Goal: Task Accomplishment & Management: Manage account settings

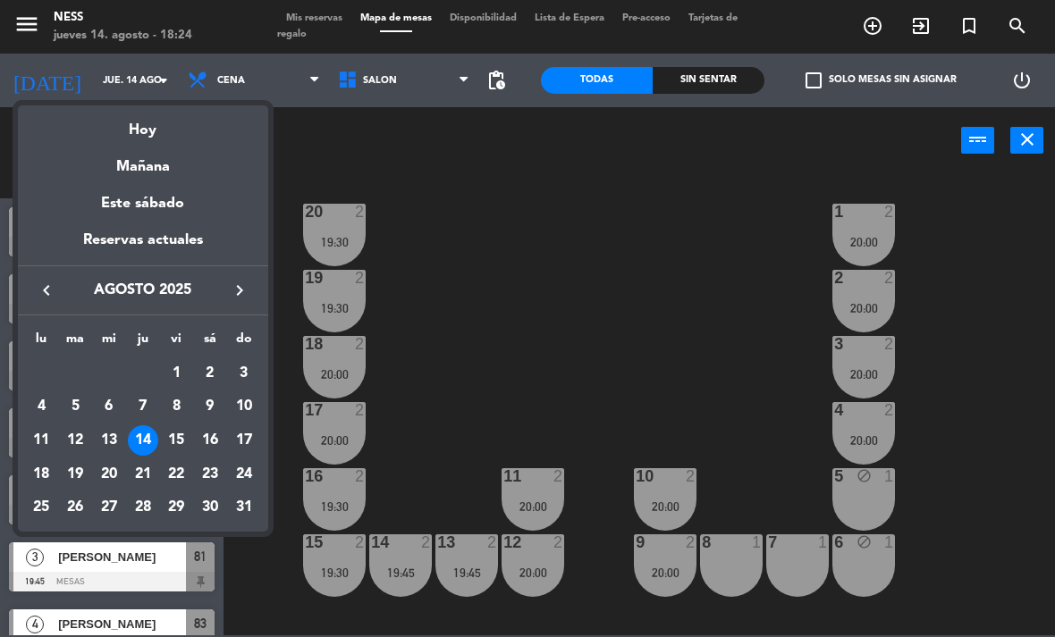
scroll to position [300, 0]
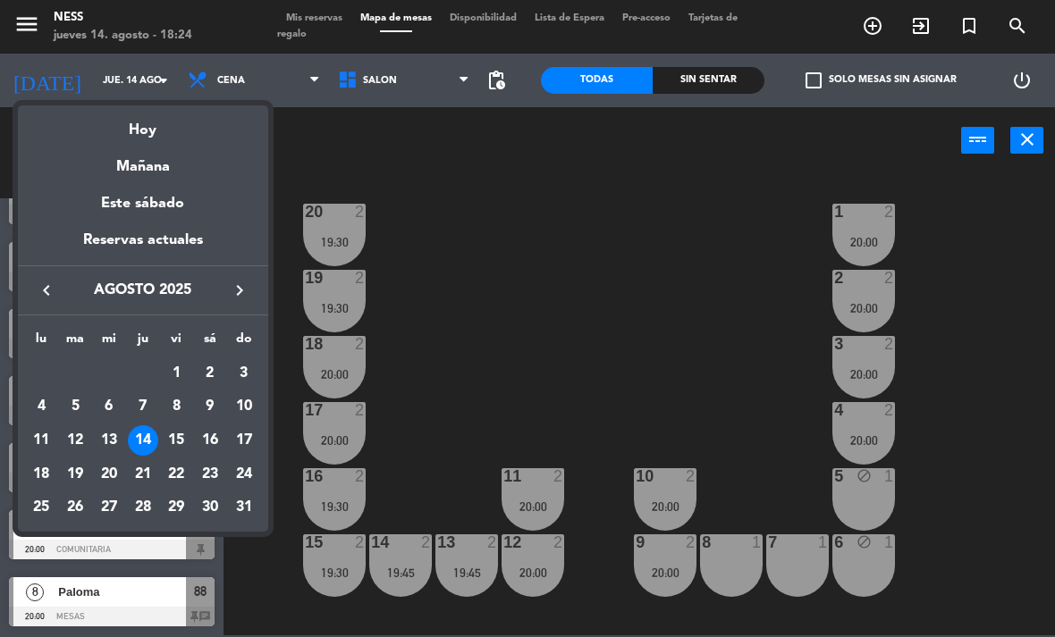
click at [172, 201] on div "Este sábado" at bounding box center [143, 204] width 250 height 50
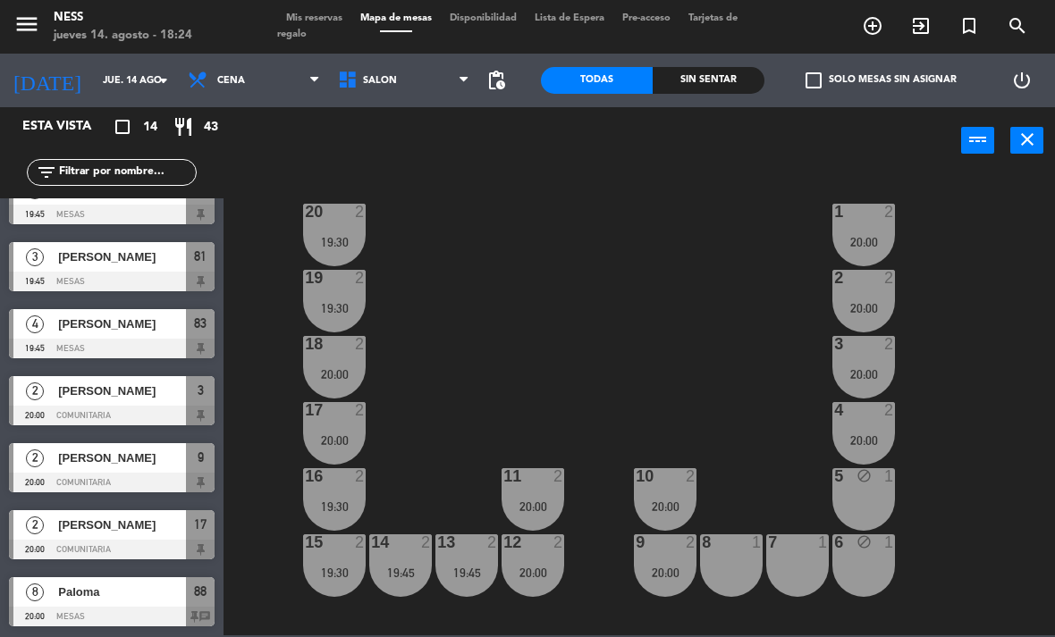
type input "sáb. 16 ago."
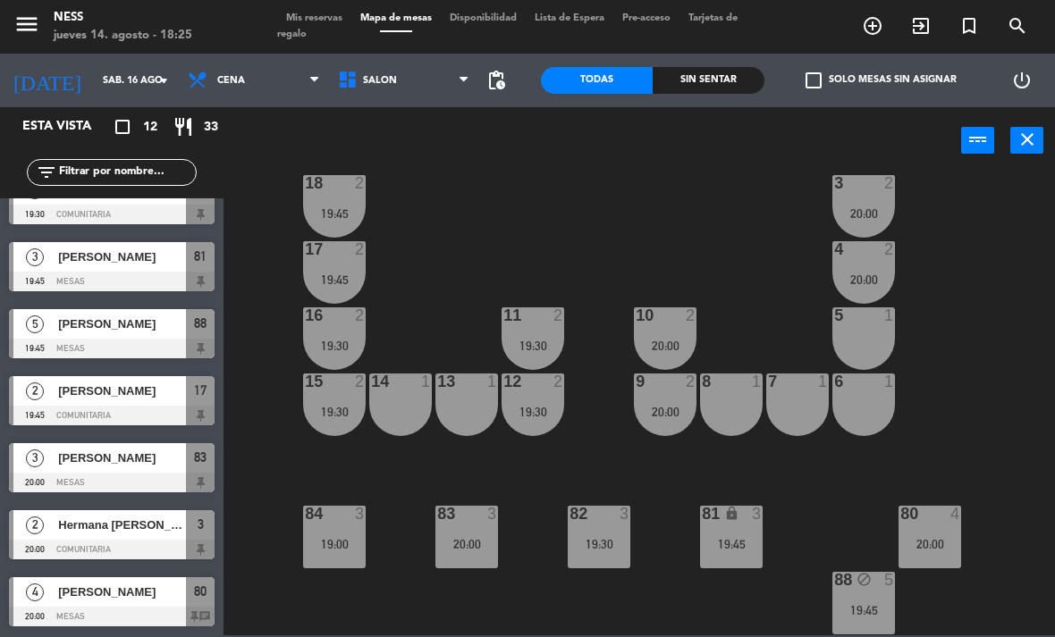
scroll to position [161, 0]
click at [745, 544] on div "19:45" at bounding box center [731, 544] width 63 height 13
click at [965, 445] on div "20 block 1 1 block 1 19 block 1 2 block 1 18 2 19:45 3 2 20:00 17 2 19:45 4 2 2…" at bounding box center [644, 403] width 820 height 463
click at [729, 517] on icon "lock" at bounding box center [731, 513] width 15 height 15
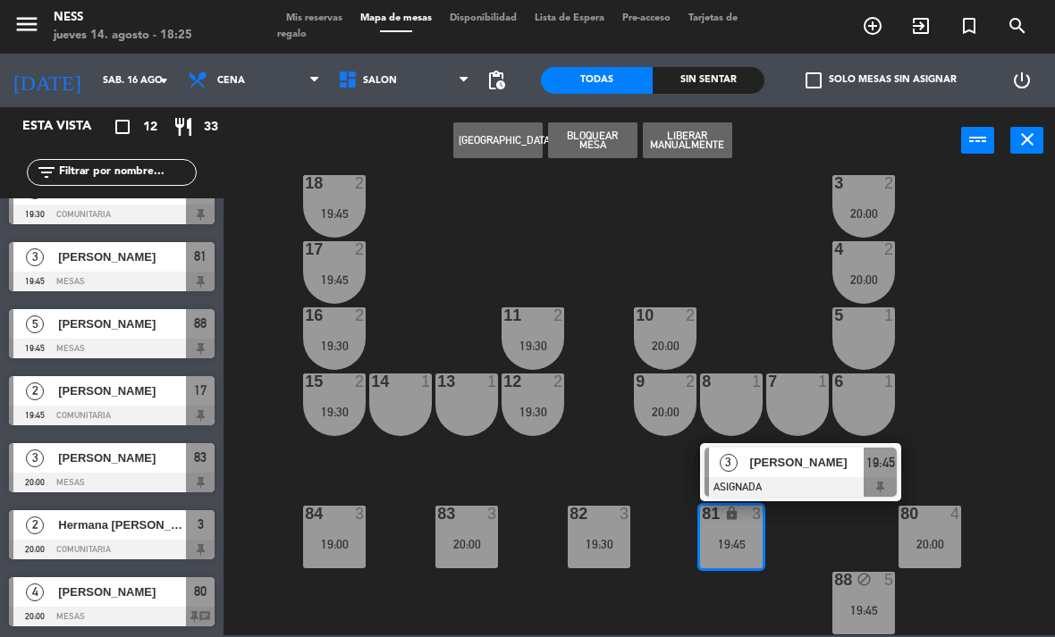
click at [1030, 426] on div "20 block 1 1 block 1 19 block 1 2 block 1 18 2 19:45 3 2 20:00 17 2 19:45 4 2 2…" at bounding box center [644, 403] width 820 height 463
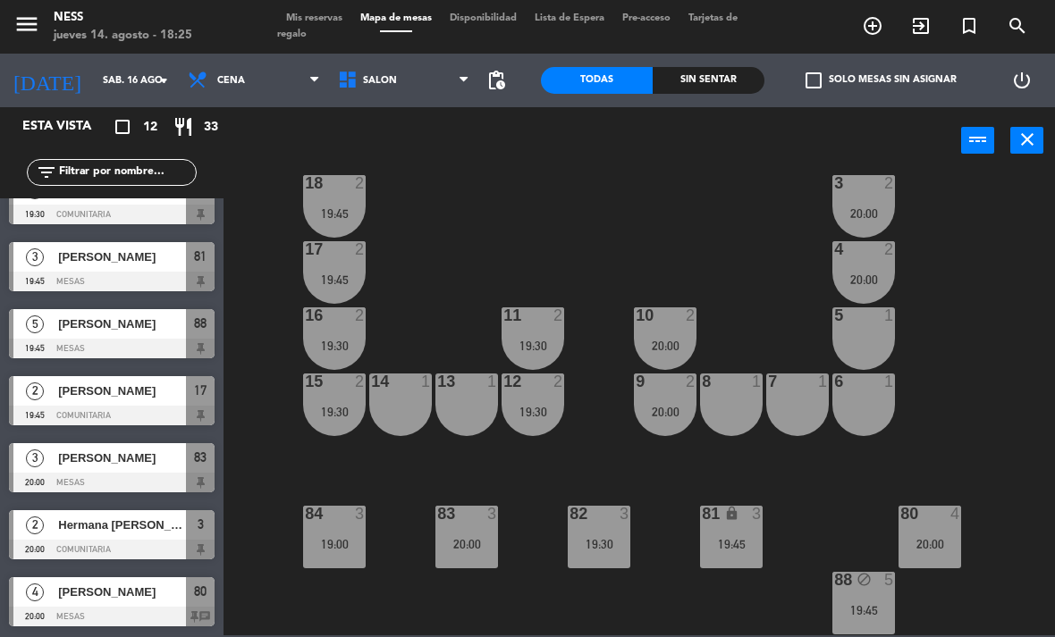
click at [610, 526] on div "82 3 19:30" at bounding box center [599, 537] width 63 height 63
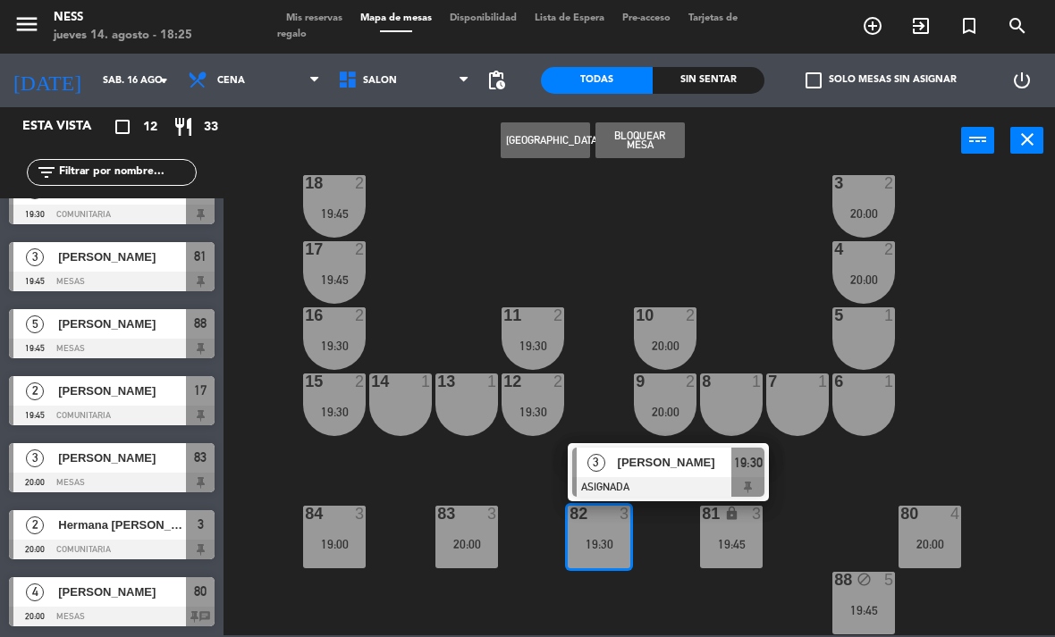
click at [989, 416] on div "20 block 1 1 block 1 19 block 1 2 block 1 18 2 19:45 3 2 20:00 17 2 19:45 4 2 2…" at bounding box center [644, 403] width 820 height 463
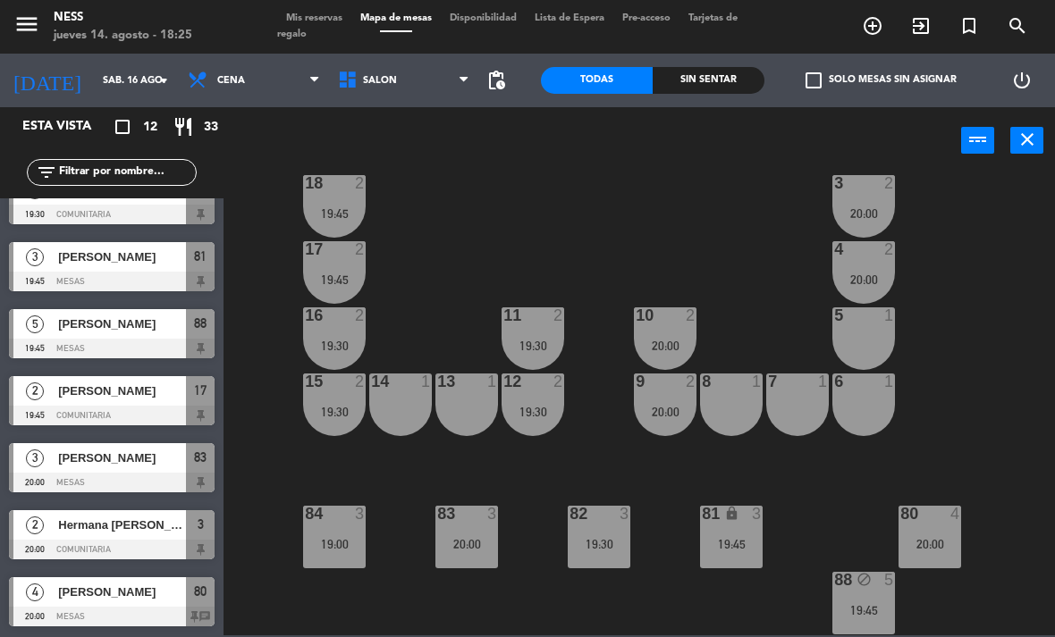
click at [463, 546] on div "20:00" at bounding box center [466, 544] width 63 height 13
click at [546, 605] on div "20 block 1 1 block 1 19 block 1 2 block 1 18 2 19:45 3 2 20:00 17 2 19:45 4 2 2…" at bounding box center [644, 403] width 820 height 463
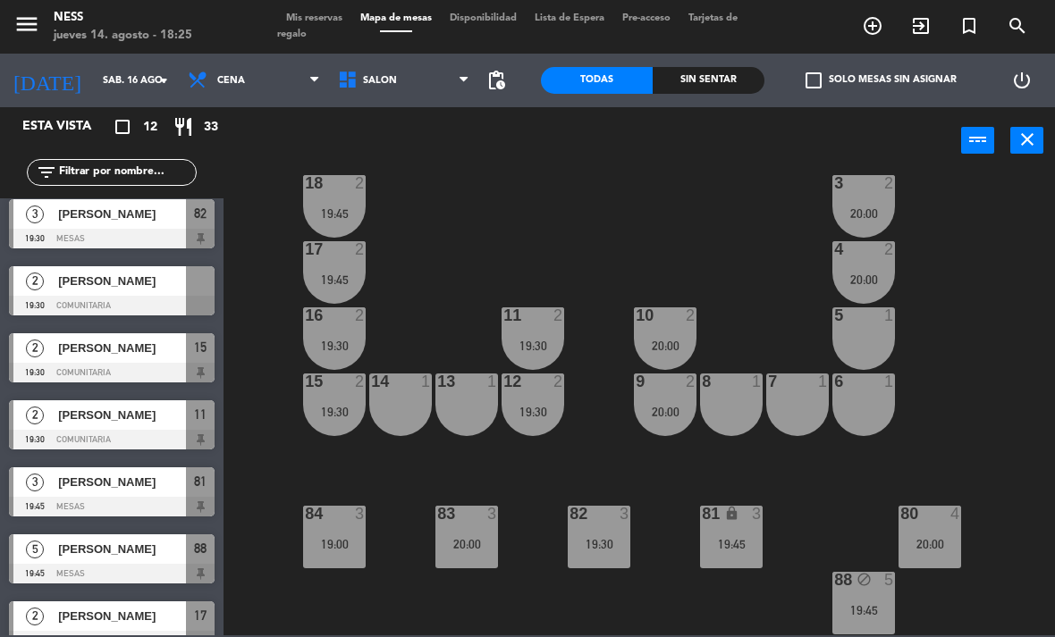
scroll to position [0, 0]
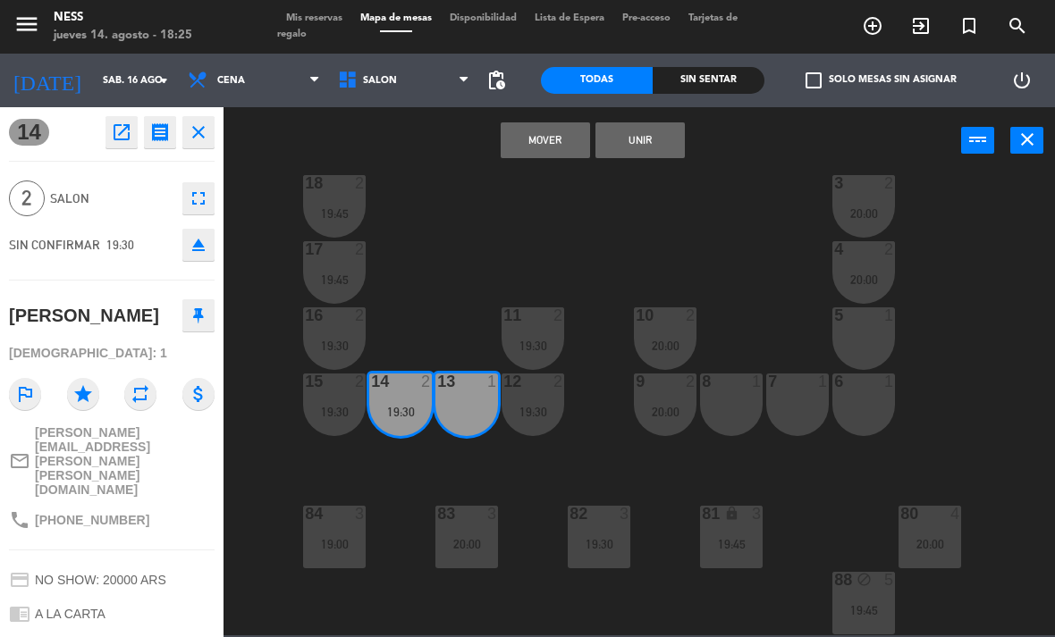
click at [636, 156] on button "Unir" at bounding box center [639, 140] width 89 height 36
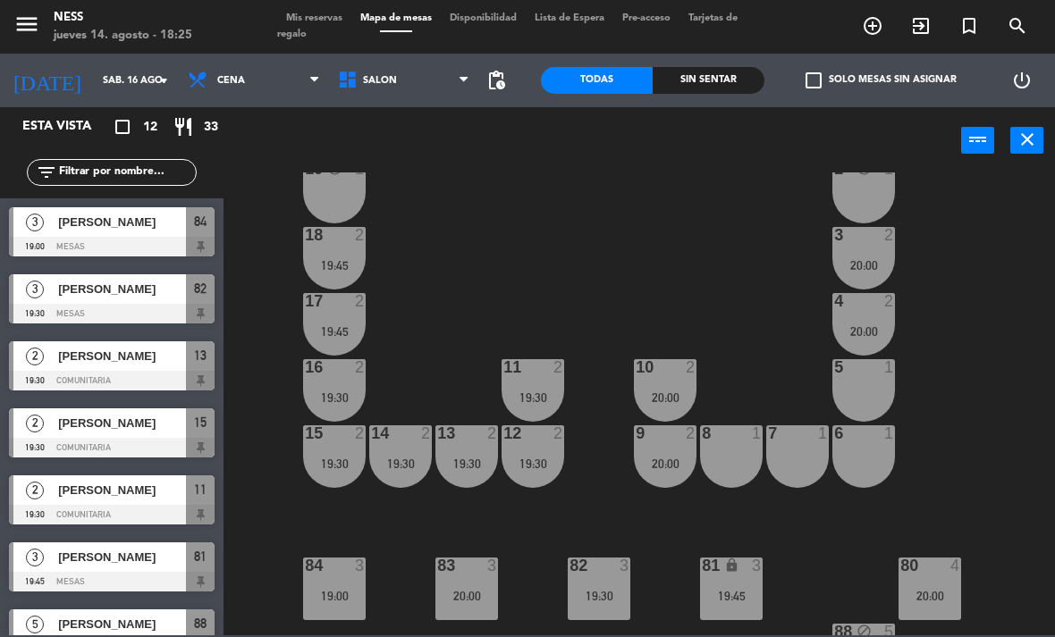
scroll to position [108, 0]
click at [869, 398] on div "5 1" at bounding box center [863, 391] width 63 height 63
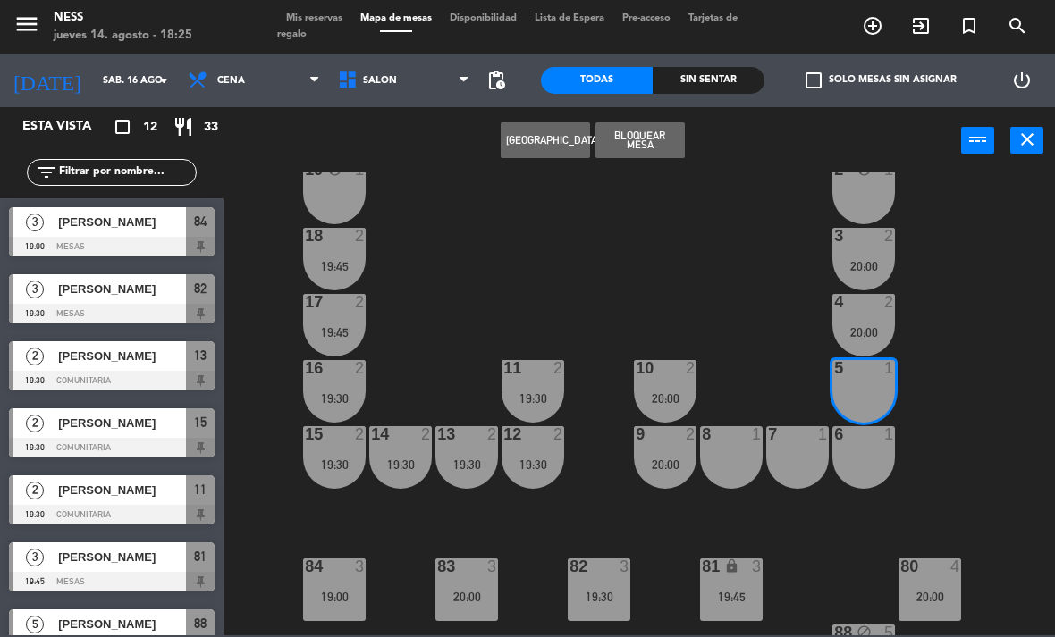
click at [556, 143] on button "[GEOGRAPHIC_DATA]" at bounding box center [545, 140] width 89 height 36
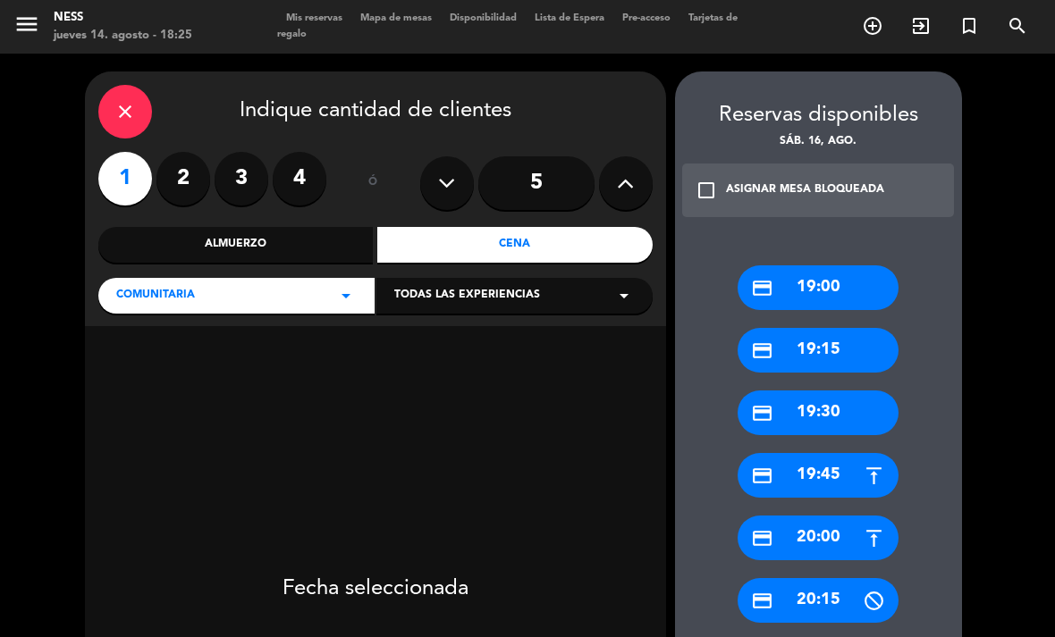
click at [239, 152] on label "3" at bounding box center [242, 179] width 54 height 54
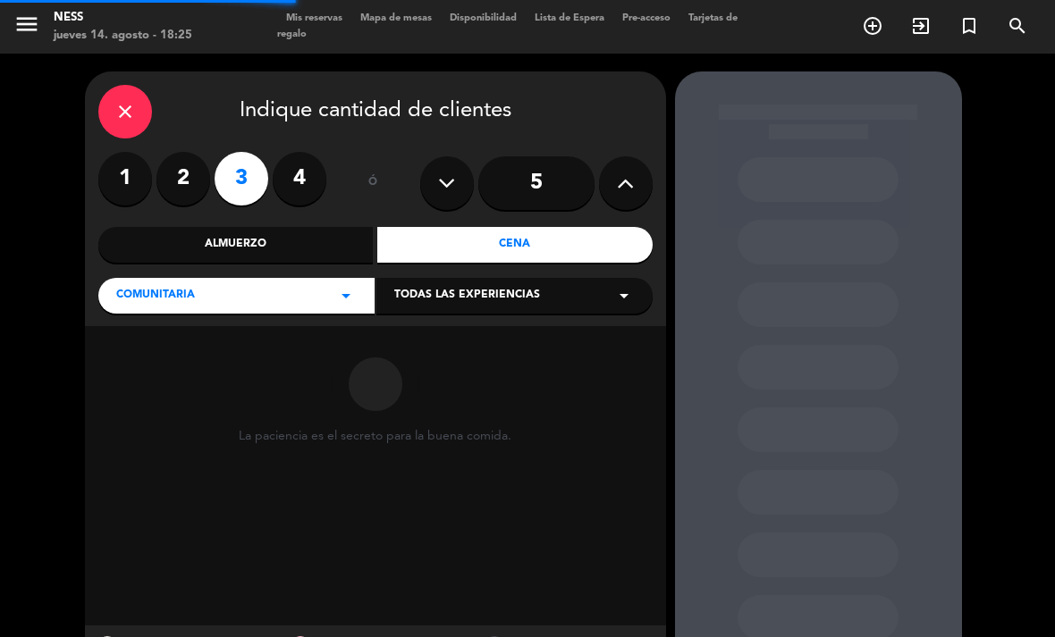
click at [559, 227] on div "Cena" at bounding box center [514, 245] width 275 height 36
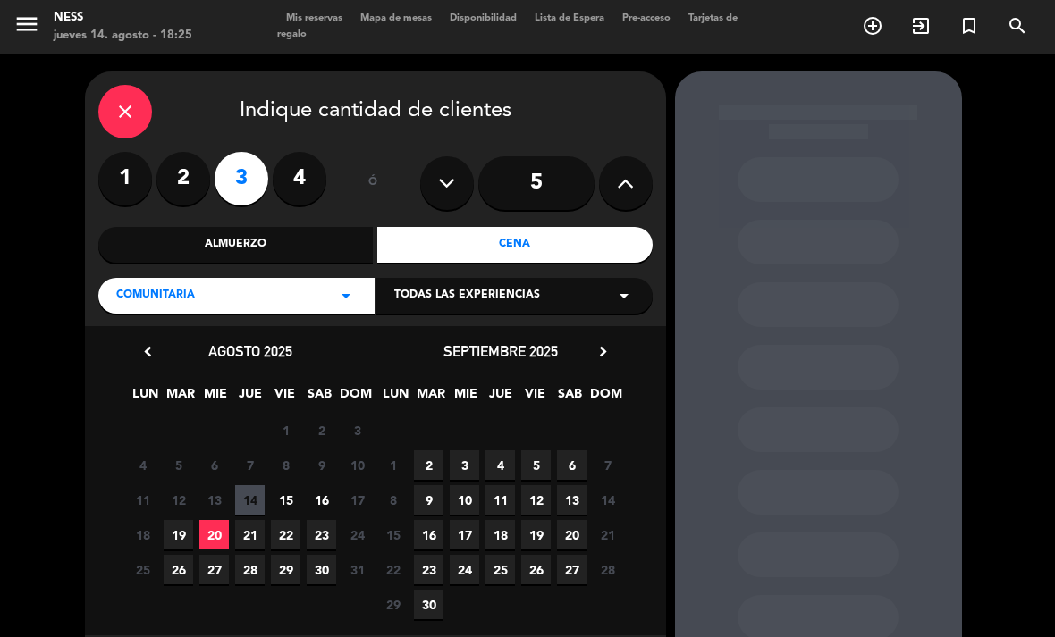
click at [327, 485] on span "16" at bounding box center [321, 499] width 29 height 29
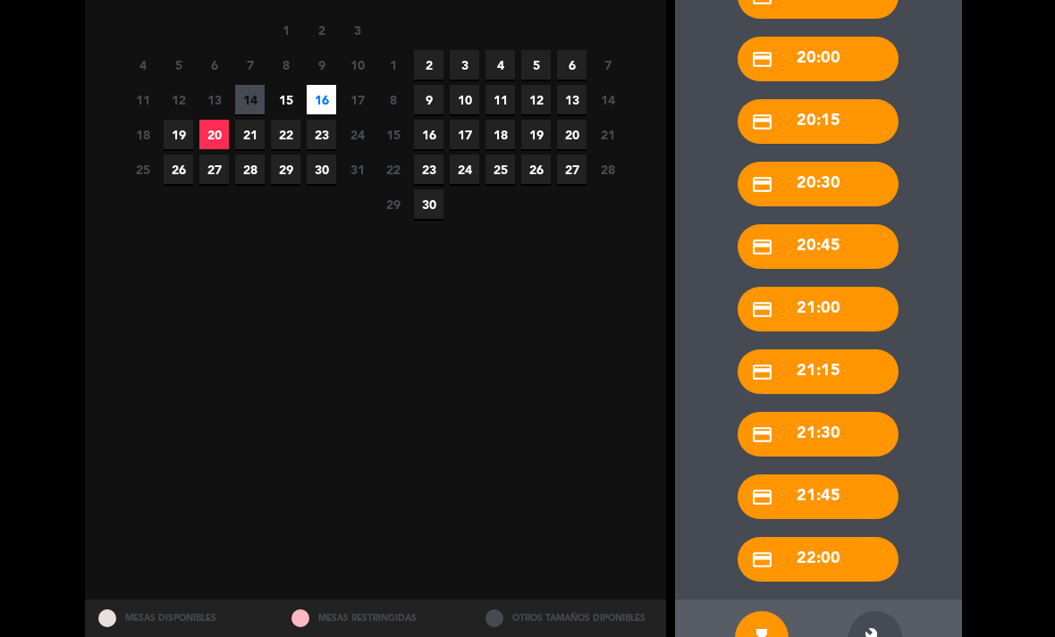
scroll to position [400, 0]
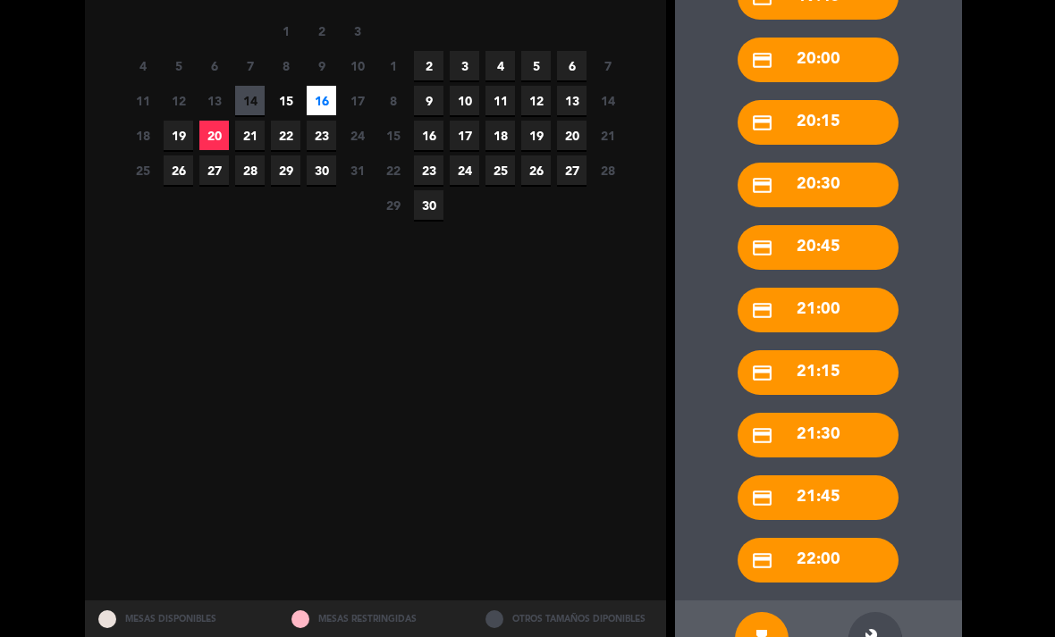
click at [883, 628] on icon "build" at bounding box center [874, 638] width 21 height 21
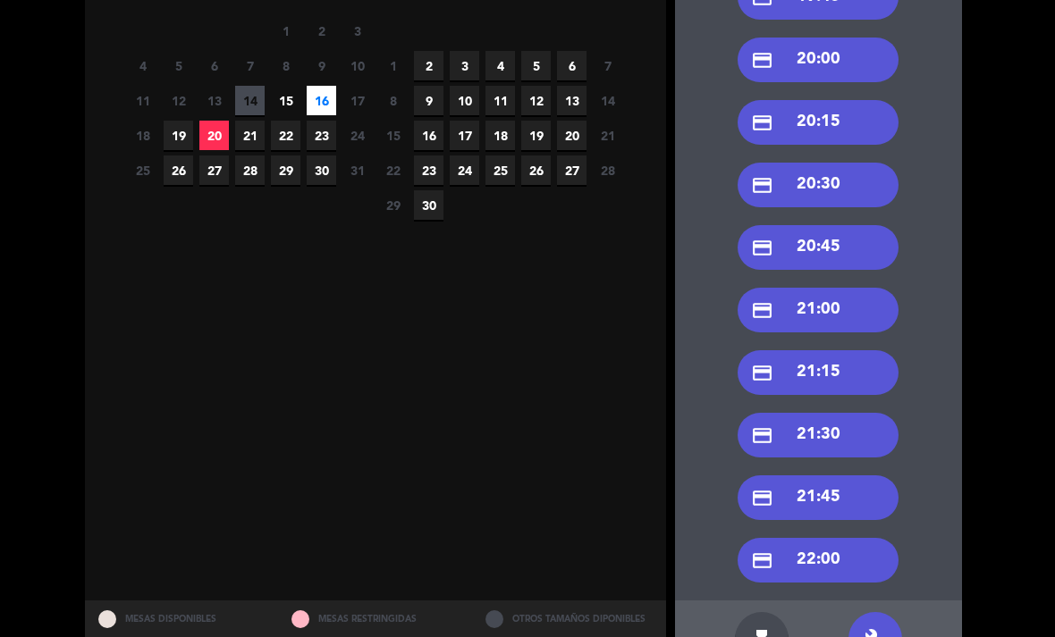
click at [871, 38] on div "credit_card 20:00" at bounding box center [817, 60] width 161 height 45
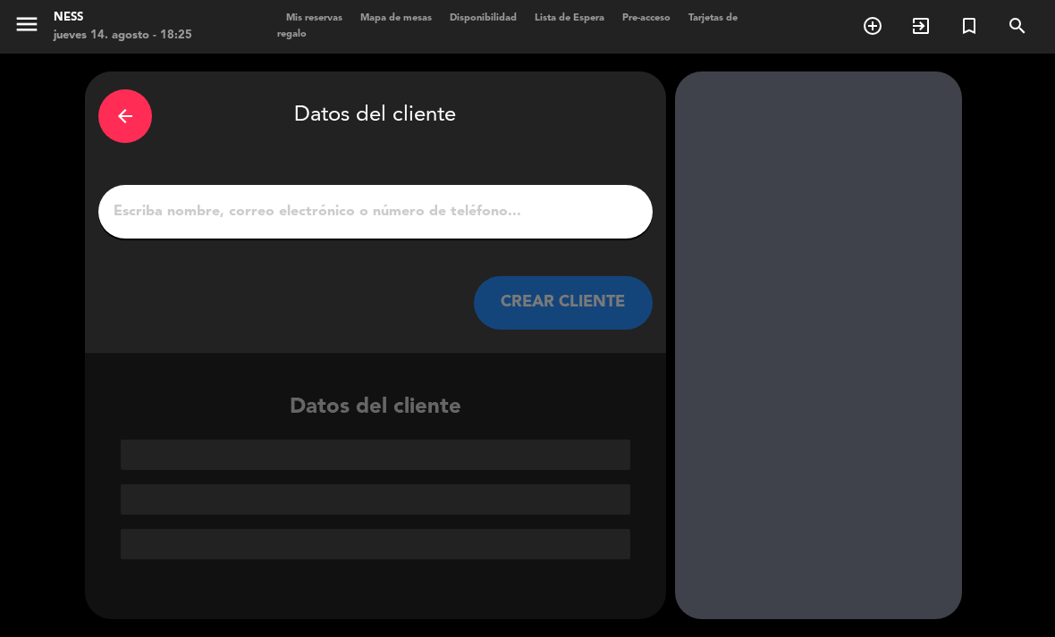
scroll to position [0, 0]
click at [441, 199] on input "1" at bounding box center [375, 211] width 527 height 25
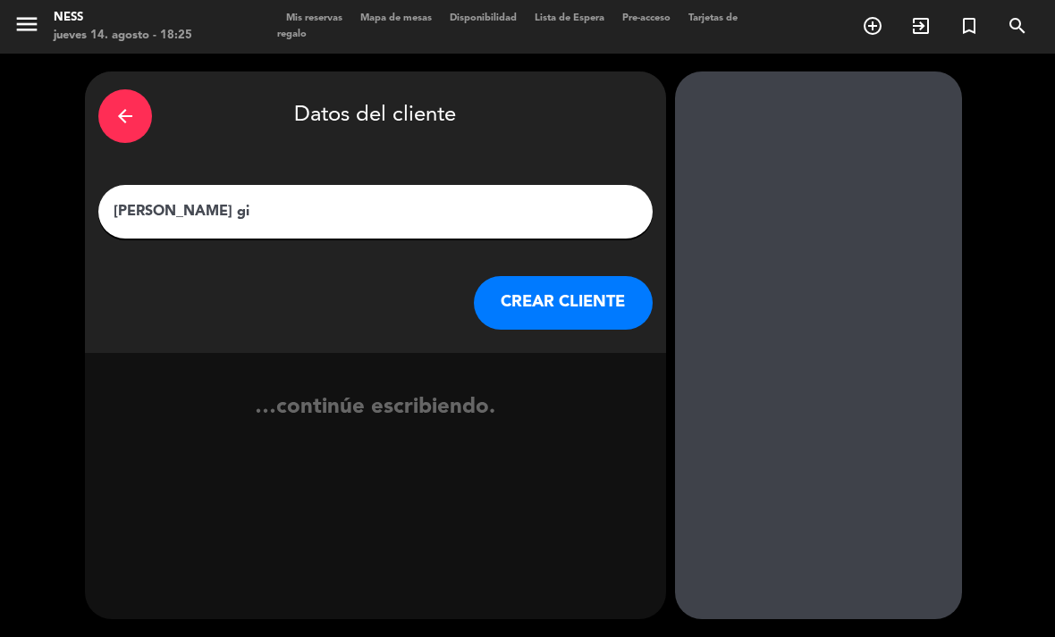
type input "[PERSON_NAME] gin"
click at [592, 276] on button "CREAR CLIENTE" at bounding box center [563, 303] width 179 height 54
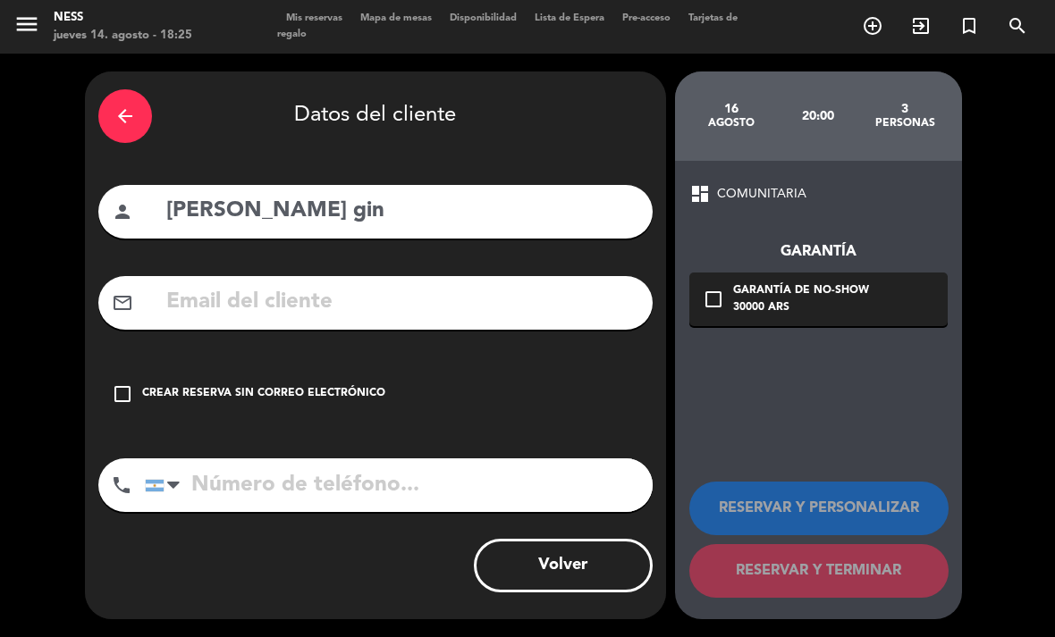
click at [231, 385] on div "Crear reserva sin correo electrónico" at bounding box center [263, 394] width 243 height 18
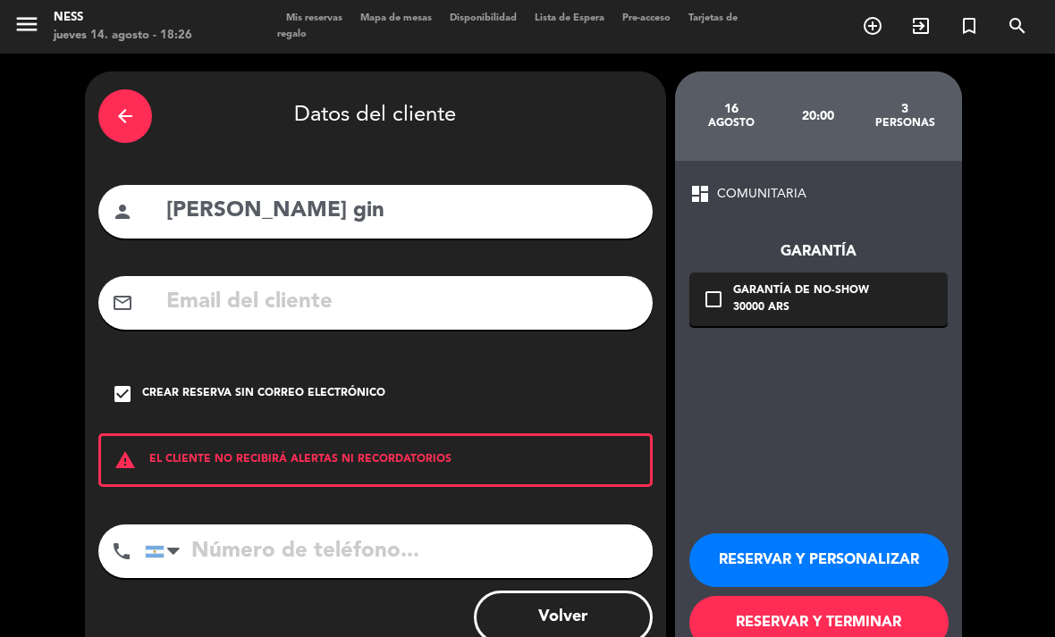
click at [868, 534] on button "RESERVAR Y PERSONALIZAR" at bounding box center [818, 561] width 259 height 54
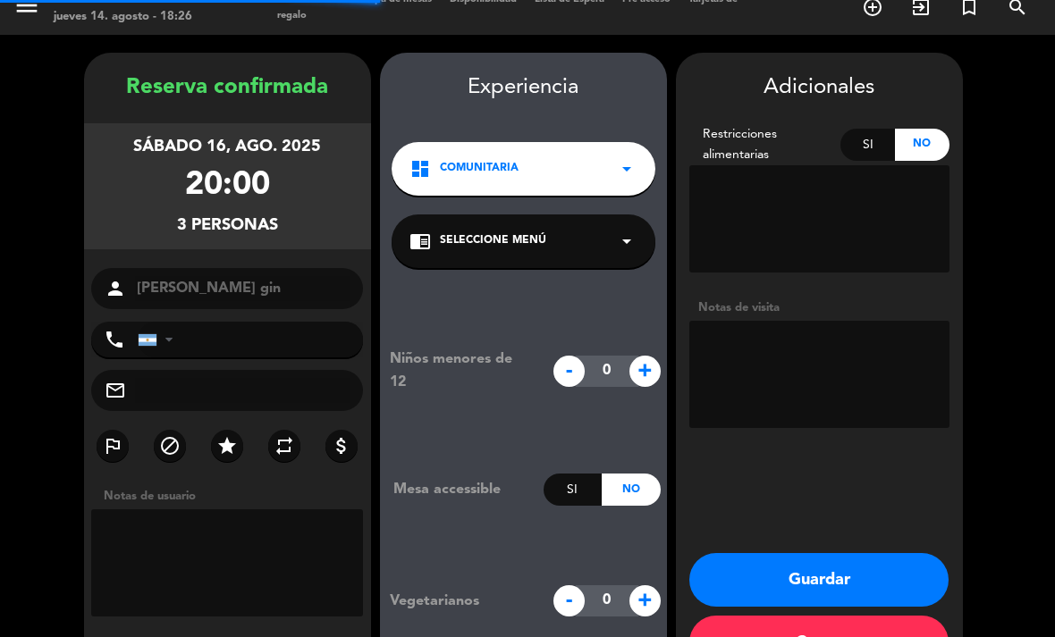
scroll to position [52, 0]
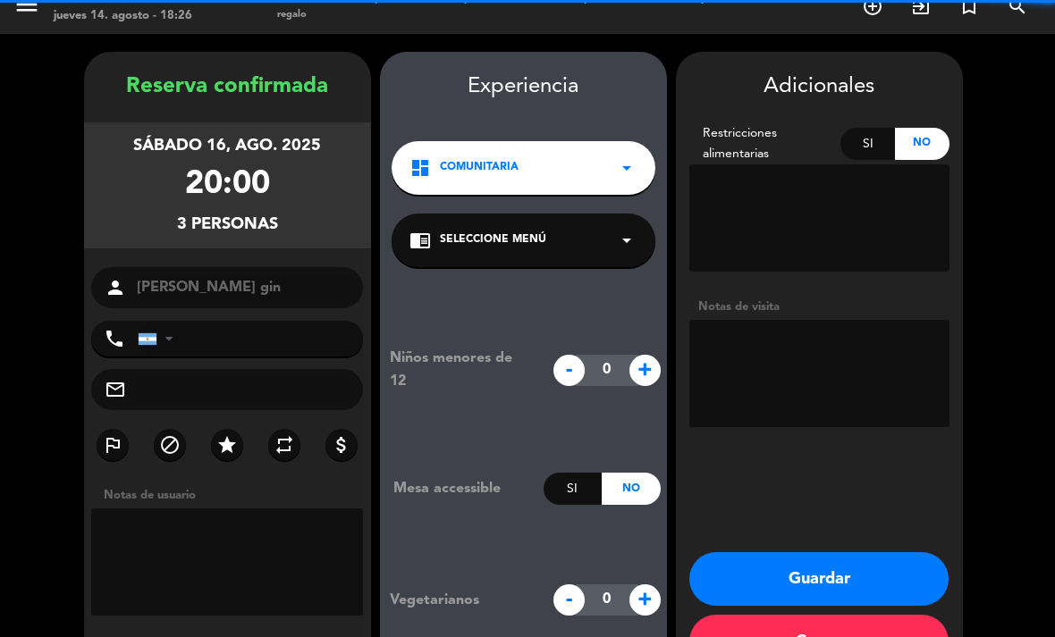
click at [886, 552] on button "Guardar" at bounding box center [818, 579] width 259 height 54
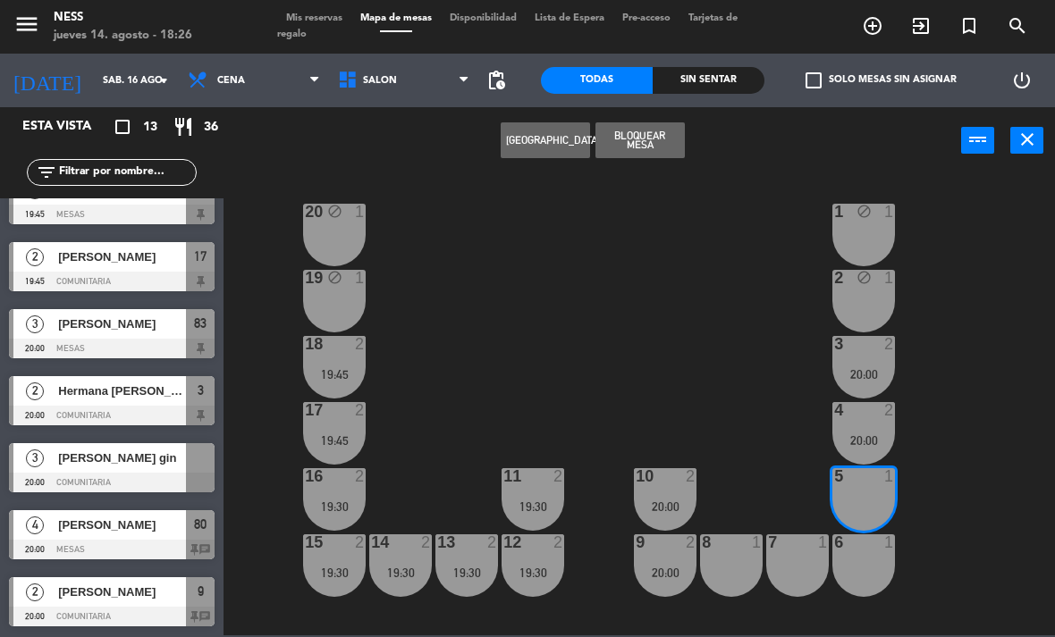
scroll to position [434, 0]
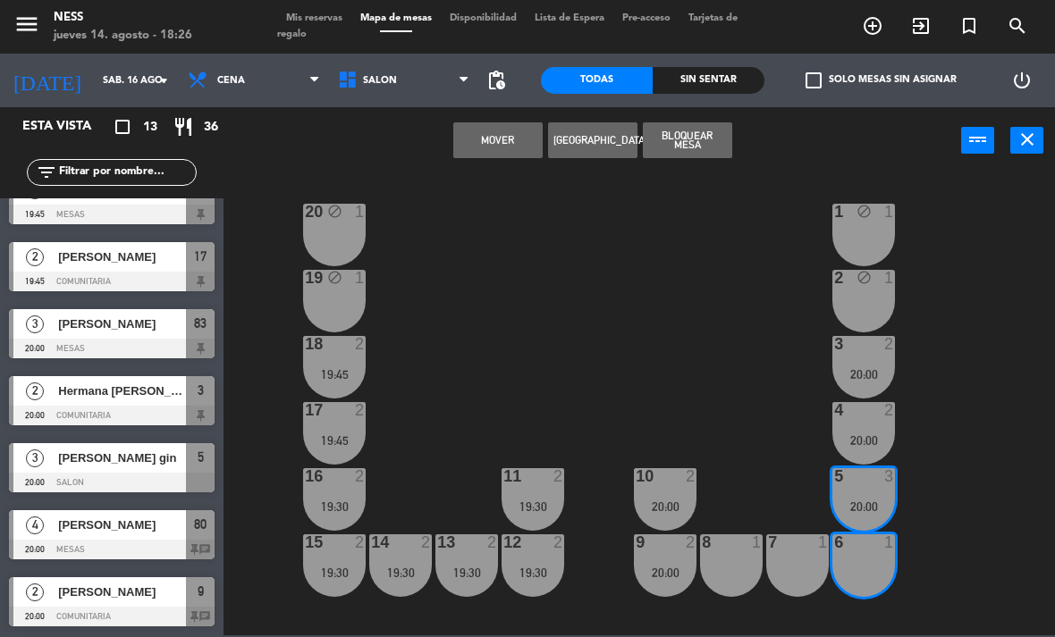
click at [813, 577] on div "7 1" at bounding box center [797, 565] width 63 height 63
click at [724, 309] on div "20 block 1 1 block 1 19 block 1 2 block 1 18 2 19:45 3 2 20:00 17 2 19:45 4 2 2…" at bounding box center [644, 403] width 820 height 463
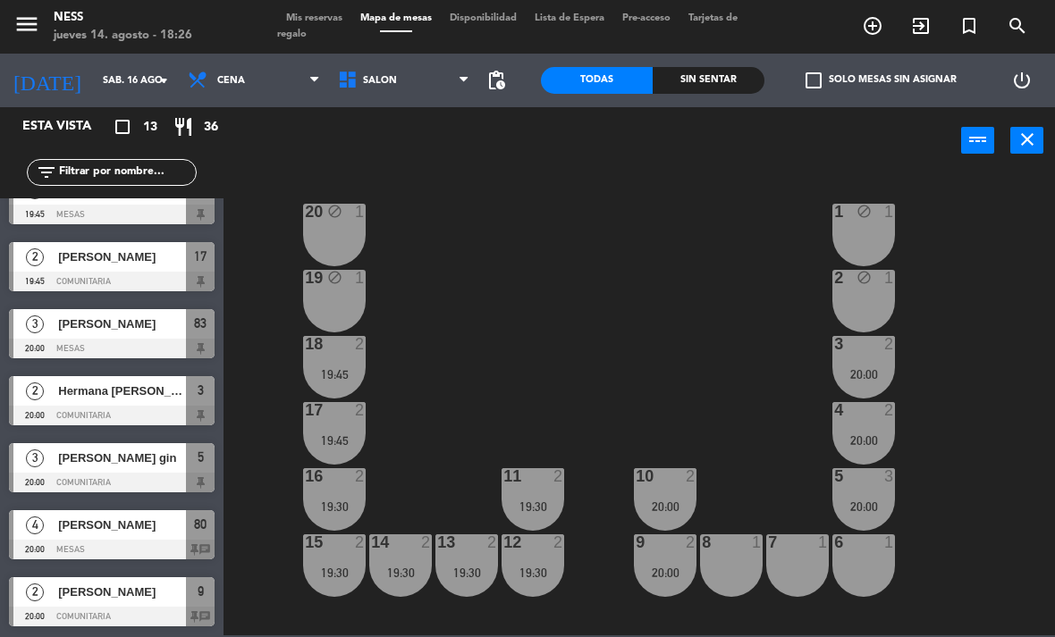
scroll to position [0, 0]
click at [887, 500] on div "20:00" at bounding box center [863, 506] width 63 height 13
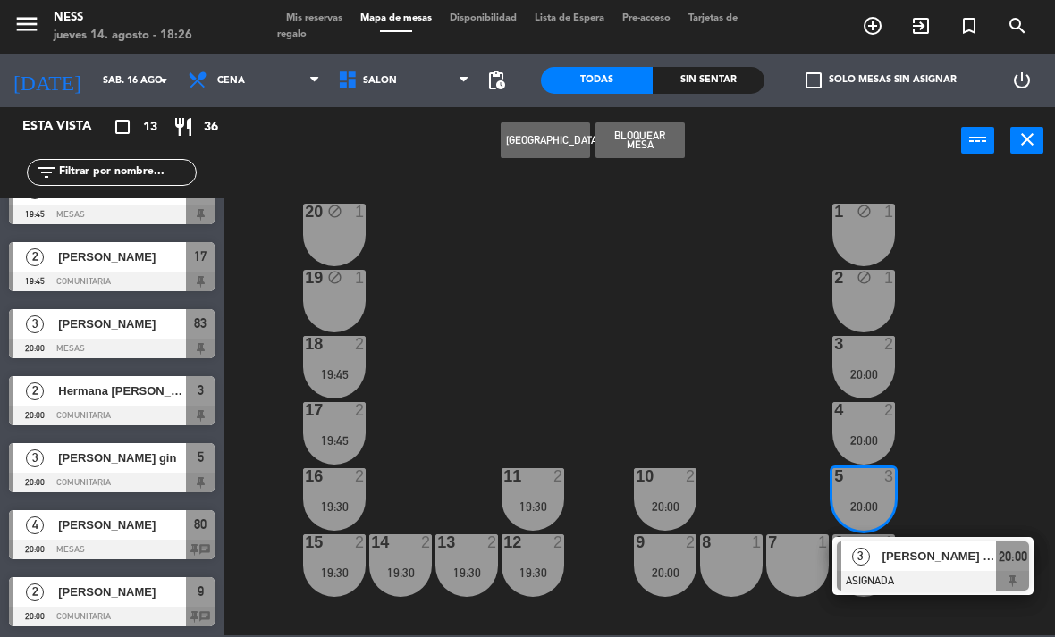
click at [817, 581] on div "7 1" at bounding box center [797, 565] width 63 height 63
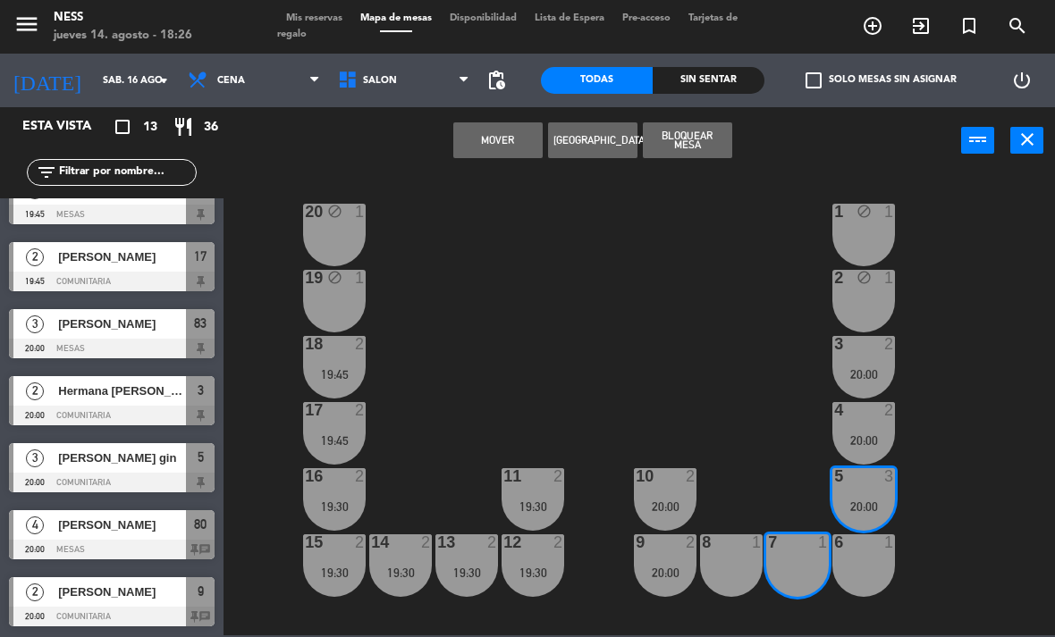
click at [883, 576] on div "6 1" at bounding box center [863, 565] width 63 height 63
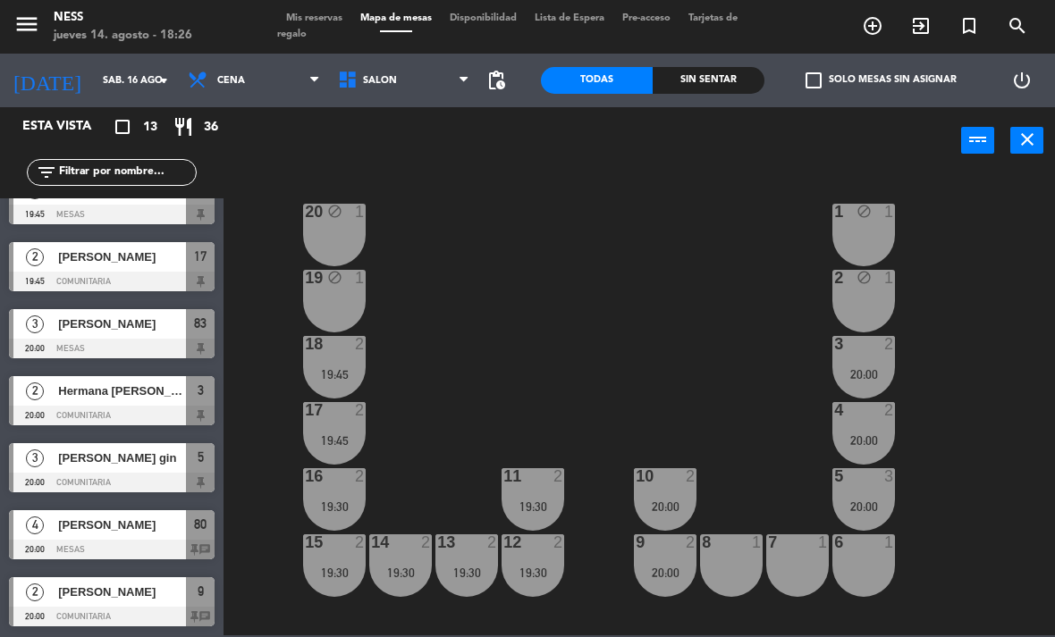
click at [1011, 499] on div "20 block 1 1 block 1 19 block 1 2 block 1 18 2 19:45 3 2 20:00 17 2 19:45 4 2 2…" at bounding box center [644, 403] width 820 height 463
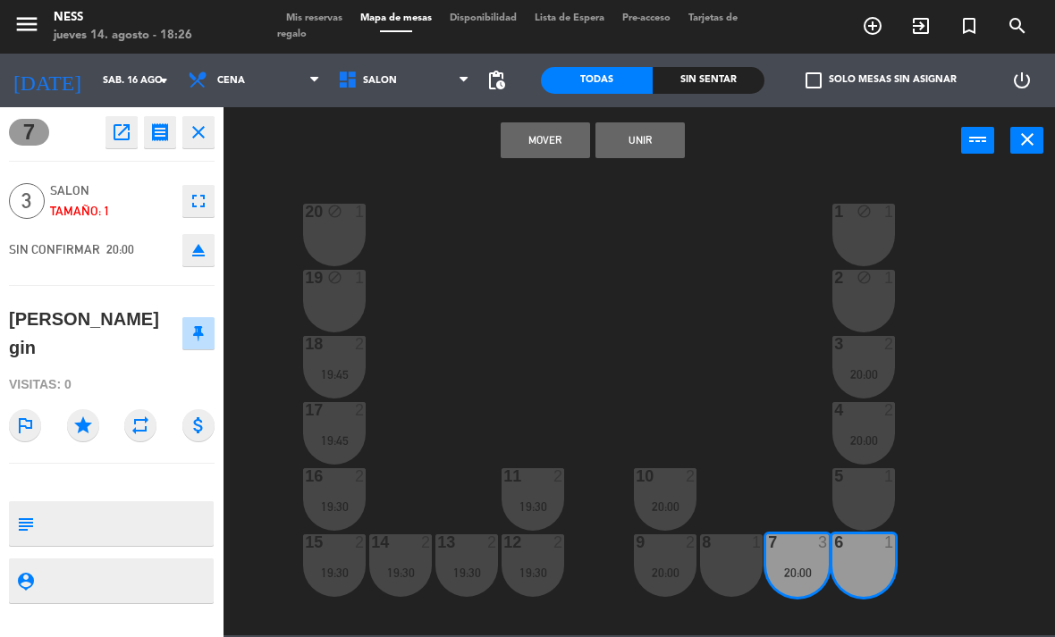
click at [878, 496] on div "5 1" at bounding box center [863, 499] width 63 height 63
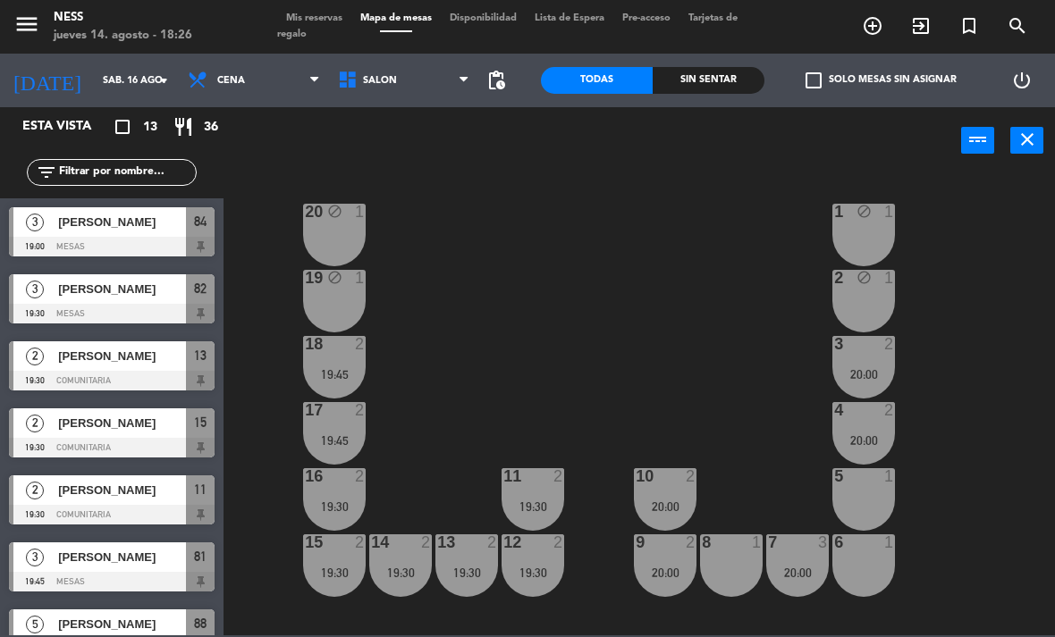
scroll to position [112, 0]
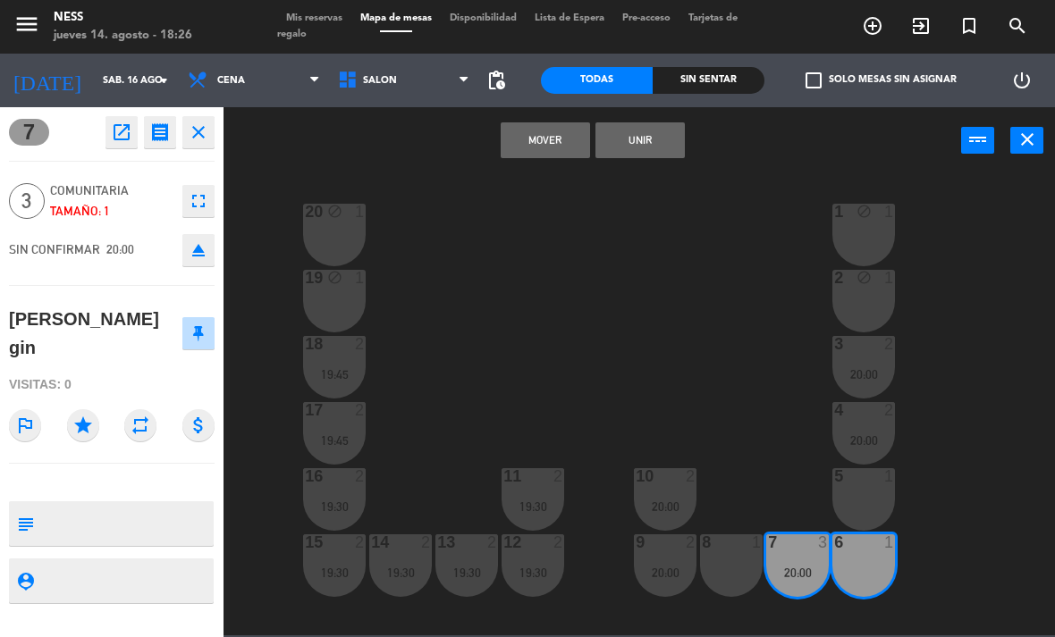
click at [880, 492] on div "5 1" at bounding box center [863, 499] width 63 height 63
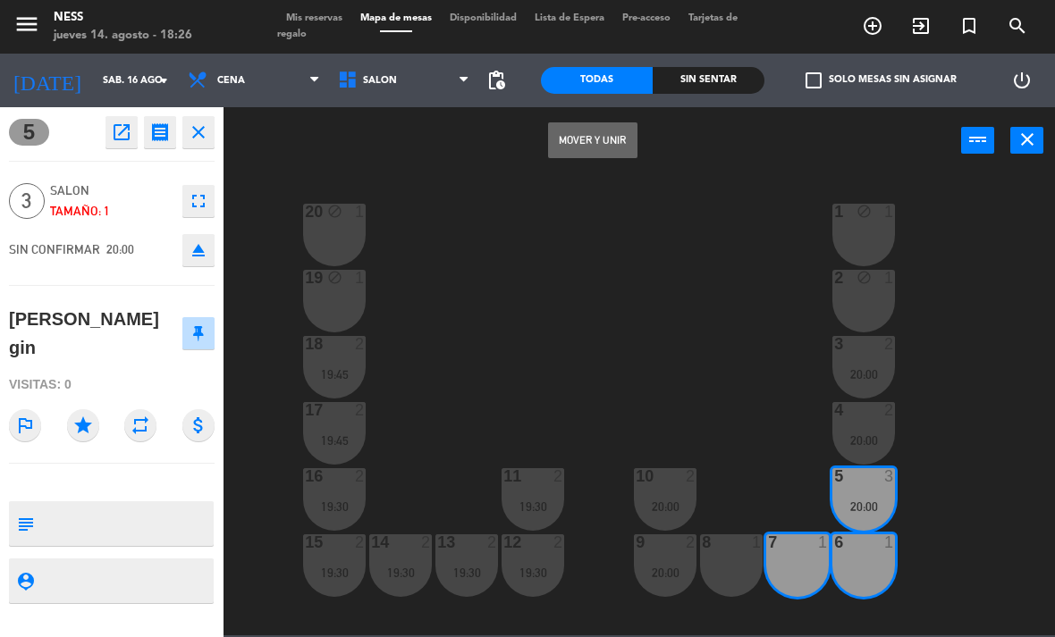
click at [611, 142] on button "Mover y Unir" at bounding box center [592, 140] width 89 height 36
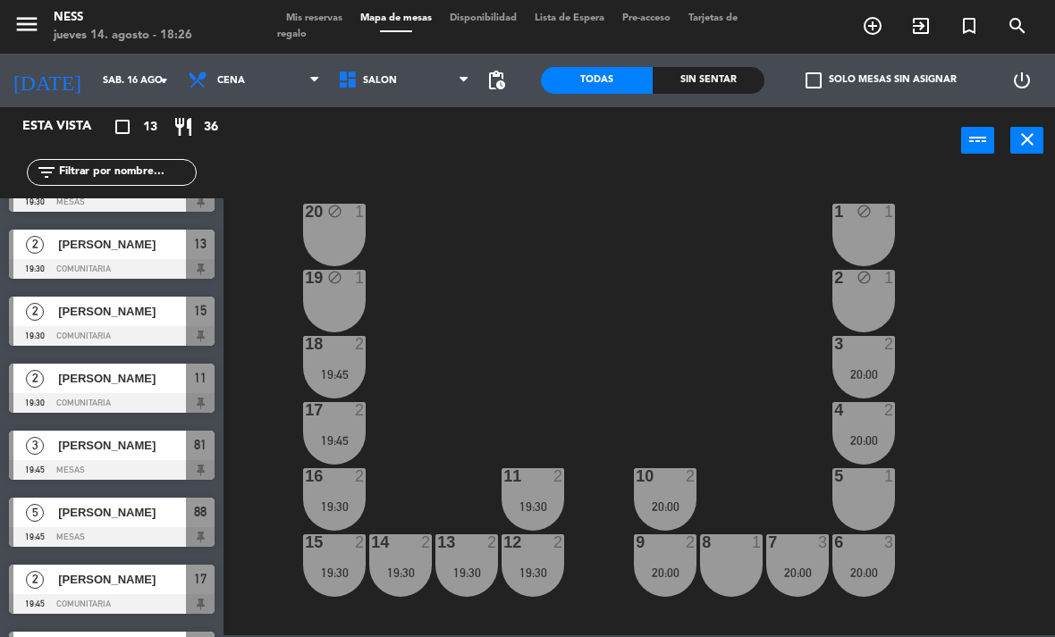
scroll to position [0, 0]
click at [866, 502] on div "5 1" at bounding box center [863, 499] width 63 height 63
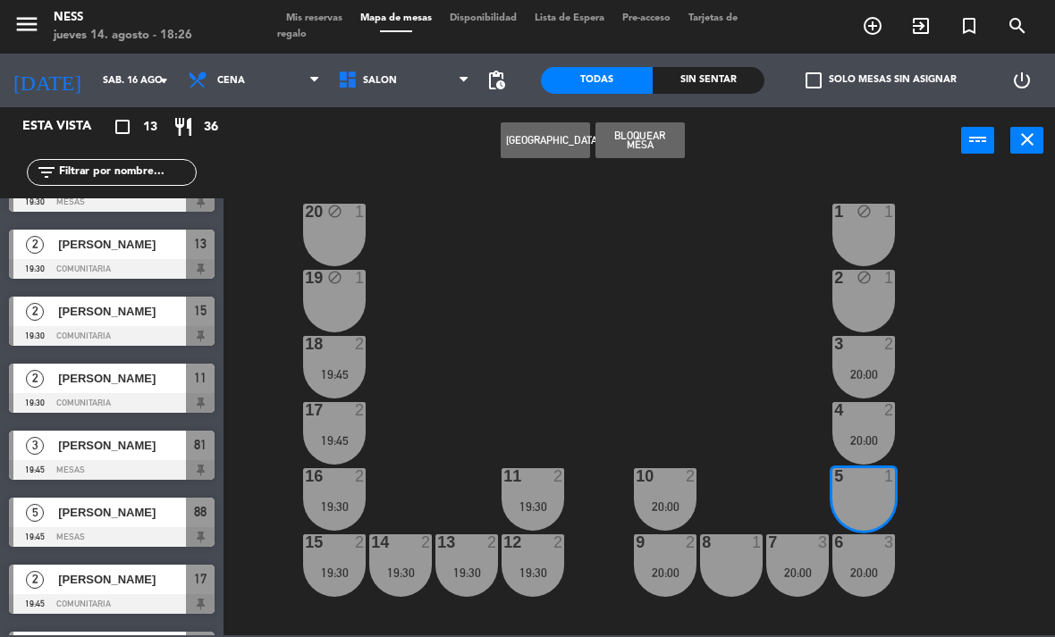
click at [684, 139] on button "Bloquear Mesa" at bounding box center [639, 140] width 89 height 36
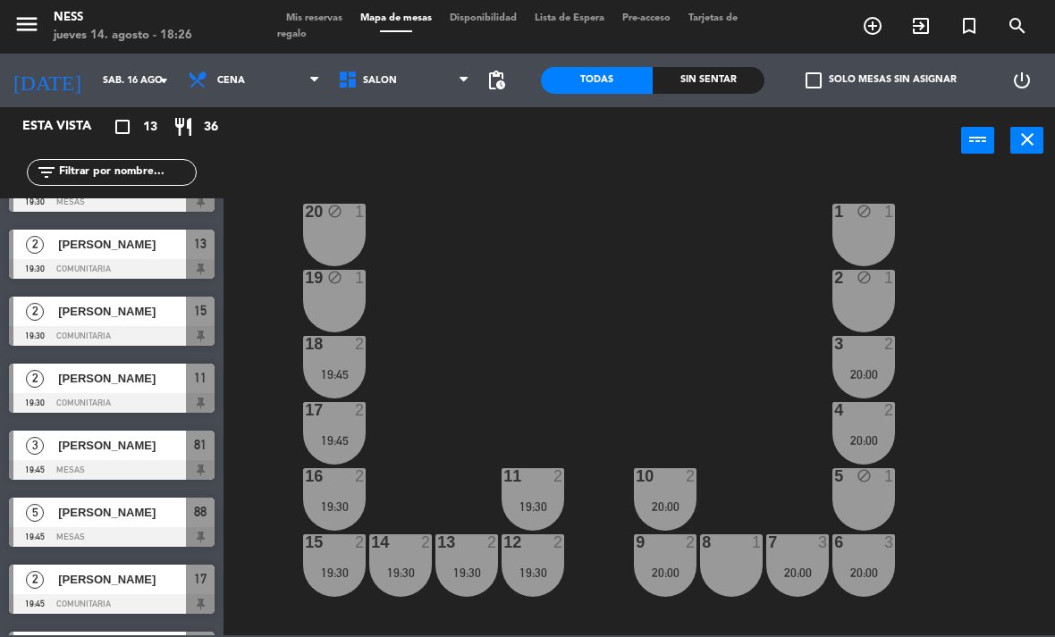
click at [966, 504] on div "20 block 1 1 block 1 19 block 1 2 block 1 18 2 19:45 3 2 20:00 17 2 19:45 4 2 2…" at bounding box center [644, 403] width 820 height 463
click at [130, 76] on input "sáb. 16 ago." at bounding box center [160, 80] width 132 height 29
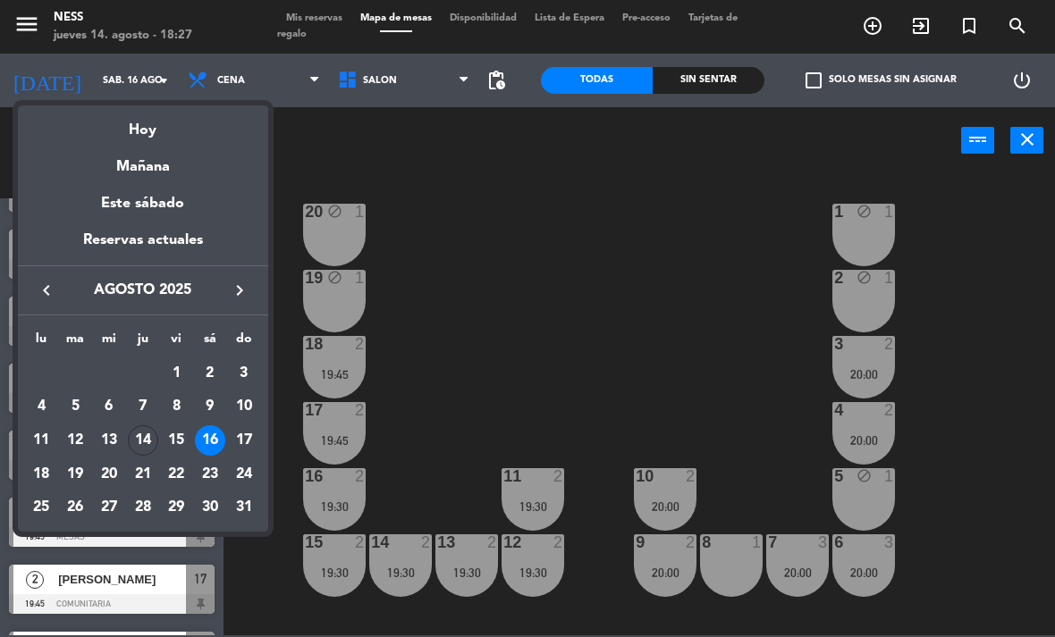
click at [127, 135] on div "Hoy" at bounding box center [143, 123] width 250 height 37
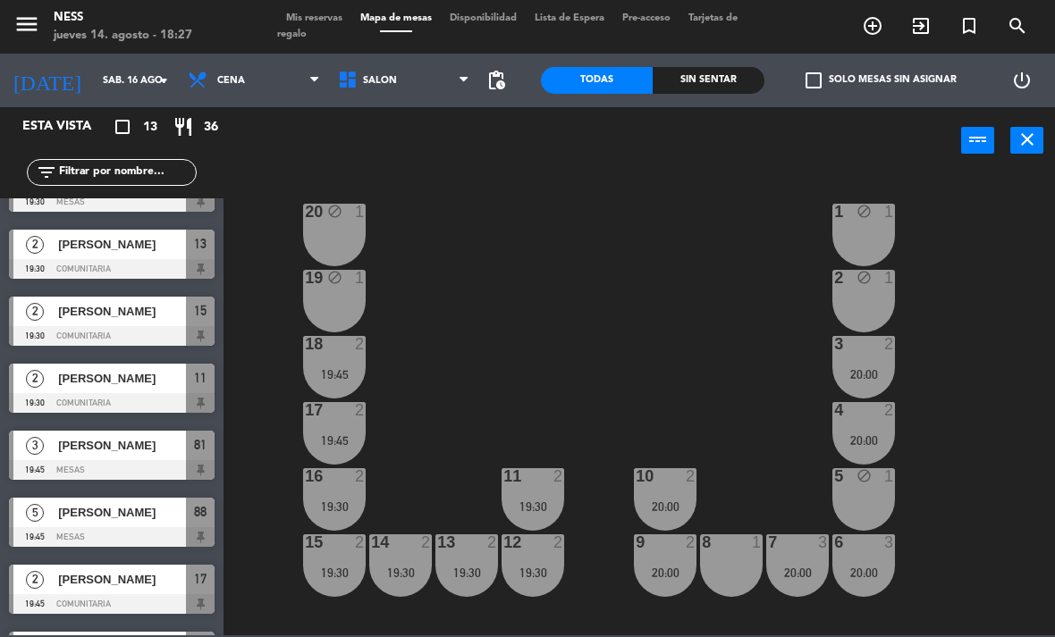
type input "jue. 14 ago."
click at [105, 83] on input "jue. 14 ago." at bounding box center [160, 80] width 132 height 29
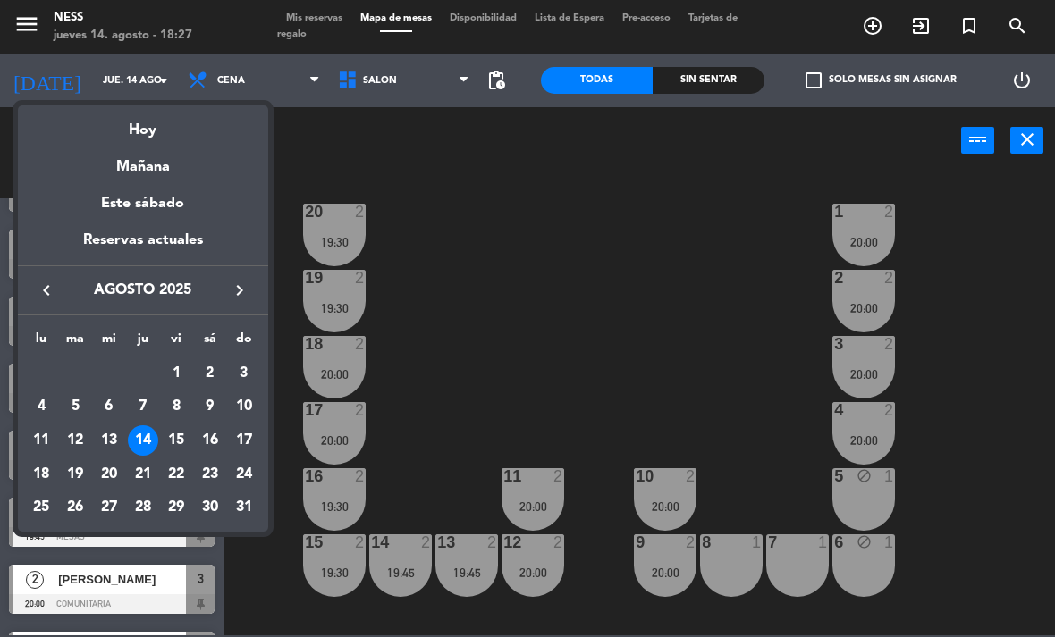
click at [136, 124] on div "Hoy" at bounding box center [143, 123] width 250 height 37
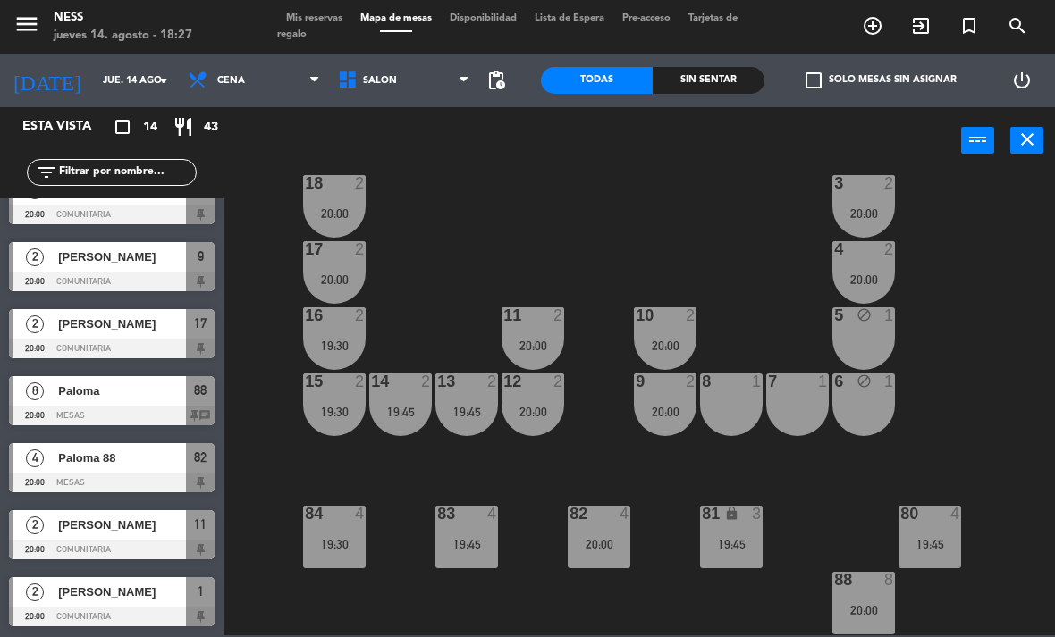
scroll to position [508, 0]
click at [332, 19] on span "Mis reservas" at bounding box center [314, 18] width 74 height 10
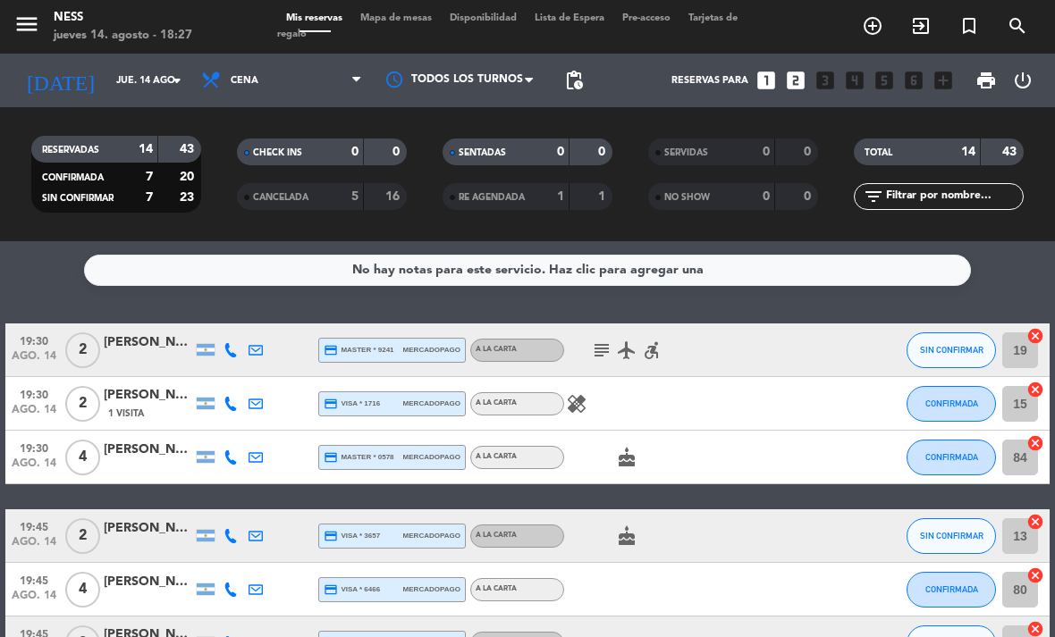
click at [428, 23] on span "Mapa de mesas" at bounding box center [395, 18] width 89 height 10
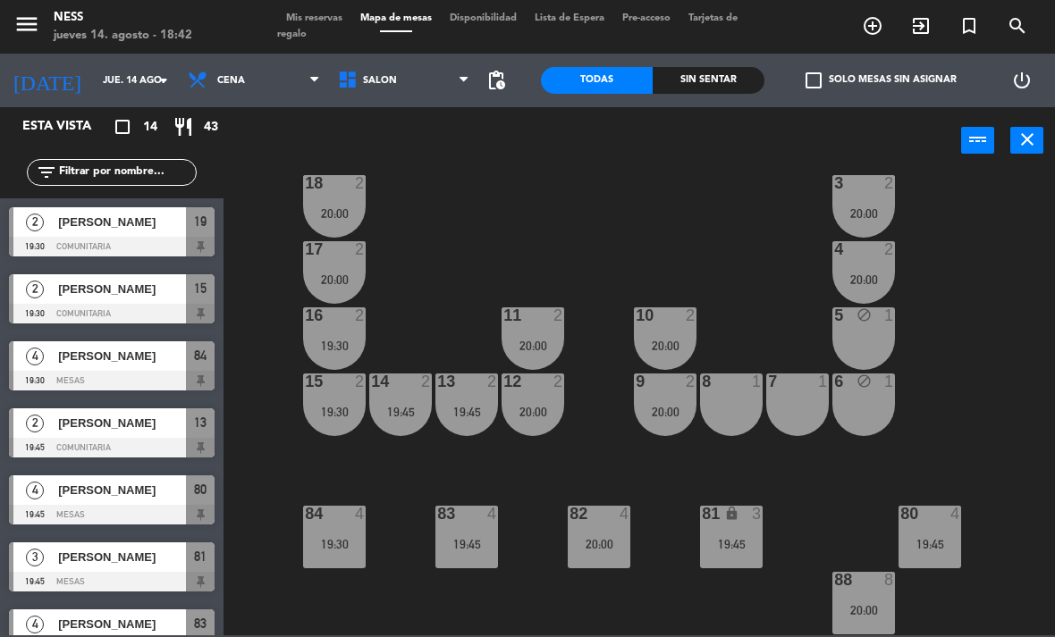
scroll to position [161, 0]
click at [867, 610] on div "20:00" at bounding box center [863, 610] width 63 height 13
click at [963, 336] on div "20 2 19:30 1 2 20:00 19 2 19:30 2 2 20:00 18 2 20:00 3 2 20:00 17 2 20:00 4 2 2…" at bounding box center [644, 403] width 820 height 463
click at [748, 542] on div "19:45" at bounding box center [731, 544] width 63 height 13
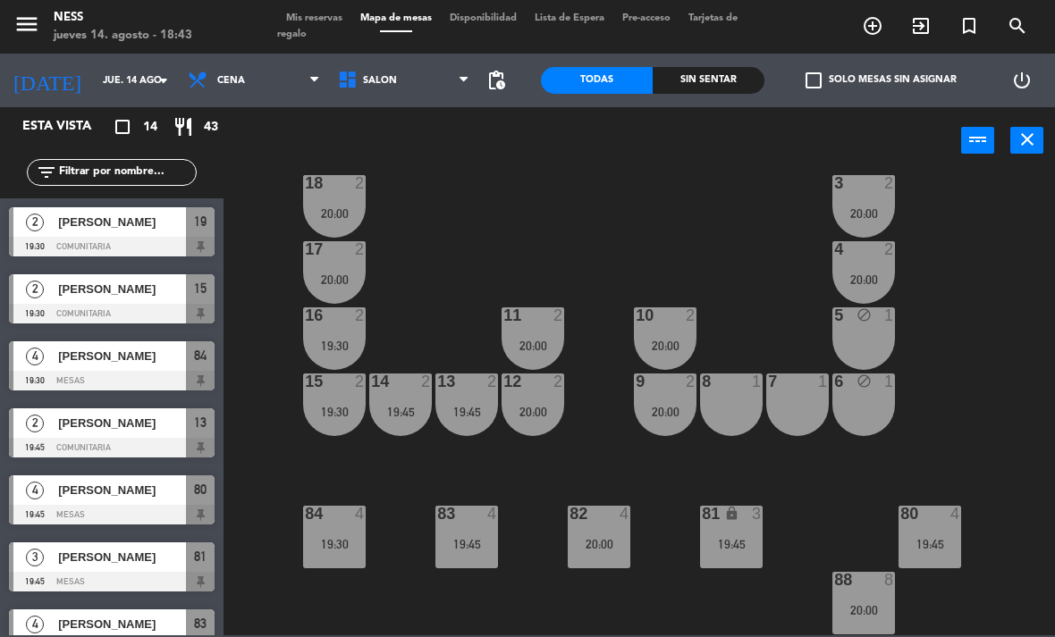
click at [997, 384] on div "20 2 19:30 1 2 20:00 19 2 19:30 2 2 20:00 18 2 20:00 3 2 20:00 17 2 20:00 4 2 2…" at bounding box center [644, 403] width 820 height 463
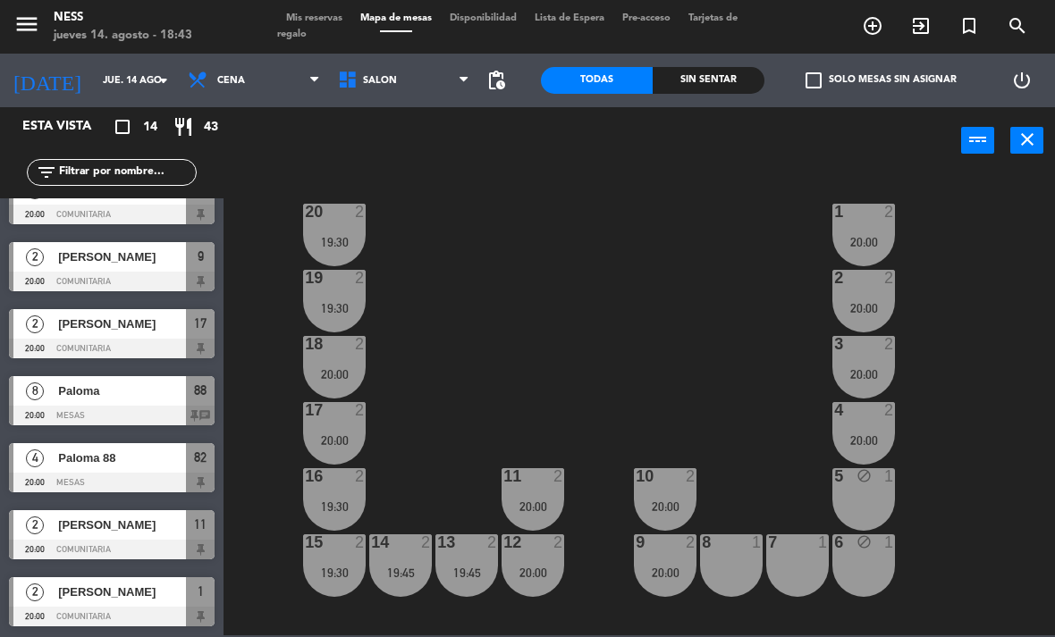
click at [332, 247] on div "19:30" at bounding box center [334, 242] width 63 height 13
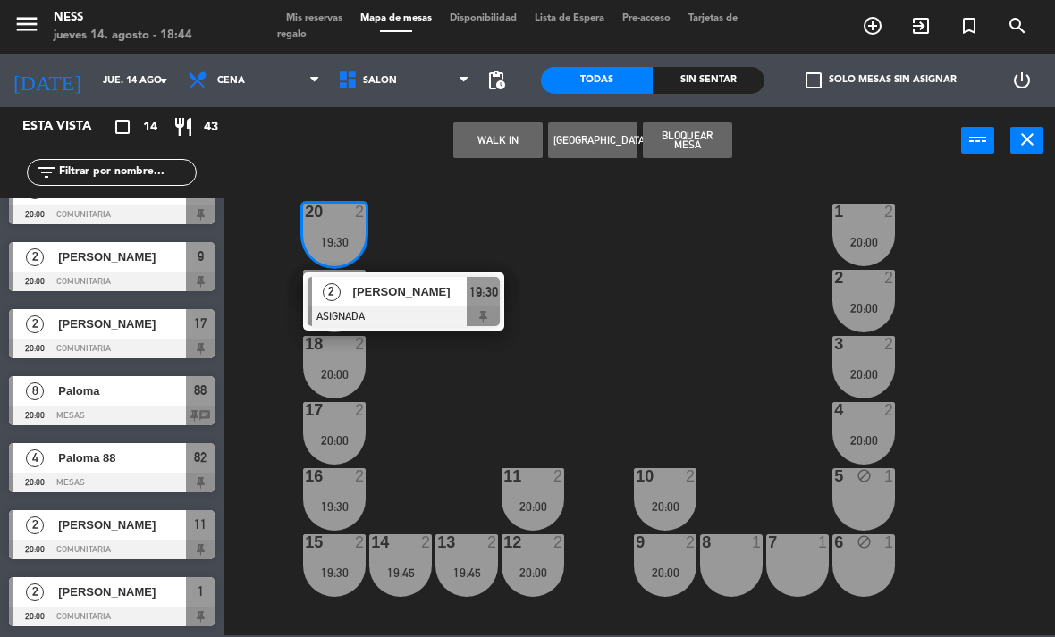
click at [439, 287] on span "[PERSON_NAME]" at bounding box center [410, 291] width 114 height 19
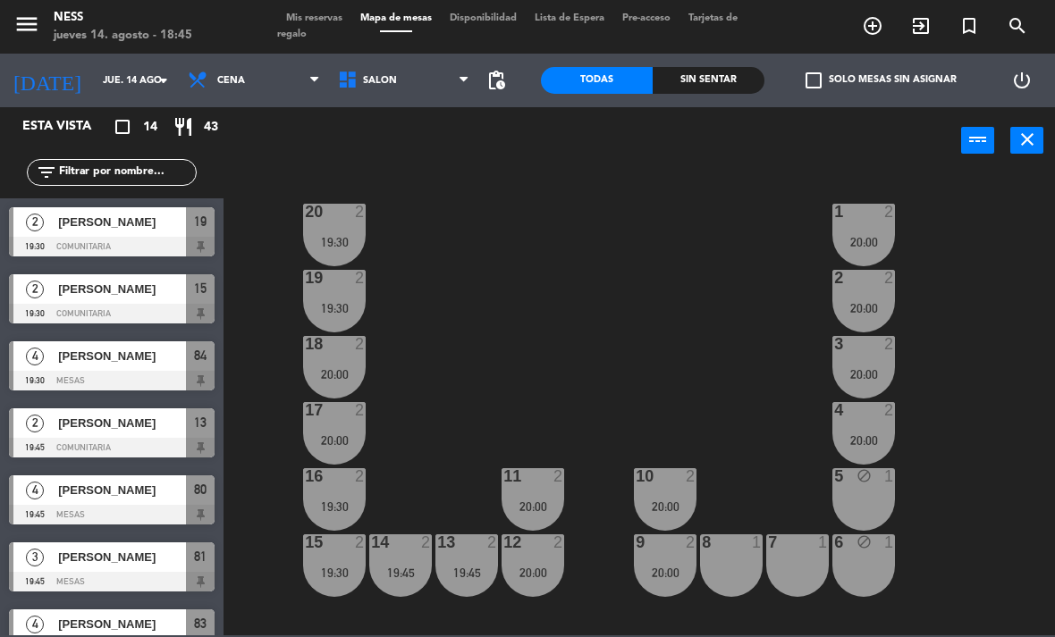
click at [985, 278] on div "20 2 19:30 1 2 20:00 19 2 19:30 2 2 20:00 18 2 20:00 3 2 20:00 17 2 20:00 4 2 2…" at bounding box center [644, 403] width 820 height 463
click at [129, 383] on div at bounding box center [112, 381] width 206 height 20
click at [336, 37] on div "Mis reservas Mapa de mesas Disponibilidad Lista de Espera Pre-acceso Tarjetas d…" at bounding box center [527, 27] width 501 height 32
click at [333, 23] on span "Mis reservas" at bounding box center [314, 18] width 74 height 10
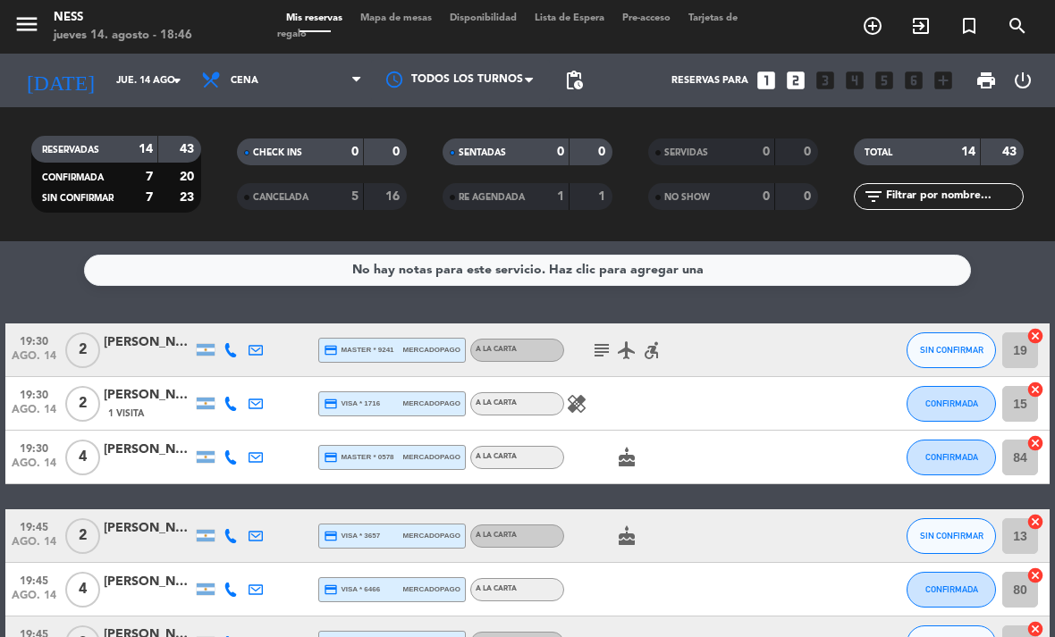
click at [419, 21] on span "Mapa de mesas" at bounding box center [395, 18] width 89 height 10
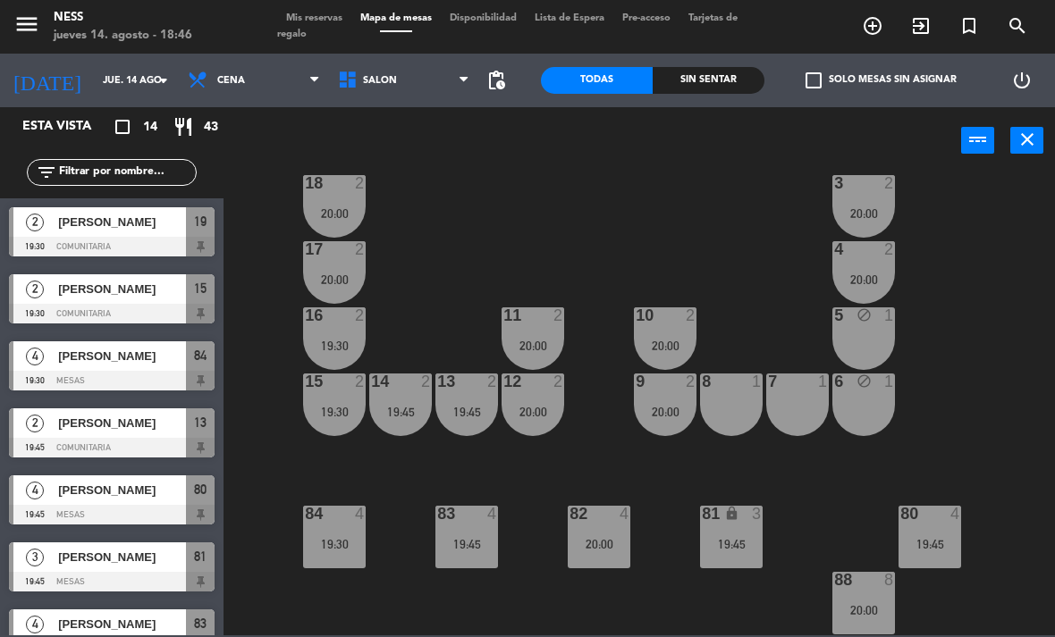
scroll to position [161, 0]
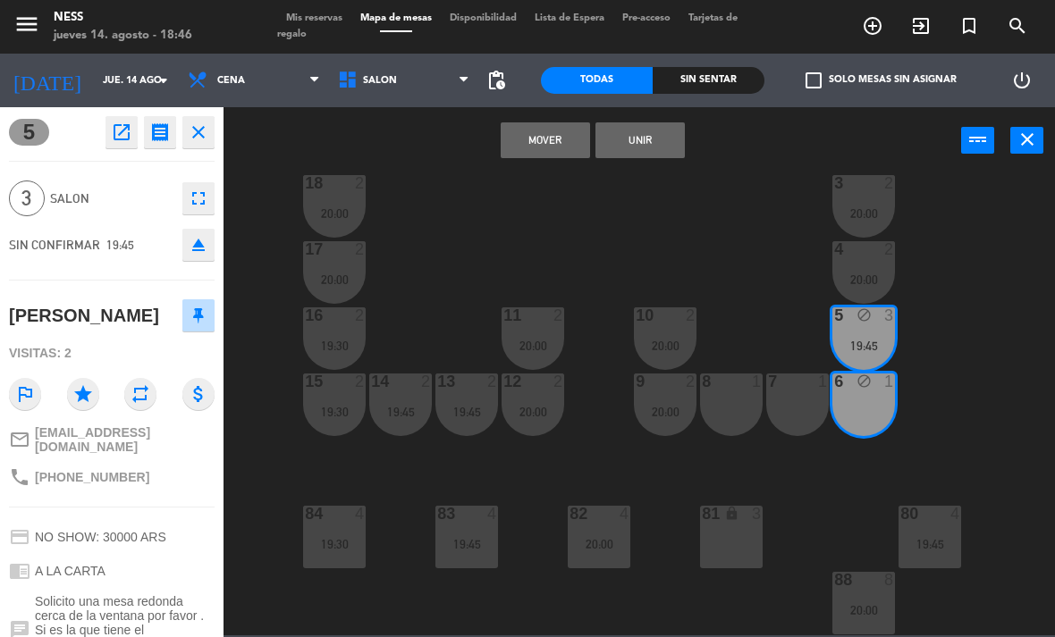
click at [804, 422] on div "7 1" at bounding box center [797, 405] width 63 height 63
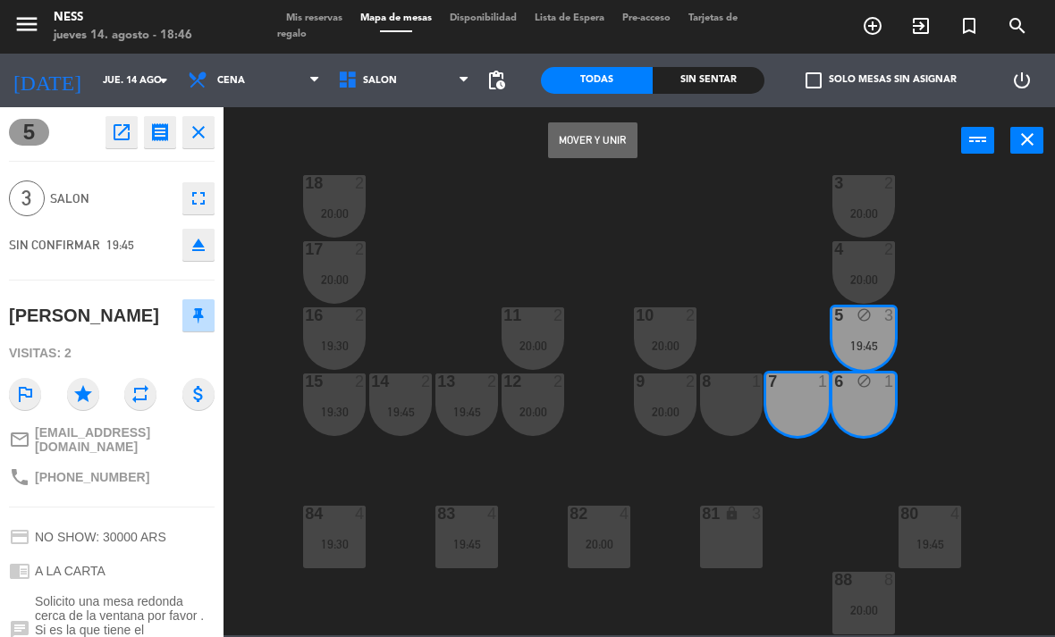
click at [650, 152] on div "Mover y Unir power_input close" at bounding box center [591, 141] width 737 height 68
click at [607, 155] on button "Mover y Unir" at bounding box center [592, 140] width 89 height 36
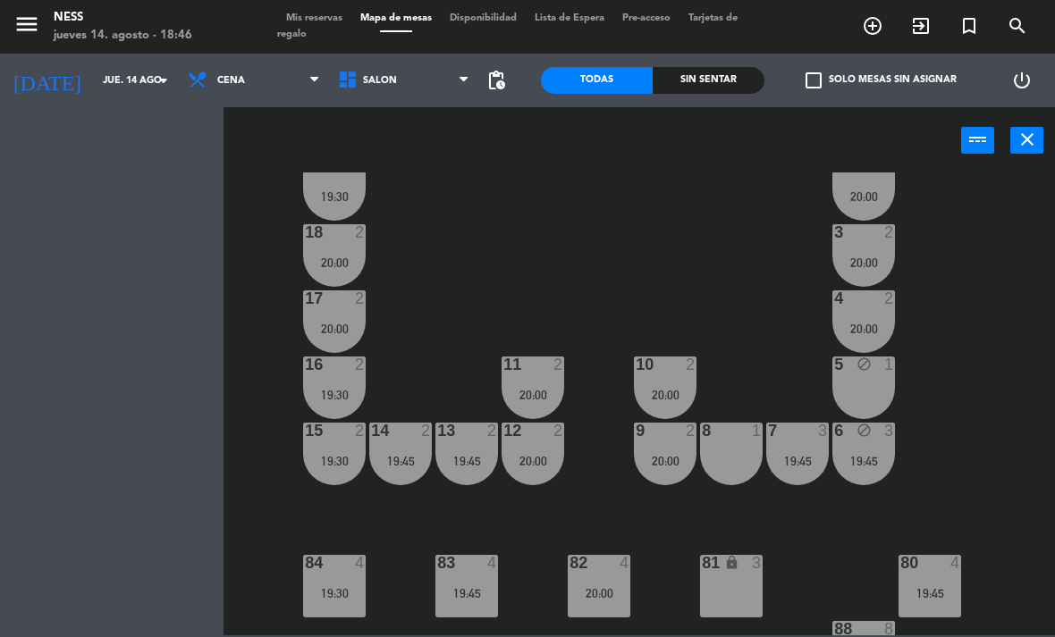
scroll to position [110, 0]
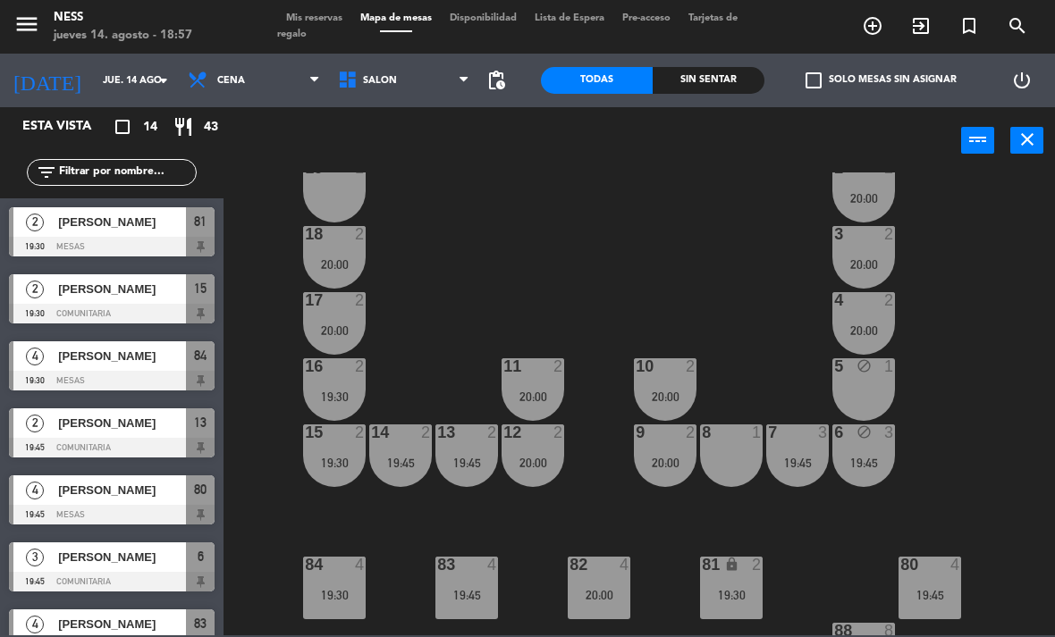
click at [118, 311] on div at bounding box center [112, 314] width 206 height 20
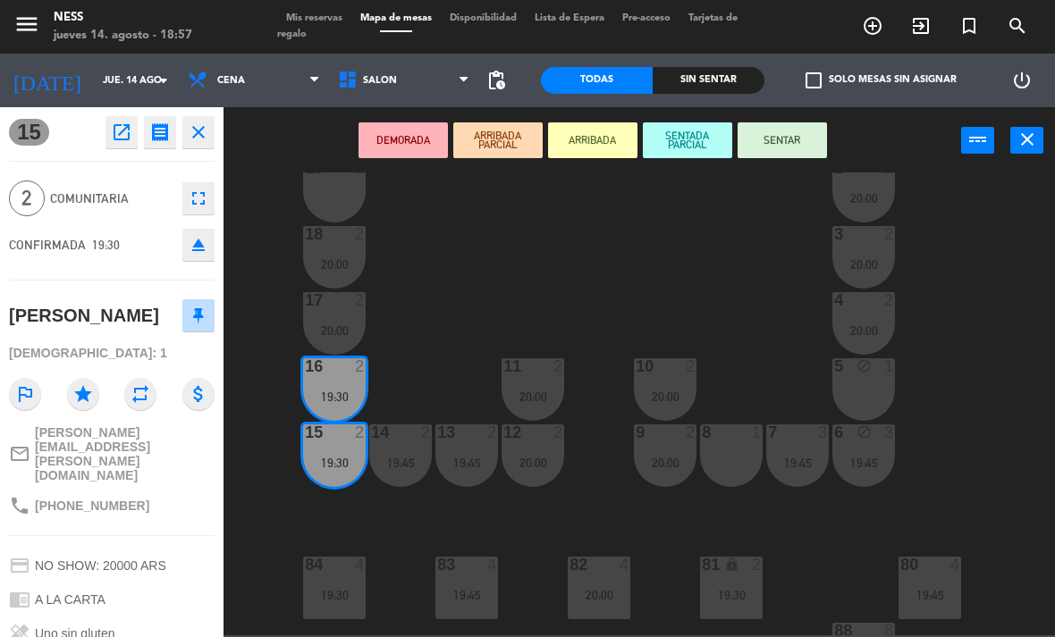
click at [526, 143] on button "ARRIBADA PARCIAL" at bounding box center [497, 140] width 89 height 36
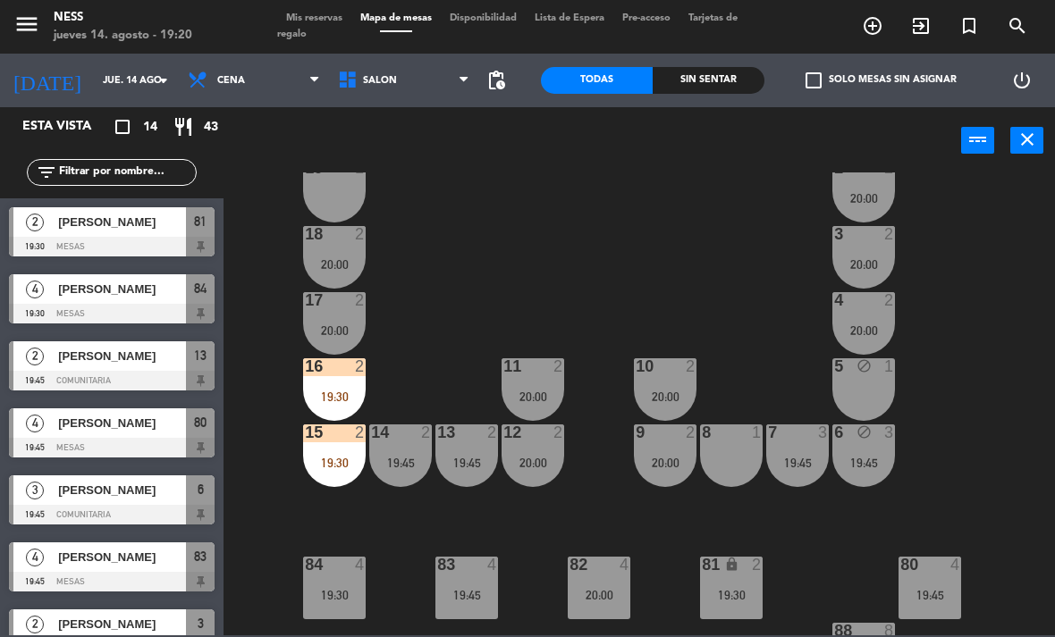
click at [125, 423] on span "[PERSON_NAME]" at bounding box center [122, 423] width 128 height 19
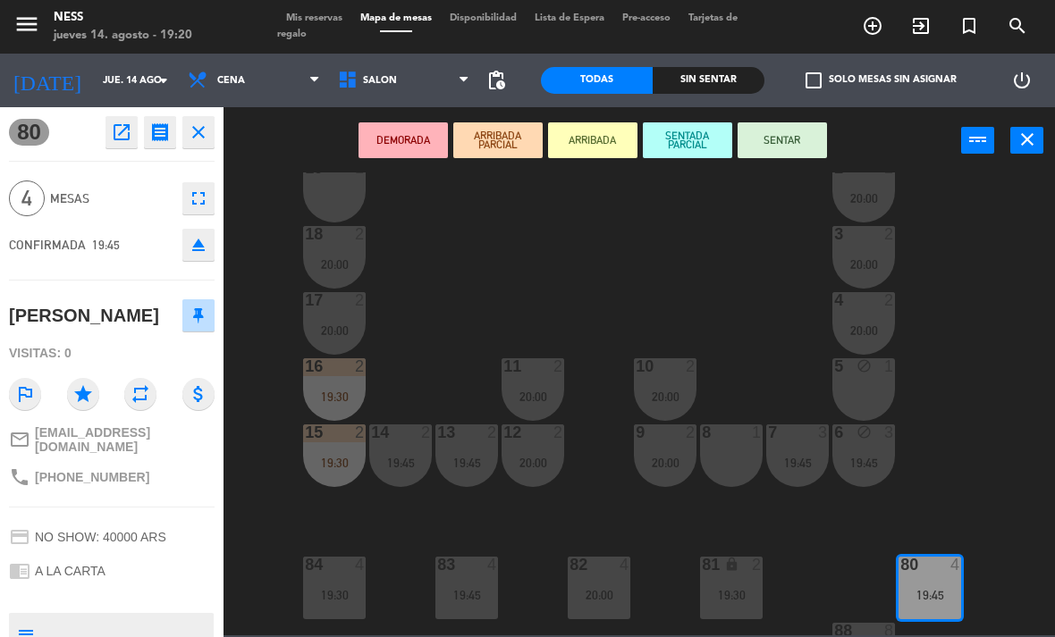
scroll to position [0, 0]
click at [120, 141] on icon "open_in_new" at bounding box center [121, 132] width 21 height 21
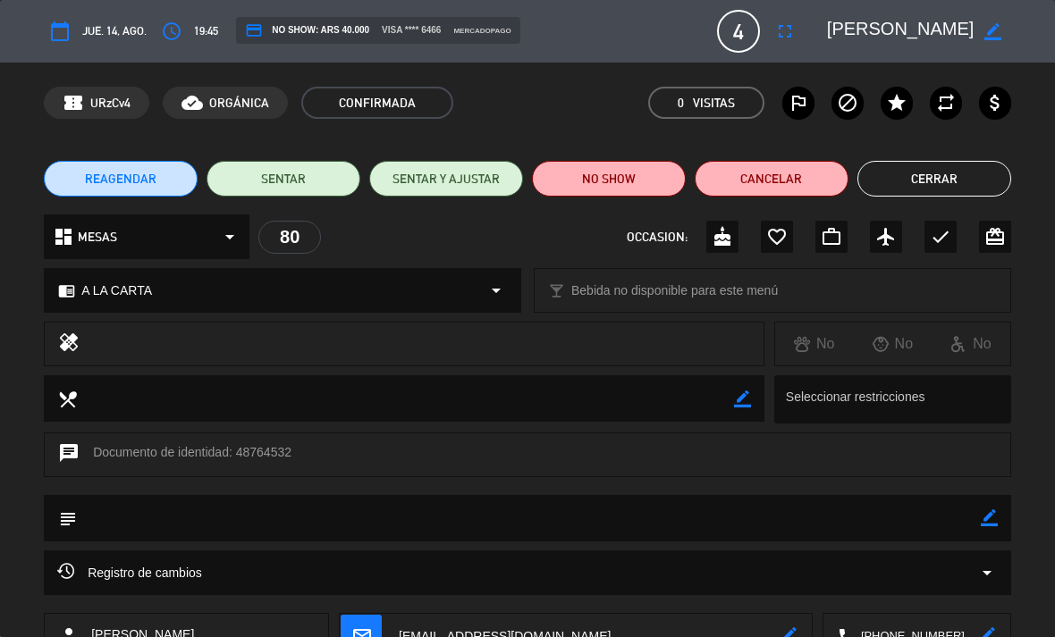
click at [787, 31] on icon "fullscreen" at bounding box center [784, 31] width 21 height 21
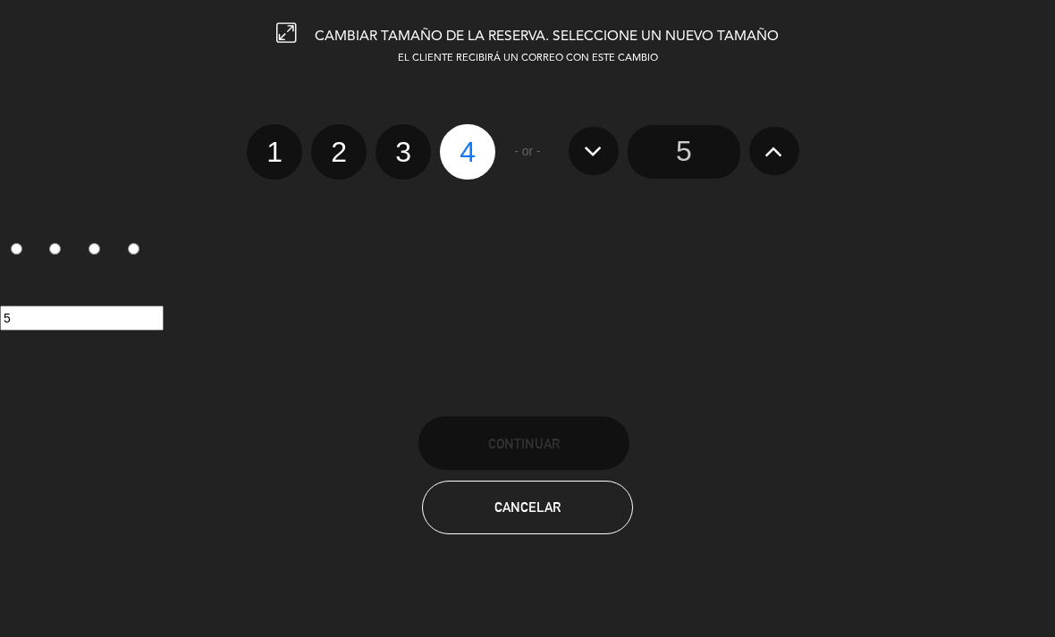
click at [322, 140] on label "2" at bounding box center [338, 151] width 55 height 55
click at [331, 140] on input "2" at bounding box center [337, 136] width 12 height 12
radio input "true"
radio input "false"
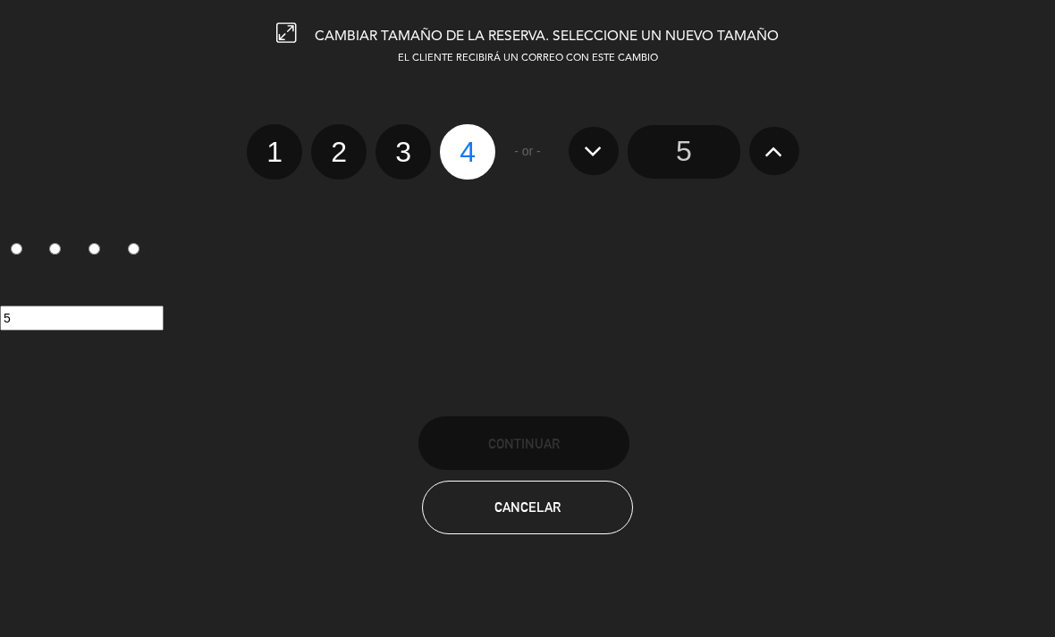
radio input "false"
radio input "true"
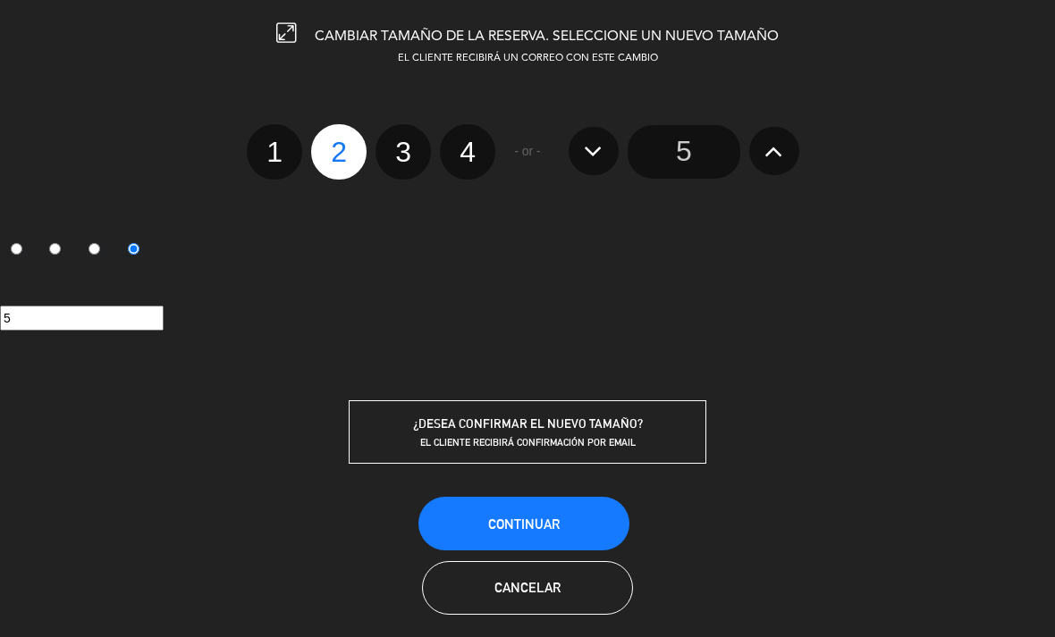
click at [491, 517] on span "Continuar" at bounding box center [524, 524] width 72 height 15
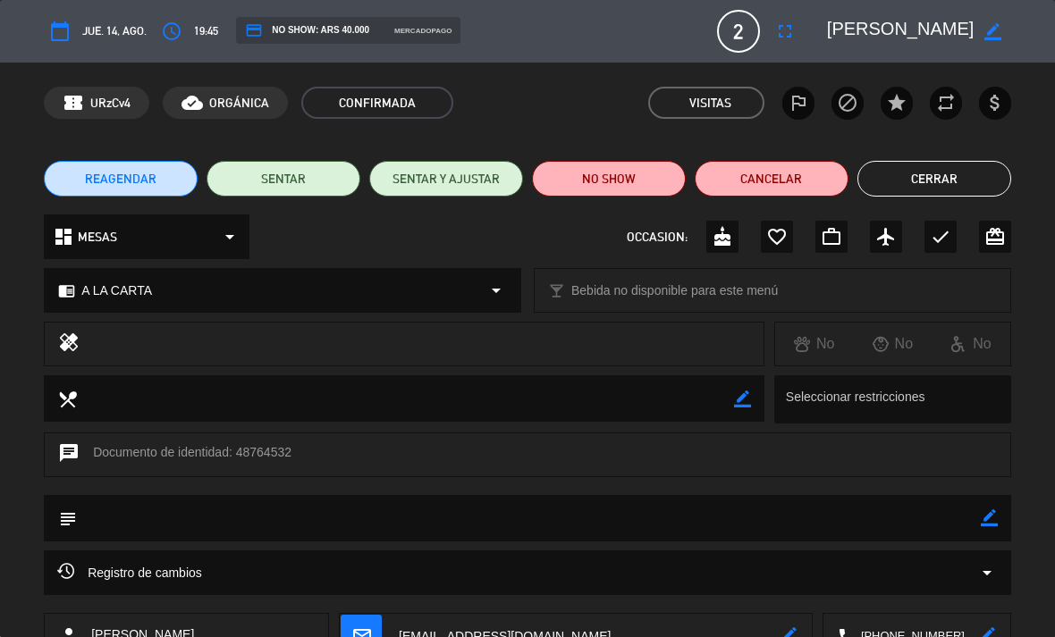
click at [975, 176] on button "Cerrar" at bounding box center [934, 179] width 154 height 36
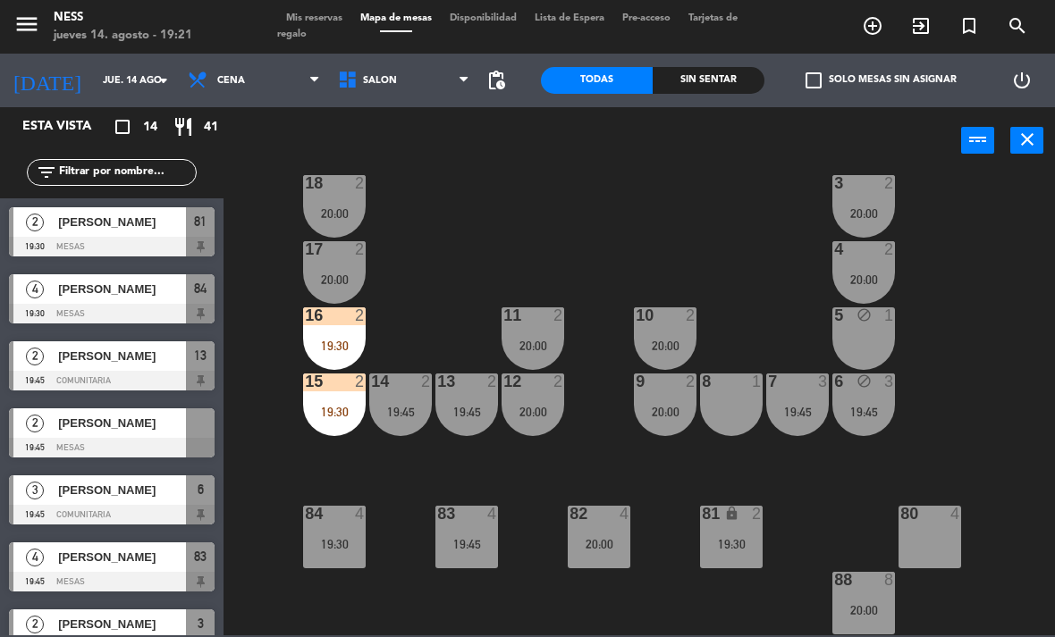
scroll to position [161, 0]
click at [337, 544] on div "19:30" at bounding box center [334, 544] width 63 height 13
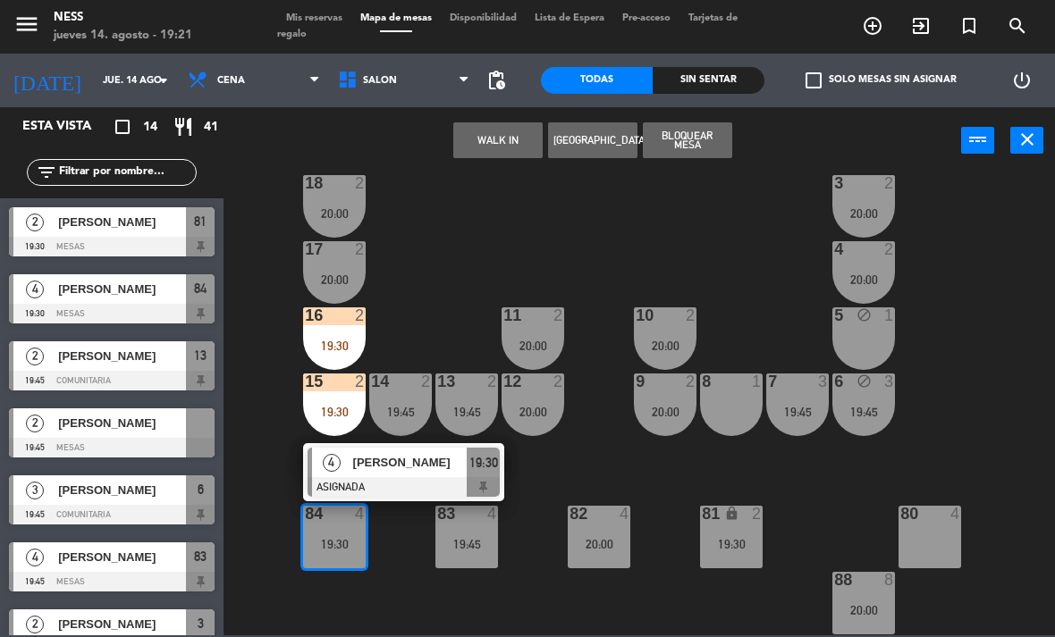
click at [344, 548] on div "19:30" at bounding box center [334, 544] width 63 height 13
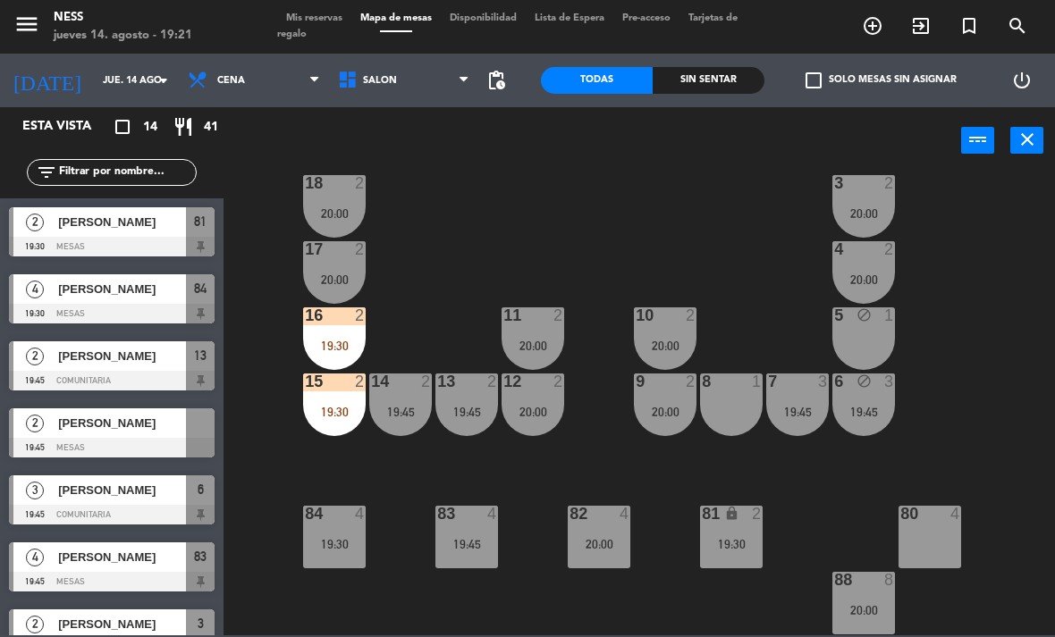
click at [419, 603] on div "20 1 1 2 20:00 19 1 2 2 20:00 18 2 20:00 3 2 20:00 17 2 20:00 4 2 20:00 16 2 19…" at bounding box center [644, 403] width 820 height 463
click at [342, 549] on div "19:30" at bounding box center [334, 544] width 63 height 13
click at [421, 593] on div "20 1 1 2 20:00 19 1 2 2 20:00 18 2 20:00 3 2 20:00 17 2 20:00 4 2 20:00 16 2 19…" at bounding box center [644, 403] width 820 height 463
click at [611, 559] on div "82 4 20:00" at bounding box center [599, 537] width 63 height 63
click at [672, 595] on div "20 1 1 2 20:00 19 1 2 2 20:00 18 2 20:00 3 2 20:00 17 2 20:00 4 2 20:00 16 2 19…" at bounding box center [644, 403] width 820 height 463
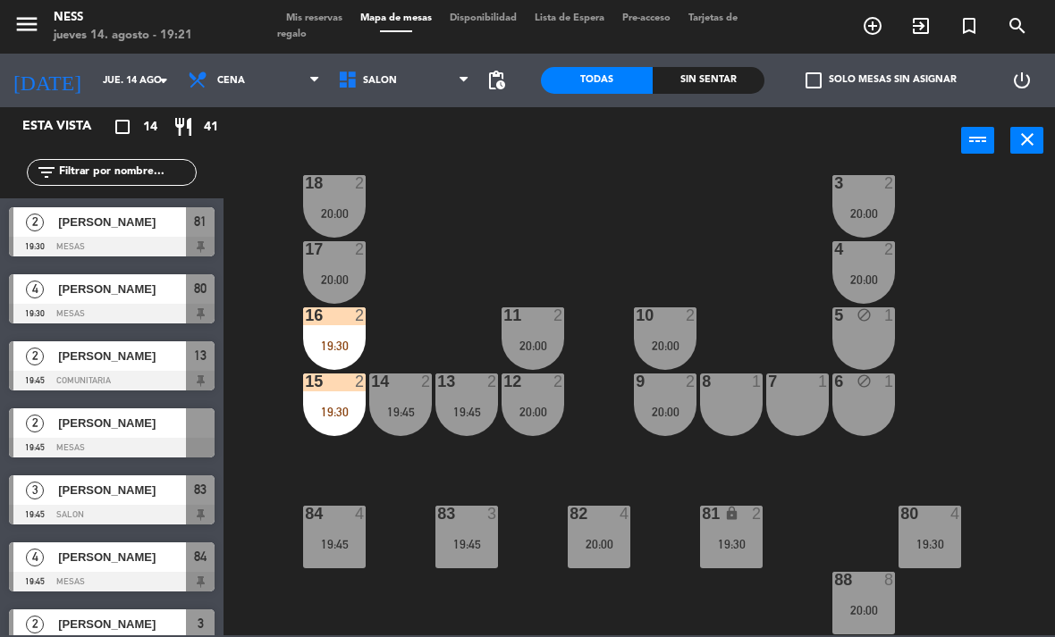
click at [721, 274] on div "20 1 1 2 20:00 19 1 2 2 20:00 18 2 20:00 3 2 20:00 17 2 20:00 4 2 20:00 16 2 19…" at bounding box center [644, 403] width 820 height 463
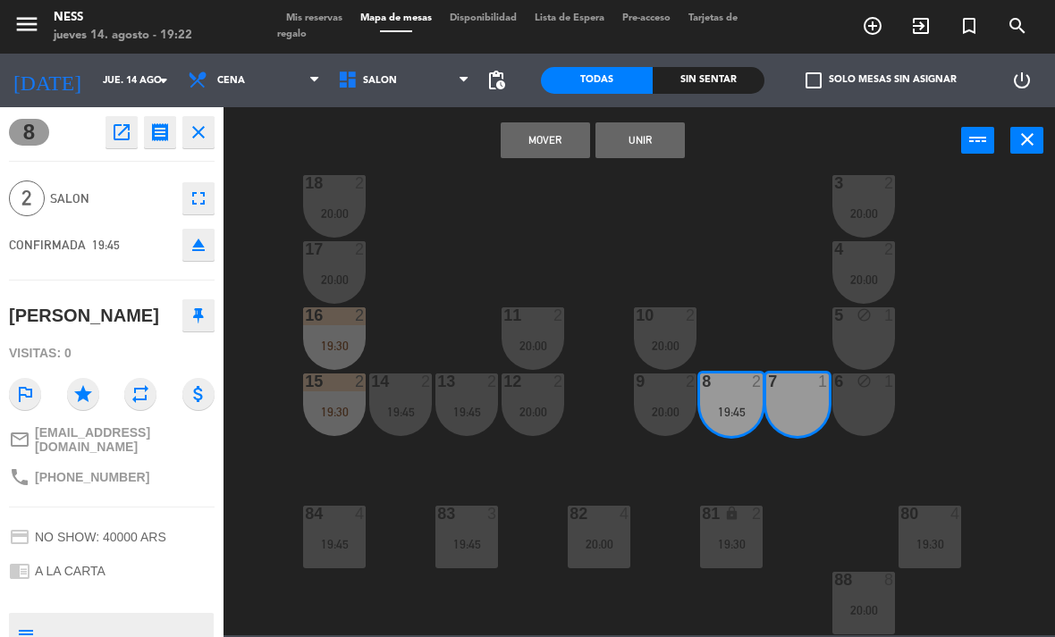
click at [661, 146] on button "Unir" at bounding box center [639, 140] width 89 height 36
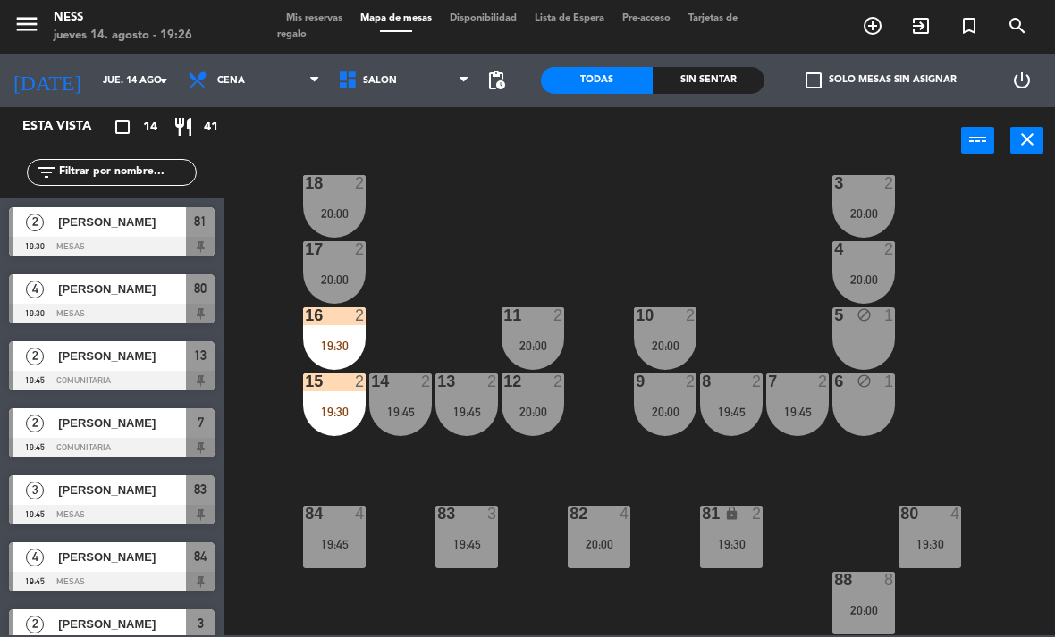
click at [746, 542] on div "19:30" at bounding box center [731, 544] width 63 height 13
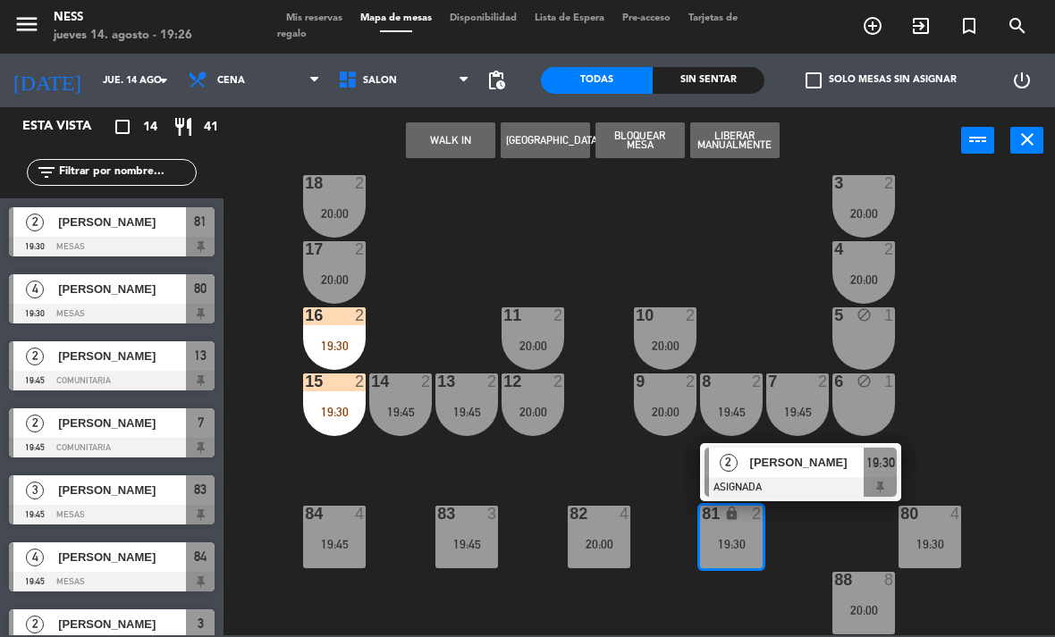
click at [795, 467] on span "[PERSON_NAME]" at bounding box center [807, 462] width 114 height 19
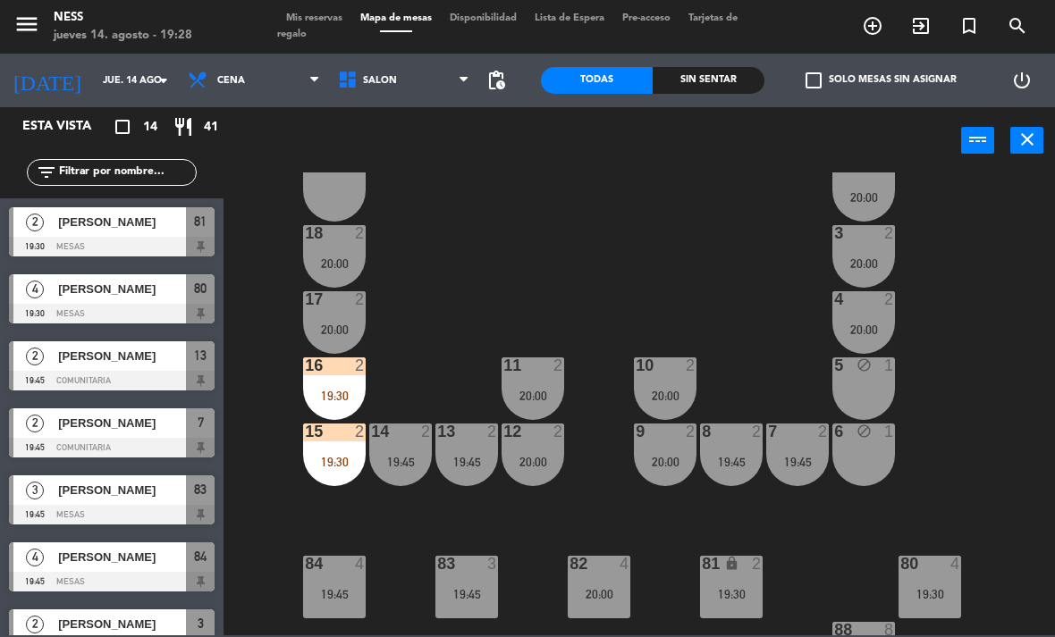
scroll to position [111, 0]
click at [948, 379] on div "20 1 1 2 20:00 19 1 2 2 20:00 18 2 20:00 3 2 20:00 17 2 20:00 4 2 20:00 16 2 19…" at bounding box center [644, 403] width 820 height 463
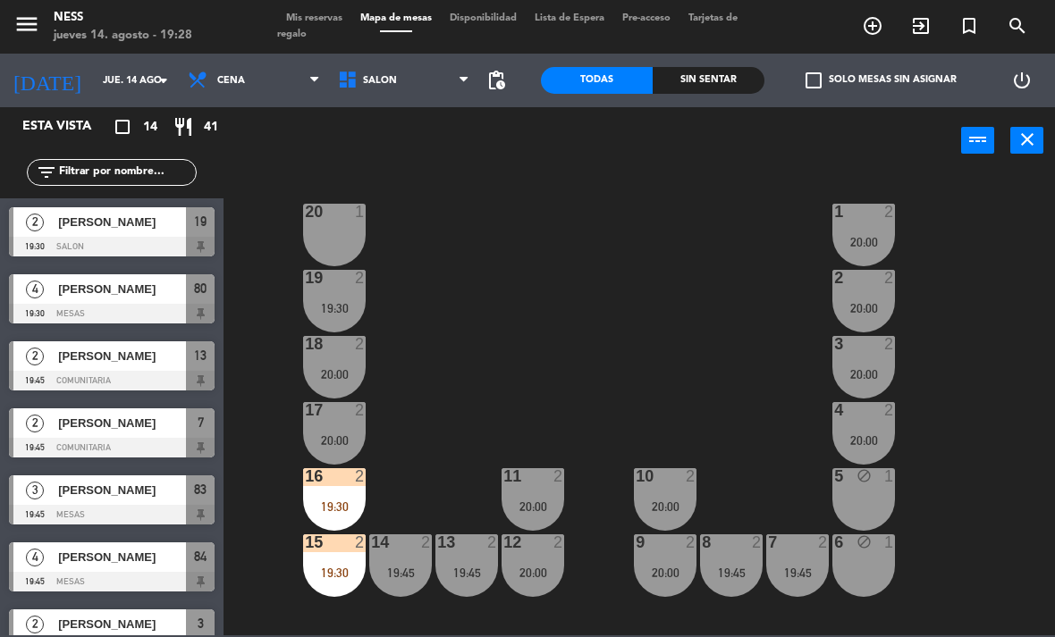
scroll to position [0, 0]
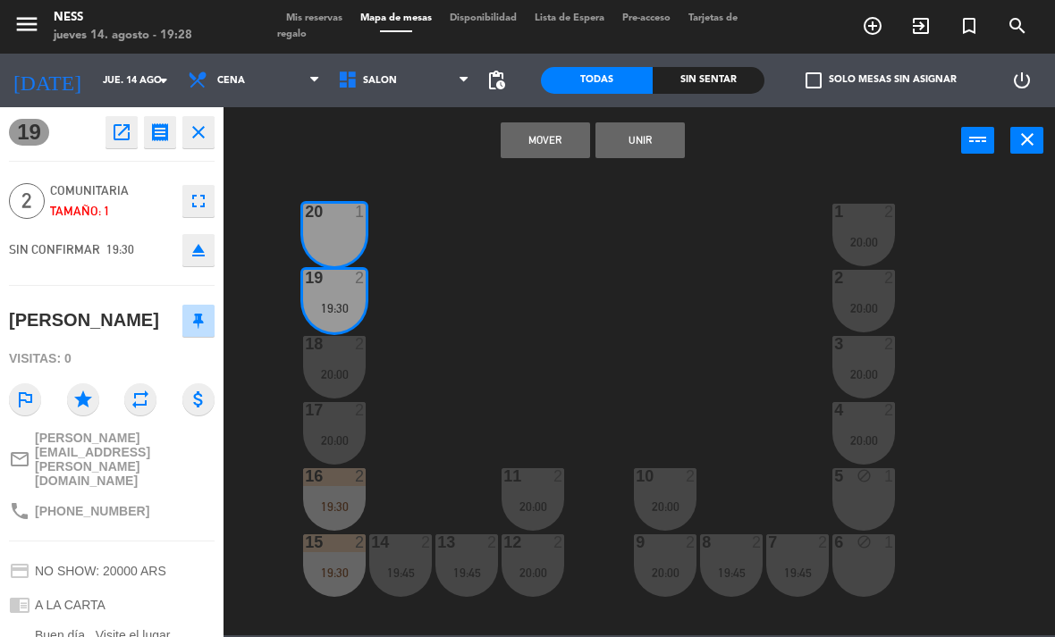
click at [678, 144] on button "Unir" at bounding box center [639, 140] width 89 height 36
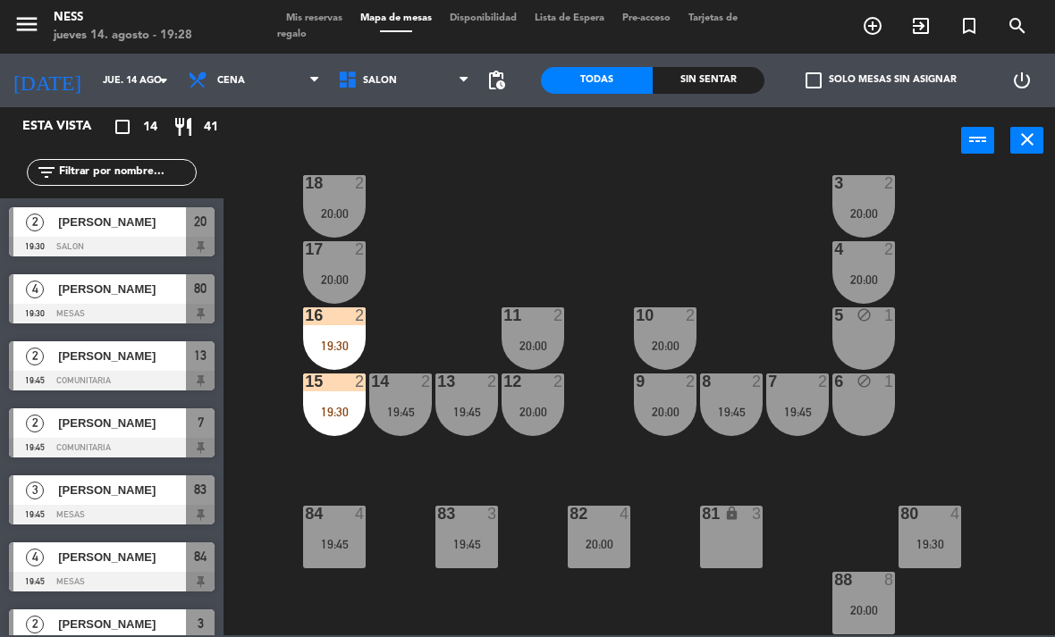
scroll to position [161, 0]
click at [483, 549] on div "19:45" at bounding box center [466, 544] width 63 height 13
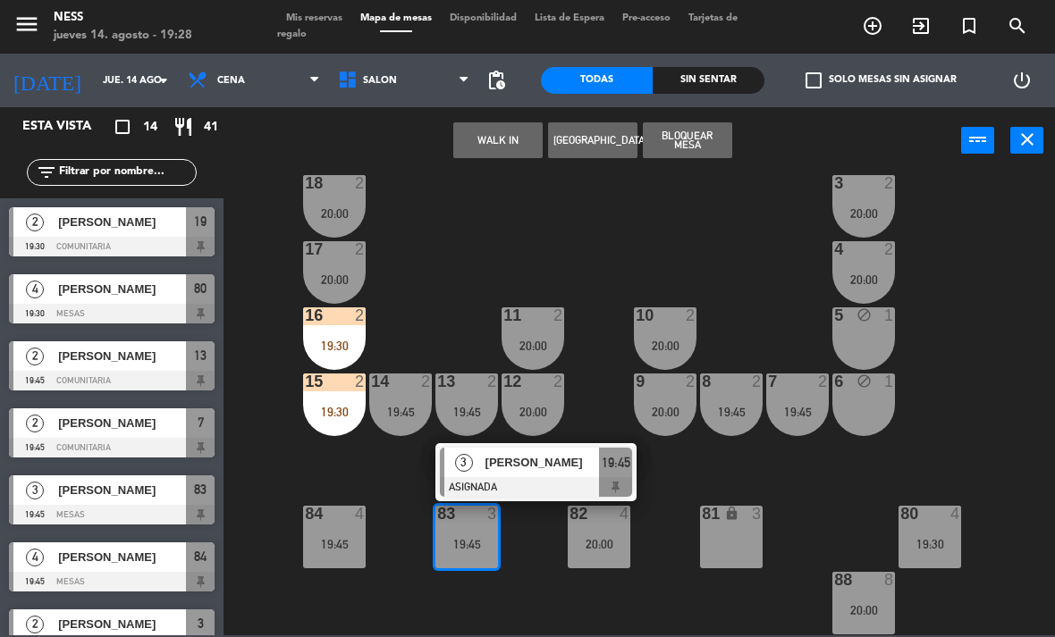
click at [498, 568] on div "83 3 19:45 3 [PERSON_NAME] ASIGNADA 19:45" at bounding box center [466, 537] width 63 height 63
click at [540, 589] on div "20 2 19:30 1 2 20:00 19 2 19:30 2 2 20:00 18 2 20:00 3 2 20:00 17 2 20:00 4 2 2…" at bounding box center [644, 403] width 820 height 463
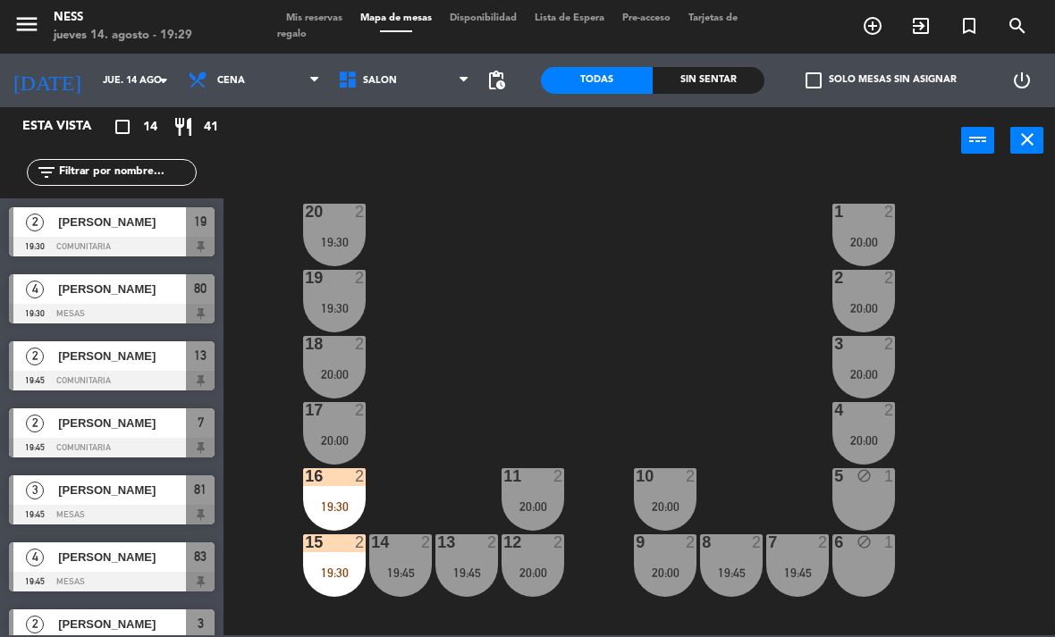
scroll to position [0, 0]
click at [343, 230] on div "20 2 19:30" at bounding box center [334, 235] width 63 height 63
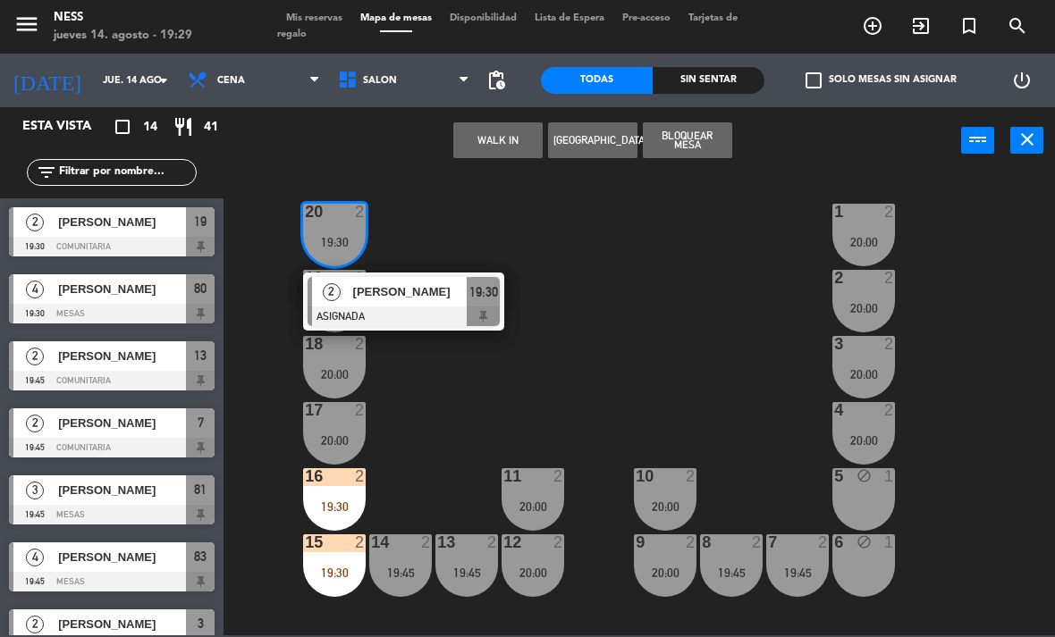
click at [379, 322] on div at bounding box center [403, 317] width 192 height 20
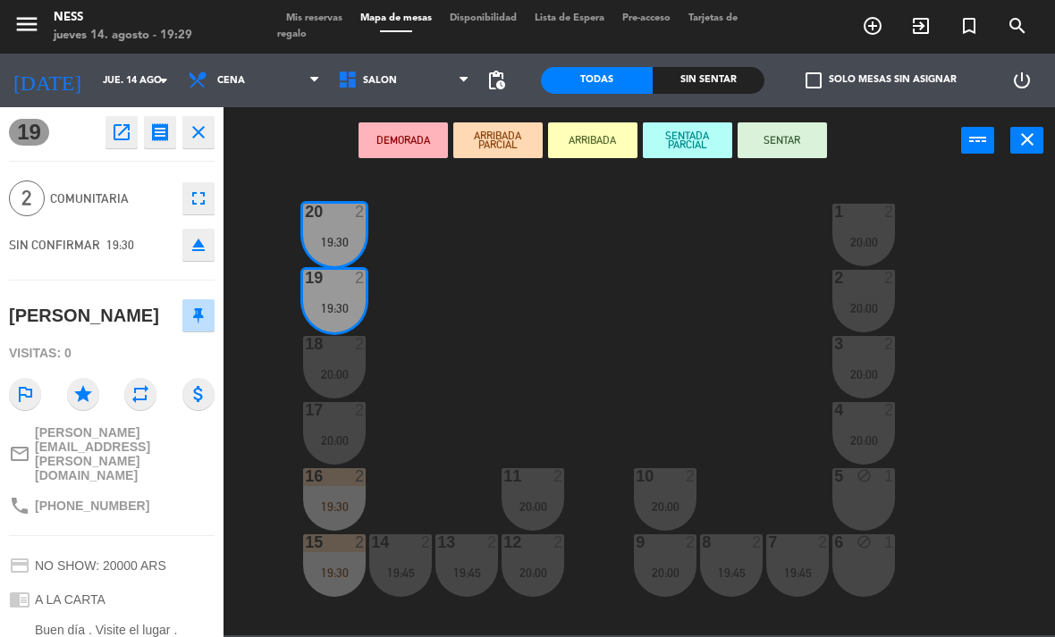
click at [767, 152] on button "SENTAR" at bounding box center [781, 140] width 89 height 36
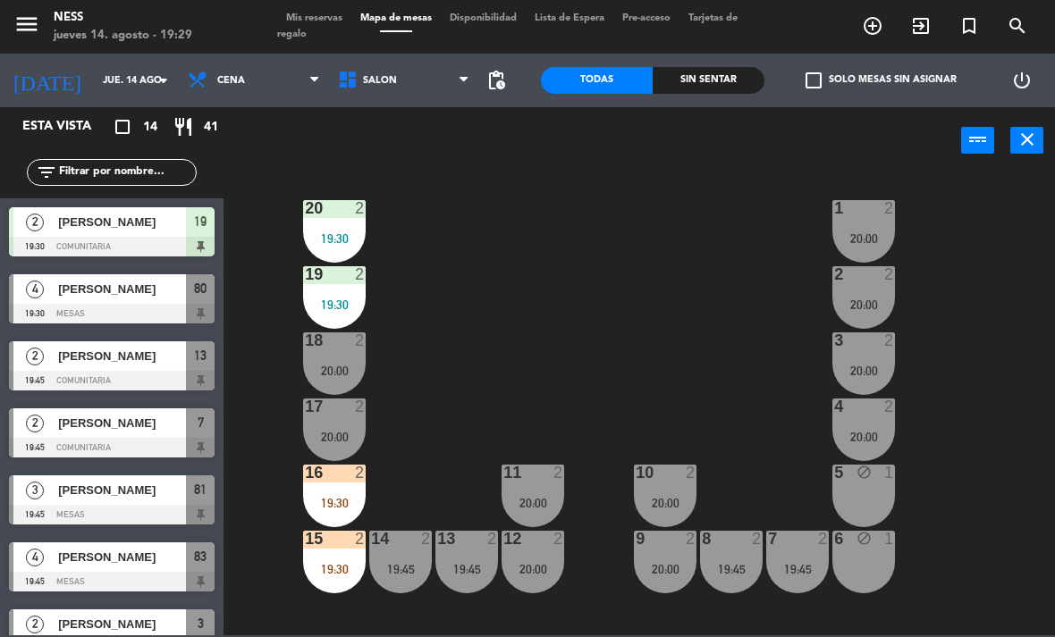
scroll to position [4, 0]
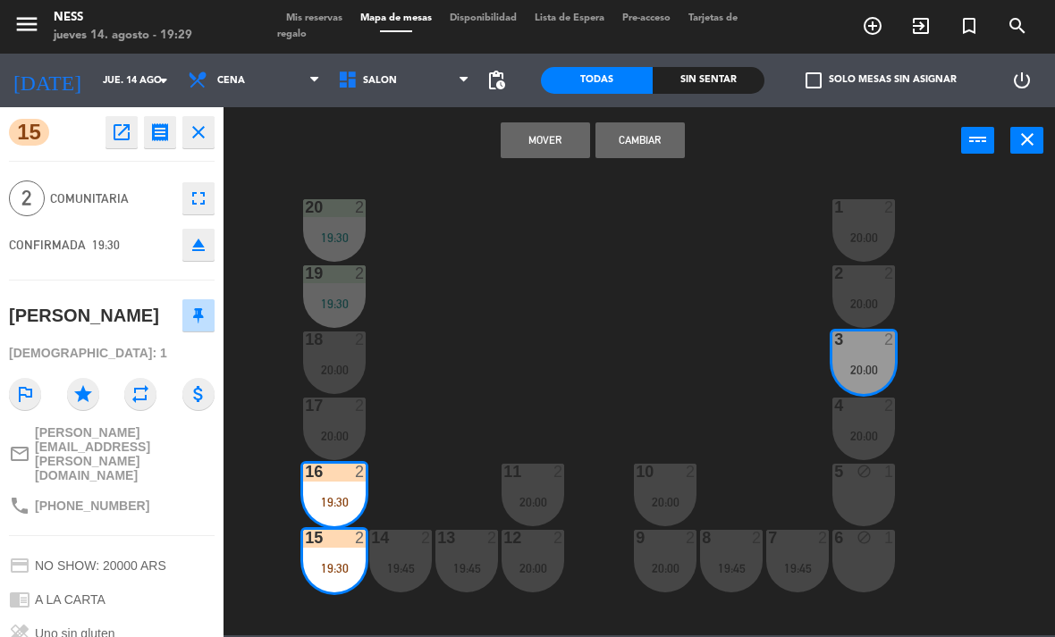
click at [653, 154] on button "Cambiar" at bounding box center [639, 140] width 89 height 36
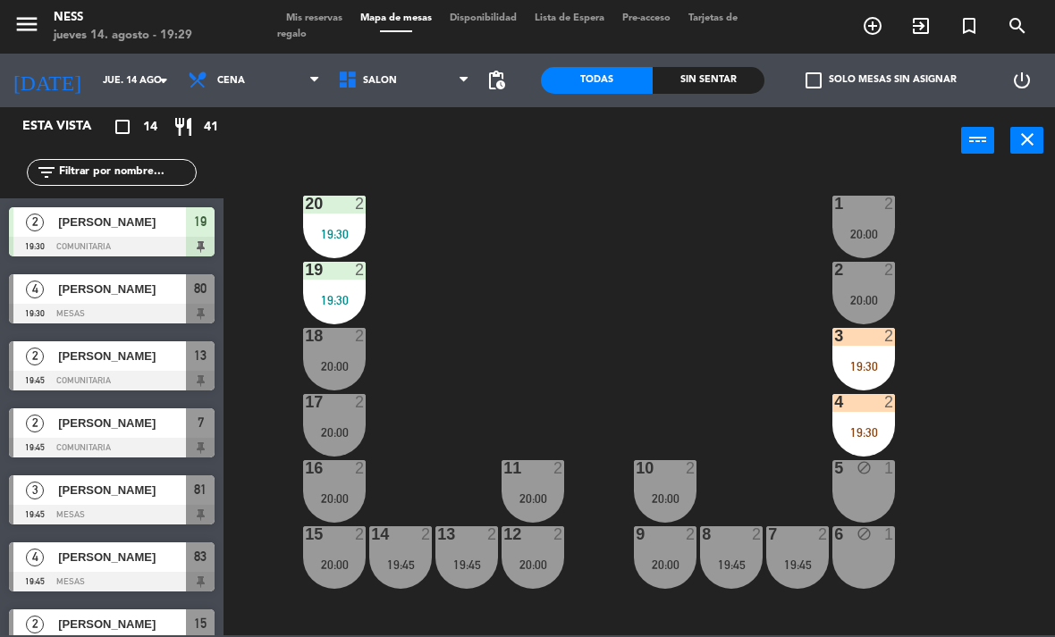
scroll to position [269, 0]
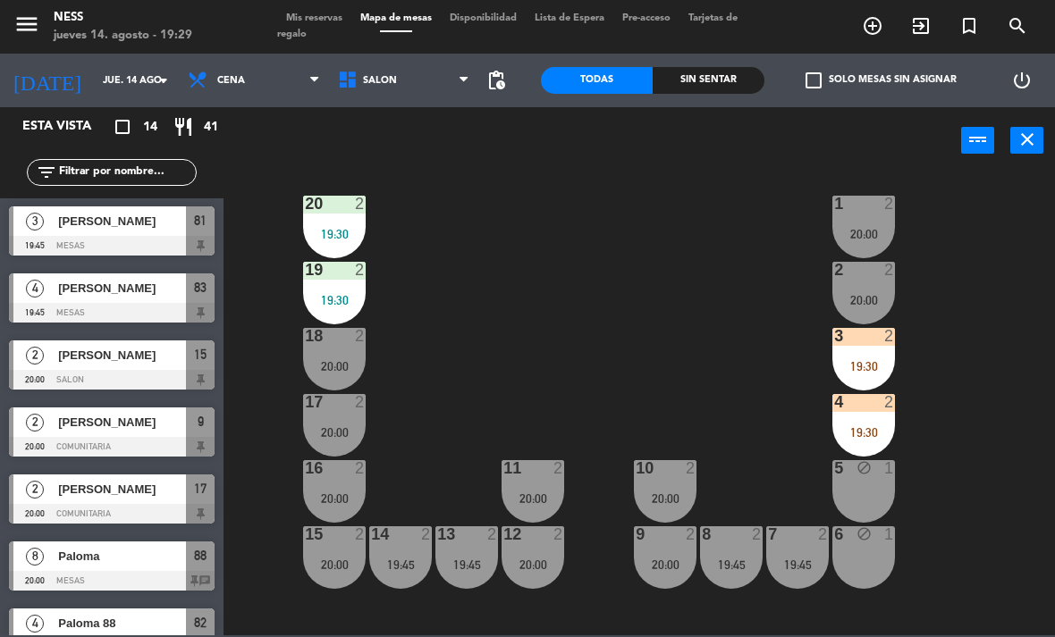
click at [884, 355] on div "3 2 19:30" at bounding box center [863, 359] width 63 height 63
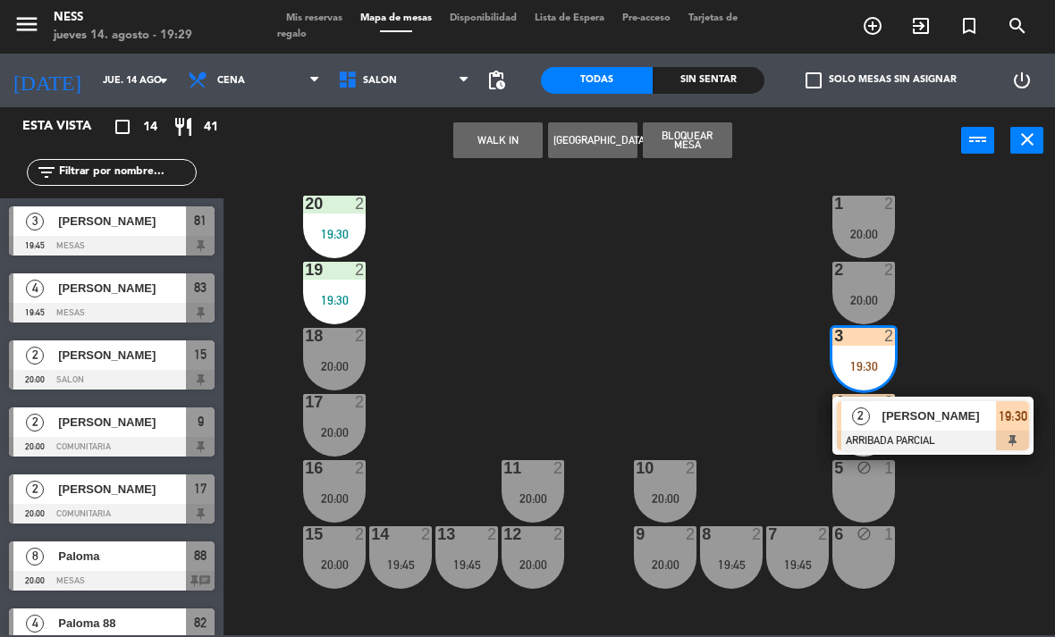
scroll to position [7, 0]
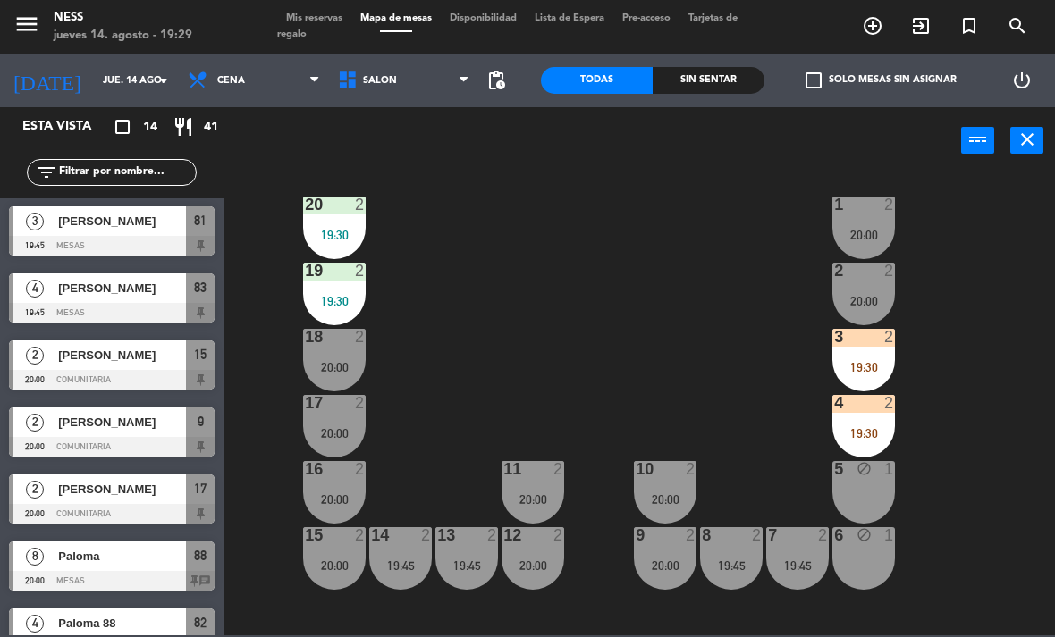
click at [329, 499] on div "20:00" at bounding box center [334, 499] width 63 height 13
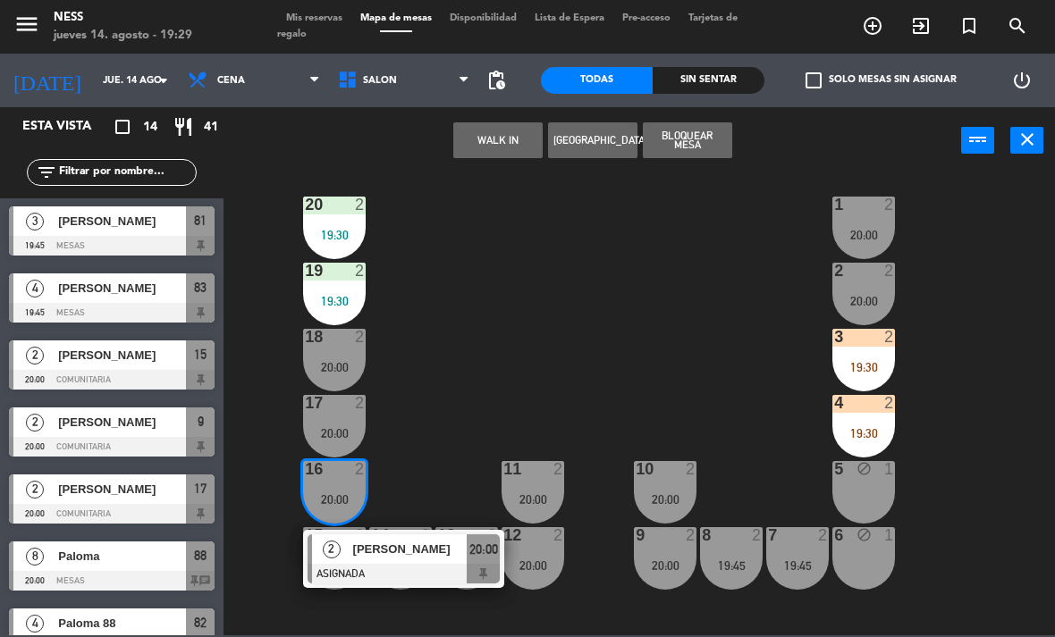
click at [498, 414] on div "20 2 19:30 1 2 20:00 19 2 19:30 2 2 20:00 18 2 20:00 3 2 19:30 17 2 20:00 4 2 1…" at bounding box center [644, 403] width 820 height 463
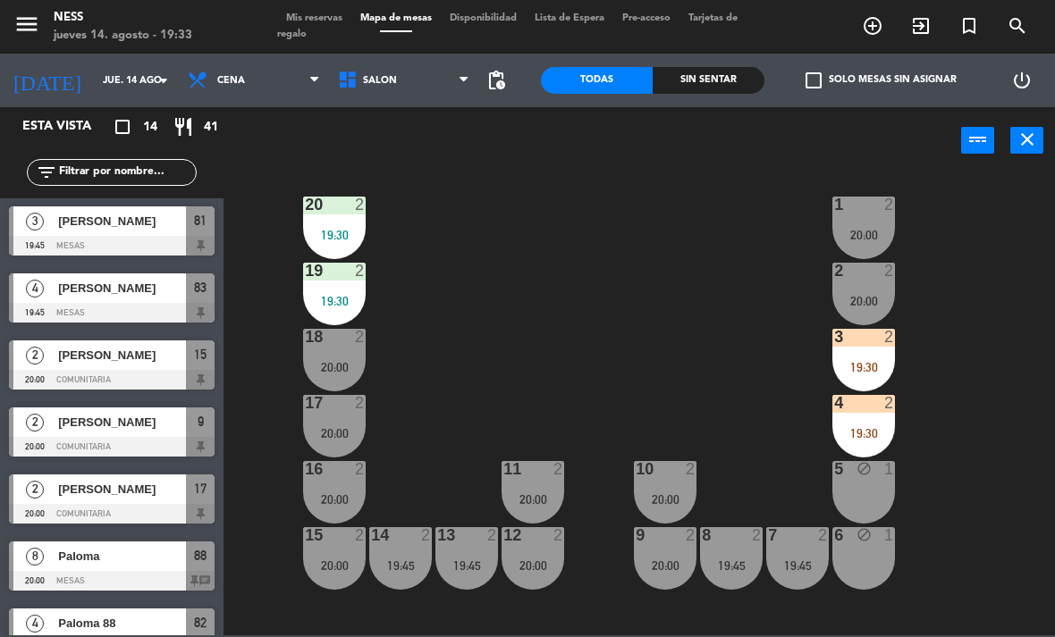
click at [868, 368] on div "19:30" at bounding box center [863, 367] width 63 height 13
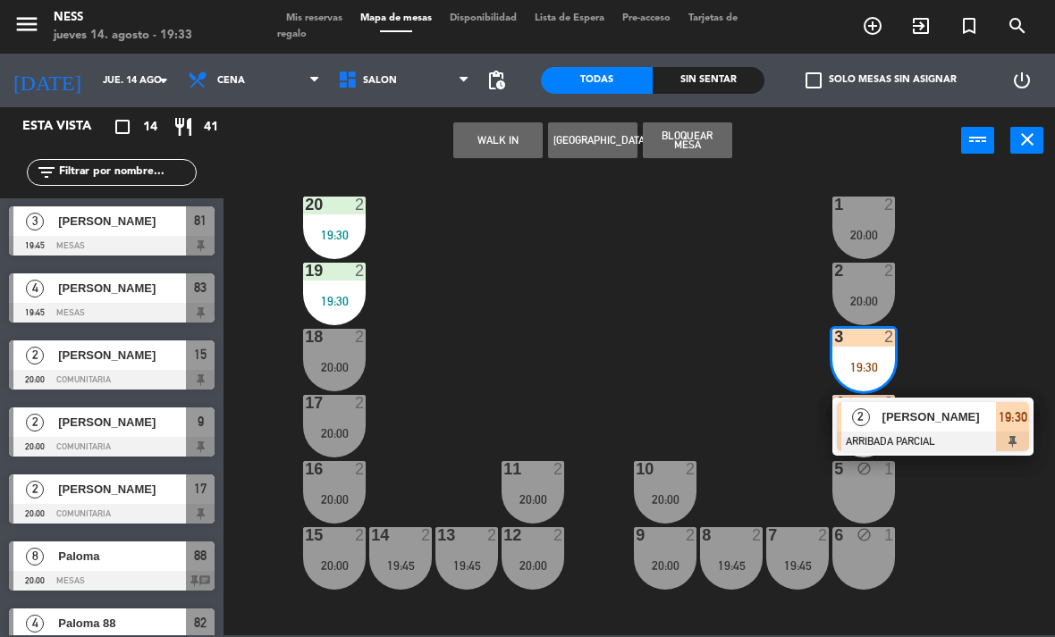
click at [910, 442] on div at bounding box center [933, 442] width 192 height 20
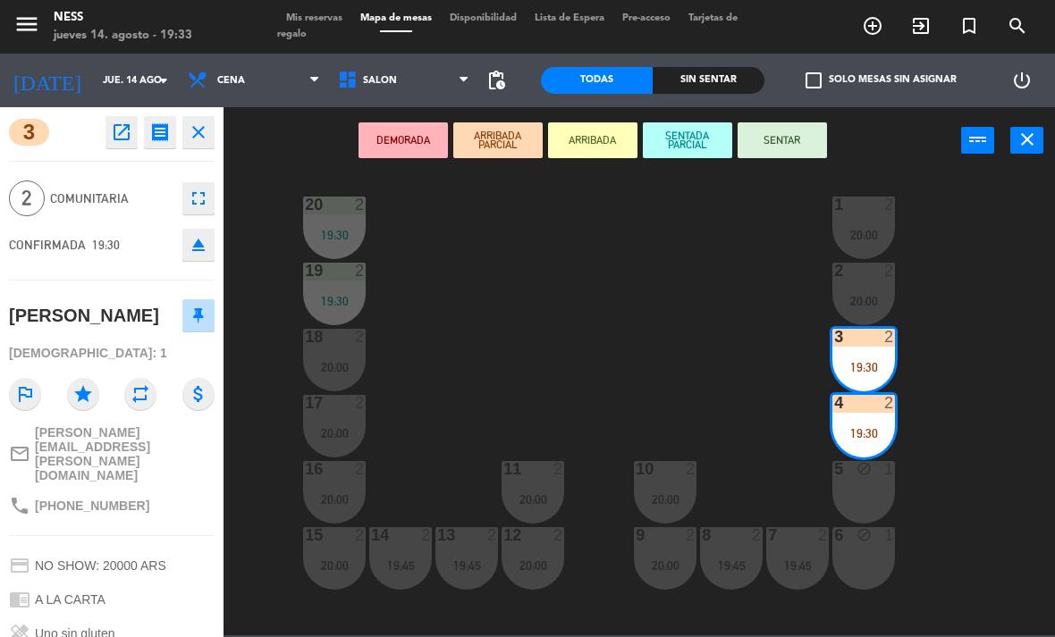
click at [800, 143] on button "SENTAR" at bounding box center [781, 140] width 89 height 36
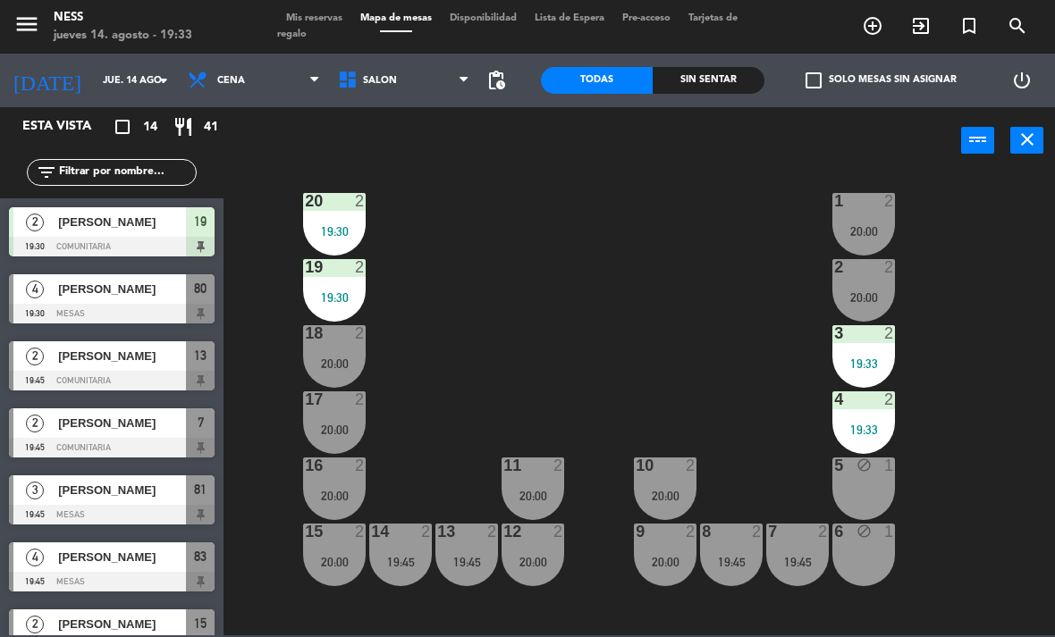
scroll to position [269, 0]
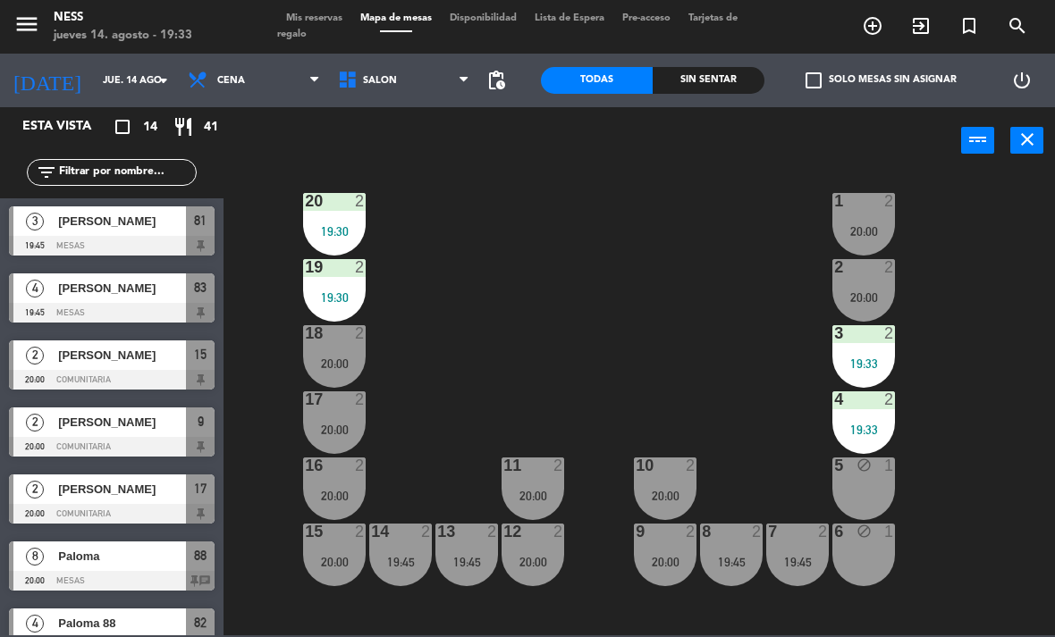
click at [1017, 549] on div "20 2 19:30 1 2 20:00 19 2 19:30 2 2 20:00 18 2 20:00 3 2 19:33 17 2 20:00 4 2 1…" at bounding box center [644, 403] width 820 height 463
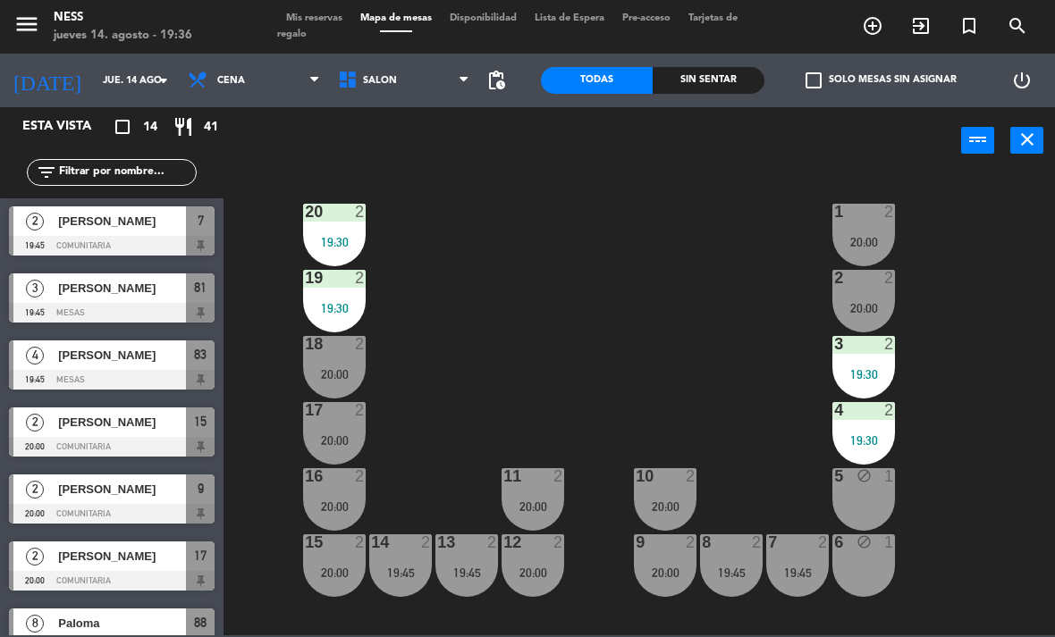
scroll to position [0, 0]
click at [619, 276] on div "20 2 19:30 1 2 20:00 19 2 19:30 2 2 20:00 18 2 20:00 3 2 19:30 17 2 20:00 4 2 1…" at bounding box center [644, 403] width 820 height 463
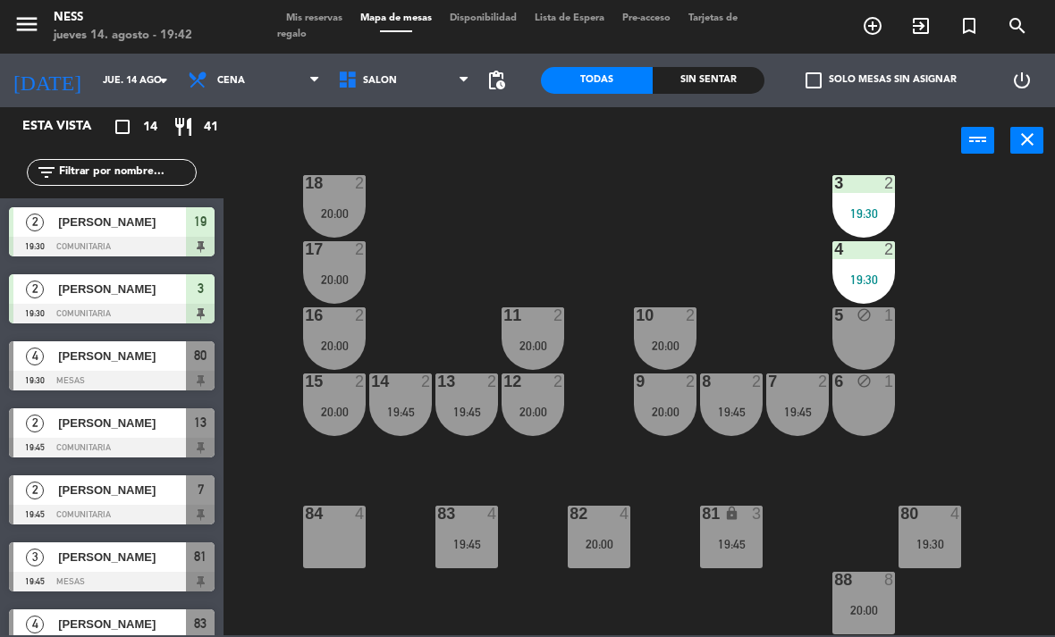
click at [926, 559] on div "80 4 19:30" at bounding box center [929, 537] width 63 height 63
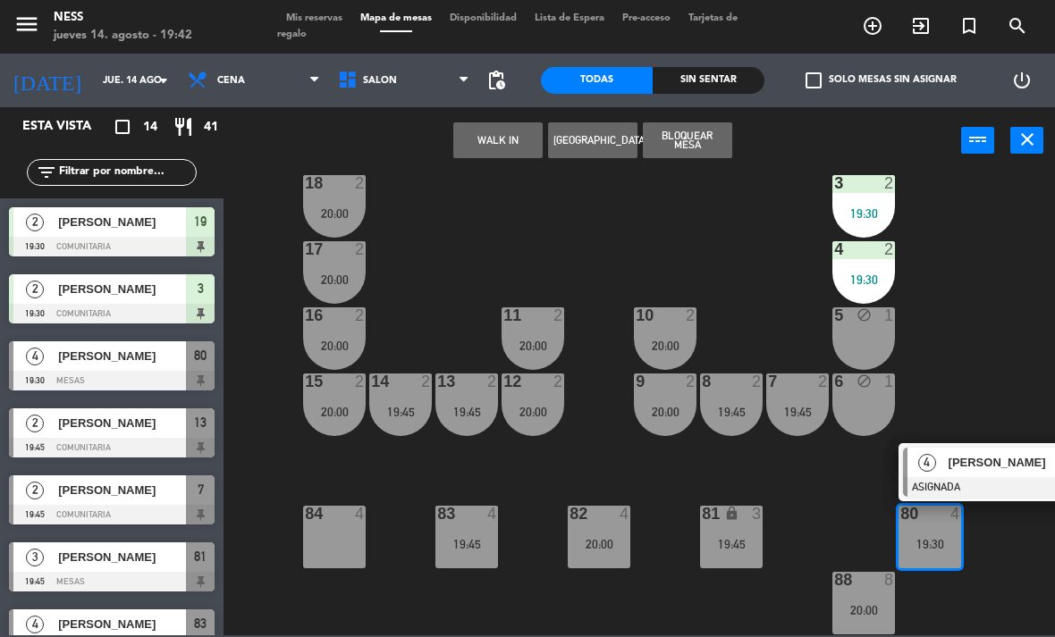
click at [979, 491] on div at bounding box center [999, 487] width 192 height 20
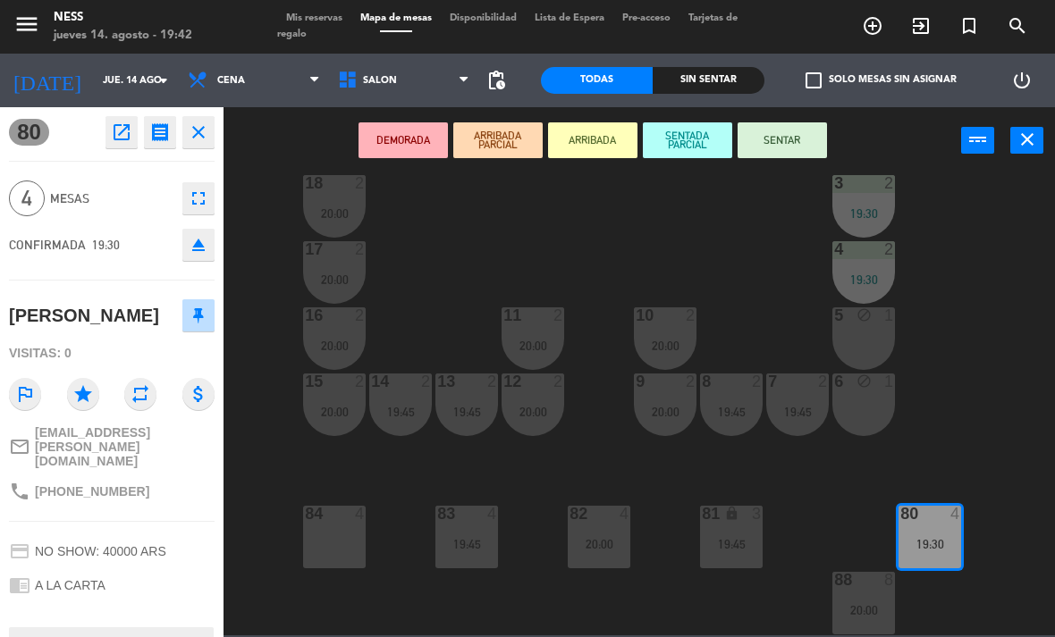
click at [506, 150] on button "ARRIBADA PARCIAL" at bounding box center [497, 140] width 89 height 36
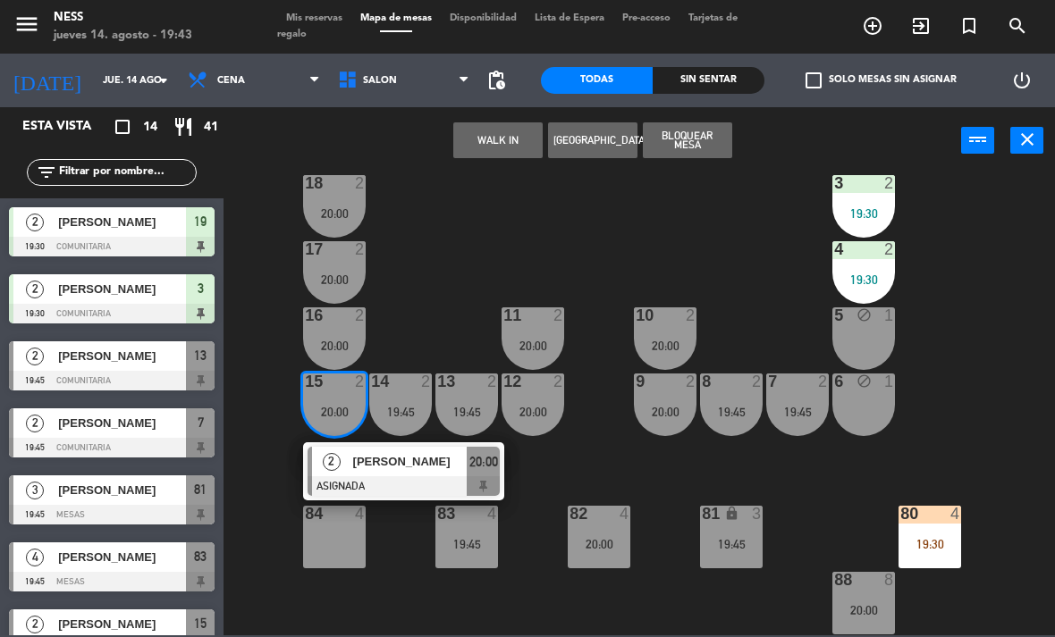
click at [499, 307] on div "11" at bounding box center [502, 315] width 29 height 16
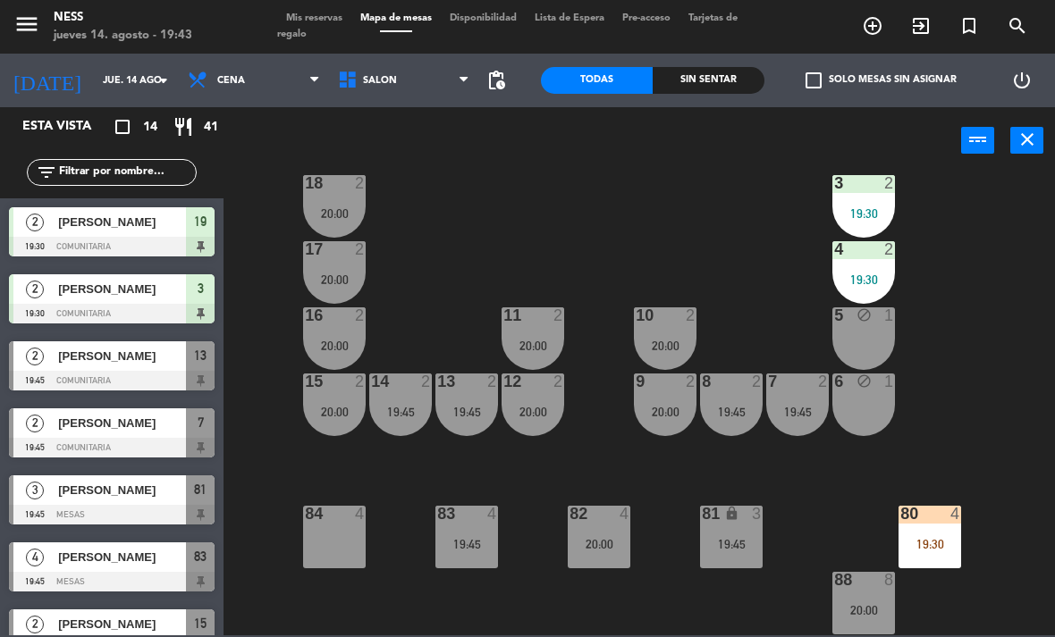
click at [959, 347] on div "20 2 19:30 1 2 20:00 19 2 19:30 2 2 20:00 18 2 20:00 3 2 19:30 17 2 20:00 4 2 1…" at bounding box center [644, 403] width 820 height 463
click at [733, 544] on div "19:45" at bounding box center [731, 544] width 63 height 13
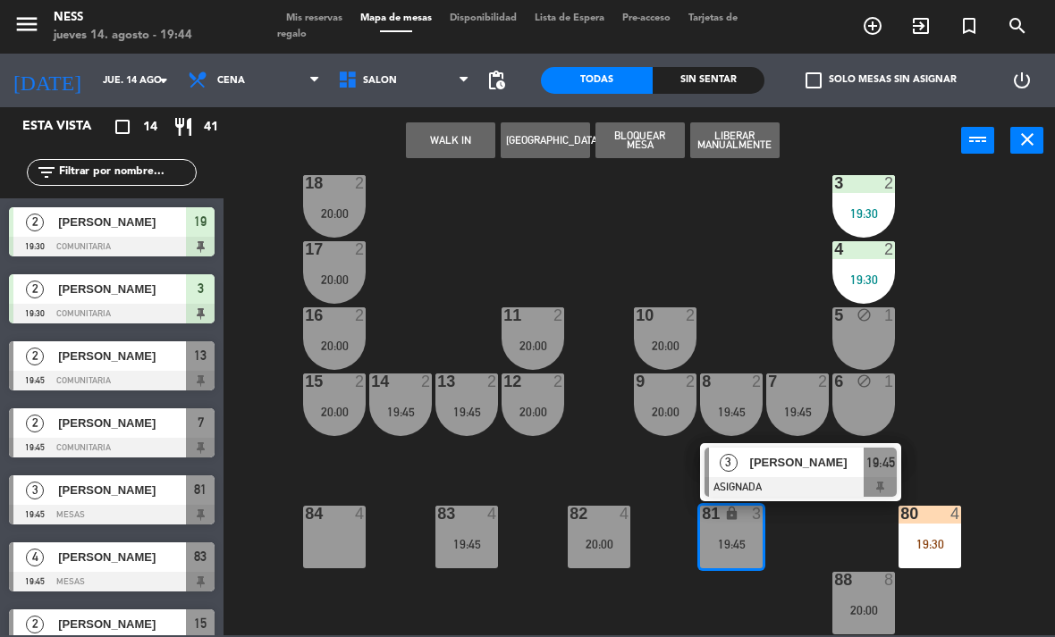
click at [858, 478] on div at bounding box center [800, 487] width 192 height 20
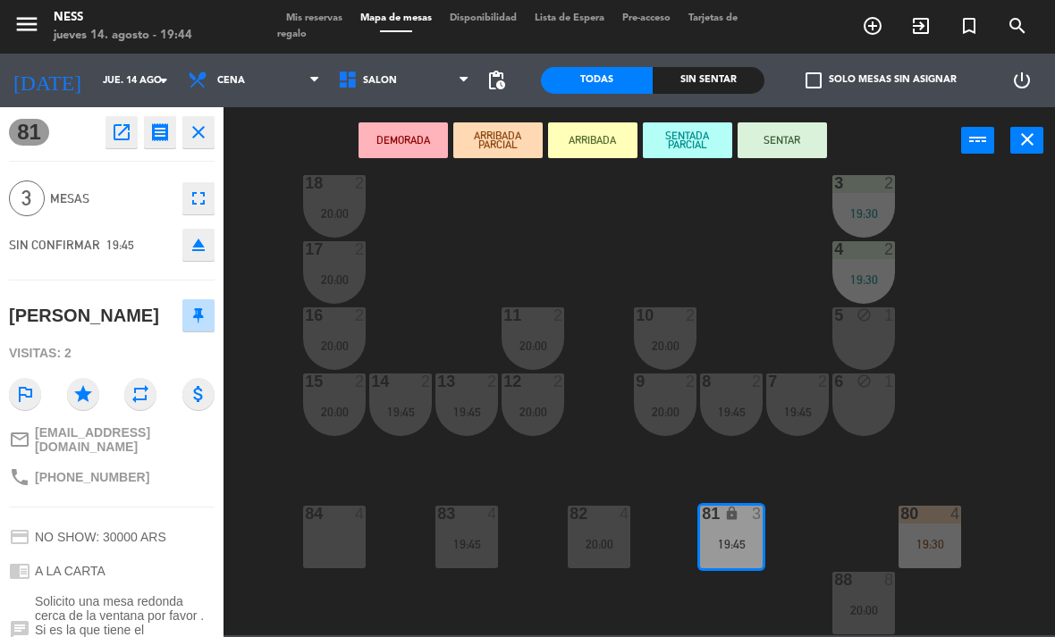
click at [800, 143] on button "SENTAR" at bounding box center [781, 140] width 89 height 36
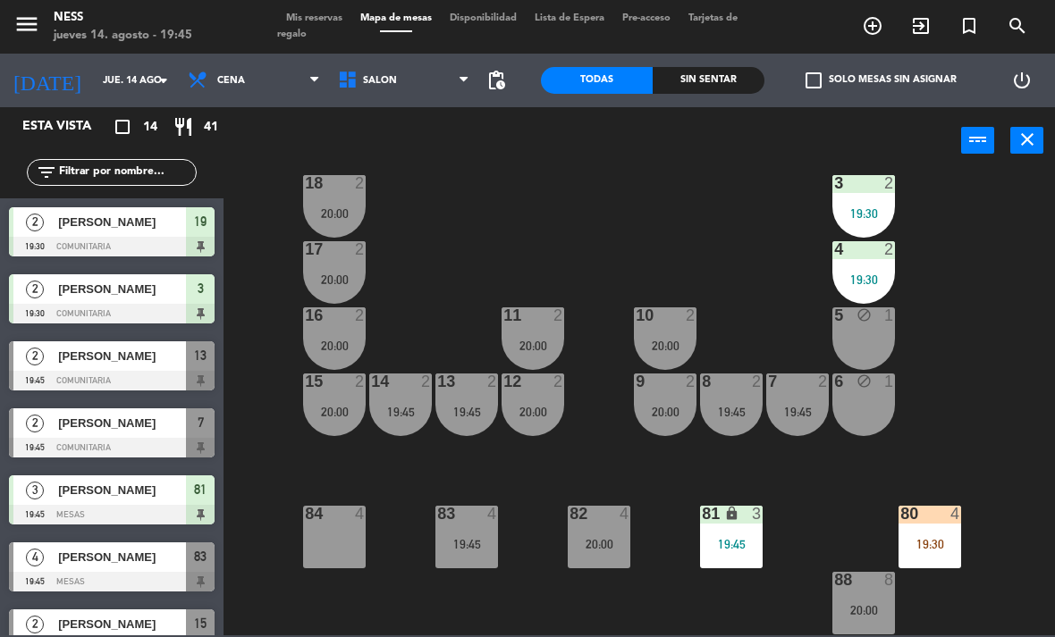
click at [1016, 371] on div "20 2 19:30 1 2 20:00 19 2 19:30 2 2 20:00 18 2 20:00 3 2 19:30 17 2 20:00 4 2 1…" at bounding box center [644, 403] width 820 height 463
click at [1020, 383] on div "20 2 19:30 1 2 20:00 19 2 19:30 2 2 20:00 18 2 20:00 3 2 19:30 17 2 20:00 4 2 1…" at bounding box center [644, 403] width 820 height 463
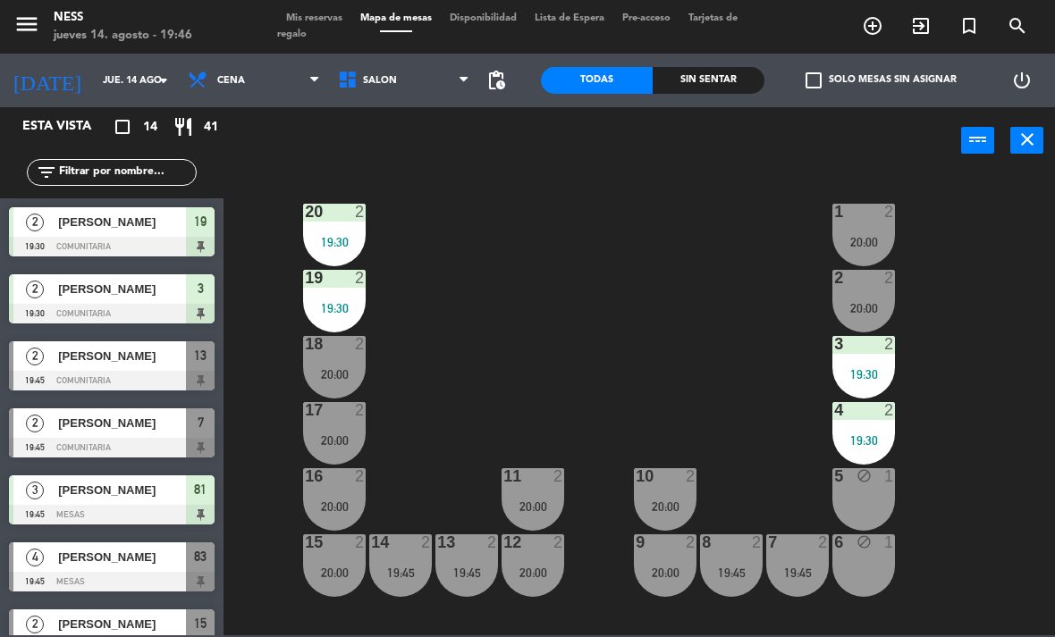
click at [521, 262] on div "20 2 19:30 1 2 20:00 19 2 19:30 2 2 20:00 18 2 20:00 3 2 19:30 17 2 20:00 4 2 1…" at bounding box center [644, 403] width 820 height 463
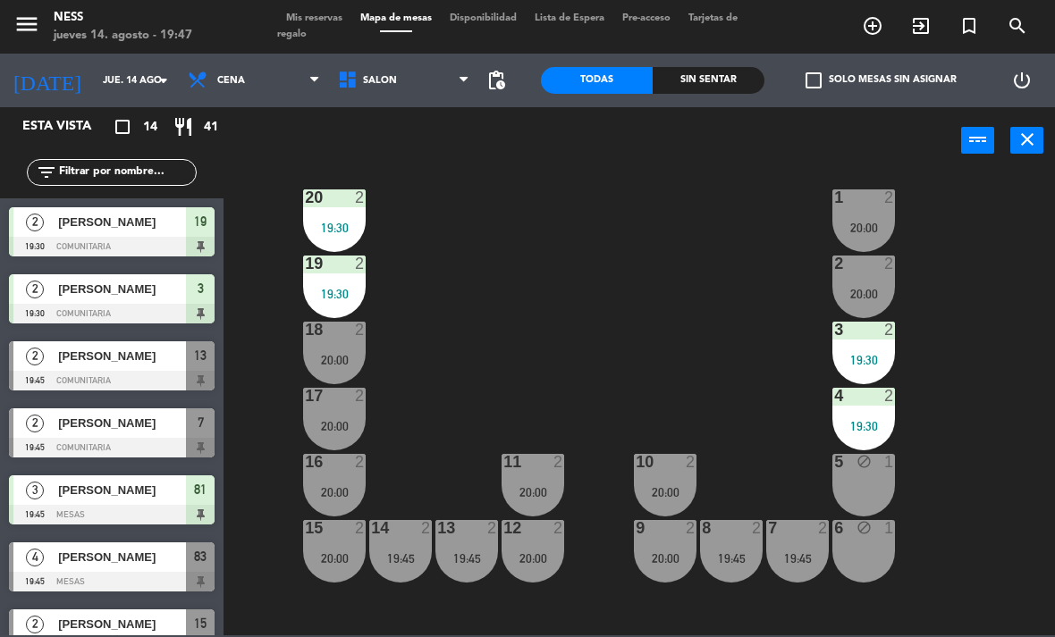
scroll to position [11, 0]
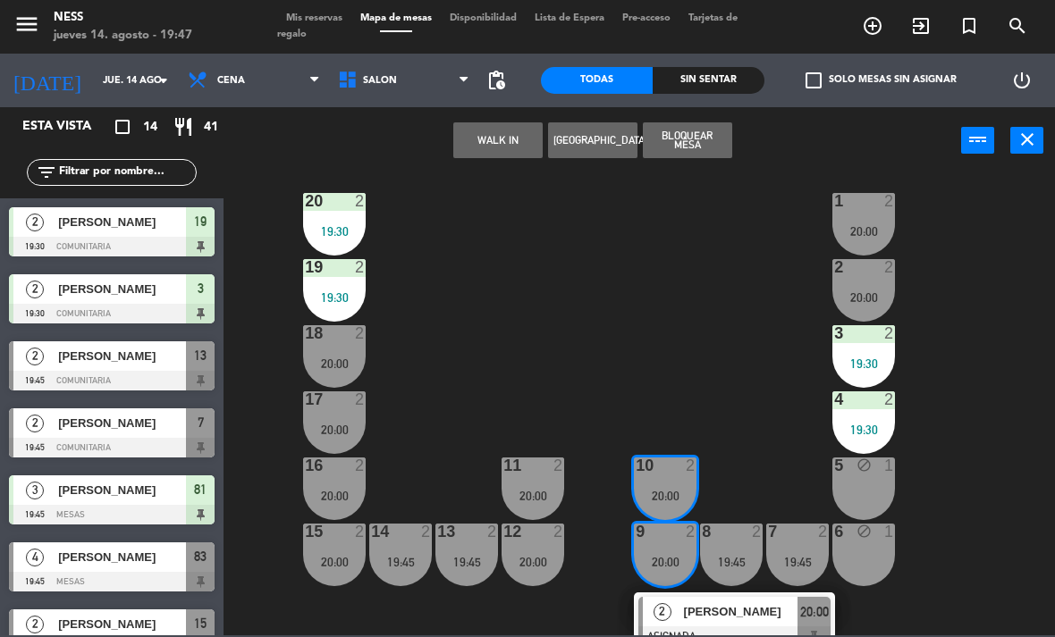
click at [764, 407] on div "20 2 19:30 1 2 20:00 19 2 19:30 2 2 20:00 18 2 20:00 3 2 19:30 17 2 20:00 4 2 1…" at bounding box center [644, 403] width 820 height 463
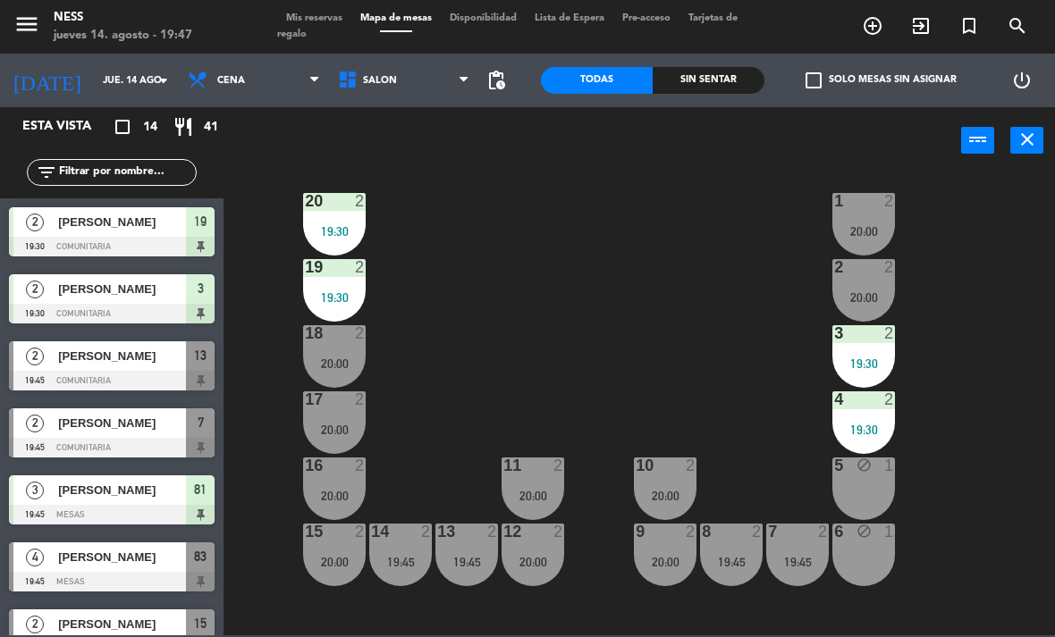
click at [528, 496] on div "20:00" at bounding box center [532, 496] width 63 height 13
click at [692, 357] on div "20 2 19:30 1 2 20:00 19 2 19:30 2 2 20:00 18 2 20:00 3 2 19:30 17 2 20:00 4 2 1…" at bounding box center [644, 403] width 820 height 463
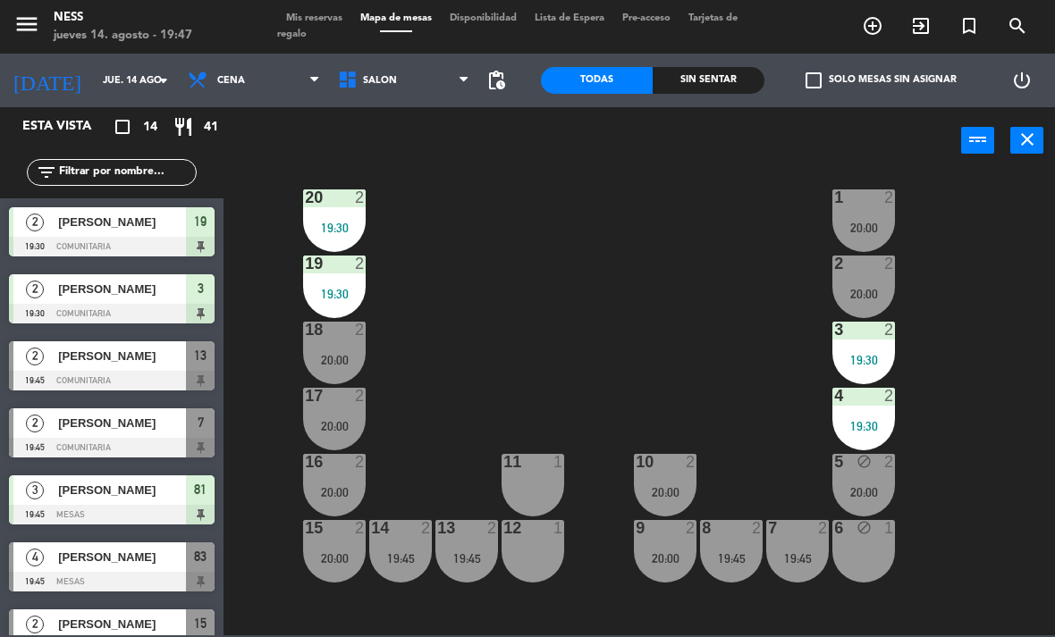
scroll to position [135, 0]
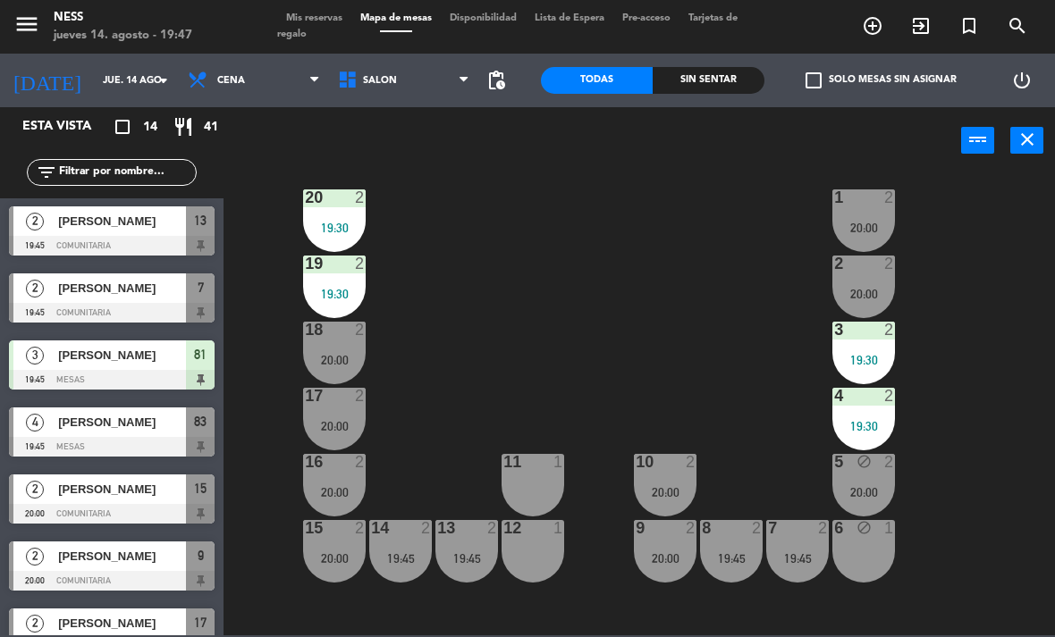
click at [677, 389] on div "20 2 19:30 1 2 20:00 19 2 19:30 2 2 20:00 18 2 20:00 3 2 19:30 17 2 20:00 4 2 1…" at bounding box center [644, 403] width 820 height 463
click at [637, 351] on div "20 2 19:30 1 2 20:00 19 2 19:30 2 2 20:00 18 2 20:00 3 2 19:30 17 2 20:00 4 2 1…" at bounding box center [644, 403] width 820 height 463
click at [509, 479] on div "11 1" at bounding box center [532, 485] width 63 height 63
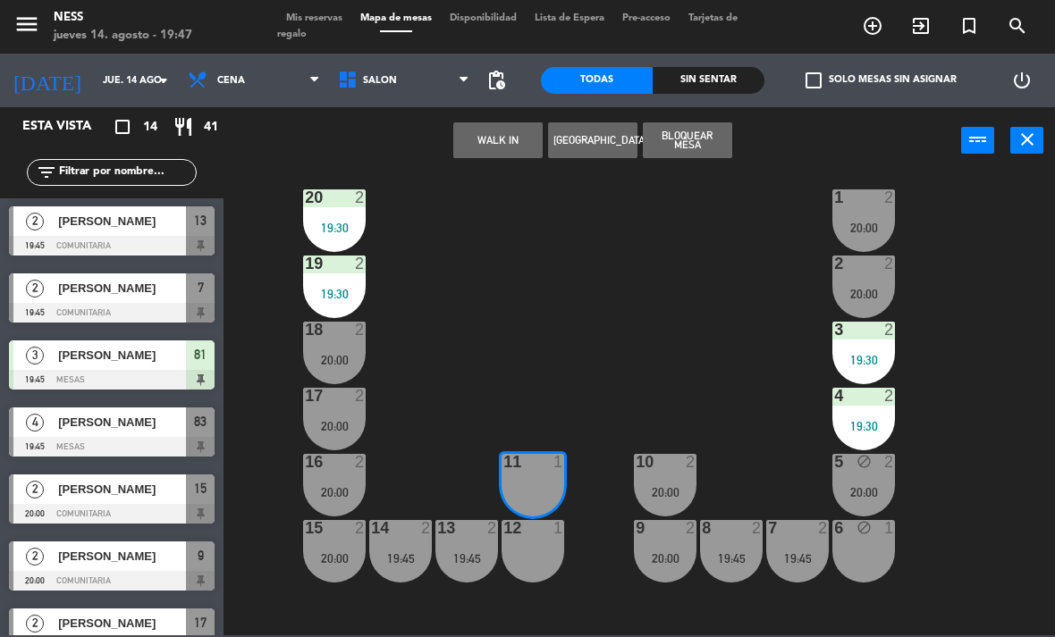
click at [534, 146] on button "WALK IN" at bounding box center [497, 140] width 89 height 36
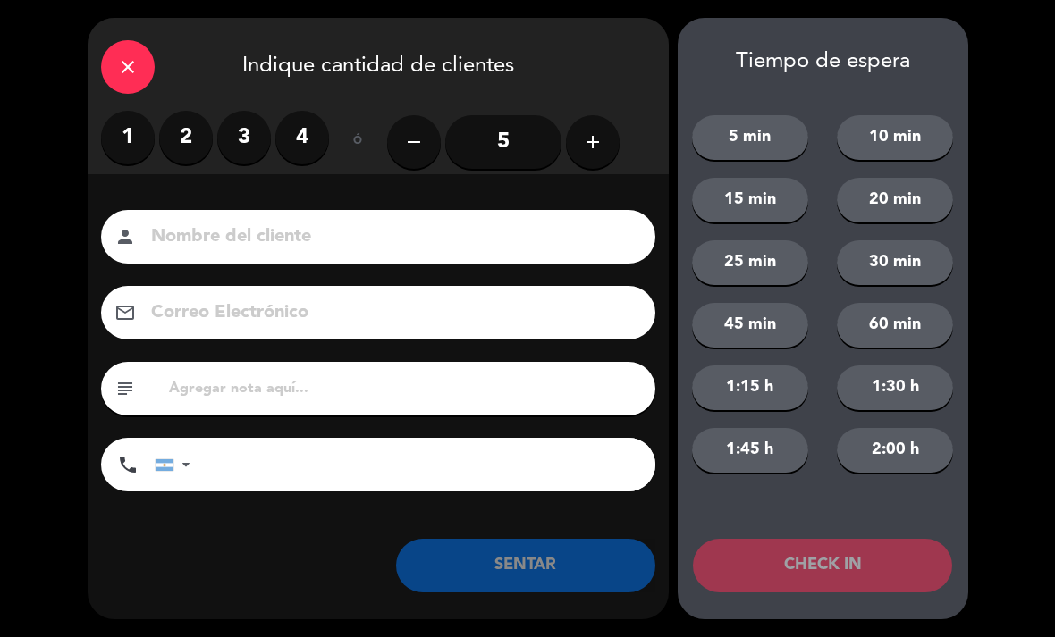
click at [196, 150] on label "2" at bounding box center [186, 138] width 54 height 54
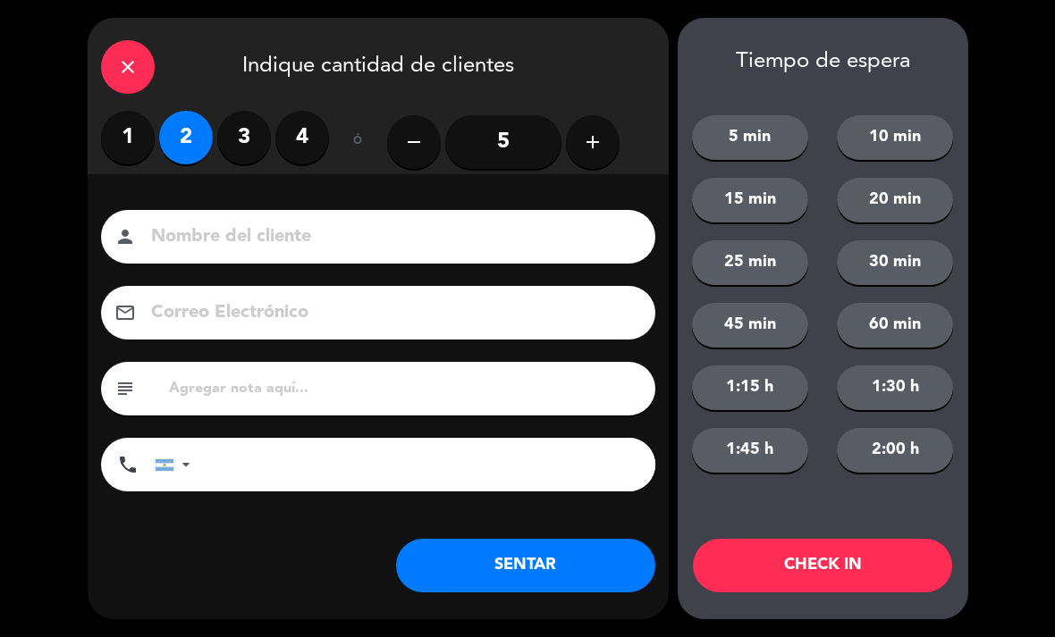
click at [580, 578] on button "SENTAR" at bounding box center [525, 566] width 259 height 54
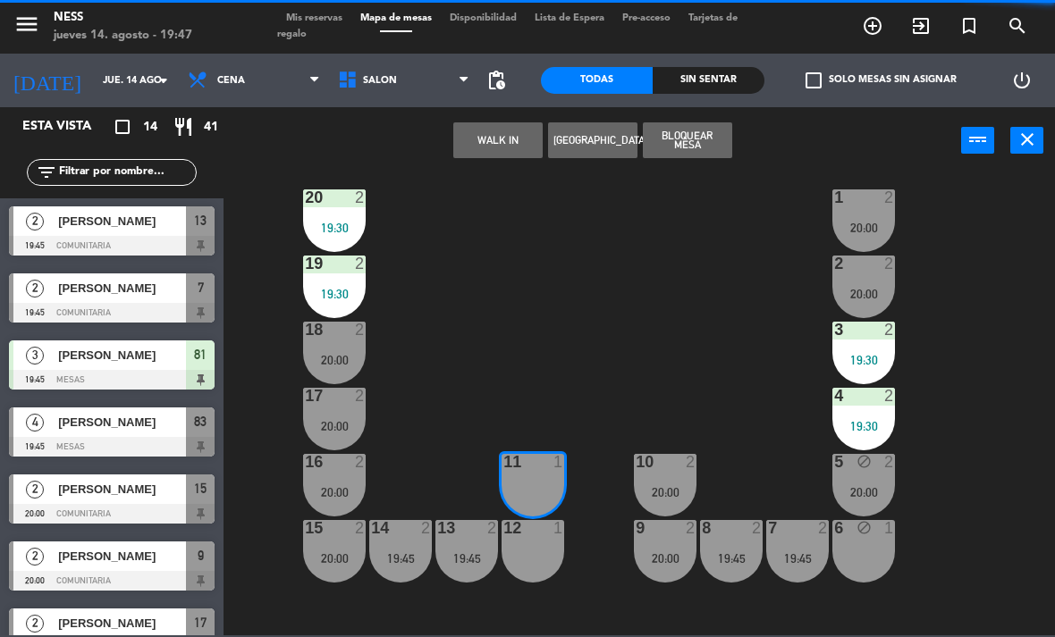
scroll to position [0, 0]
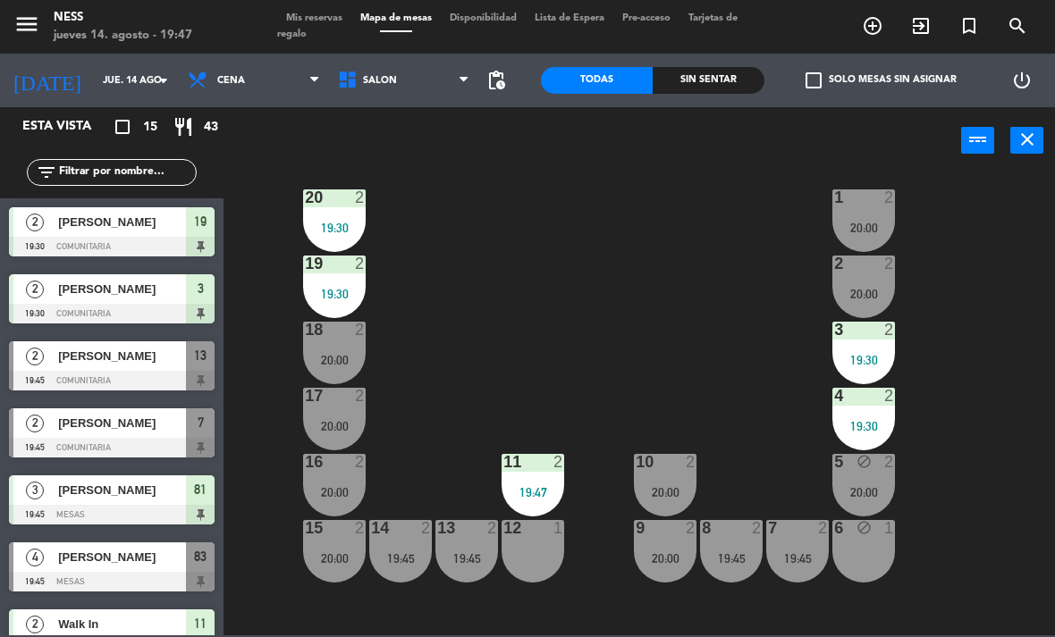
click at [105, 365] on span "[PERSON_NAME]" at bounding box center [122, 356] width 128 height 19
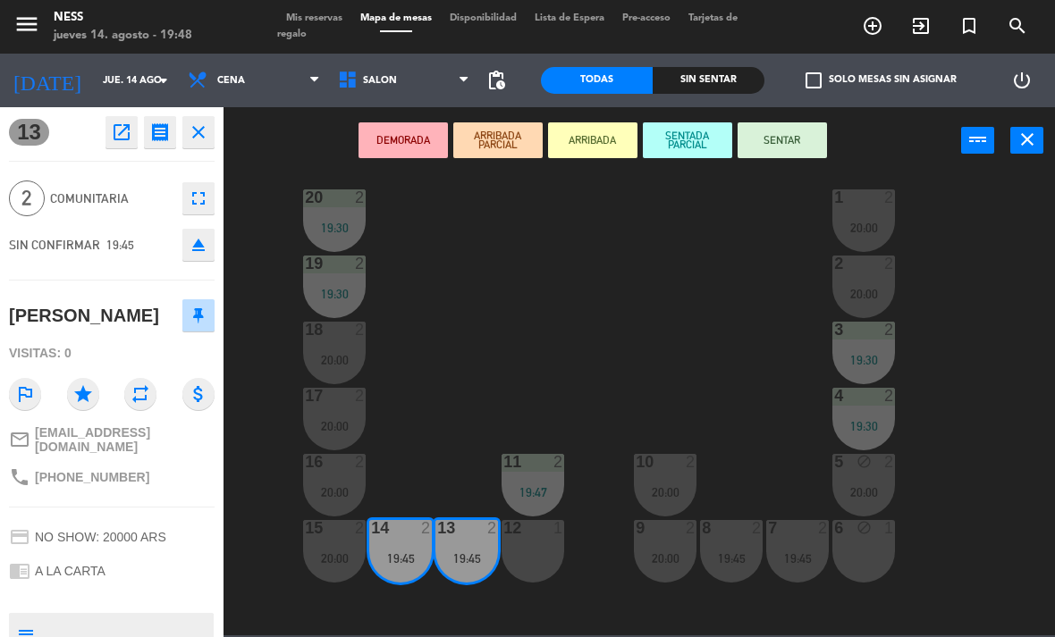
click at [510, 156] on button "ARRIBADA PARCIAL" at bounding box center [497, 140] width 89 height 36
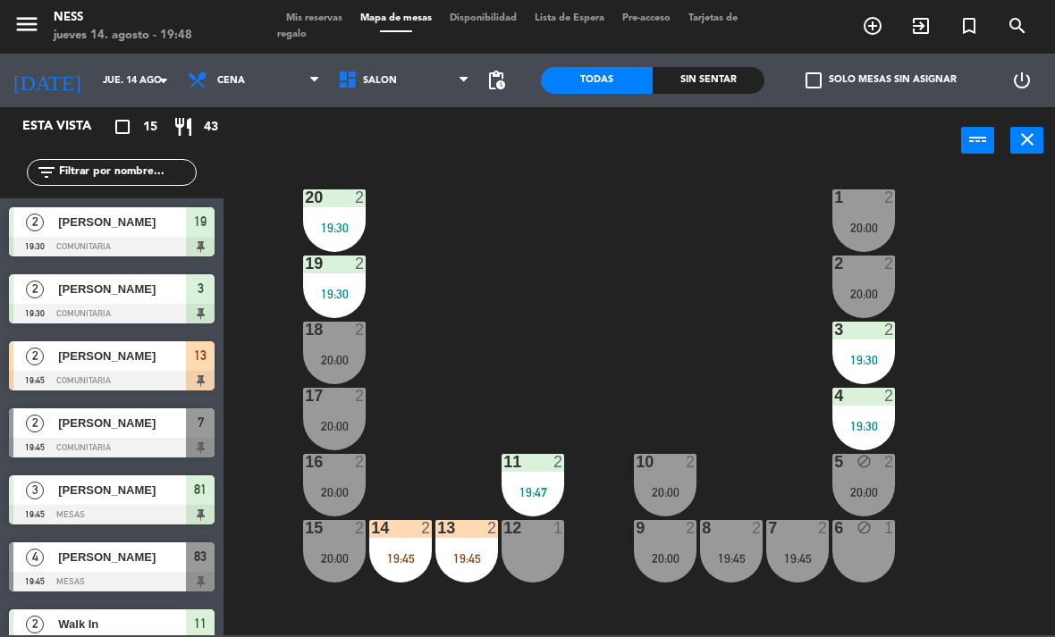
click at [682, 307] on div "20 2 19:30 1 2 20:00 19 2 19:30 2 2 20:00 18 2 20:00 3 2 19:30 17 2 20:00 4 2 1…" at bounding box center [644, 403] width 820 height 463
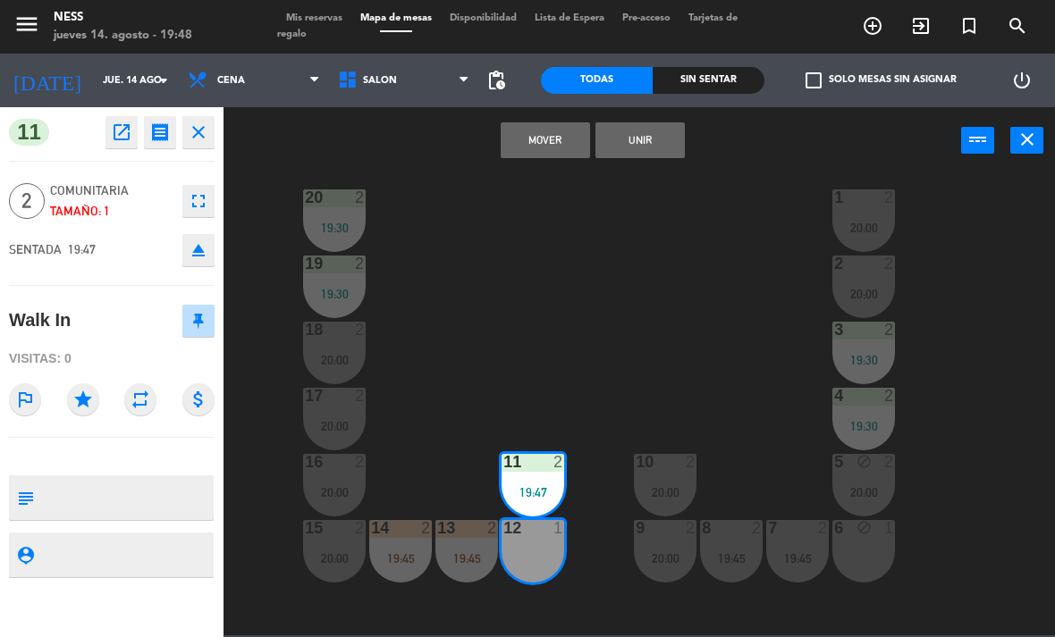
click at [644, 156] on button "Unir" at bounding box center [639, 140] width 89 height 36
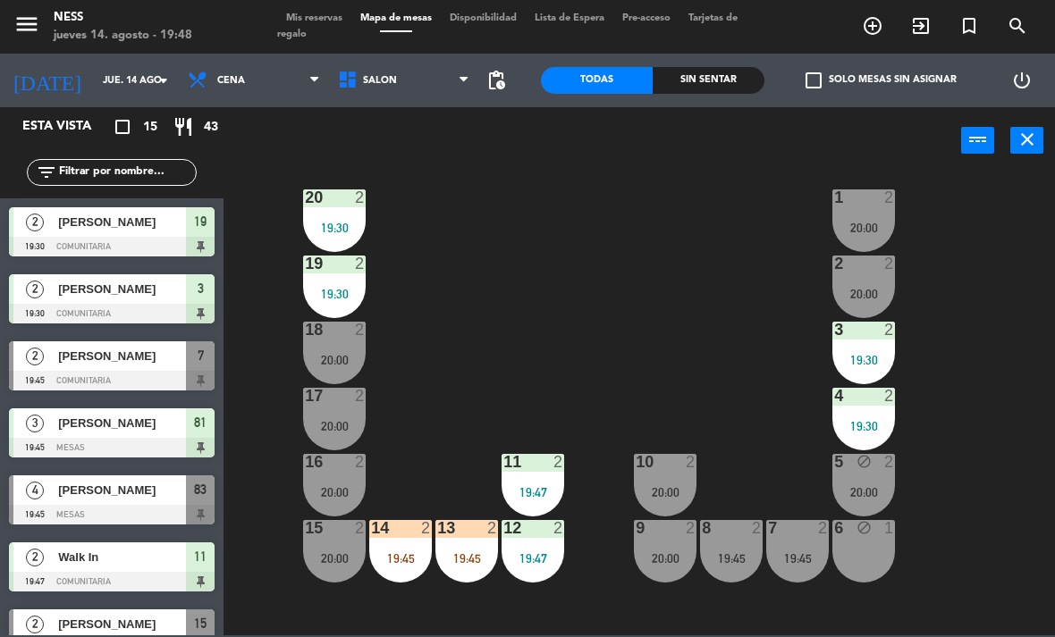
click at [564, 336] on div "20 2 19:30 1 2 20:00 19 2 19:30 2 2 20:00 18 2 20:00 3 2 19:30 17 2 20:00 4 2 1…" at bounding box center [644, 403] width 820 height 463
click at [344, 415] on div "17 2 20:00" at bounding box center [334, 419] width 63 height 63
click at [495, 338] on div "20 2 19:30 1 2 20:00 19 2 19:30 2 2 20:00 18 2 20:00 3 2 19:30 17 2 20:00 4 2 1…" at bounding box center [644, 403] width 820 height 463
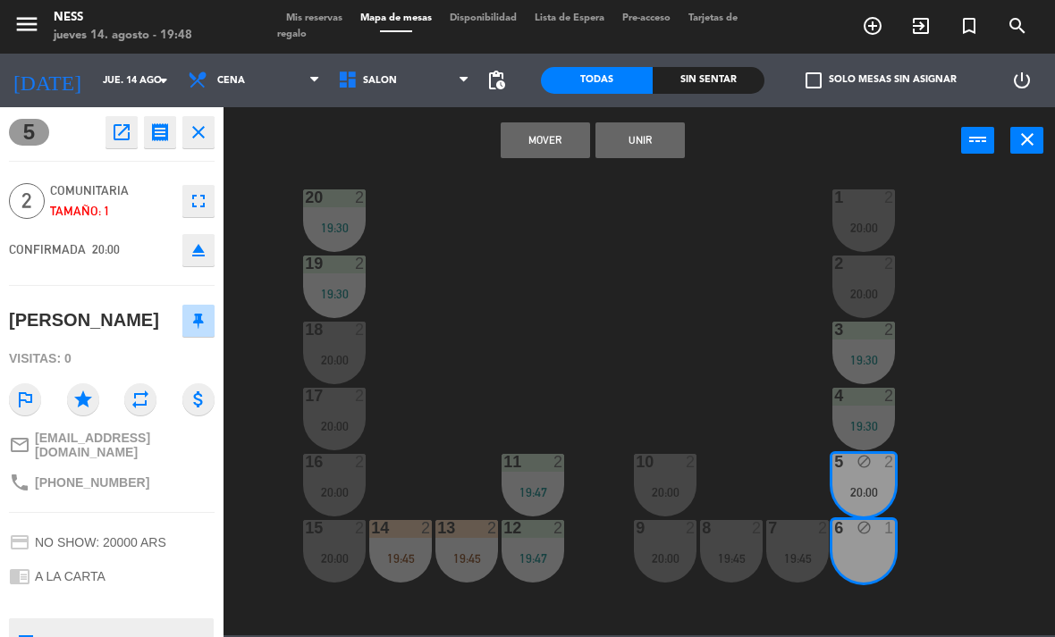
click at [663, 130] on button "Unir" at bounding box center [639, 140] width 89 height 36
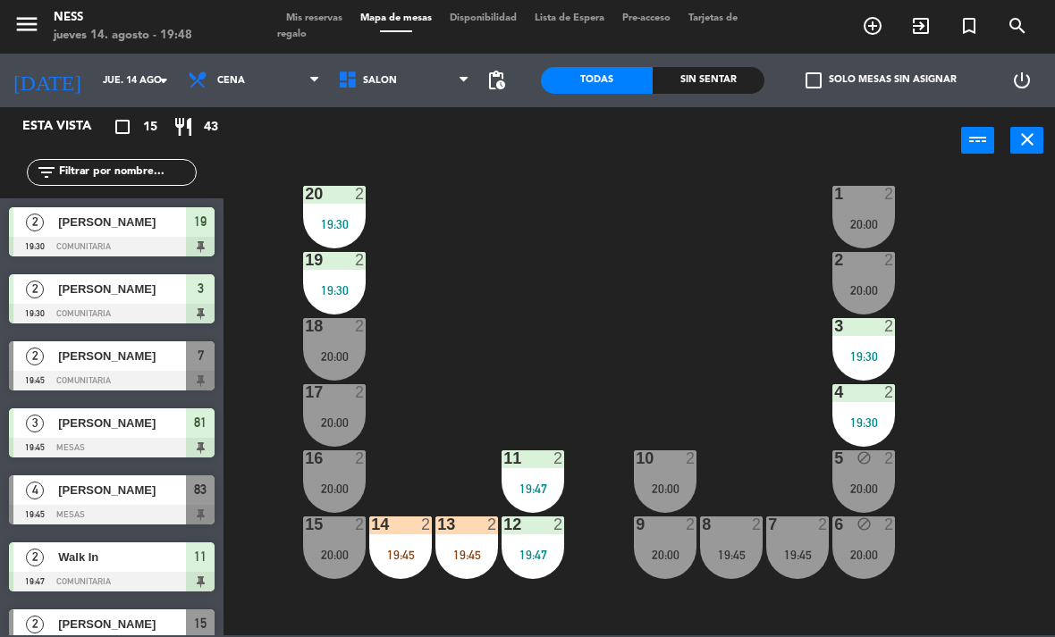
scroll to position [91, 0]
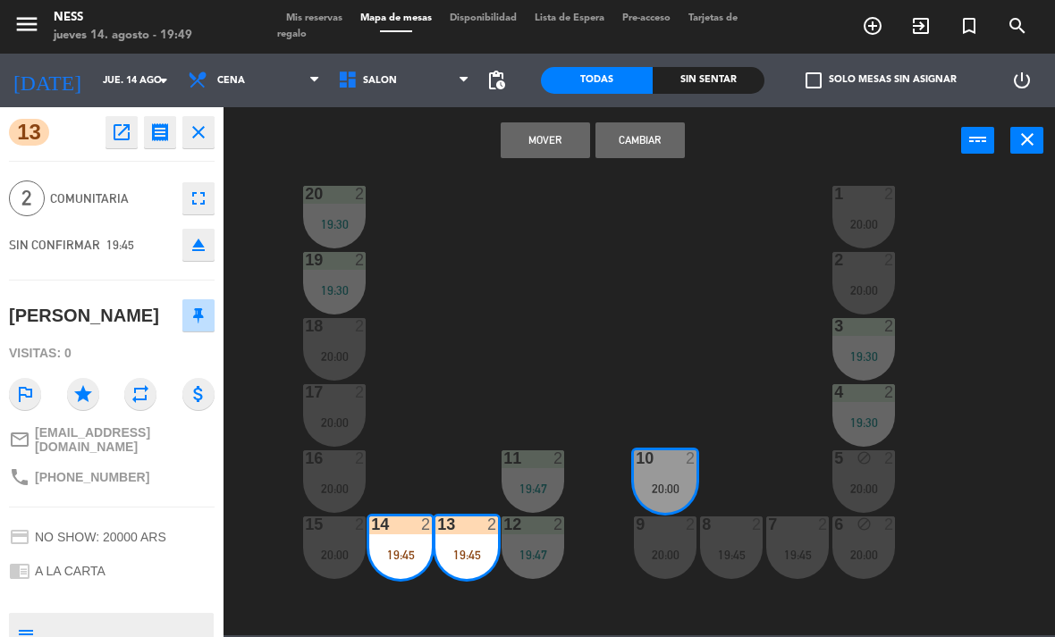
click at [661, 156] on button "Cambiar" at bounding box center [639, 140] width 89 height 36
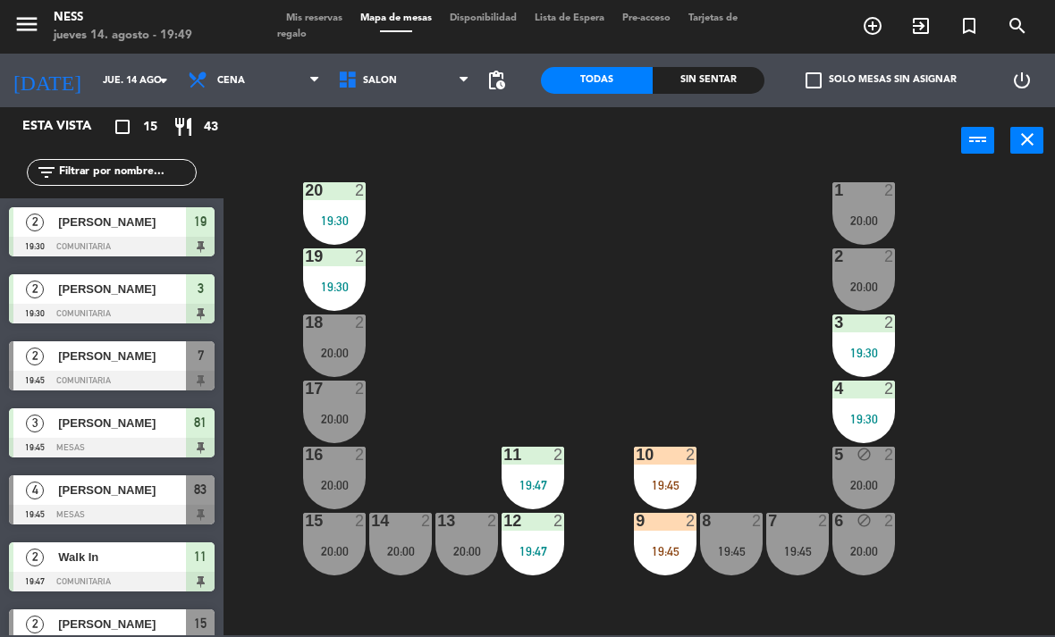
scroll to position [292, 0]
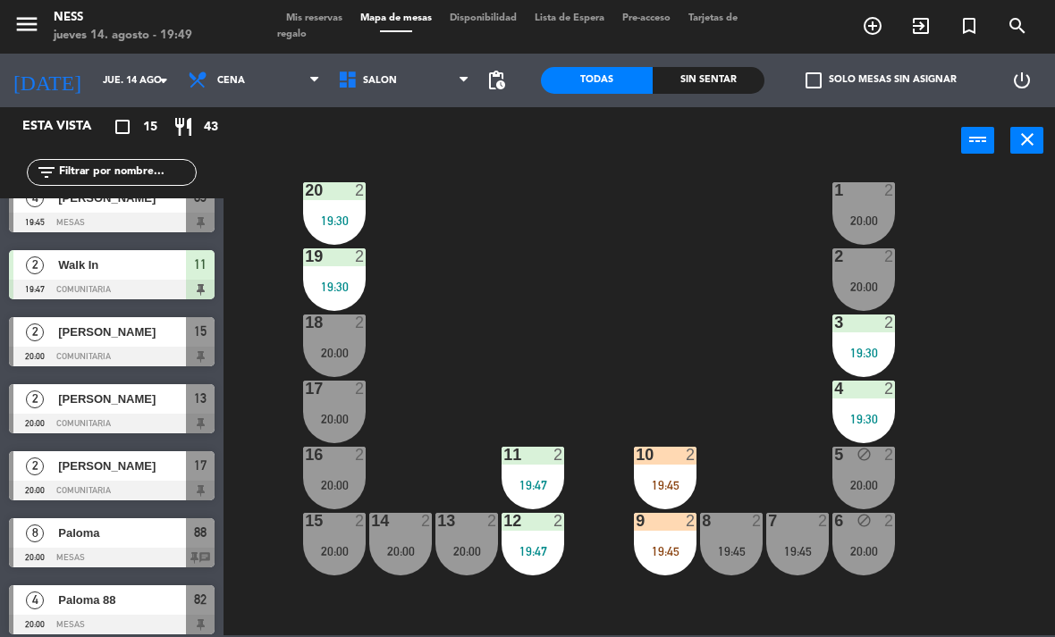
click at [873, 535] on div "6 block 2 20:00" at bounding box center [863, 544] width 63 height 63
click at [936, 482] on div "20 2 19:30 1 2 20:00 19 2 19:30 2 2 20:00 18 2 20:00 3 2 19:30 17 2 20:00 4 2 1…" at bounding box center [644, 403] width 820 height 463
click at [803, 549] on div "19:45" at bounding box center [797, 551] width 63 height 13
click at [994, 508] on div "20 2 19:30 1 2 20:00 19 2 19:30 2 2 20:00 18 2 20:00 3 2 19:30 17 2 20:00 4 2 1…" at bounding box center [644, 403] width 820 height 463
click at [871, 286] on div "20:00" at bounding box center [863, 287] width 63 height 13
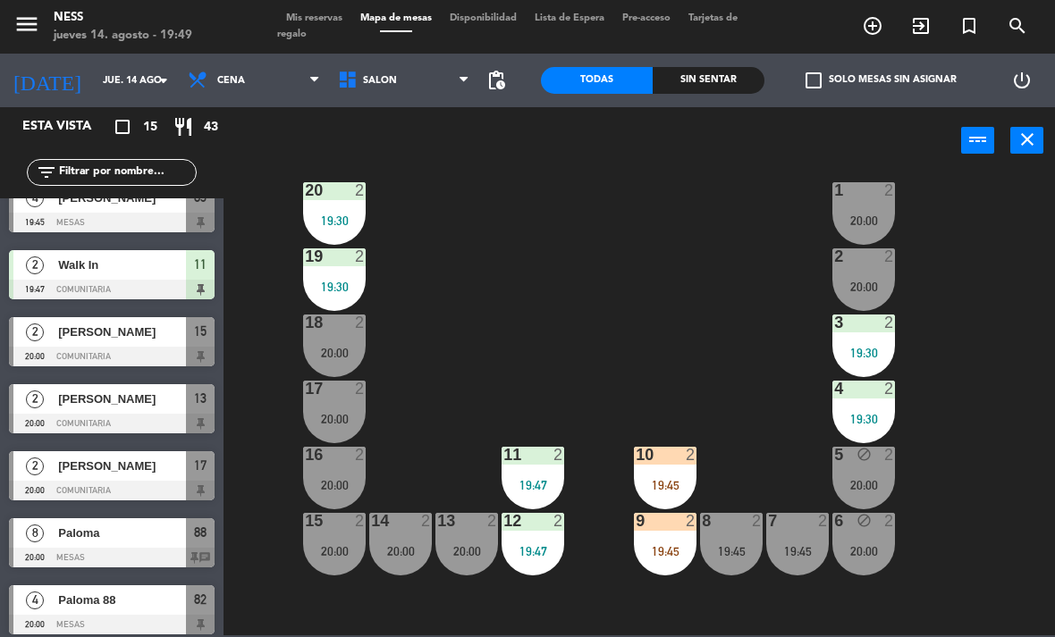
scroll to position [20, 0]
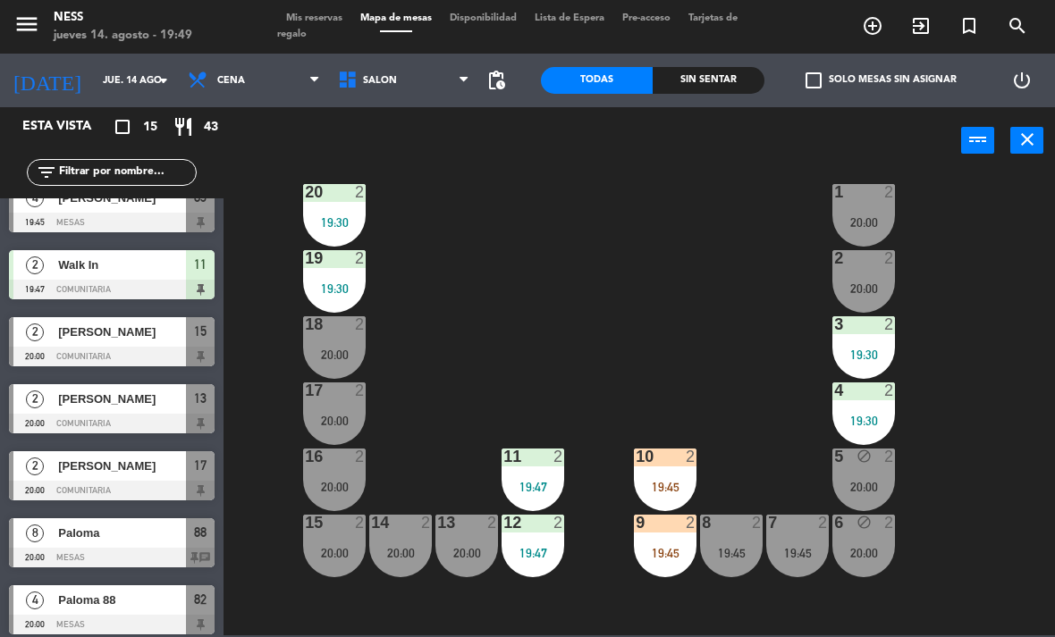
click at [351, 548] on div "20:00" at bounding box center [334, 553] width 63 height 13
click at [504, 342] on div "20 2 19:30 1 2 20:00 19 2 19:30 2 2 20:00 18 2 20:00 3 2 19:30 17 2 20:00 4 2 1…" at bounding box center [644, 403] width 820 height 463
click at [346, 408] on div "17 2 20:00" at bounding box center [334, 414] width 63 height 63
click at [551, 306] on div "20 2 19:30 1 2 20:00 19 2 19:30 2 2 20:00 18 2 20:00 3 2 19:30 17 2 20:00 4 2 1…" at bounding box center [644, 403] width 820 height 463
click at [394, 552] on div "20:00" at bounding box center [400, 553] width 63 height 13
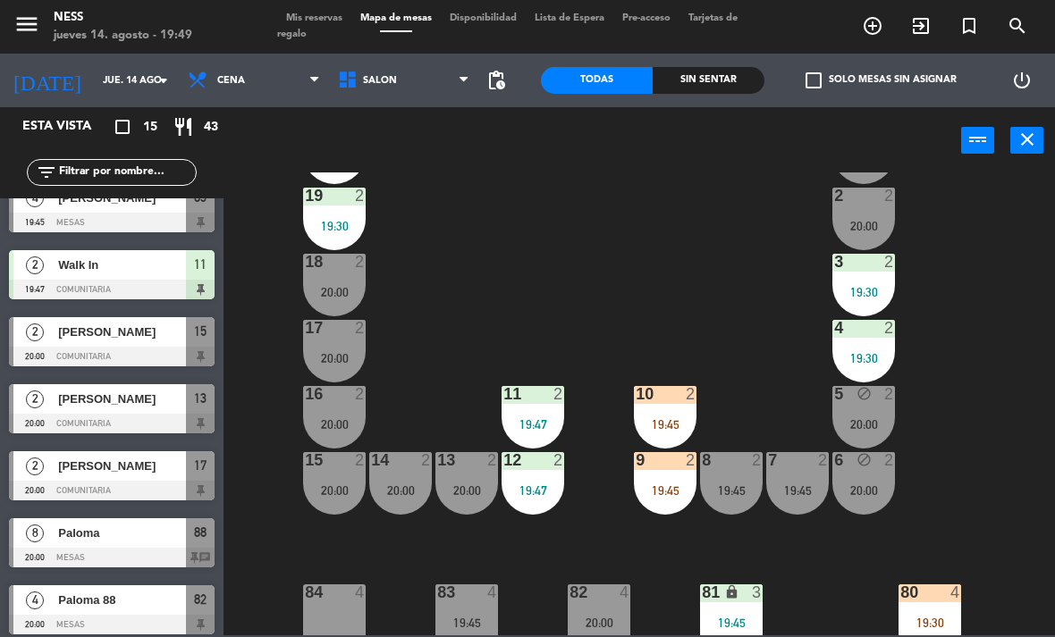
scroll to position [85, 0]
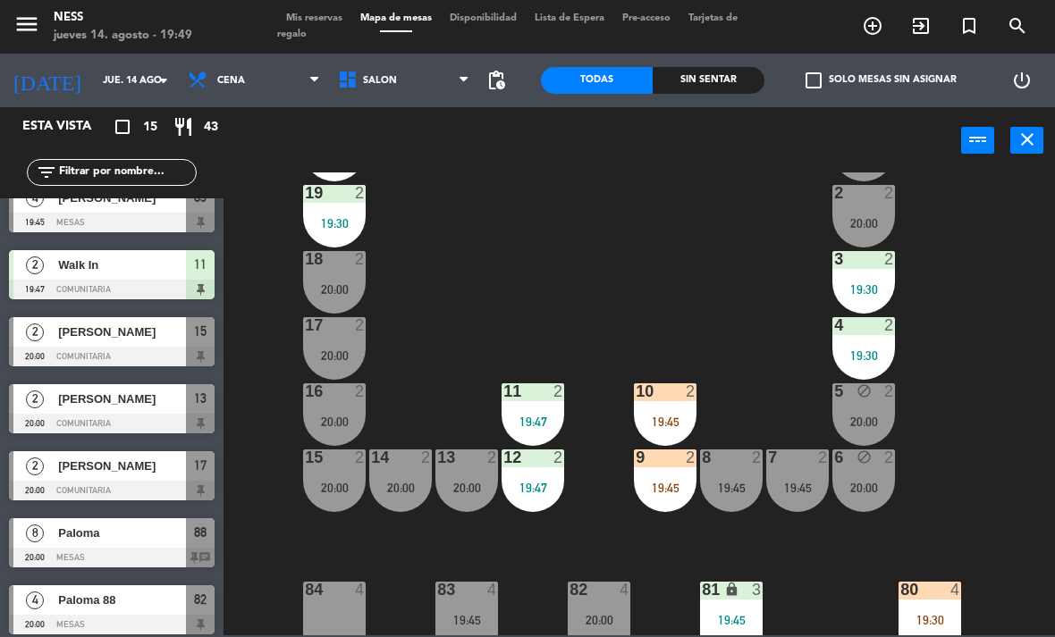
click at [846, 408] on div "5 block 2 20:00" at bounding box center [863, 414] width 63 height 63
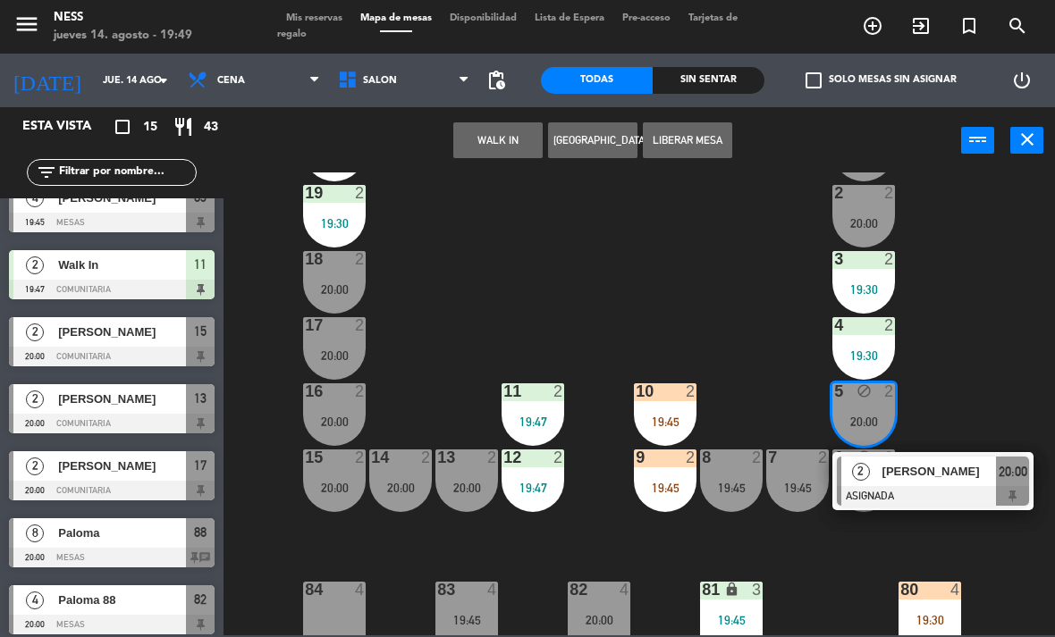
click at [972, 328] on div "20 2 19:30 1 2 20:00 19 2 19:30 2 2 20:00 18 2 20:00 3 2 19:30 17 2 20:00 4 2 1…" at bounding box center [644, 403] width 820 height 463
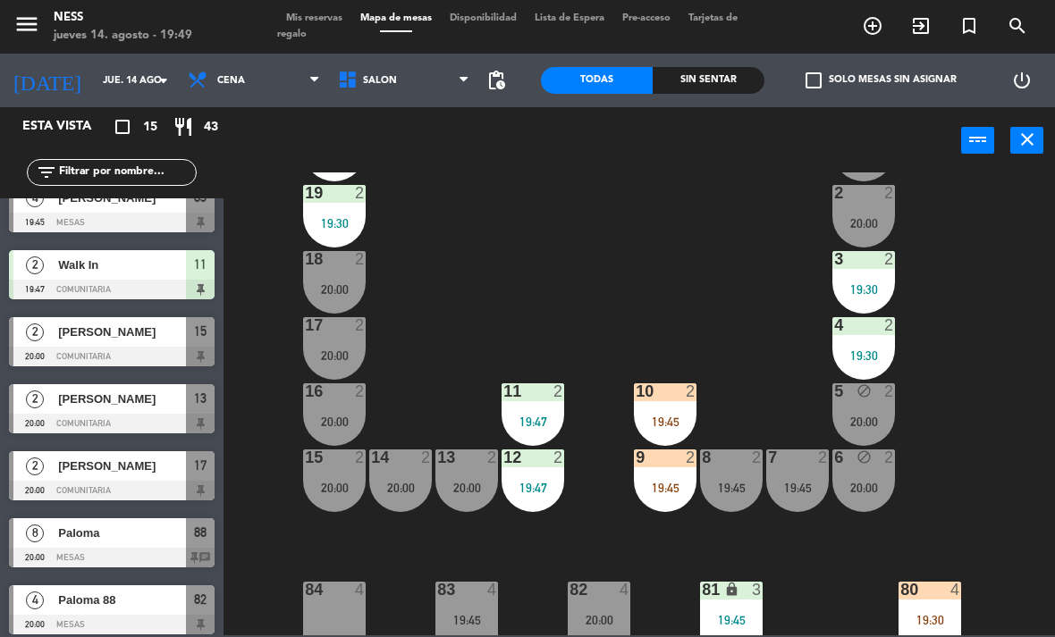
click at [346, 498] on div "15 2 20:00" at bounding box center [334, 481] width 63 height 63
click at [551, 280] on div "20 2 19:30 1 2 20:00 19 2 19:30 2 2 20:00 18 2 20:00 3 2 19:30 17 2 20:00 4 2 1…" at bounding box center [644, 403] width 820 height 463
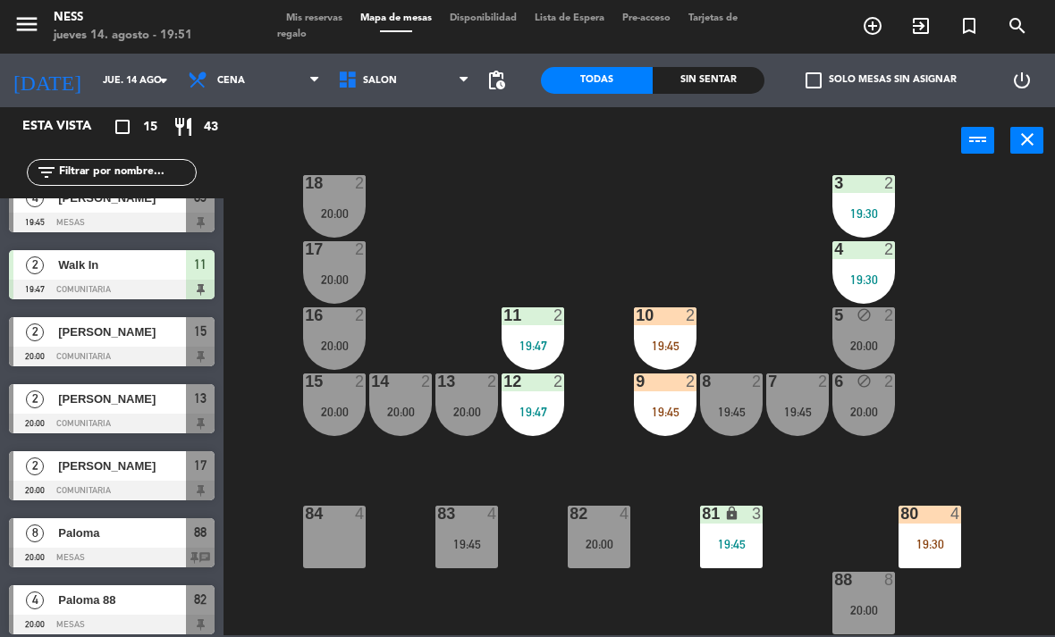
scroll to position [161, 0]
click at [926, 529] on div "80 4 19:30" at bounding box center [929, 537] width 63 height 63
click at [971, 314] on div "20 2 19:30 1 2 20:00 19 2 19:30 2 2 20:00 18 2 20:00 3 2 19:30 17 2 20:00 4 2 1…" at bounding box center [644, 403] width 820 height 463
click at [1012, 347] on div "20 2 19:30 1 2 20:00 19 2 19:30 2 2 20:00 18 2 20:00 3 2 19:30 17 2 20:00 4 2 1…" at bounding box center [644, 403] width 820 height 463
click at [654, 433] on div "9 2 19:45" at bounding box center [665, 405] width 63 height 63
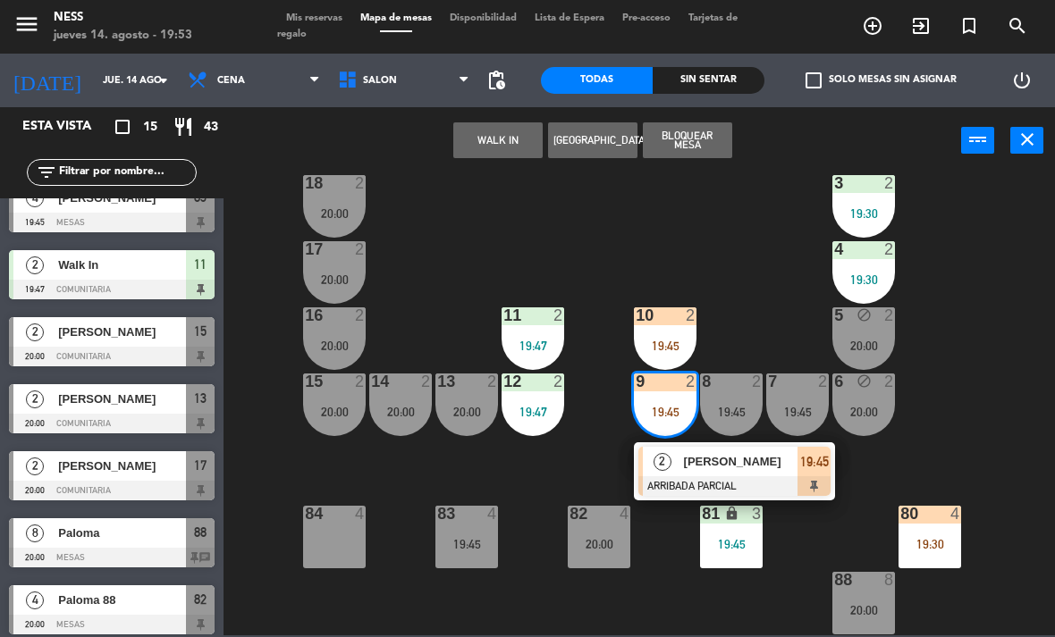
click at [704, 474] on div "[PERSON_NAME]" at bounding box center [740, 461] width 116 height 29
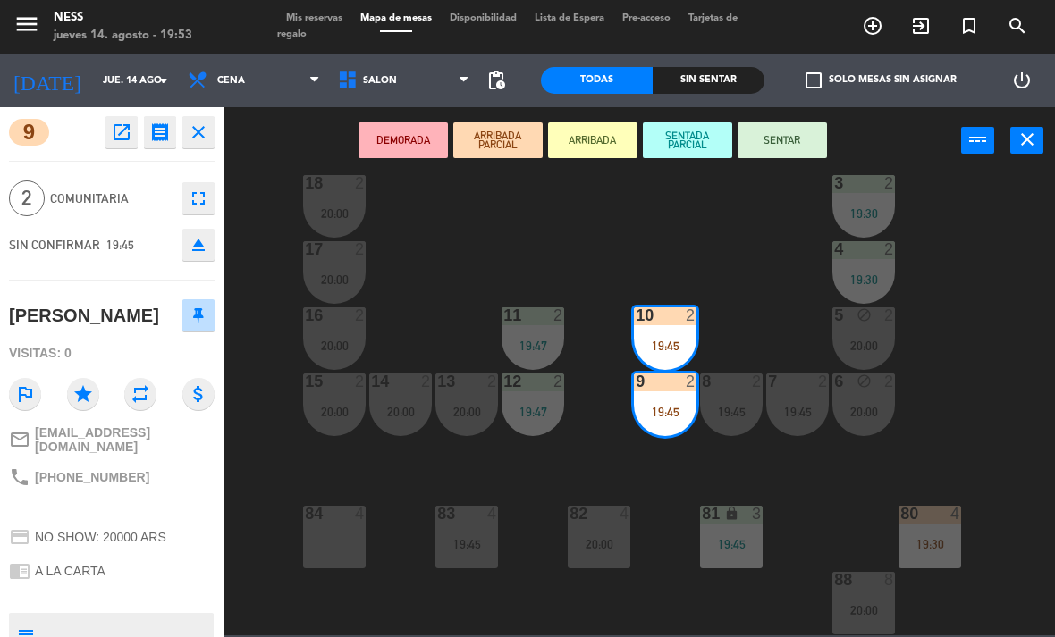
click at [786, 147] on button "SENTAR" at bounding box center [781, 140] width 89 height 36
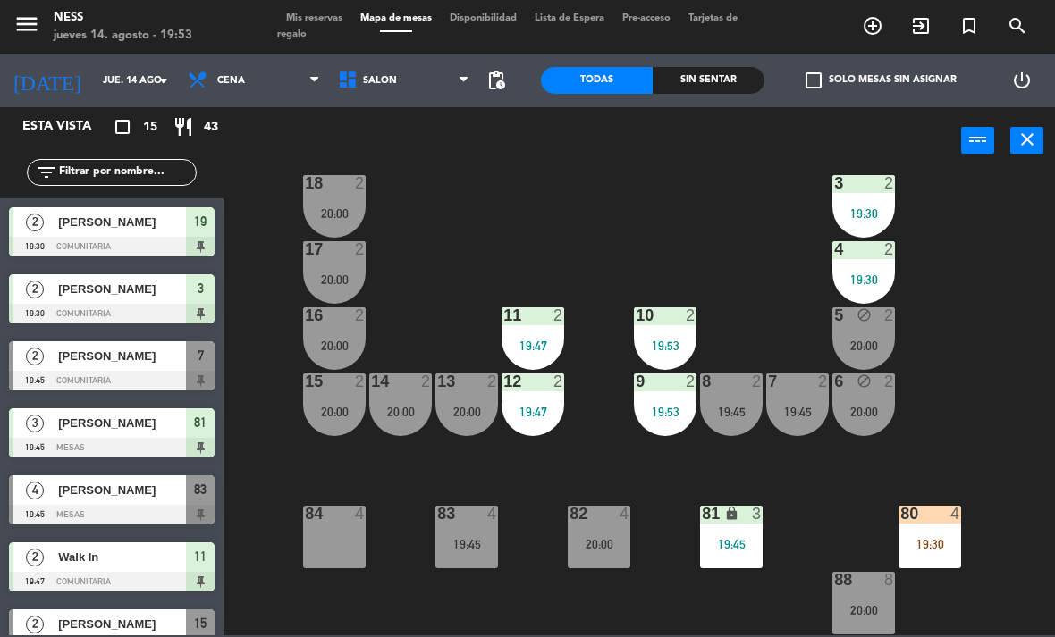
scroll to position [292, 0]
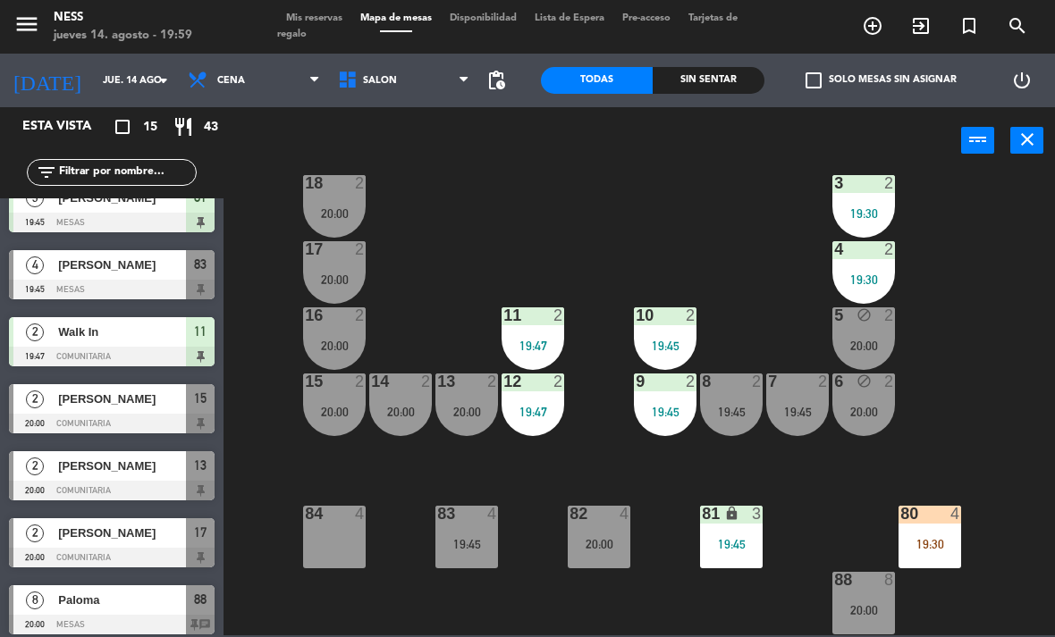
click at [950, 527] on div "80 4 19:30" at bounding box center [929, 537] width 63 height 63
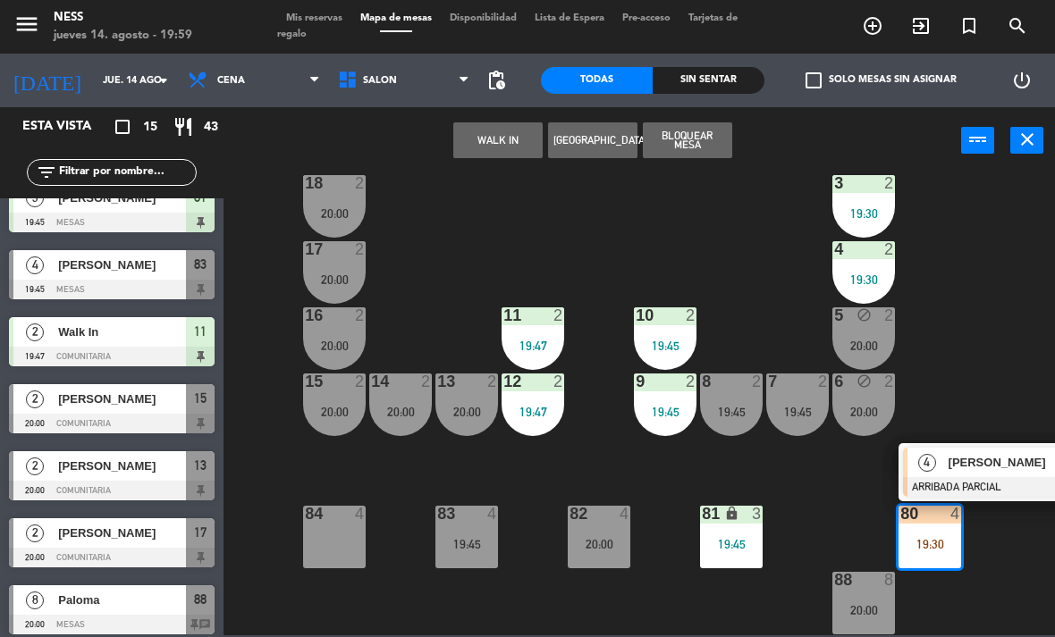
click at [977, 474] on div "[PERSON_NAME]" at bounding box center [1004, 462] width 116 height 29
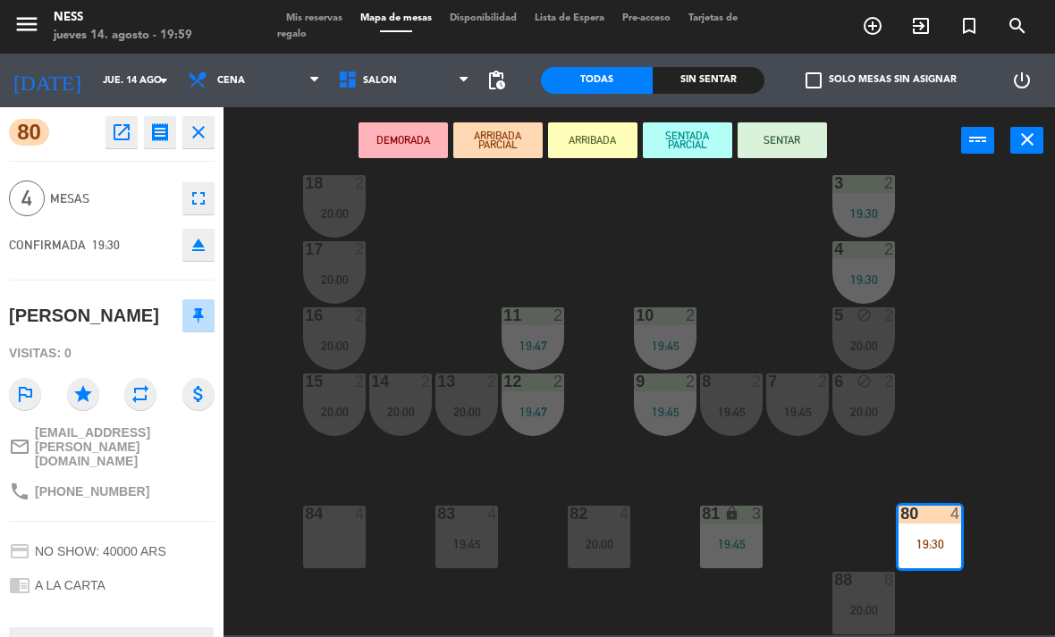
click at [811, 141] on button "SENTAR" at bounding box center [781, 140] width 89 height 36
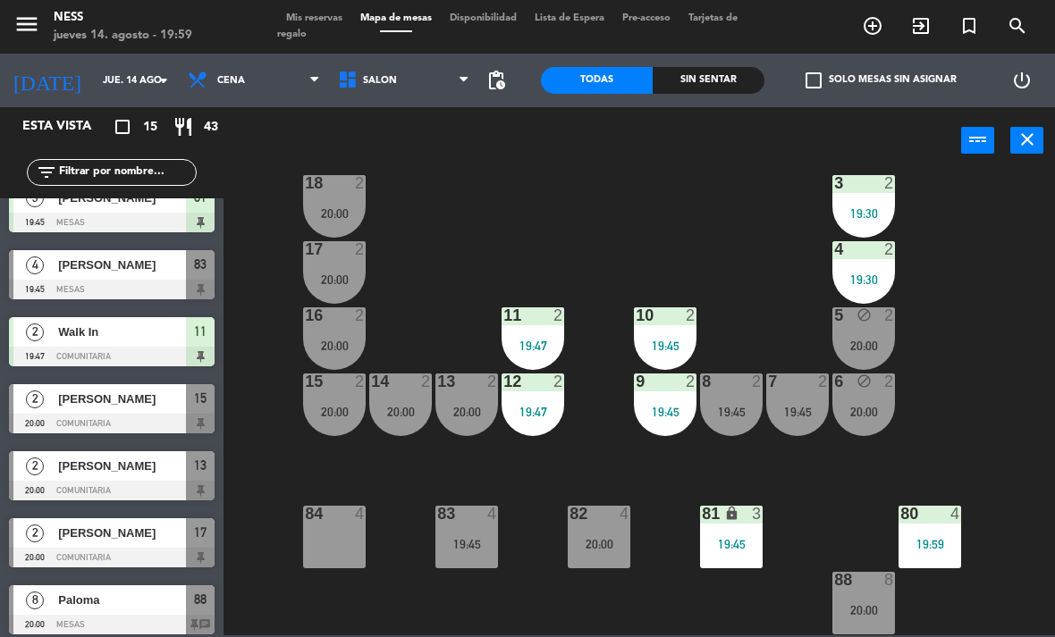
click at [521, 559] on div "20 2 19:30 1 2 20:00 19 2 19:30 2 2 20:00 18 2 20:00 3 2 19:30 17 2 20:00 4 2 1…" at bounding box center [644, 403] width 820 height 463
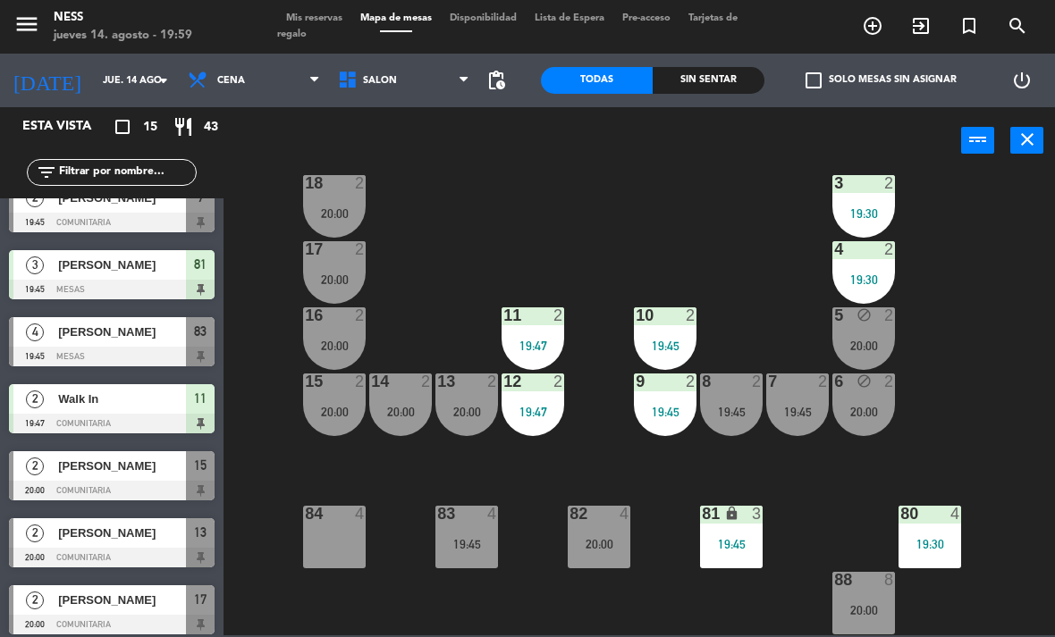
click at [475, 540] on div "19:45" at bounding box center [466, 544] width 63 height 13
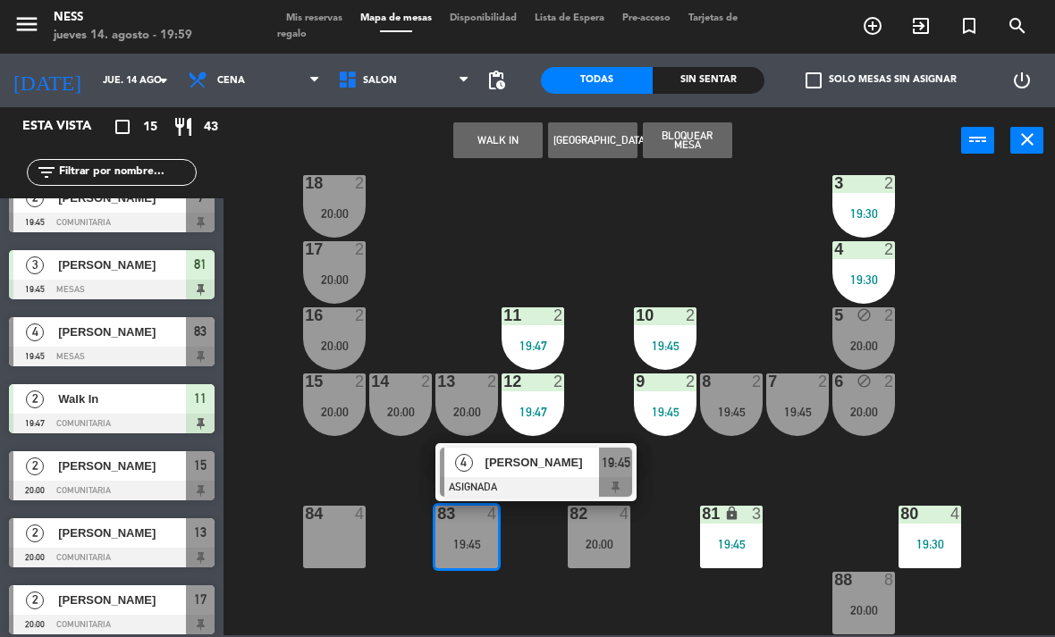
click at [498, 568] on div "83 4 19:45 4 [PERSON_NAME] ASIGNADA 19:45" at bounding box center [466, 537] width 63 height 63
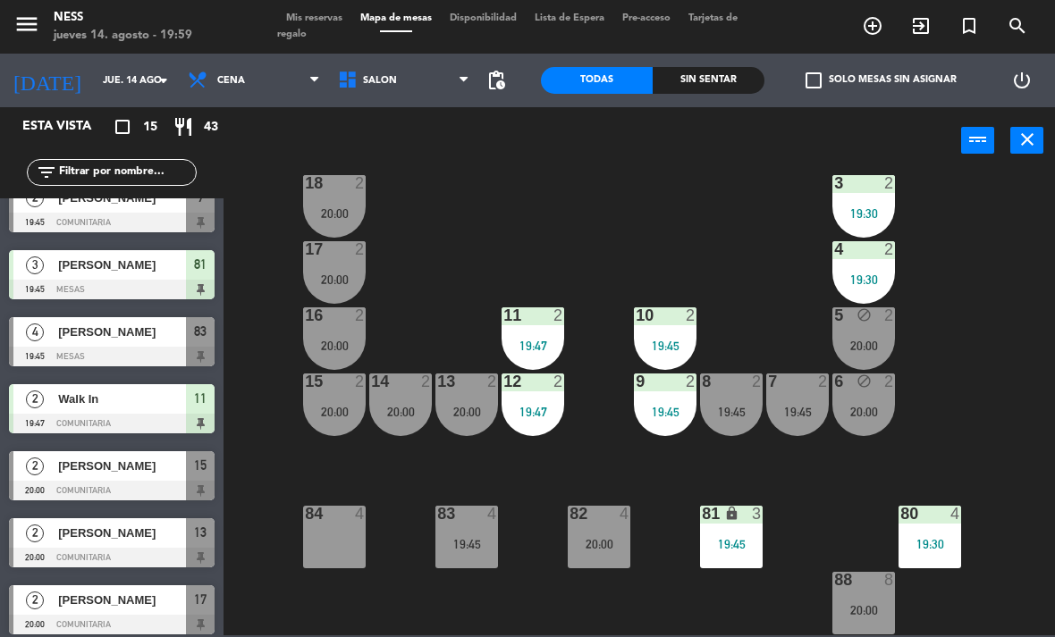
click at [553, 247] on div "20 2 19:30 1 2 20:00 19 2 19:30 2 2 20:00 18 2 20:00 3 2 19:30 17 2 20:00 4 2 1…" at bounding box center [644, 403] width 820 height 463
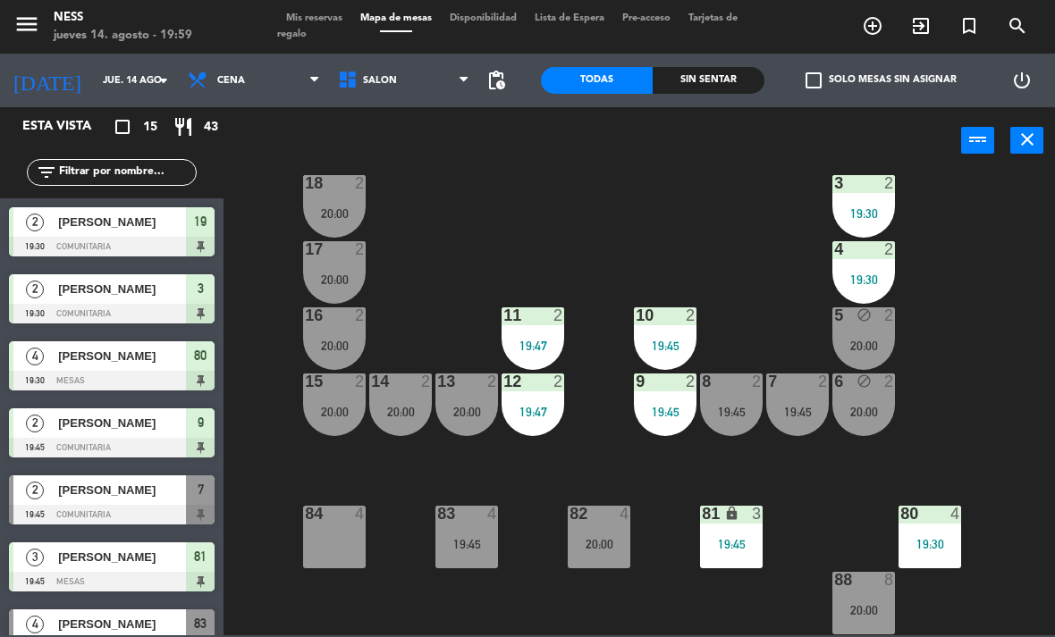
scroll to position [0, 0]
click at [346, 13] on span "Mis reservas" at bounding box center [314, 18] width 74 height 10
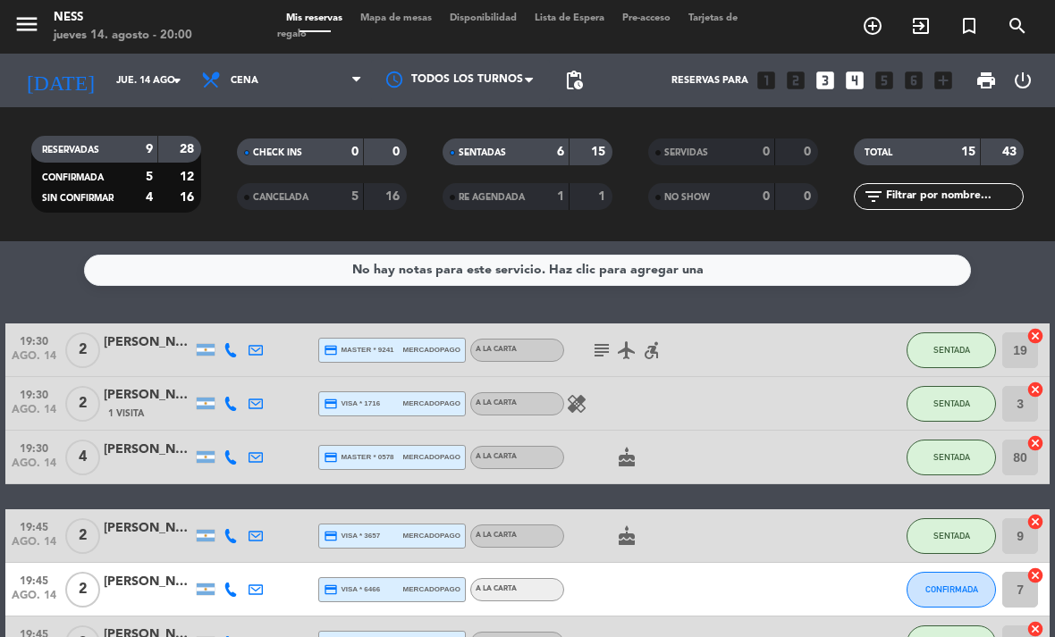
click at [417, 21] on span "Mapa de mesas" at bounding box center [395, 18] width 89 height 10
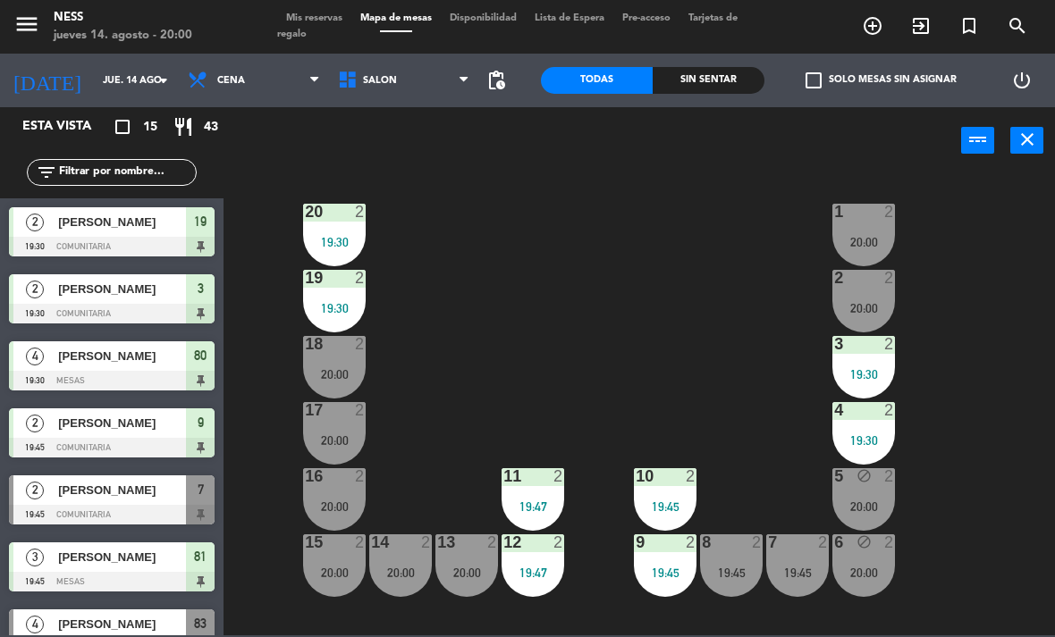
click at [878, 500] on div "20:00" at bounding box center [863, 506] width 63 height 13
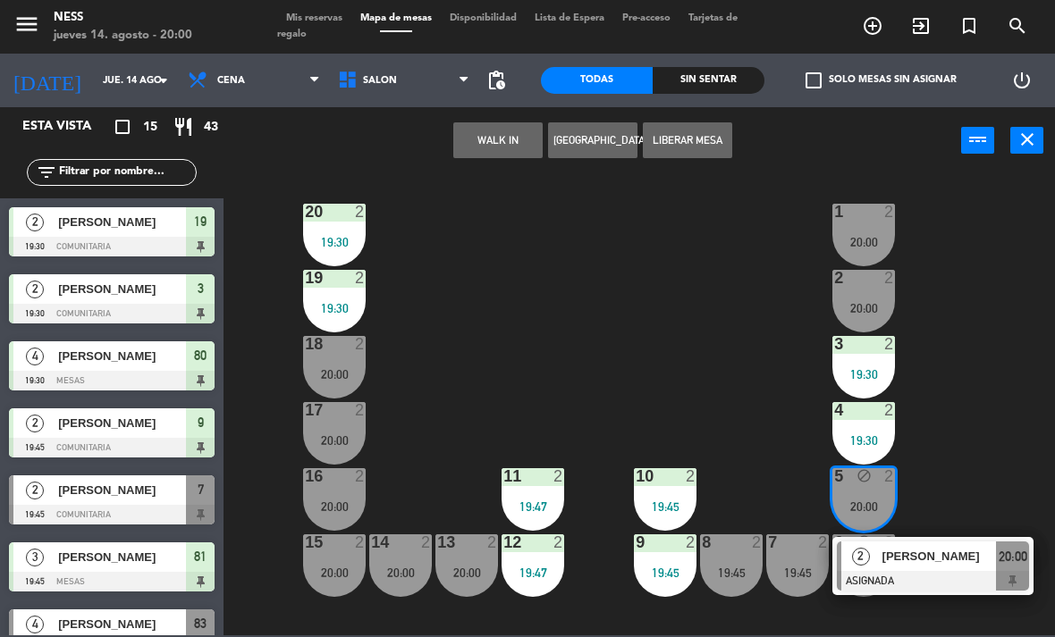
click at [707, 144] on button "Liberar Mesa" at bounding box center [687, 140] width 89 height 36
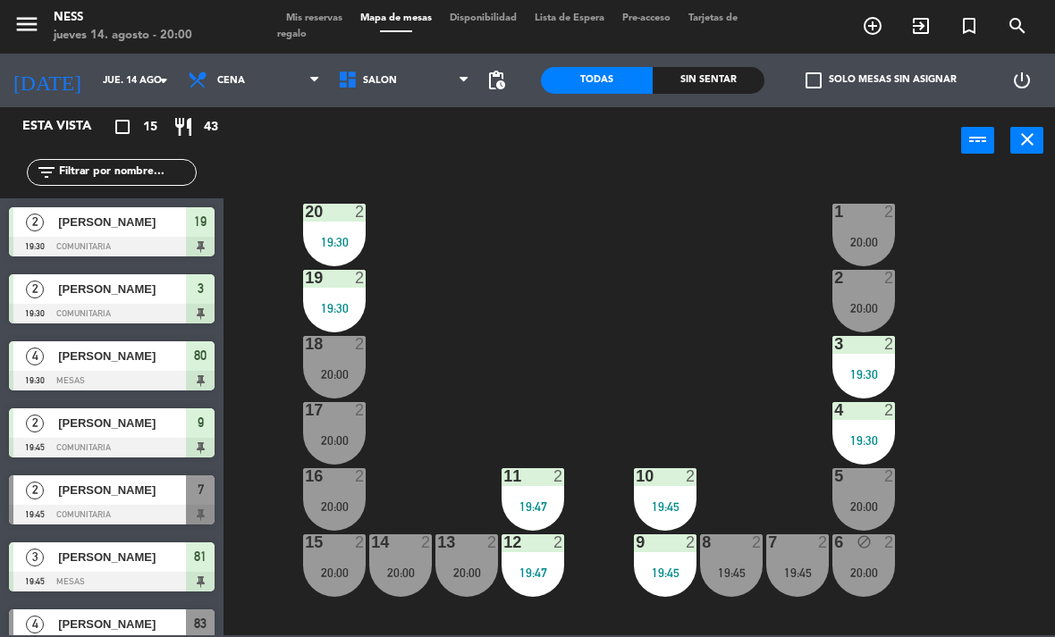
click at [885, 568] on div "20:00" at bounding box center [863, 573] width 63 height 13
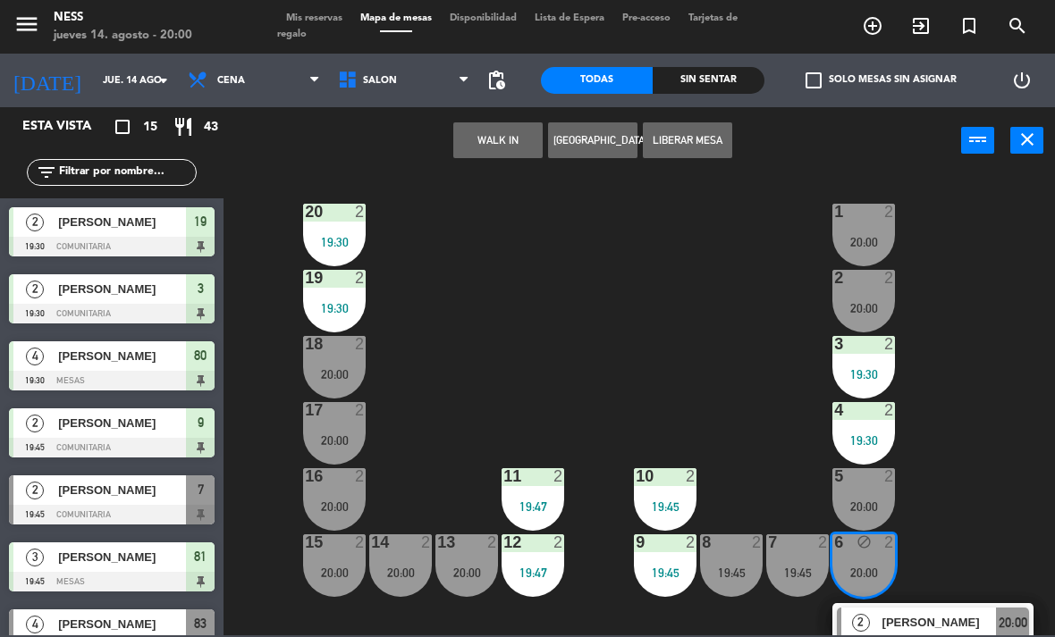
click at [694, 142] on button "Liberar Mesa" at bounding box center [687, 140] width 89 height 36
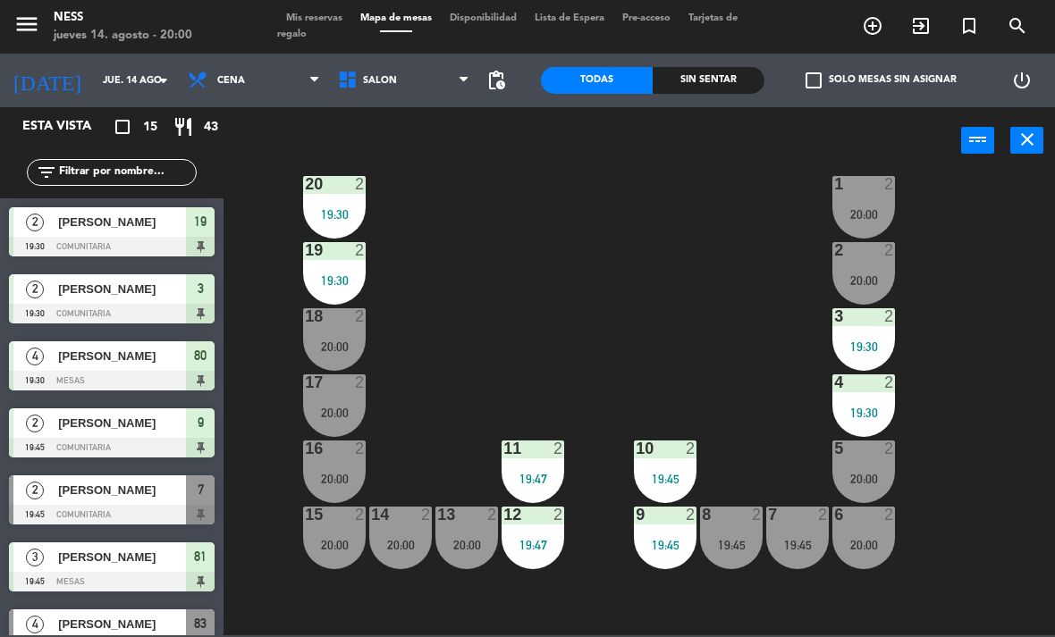
scroll to position [15, 0]
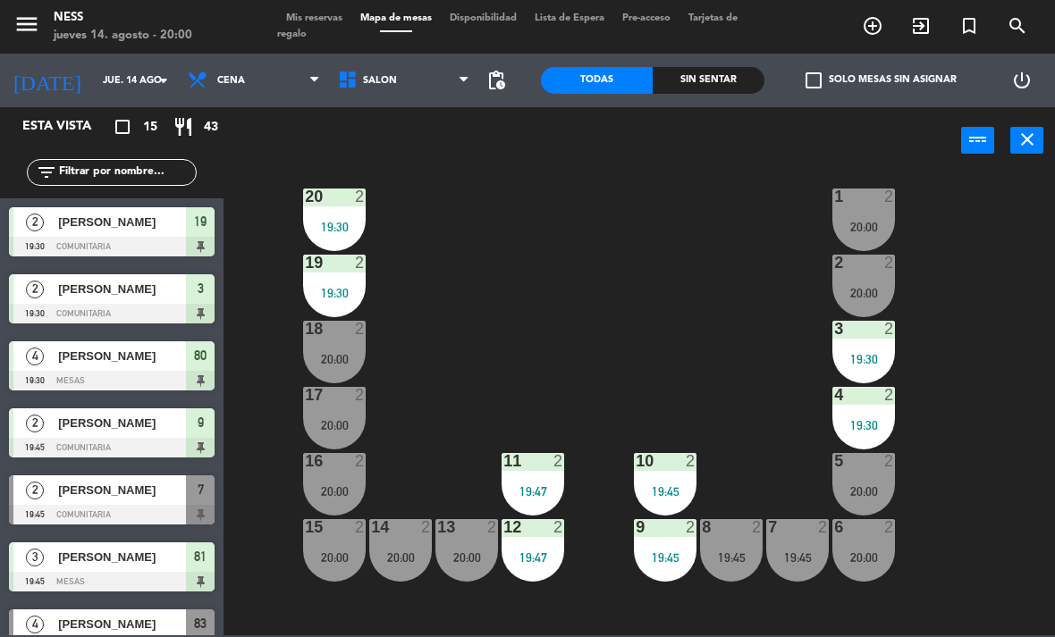
click at [1021, 417] on div "20 2 19:30 1 2 20:00 19 2 19:30 2 2 20:00 18 2 20:00 3 2 19:30 17 2 20:00 4 2 1…" at bounding box center [644, 403] width 820 height 463
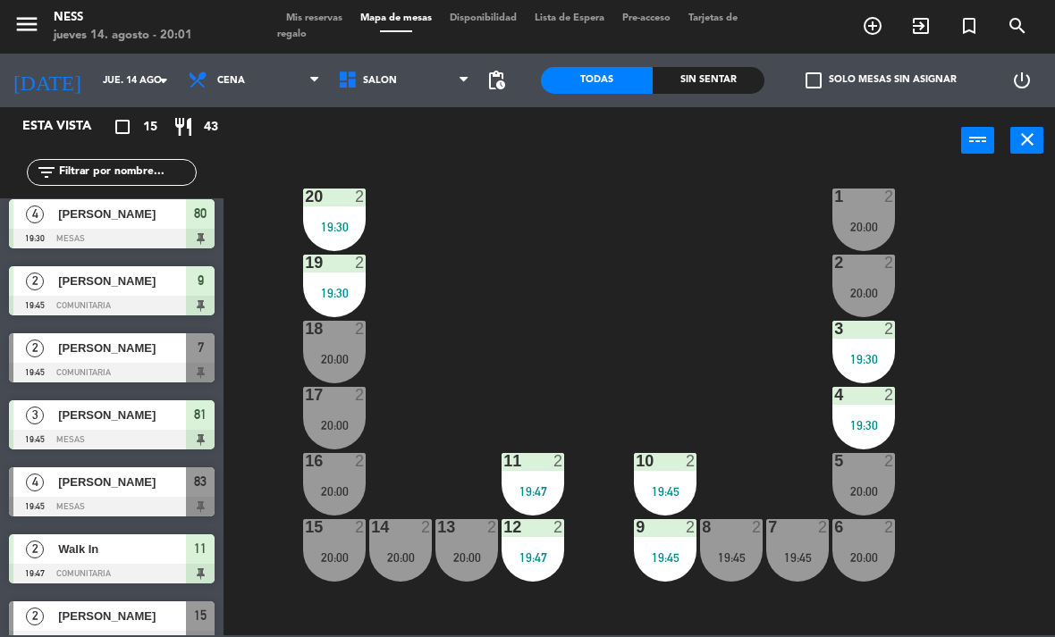
scroll to position [141, 0]
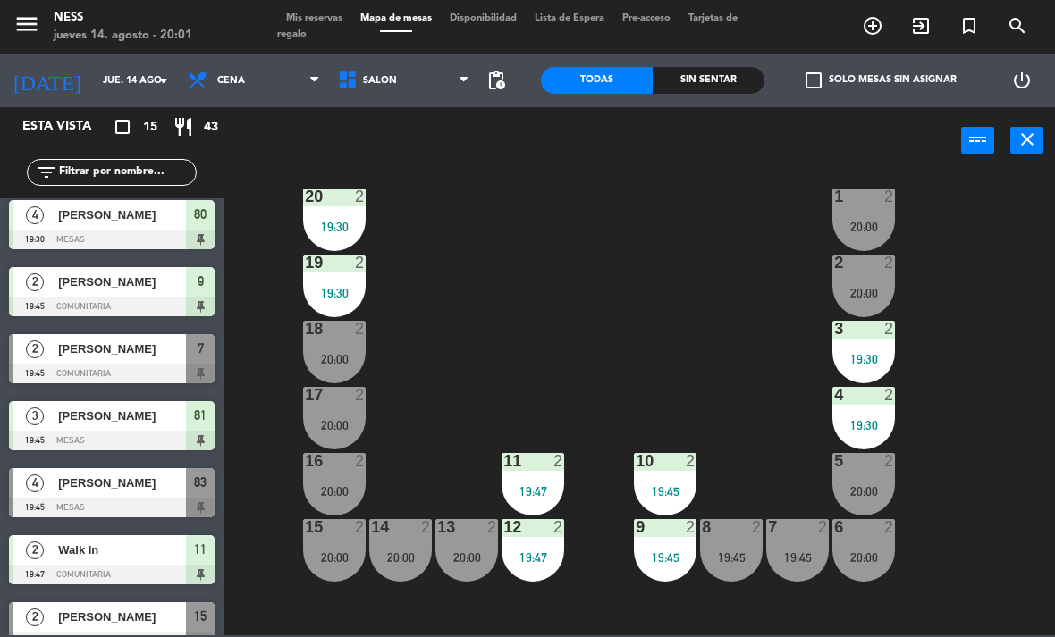
click at [158, 500] on div at bounding box center [112, 508] width 206 height 20
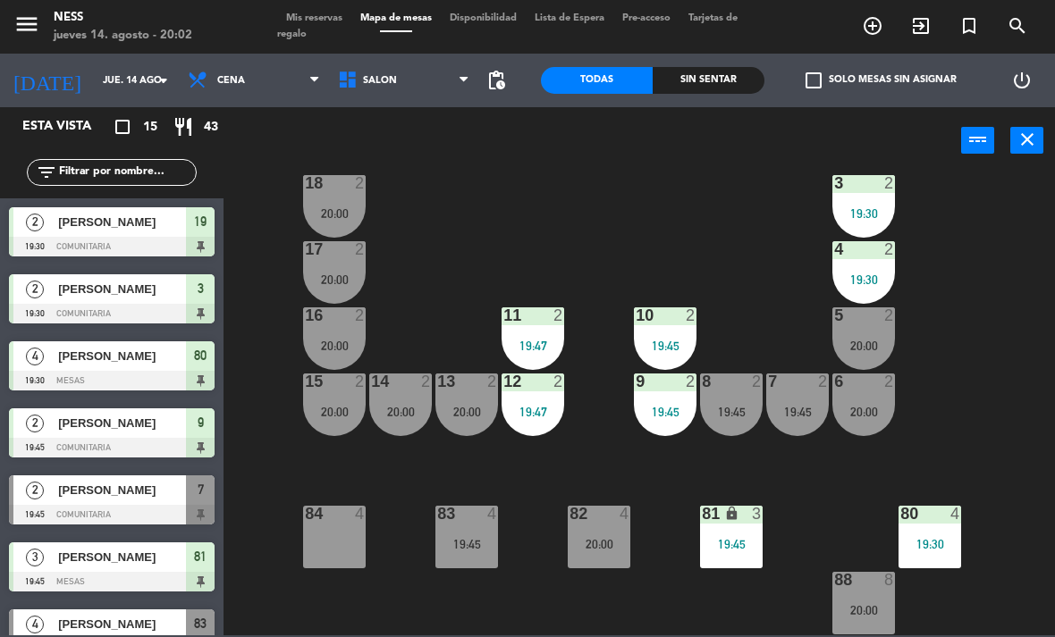
scroll to position [161, 0]
click at [465, 559] on div "83 4 19:45" at bounding box center [466, 537] width 63 height 63
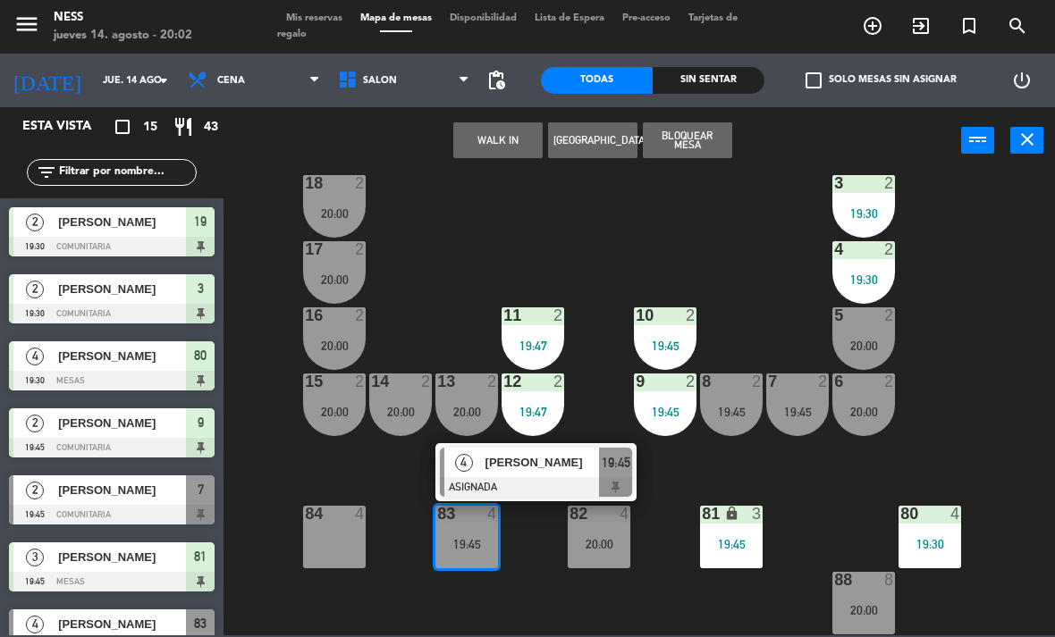
click at [540, 490] on div at bounding box center [536, 487] width 192 height 20
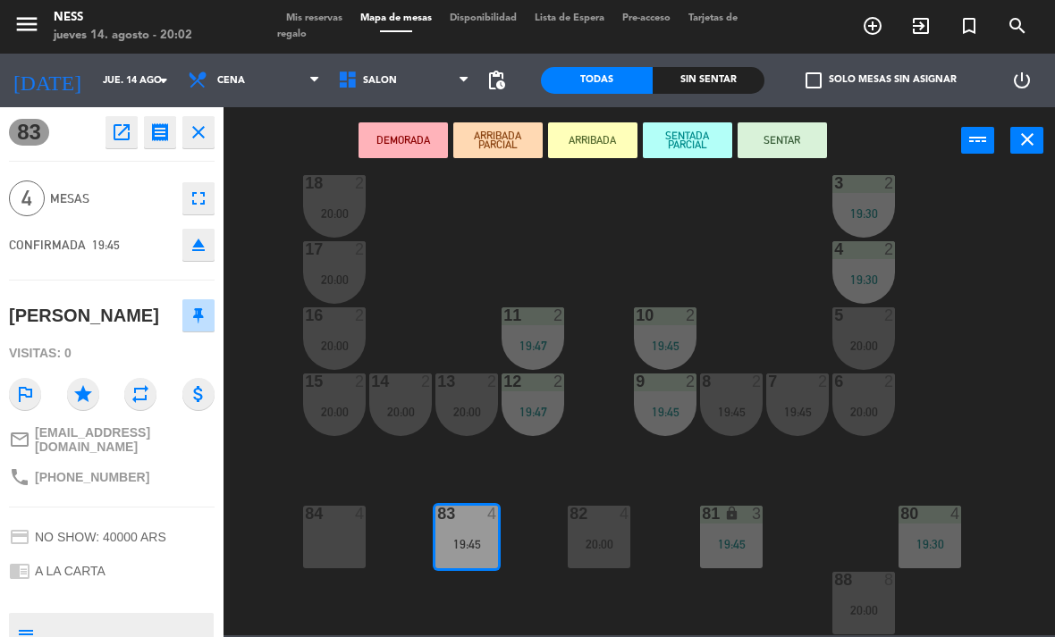
click at [793, 147] on button "SENTAR" at bounding box center [781, 140] width 89 height 36
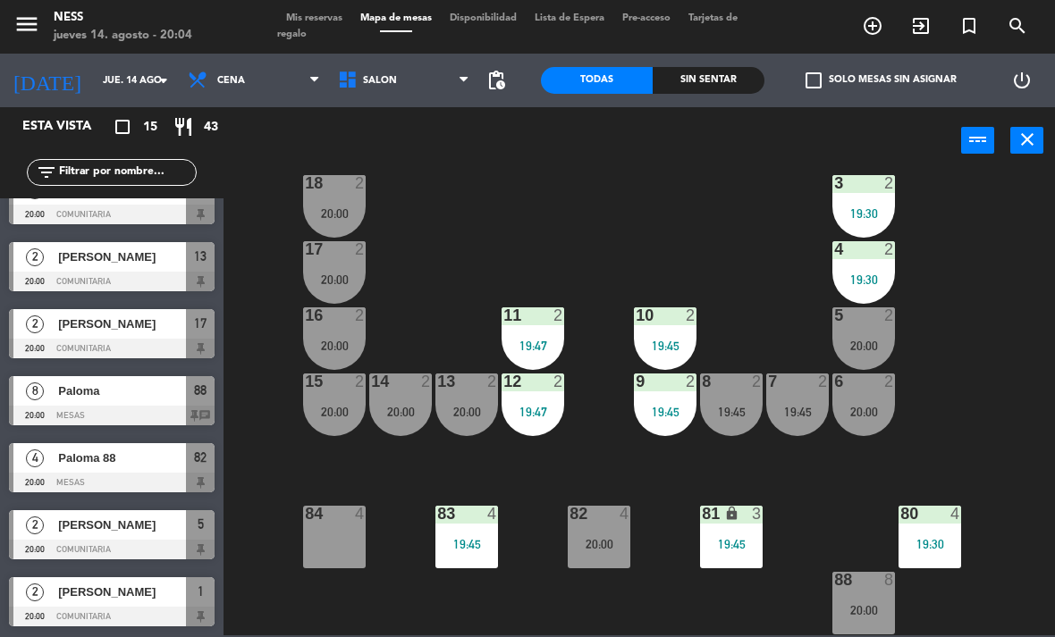
scroll to position [568, 0]
click at [145, 592] on span "[PERSON_NAME]" at bounding box center [122, 592] width 128 height 19
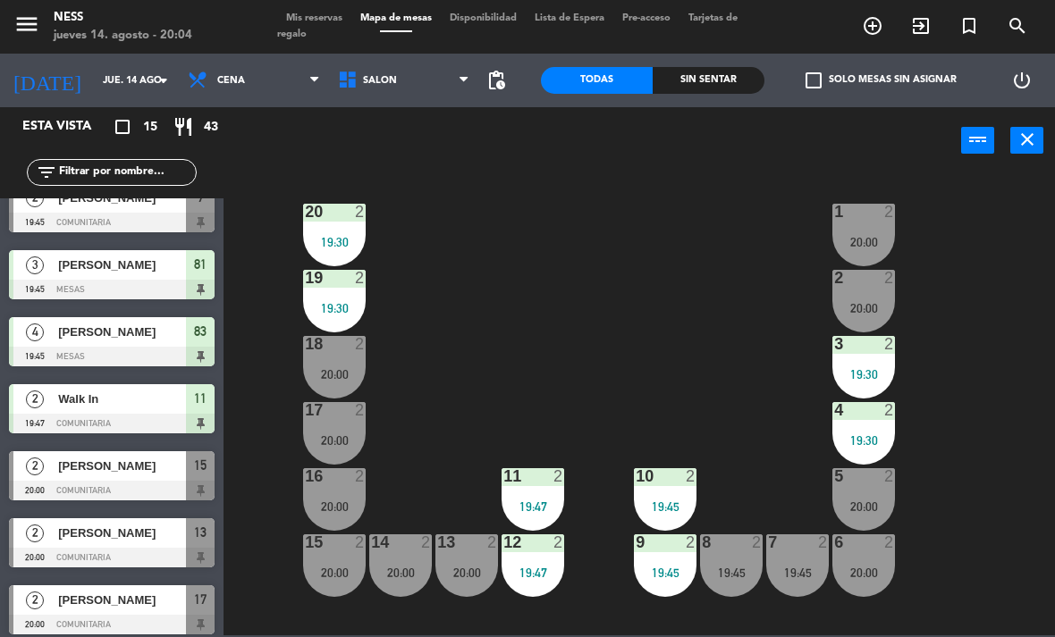
scroll to position [0, 0]
click at [888, 239] on div "20:00" at bounding box center [863, 242] width 63 height 13
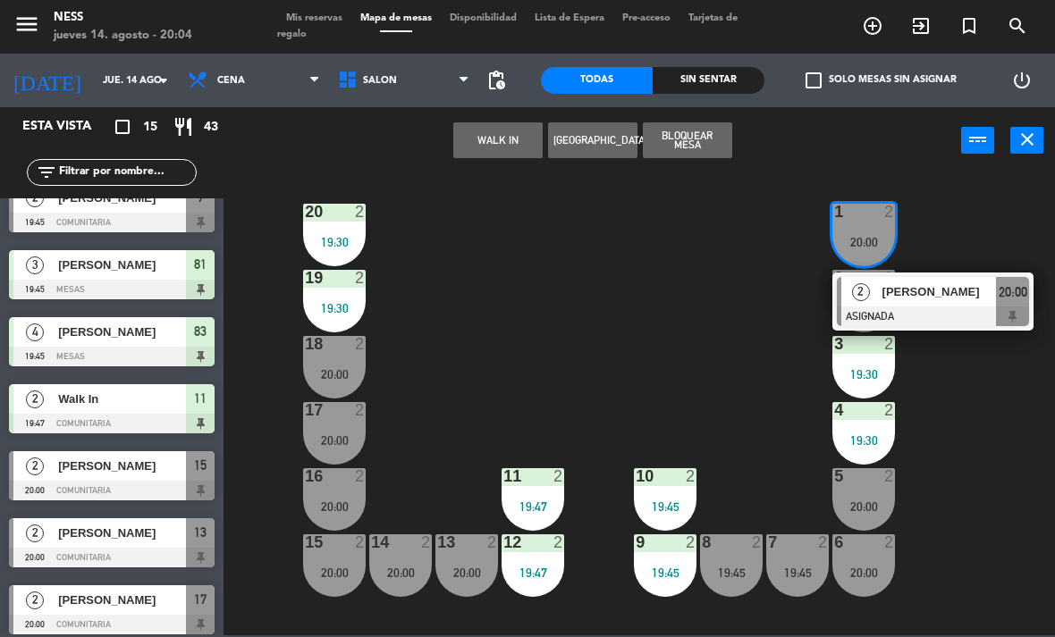
click at [909, 310] on div at bounding box center [933, 317] width 192 height 20
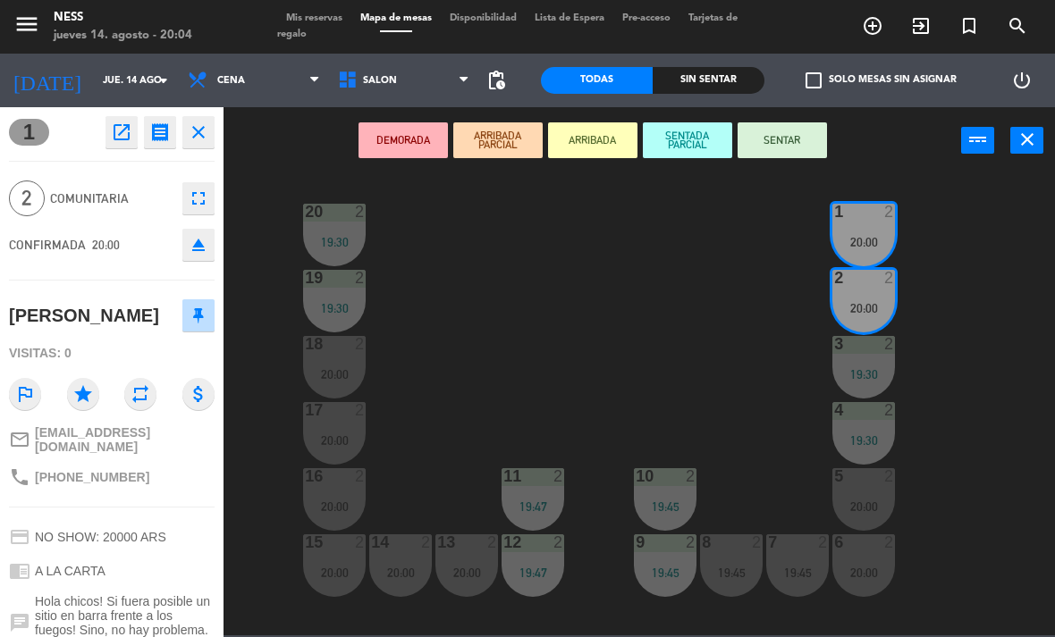
click at [510, 153] on button "ARRIBADA PARCIAL" at bounding box center [497, 140] width 89 height 36
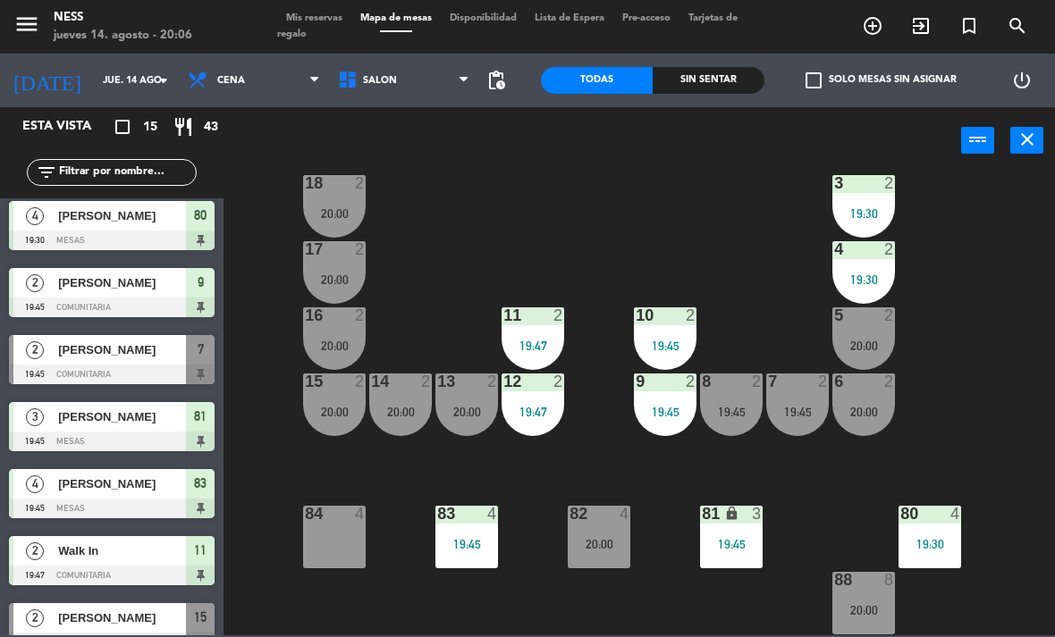
scroll to position [145, 0]
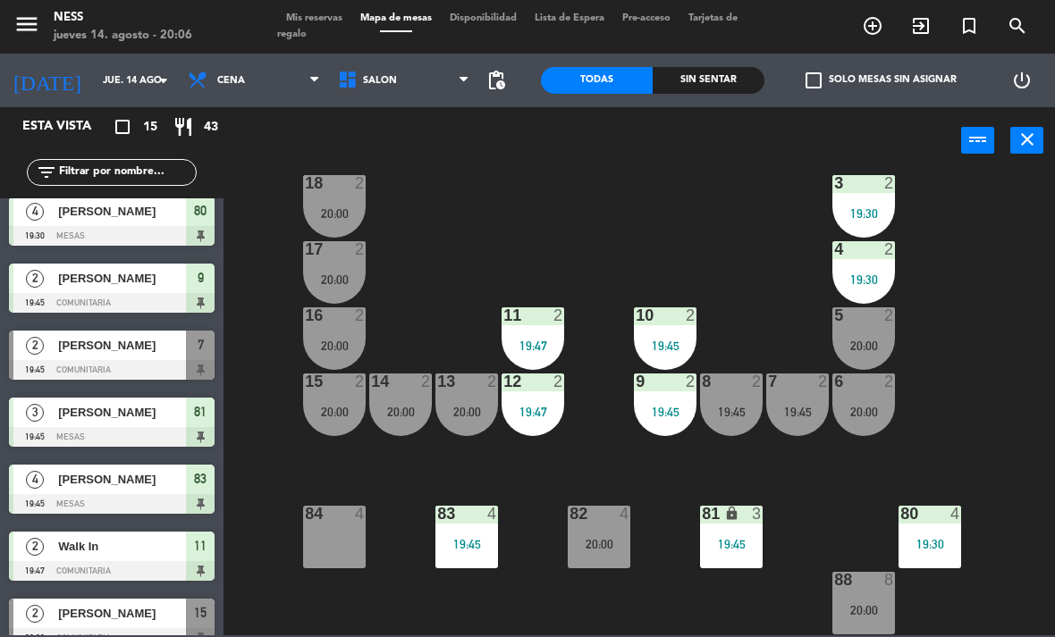
click at [88, 360] on div at bounding box center [112, 370] width 206 height 20
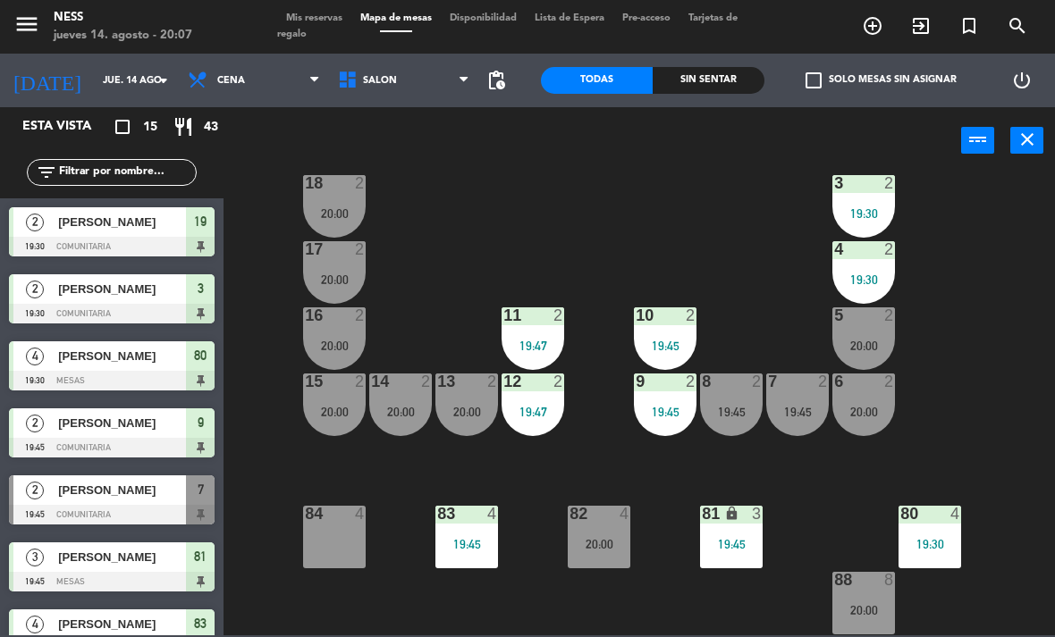
click at [870, 349] on div "20:00" at bounding box center [863, 346] width 63 height 13
click at [999, 279] on div "20 2 19:30 1 2 20:00 19 2 19:30 2 2 20:00 18 2 20:00 3 2 19:30 17 2 20:00 4 2 1…" at bounding box center [644, 403] width 820 height 463
click at [632, 218] on div "20 2 19:30 1 2 20:00 19 2 19:30 2 2 20:00 18 2 20:00 3 2 19:30 17 2 20:00 4 2 1…" at bounding box center [644, 403] width 820 height 463
click at [344, 409] on div "20:00" at bounding box center [334, 412] width 63 height 13
click at [993, 357] on div "20 2 19:30 1 2 20:00 19 2 19:30 2 2 20:00 18 2 20:00 3 2 19:30 17 2 20:00 4 2 1…" at bounding box center [644, 403] width 820 height 463
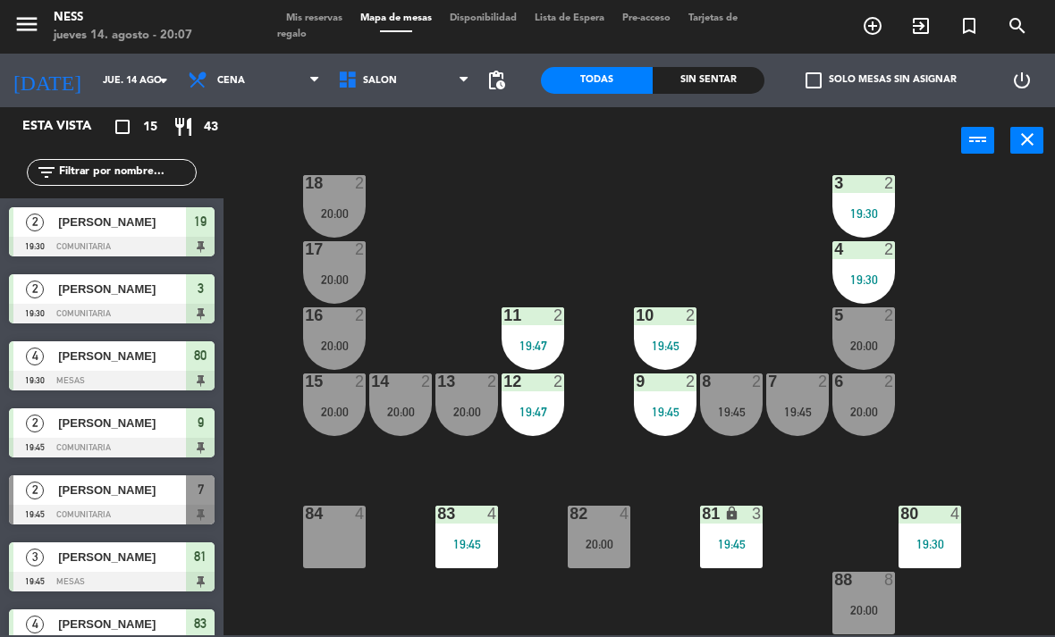
click at [408, 425] on div "14 2 20:00" at bounding box center [400, 405] width 63 height 63
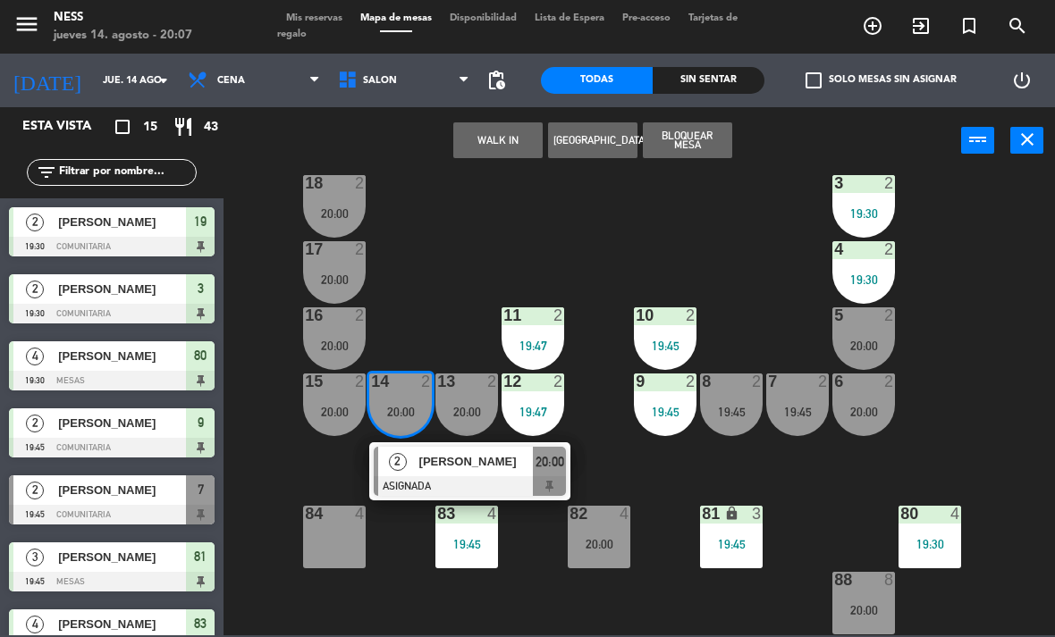
click at [478, 256] on div "20 2 19:30 1 2 20:00 19 2 19:30 2 2 20:00 18 2 20:00 3 2 19:30 17 2 20:00 4 2 1…" at bounding box center [644, 403] width 820 height 463
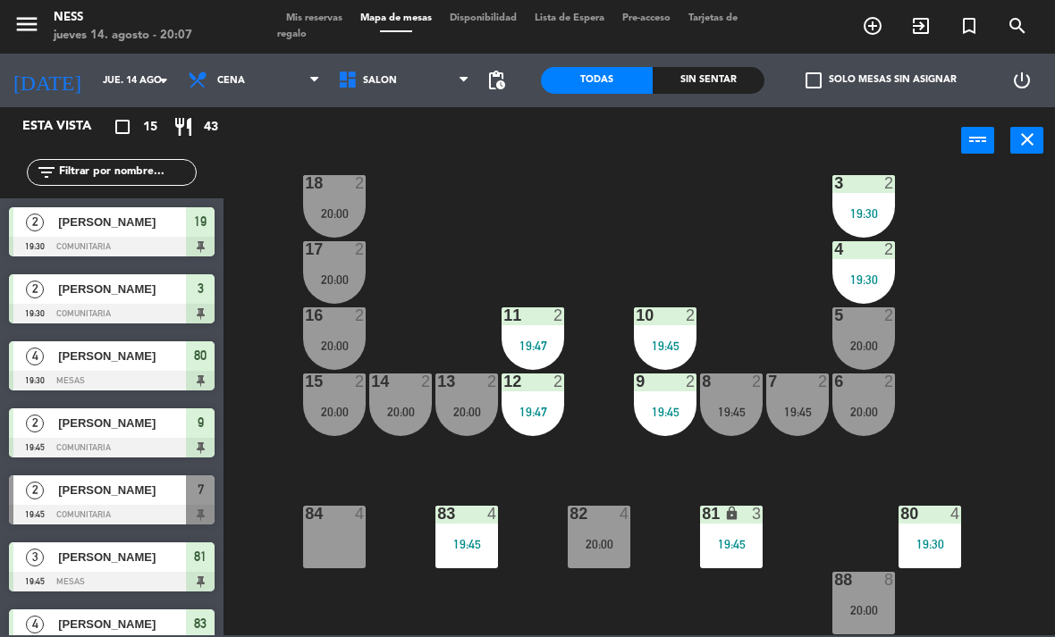
click at [842, 353] on div "5 2 20:00" at bounding box center [863, 338] width 63 height 63
click at [1027, 316] on div "20 2 19:30 1 2 20:00 19 2 19:30 2 2 20:00 18 2 20:00 3 2 19:30 17 2 20:00 4 2 1…" at bounding box center [644, 403] width 820 height 463
click at [729, 418] on div "19:45" at bounding box center [731, 412] width 63 height 13
click at [1003, 393] on div "20 2 19:30 1 2 20:00 19 2 19:30 2 2 20:00 18 2 20:00 3 2 19:30 17 2 20:00 4 2 1…" at bounding box center [644, 403] width 820 height 463
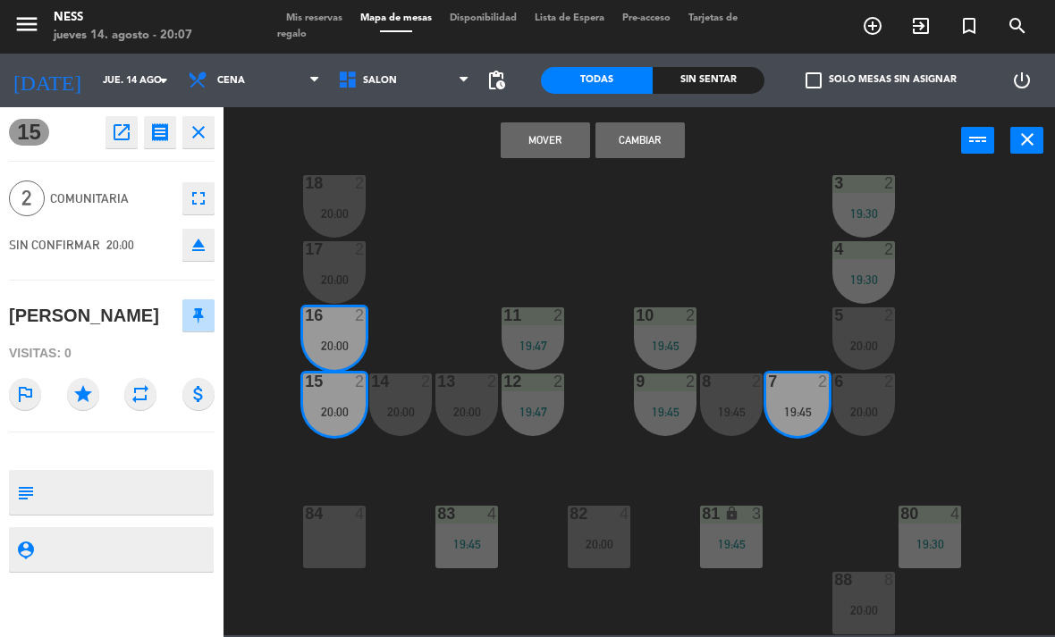
click at [665, 150] on button "Cambiar" at bounding box center [639, 140] width 89 height 36
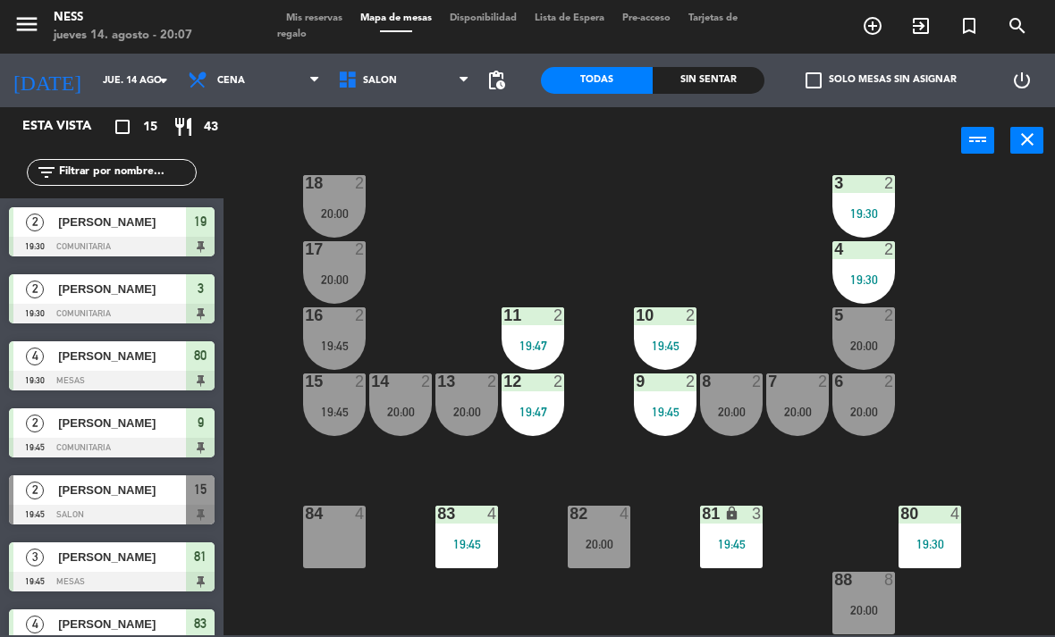
scroll to position [0, 0]
click at [350, 417] on div "19:45" at bounding box center [334, 412] width 63 height 13
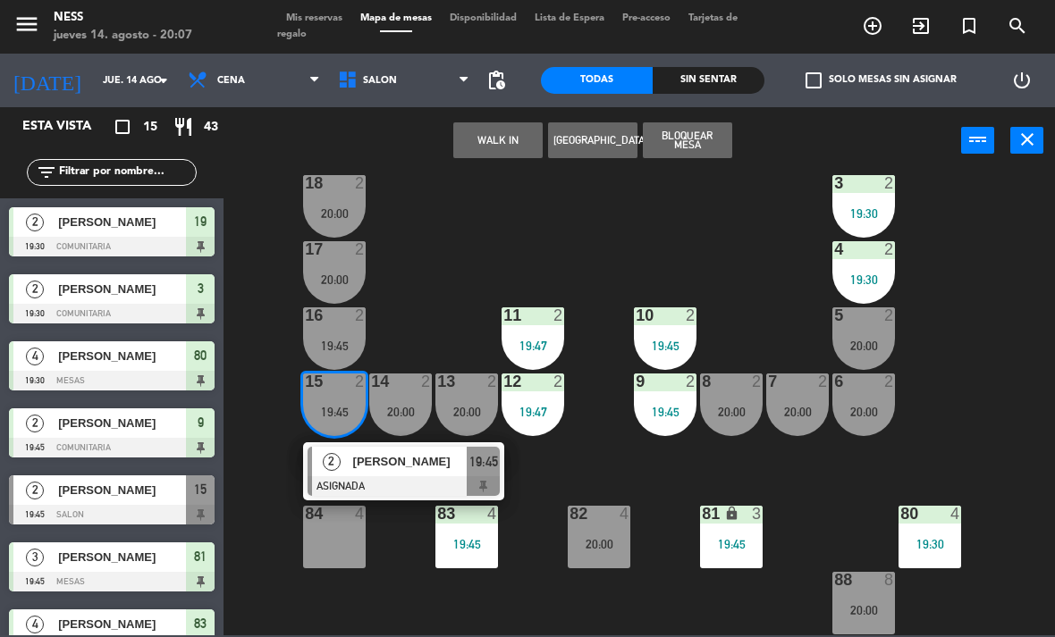
click at [367, 478] on div at bounding box center [403, 486] width 192 height 20
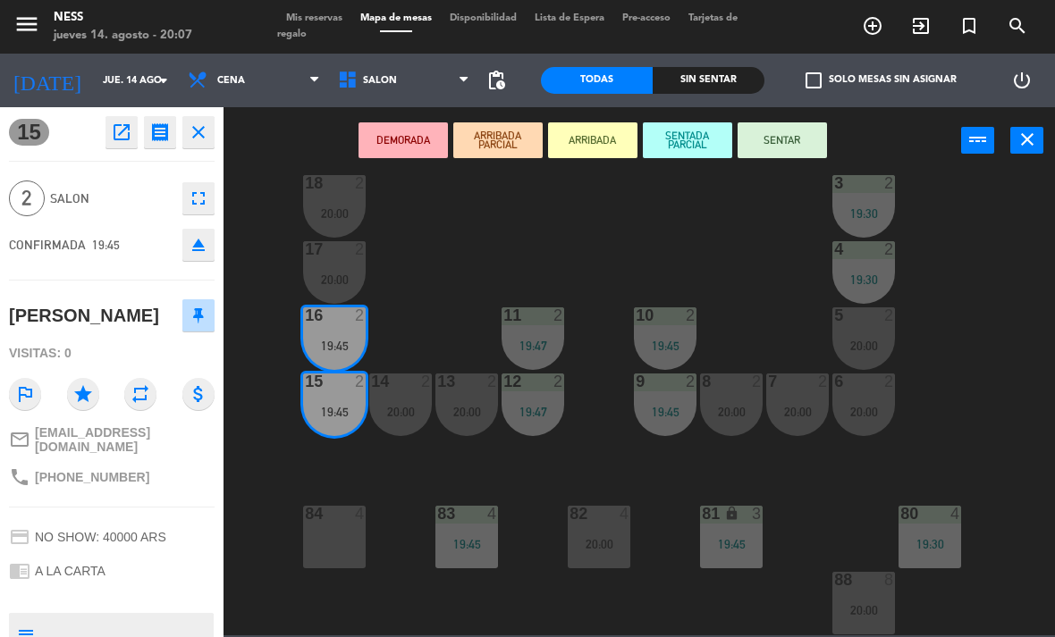
click at [795, 170] on div "DEMORADA ARRIBADA PARCIAL ARRIBADA SENTADA PARCIAL SENTAR power_input close" at bounding box center [591, 141] width 737 height 68
click at [778, 139] on button "SENTAR" at bounding box center [781, 140] width 89 height 36
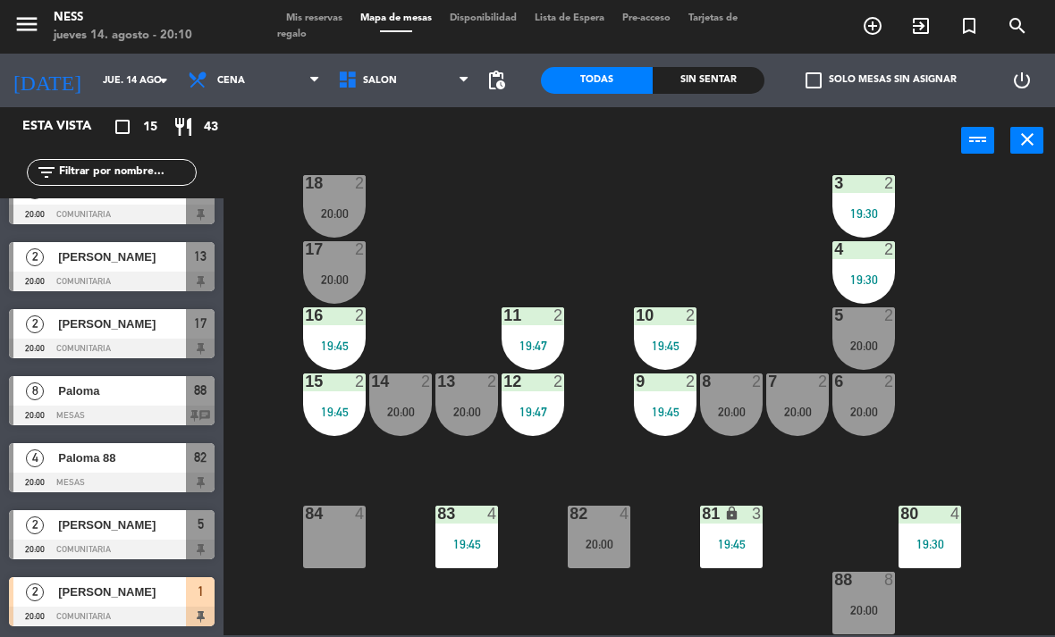
scroll to position [568, 0]
click at [105, 538] on div "[PERSON_NAME]" at bounding box center [121, 524] width 130 height 29
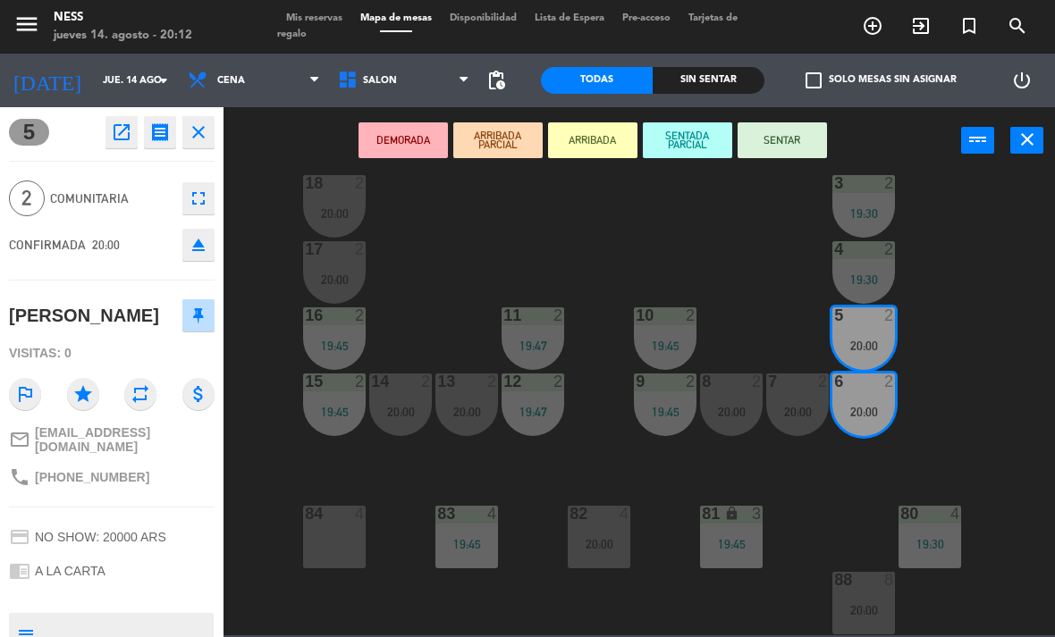
click at [501, 156] on button "ARRIBADA PARCIAL" at bounding box center [497, 140] width 89 height 36
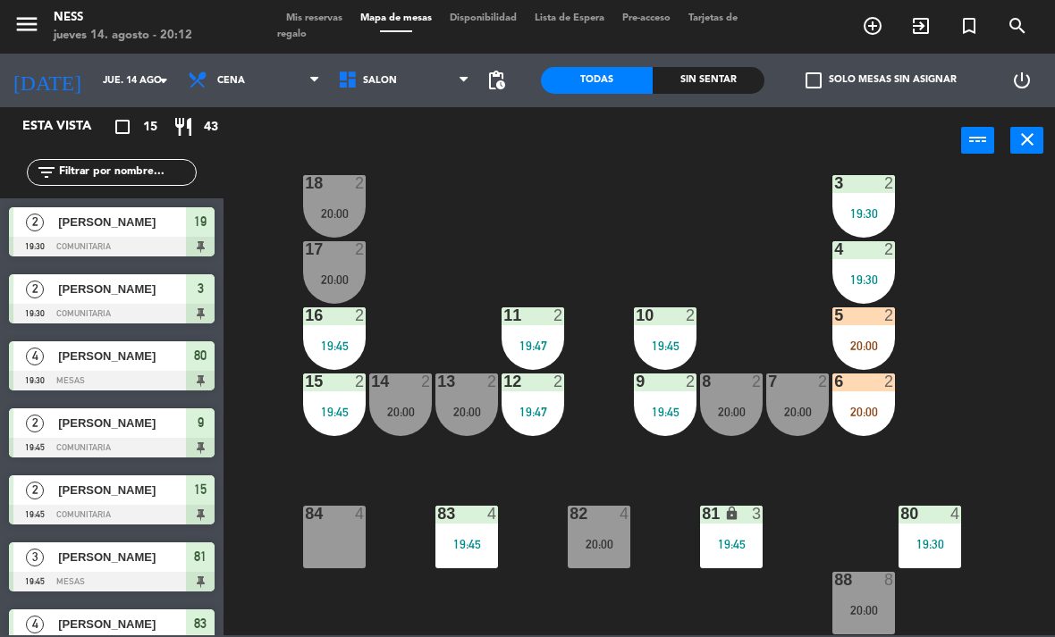
scroll to position [225, 0]
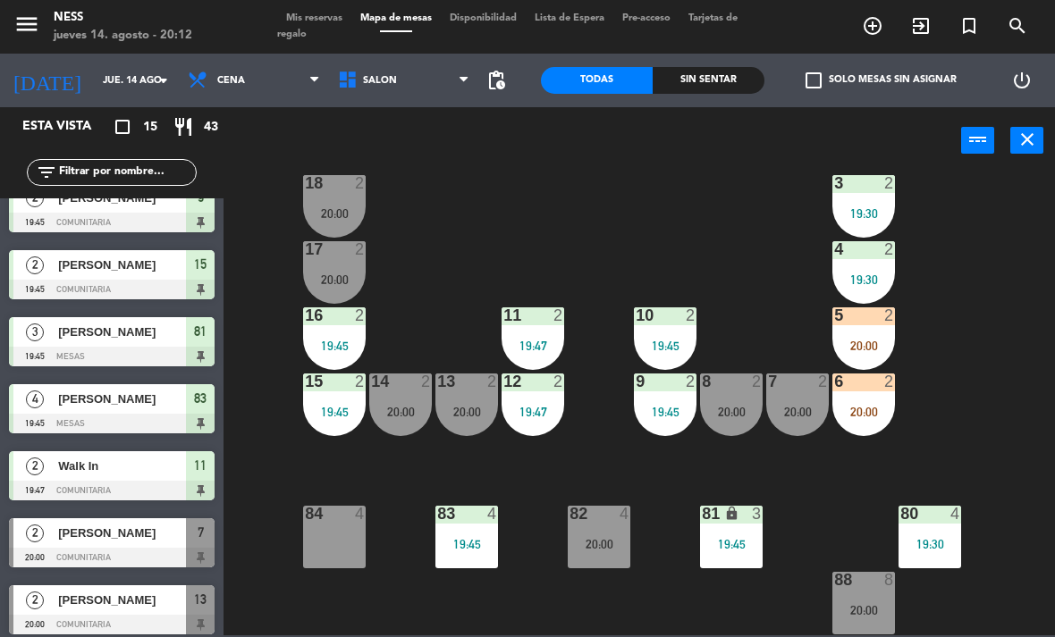
click at [734, 566] on div "81 lock 3 19:45" at bounding box center [731, 537] width 63 height 63
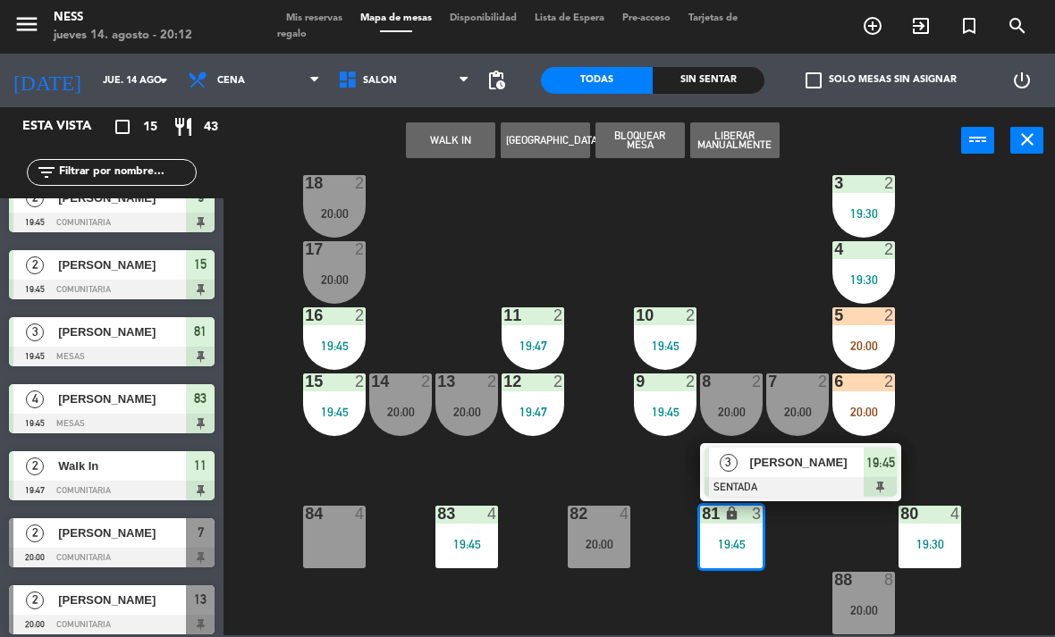
click at [980, 356] on div "20 2 19:30 1 2 20:00 19 2 19:30 2 2 20:00 18 2 20:00 3 2 19:30 17 2 20:00 4 2 1…" at bounding box center [644, 403] width 820 height 463
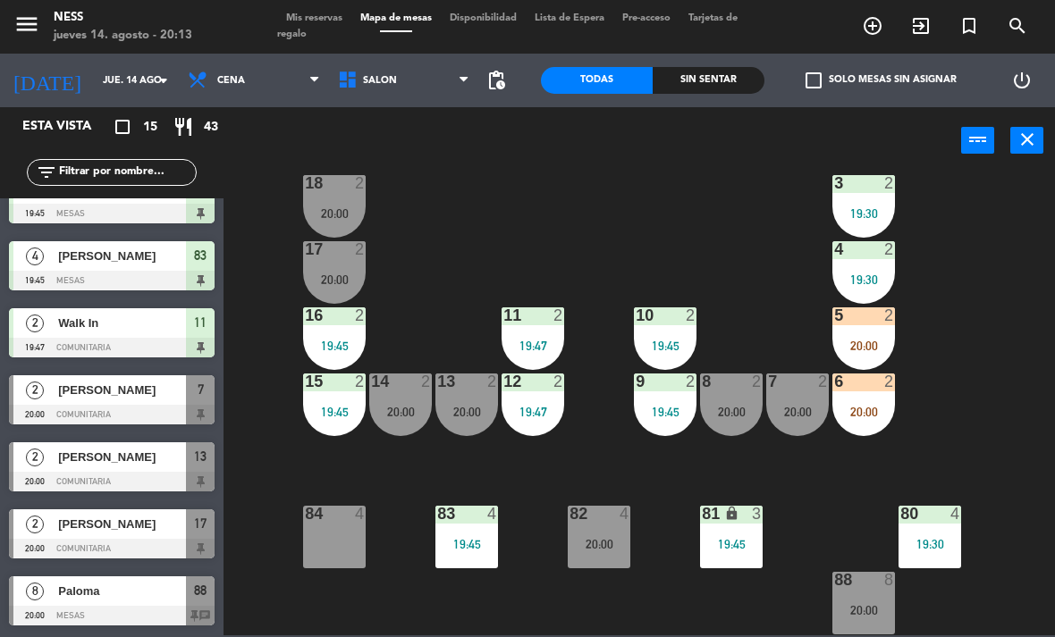
scroll to position [380, 0]
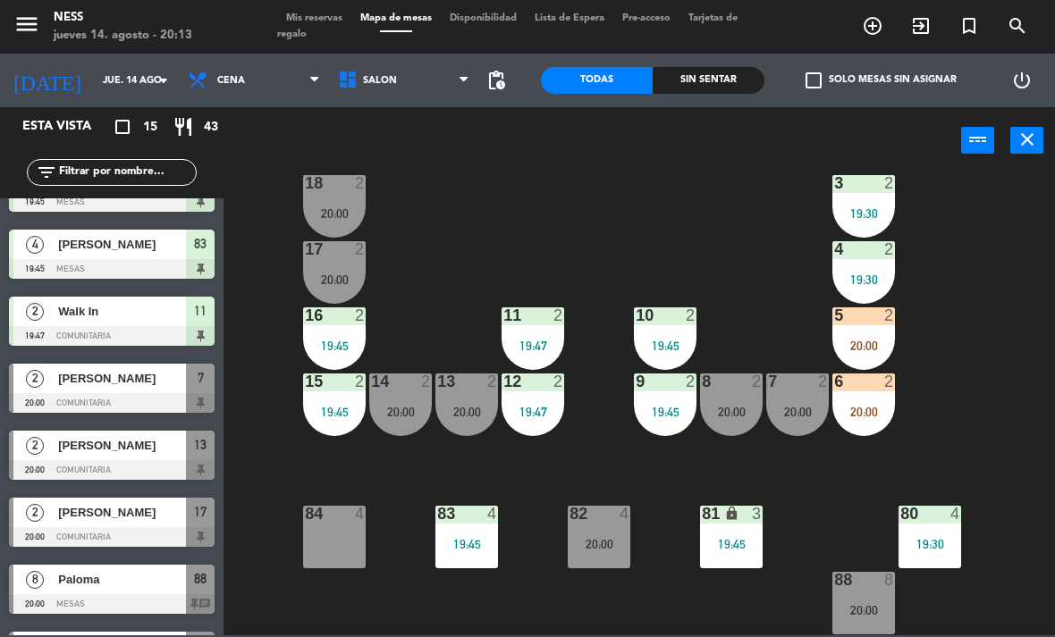
click at [95, 518] on span "[PERSON_NAME]" at bounding box center [122, 512] width 128 height 19
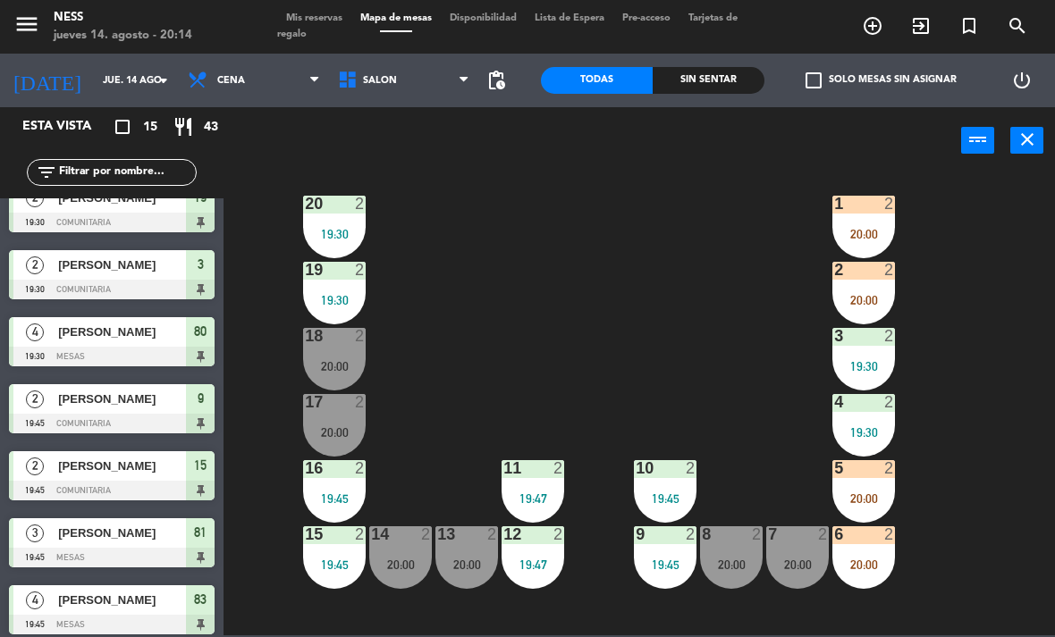
scroll to position [9, 0]
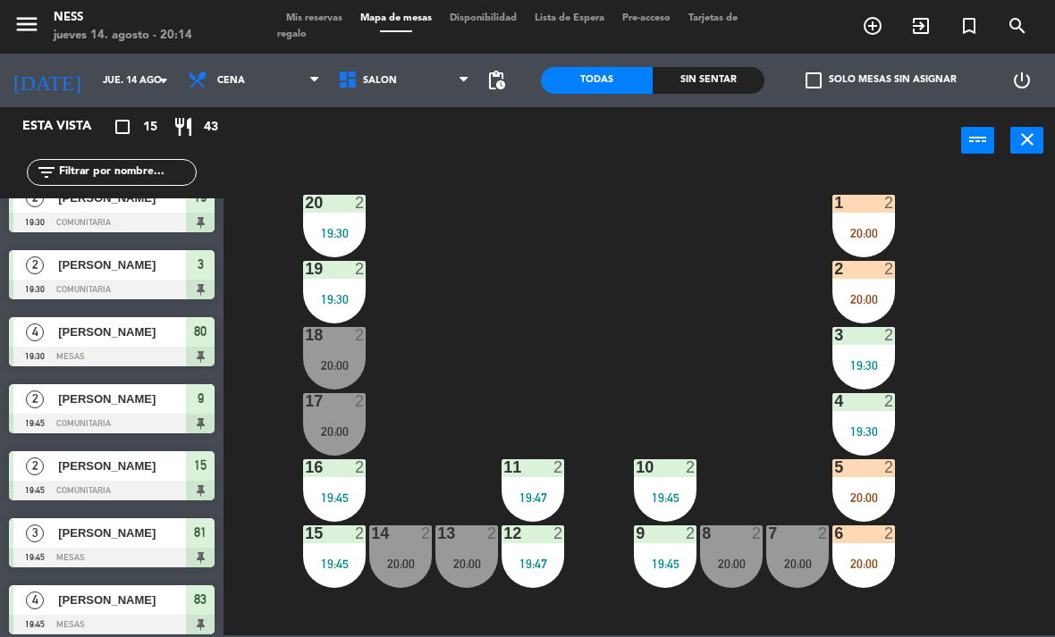
click at [354, 427] on div "20:00" at bounding box center [334, 431] width 63 height 13
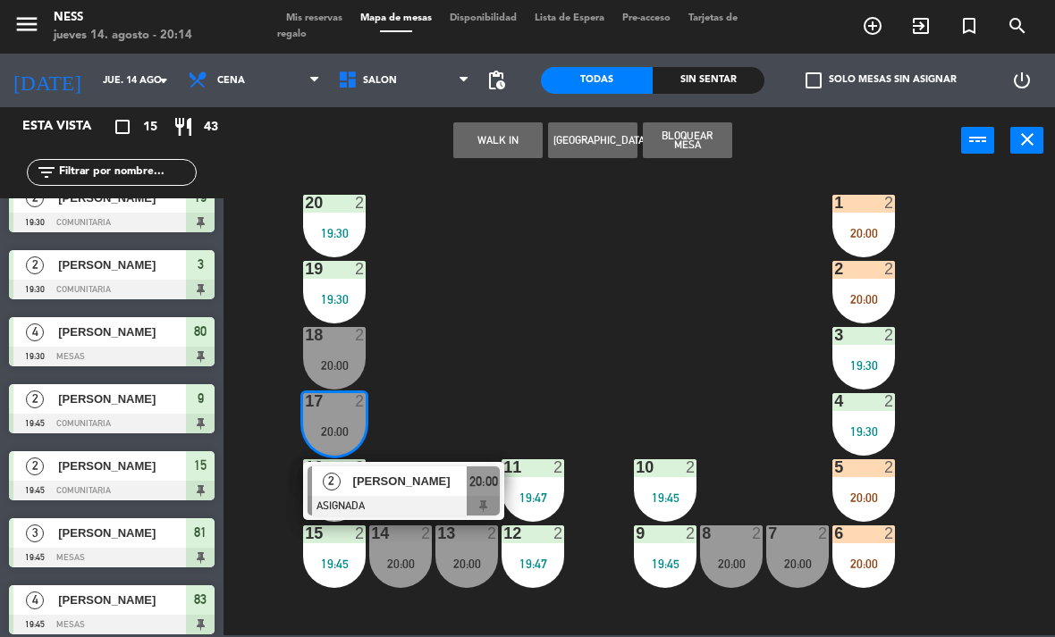
click at [391, 483] on span "[PERSON_NAME]" at bounding box center [410, 481] width 114 height 19
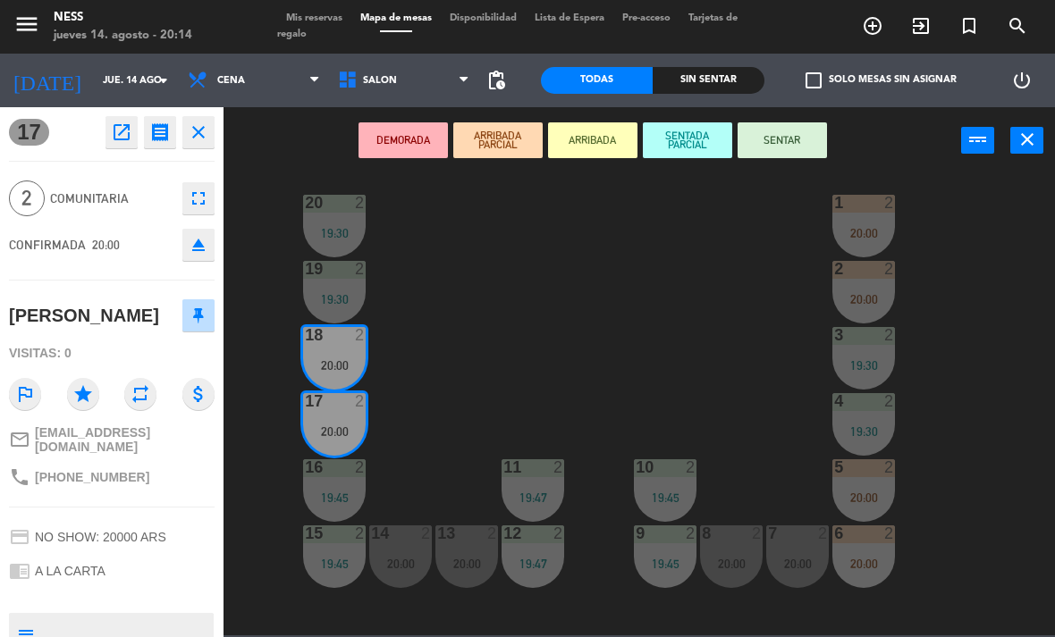
click at [796, 156] on button "SENTAR" at bounding box center [781, 140] width 89 height 36
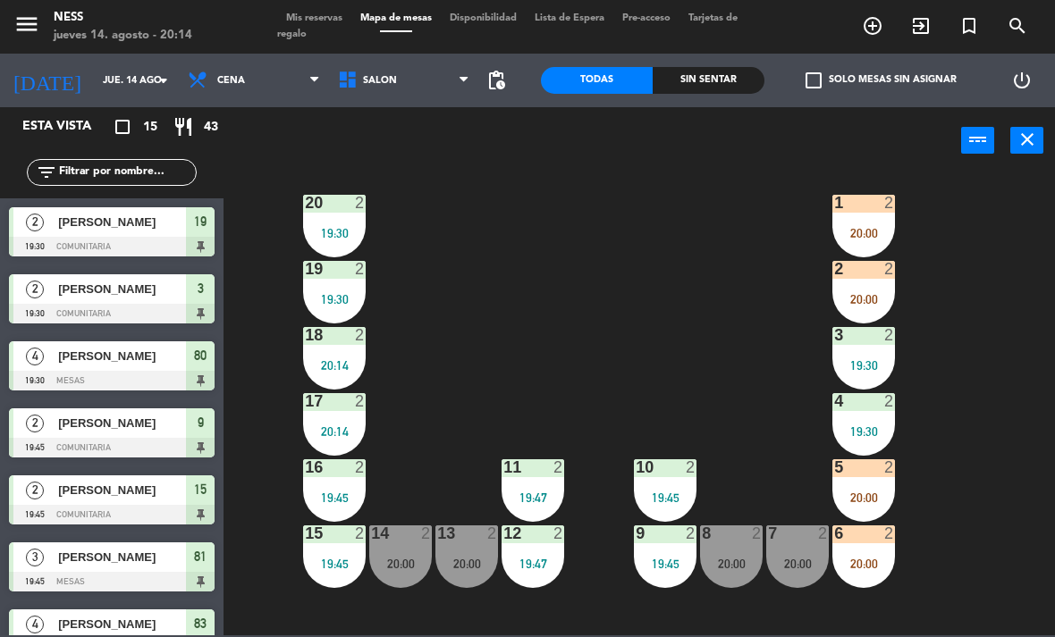
scroll to position [24, 0]
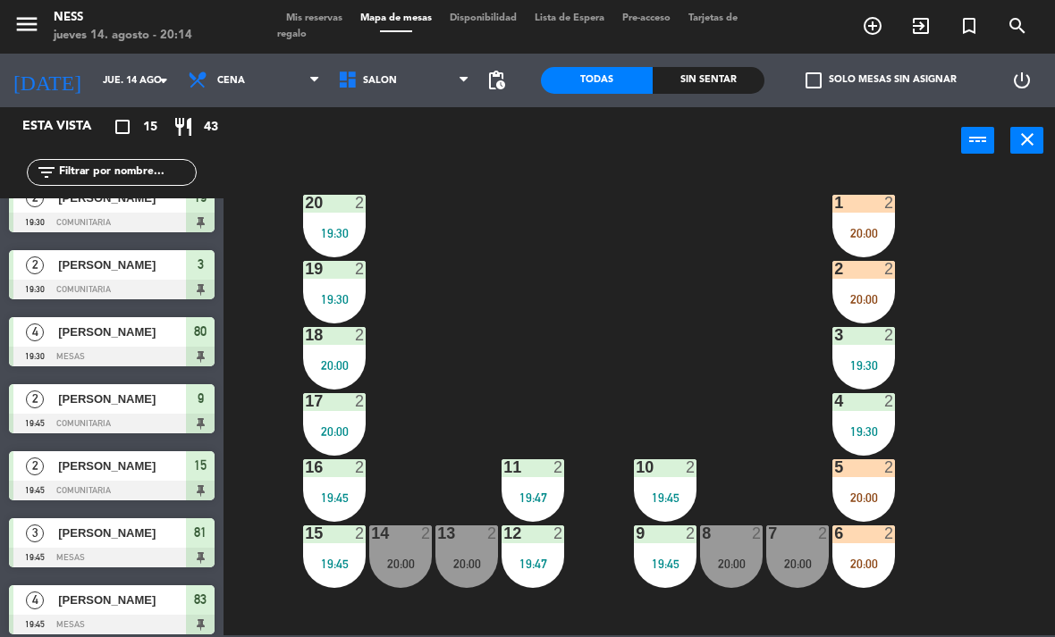
click at [467, 586] on div "13 2 20:00" at bounding box center [466, 557] width 63 height 63
click at [704, 288] on div "20 2 19:30 1 2 20:00 19 2 19:30 2 2 20:00 18 2 20:00 3 2 19:30 17 2 20:00 4 2 1…" at bounding box center [644, 403] width 820 height 463
click at [803, 581] on div "7 2 20:00" at bounding box center [797, 557] width 63 height 63
click at [1017, 425] on div "20 2 19:30 1 2 20:00 19 2 19:30 2 2 20:00 18 2 20:00 3 2 19:30 17 2 20:00 4 2 1…" at bounding box center [644, 403] width 820 height 463
click at [894, 227] on div "20:00" at bounding box center [863, 233] width 63 height 13
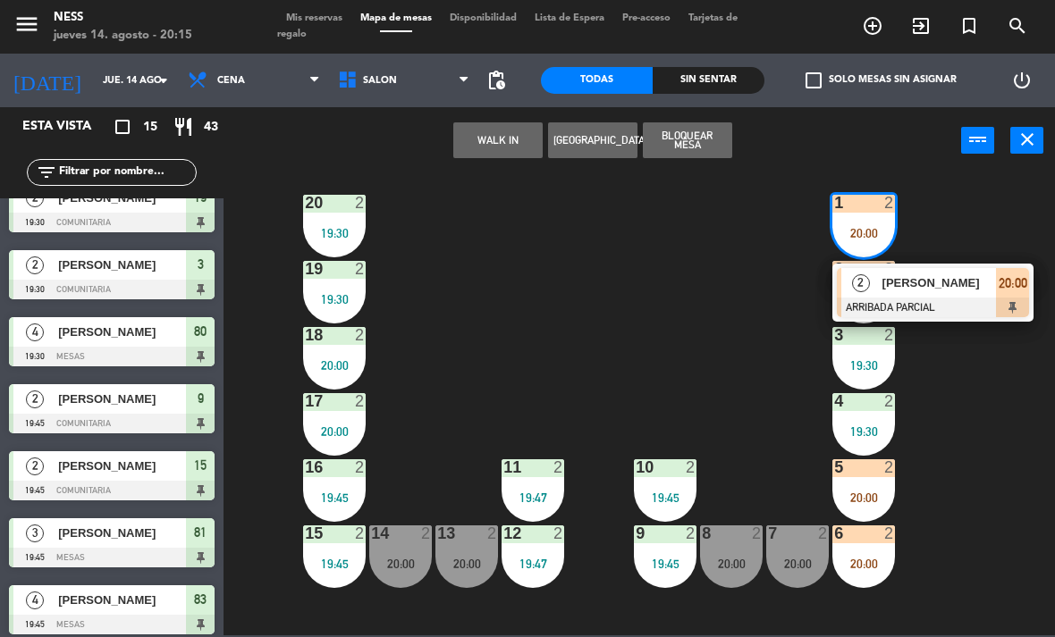
click at [947, 289] on span "[PERSON_NAME]" at bounding box center [939, 282] width 114 height 19
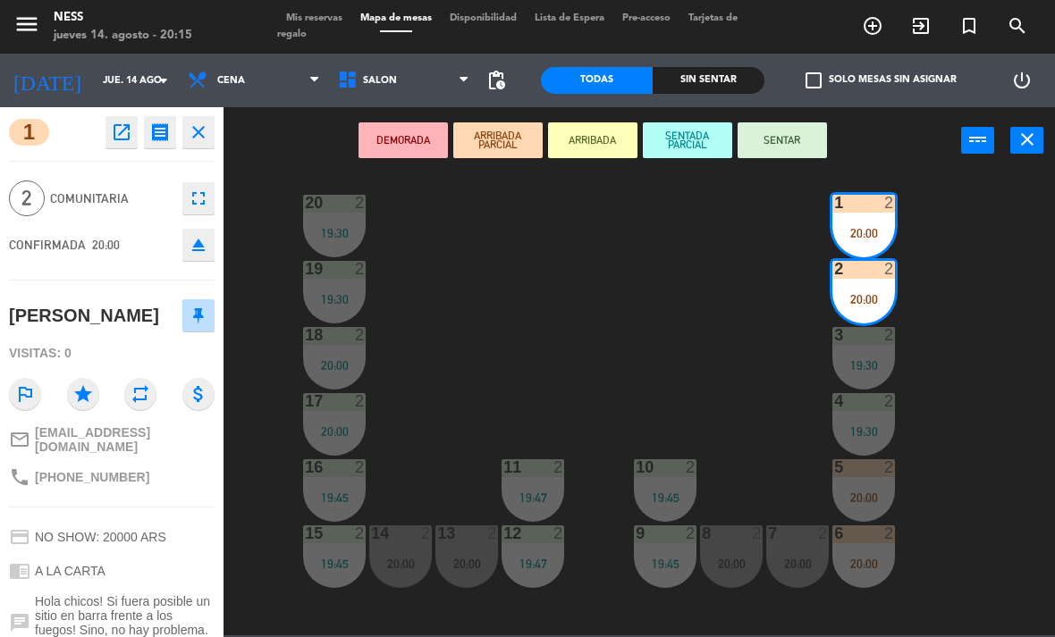
click at [807, 130] on button "SENTAR" at bounding box center [781, 140] width 89 height 36
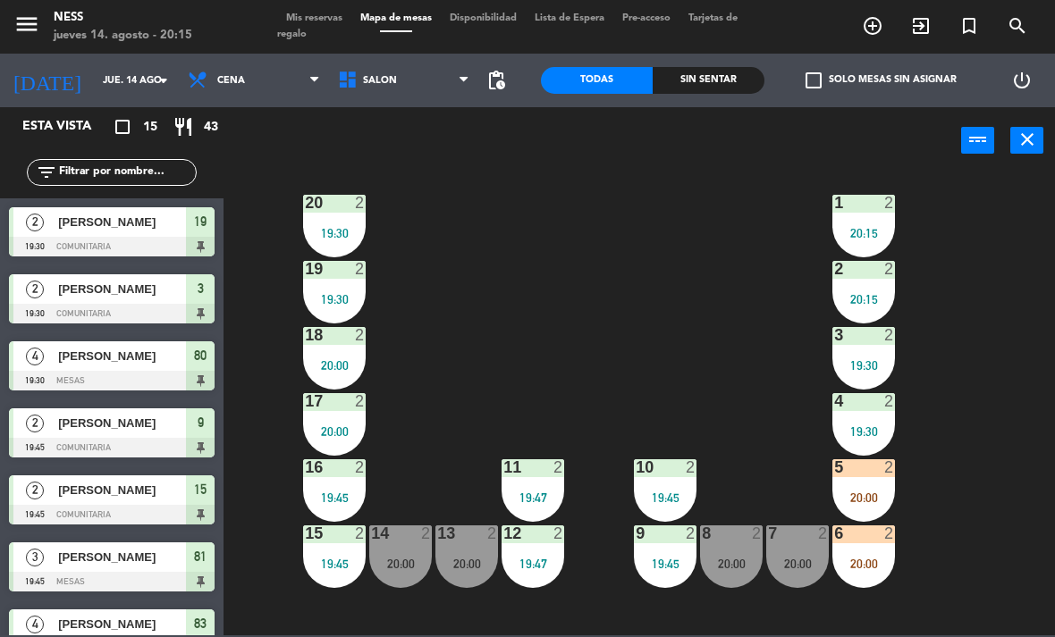
scroll to position [292, 0]
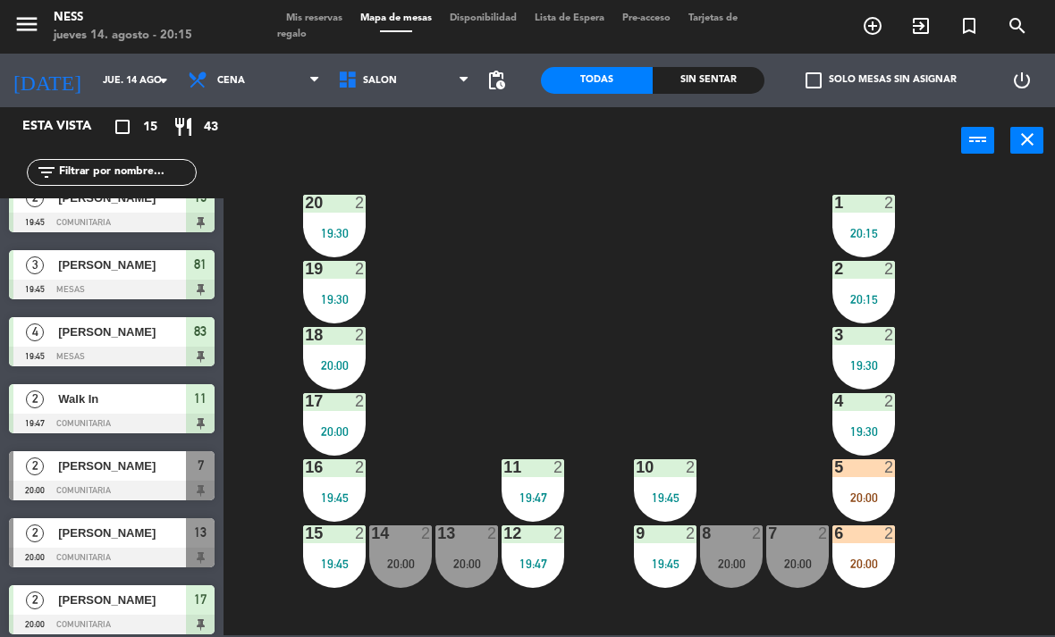
click at [951, 531] on div "20 2 19:30 1 2 20:15 19 2 19:30 2 2 20:15 18 2 20:00 3 2 19:30 17 2 20:00 4 2 1…" at bounding box center [644, 403] width 820 height 463
click at [884, 492] on div "20:00" at bounding box center [863, 498] width 63 height 13
click at [1002, 400] on div "20 2 19:30 1 2 20:00 19 2 19:30 2 2 20:00 18 2 20:00 3 2 19:30 17 2 20:00 4 2 1…" at bounding box center [644, 403] width 820 height 463
click at [980, 454] on div "20 2 19:30 1 2 20:00 19 2 19:30 2 2 20:00 18 2 20:00 3 2 19:30 17 2 20:00 4 2 1…" at bounding box center [644, 403] width 820 height 463
click at [854, 503] on div "20:00" at bounding box center [863, 498] width 63 height 13
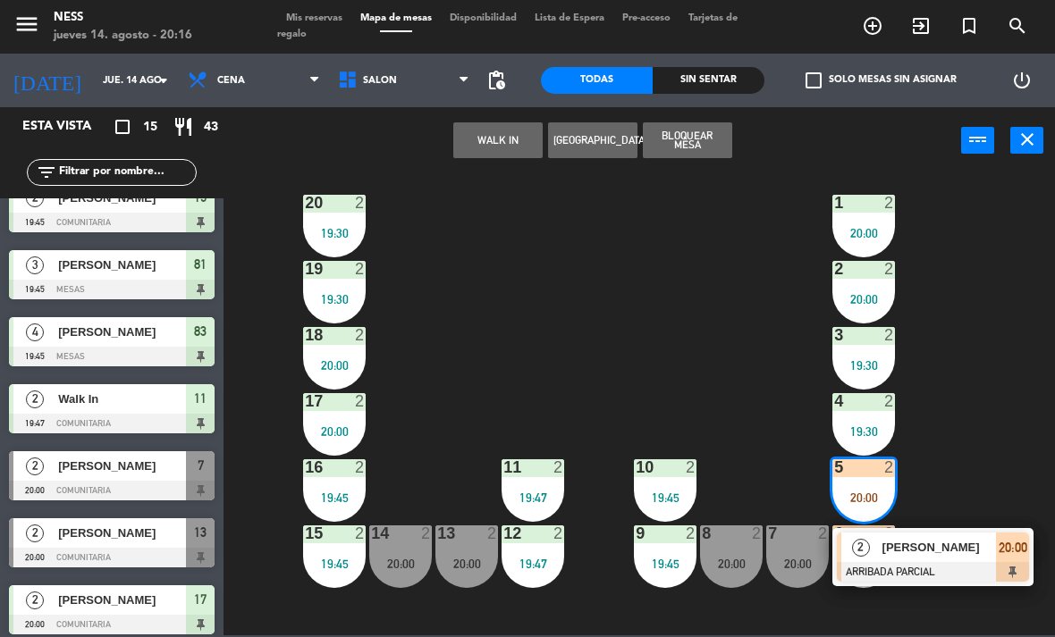
click at [921, 554] on span "[PERSON_NAME]" at bounding box center [939, 547] width 114 height 19
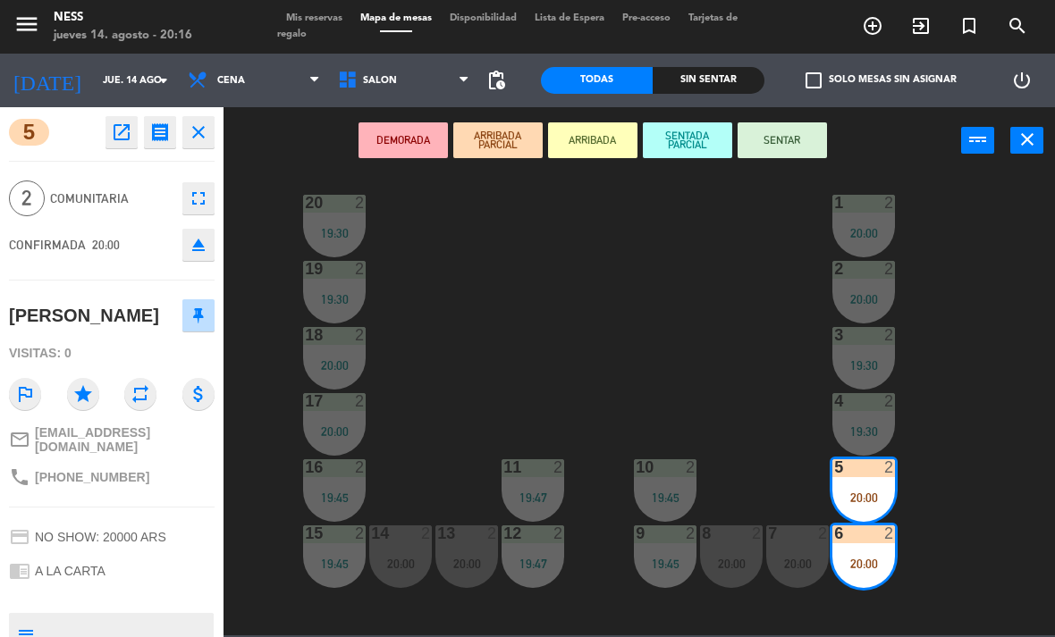
click at [787, 152] on button "SENTAR" at bounding box center [781, 140] width 89 height 36
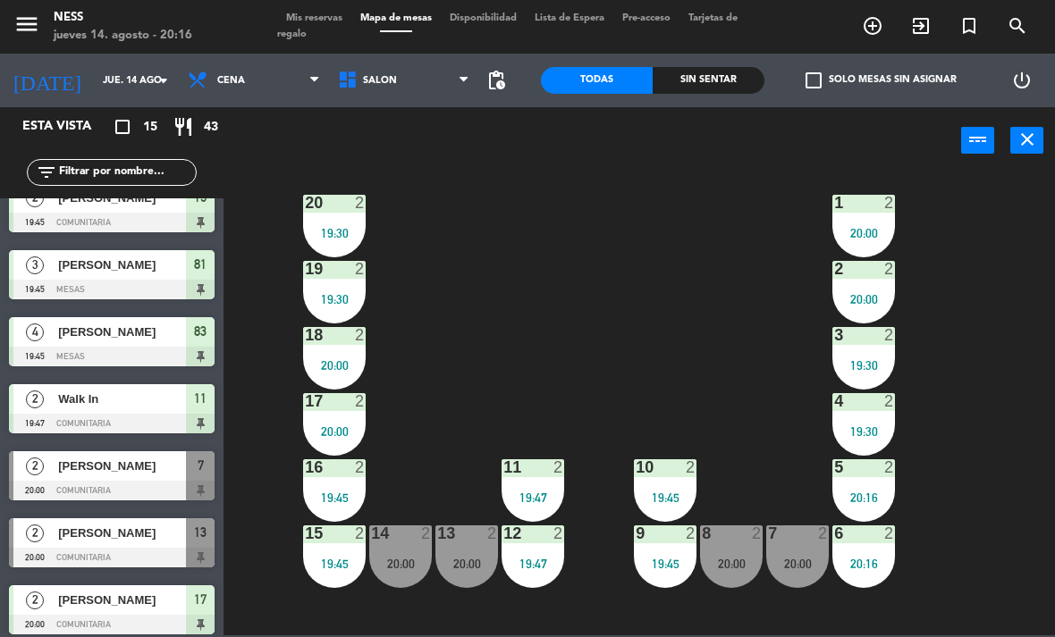
click at [1014, 475] on div "20 2 19:30 1 2 20:00 19 2 19:30 2 2 20:00 18 2 20:00 3 2 19:30 17 2 20:00 4 2 1…" at bounding box center [644, 403] width 820 height 463
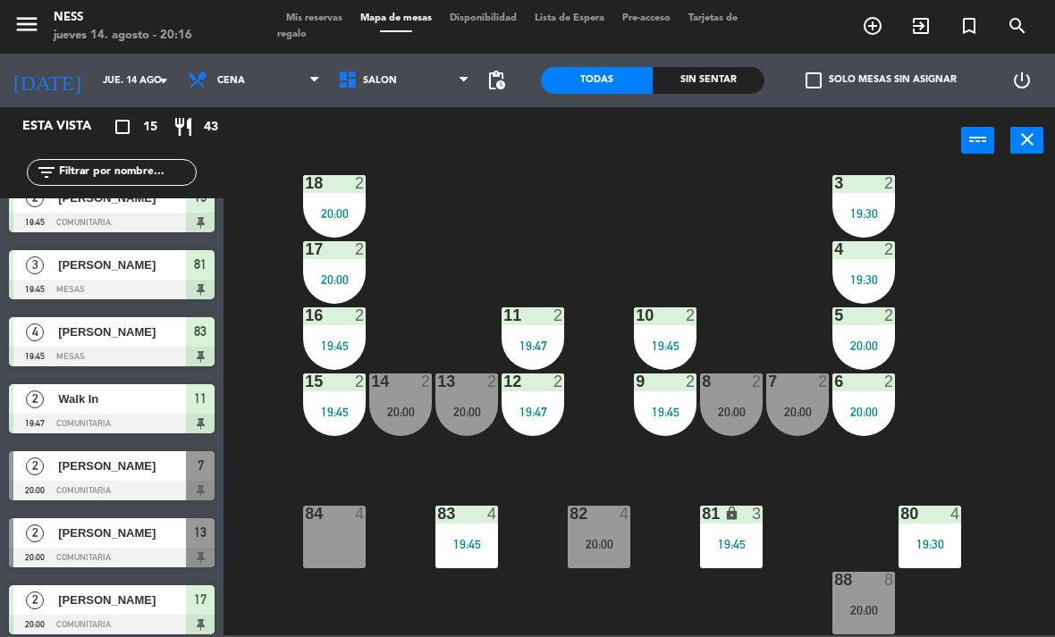
scroll to position [161, 0]
click at [861, 599] on div "88 8 20:00" at bounding box center [863, 603] width 63 height 63
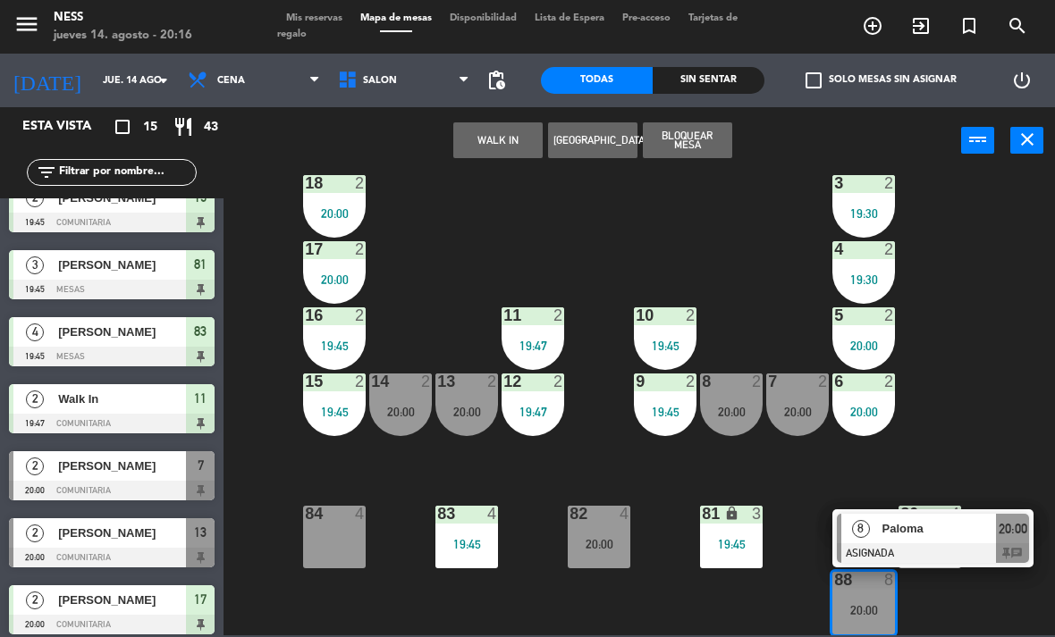
click at [894, 541] on div "Paloma" at bounding box center [938, 528] width 116 height 29
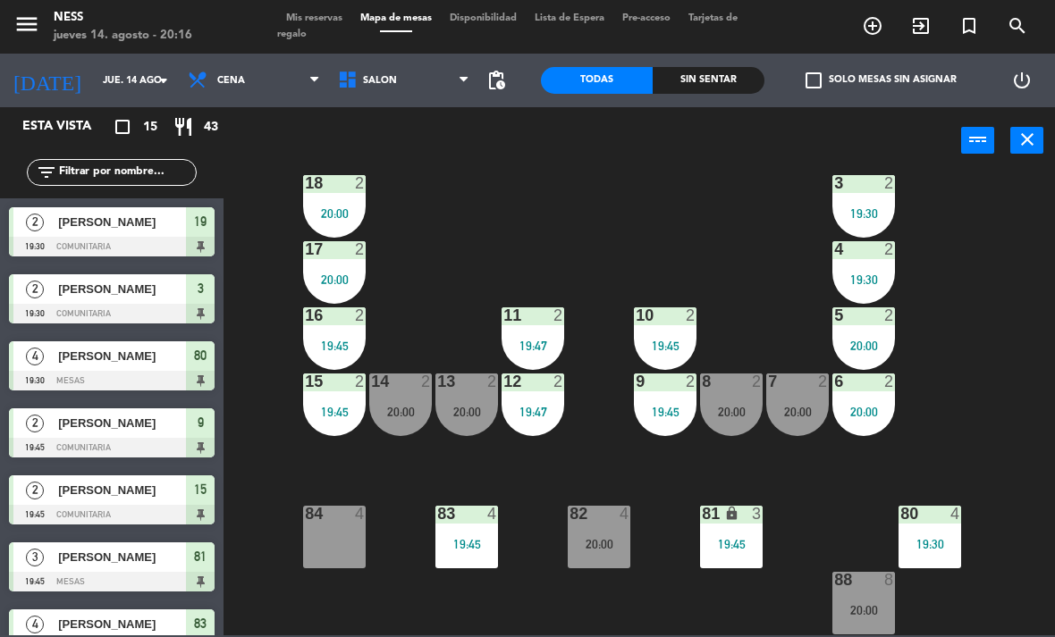
scroll to position [91, 0]
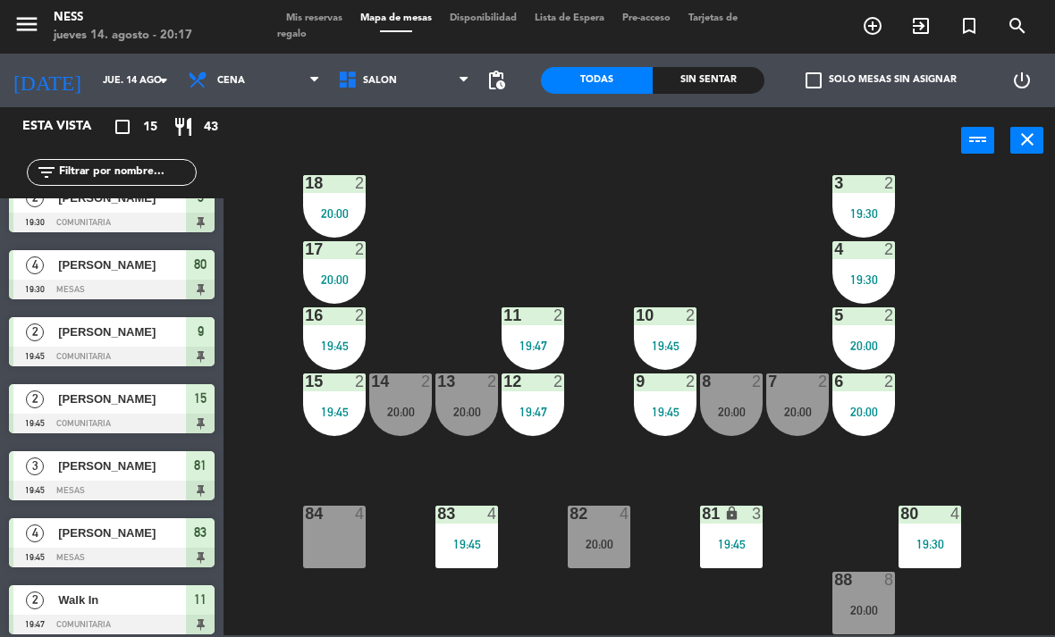
click at [883, 631] on div "88 8 20:00" at bounding box center [863, 603] width 63 height 63
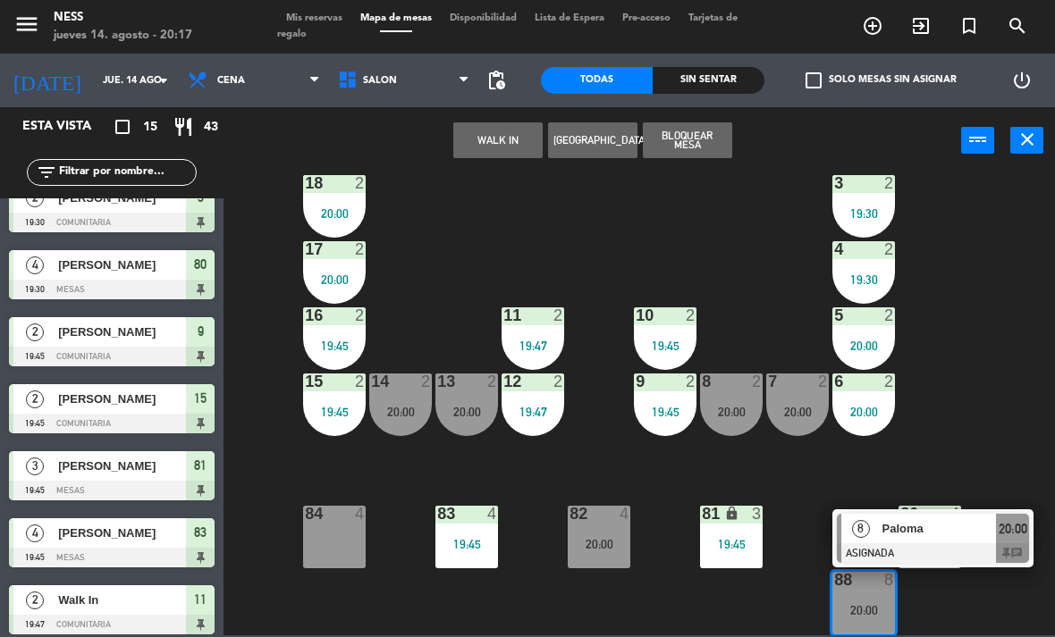
click at [857, 608] on div "20:00" at bounding box center [863, 610] width 63 height 13
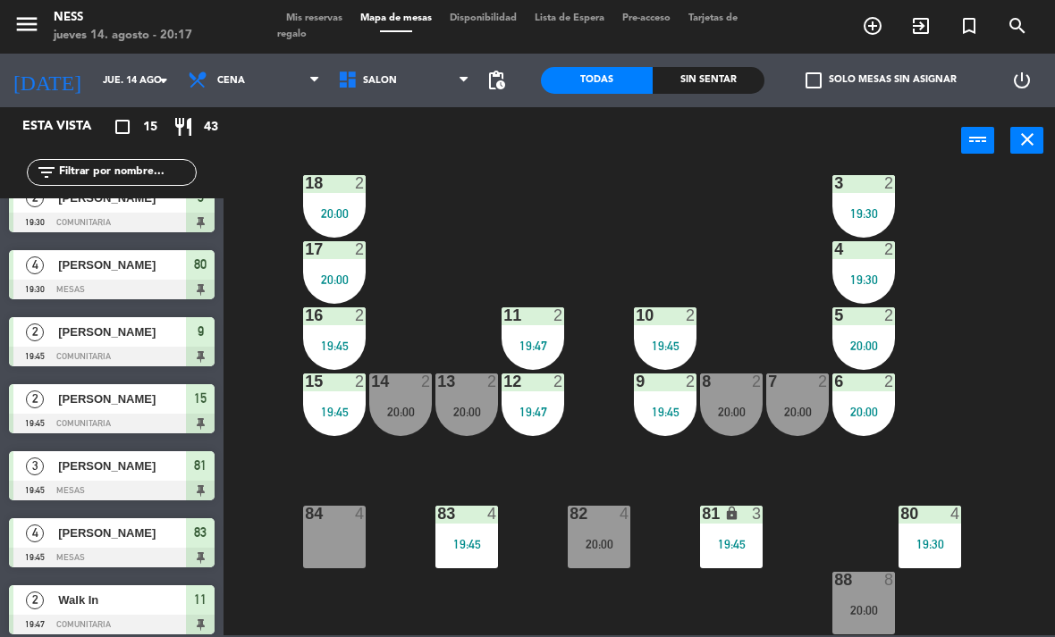
click at [835, 581] on div "88" at bounding box center [834, 580] width 1 height 16
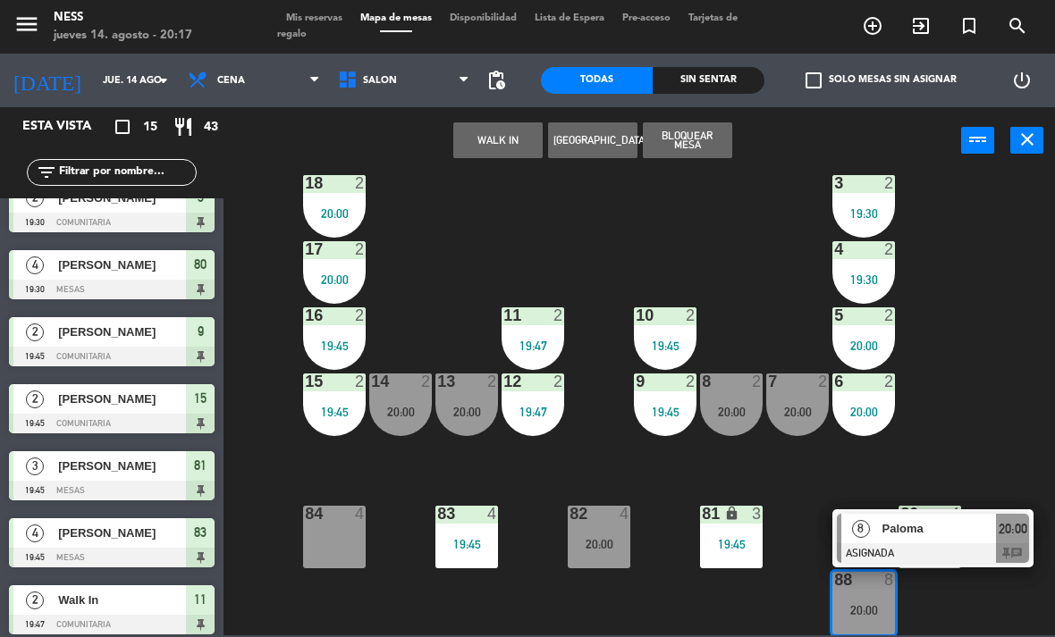
click at [858, 534] on span "8" at bounding box center [861, 529] width 18 height 18
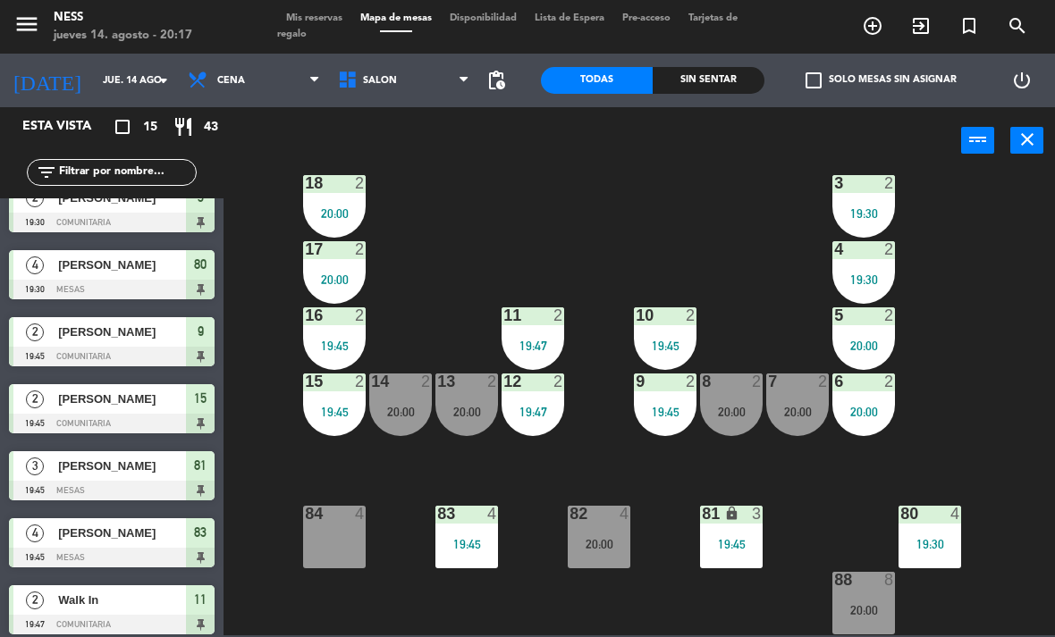
click at [615, 545] on div "20:00" at bounding box center [599, 544] width 63 height 13
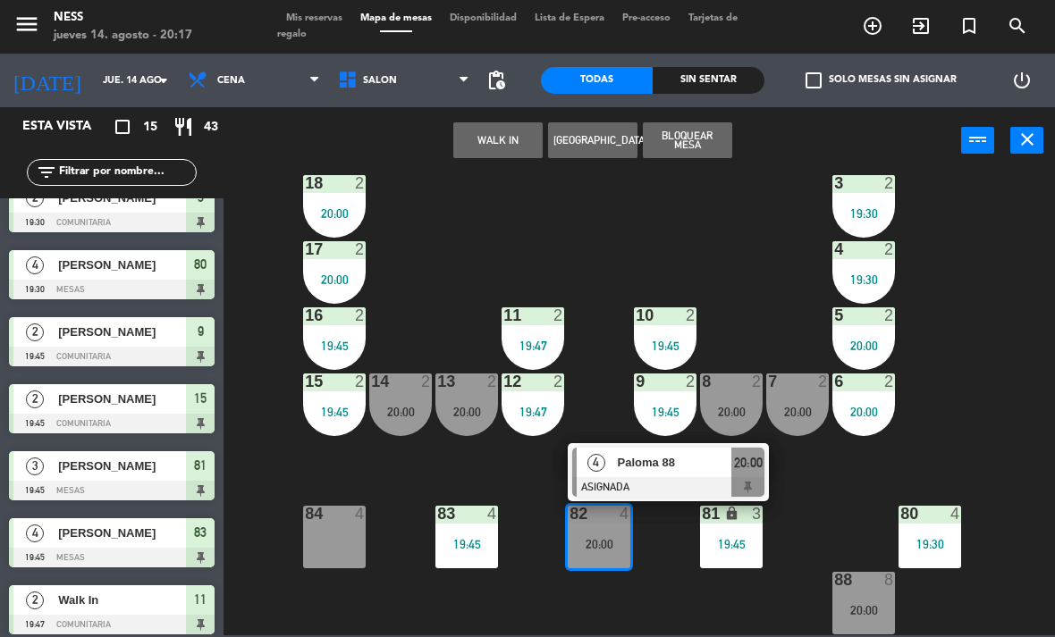
click at [630, 568] on div "82 4 20:00 4 Paloma 88 ASIGNADA 20:00" at bounding box center [599, 537] width 63 height 63
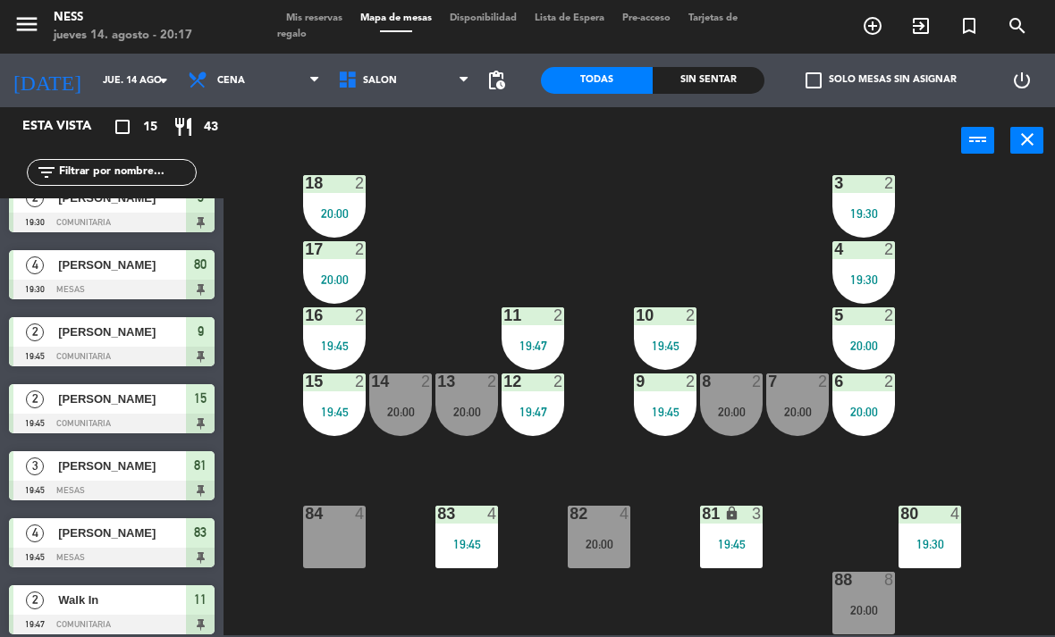
click at [878, 488] on div "20 2 19:30 1 2 20:00 19 2 19:30 2 2 20:00 18 2 20:00 3 2 19:30 17 2 20:00 4 2 1…" at bounding box center [644, 403] width 820 height 463
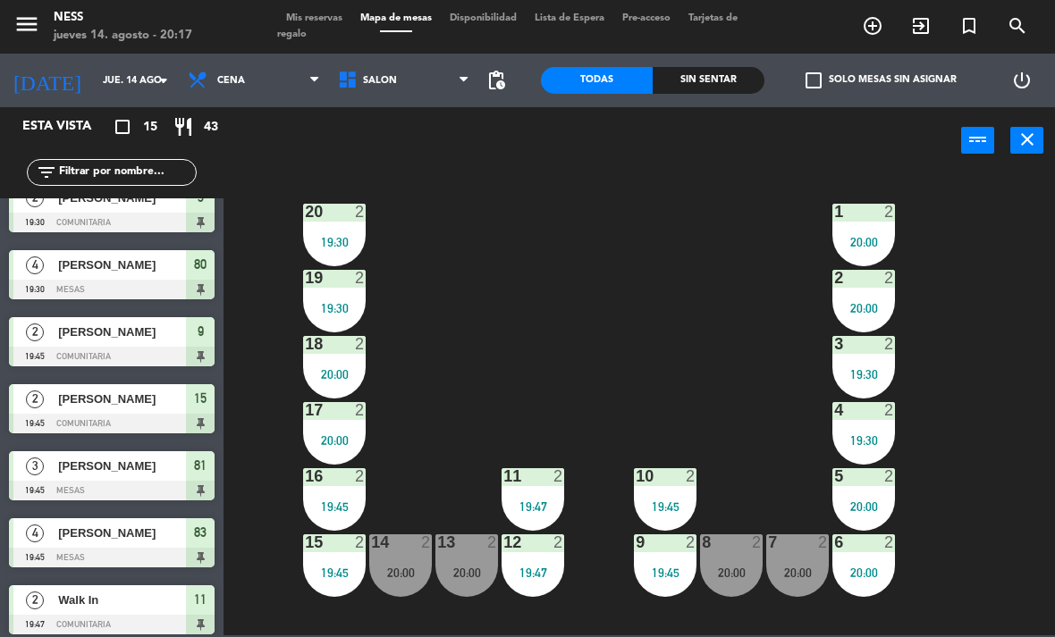
scroll to position [0, 0]
click at [100, 87] on input "jue. 14 ago." at bounding box center [160, 80] width 132 height 29
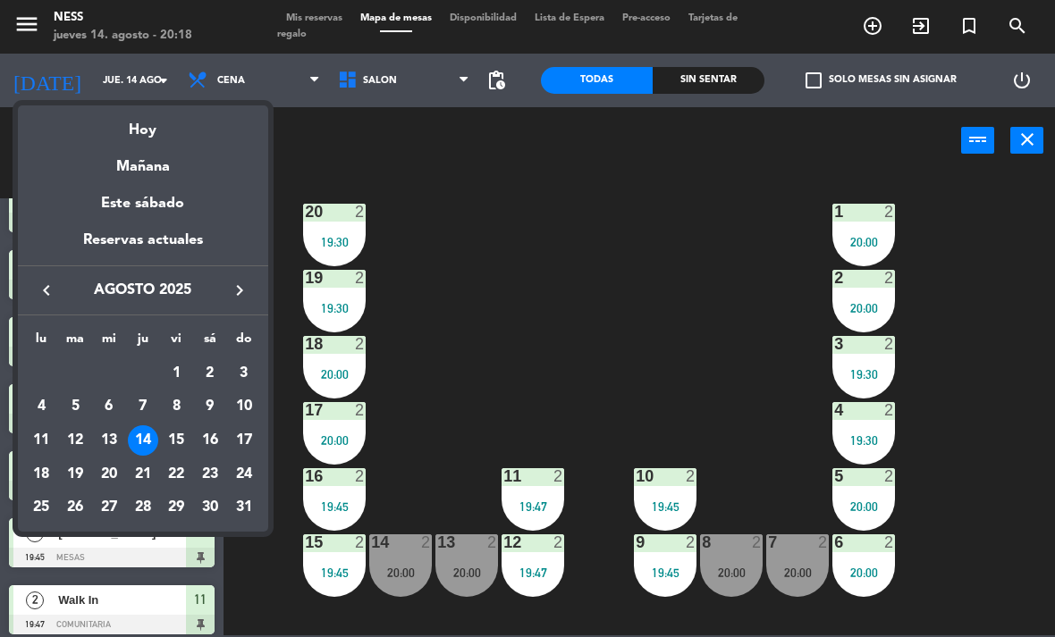
click at [121, 165] on div "Mañana" at bounding box center [143, 160] width 250 height 37
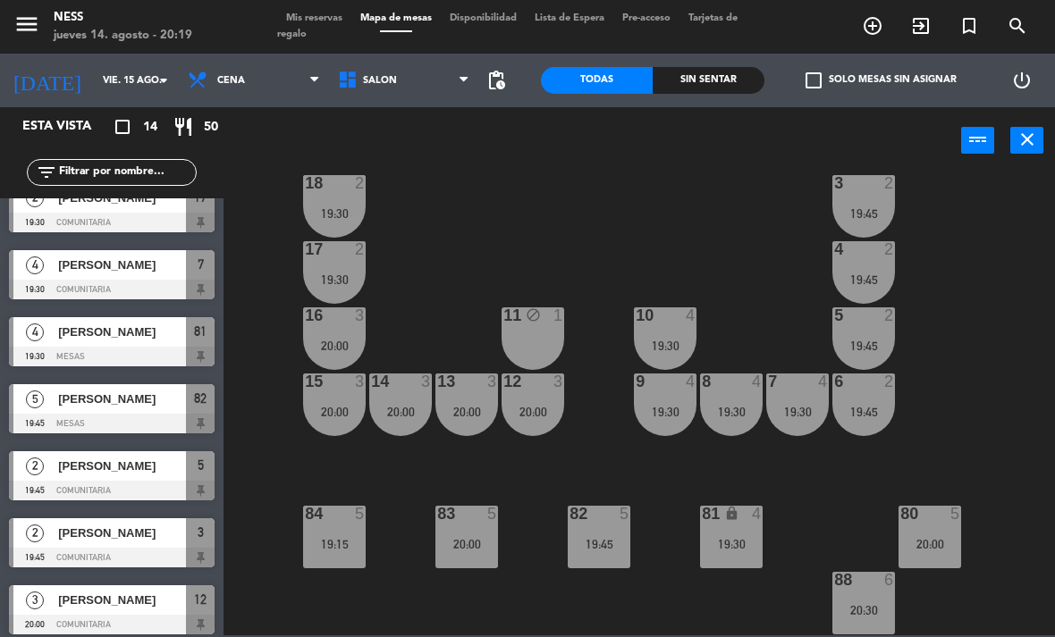
scroll to position [161, 0]
click at [349, 593] on div "20 2 20:00 1 2 20:30 19 2 20:00 2 2 20:30 18 2 19:30 3 2 19:45 17 2 19:30 4 2 1…" at bounding box center [644, 403] width 820 height 463
click at [969, 448] on div "20 2 20:00 1 2 20:30 19 2 20:00 2 2 20:30 18 2 19:30 3 2 19:45 17 2 19:30 4 2 1…" at bounding box center [644, 403] width 820 height 463
click at [736, 567] on div "81 lock 4 19:30" at bounding box center [731, 537] width 63 height 63
click at [784, 591] on div "20 2 20:00 1 2 20:30 19 2 20:00 2 2 20:30 18 2 19:30 3 2 19:45 17 2 19:30 4 2 1…" at bounding box center [644, 403] width 820 height 463
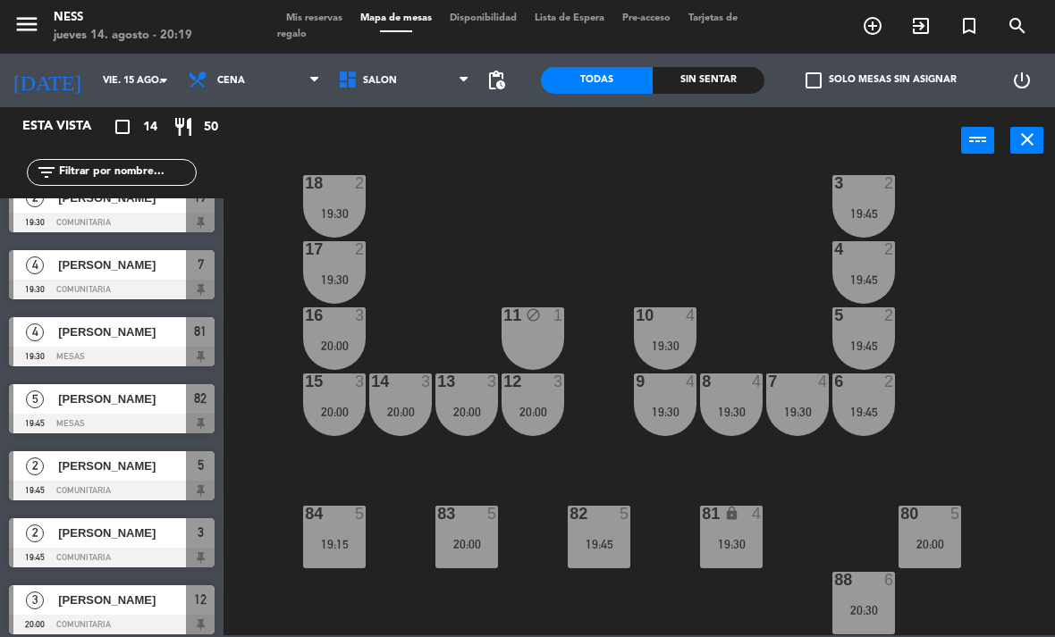
click at [139, 80] on input "vie. 15 ago." at bounding box center [160, 80] width 132 height 29
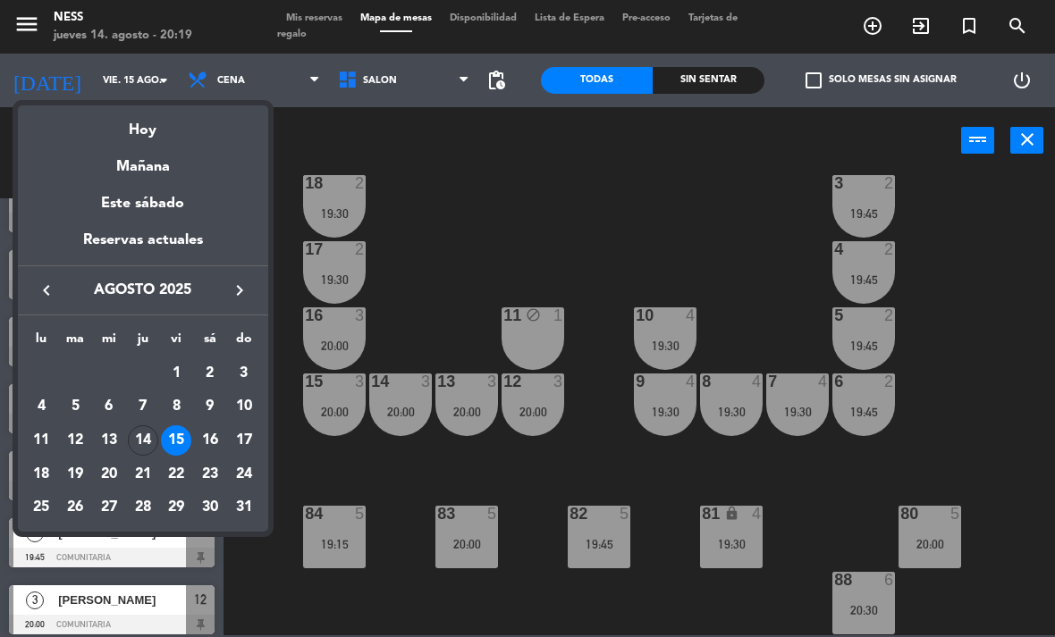
click at [143, 205] on div "Este sábado" at bounding box center [143, 204] width 250 height 50
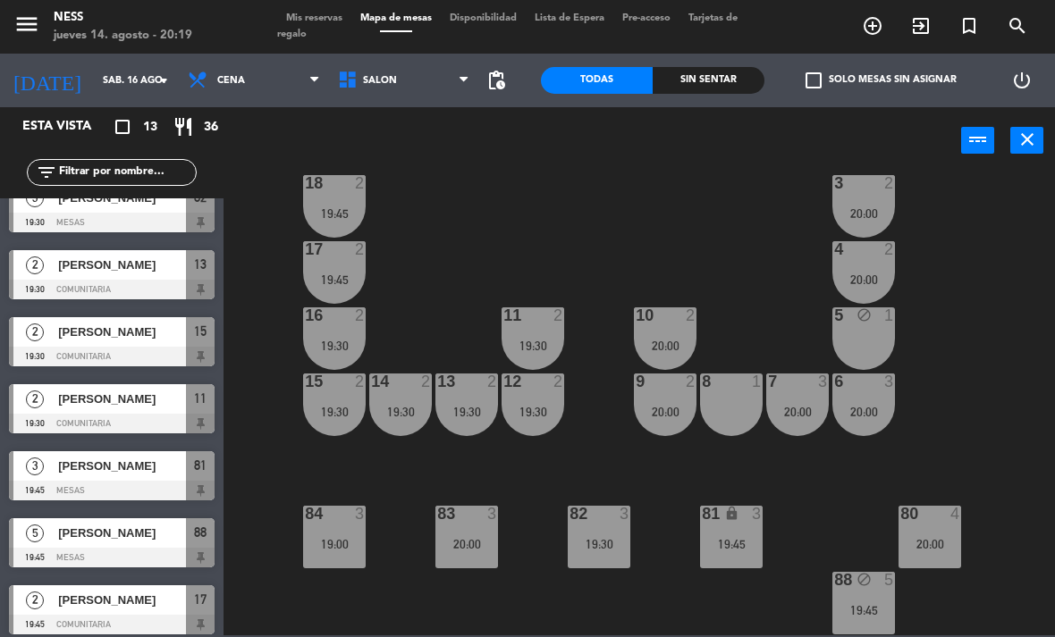
click at [754, 563] on div "81 lock 3 19:45" at bounding box center [731, 537] width 63 height 63
click at [665, 587] on div "20 block 1 1 block 1 19 block 1 2 block 1 18 2 19:45 3 2 20:00 17 2 19:45 4 2 2…" at bounding box center [644, 403] width 820 height 463
click at [619, 568] on div "82 3 19:30" at bounding box center [599, 537] width 63 height 63
click at [549, 597] on div "20 block 1 1 block 1 19 block 1 2 block 1 18 2 19:45 3 2 20:00 17 2 19:45 4 2 2…" at bounding box center [644, 403] width 820 height 463
click at [476, 551] on div "20:00" at bounding box center [466, 544] width 63 height 13
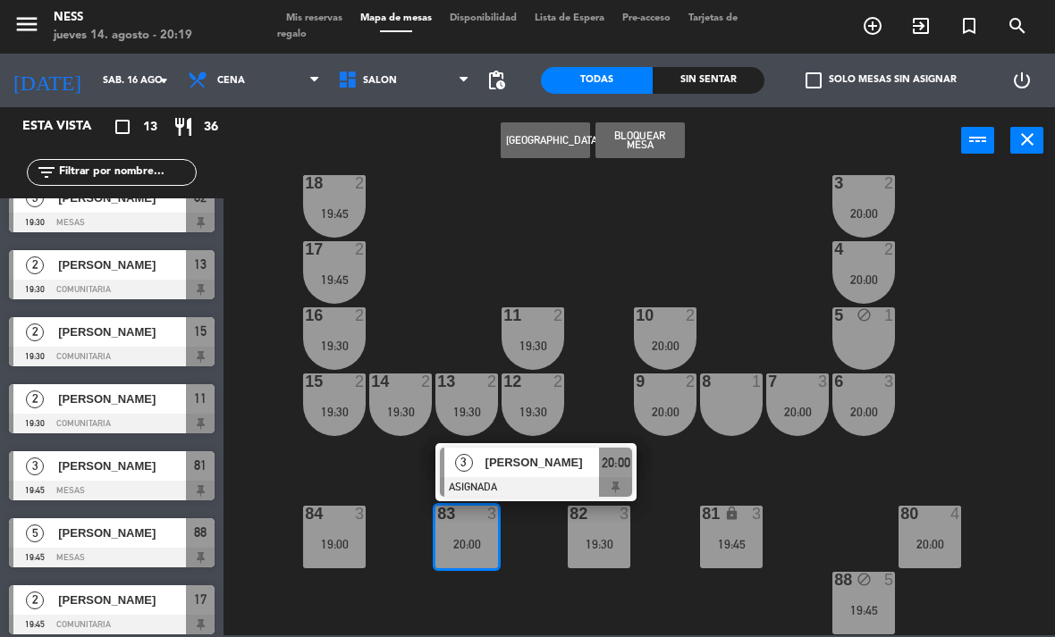
click at [488, 277] on div "20 block 1 1 block 1 19 block 1 2 block 1 18 2 19:45 3 2 20:00 17 2 19:45 4 2 2…" at bounding box center [644, 403] width 820 height 463
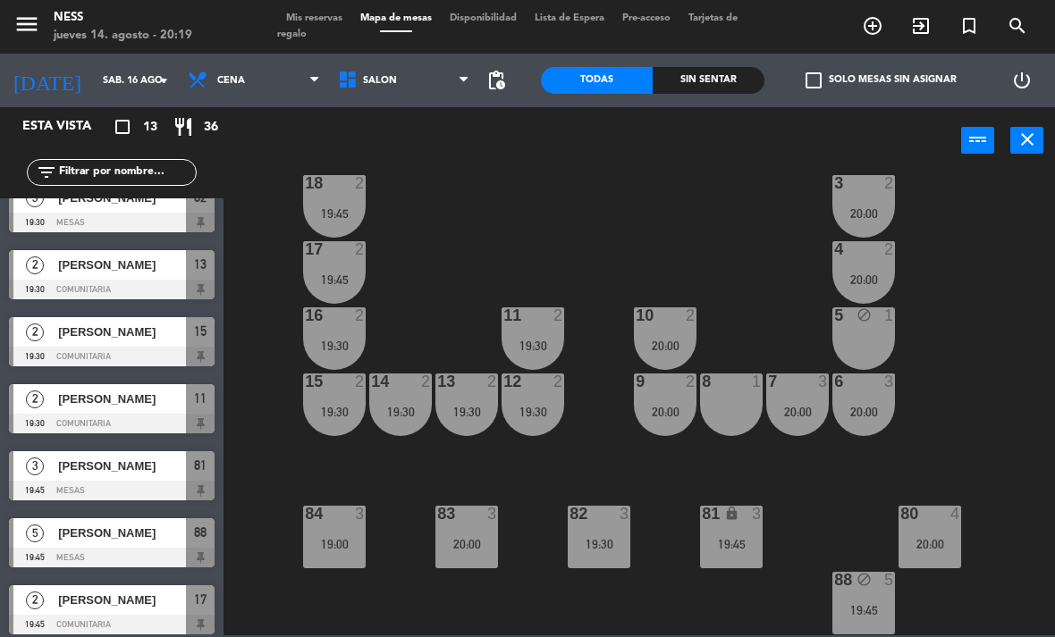
click at [110, 85] on input "sáb. 16 ago." at bounding box center [160, 80] width 132 height 29
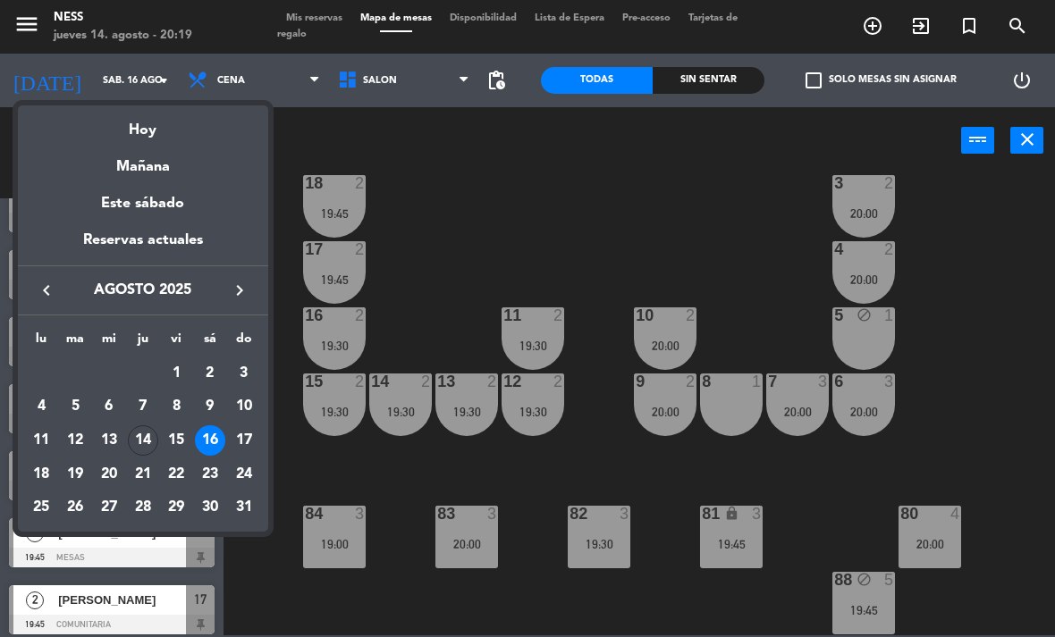
click at [153, 119] on div "Hoy" at bounding box center [143, 123] width 250 height 37
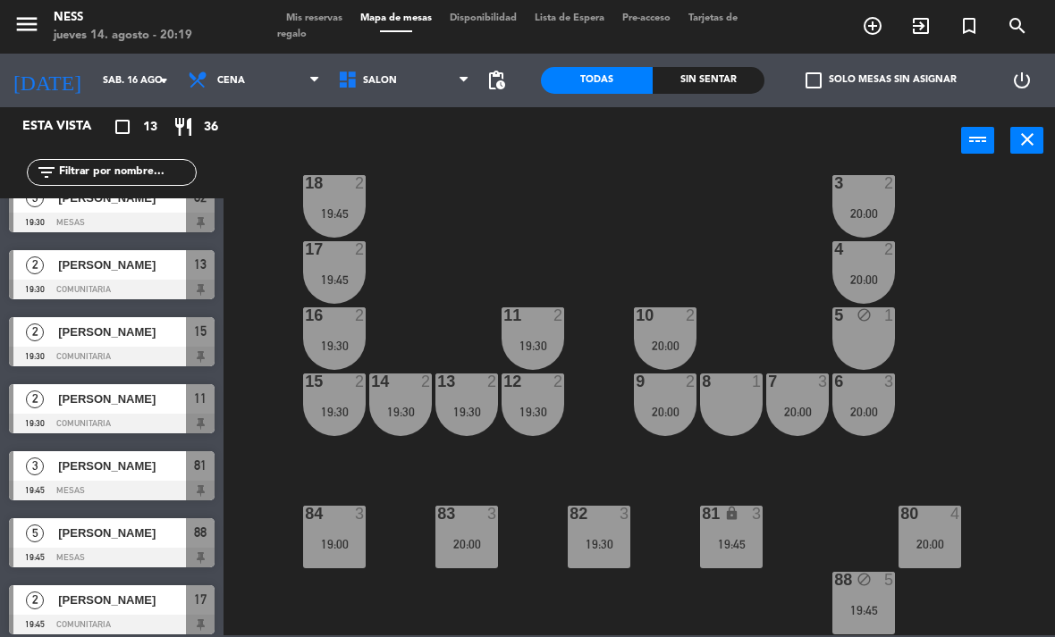
type input "jue. 14 ago."
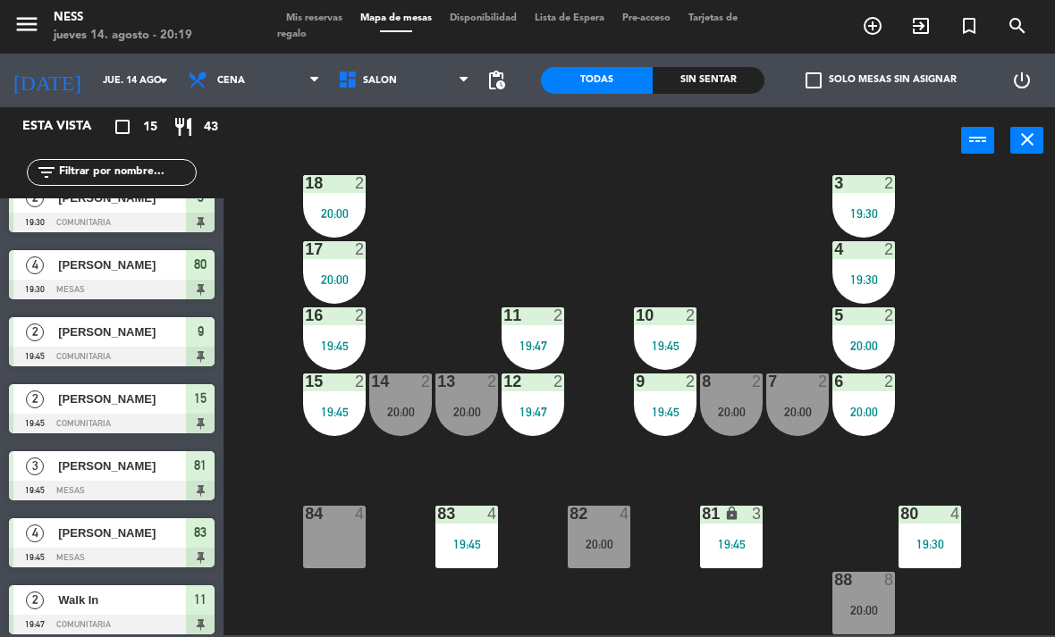
click at [456, 469] on div "20 2 19:30 1 2 20:00 19 2 19:30 2 2 20:00 18 2 20:00 3 2 19:30 17 2 20:00 4 2 1…" at bounding box center [644, 403] width 820 height 463
click at [830, 503] on div "20 2 19:30 1 2 20:00 19 2 19:30 2 2 20:00 18 2 20:00 3 2 19:30 17 2 20:00 4 2 1…" at bounding box center [644, 403] width 820 height 463
click at [821, 417] on div "20:00" at bounding box center [797, 412] width 63 height 13
click at [418, 450] on div "20 2 19:30 1 2 20:00 19 2 19:30 2 2 20:00 18 2 20:00 3 2 19:30 17 2 20:00 4 2 1…" at bounding box center [644, 403] width 820 height 463
click at [413, 428] on div "14 2 20:00" at bounding box center [400, 405] width 63 height 63
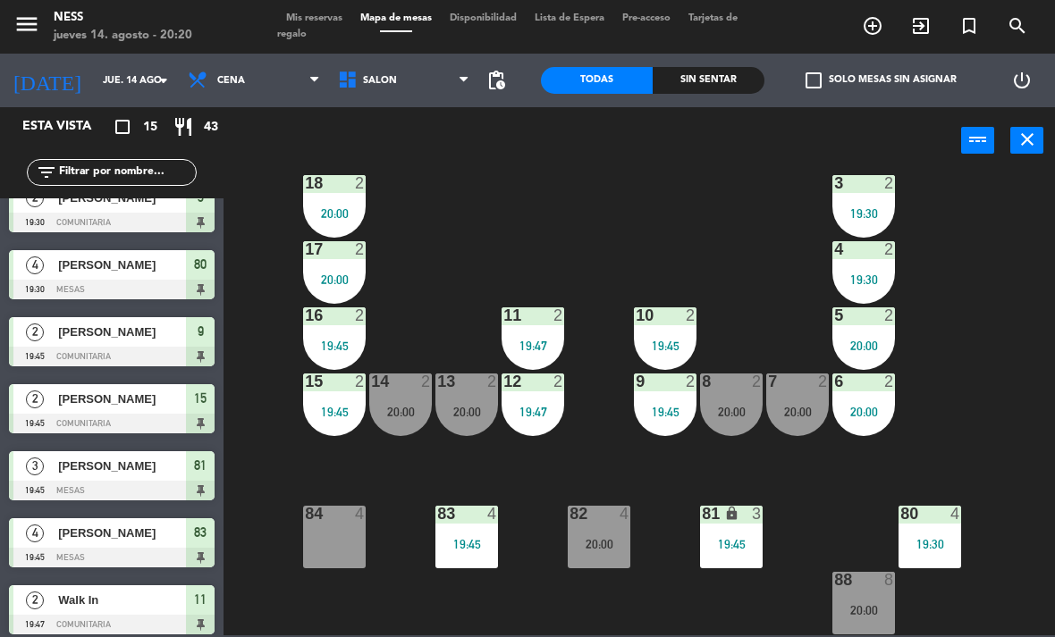
click at [454, 270] on div "20 2 19:30 1 2 20:00 19 2 19:30 2 2 20:00 18 2 20:00 3 2 19:30 17 2 20:00 4 2 1…" at bounding box center [644, 403] width 820 height 463
click at [112, 88] on input "jue. 14 ago." at bounding box center [160, 80] width 132 height 29
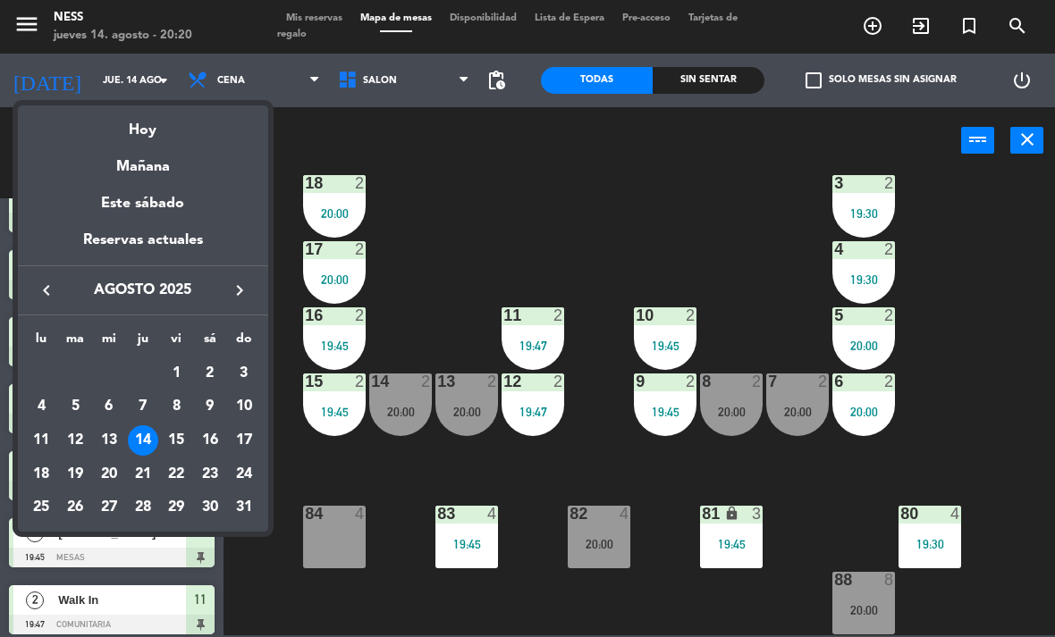
click at [511, 205] on div at bounding box center [527, 318] width 1055 height 637
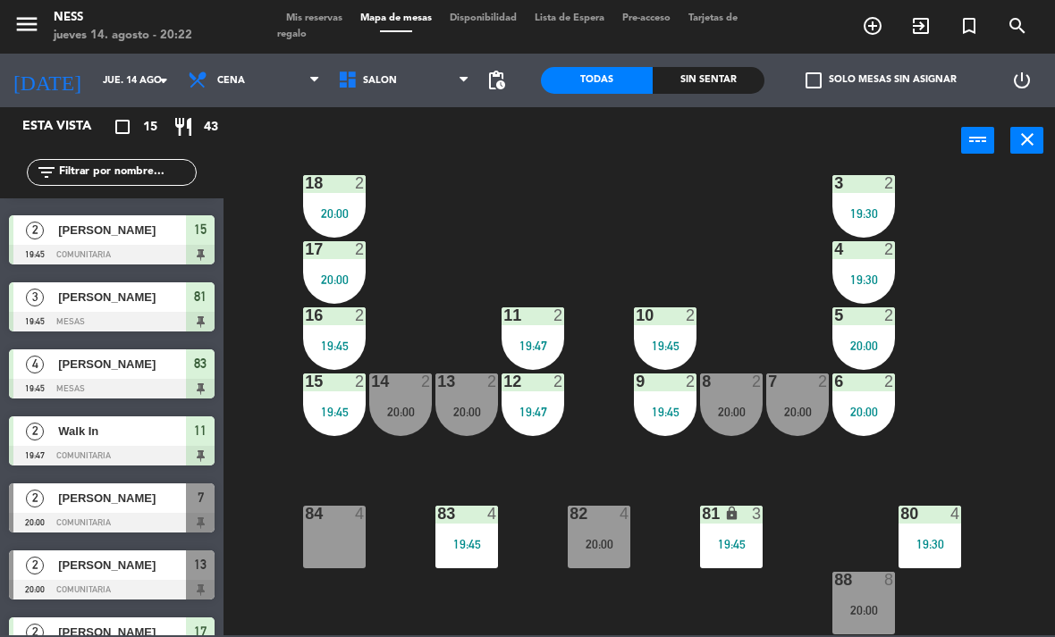
scroll to position [442, 0]
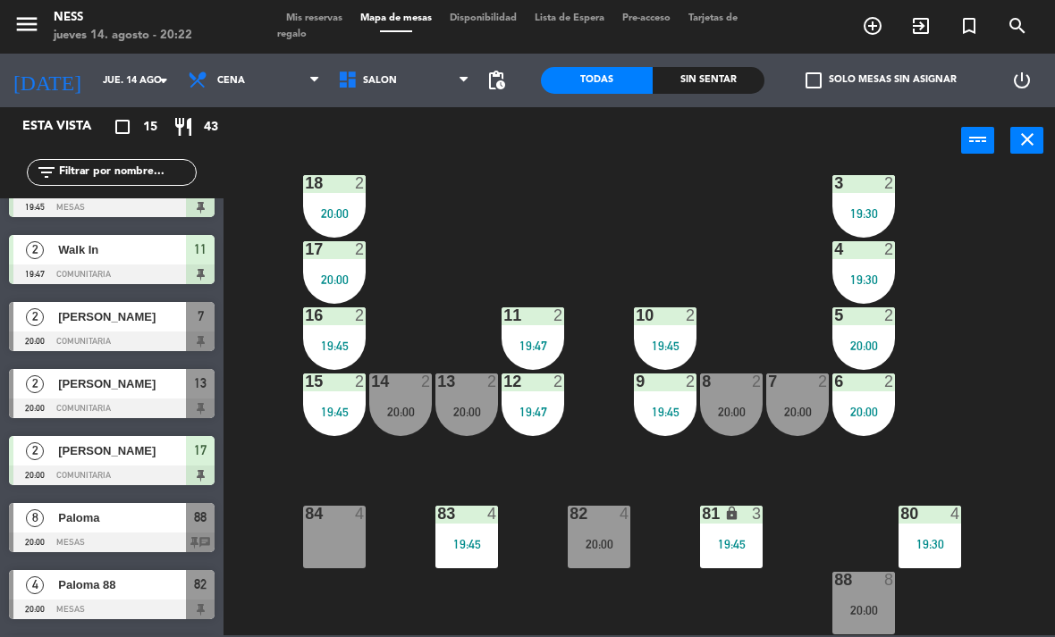
click at [837, 494] on div "20 2 19:30 1 2 20:00 19 2 19:30 2 2 20:00 18 2 20:00 3 2 19:30 17 2 20:00 4 2 1…" at bounding box center [644, 403] width 820 height 463
click at [805, 406] on div "20:00" at bounding box center [797, 412] width 63 height 13
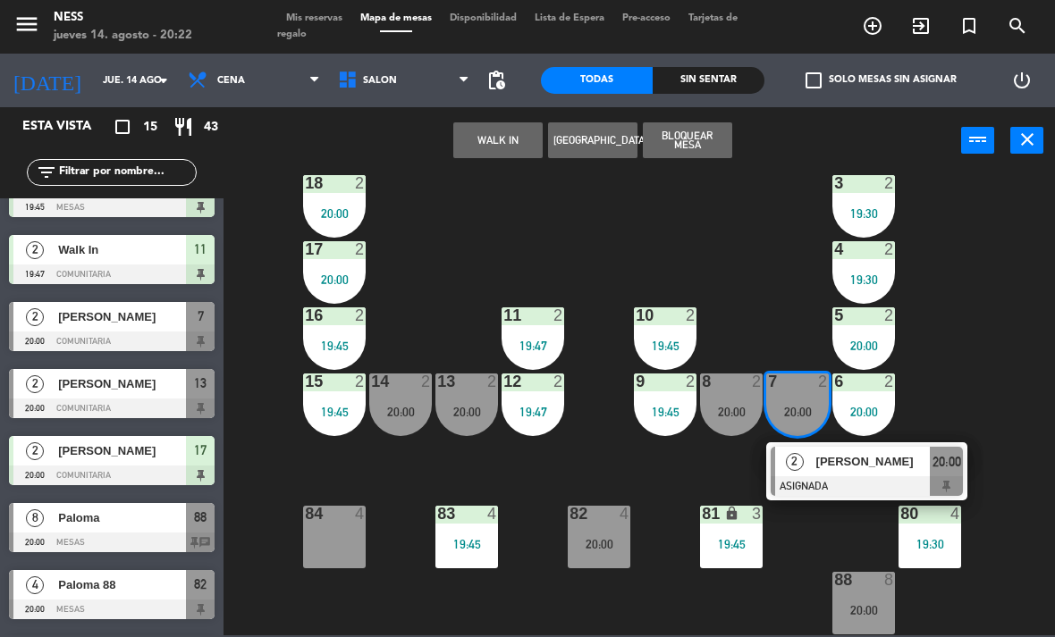
click at [963, 397] on div "20 2 19:30 1 2 20:00 19 2 19:30 2 2 20:00 18 2 20:00 3 2 19:30 17 2 20:00 4 2 1…" at bounding box center [644, 403] width 820 height 463
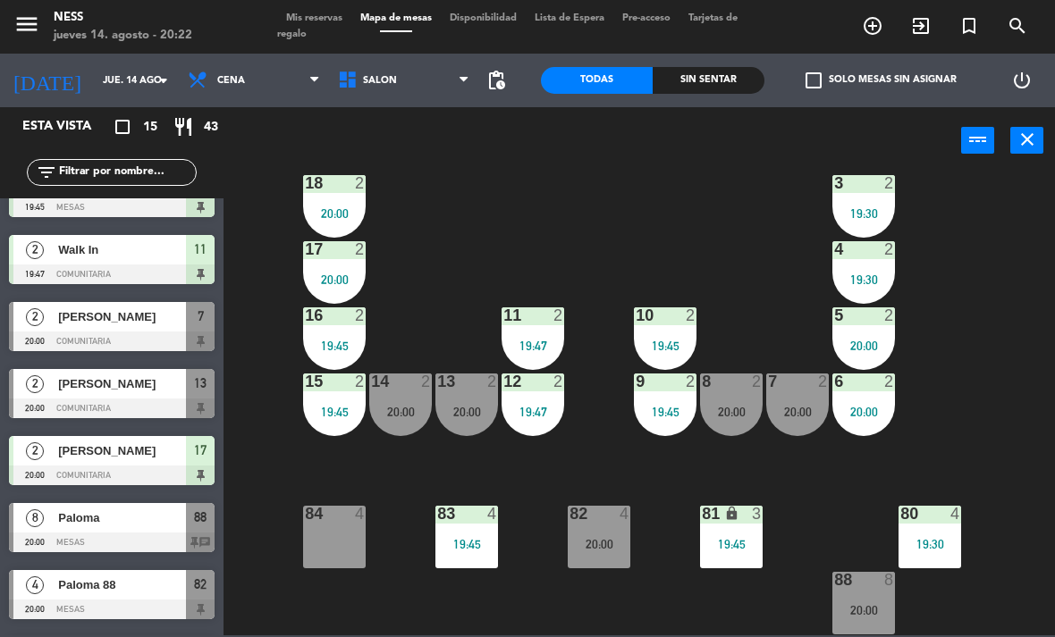
click at [890, 386] on div "2" at bounding box center [889, 382] width 11 height 16
click at [964, 349] on div "20 2 19:30 1 2 20:00 19 2 19:30 2 2 20:00 18 2 20:00 3 2 19:30 17 2 20:00 4 2 1…" at bounding box center [644, 403] width 820 height 463
click at [671, 433] on div "9 2 19:45" at bounding box center [665, 405] width 63 height 63
click at [830, 527] on div "20 2 19:30 1 2 20:00 19 2 19:30 2 2 20:00 18 2 20:00 3 2 19:30 17 2 20:00 4 2 1…" at bounding box center [644, 403] width 820 height 463
click at [598, 551] on div "20:00" at bounding box center [599, 544] width 63 height 13
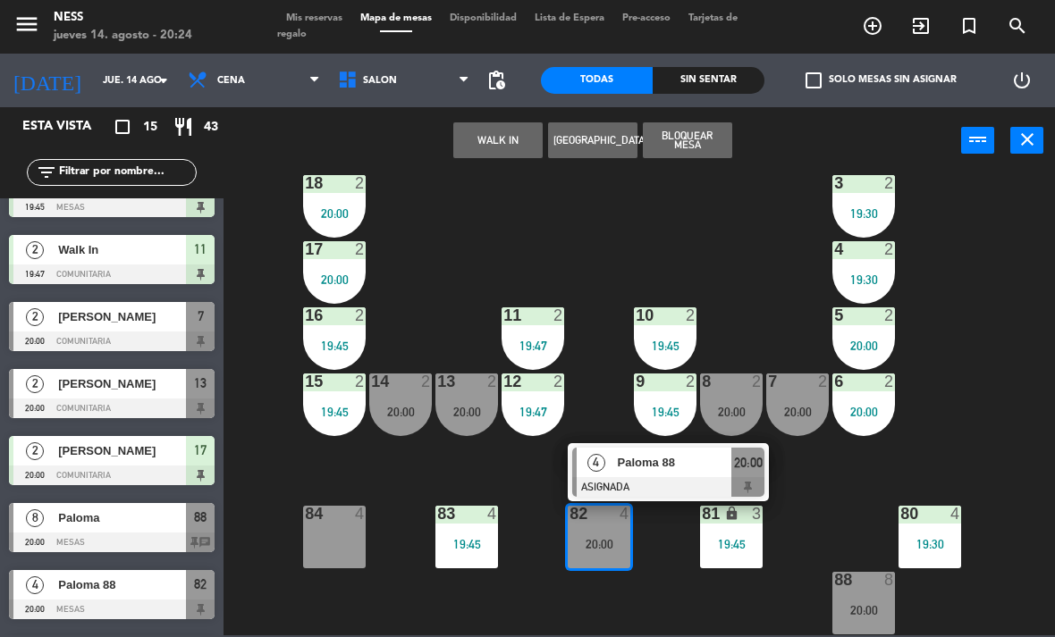
click at [662, 485] on div at bounding box center [668, 487] width 192 height 20
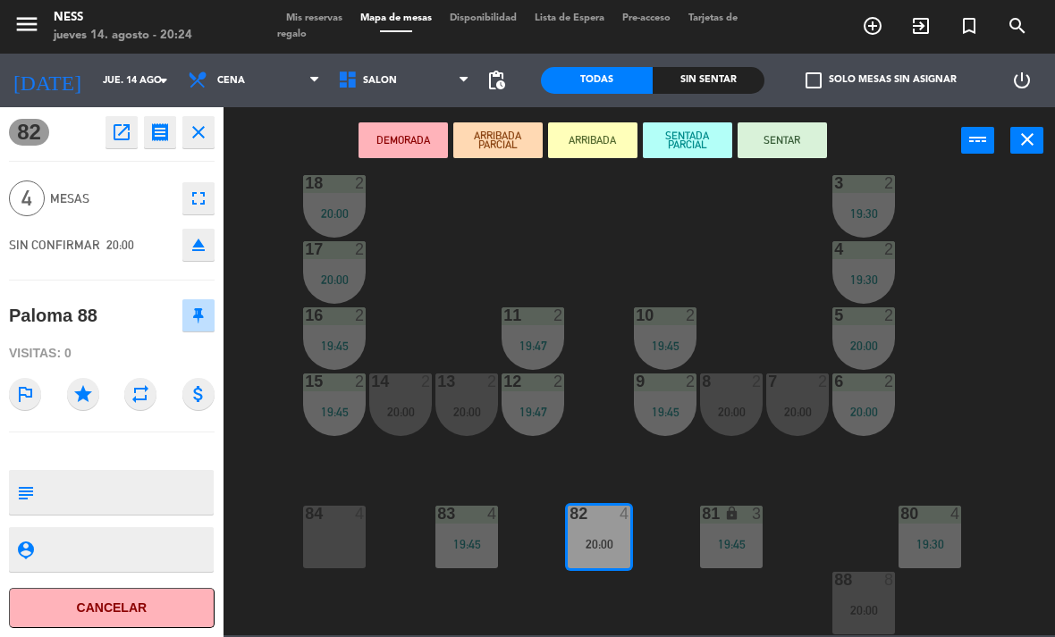
click at [488, 139] on button "ARRIBADA PARCIAL" at bounding box center [497, 140] width 89 height 36
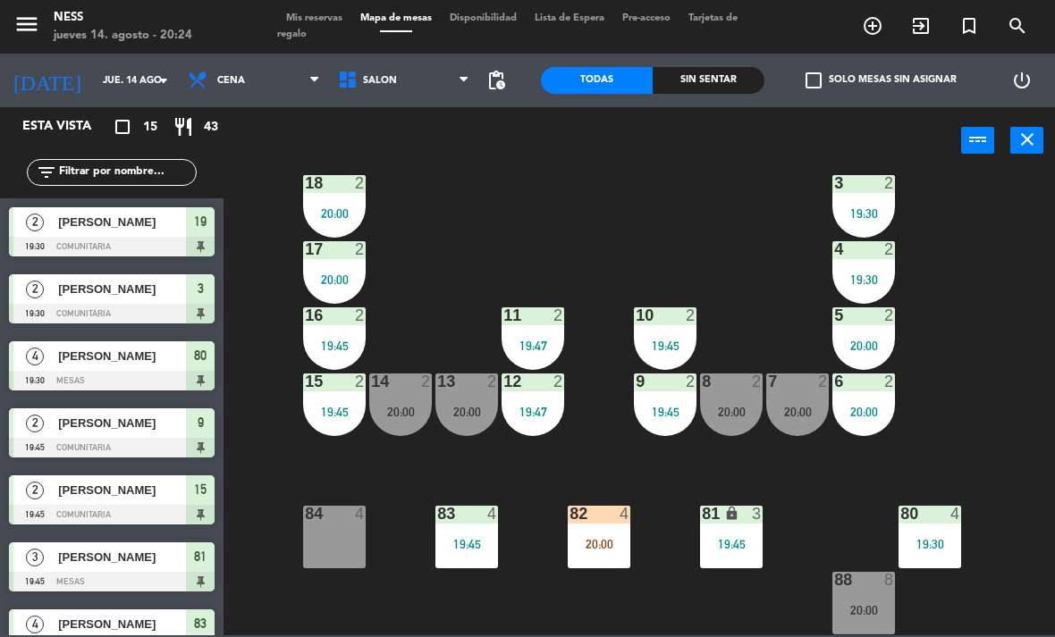
scroll to position [158, 0]
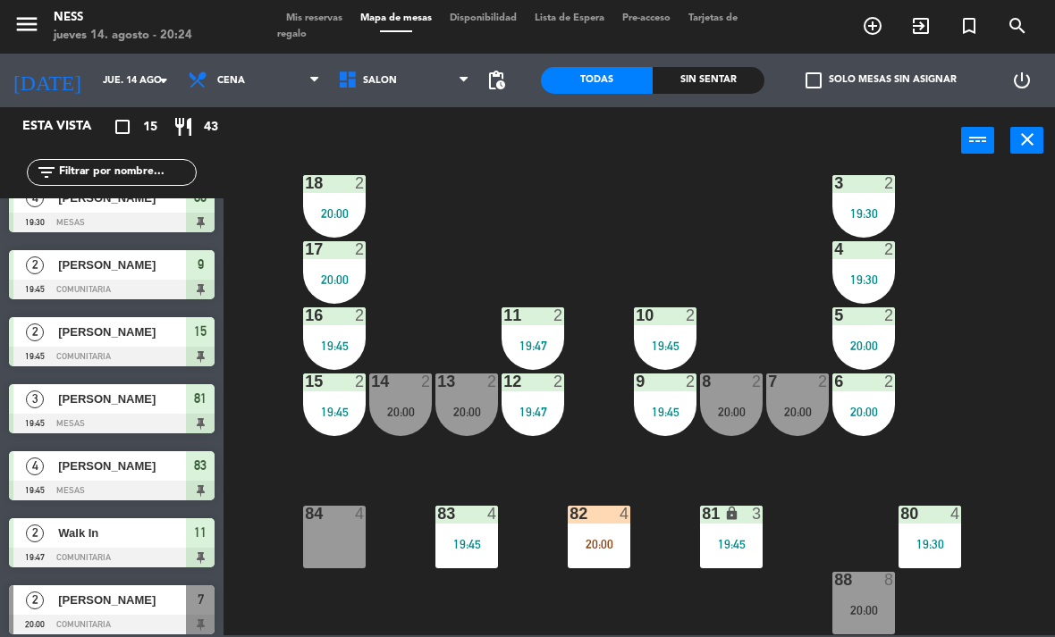
click at [870, 624] on div "88 8 20:00" at bounding box center [863, 603] width 63 height 63
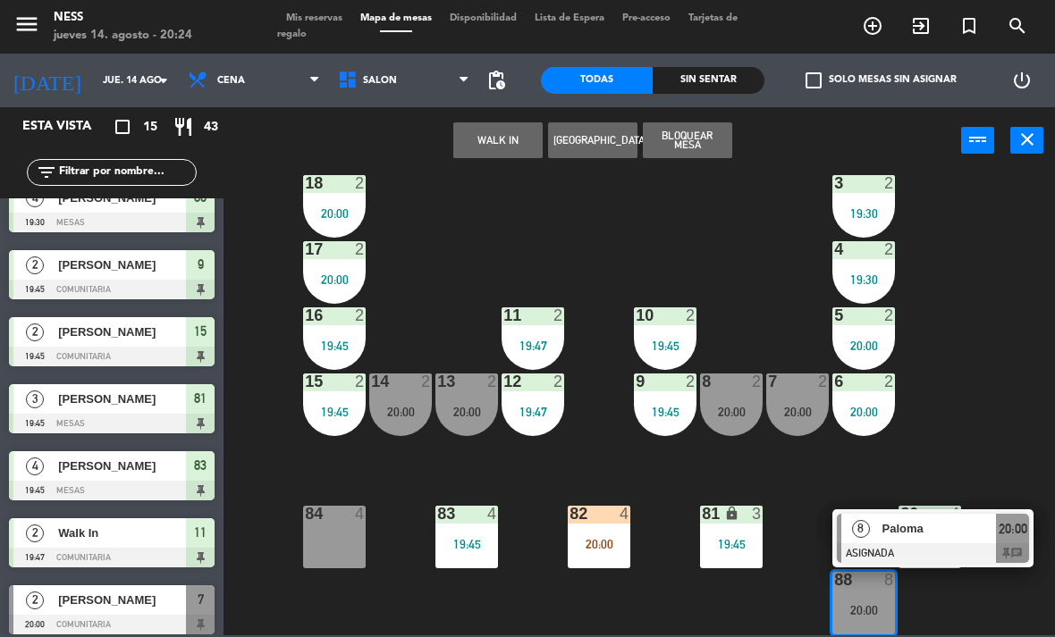
click at [909, 533] on span "Paloma" at bounding box center [939, 528] width 114 height 19
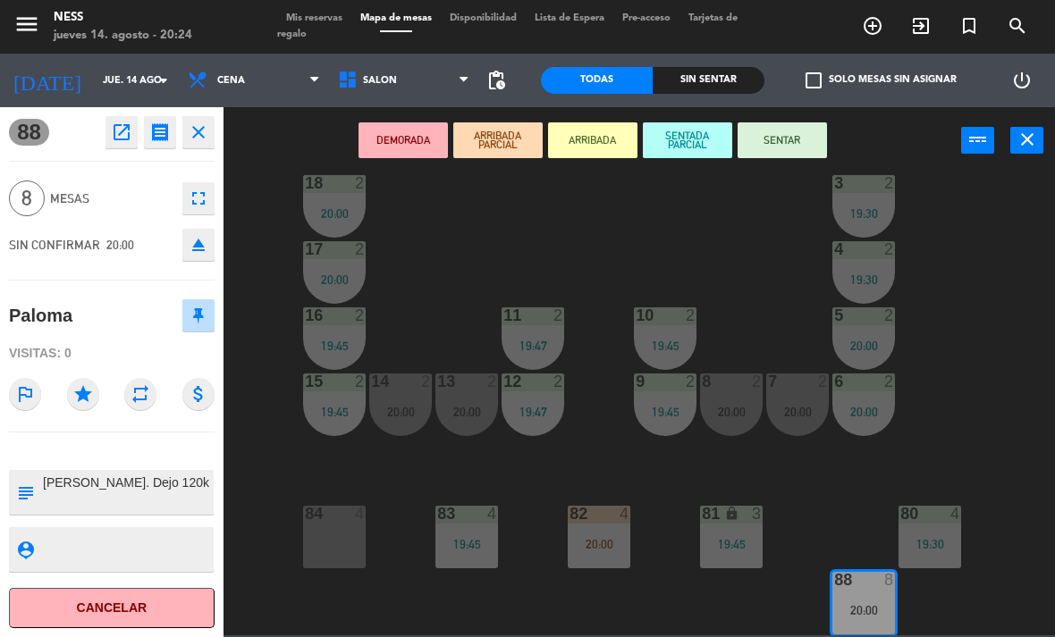
click at [522, 156] on button "ARRIBADA PARCIAL" at bounding box center [497, 140] width 89 height 36
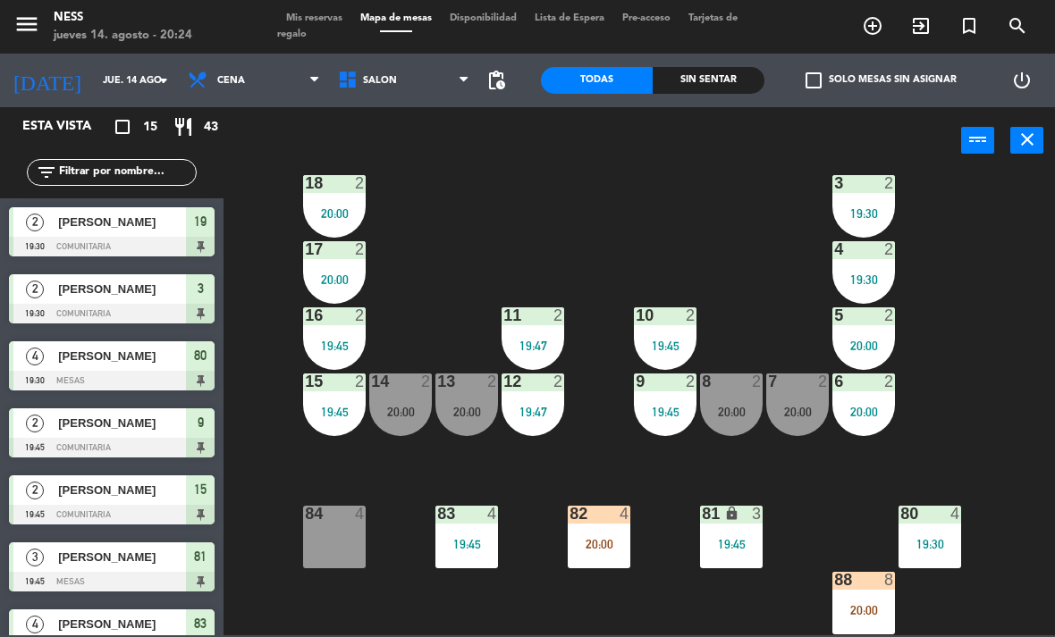
scroll to position [91, 0]
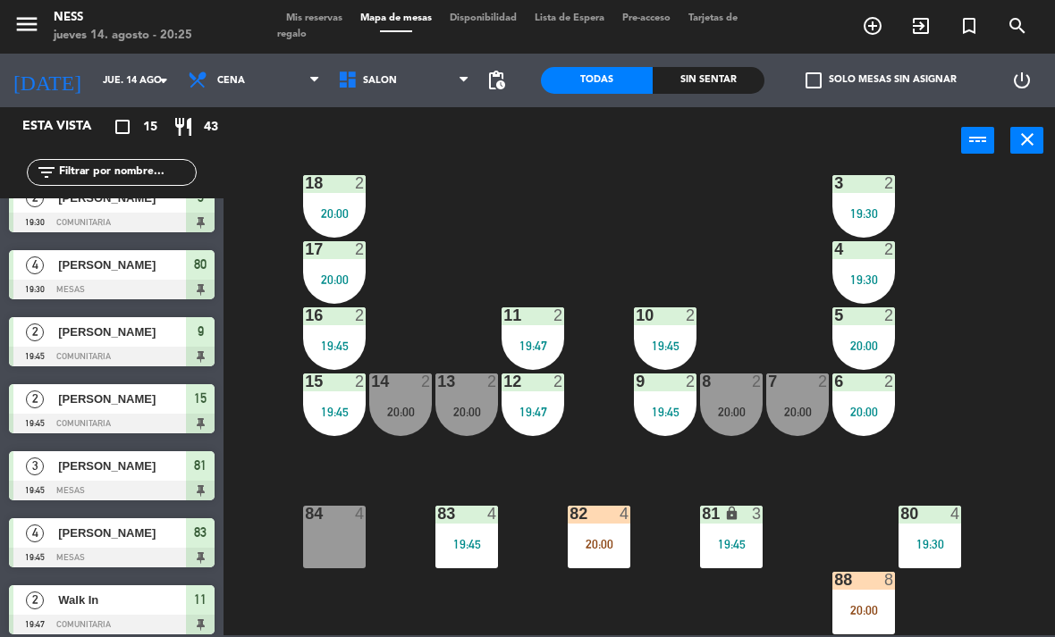
click at [732, 413] on div "20:00" at bounding box center [731, 412] width 63 height 13
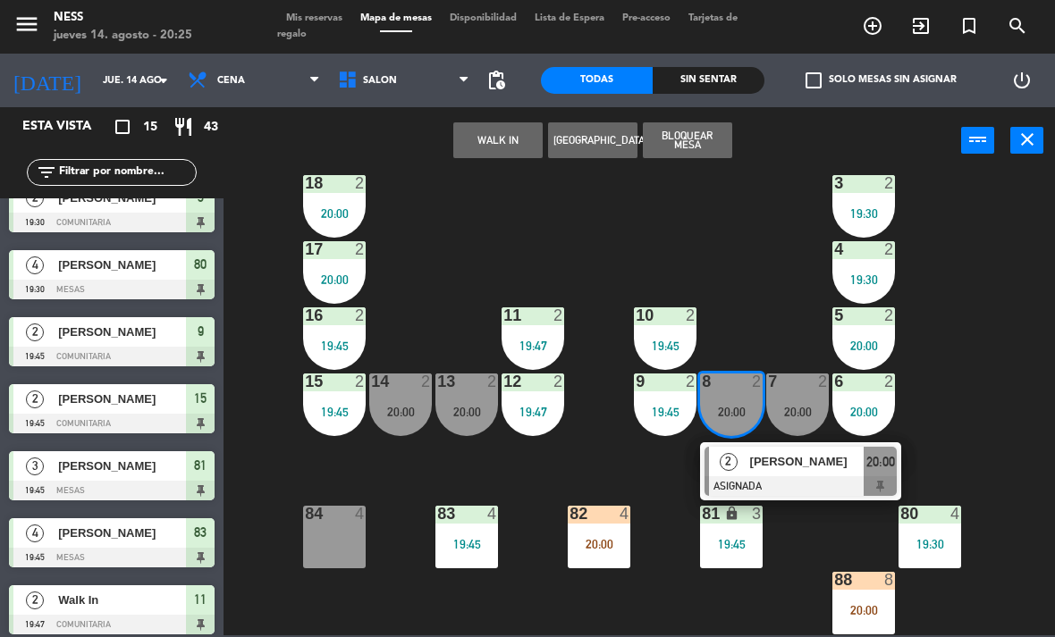
click at [803, 490] on div at bounding box center [800, 486] width 192 height 20
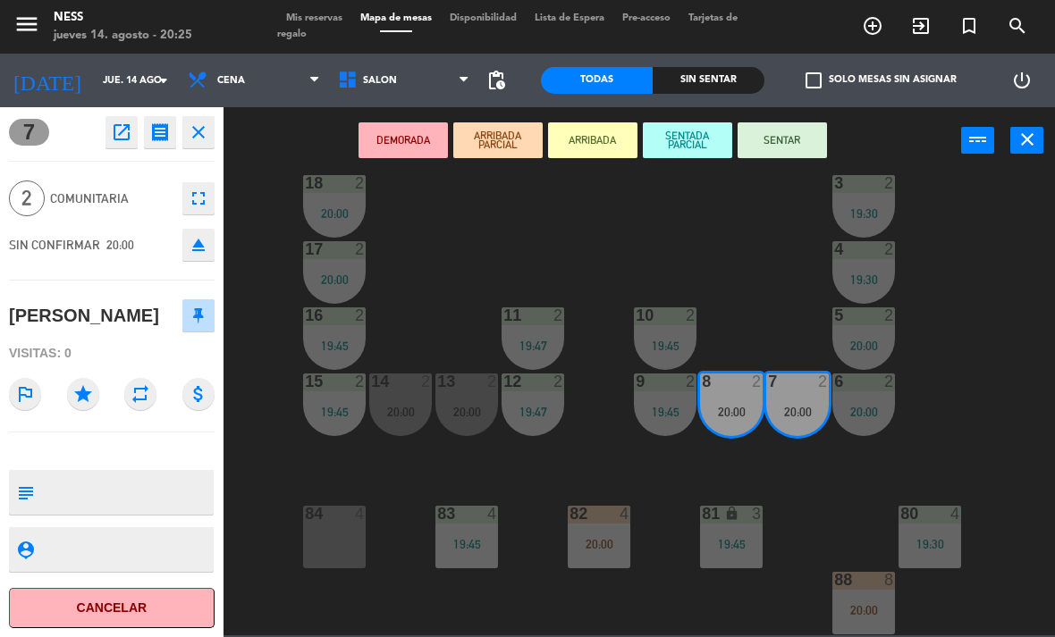
click at [496, 146] on button "ARRIBADA PARCIAL" at bounding box center [497, 140] width 89 height 36
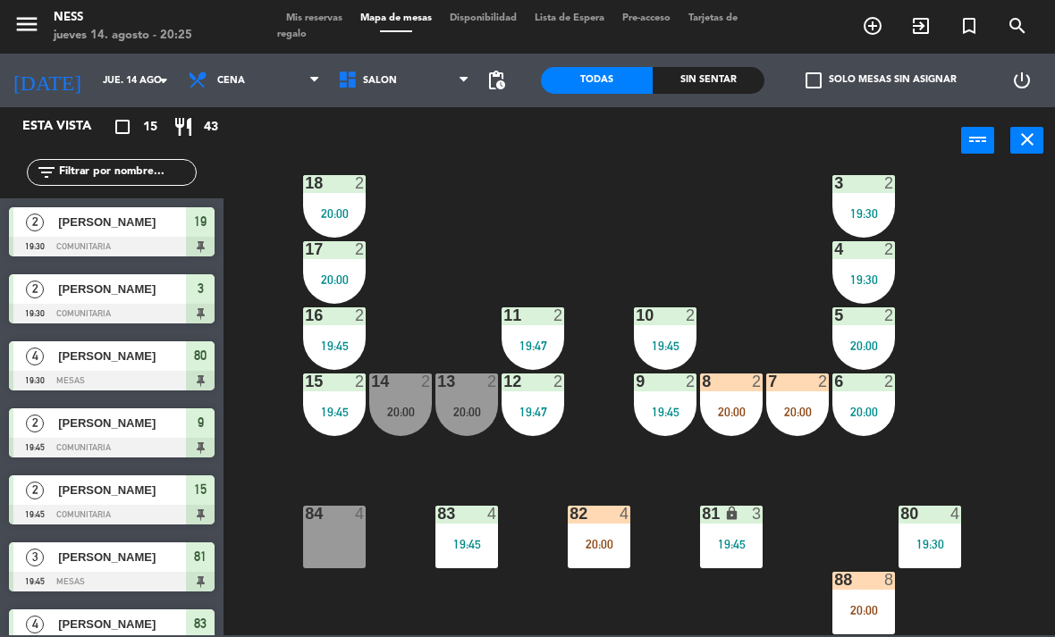
scroll to position [0, 0]
click at [807, 416] on div "20:00" at bounding box center [797, 412] width 63 height 13
click at [1029, 351] on div "20 2 19:30 1 2 20:00 19 2 19:30 2 2 20:00 18 2 20:00 3 2 19:30 17 2 20:00 4 2 1…" at bounding box center [644, 403] width 820 height 463
click at [816, 414] on div "20:00" at bounding box center [797, 412] width 63 height 13
click at [995, 421] on div "20 2 19:30 1 2 20:00 19 2 19:30 2 2 20:00 18 2 20:00 3 2 19:30 17 2 20:00 4 2 1…" at bounding box center [644, 403] width 820 height 463
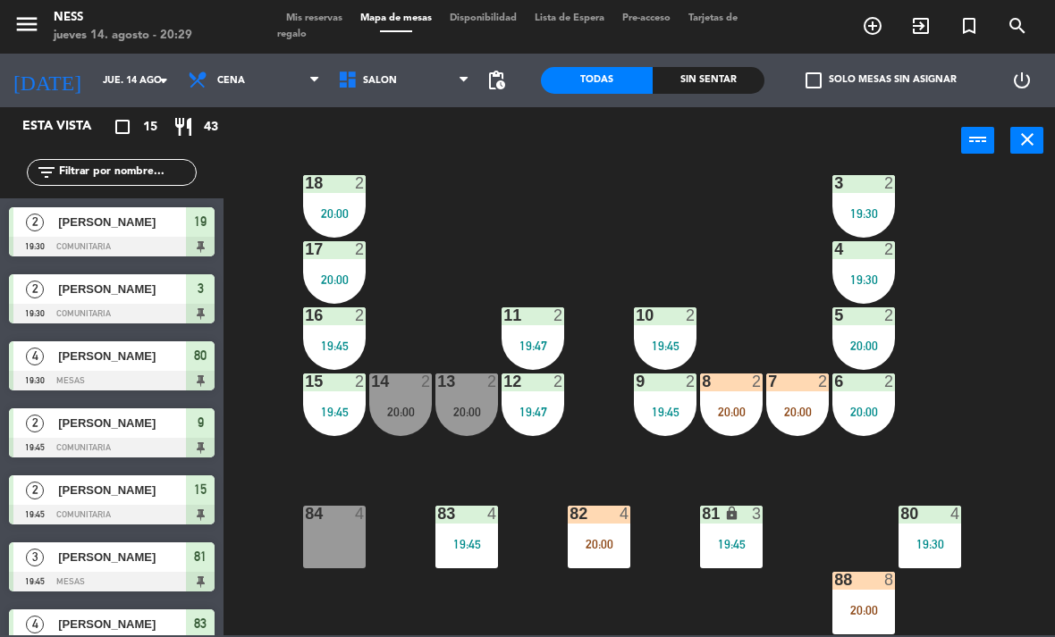
click at [784, 418] on div "20:00" at bounding box center [797, 412] width 63 height 13
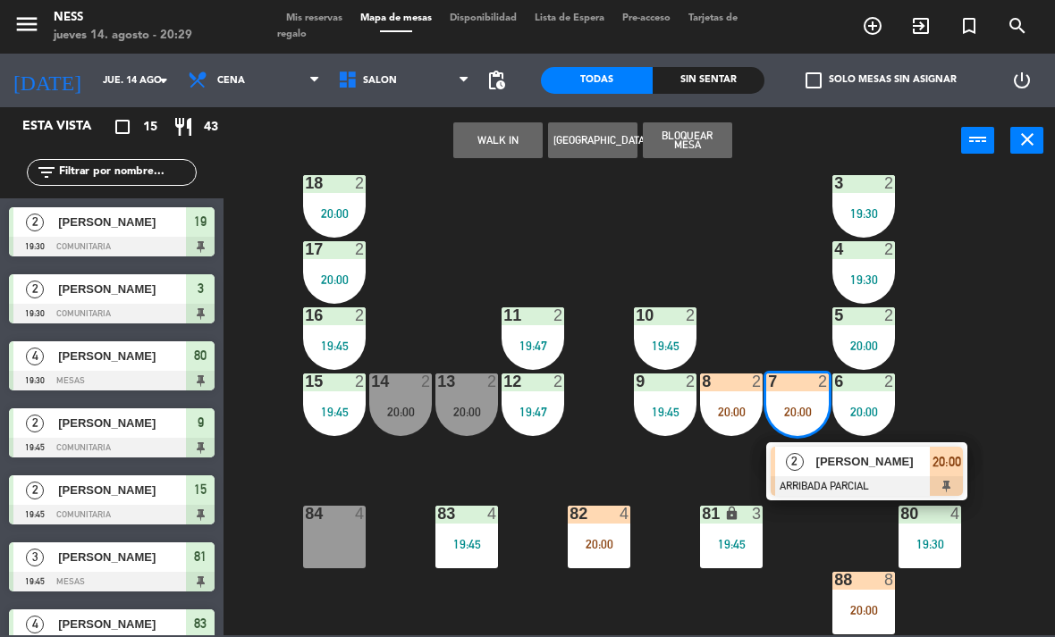
click at [854, 465] on span "[PERSON_NAME]" at bounding box center [873, 461] width 114 height 19
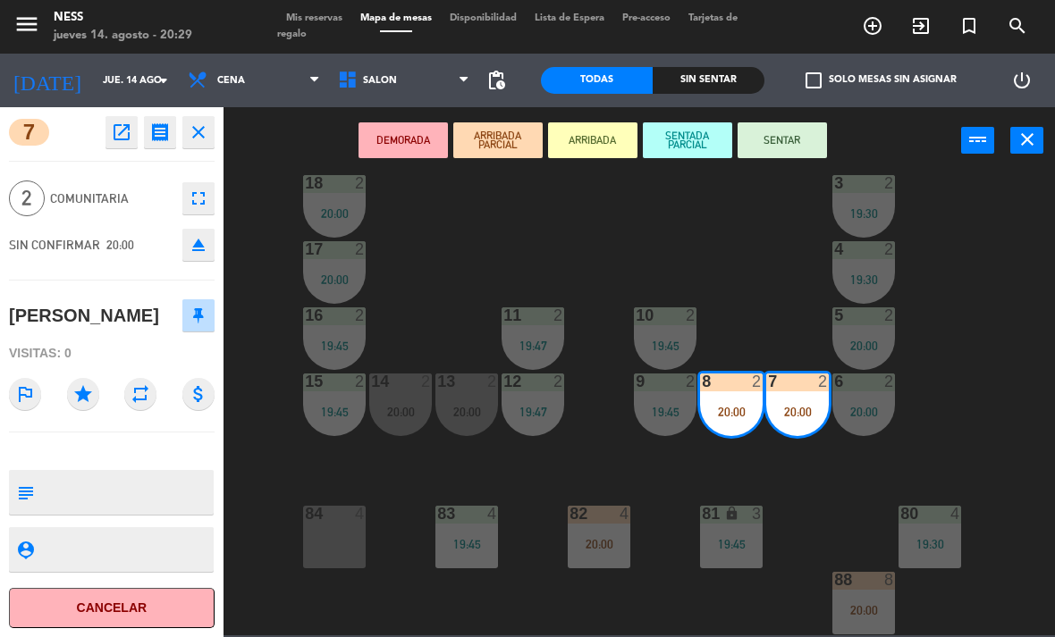
click at [780, 128] on button "SENTAR" at bounding box center [781, 140] width 89 height 36
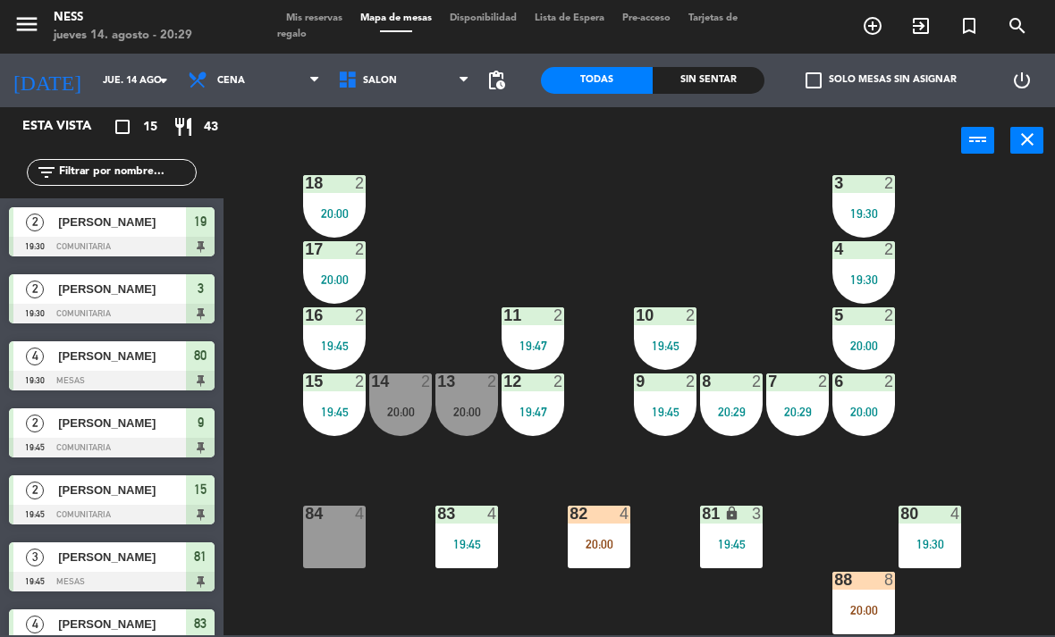
scroll to position [158, 0]
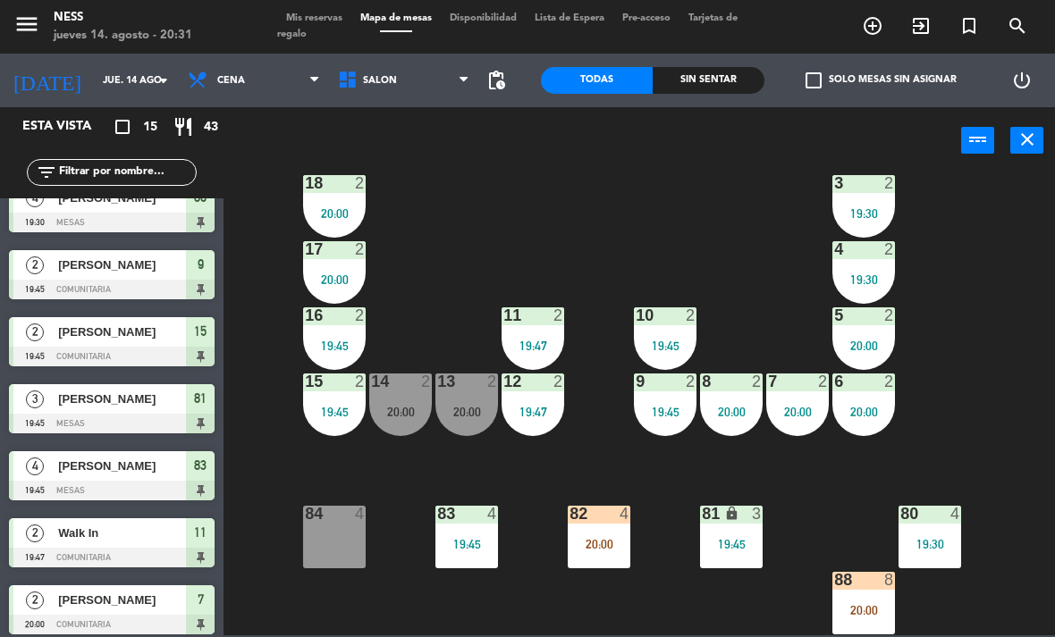
click at [1012, 370] on div "20 2 19:30 1 2 20:00 19 2 19:30 2 2 20:00 18 2 20:00 3 2 19:30 17 2 20:00 4 2 1…" at bounding box center [644, 403] width 820 height 463
click at [451, 258] on div "20 2 19:30 1 2 20:00 19 2 19:30 2 2 20:00 18 2 20:00 3 2 19:30 17 2 20:00 4 2 1…" at bounding box center [644, 403] width 820 height 463
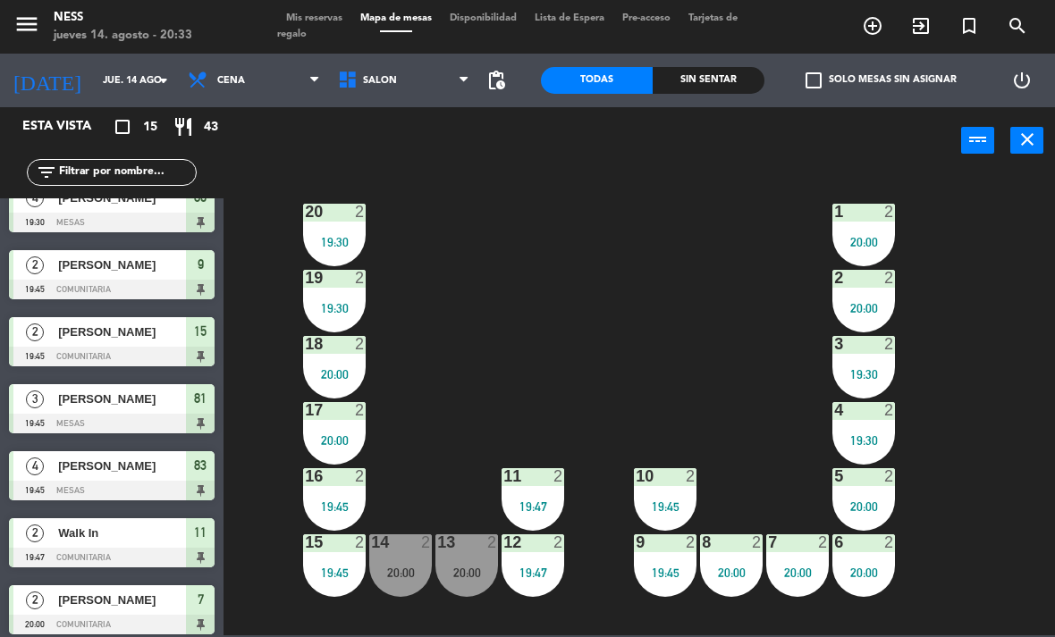
scroll to position [0, 0]
click at [559, 280] on div "20 2 19:30 1 2 20:00 19 2 19:30 2 2 20:00 18 2 20:00 3 2 19:30 17 2 20:00 4 2 1…" at bounding box center [644, 403] width 820 height 463
click at [609, 350] on div "20 2 19:30 1 2 20:00 19 2 19:30 2 2 20:00 18 2 20:00 3 2 19:30 17 2 20:00 4 2 1…" at bounding box center [644, 403] width 820 height 463
click at [518, 322] on div "20 2 19:30 1 2 20:00 19 2 19:30 2 2 20:00 18 2 20:00 3 2 19:30 17 2 20:00 4 2 1…" at bounding box center [644, 403] width 820 height 463
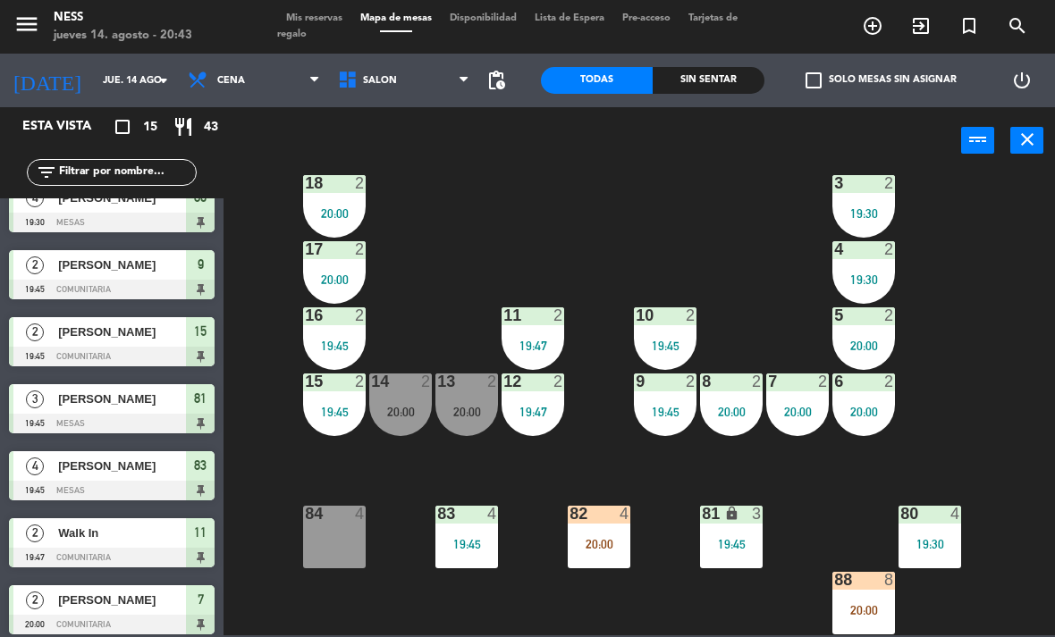
scroll to position [161, 0]
click at [618, 557] on div "82 4 20:00" at bounding box center [599, 537] width 63 height 63
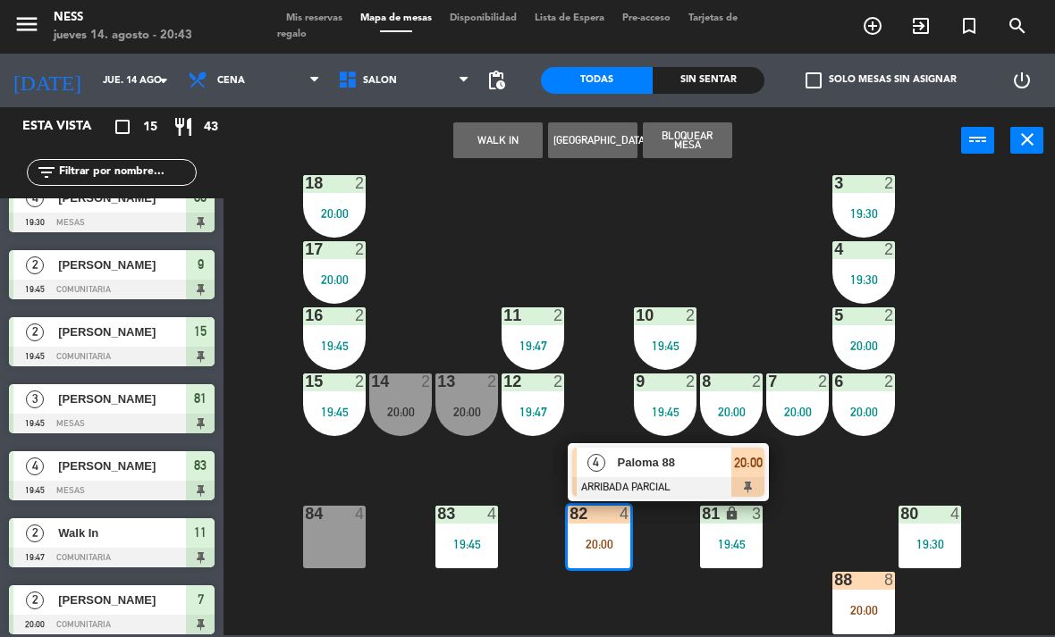
click at [661, 488] on div at bounding box center [668, 487] width 192 height 20
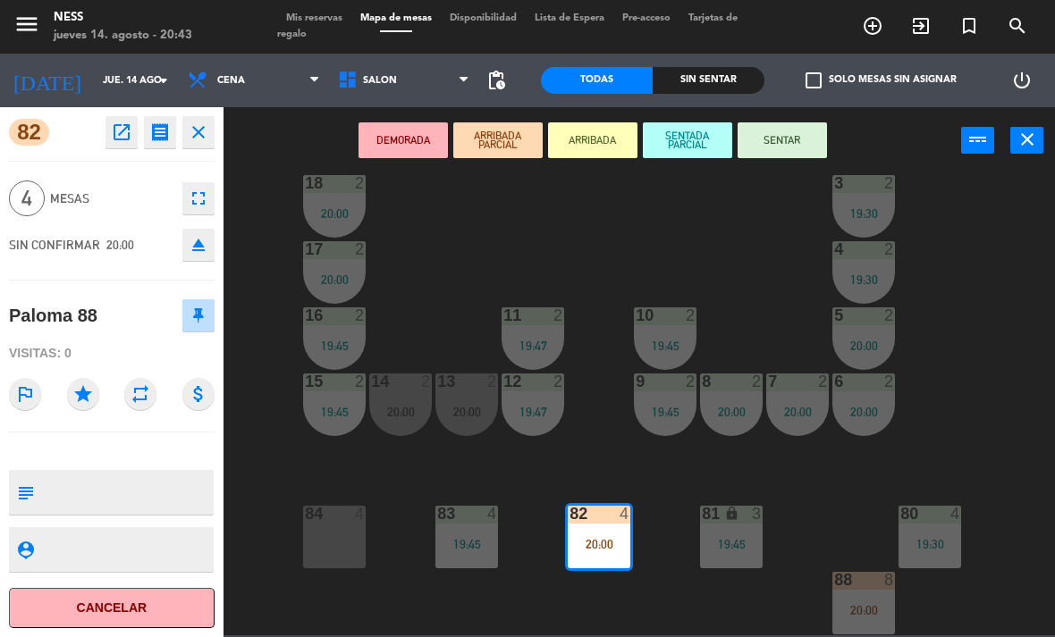
click at [142, 626] on button "Cancelar" at bounding box center [112, 608] width 206 height 40
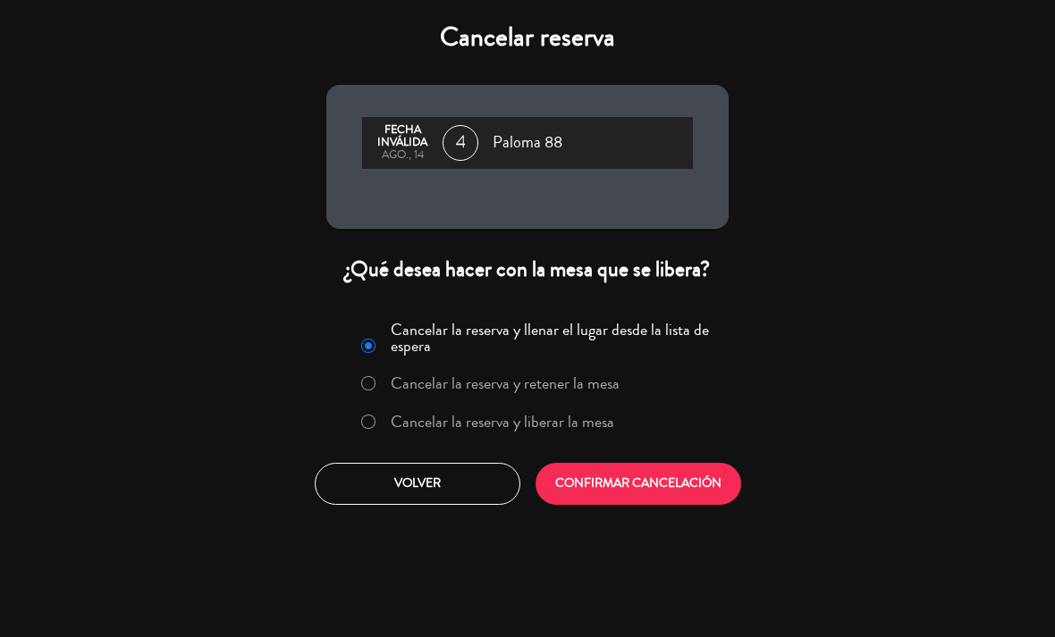
click at [654, 484] on button "CONFIRMAR CANCELACIÓN" at bounding box center [638, 484] width 206 height 42
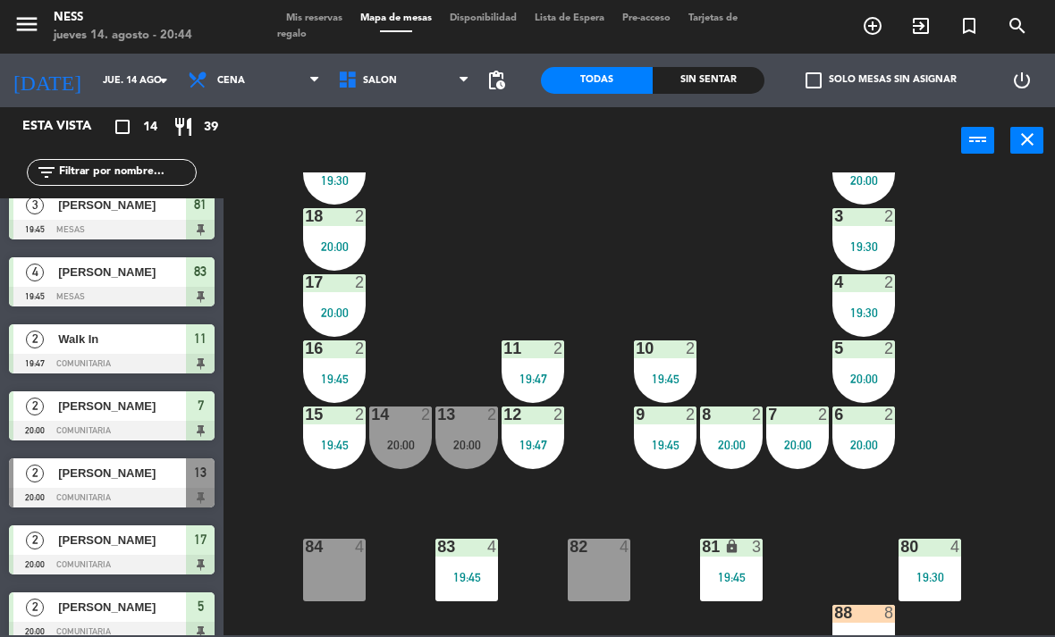
scroll to position [349, 0]
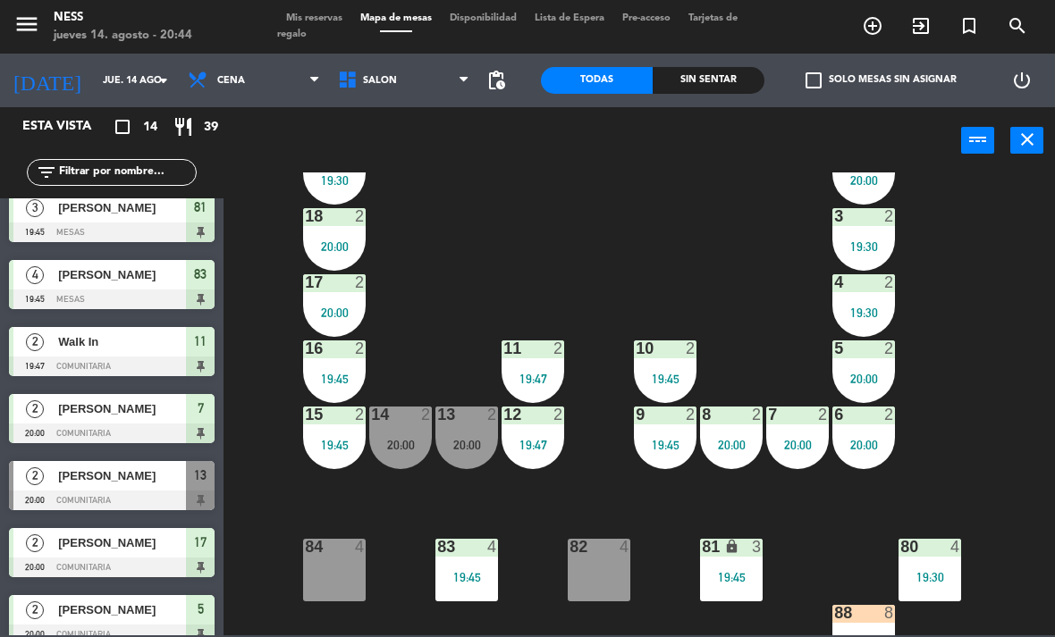
click at [121, 491] on div at bounding box center [112, 501] width 206 height 20
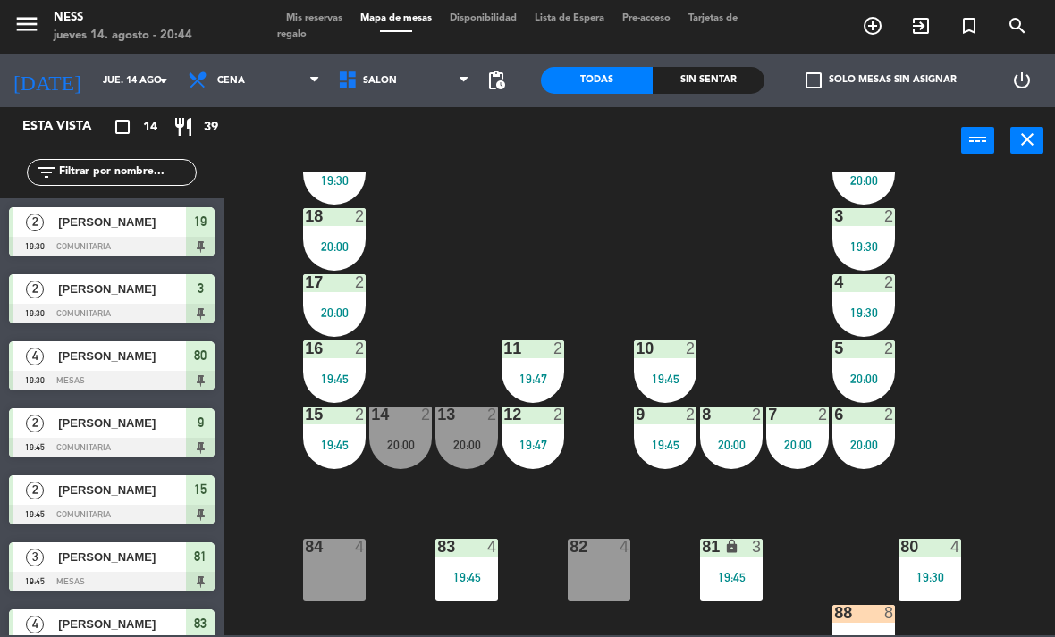
scroll to position [1, 0]
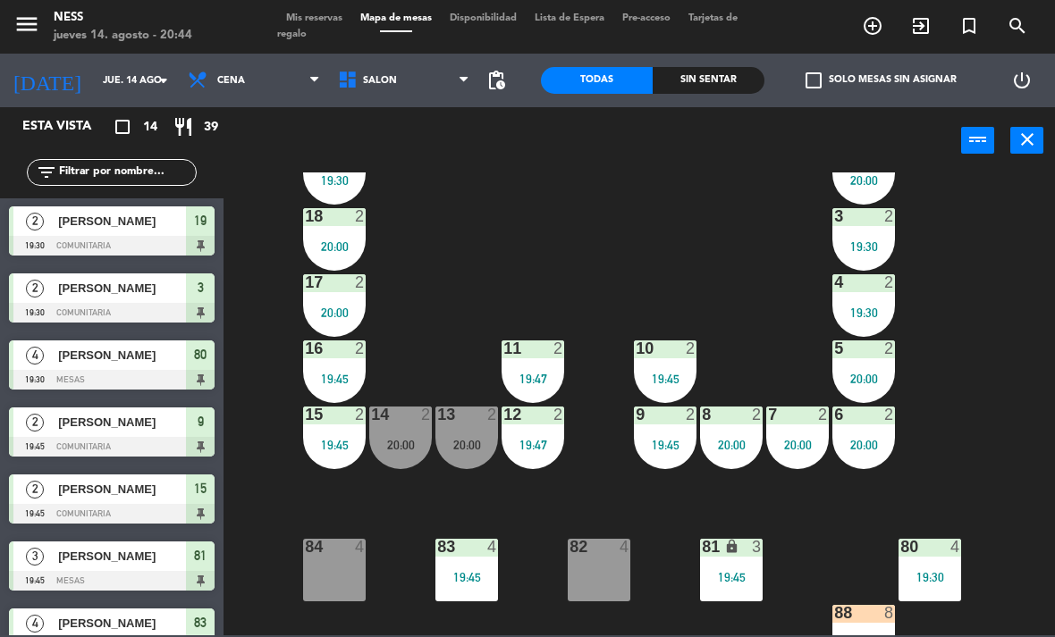
click at [463, 423] on div at bounding box center [466, 415] width 29 height 16
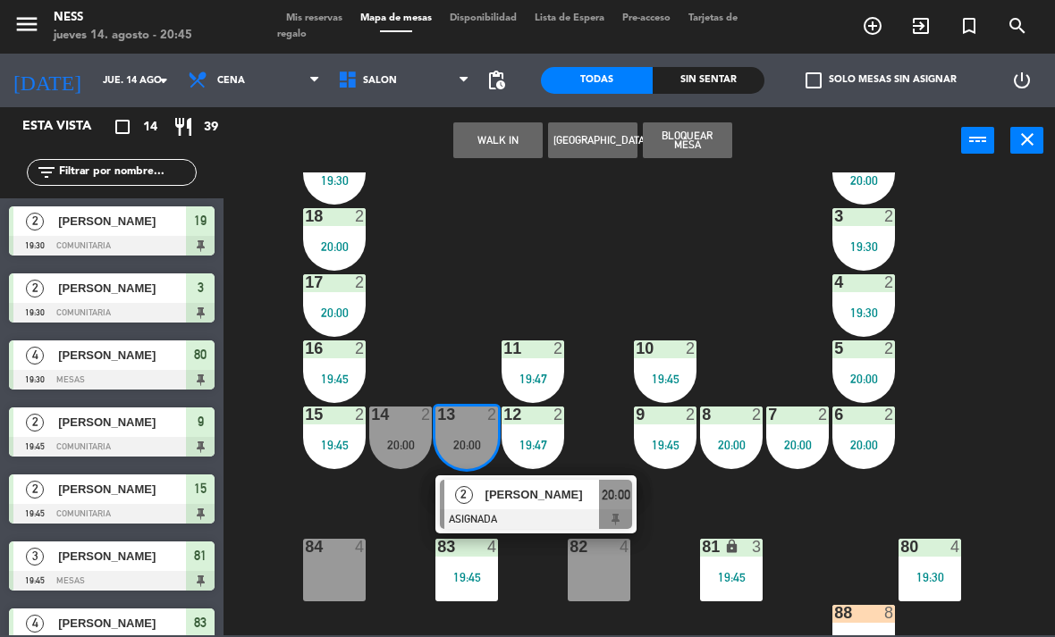
click at [521, 488] on span "[PERSON_NAME]" at bounding box center [542, 494] width 114 height 19
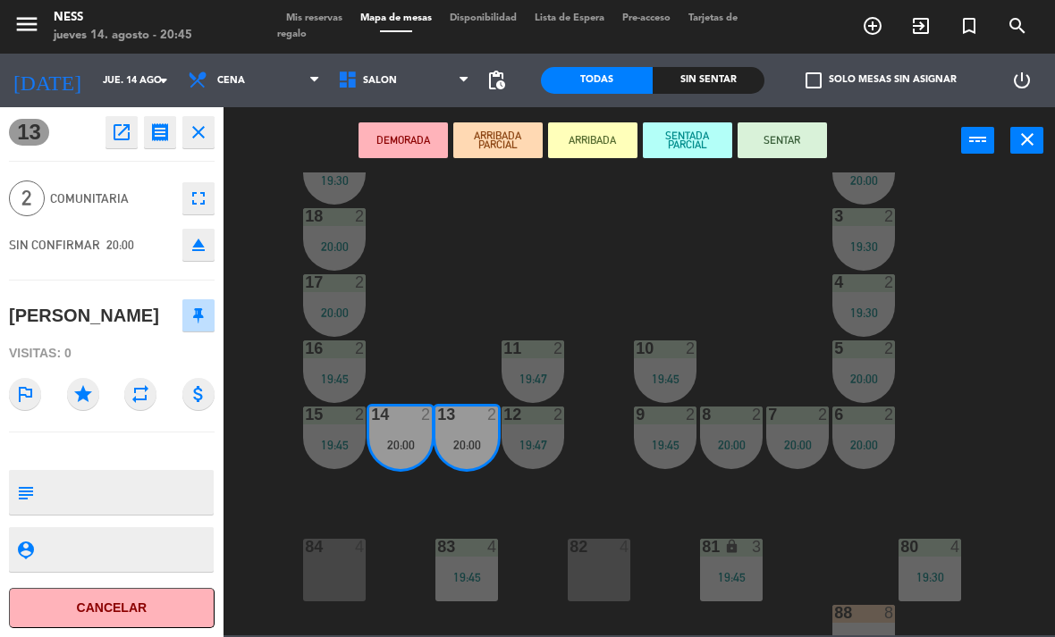
click at [771, 149] on button "SENTAR" at bounding box center [781, 140] width 89 height 36
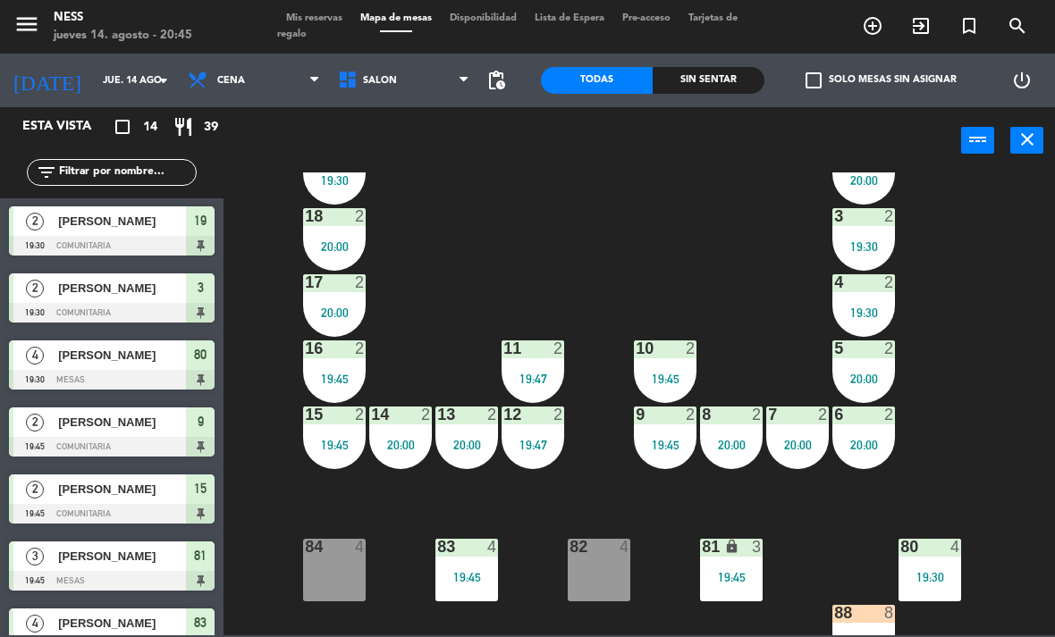
click at [344, 573] on div "84 4" at bounding box center [334, 570] width 63 height 63
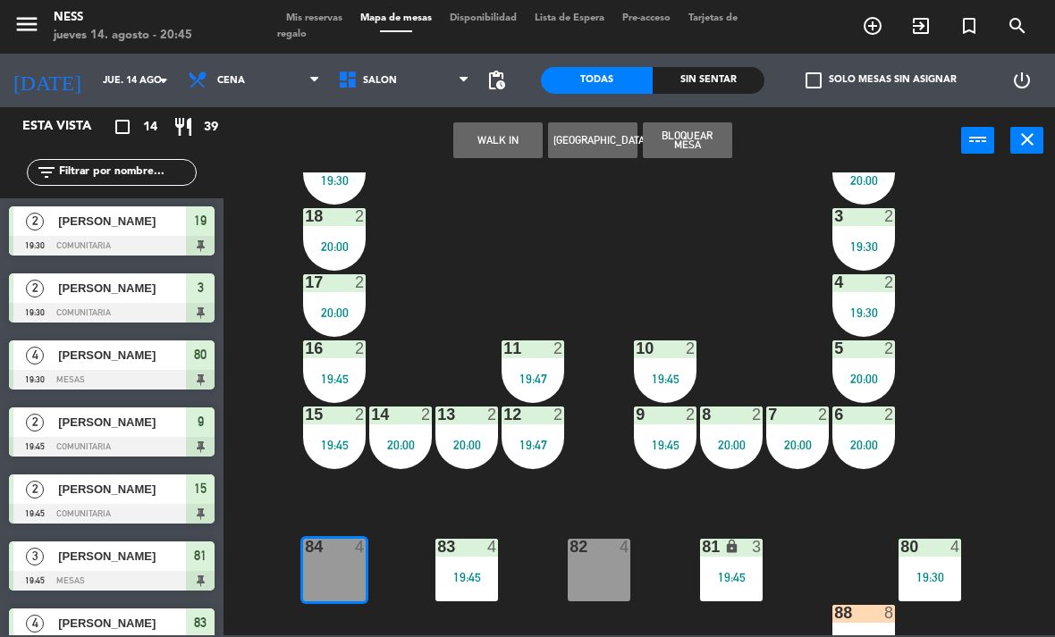
click at [512, 149] on button "WALK IN" at bounding box center [497, 140] width 89 height 36
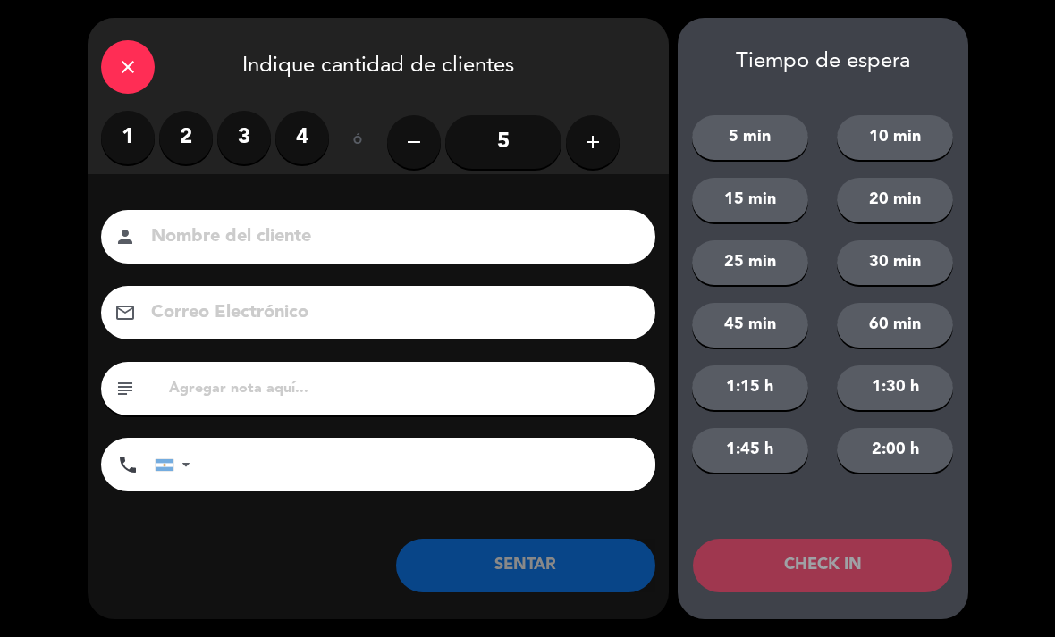
click at [246, 138] on label "3" at bounding box center [244, 138] width 54 height 54
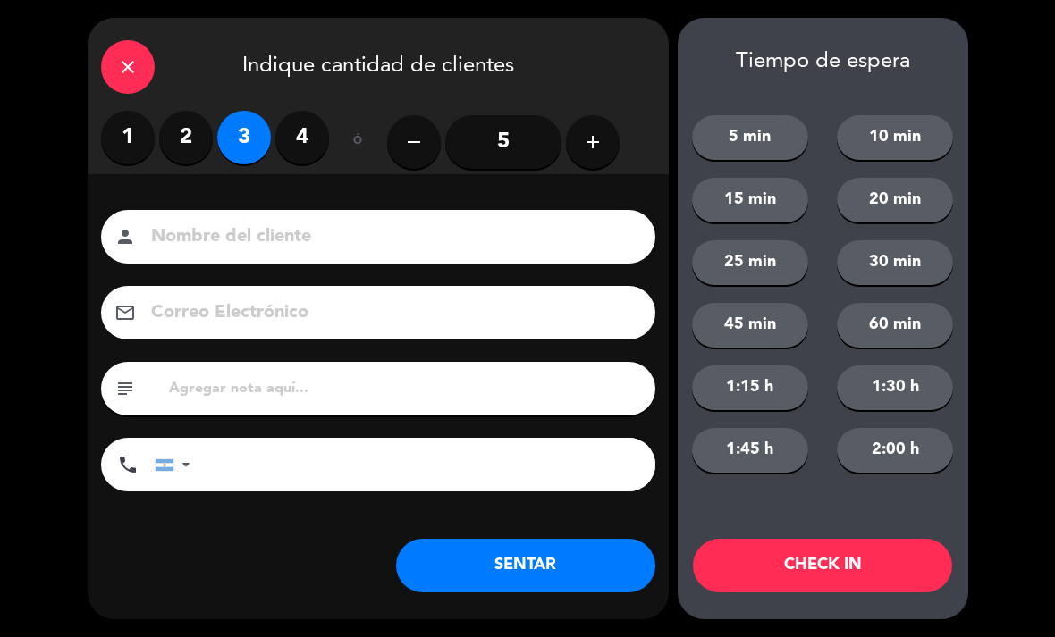
click at [470, 573] on button "SENTAR" at bounding box center [525, 566] width 259 height 54
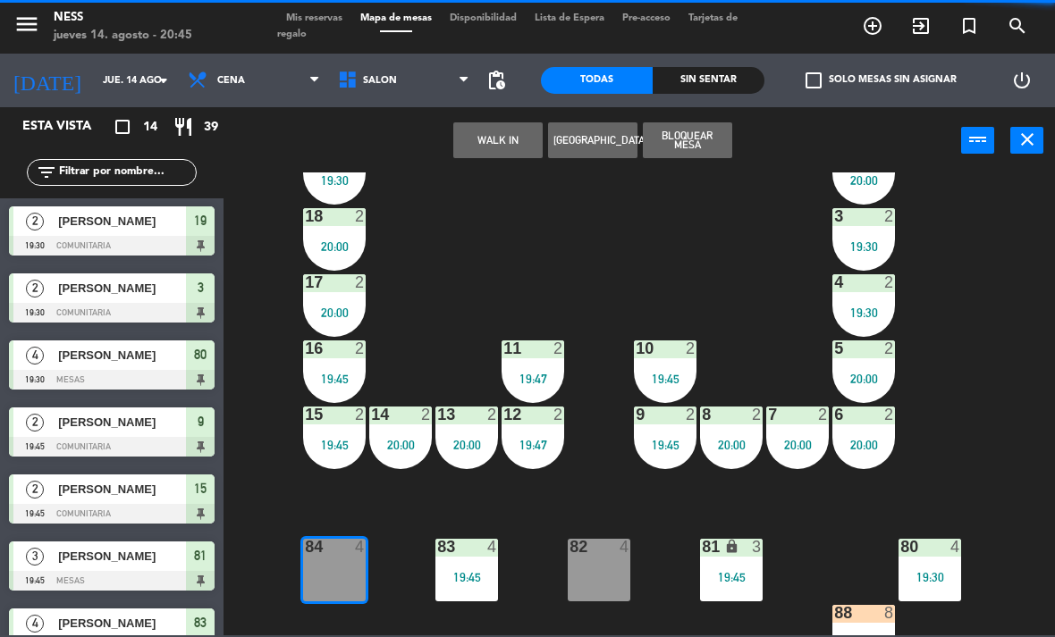
scroll to position [0, 0]
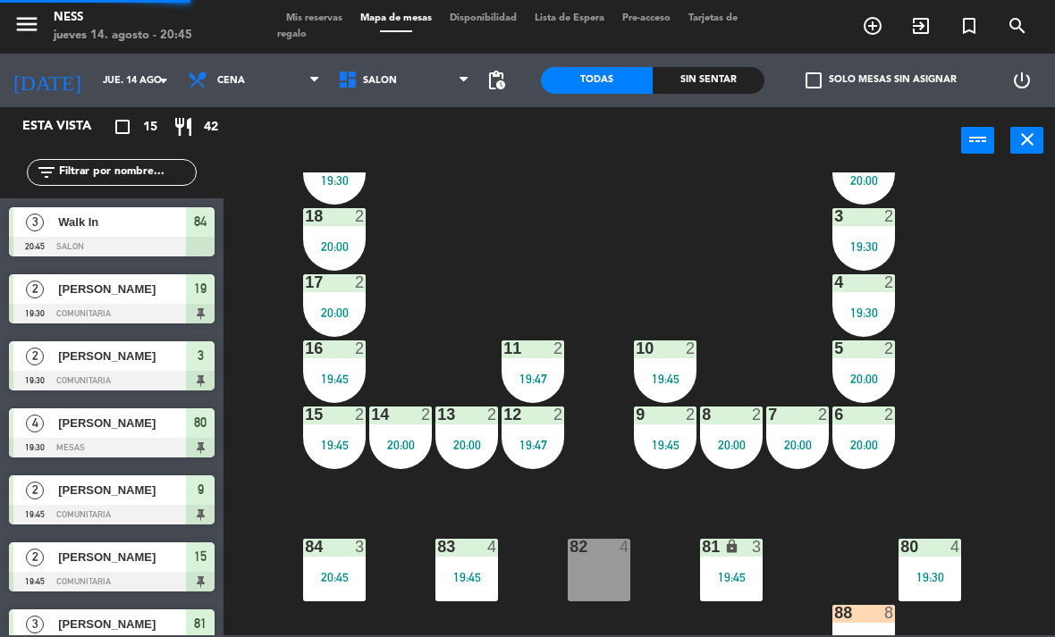
click at [609, 576] on div "82 4" at bounding box center [599, 570] width 63 height 63
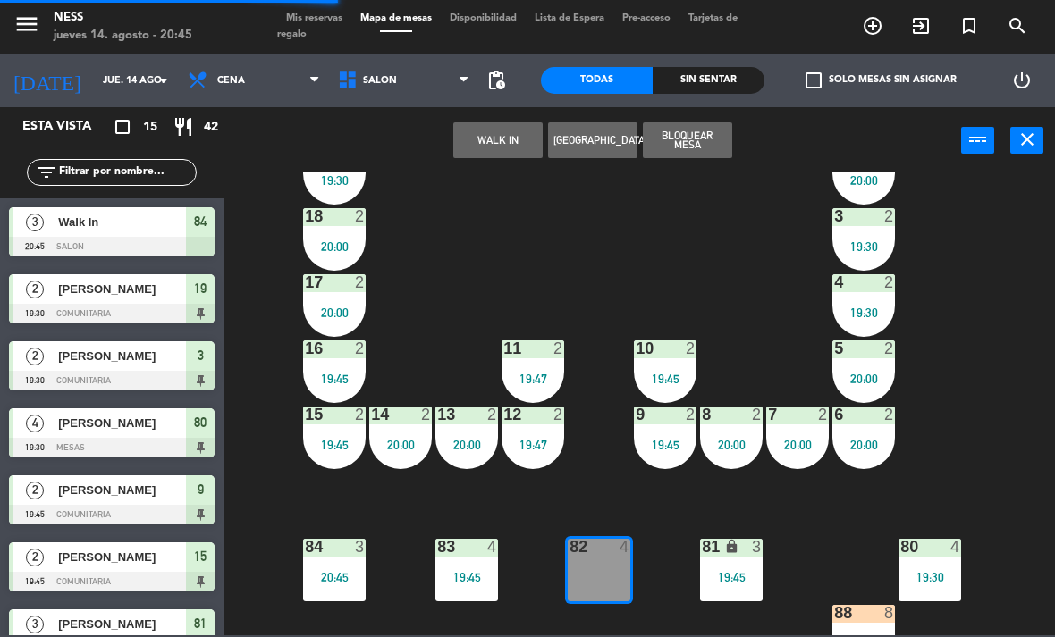
click at [514, 124] on button "WALK IN" at bounding box center [497, 140] width 89 height 36
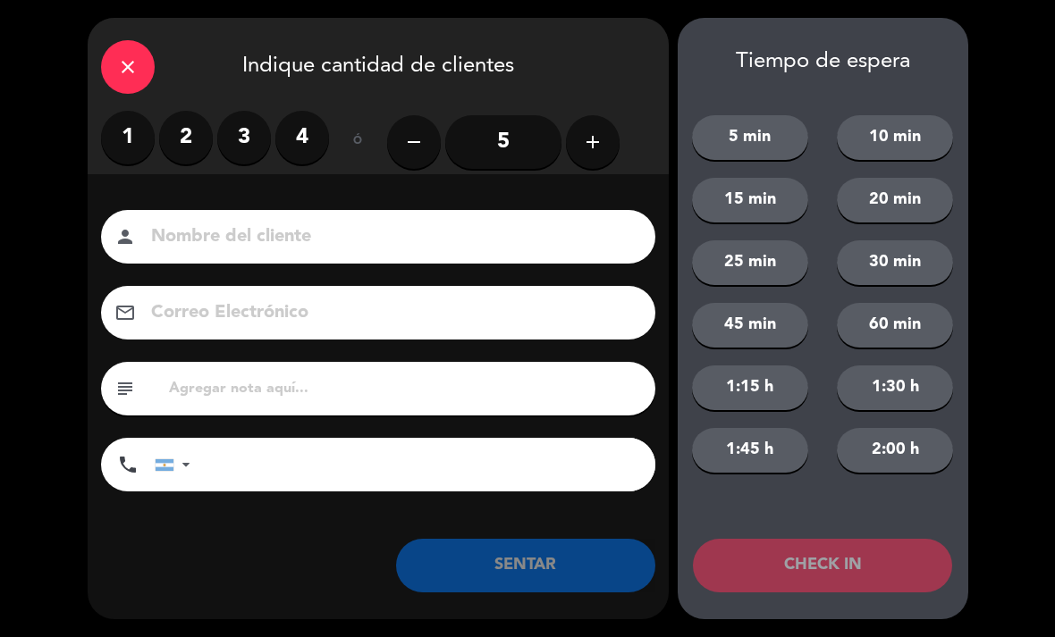
click at [241, 151] on label "3" at bounding box center [244, 138] width 54 height 54
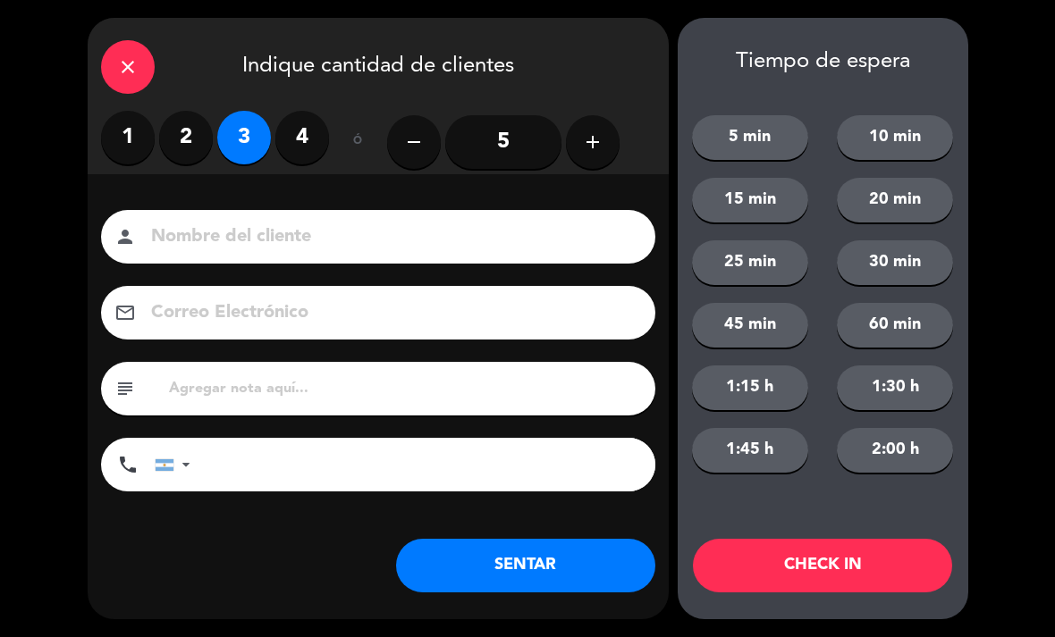
click at [534, 576] on button "SENTAR" at bounding box center [525, 566] width 259 height 54
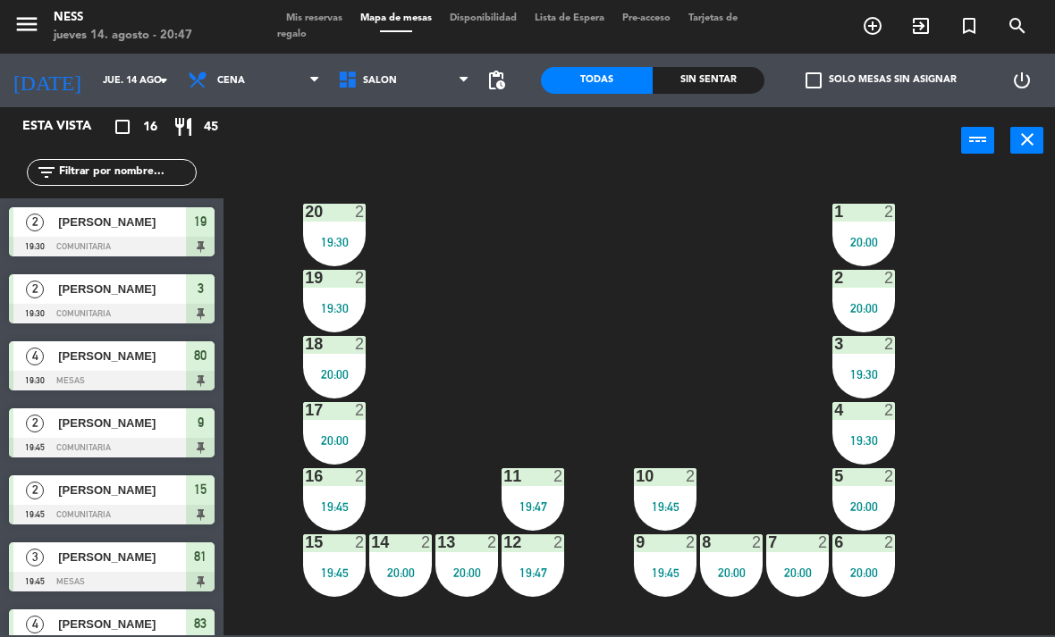
click at [342, 248] on div "19:30" at bounding box center [334, 242] width 63 height 13
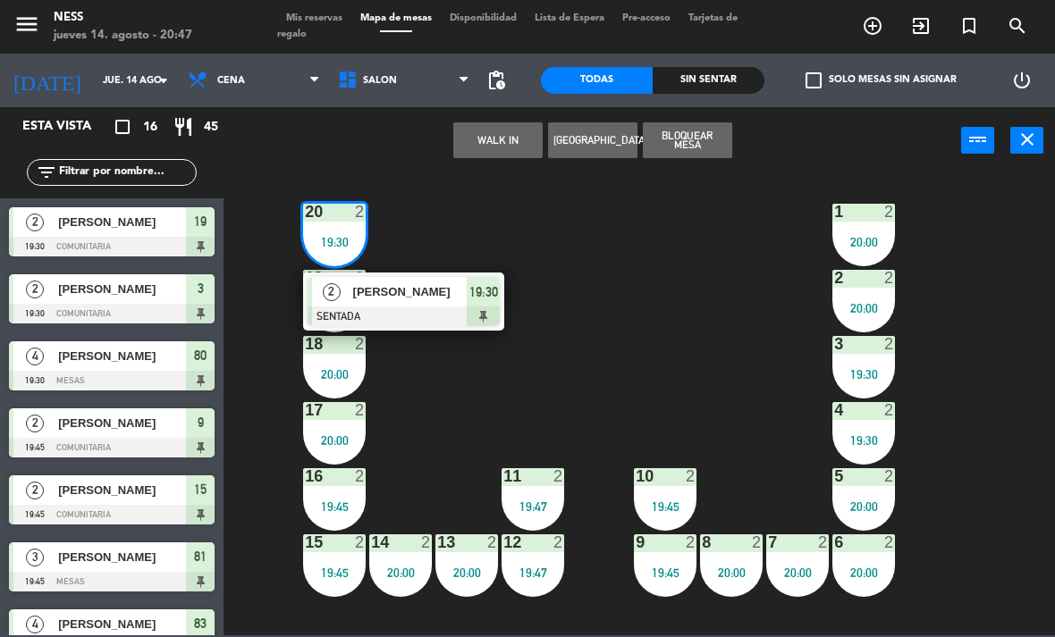
click at [397, 323] on div at bounding box center [403, 317] width 192 height 20
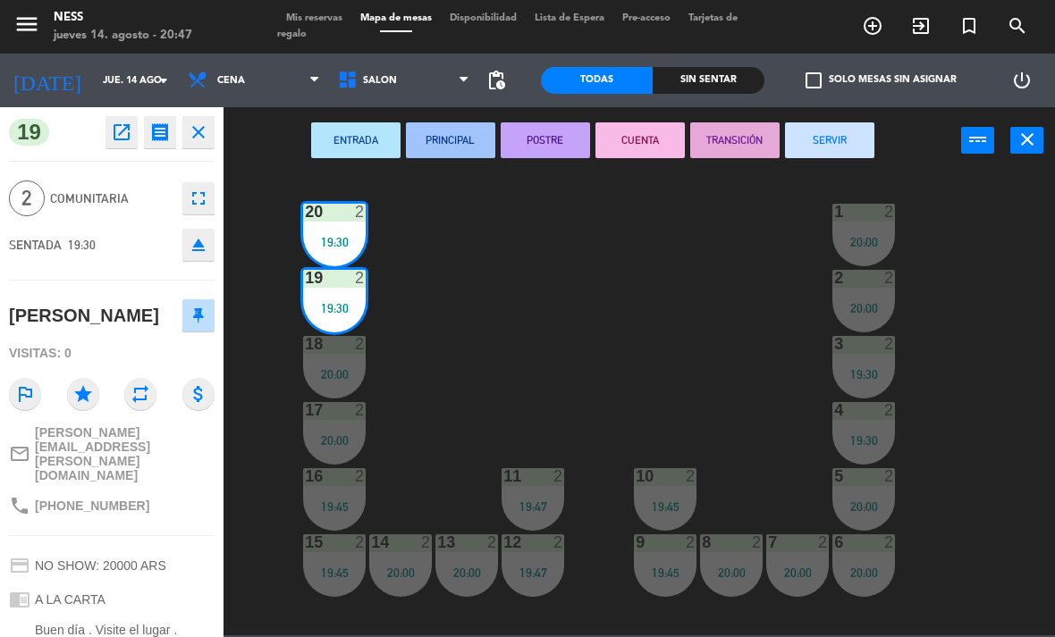
click at [558, 145] on button "POSTRE" at bounding box center [545, 140] width 89 height 36
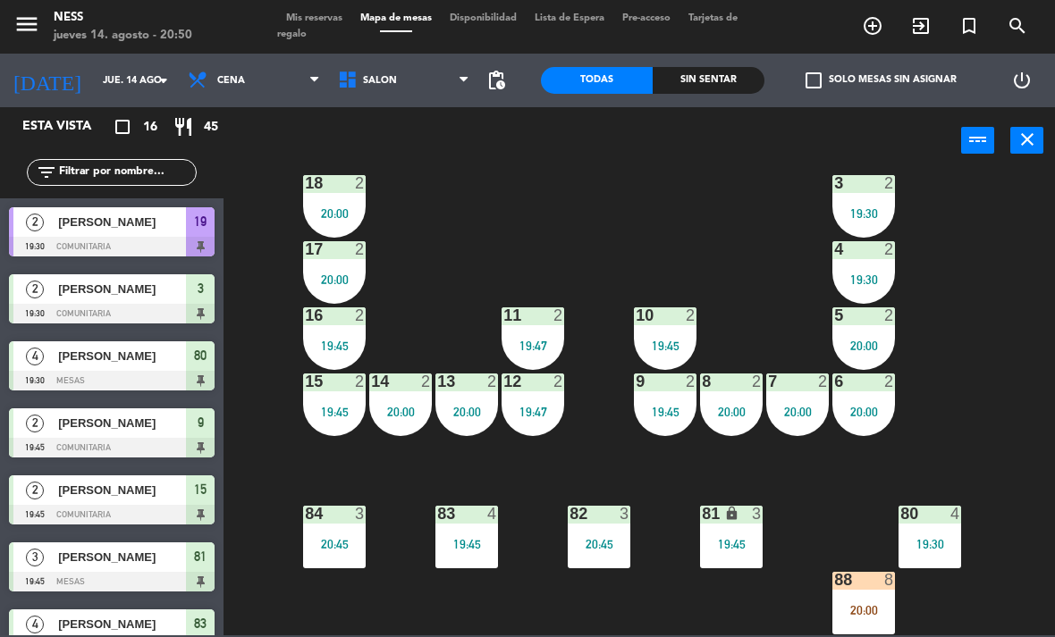
scroll to position [161, 0]
click at [728, 545] on div "19:45" at bounding box center [731, 544] width 63 height 13
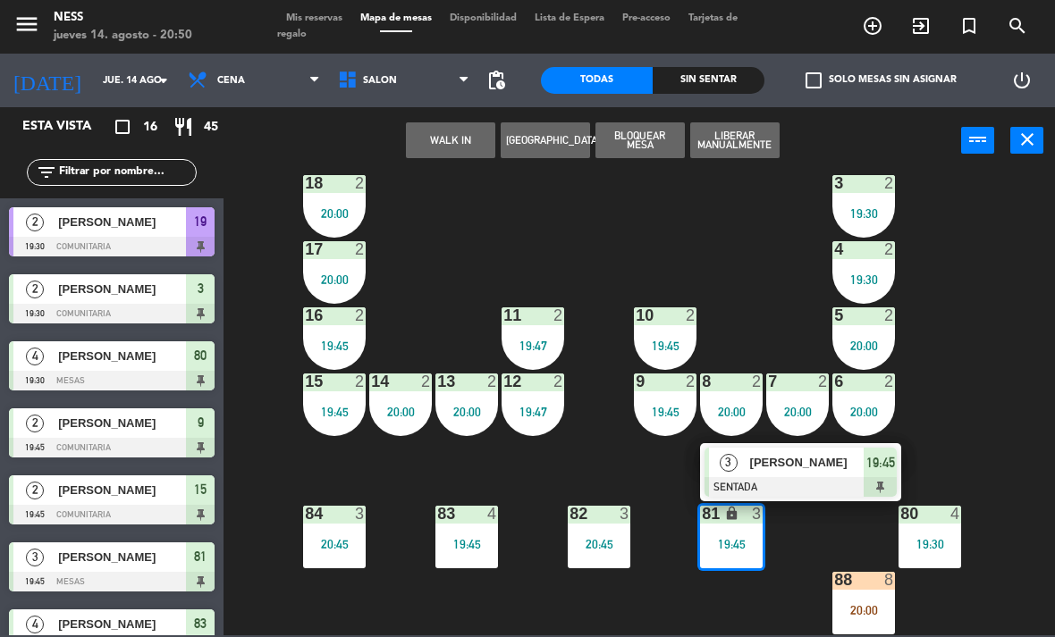
click at [809, 475] on div "[PERSON_NAME]" at bounding box center [806, 462] width 116 height 29
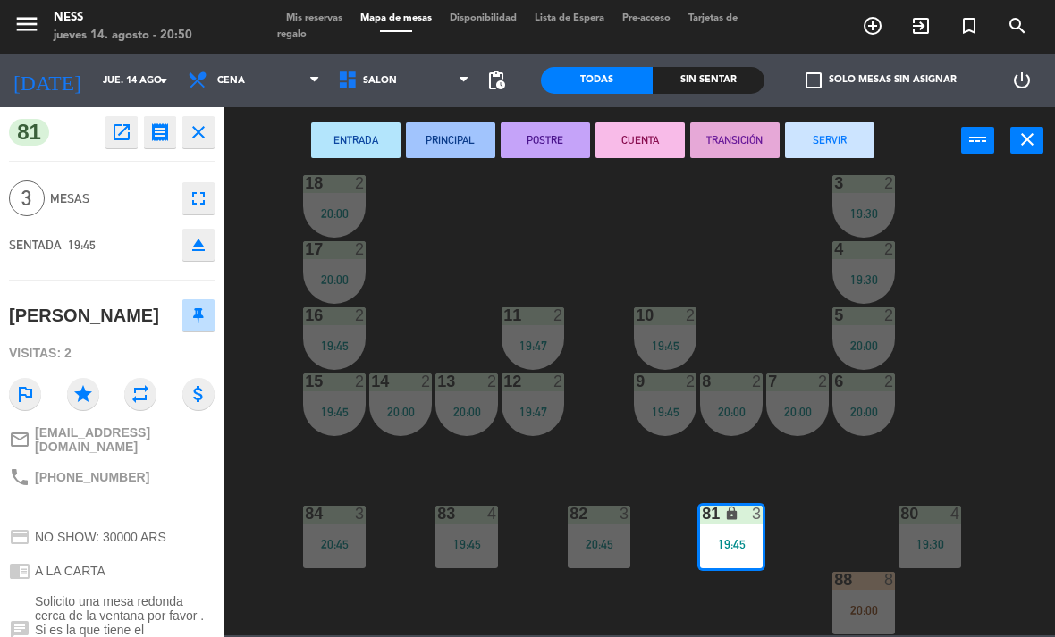
click at [537, 147] on button "POSTRE" at bounding box center [545, 140] width 89 height 36
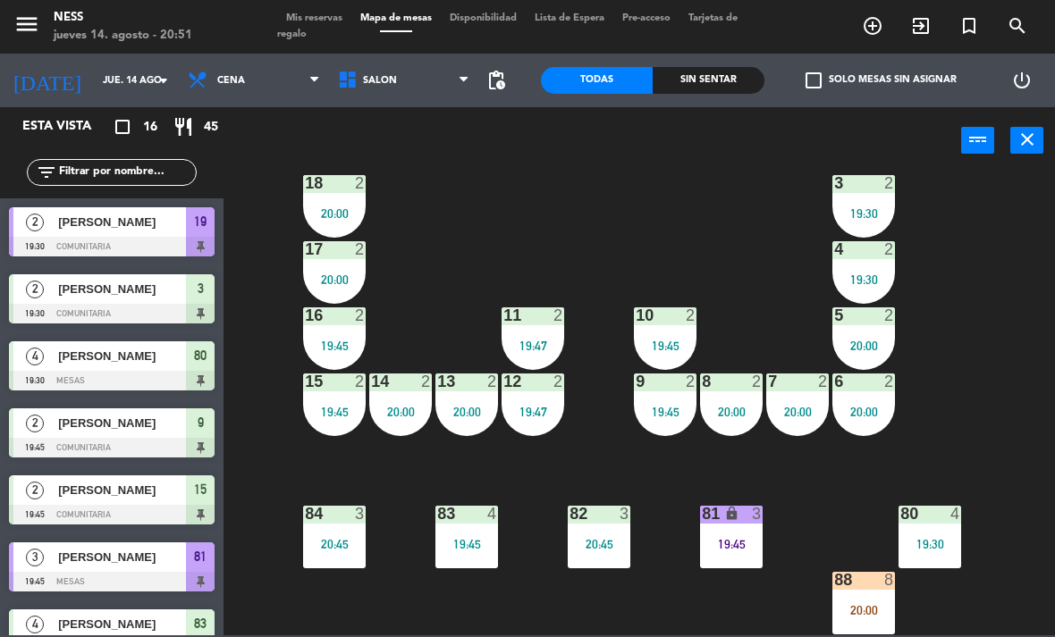
click at [866, 625] on div "88 8 20:00" at bounding box center [863, 603] width 63 height 63
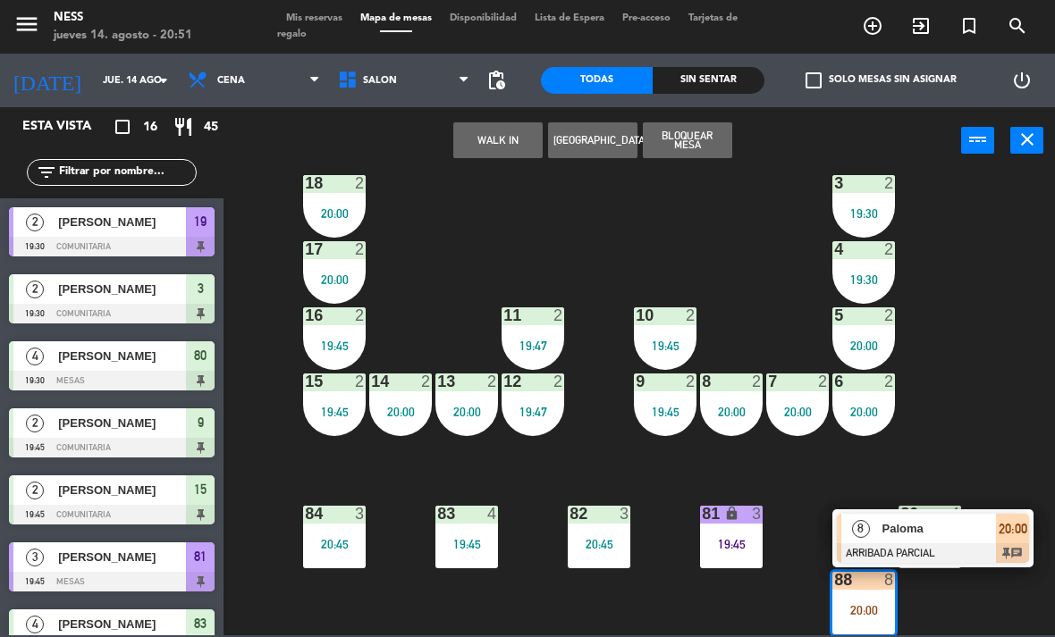
click at [921, 552] on div at bounding box center [933, 553] width 192 height 20
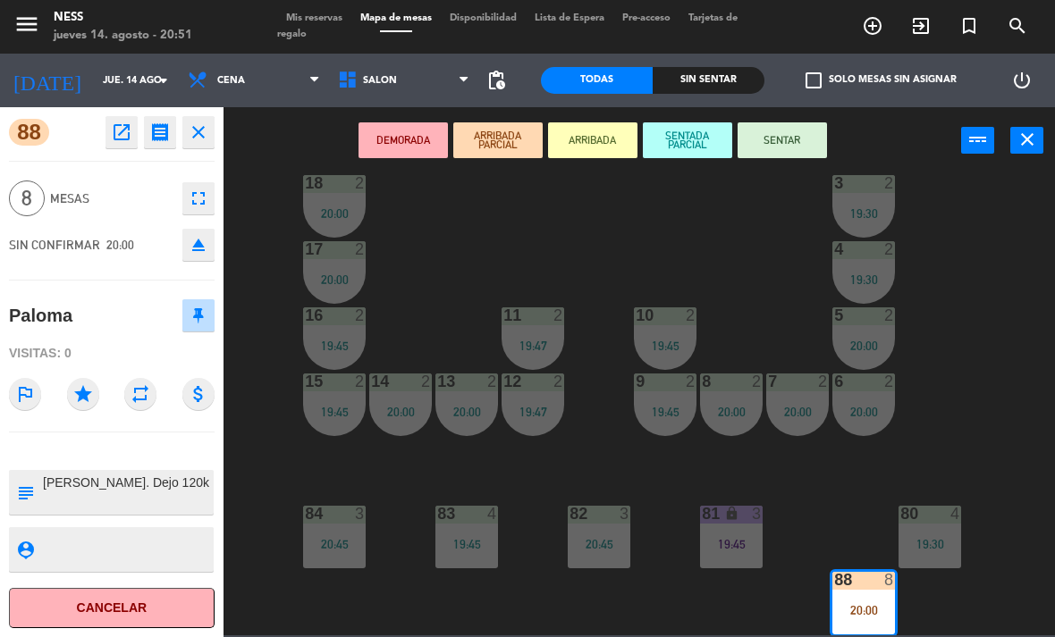
click at [118, 138] on icon "open_in_new" at bounding box center [121, 132] width 21 height 21
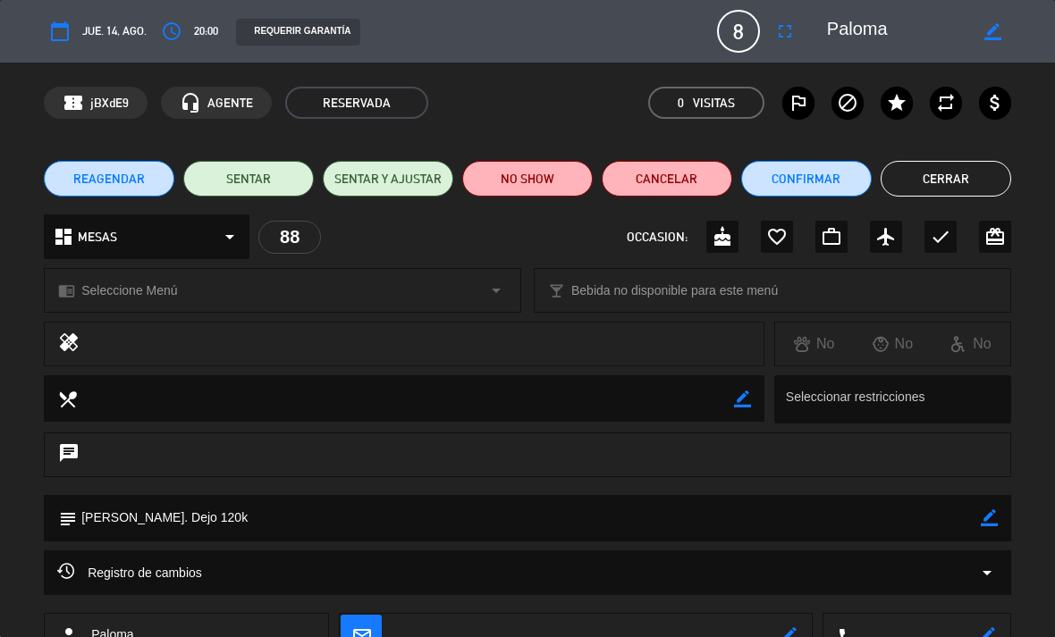
click at [787, 29] on icon "fullscreen" at bounding box center [784, 31] width 21 height 21
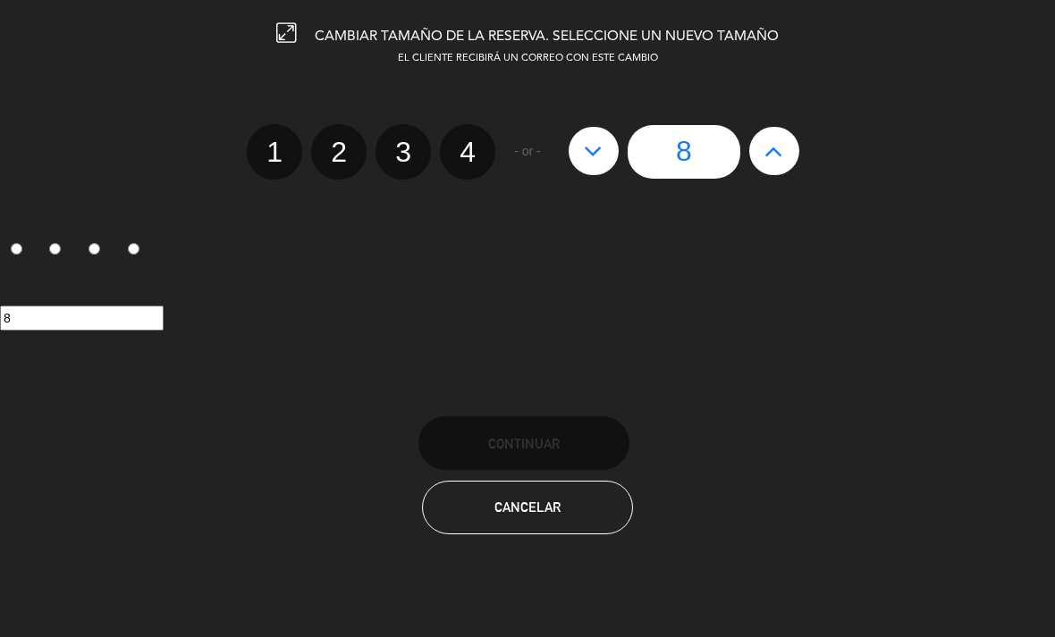
click at [795, 131] on button at bounding box center [774, 151] width 50 height 48
type input "9"
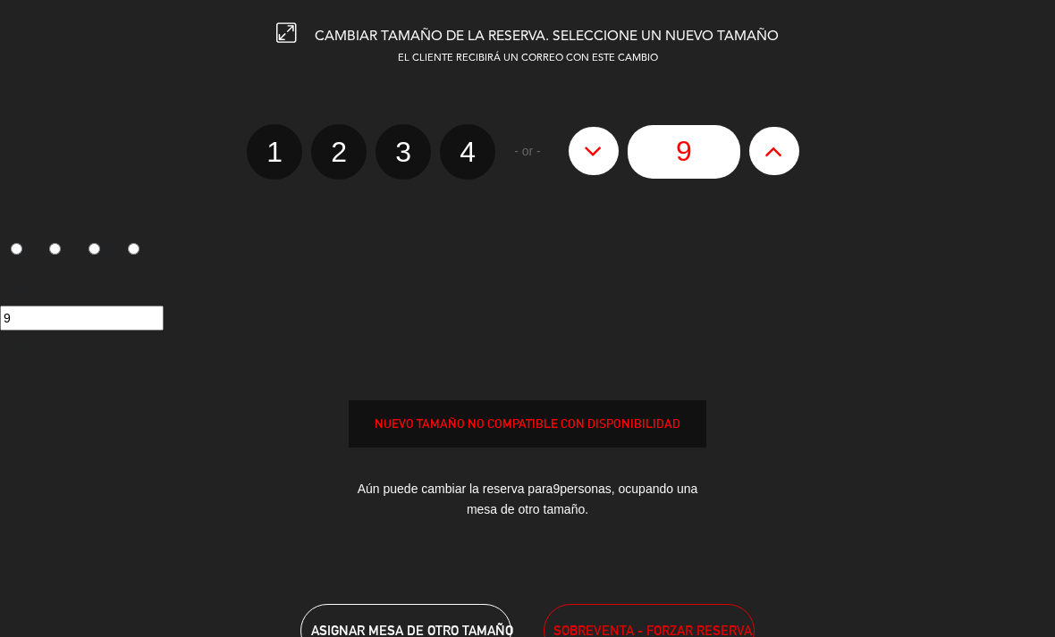
click at [781, 157] on icon at bounding box center [773, 151] width 19 height 29
type input "10"
click at [777, 157] on icon at bounding box center [773, 151] width 19 height 29
type input "11"
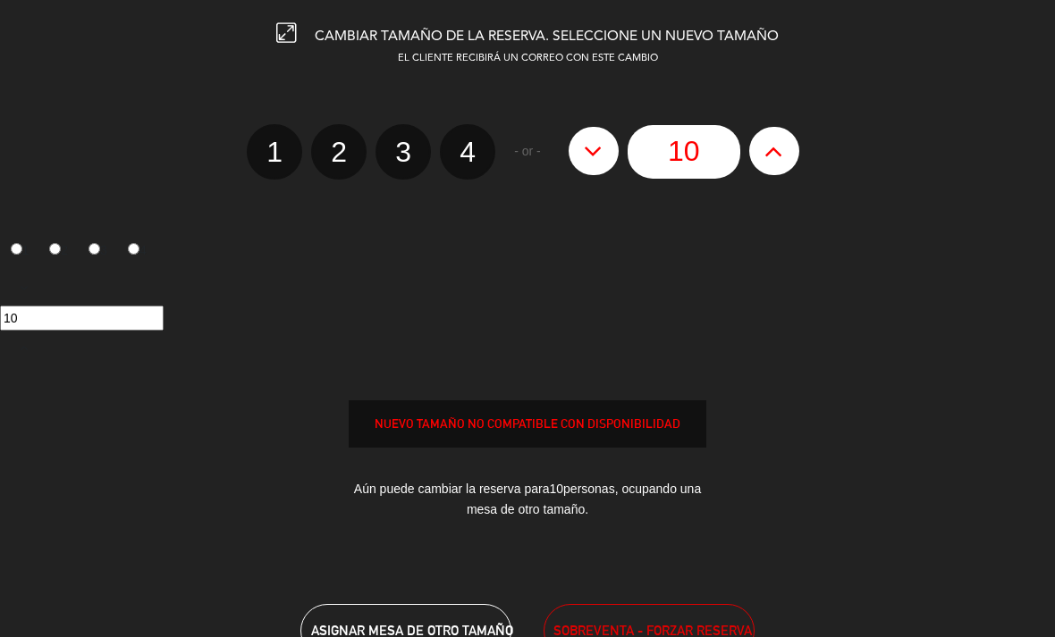
type input "11"
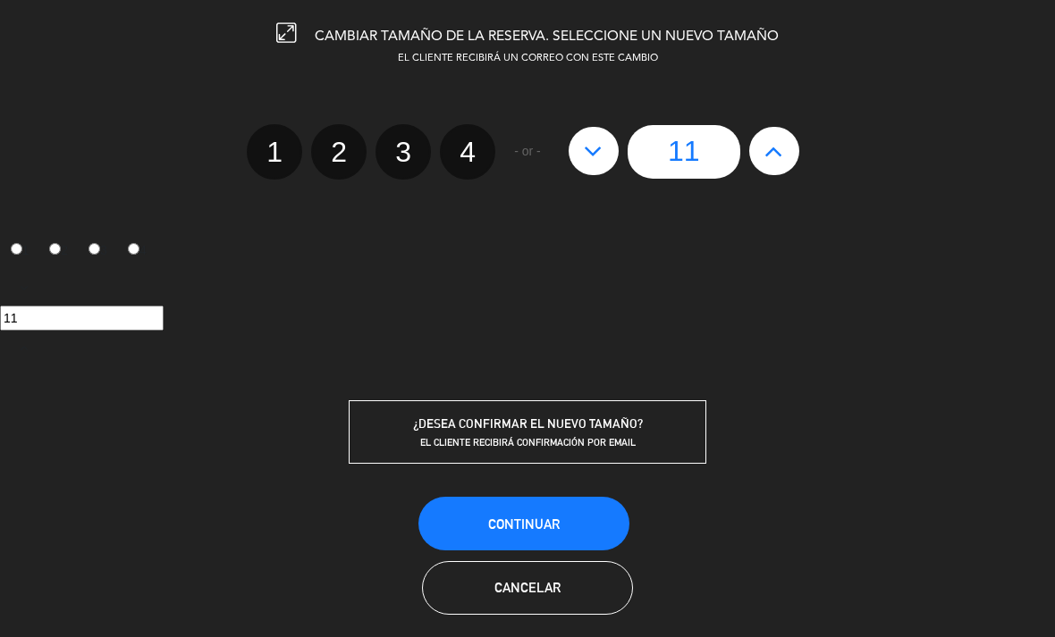
click at [540, 532] on span "Continuar" at bounding box center [524, 524] width 72 height 15
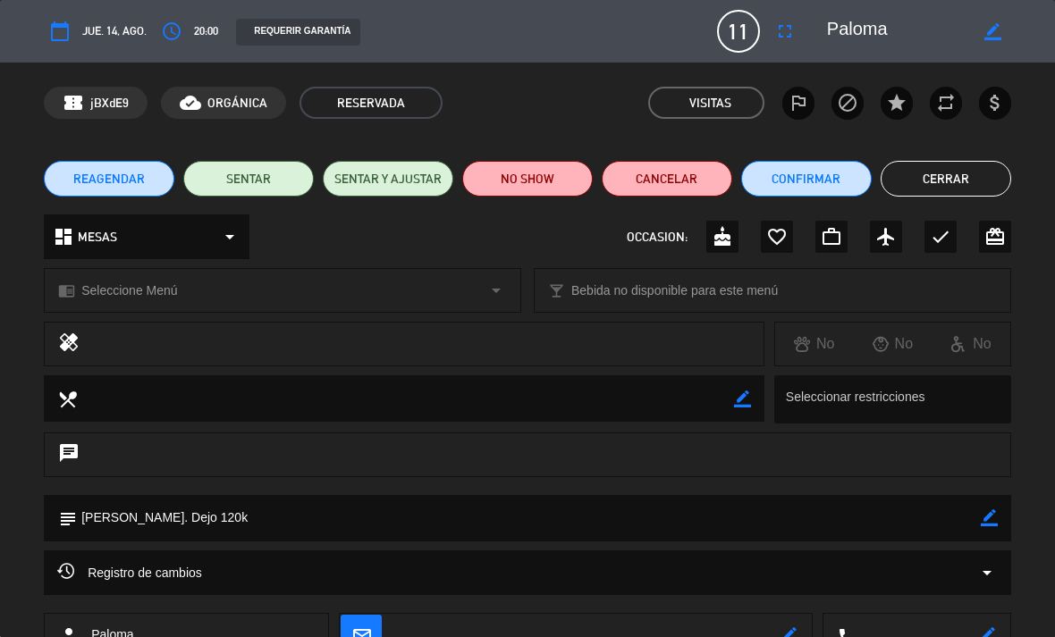
click at [975, 177] on button "Cerrar" at bounding box center [945, 179] width 130 height 36
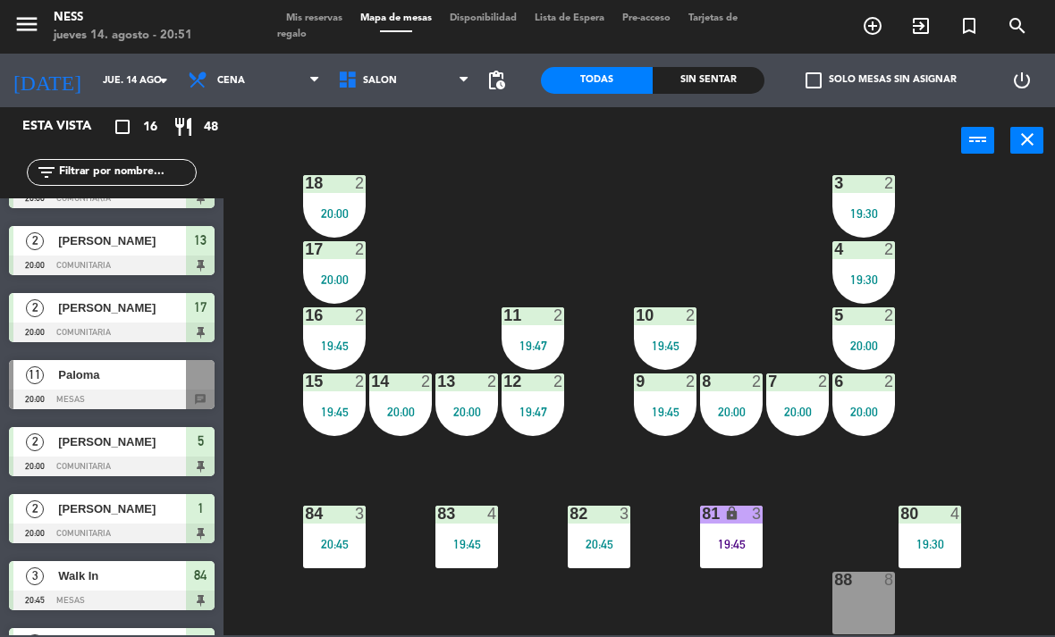
scroll to position [601, 0]
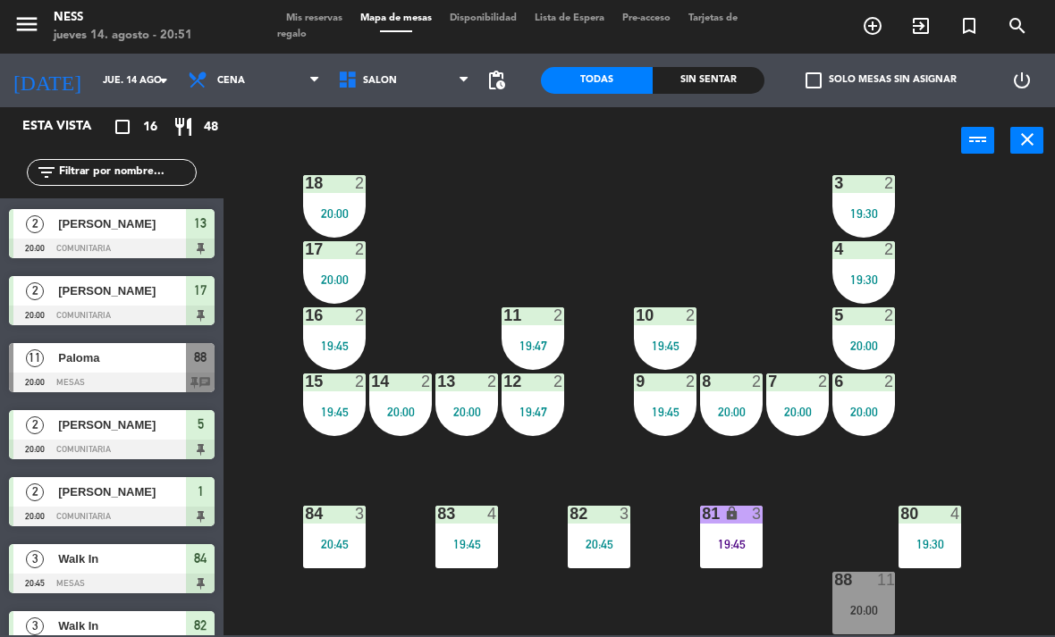
click at [871, 596] on div "88 11 20:00" at bounding box center [863, 603] width 63 height 63
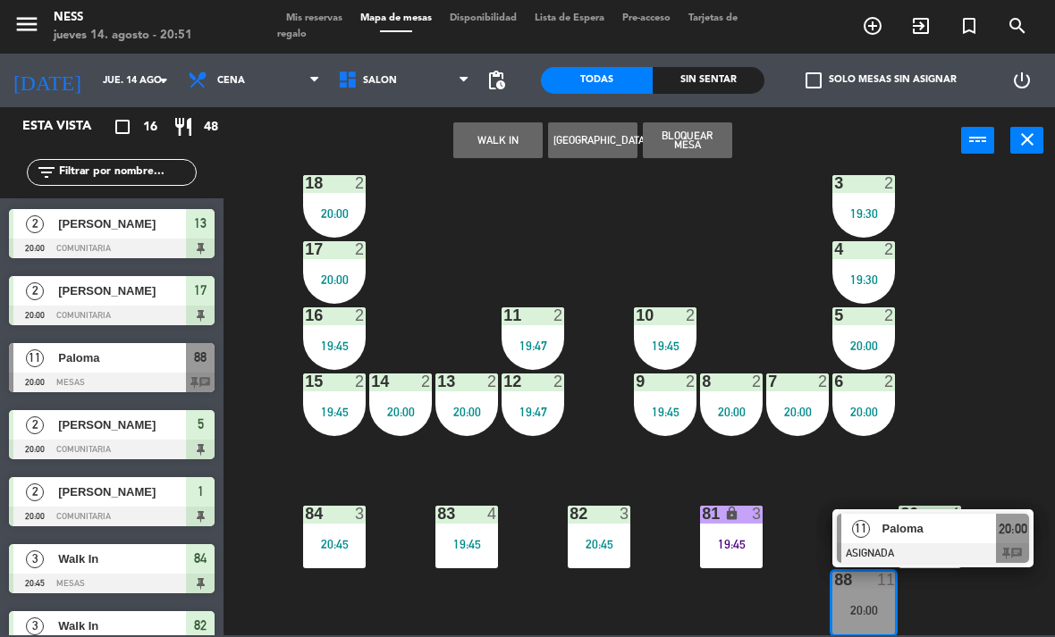
click at [925, 551] on div at bounding box center [933, 553] width 192 height 20
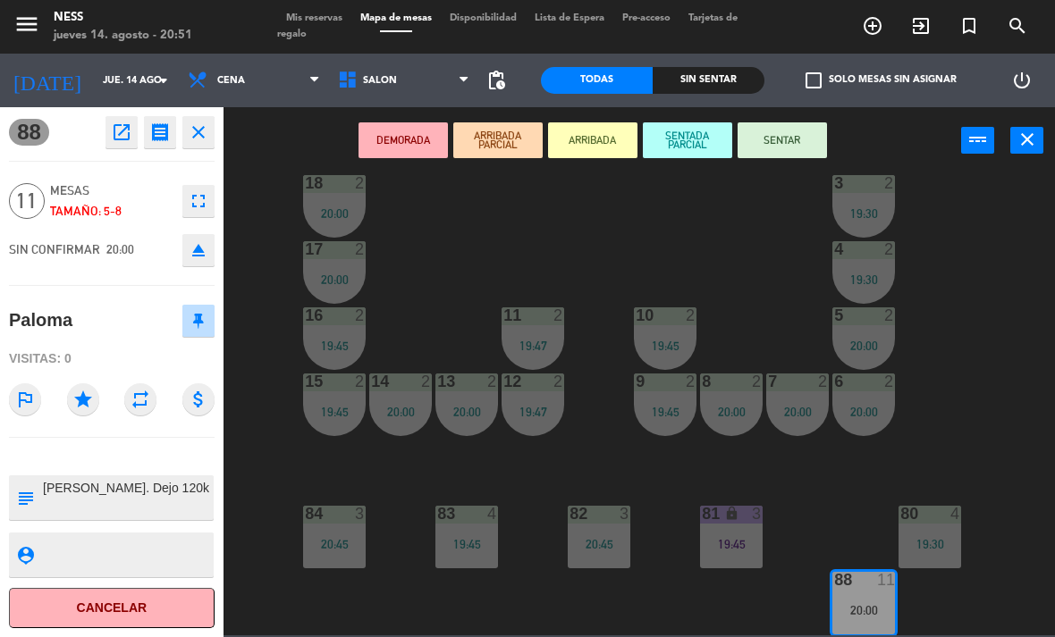
click at [806, 140] on button "SENTAR" at bounding box center [781, 140] width 89 height 36
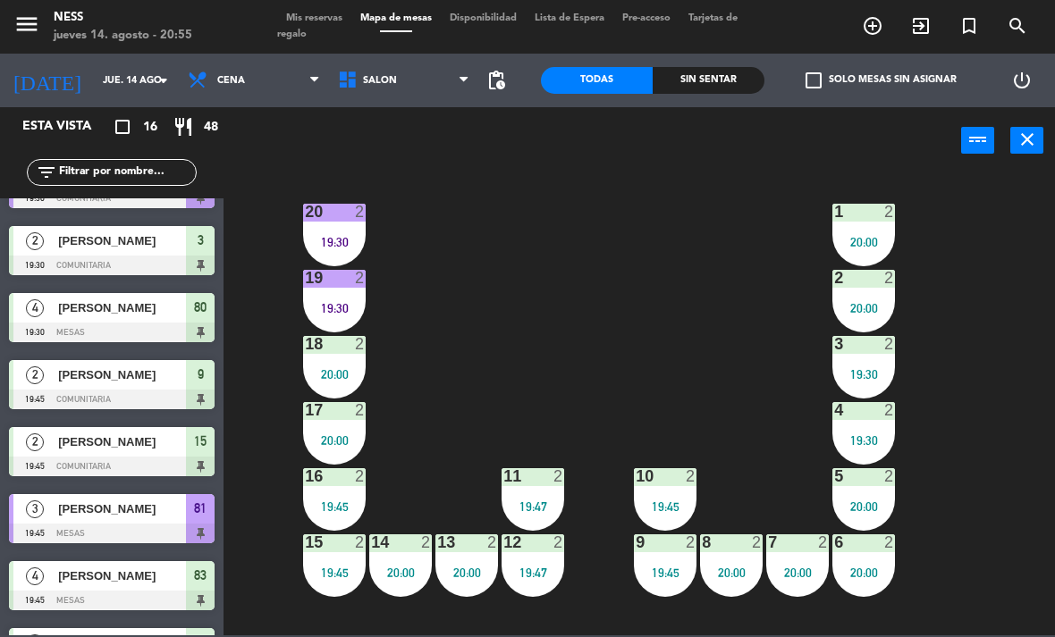
scroll to position [0, 0]
click at [897, 342] on div "2" at bounding box center [893, 344] width 29 height 16
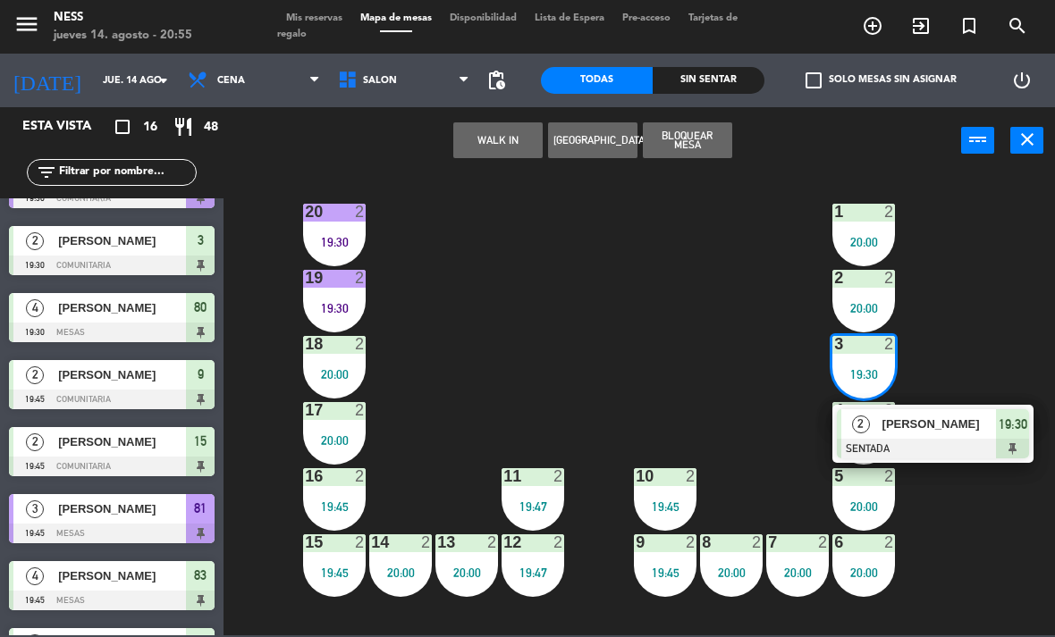
click at [908, 446] on div at bounding box center [933, 449] width 192 height 20
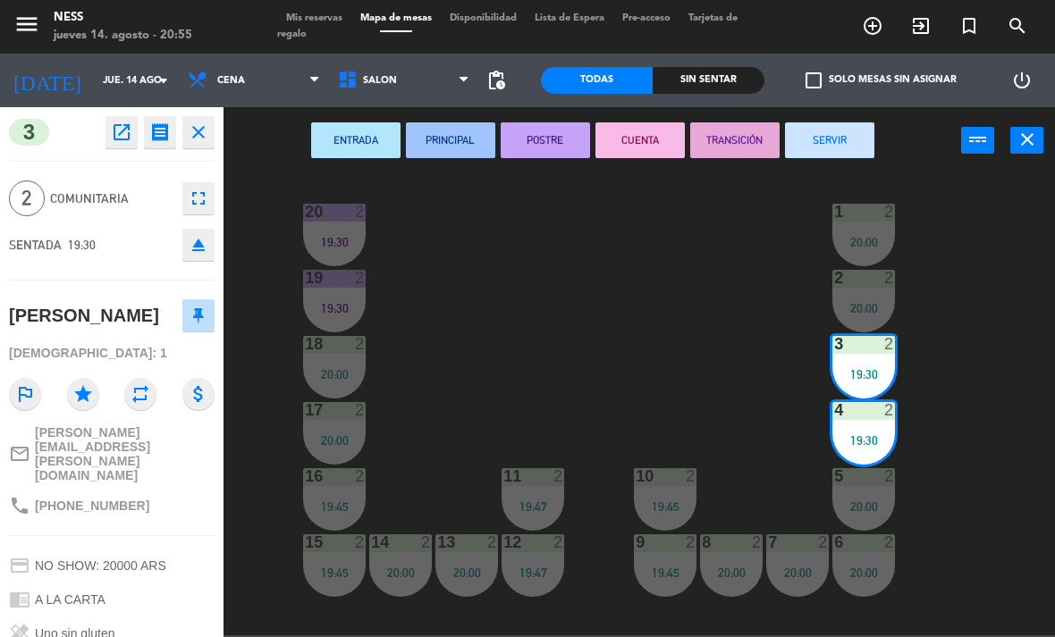
click at [558, 128] on button "POSTRE" at bounding box center [545, 140] width 89 height 36
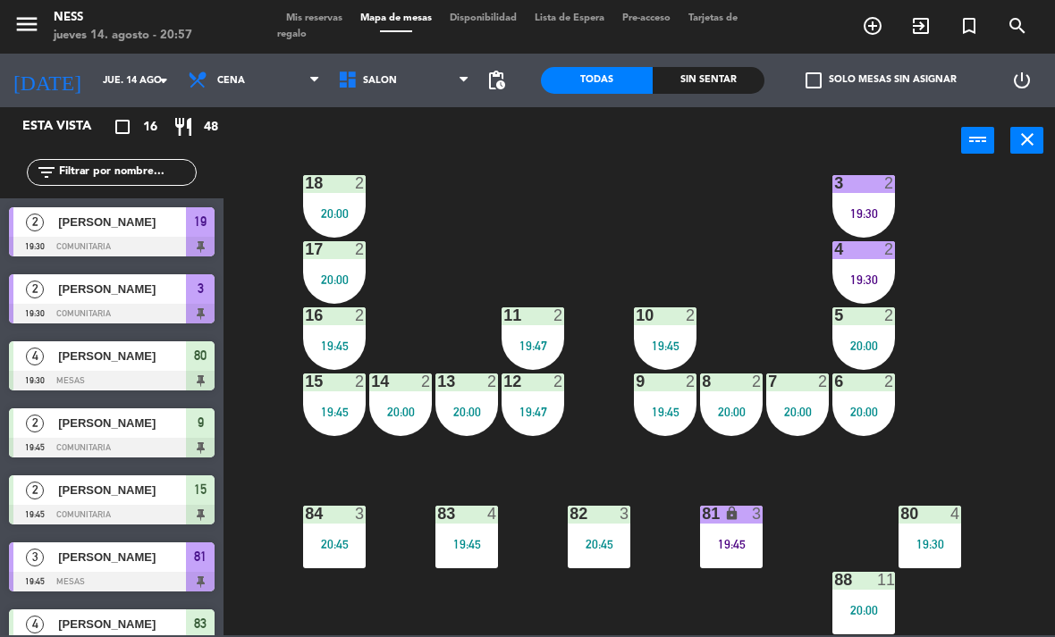
scroll to position [161, 0]
click at [518, 253] on div "20 2 19:30 1 2 20:00 19 2 19:30 2 2 20:00 18 2 20:00 3 2 19:30 17 2 20:00 4 2 1…" at bounding box center [644, 403] width 820 height 463
click at [749, 538] on div "19:45" at bounding box center [731, 544] width 63 height 13
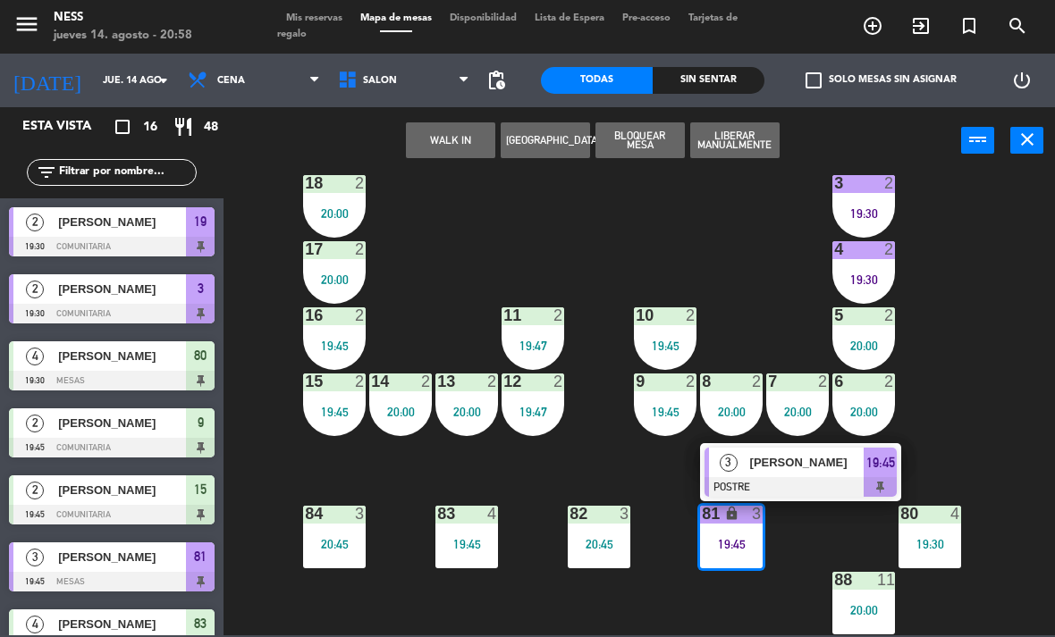
click at [751, 487] on div at bounding box center [800, 487] width 192 height 20
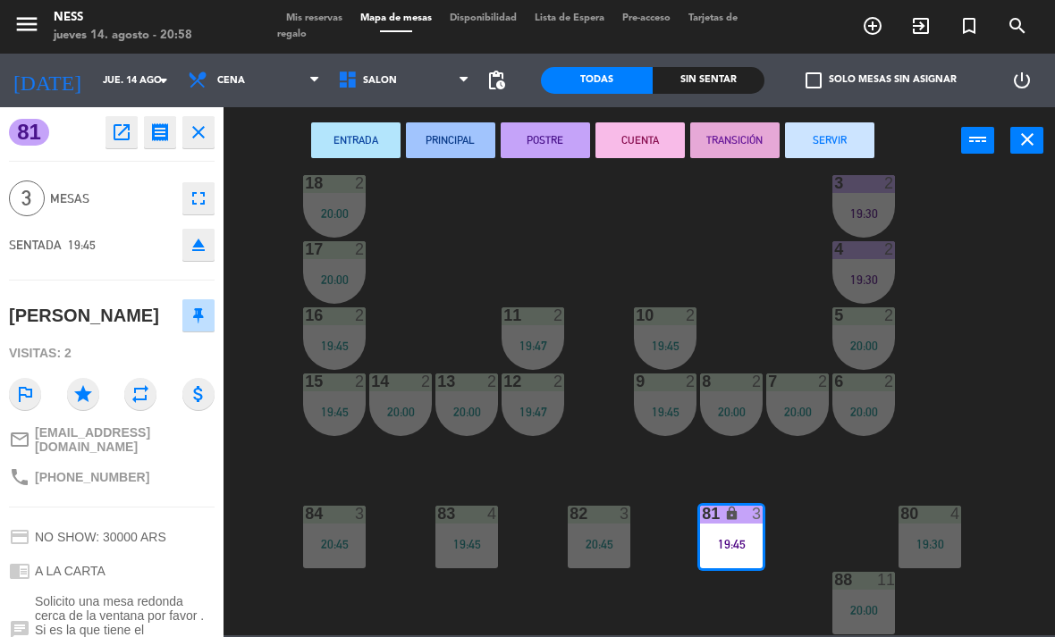
click at [647, 145] on button "CUENTA" at bounding box center [639, 140] width 89 height 36
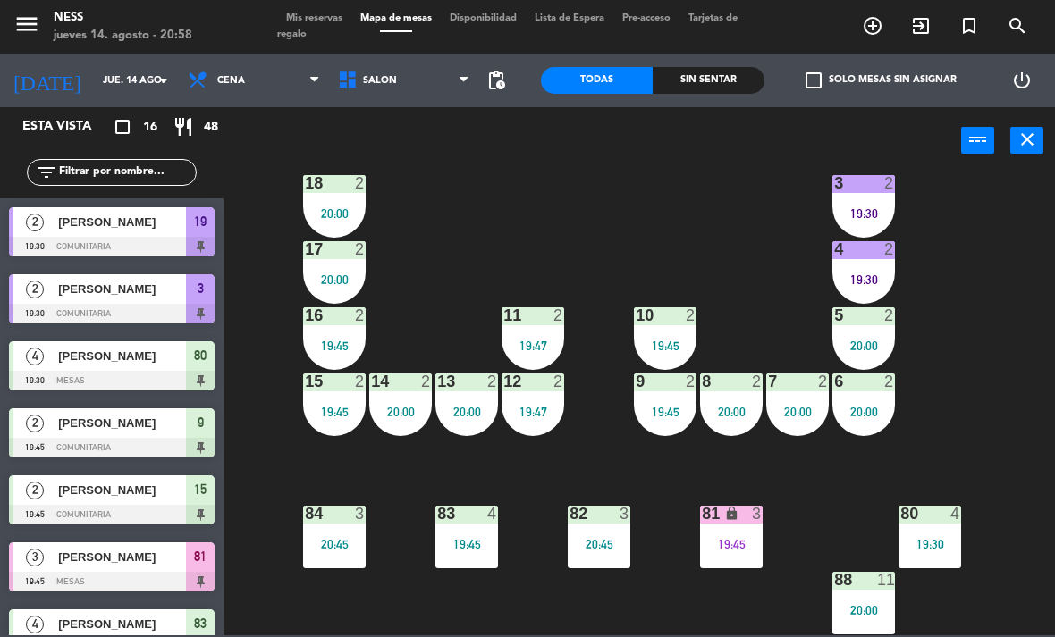
click at [484, 210] on div "20 2 19:30 1 2 20:00 19 2 19:30 2 2 20:00 18 2 20:00 3 2 19:30 17 2 20:00 4 2 1…" at bounding box center [644, 403] width 820 height 463
click at [658, 233] on div "20 2 19:30 1 2 20:00 19 2 19:30 2 2 20:00 18 2 20:00 3 2 19:30 17 2 20:00 4 2 1…" at bounding box center [644, 403] width 820 height 463
click at [736, 555] on div "81 lock 3 19:45" at bounding box center [731, 537] width 63 height 63
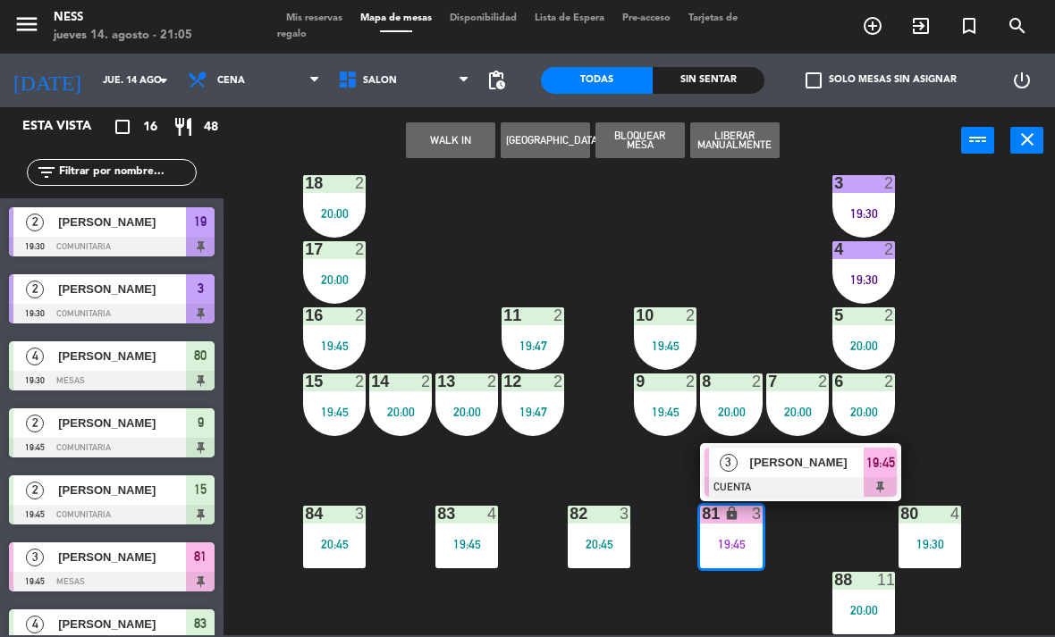
click at [814, 471] on span "[PERSON_NAME]" at bounding box center [807, 462] width 114 height 19
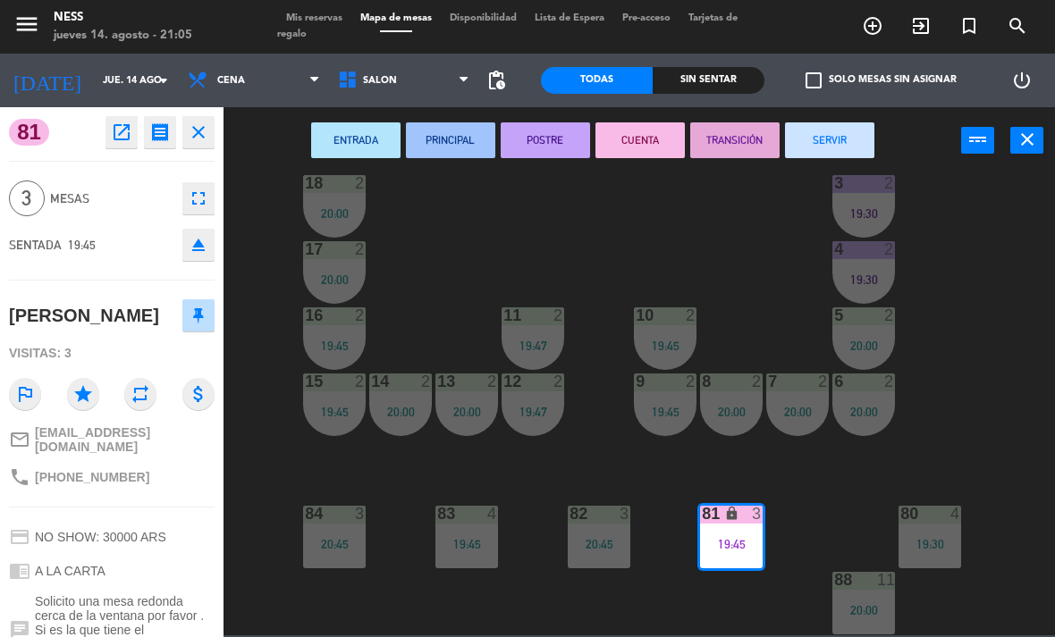
click at [858, 144] on button "SERVIR" at bounding box center [829, 140] width 89 height 36
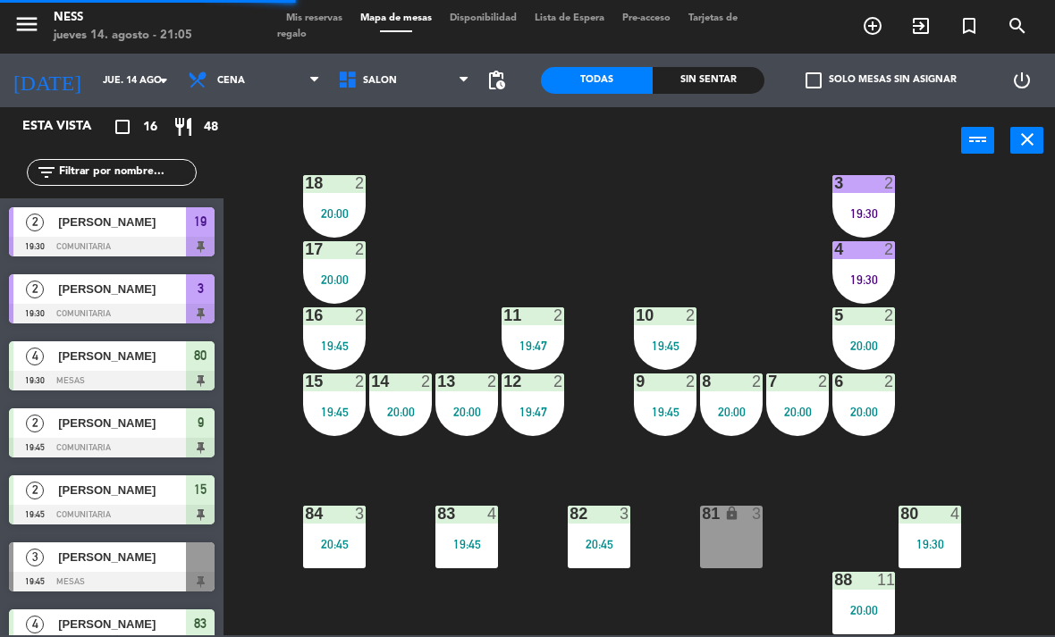
click at [722, 546] on div "81 lock 3" at bounding box center [731, 537] width 63 height 63
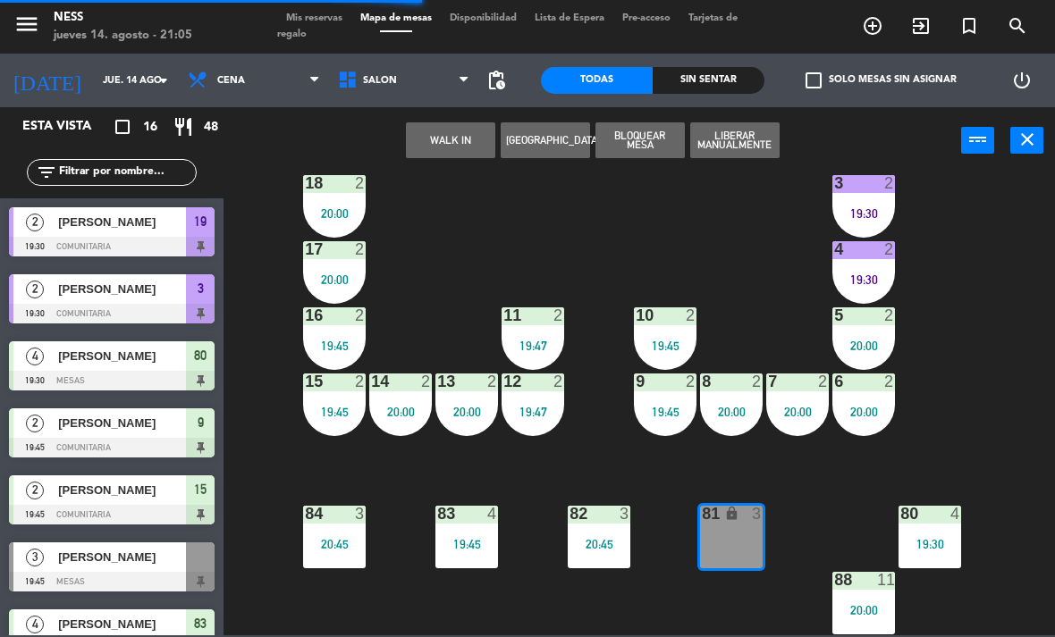
click at [552, 142] on button "[GEOGRAPHIC_DATA]" at bounding box center [545, 140] width 89 height 36
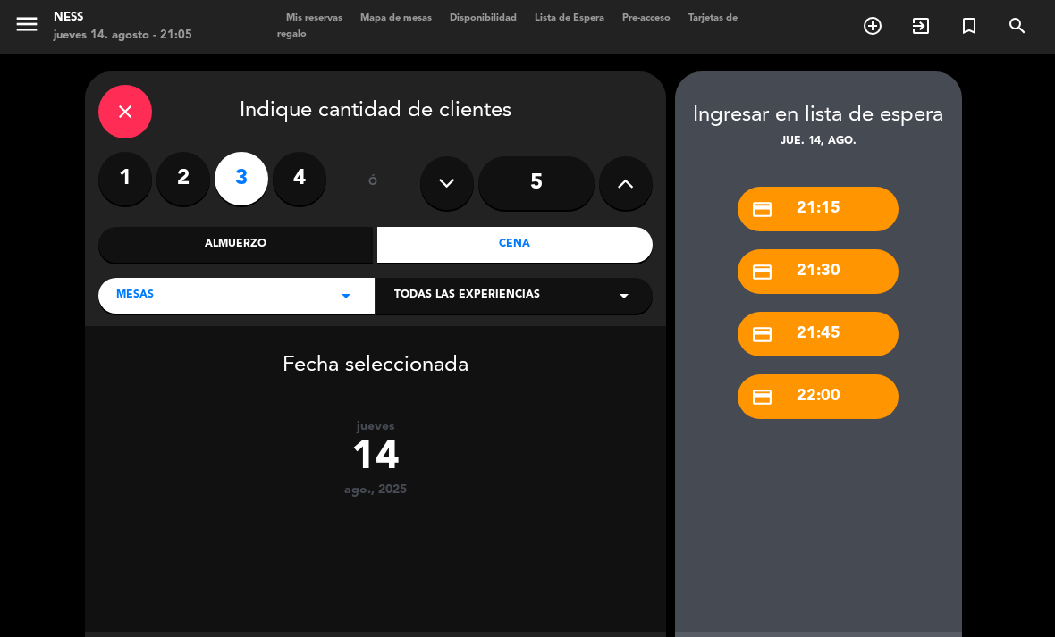
click at [116, 114] on icon "close" at bounding box center [124, 111] width 21 height 21
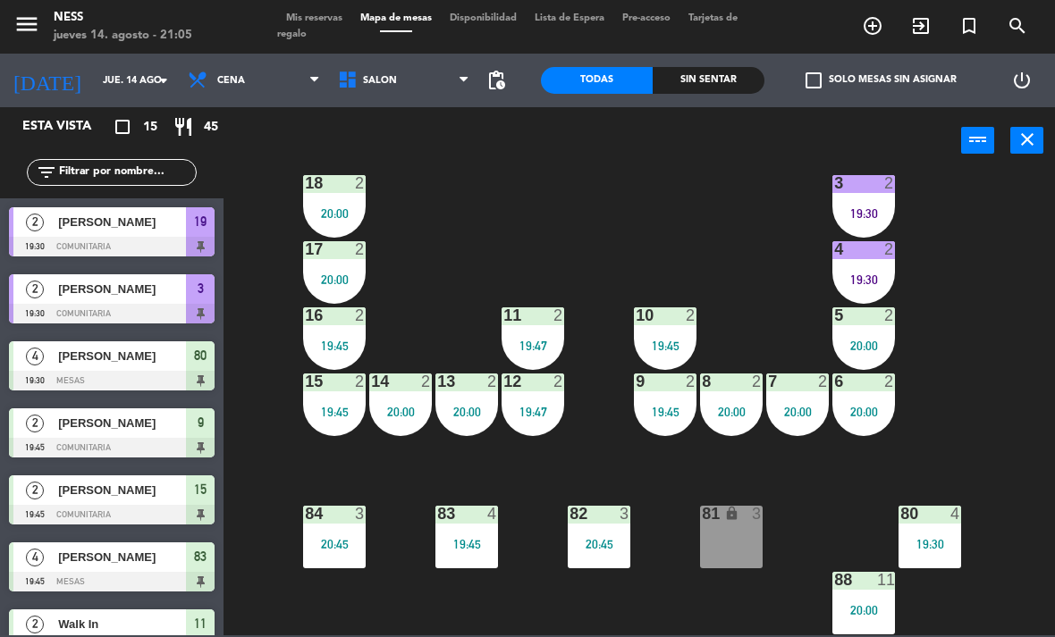
scroll to position [161, 0]
click at [745, 530] on div "81 lock 3" at bounding box center [731, 537] width 63 height 63
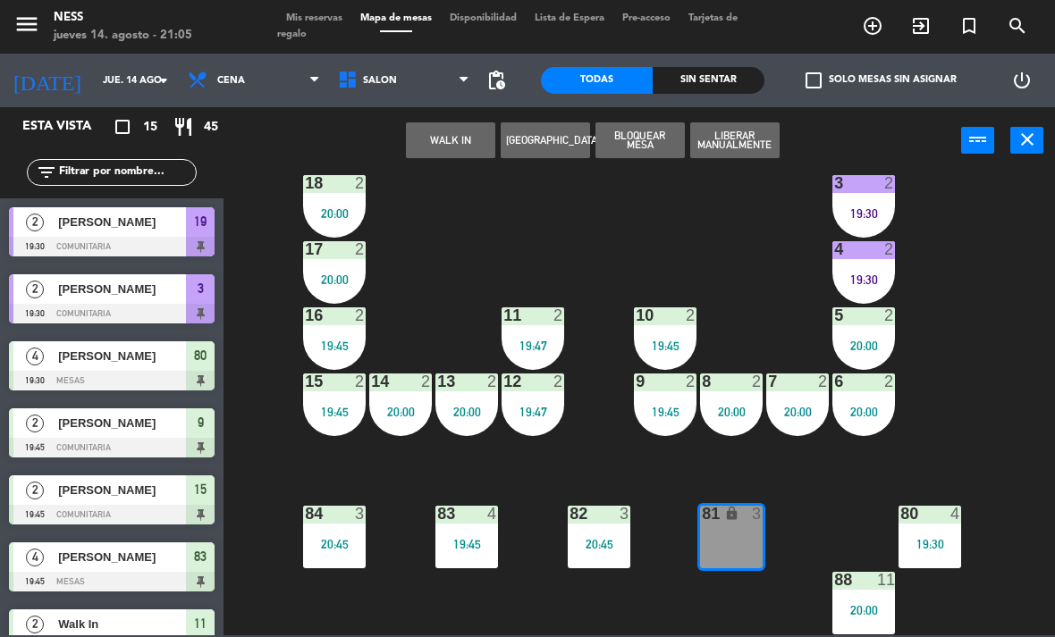
click at [459, 156] on button "WALK IN" at bounding box center [450, 140] width 89 height 36
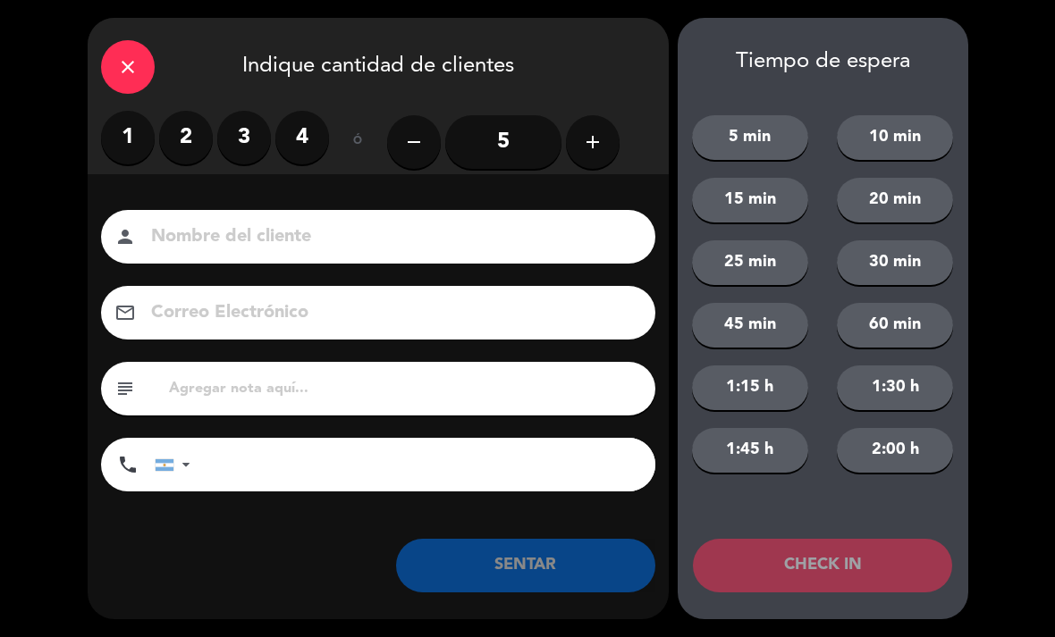
click at [194, 116] on label "2" at bounding box center [186, 138] width 54 height 54
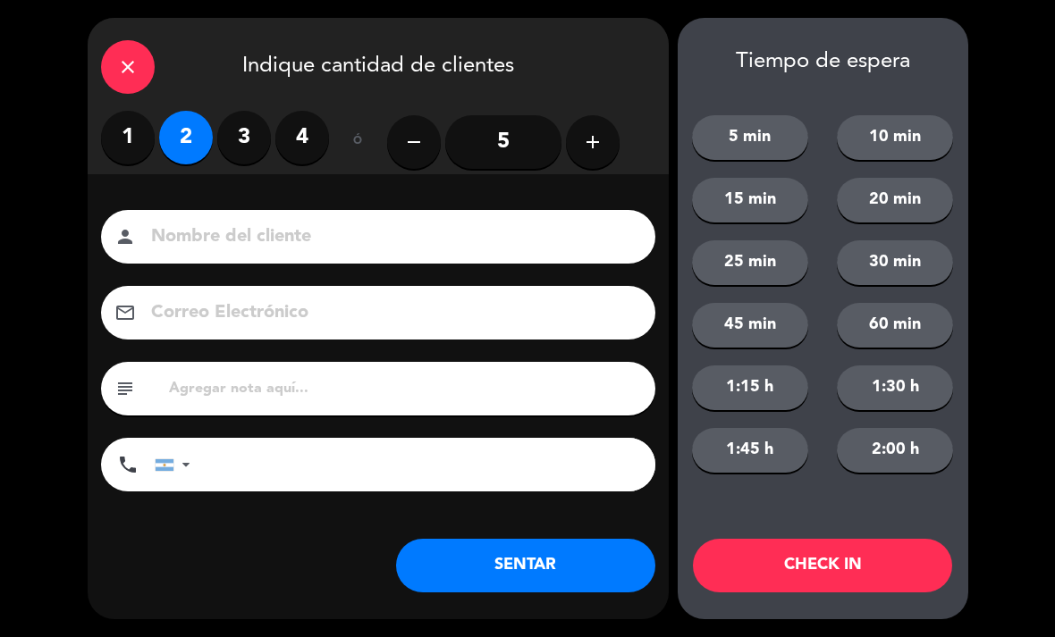
click at [257, 137] on label "3" at bounding box center [244, 138] width 54 height 54
click at [509, 563] on button "SENTAR" at bounding box center [525, 566] width 259 height 54
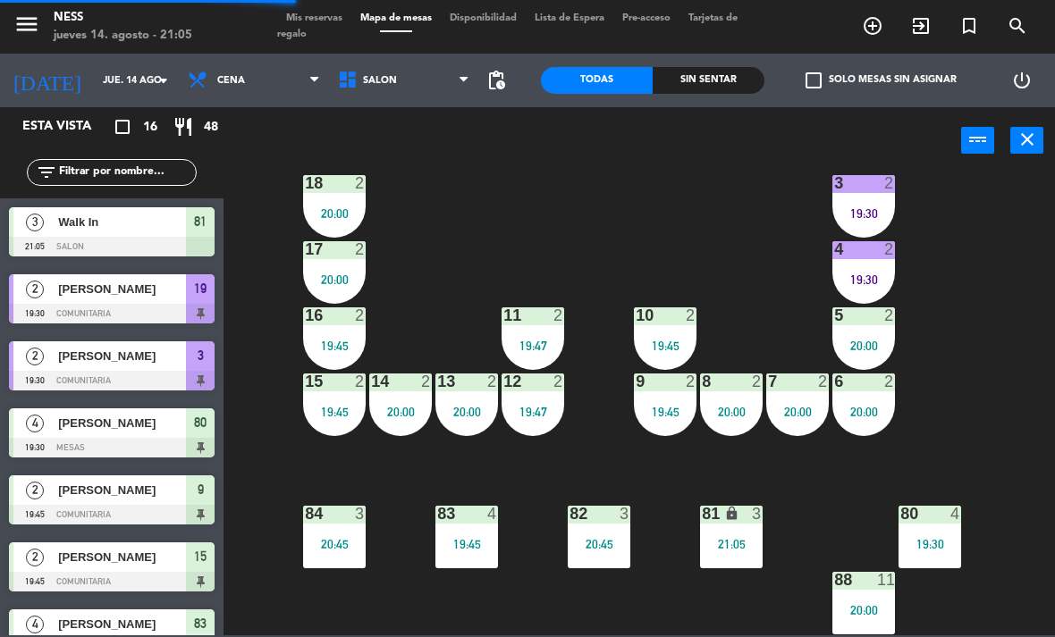
click at [1019, 418] on div "20 2 19:30 1 2 20:00 19 2 19:30 2 2 20:00 18 2 20:00 3 2 19:30 17 2 20:00 4 2 1…" at bounding box center [644, 403] width 820 height 463
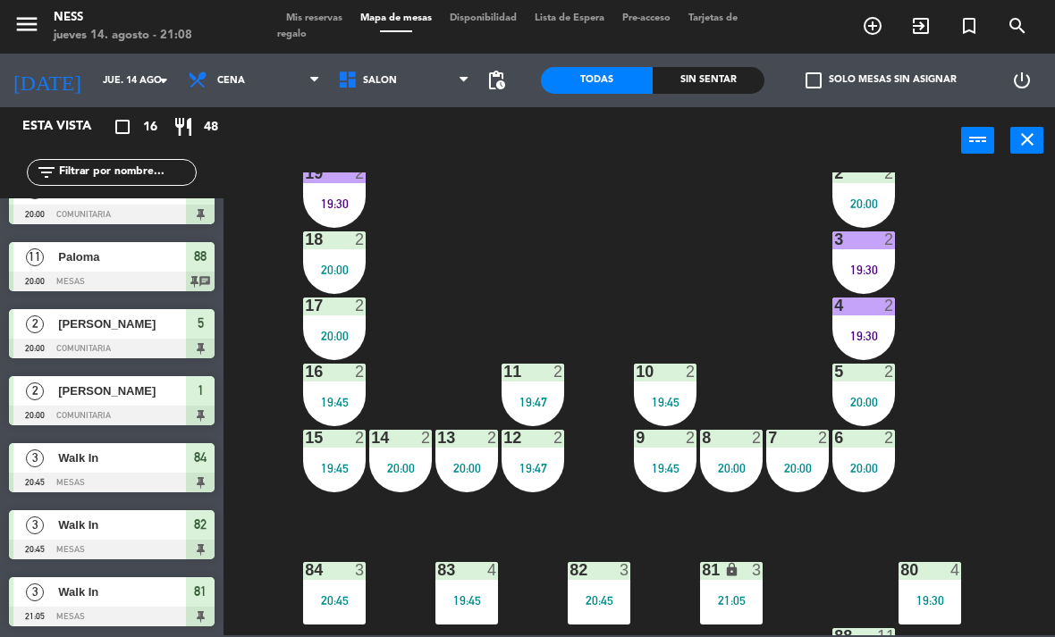
scroll to position [112, 0]
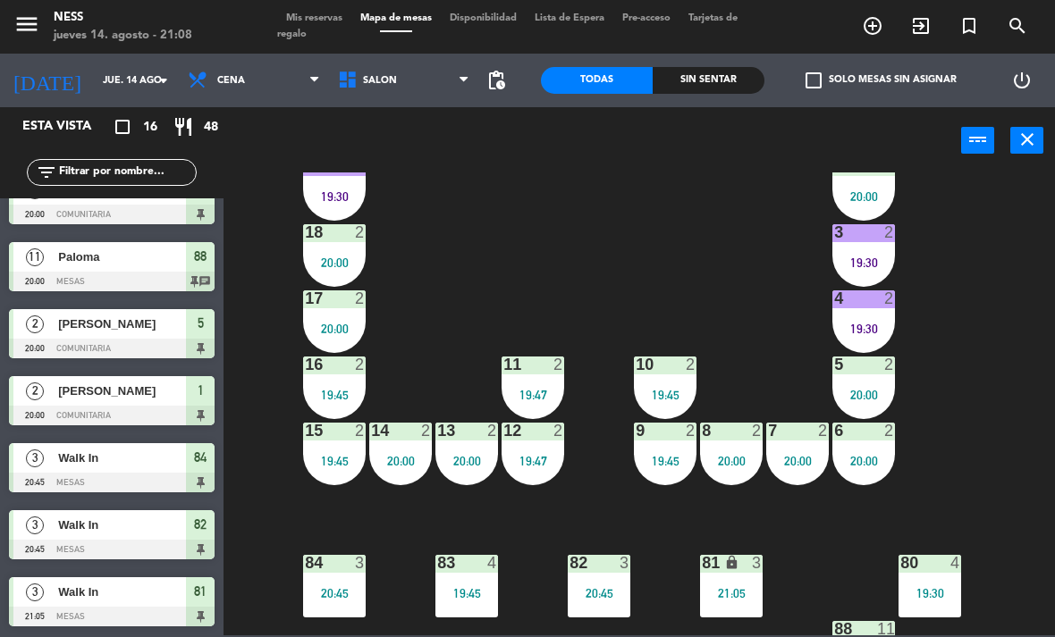
click at [795, 219] on div "20 2 19:30 1 2 20:00 19 2 19:30 2 2 20:00 18 2 20:00 3 2 19:30 17 2 20:00 4 2 1…" at bounding box center [644, 403] width 820 height 463
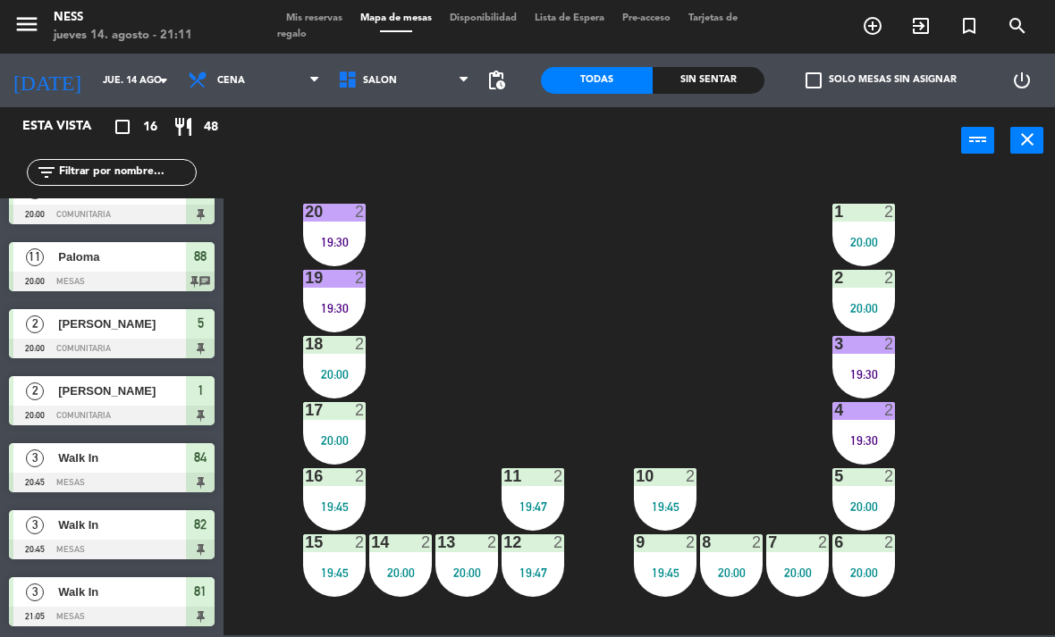
scroll to position [0, 0]
click at [332, 244] on div "19:30" at bounding box center [334, 242] width 63 height 13
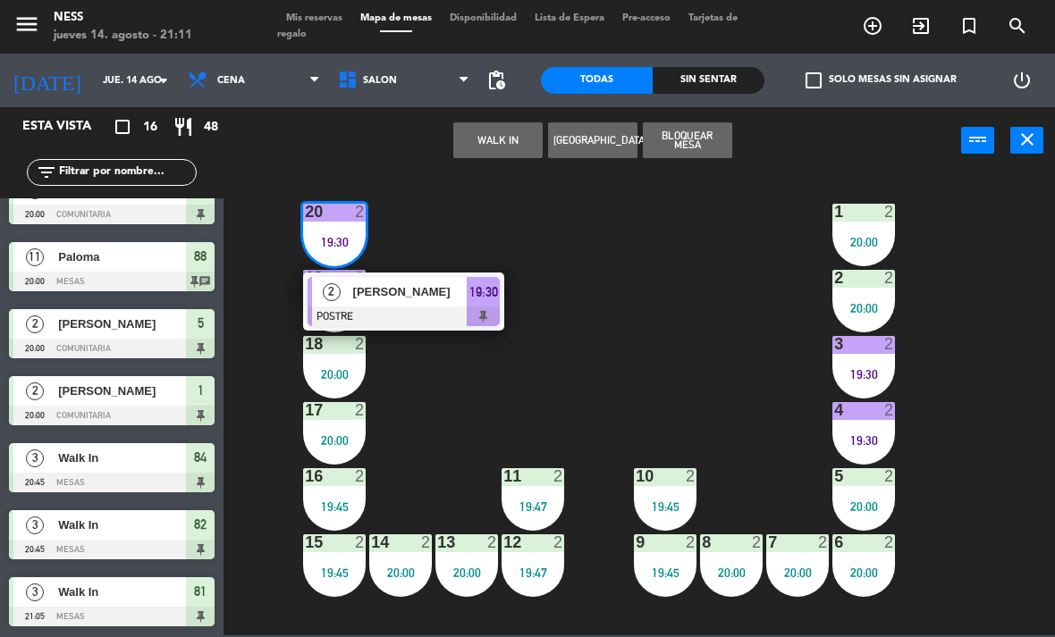
click at [397, 319] on div at bounding box center [403, 317] width 192 height 20
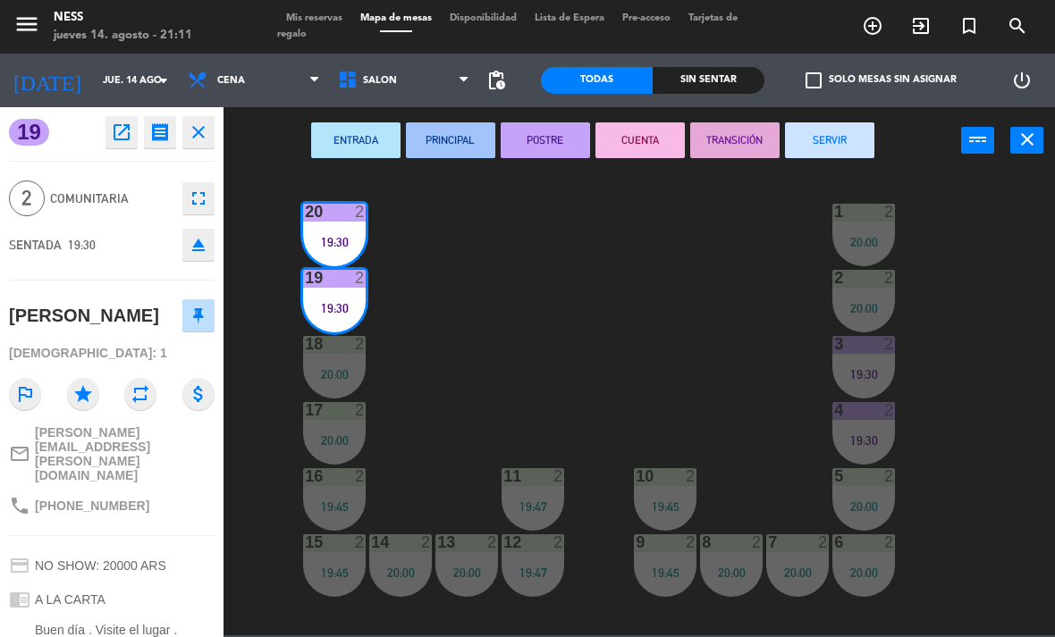
click at [638, 148] on button "CUENTA" at bounding box center [639, 140] width 89 height 36
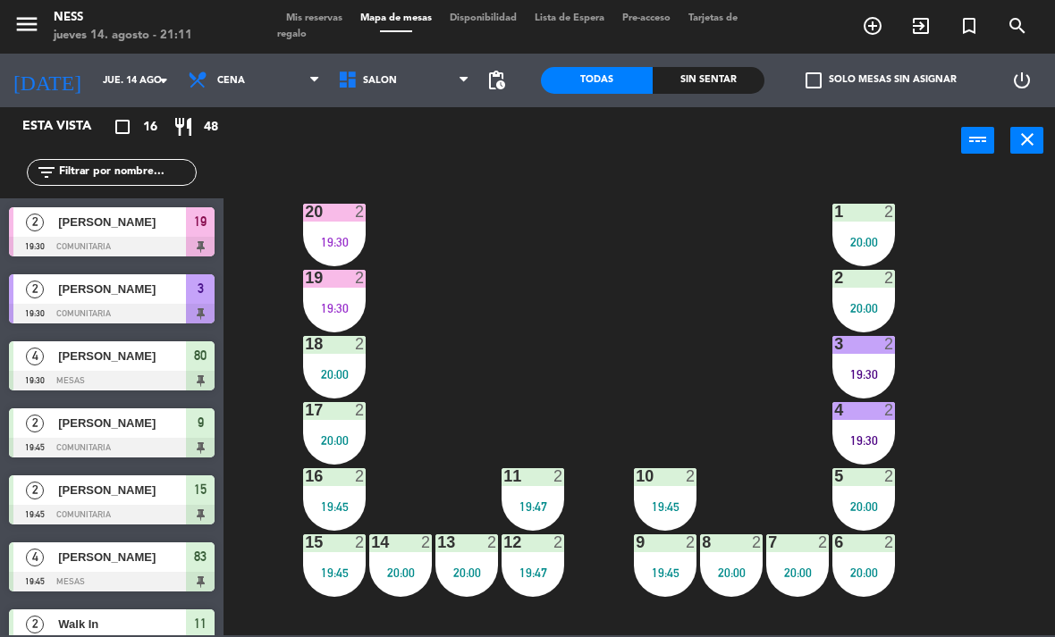
click at [854, 381] on div "19:30" at bounding box center [863, 374] width 63 height 13
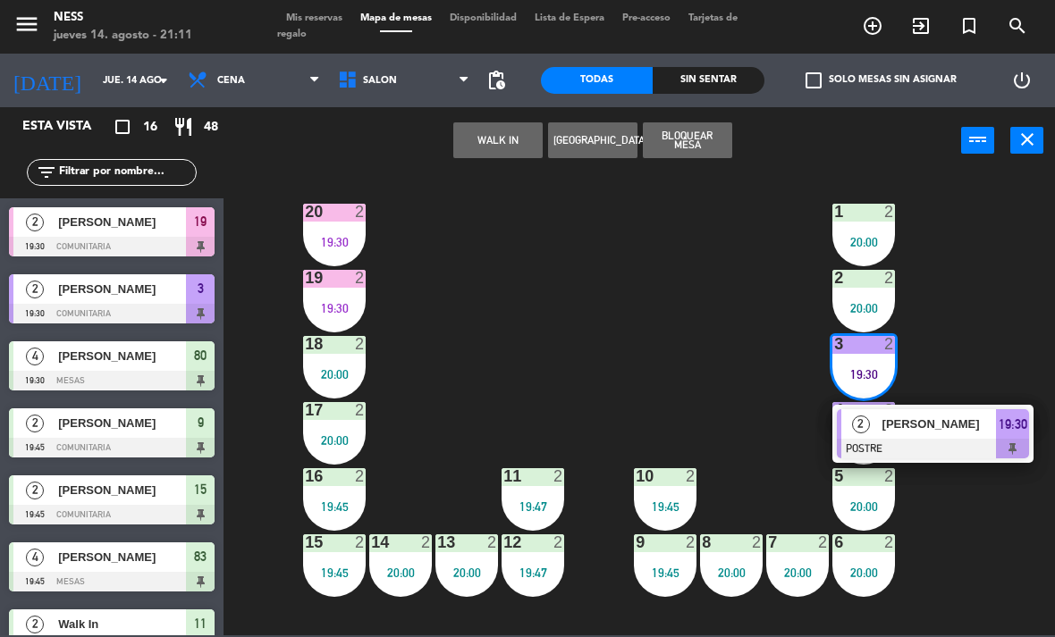
click at [919, 432] on span "[PERSON_NAME]" at bounding box center [939, 424] width 114 height 19
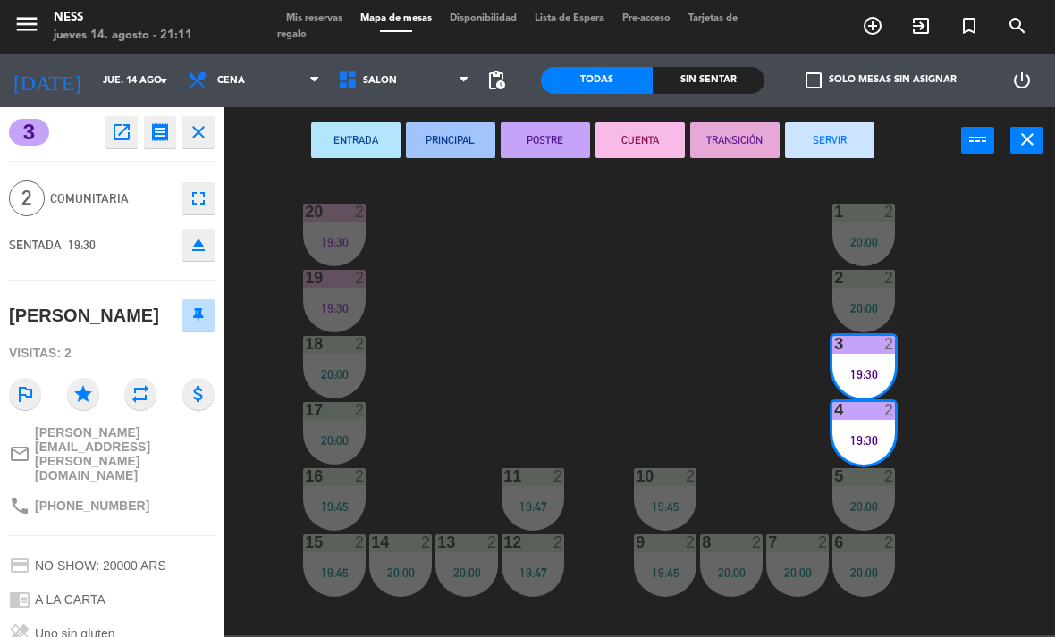
click at [644, 141] on button "CUENTA" at bounding box center [639, 140] width 89 height 36
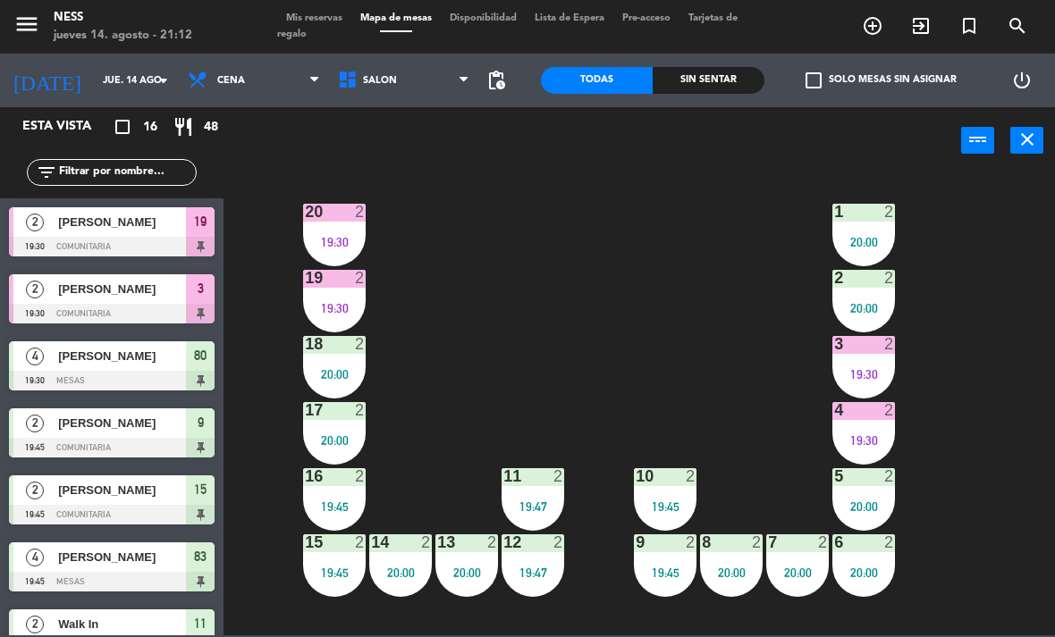
click at [517, 367] on div "20 2 19:30 1 2 20:00 19 2 19:30 2 2 20:00 18 2 20:00 3 2 19:30 17 2 20:00 4 2 1…" at bounding box center [644, 403] width 820 height 463
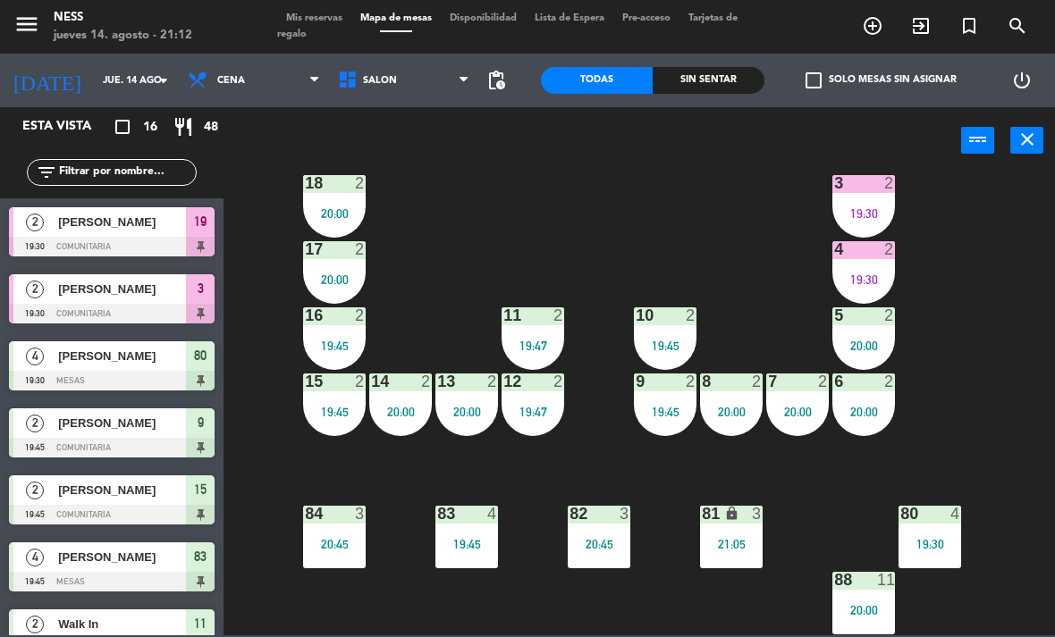
scroll to position [161, 0]
click at [631, 172] on div "20 2 19:30 1 2 20:00 19 2 19:30 2 2 20:00 18 2 20:00 3 2 19:30 17 2 20:00 4 2 1…" at bounding box center [644, 403] width 820 height 463
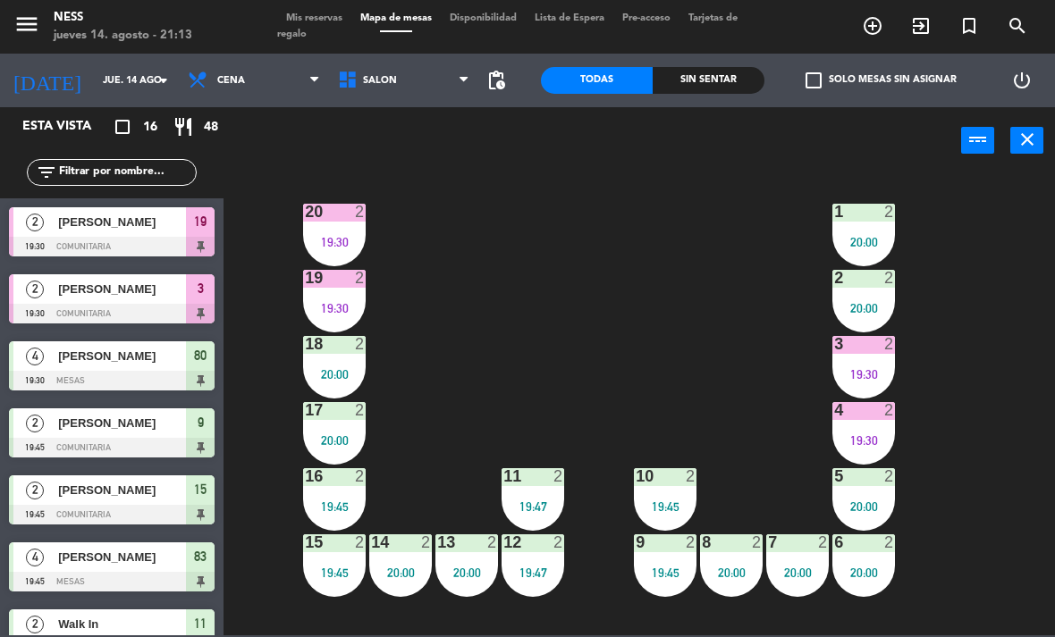
scroll to position [0, 0]
click at [707, 515] on div "20 2 19:30 1 2 20:00 19 2 19:30 2 2 20:00 18 2 20:00 3 2 19:30 17 2 20:00 4 2 1…" at bounding box center [644, 403] width 820 height 463
click at [683, 571] on div "19:45" at bounding box center [665, 573] width 63 height 13
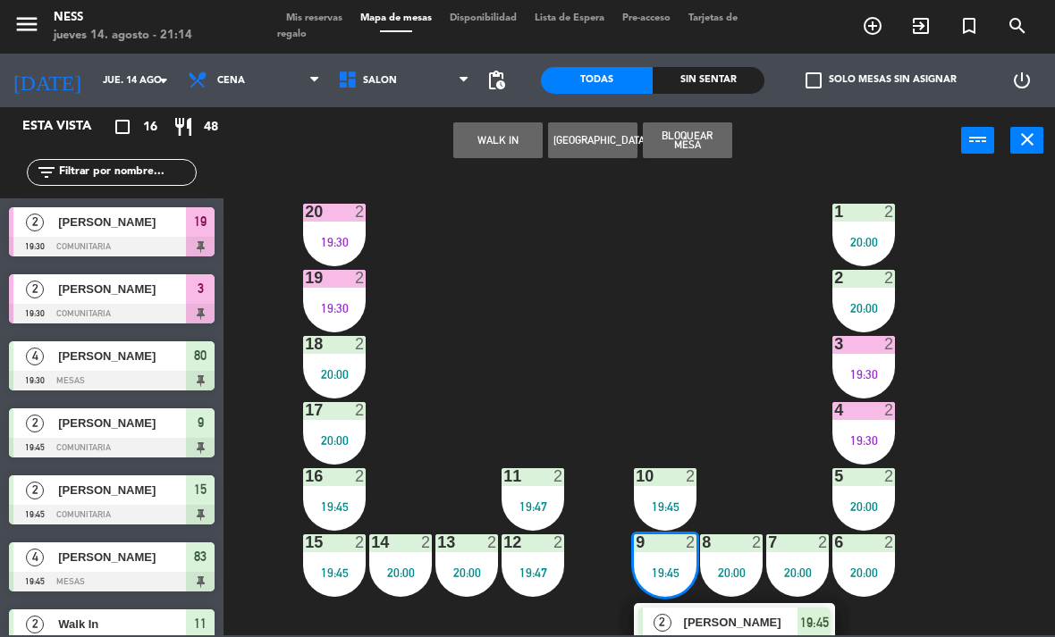
click at [718, 629] on span "[PERSON_NAME]" at bounding box center [741, 622] width 114 height 19
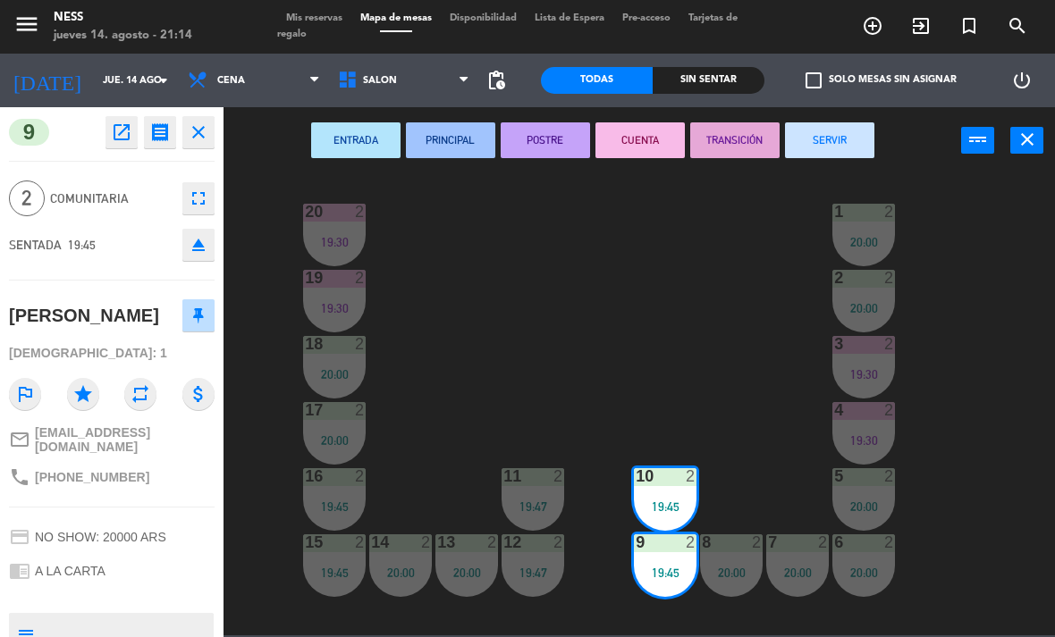
click at [534, 134] on button "POSTRE" at bounding box center [545, 140] width 89 height 36
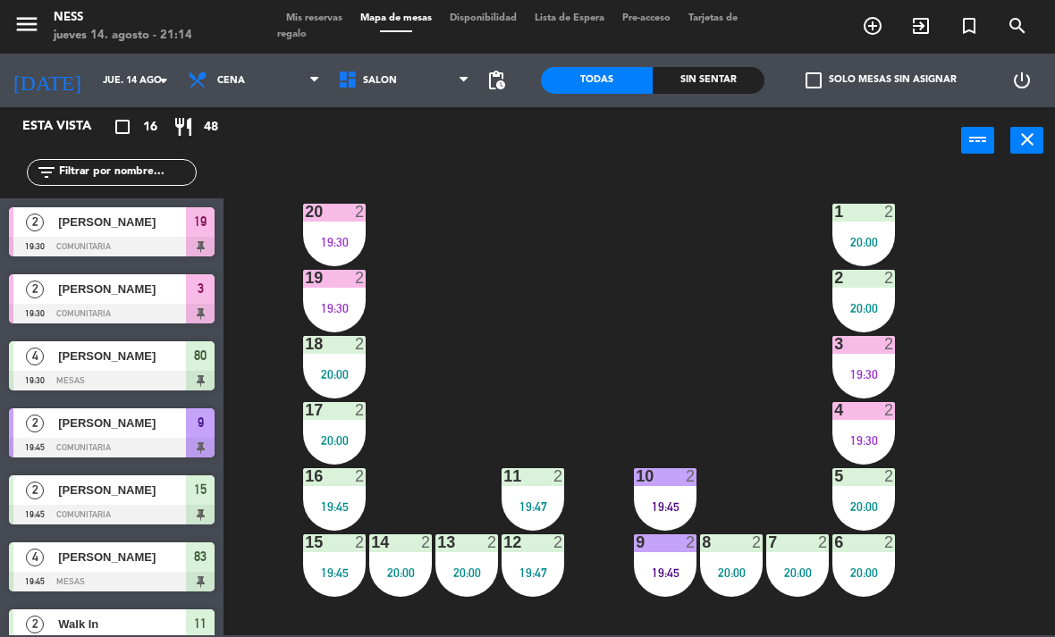
click at [543, 501] on div "19:47" at bounding box center [532, 507] width 63 height 13
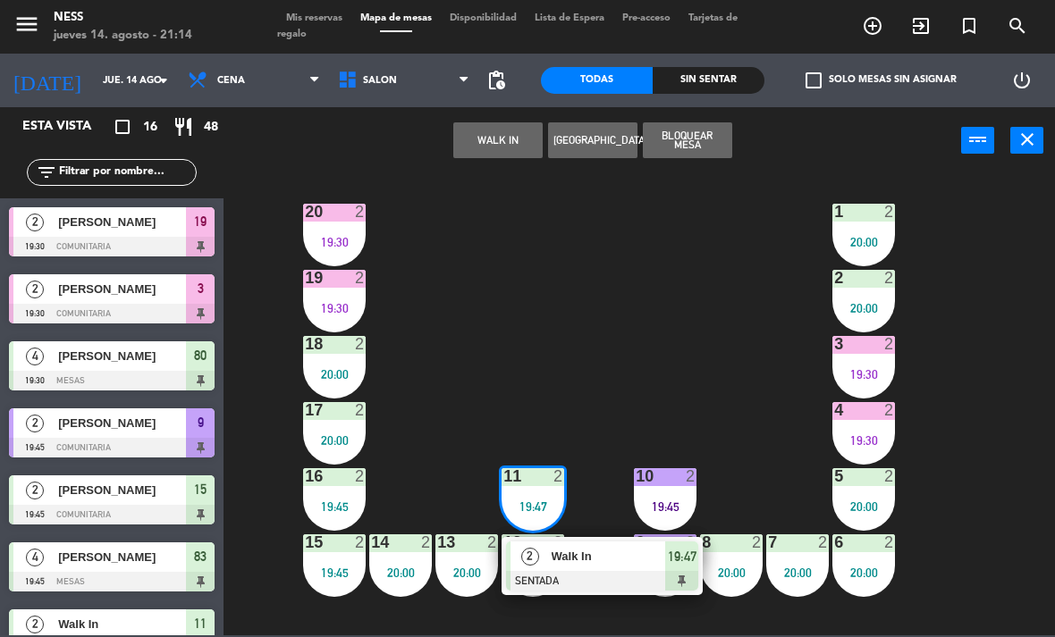
click at [581, 573] on div at bounding box center [602, 581] width 192 height 20
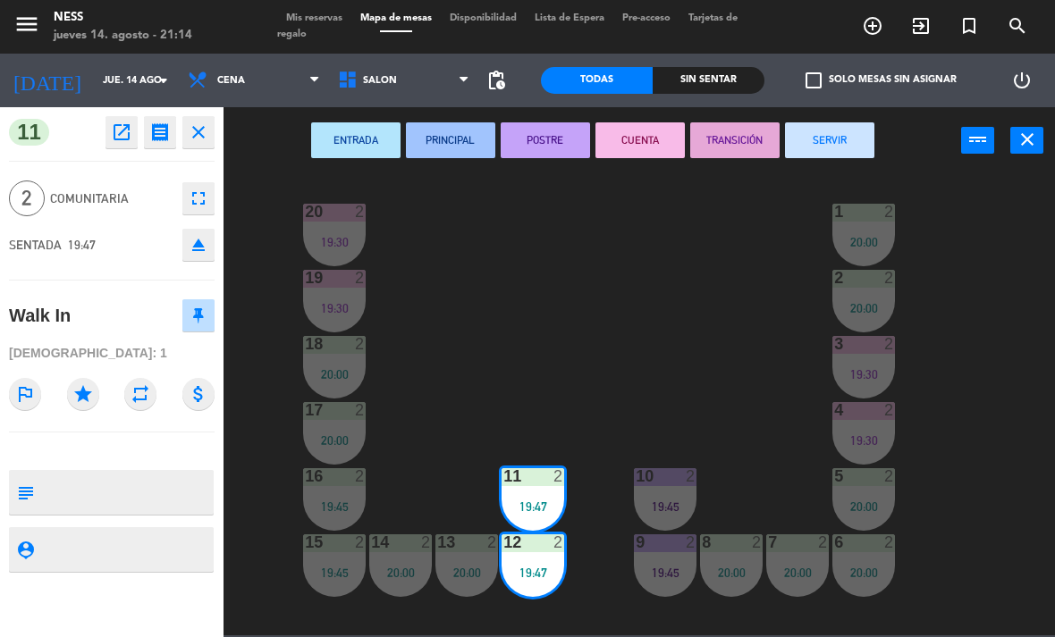
click at [536, 156] on button "POSTRE" at bounding box center [545, 140] width 89 height 36
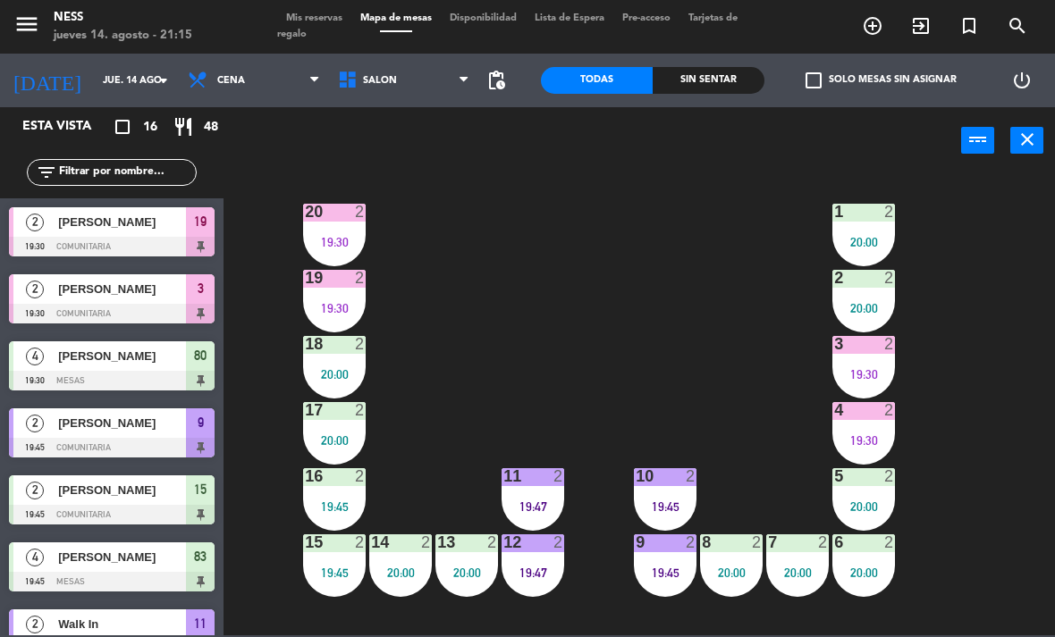
click at [343, 204] on div at bounding box center [334, 212] width 29 height 16
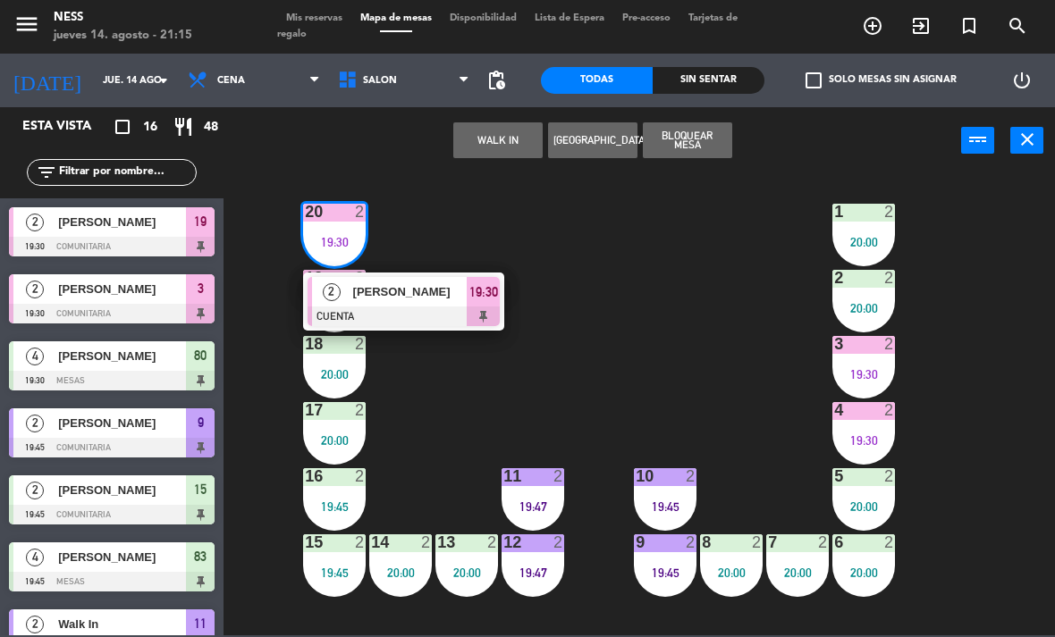
click at [385, 305] on div "[PERSON_NAME]" at bounding box center [409, 291] width 116 height 29
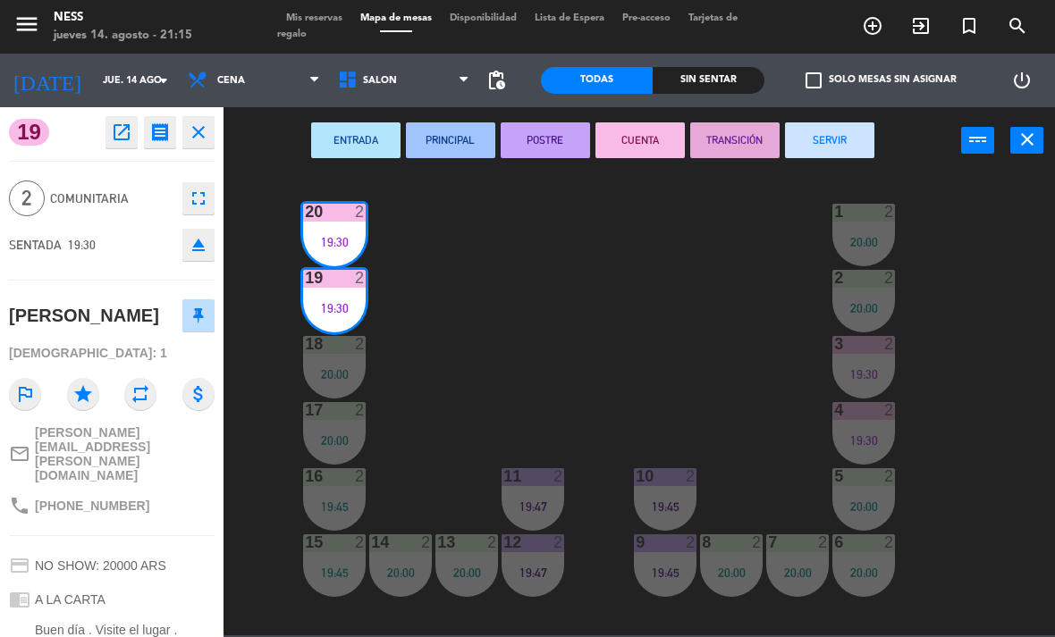
click at [829, 157] on button "SERVIR" at bounding box center [829, 140] width 89 height 36
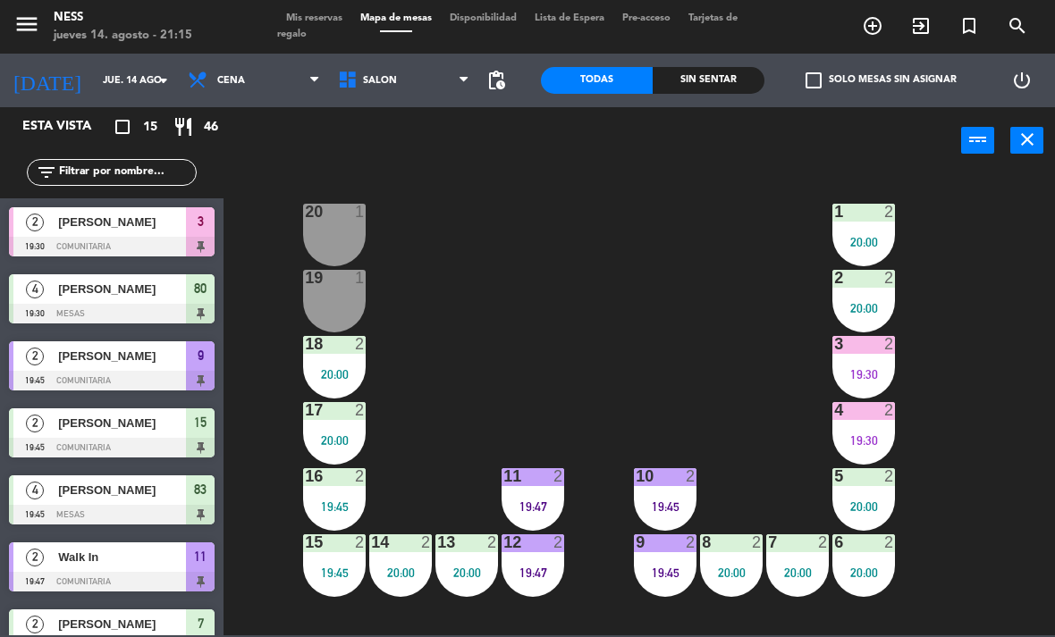
click at [464, 288] on div "20 1 1 2 20:00 19 1 2 2 20:00 18 2 20:00 3 2 19:30 17 2 20:00 4 2 19:30 16 2 19…" at bounding box center [644, 403] width 820 height 463
click at [860, 371] on div "19:30" at bounding box center [863, 374] width 63 height 13
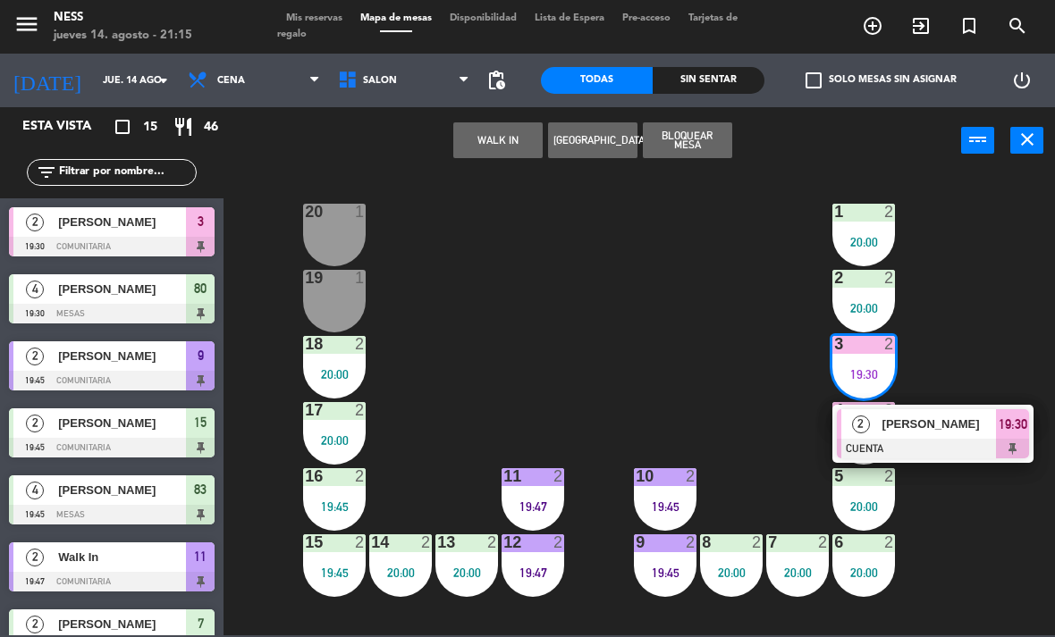
click at [946, 450] on div at bounding box center [933, 449] width 192 height 20
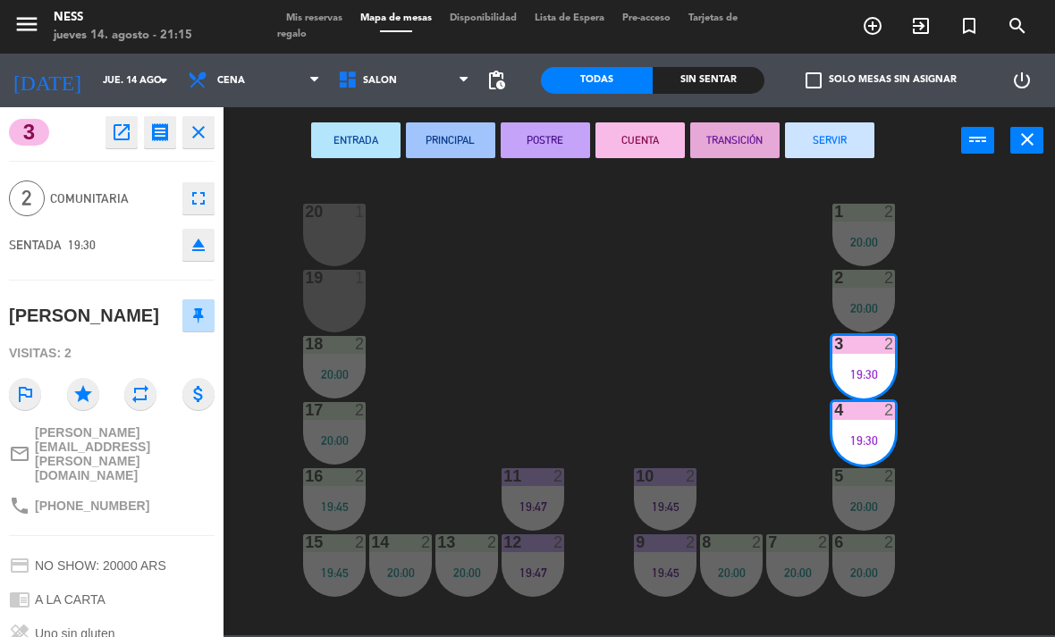
click at [853, 139] on button "SERVIR" at bounding box center [829, 140] width 89 height 36
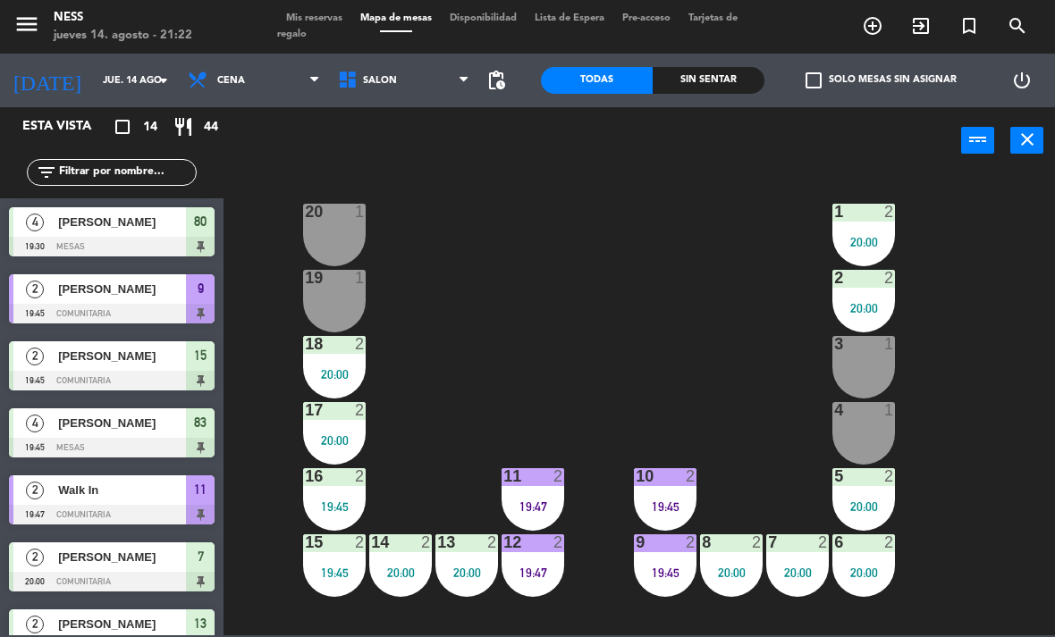
click at [885, 352] on div "1" at bounding box center [889, 344] width 11 height 16
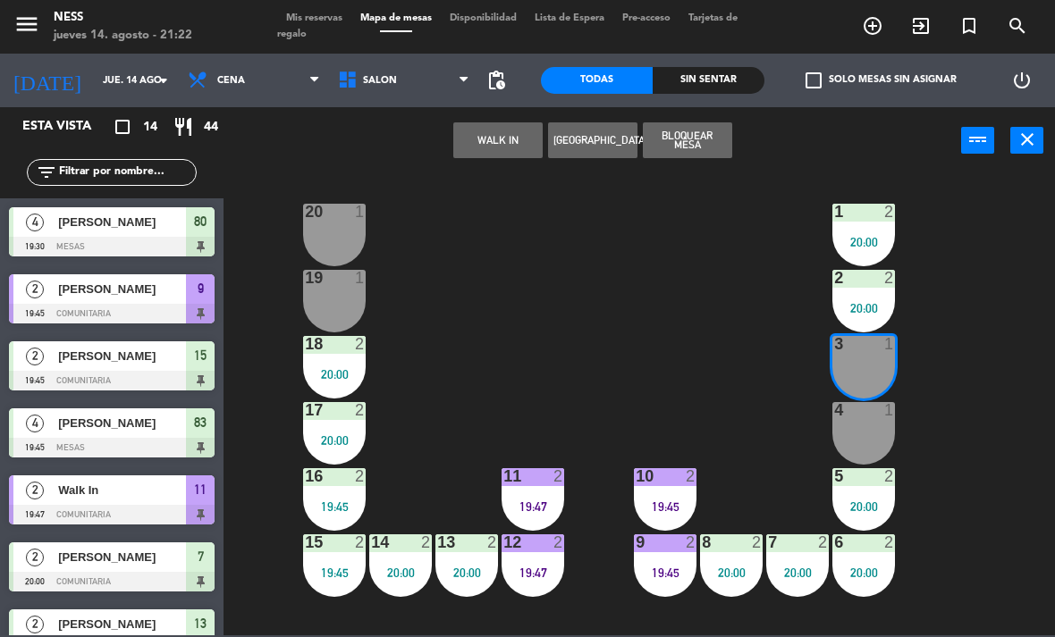
click at [501, 152] on button "WALK IN" at bounding box center [497, 140] width 89 height 36
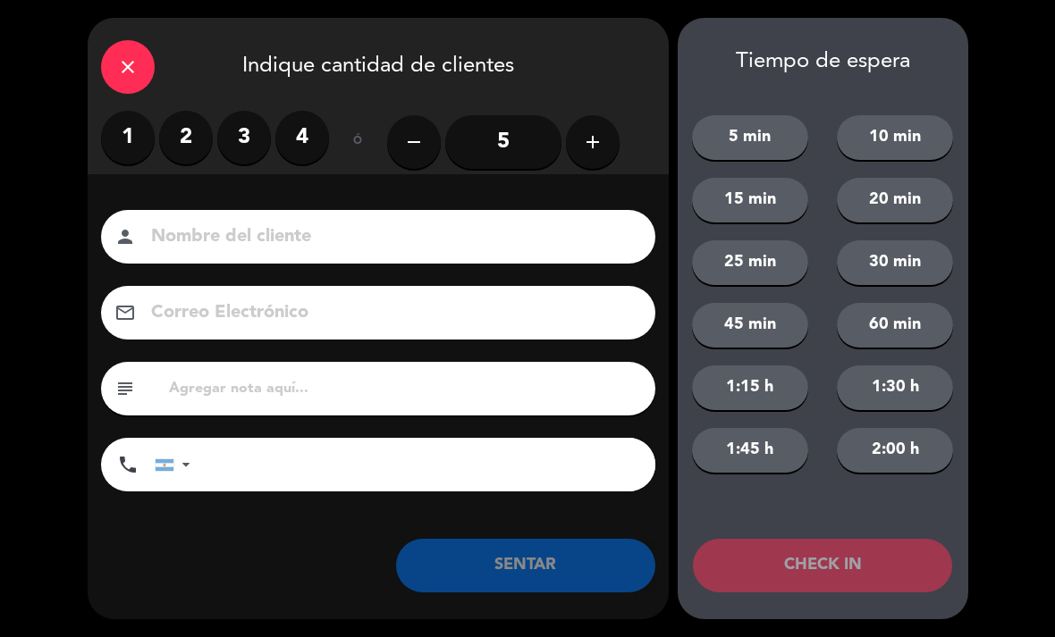
click at [181, 158] on label "2" at bounding box center [186, 138] width 54 height 54
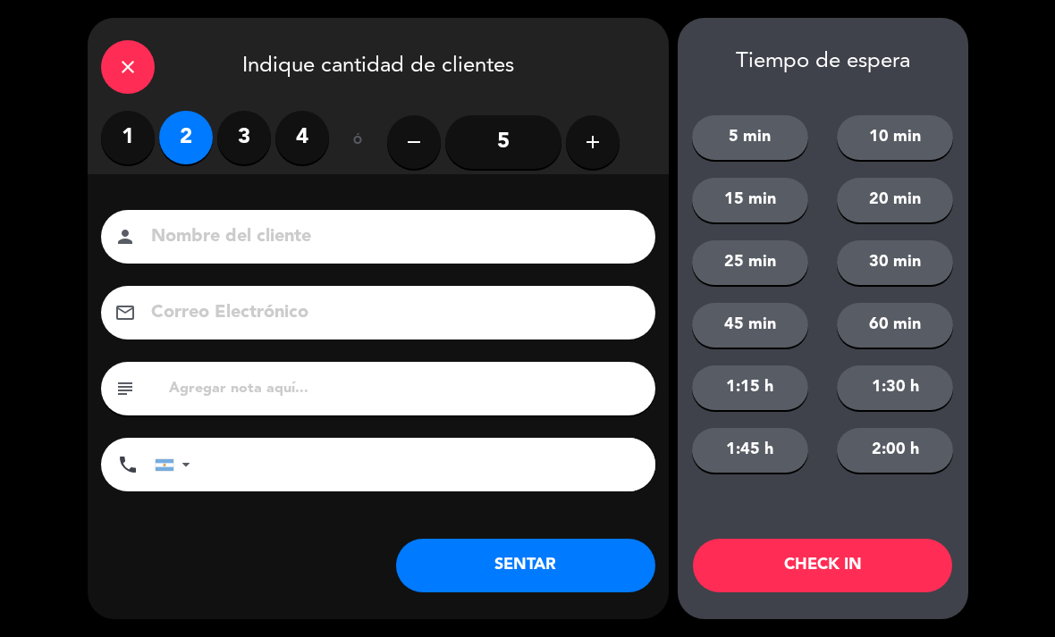
click at [607, 570] on button "SENTAR" at bounding box center [525, 566] width 259 height 54
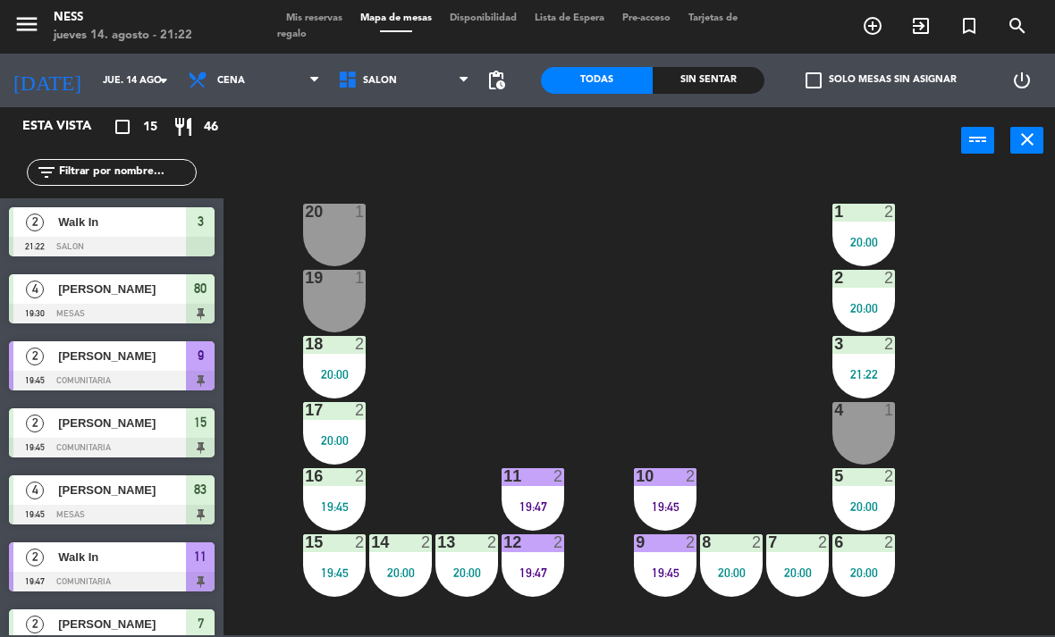
click at [349, 231] on div "20 1" at bounding box center [334, 235] width 63 height 63
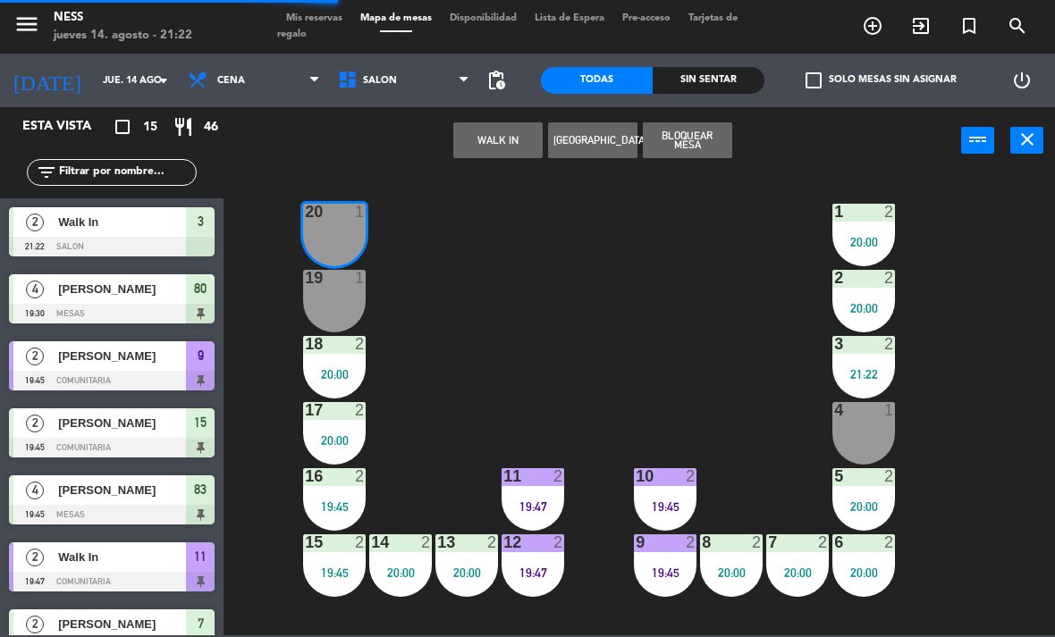
click at [503, 146] on button "WALK IN" at bounding box center [497, 140] width 89 height 36
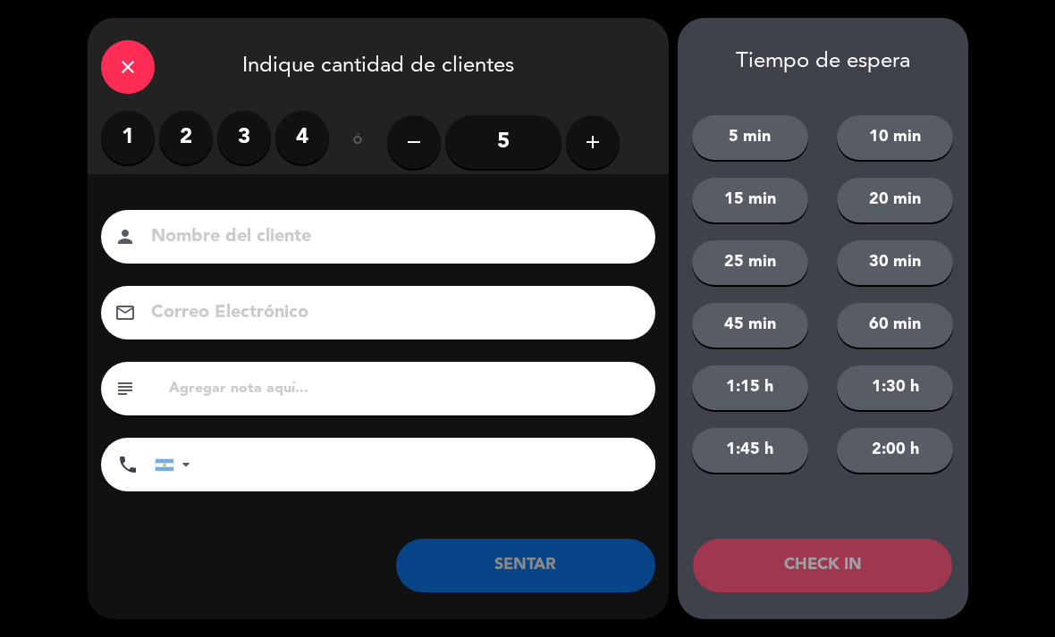
click at [200, 141] on label "2" at bounding box center [186, 138] width 54 height 54
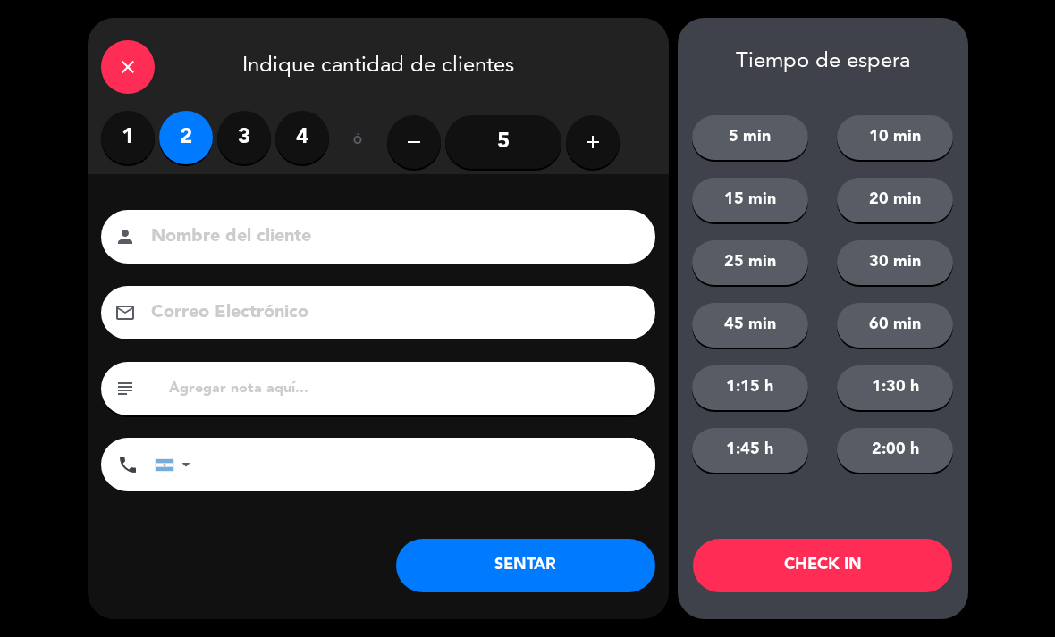
click at [487, 553] on button "SENTAR" at bounding box center [525, 566] width 259 height 54
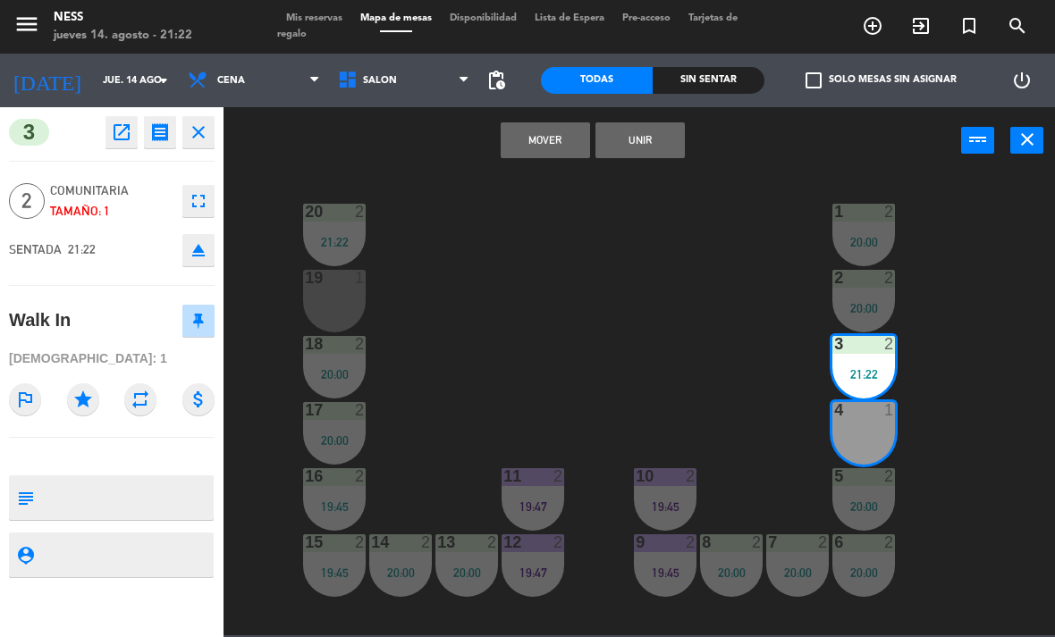
click at [670, 153] on button "Unir" at bounding box center [639, 140] width 89 height 36
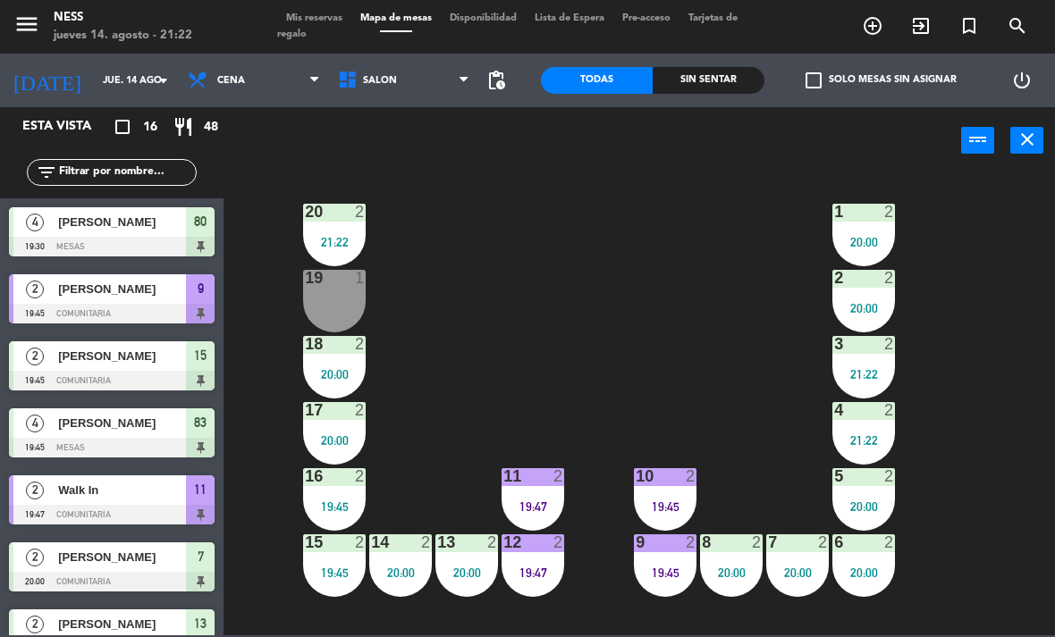
scroll to position [316, 0]
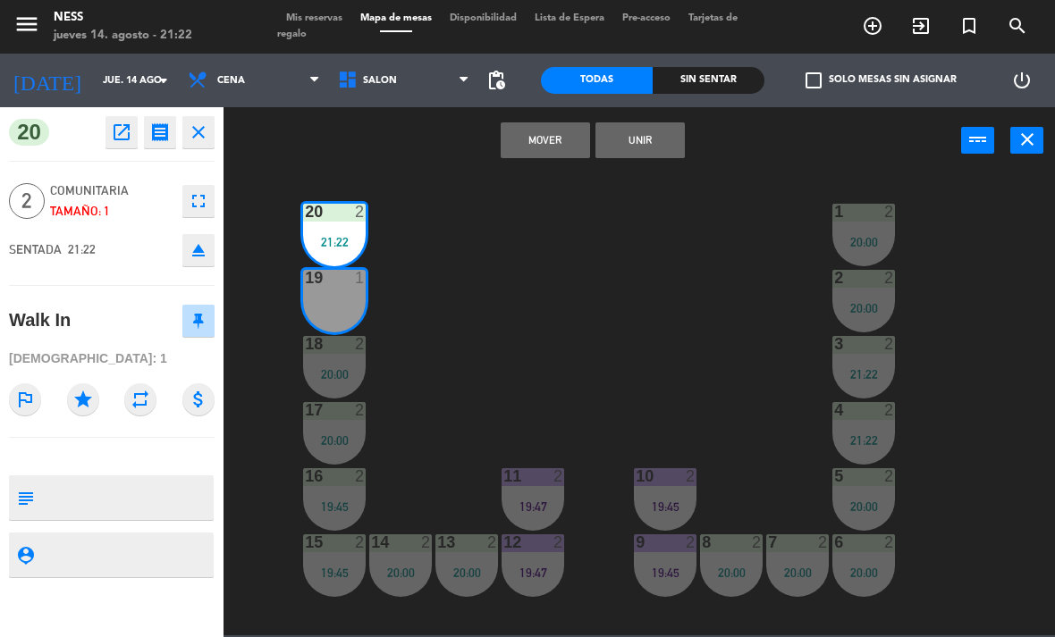
click at [674, 156] on button "Unir" at bounding box center [639, 140] width 89 height 36
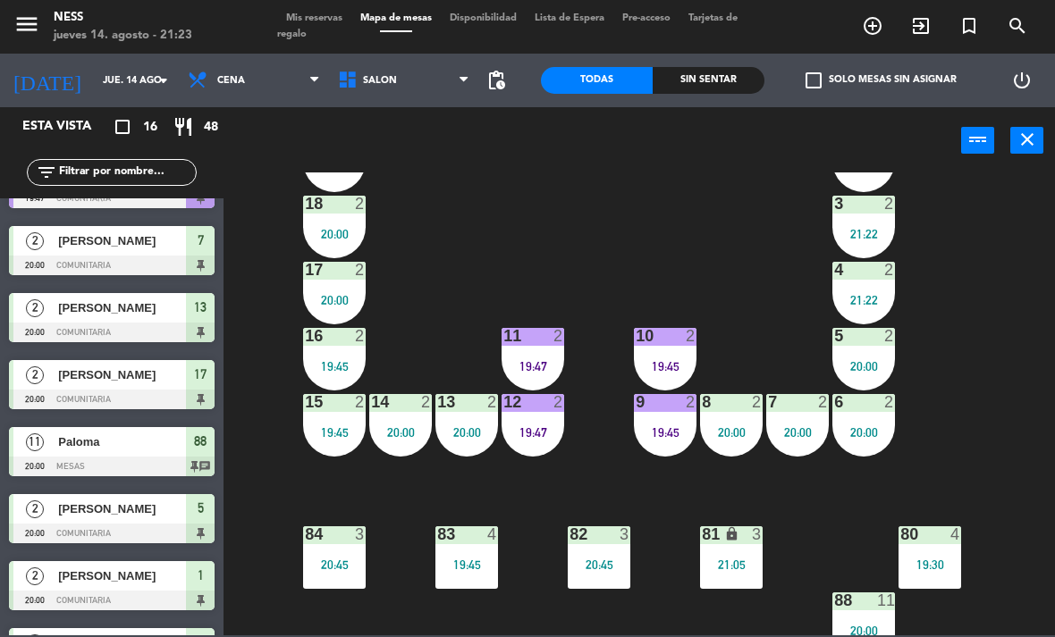
scroll to position [141, 0]
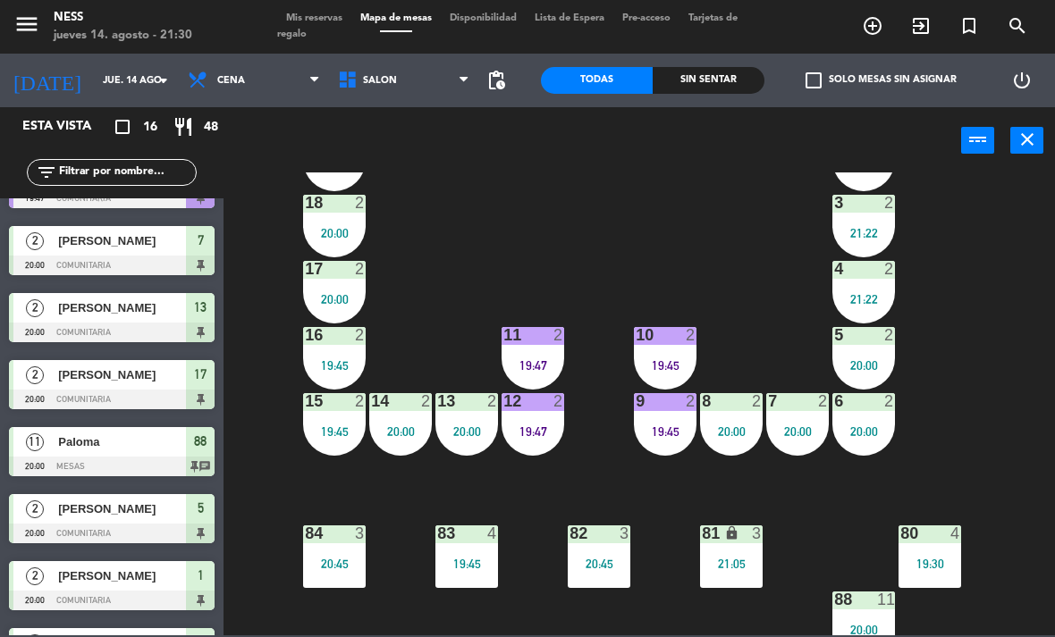
click at [546, 363] on div "19:47" at bounding box center [532, 365] width 63 height 13
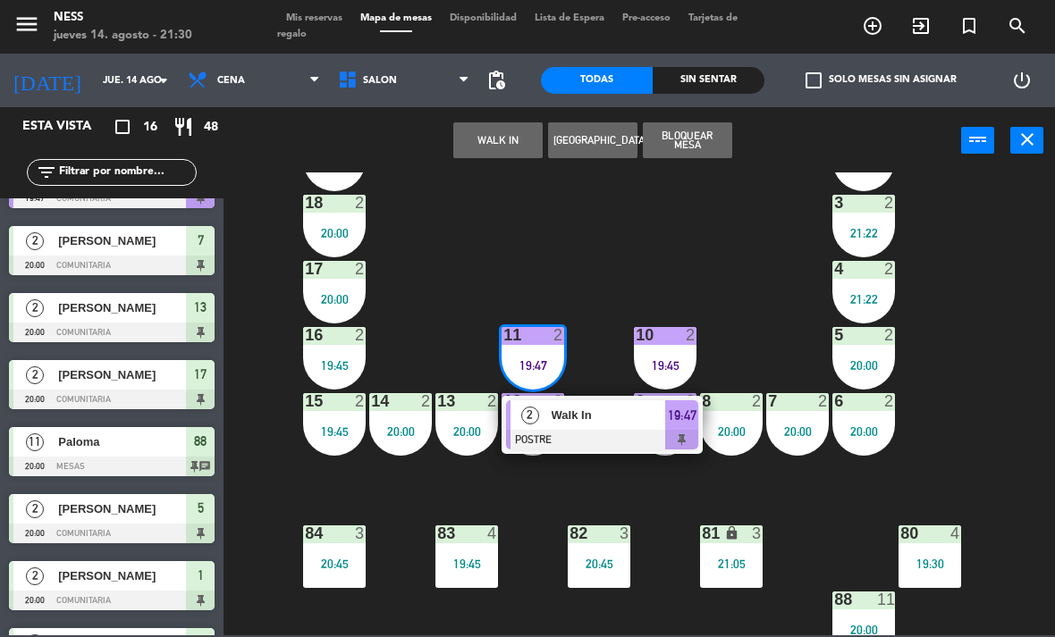
click at [575, 425] on div "Walk In" at bounding box center [608, 414] width 116 height 29
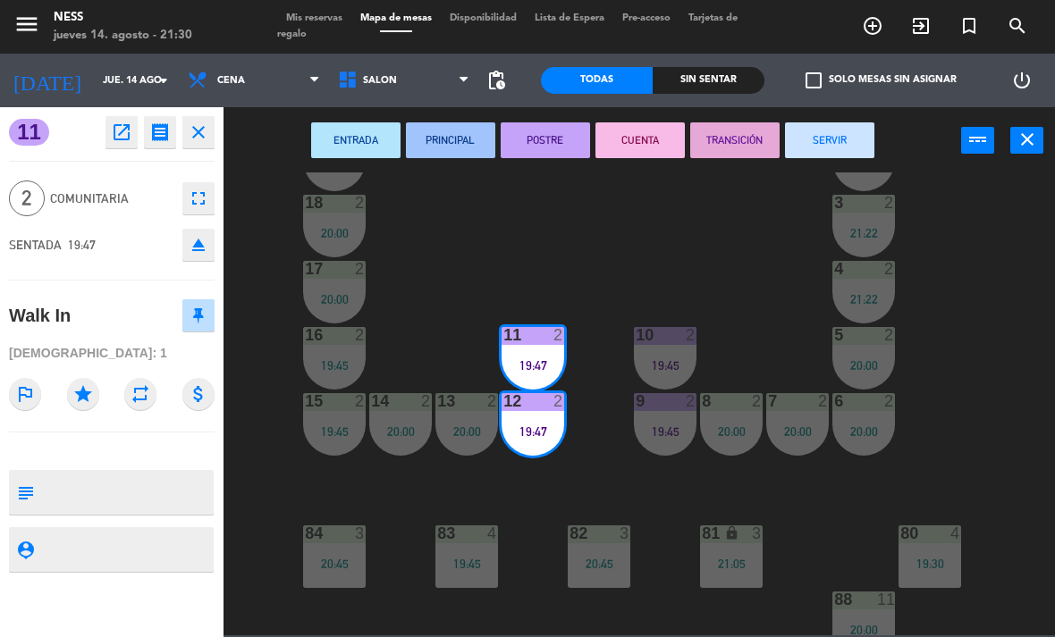
click at [834, 141] on button "SERVIR" at bounding box center [829, 140] width 89 height 36
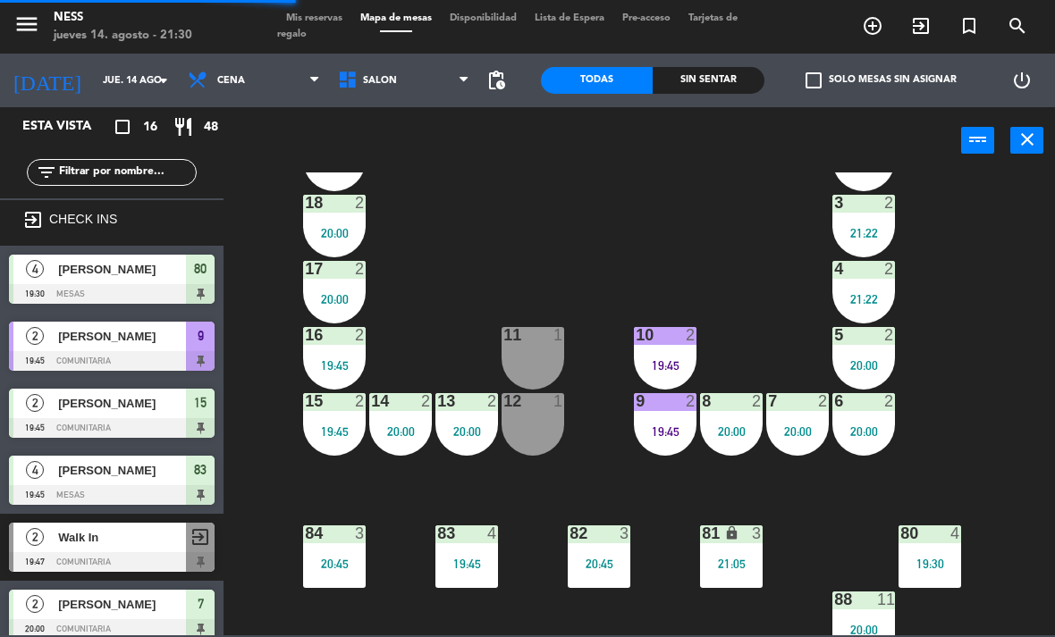
click at [540, 374] on div "11 1" at bounding box center [532, 358] width 63 height 63
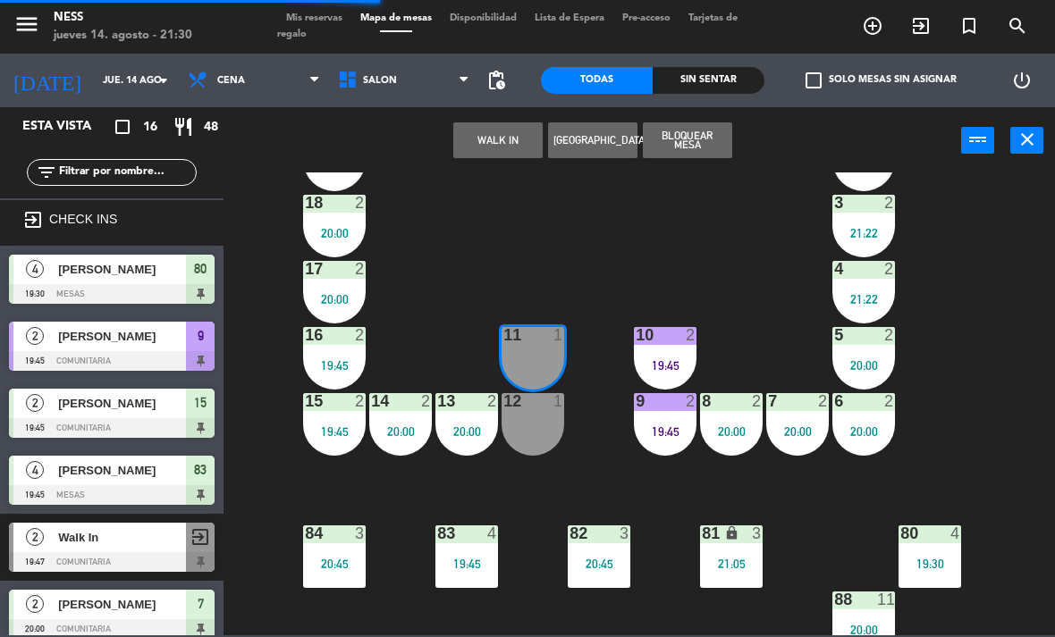
click at [498, 152] on button "WALK IN" at bounding box center [497, 140] width 89 height 36
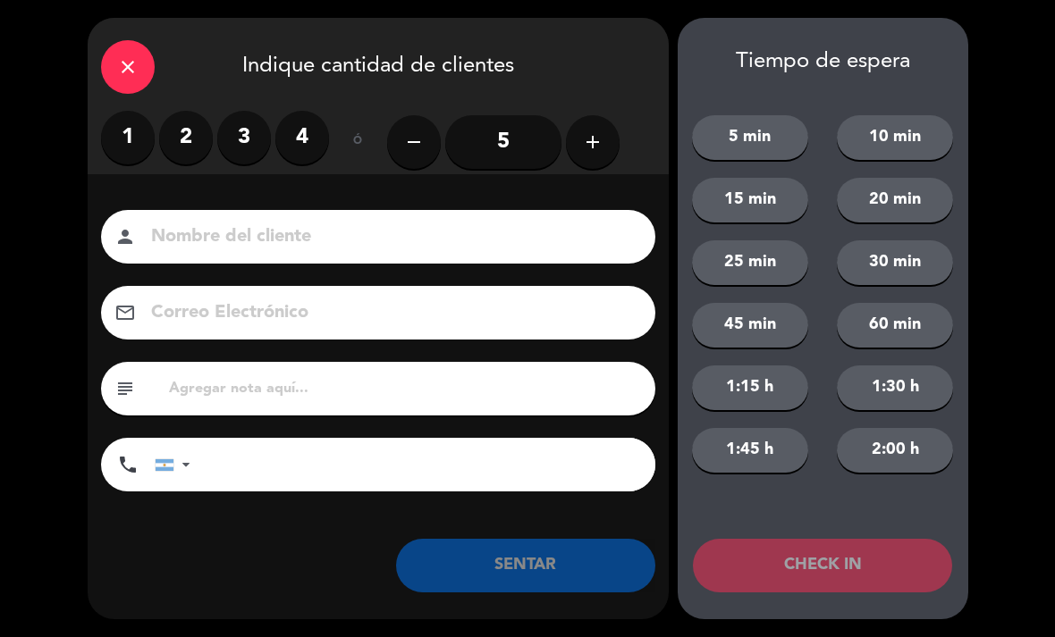
click at [205, 143] on label "2" at bounding box center [186, 138] width 54 height 54
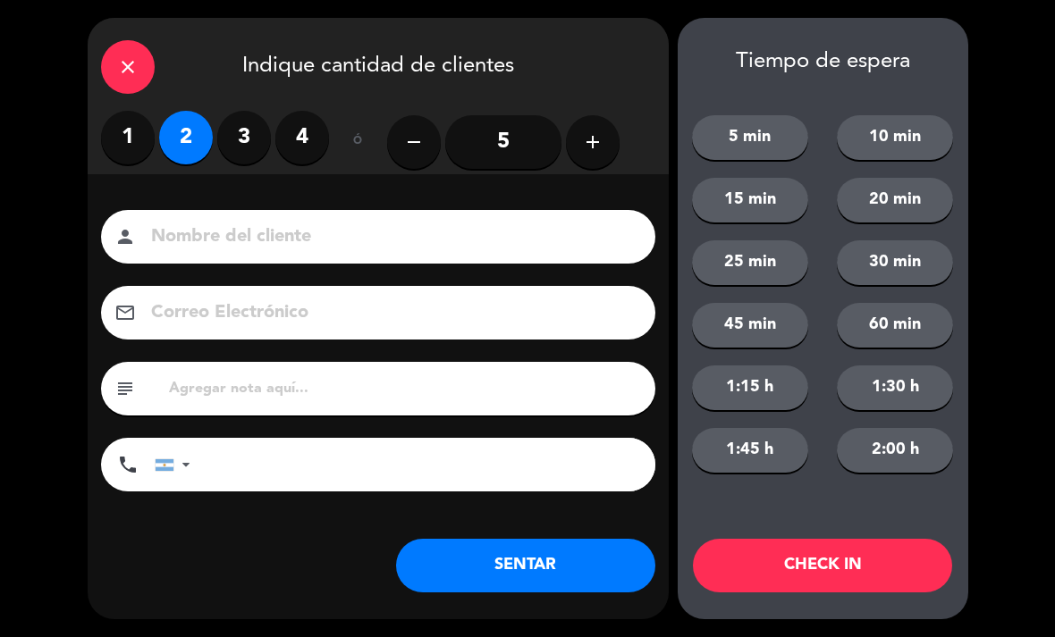
click at [532, 564] on button "SENTAR" at bounding box center [525, 566] width 259 height 54
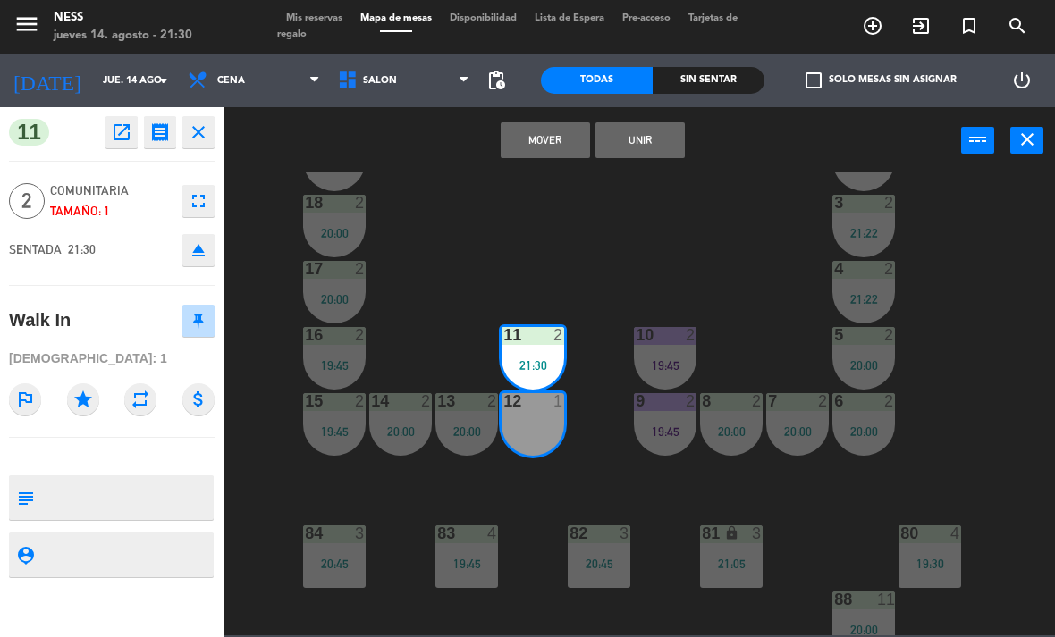
click at [657, 146] on button "Unir" at bounding box center [639, 140] width 89 height 36
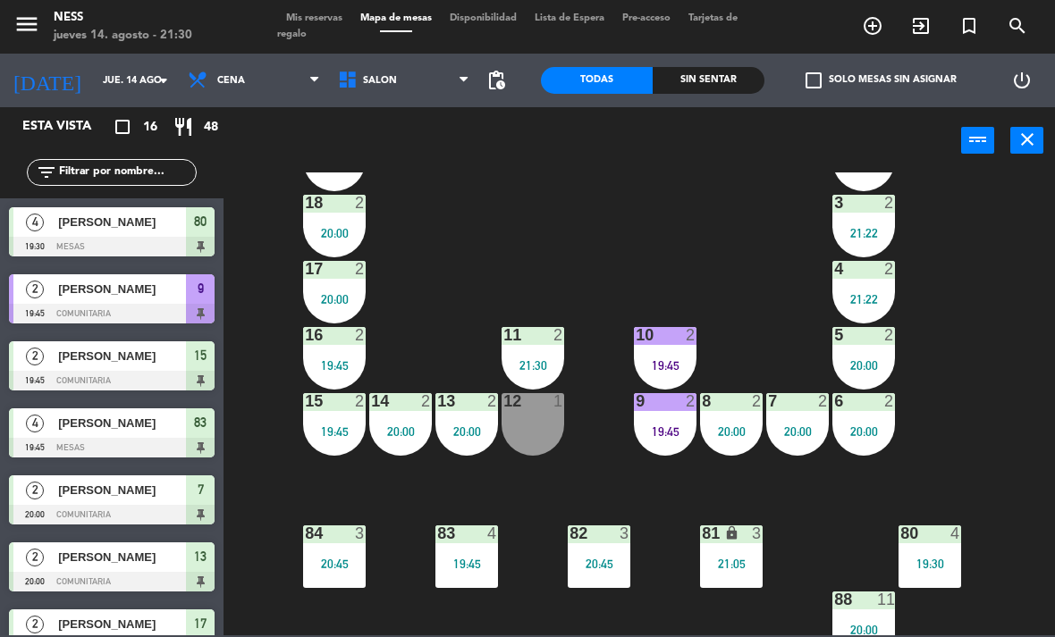
scroll to position [316, 0]
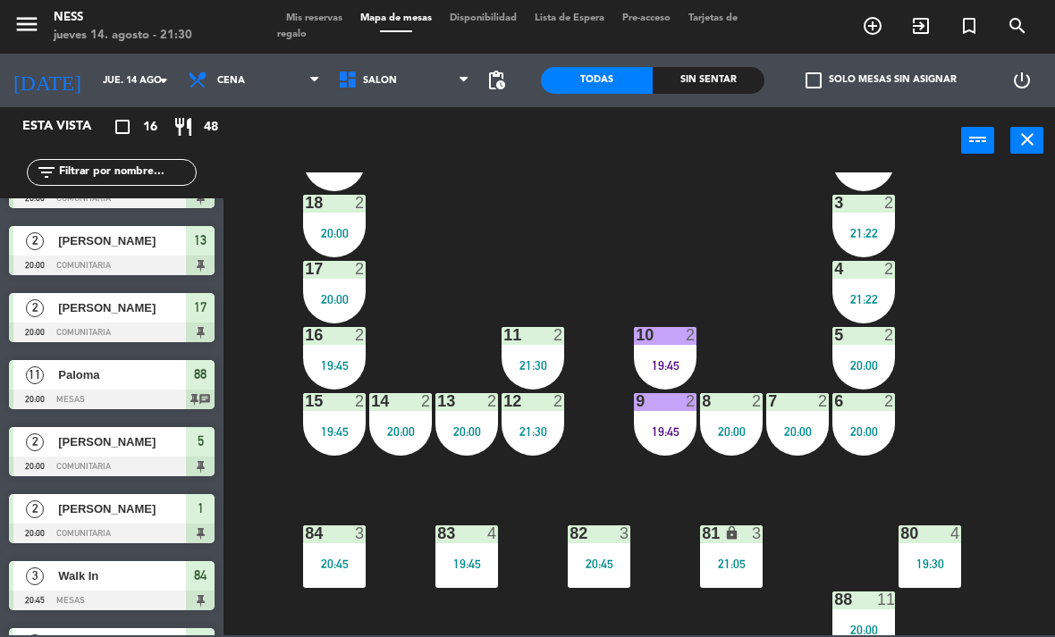
click at [538, 207] on div "20 2 21:22 1 2 20:00 19 2 21:22 2 2 20:00 18 2 20:00 3 2 21:22 17 2 20:00 4 2 2…" at bounding box center [644, 403] width 820 height 463
click at [116, 96] on input "jue. 14 ago." at bounding box center [160, 80] width 132 height 29
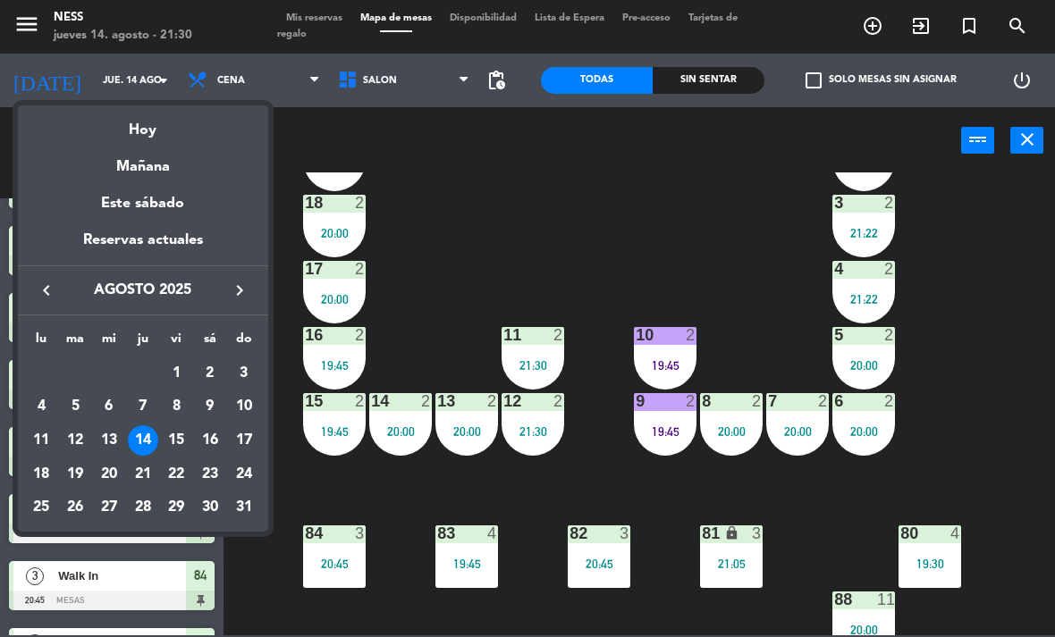
click at [139, 169] on div "Mañana" at bounding box center [143, 160] width 250 height 37
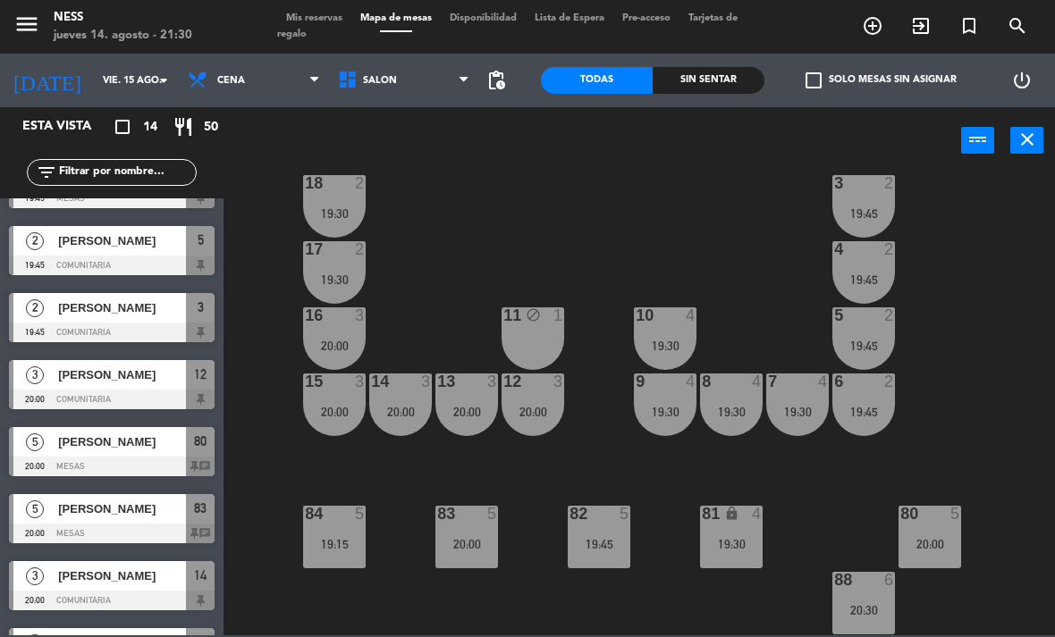
scroll to position [161, 0]
click at [882, 605] on div "20:30" at bounding box center [863, 610] width 63 height 13
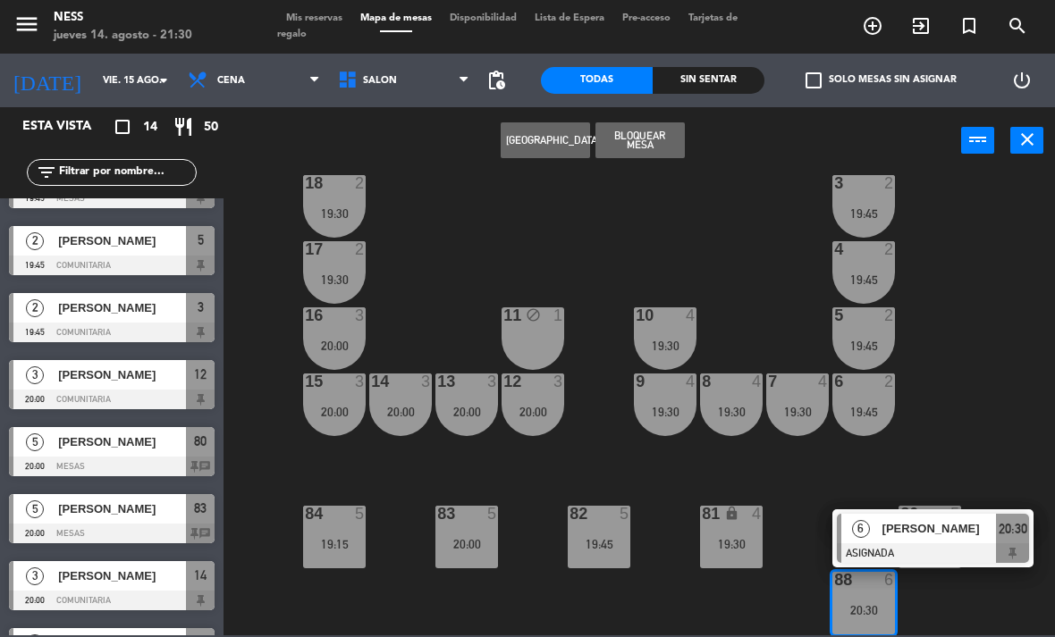
click at [930, 557] on div at bounding box center [933, 553] width 192 height 20
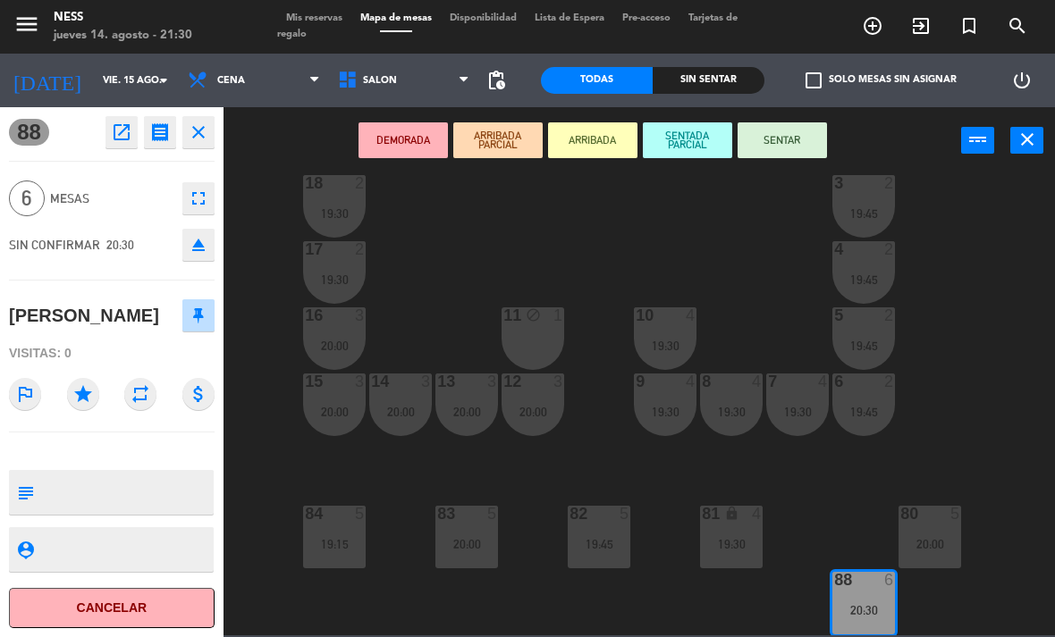
click at [164, 602] on button "Cancelar" at bounding box center [112, 608] width 206 height 40
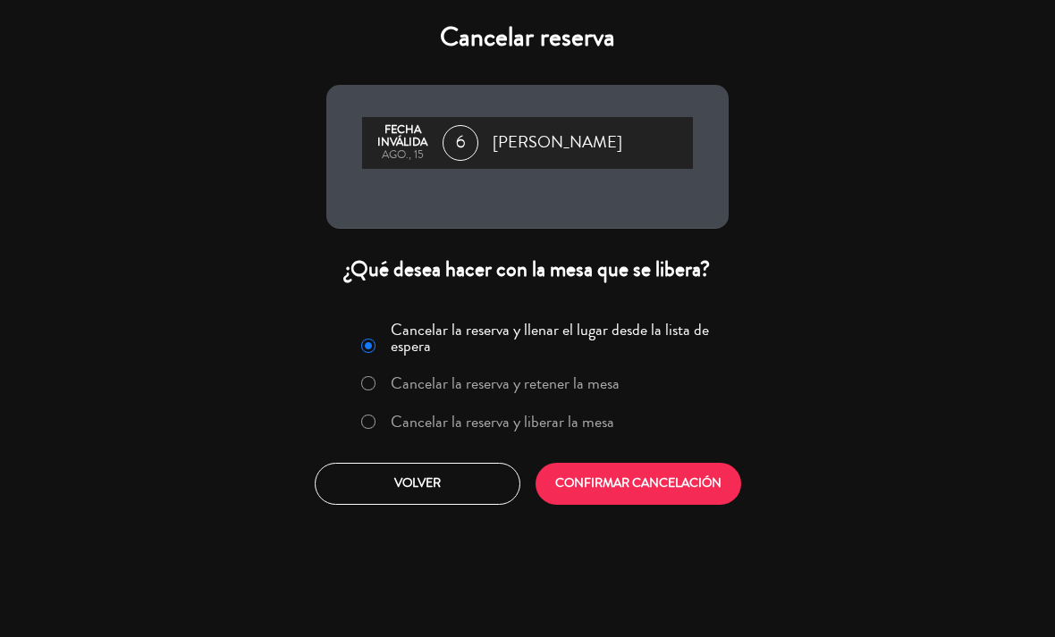
click at [644, 492] on button "CONFIRMAR CANCELACIÓN" at bounding box center [638, 484] width 206 height 42
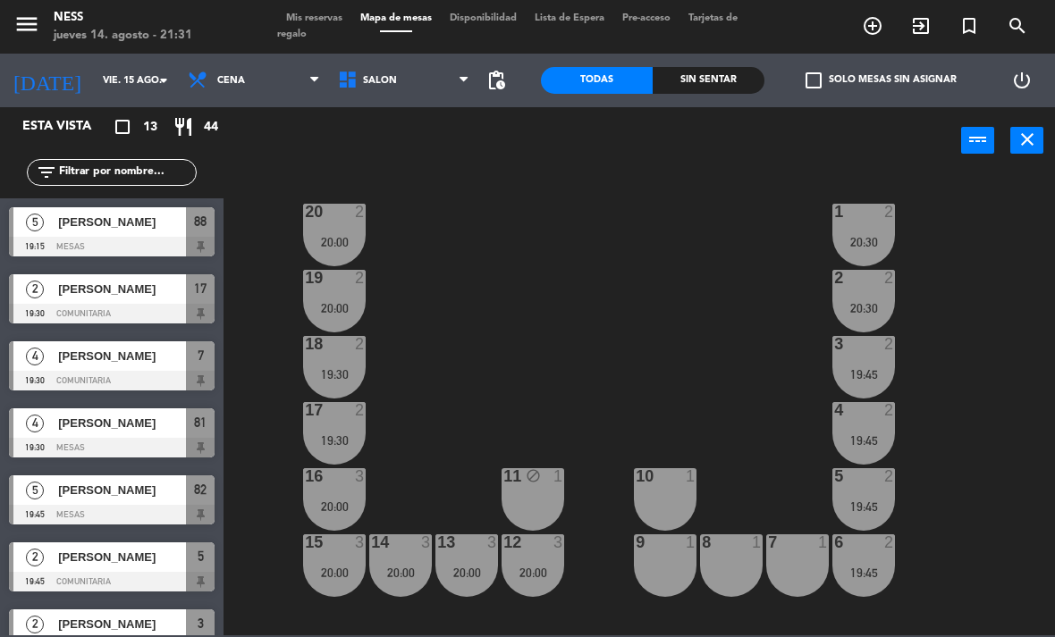
scroll to position [0, 0]
click at [678, 497] on div "10 1" at bounding box center [665, 499] width 63 height 63
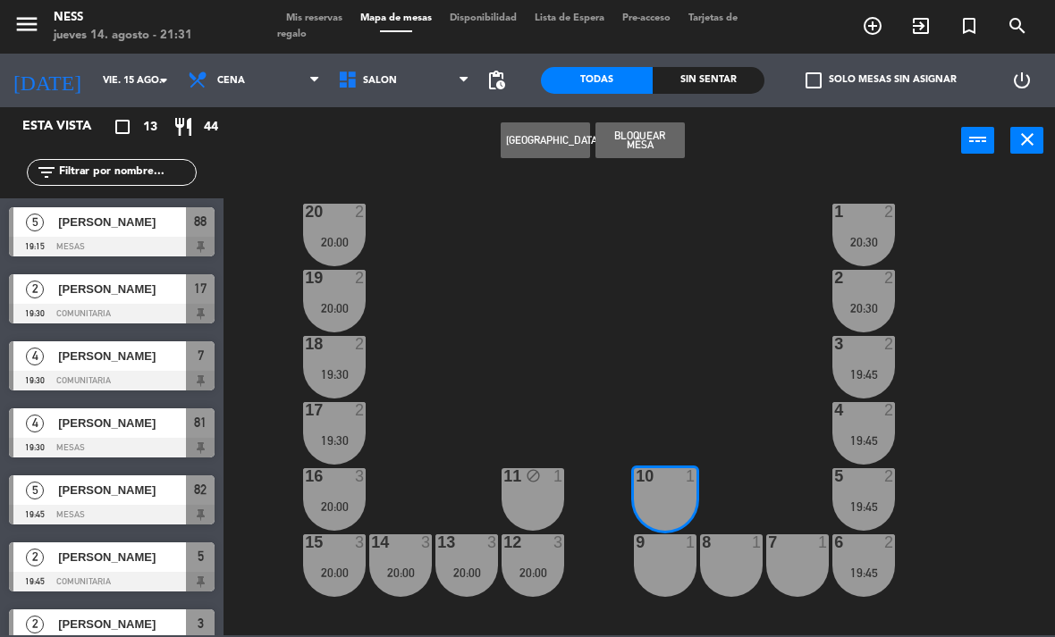
click at [689, 569] on div "9 1" at bounding box center [665, 565] width 63 height 63
click at [646, 139] on button "Bloquear Mesa" at bounding box center [639, 140] width 89 height 36
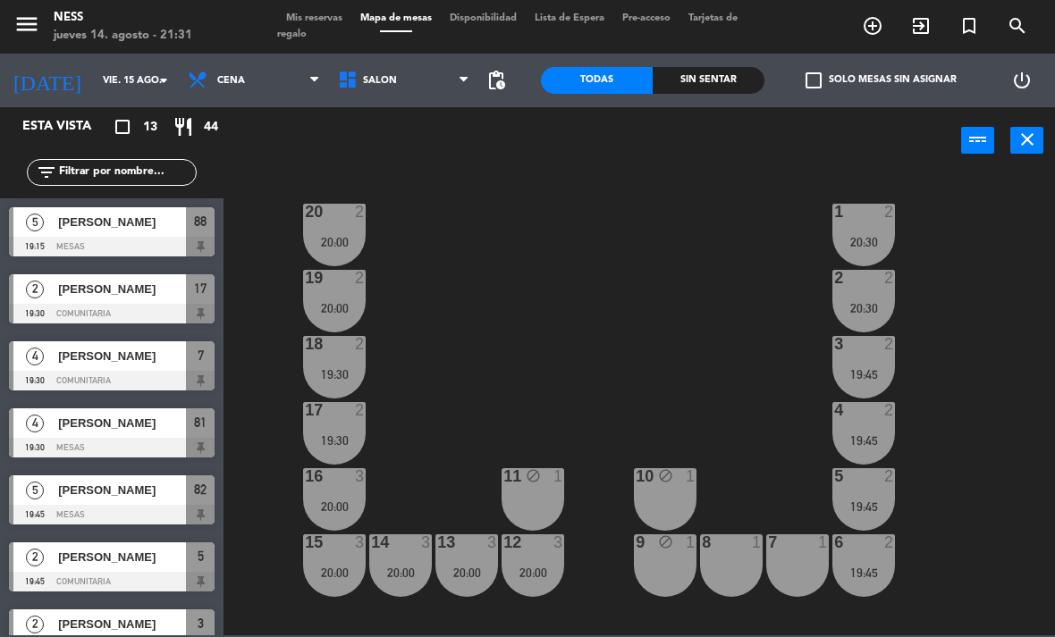
click at [798, 560] on div "7 1" at bounding box center [797, 565] width 63 height 63
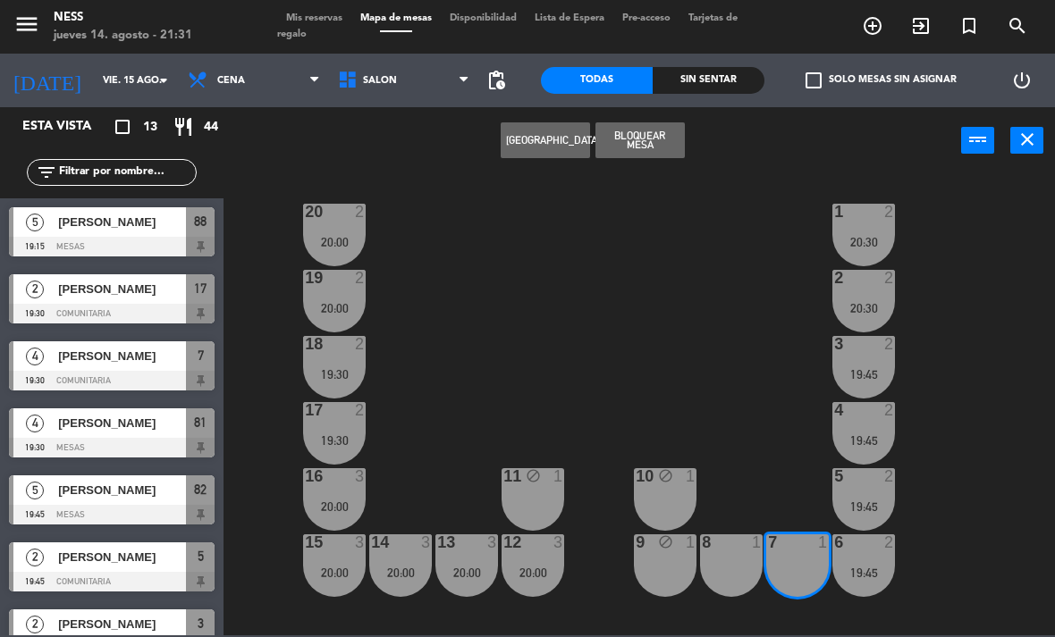
click at [751, 579] on div "8 1" at bounding box center [731, 565] width 63 height 63
click at [652, 142] on button "Bloquear Mesa" at bounding box center [639, 140] width 89 height 36
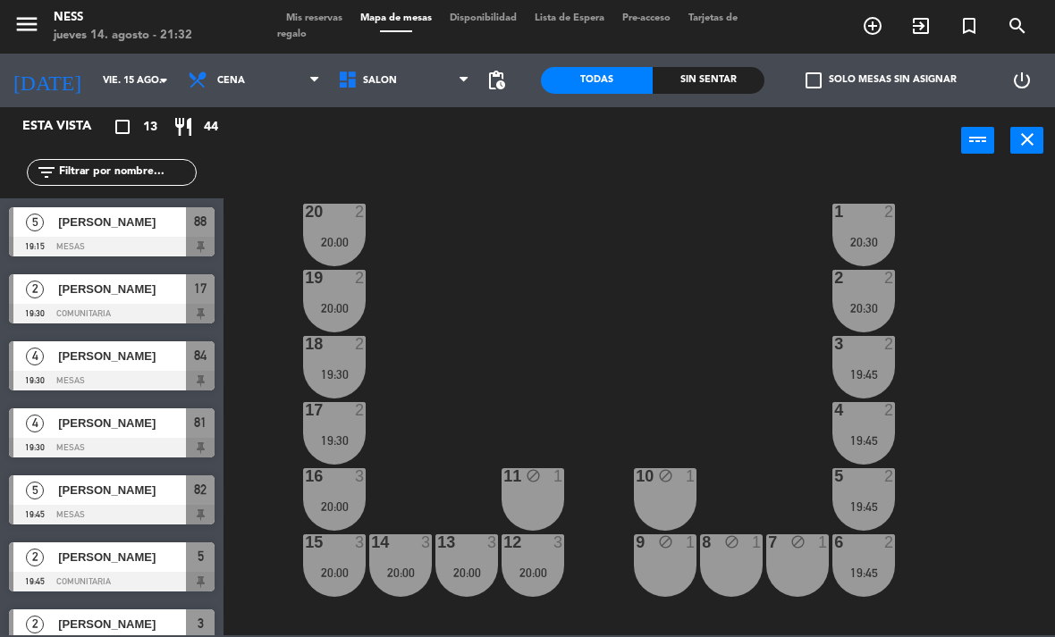
click at [661, 315] on div "20 2 20:00 1 2 20:30 19 2 20:00 2 2 20:30 18 2 19:30 3 2 19:45 17 2 19:30 4 2 1…" at bounding box center [644, 403] width 820 height 463
click at [104, 76] on input "vie. 15 ago." at bounding box center [160, 80] width 132 height 29
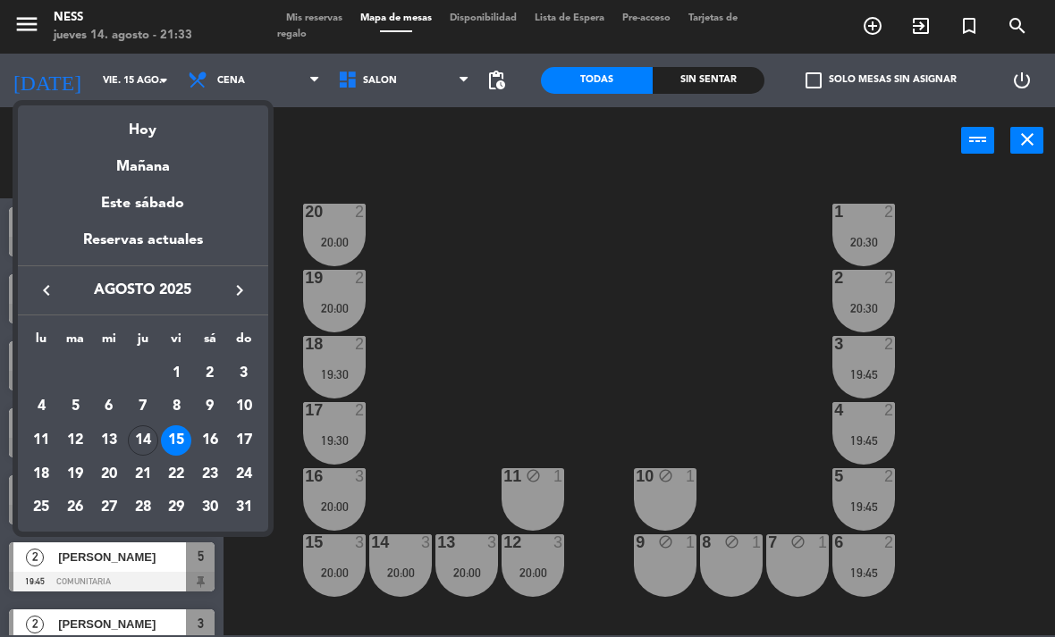
click at [156, 139] on div "Hoy" at bounding box center [143, 123] width 250 height 37
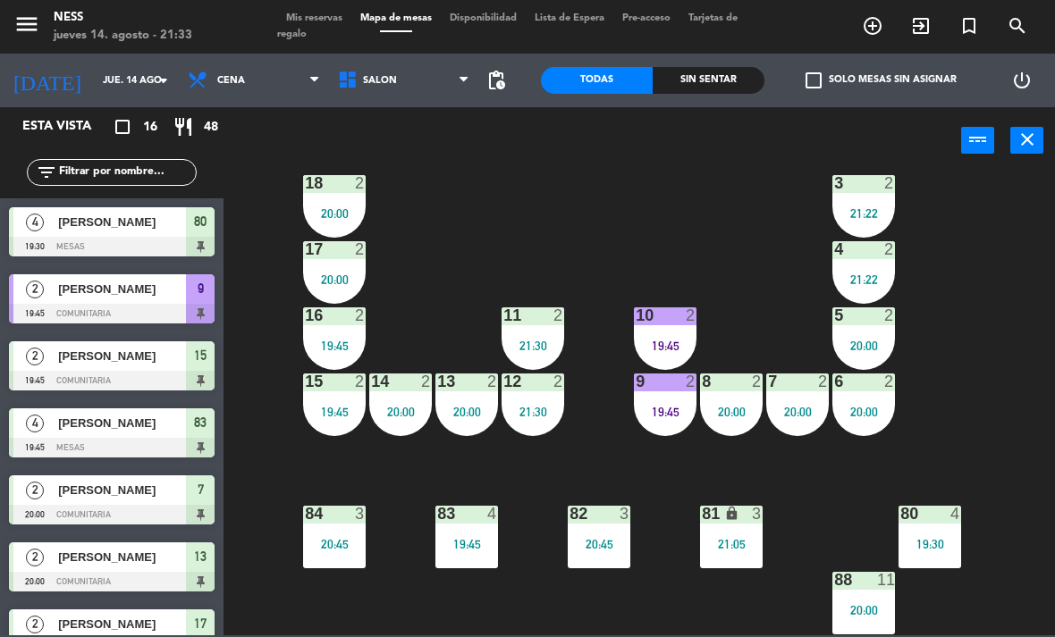
scroll to position [161, 0]
click at [325, 257] on div at bounding box center [334, 249] width 29 height 16
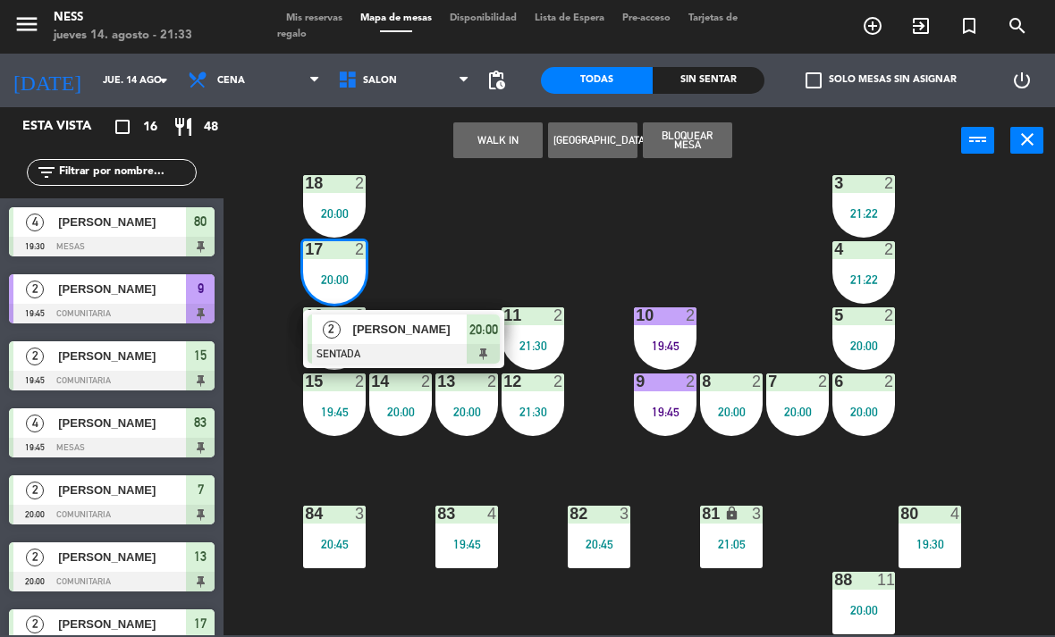
click at [397, 359] on div at bounding box center [403, 354] width 192 height 20
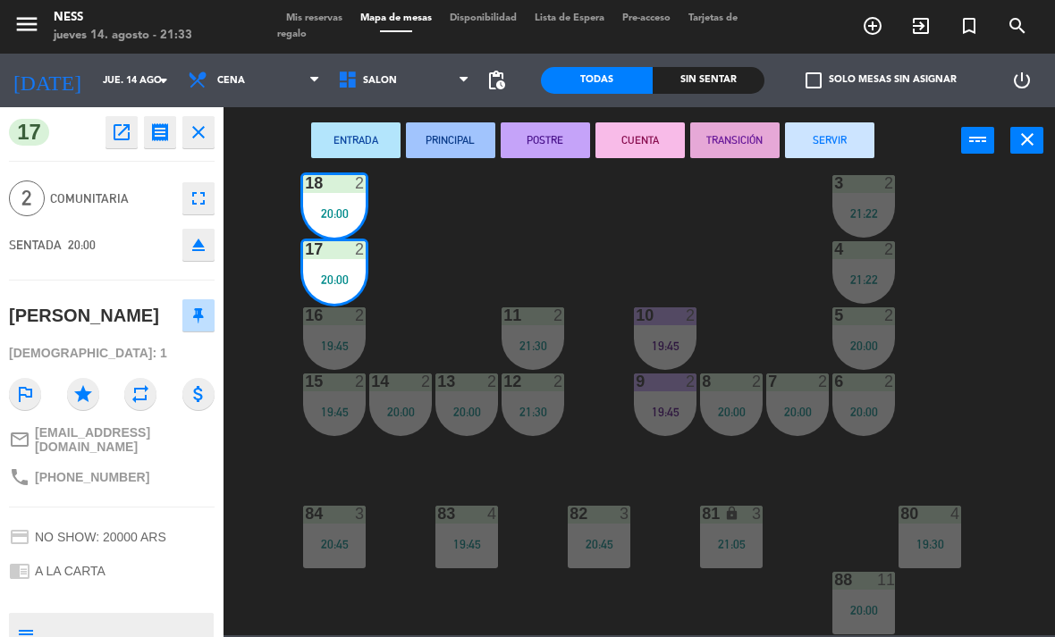
click at [564, 156] on button "POSTRE" at bounding box center [545, 140] width 89 height 36
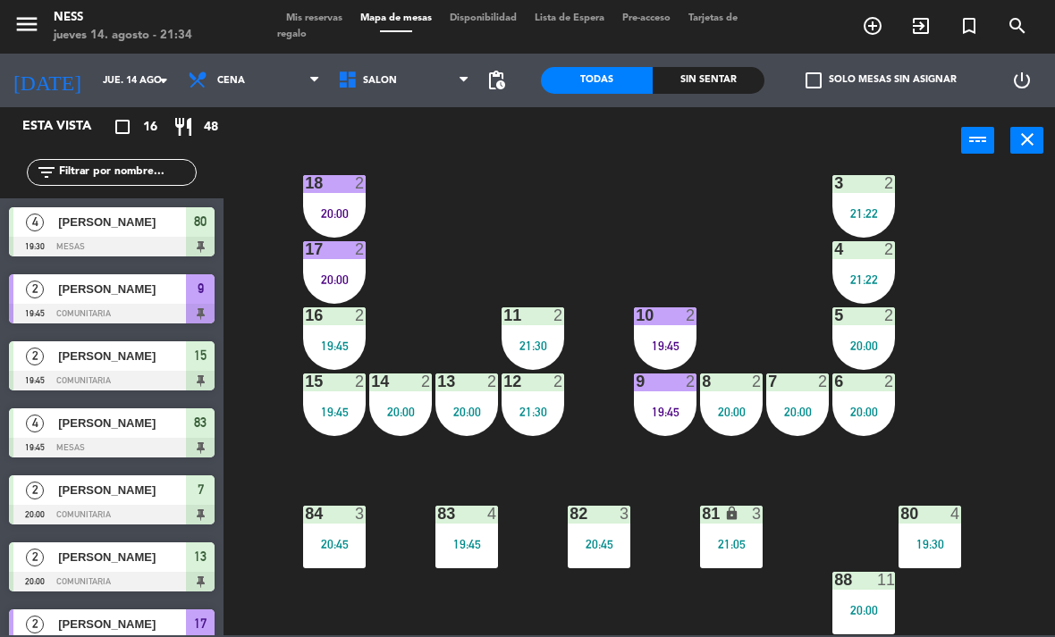
click at [479, 581] on div "20 2 21:22 1 2 20:00 19 2 21:22 2 2 20:00 18 2 20:00 3 2 21:22 17 2 20:00 4 2 2…" at bounding box center [644, 403] width 820 height 463
click at [458, 529] on div "83 4 19:45" at bounding box center [466, 537] width 63 height 63
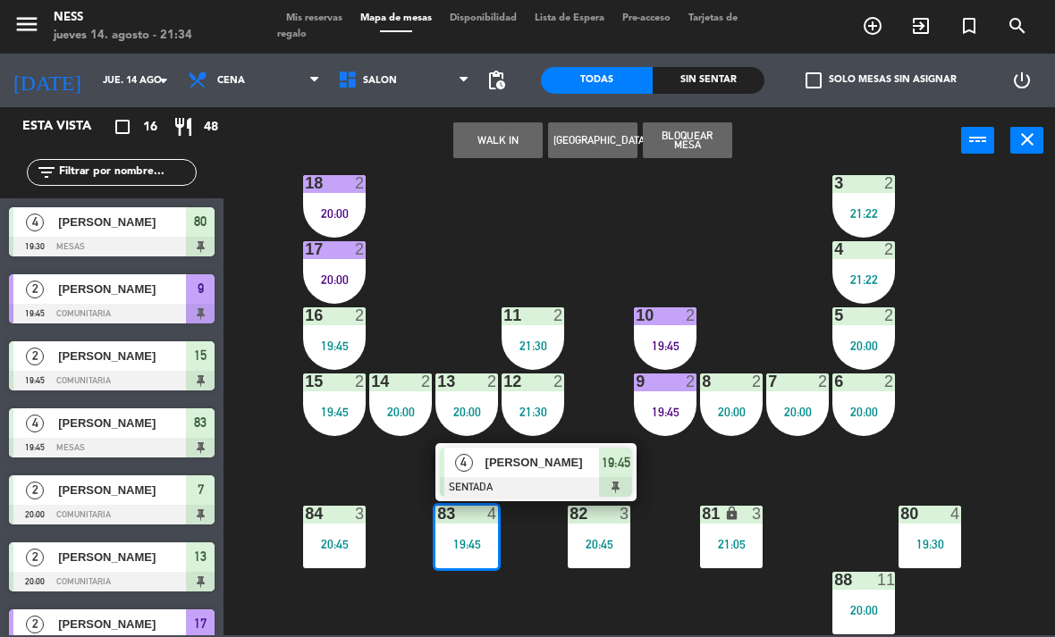
click at [544, 477] on div at bounding box center [536, 487] width 192 height 20
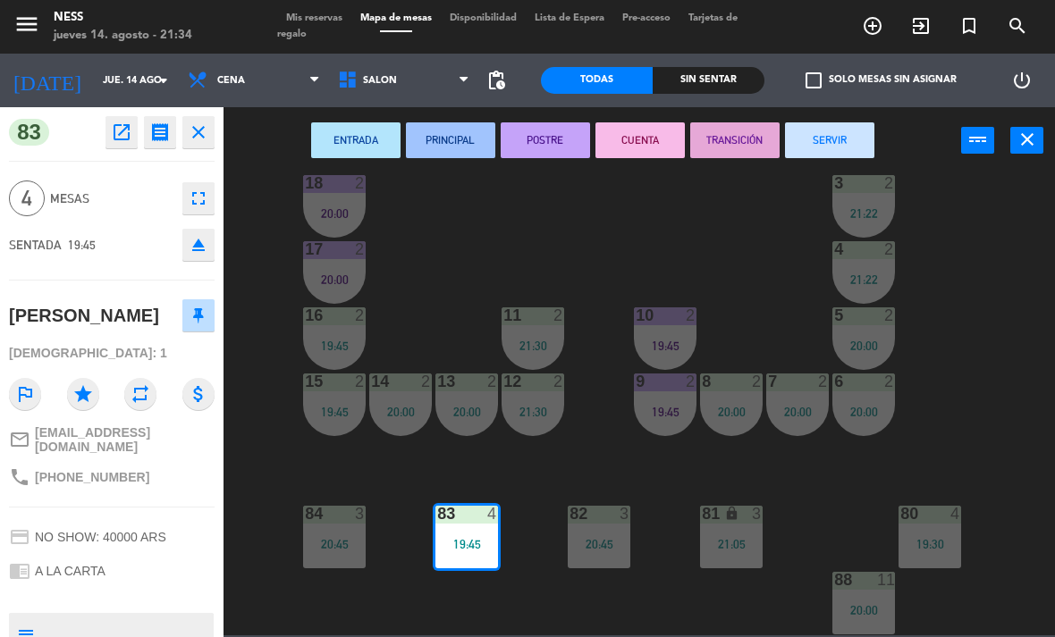
click at [654, 139] on button "CUENTA" at bounding box center [639, 140] width 89 height 36
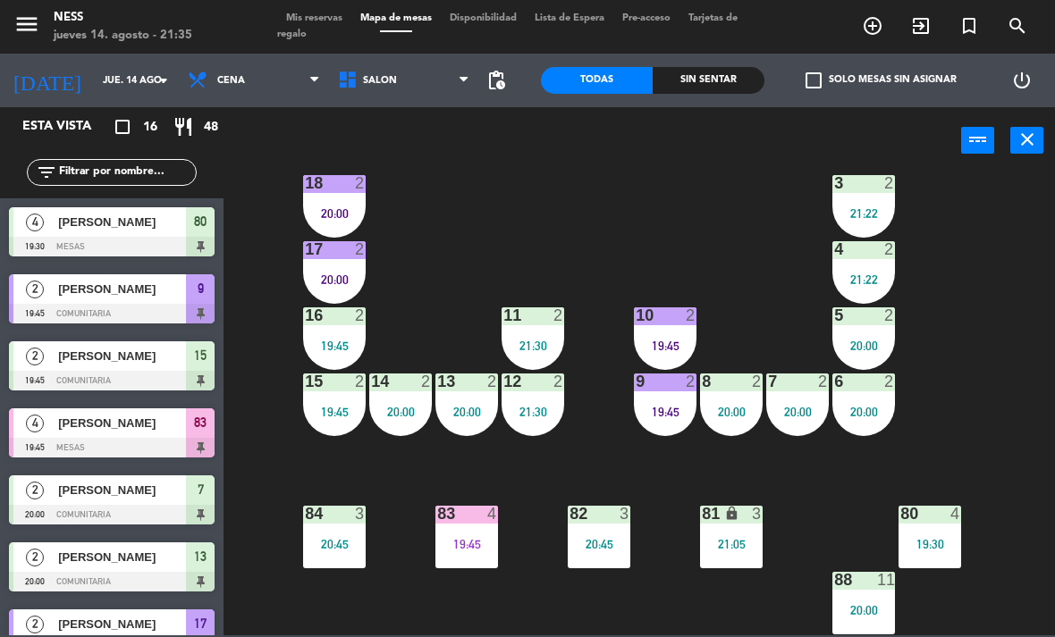
scroll to position [161, 0]
click at [955, 527] on div "80 4 19:30" at bounding box center [929, 537] width 63 height 63
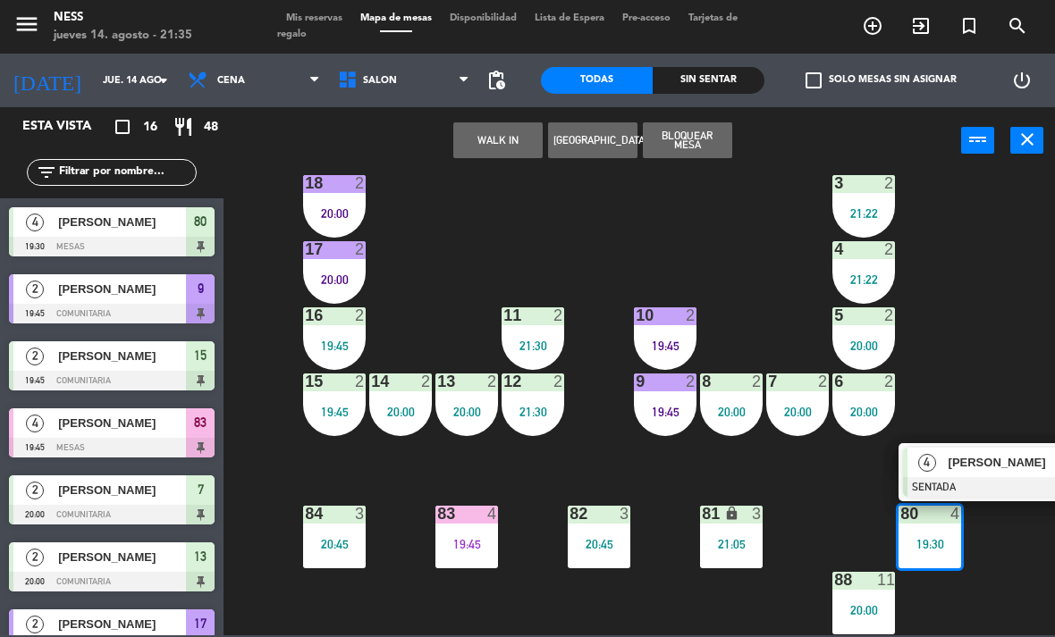
click at [990, 470] on span "[PERSON_NAME]" at bounding box center [1005, 462] width 114 height 19
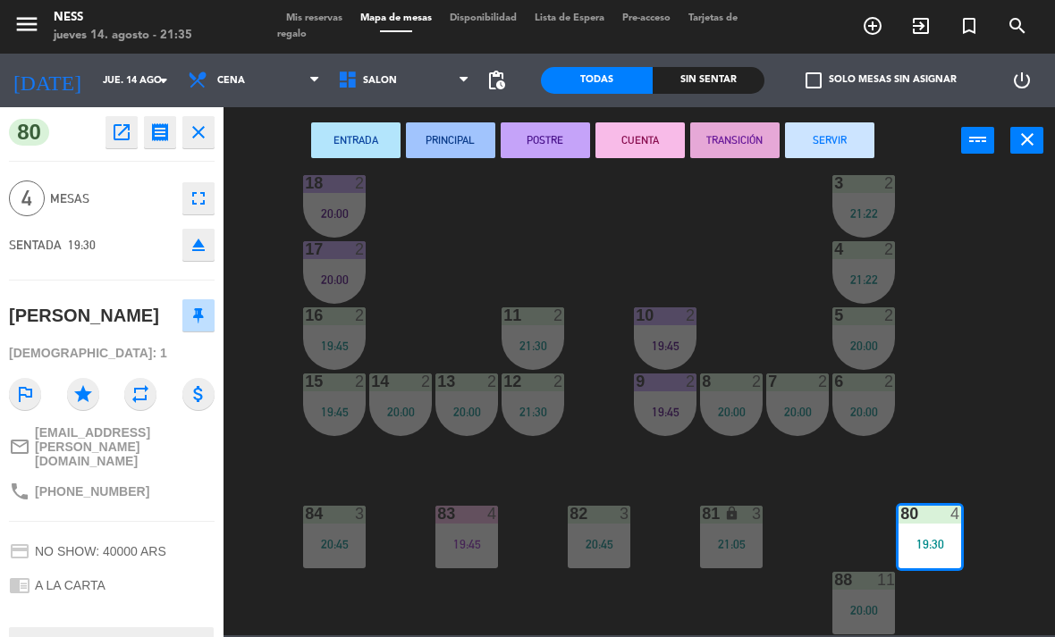
click at [572, 157] on button "POSTRE" at bounding box center [545, 140] width 89 height 36
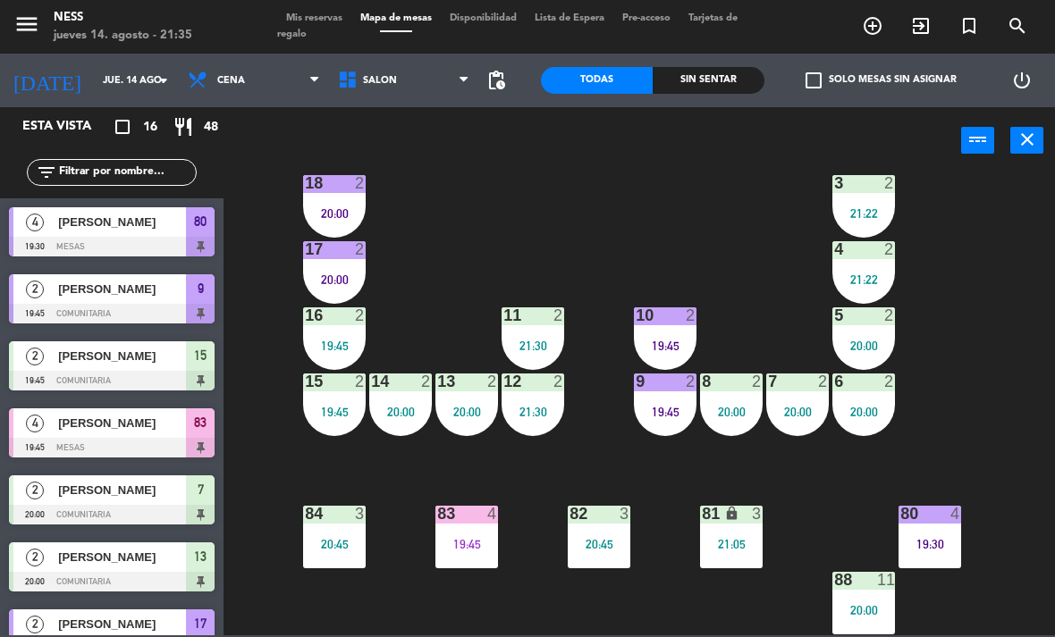
click at [330, 402] on div "15 2 19:45" at bounding box center [334, 405] width 63 height 63
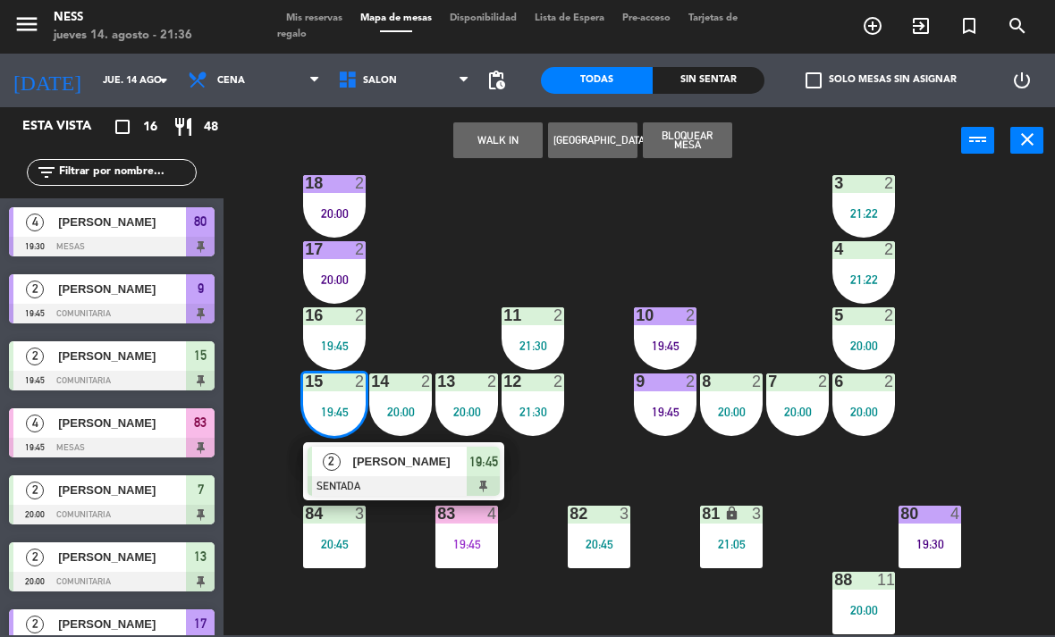
click at [378, 482] on div at bounding box center [403, 486] width 192 height 20
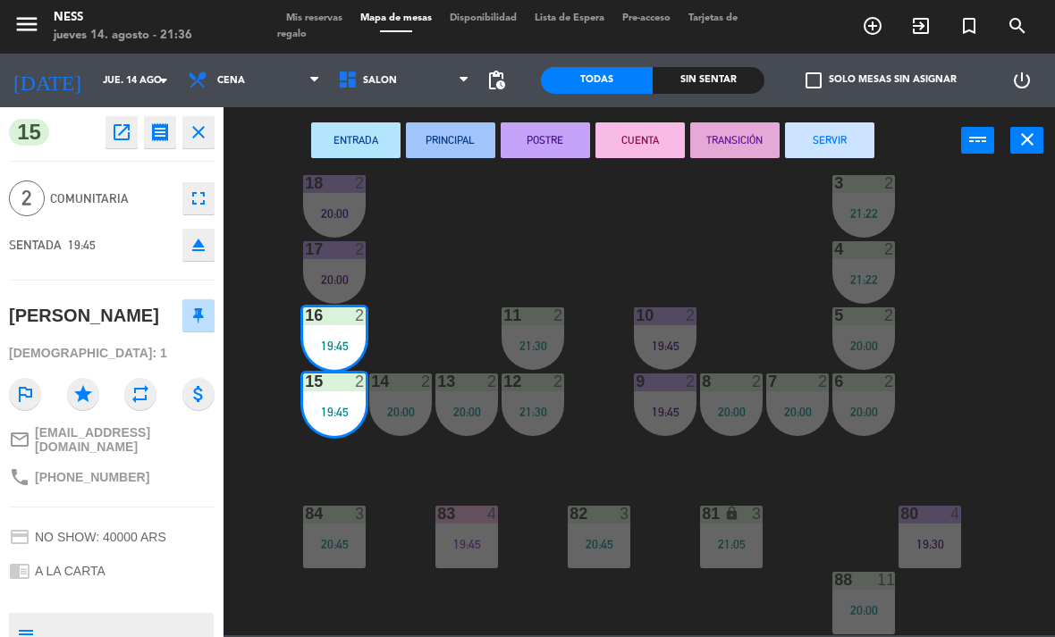
click at [581, 144] on button "POSTRE" at bounding box center [545, 140] width 89 height 36
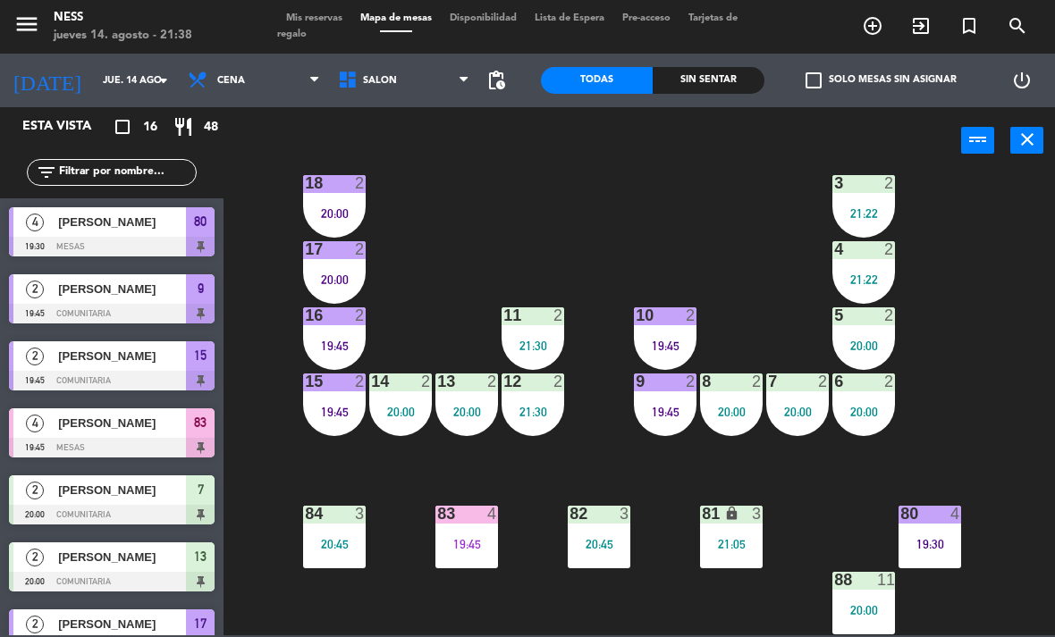
click at [986, 332] on div "20 2 21:22 1 2 20:00 19 2 21:22 2 2 20:00 18 2 20:00 3 2 21:22 17 2 20:00 4 2 2…" at bounding box center [644, 403] width 820 height 463
click at [1054, 529] on div "20 2 21:22 1 2 20:00 19 2 21:22 2 2 20:00 18 2 20:00 3 2 21:22 17 2 20:00 4 2 2…" at bounding box center [644, 403] width 820 height 463
click at [464, 547] on div "19:45" at bounding box center [466, 544] width 63 height 13
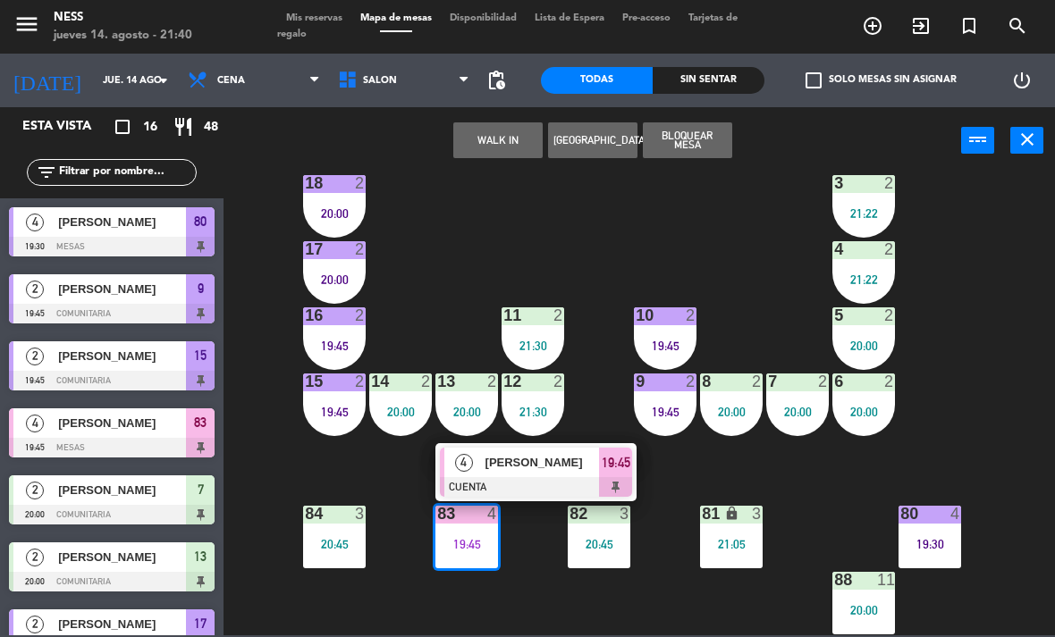
click at [534, 473] on div "[PERSON_NAME]" at bounding box center [542, 462] width 116 height 29
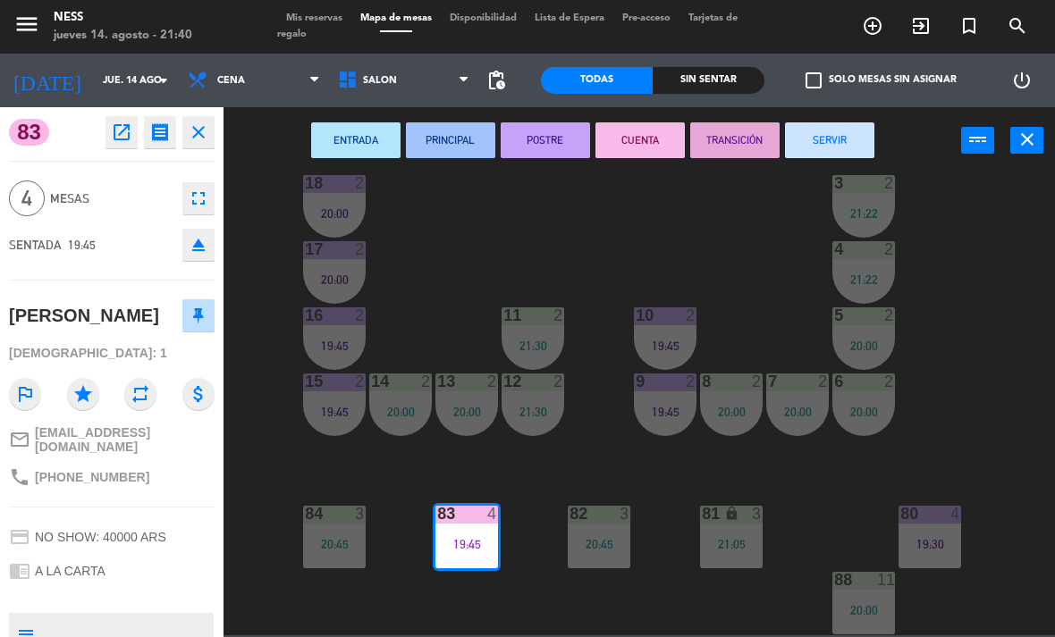
click at [849, 150] on button "SERVIR" at bounding box center [829, 140] width 89 height 36
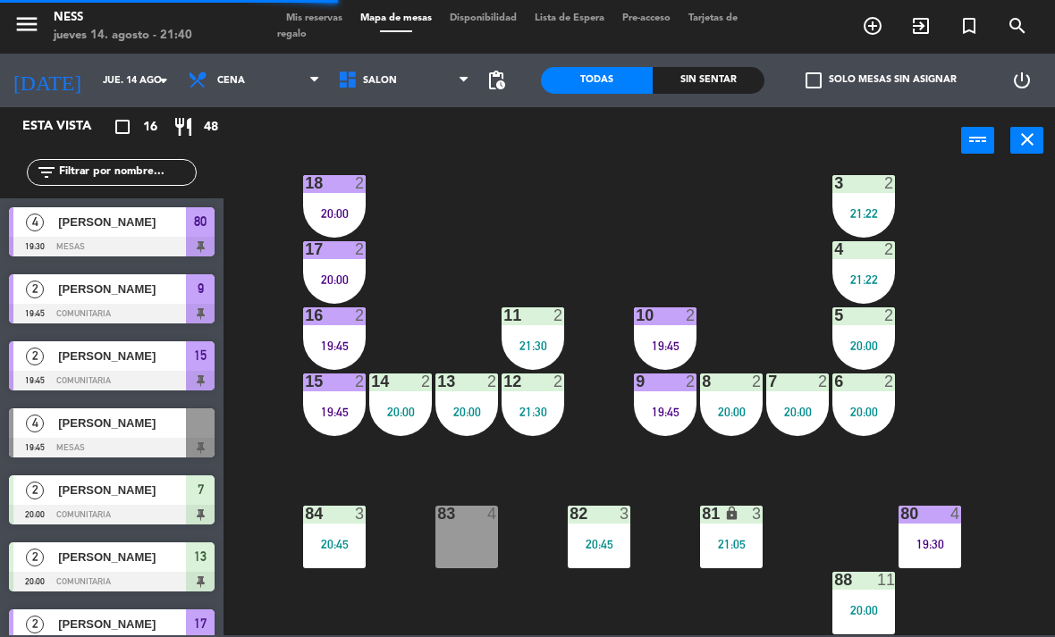
click at [960, 337] on div "20 2 21:22 1 2 20:00 19 2 21:22 2 2 20:00 18 2 20:00 3 2 21:22 17 2 20:00 4 2 2…" at bounding box center [644, 403] width 820 height 463
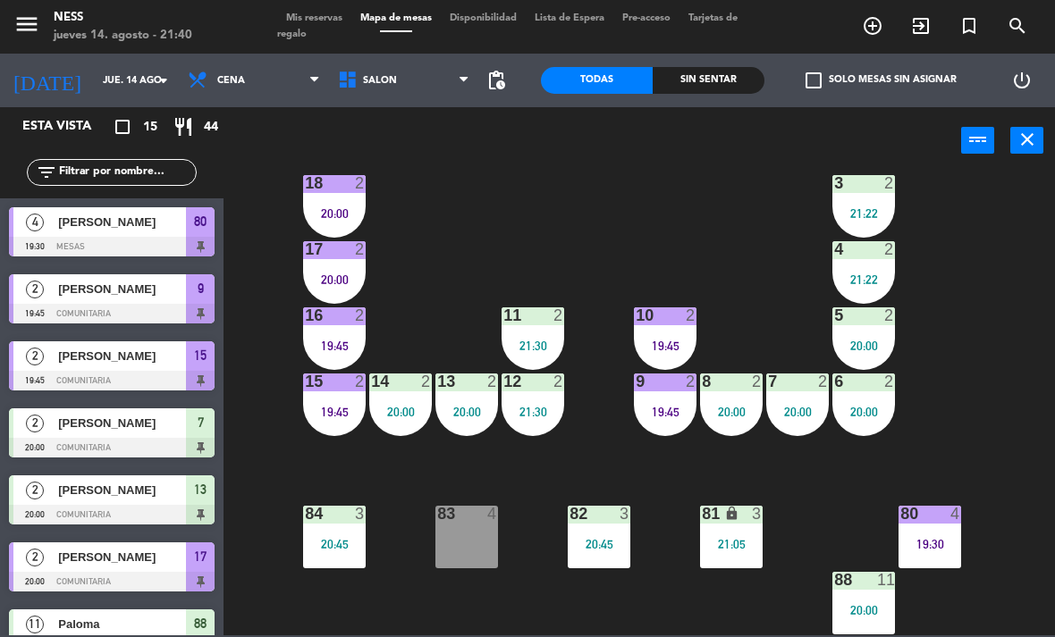
click at [454, 218] on div "20 2 21:22 1 2 20:00 19 2 21:22 2 2 20:00 18 2 20:00 3 2 21:22 17 2 20:00 4 2 2…" at bounding box center [644, 403] width 820 height 463
click at [660, 425] on div "9 2 19:45" at bounding box center [665, 405] width 63 height 63
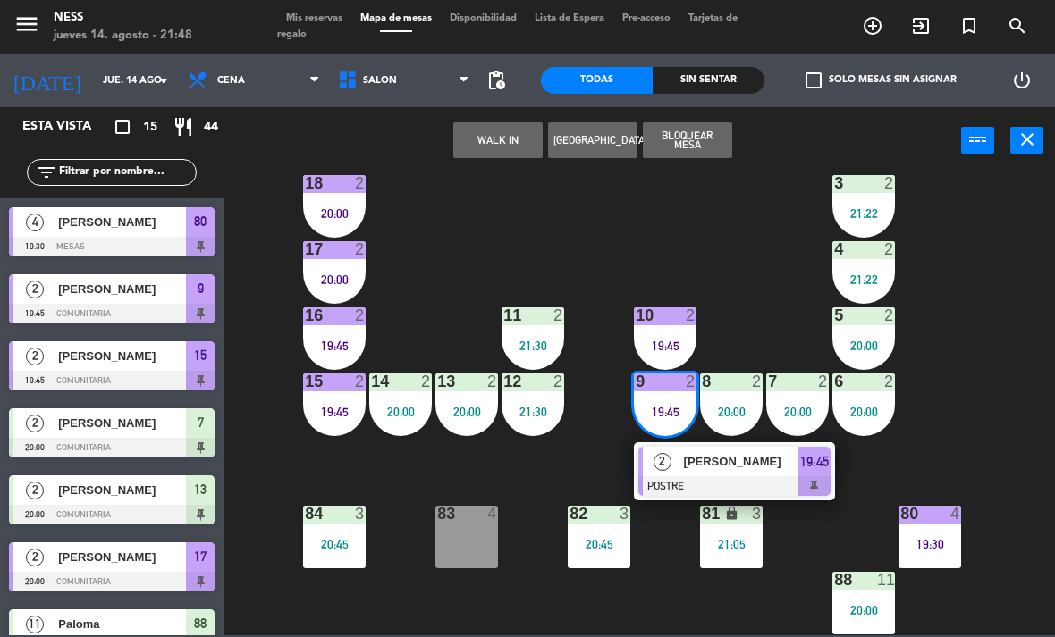
click at [702, 474] on div "[PERSON_NAME]" at bounding box center [740, 461] width 116 height 29
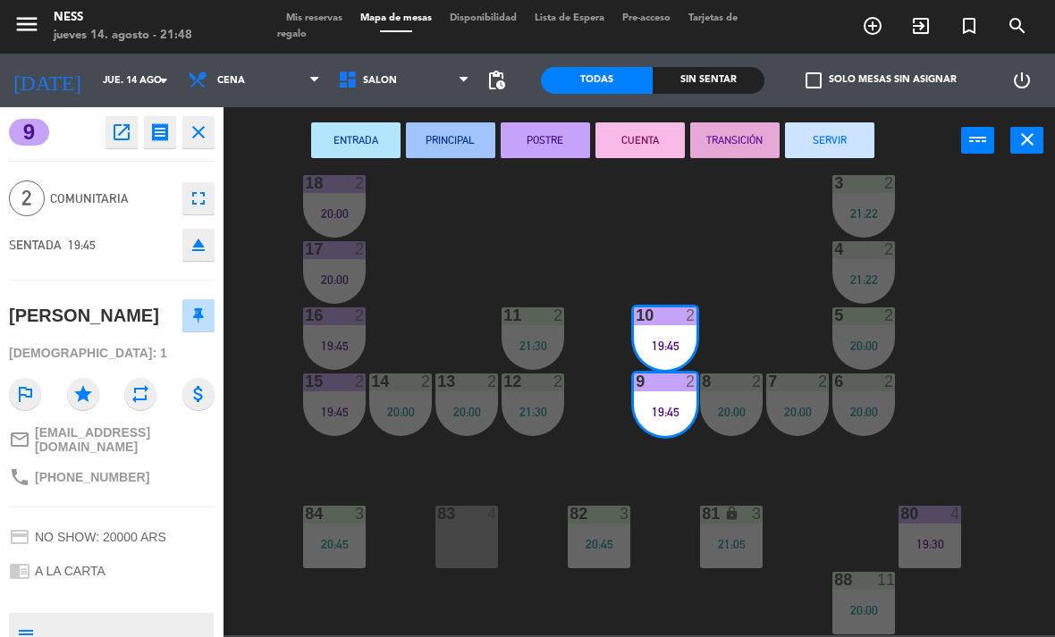
click at [663, 141] on button "CUENTA" at bounding box center [639, 140] width 89 height 36
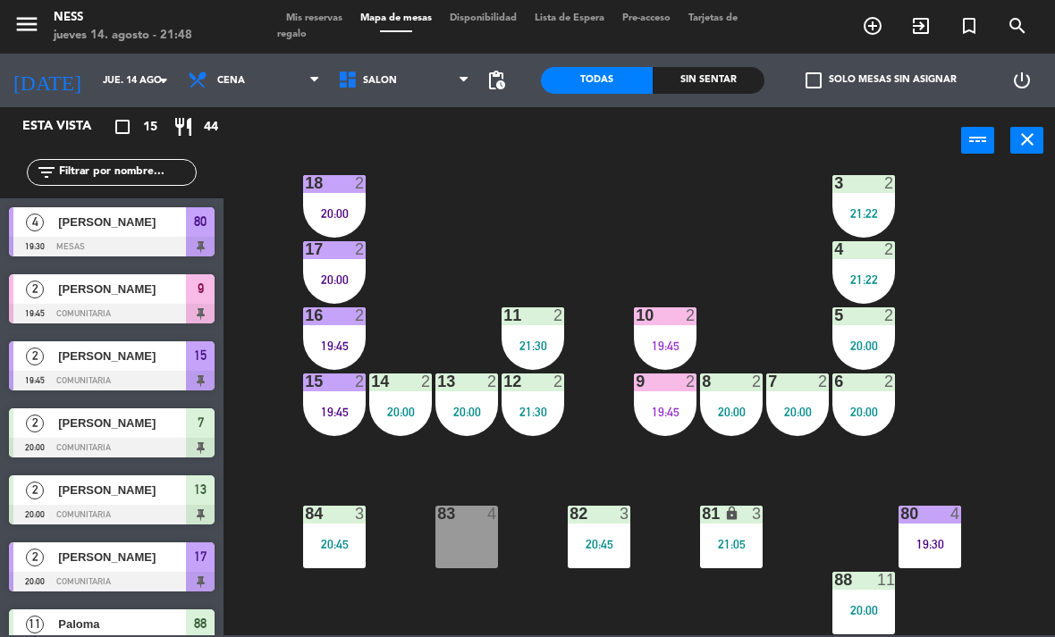
click at [349, 423] on div "15 2 19:45" at bounding box center [334, 405] width 63 height 63
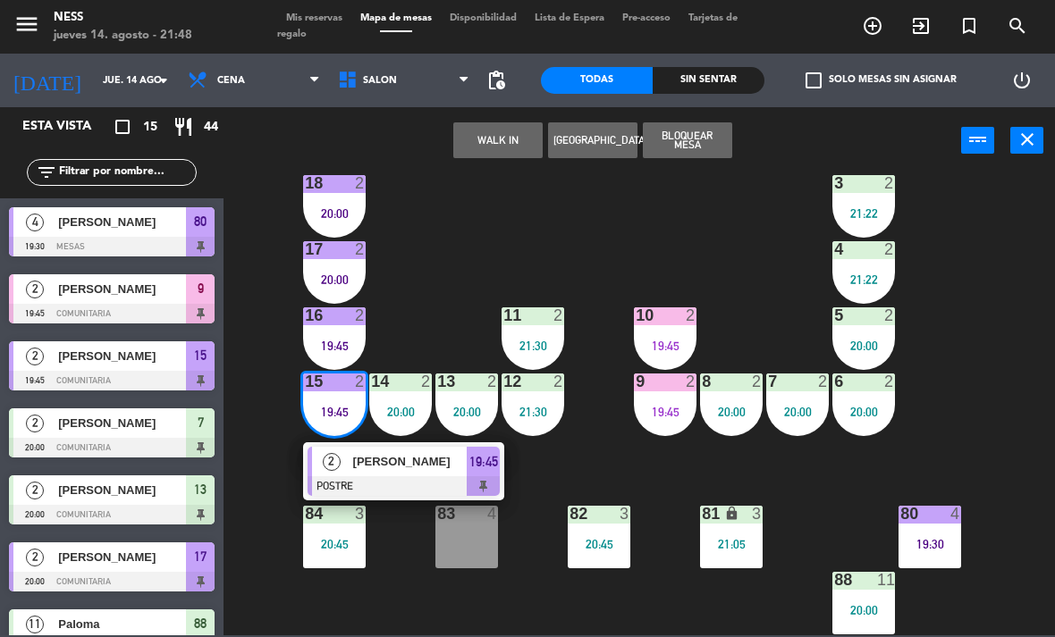
click at [399, 475] on div "[PERSON_NAME]" at bounding box center [409, 461] width 116 height 29
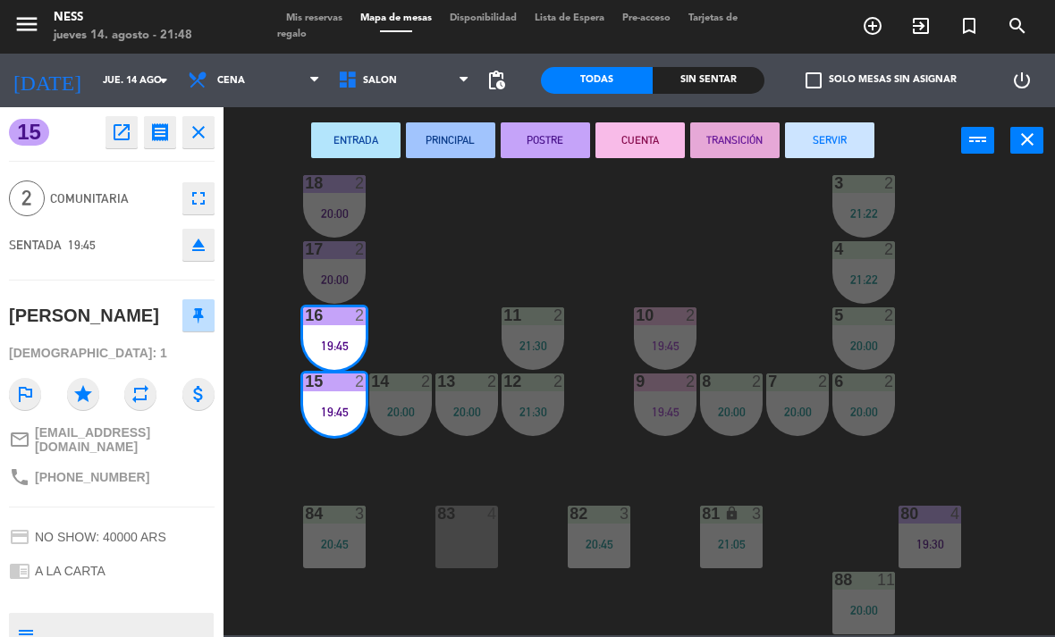
click at [662, 143] on button "CUENTA" at bounding box center [639, 140] width 89 height 36
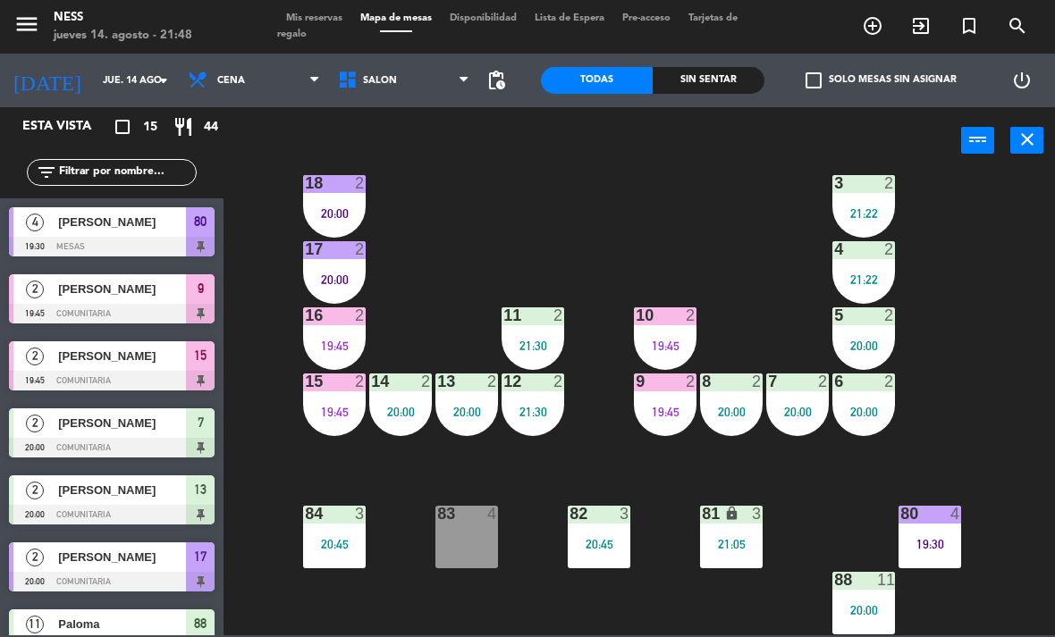
click at [485, 628] on div "20 2 21:22 1 2 20:00 19 2 21:22 2 2 20:00 18 2 20:00 3 2 21:22 17 2 20:00 4 2 2…" at bounding box center [644, 403] width 820 height 463
click at [960, 545] on div "19:30" at bounding box center [929, 544] width 63 height 13
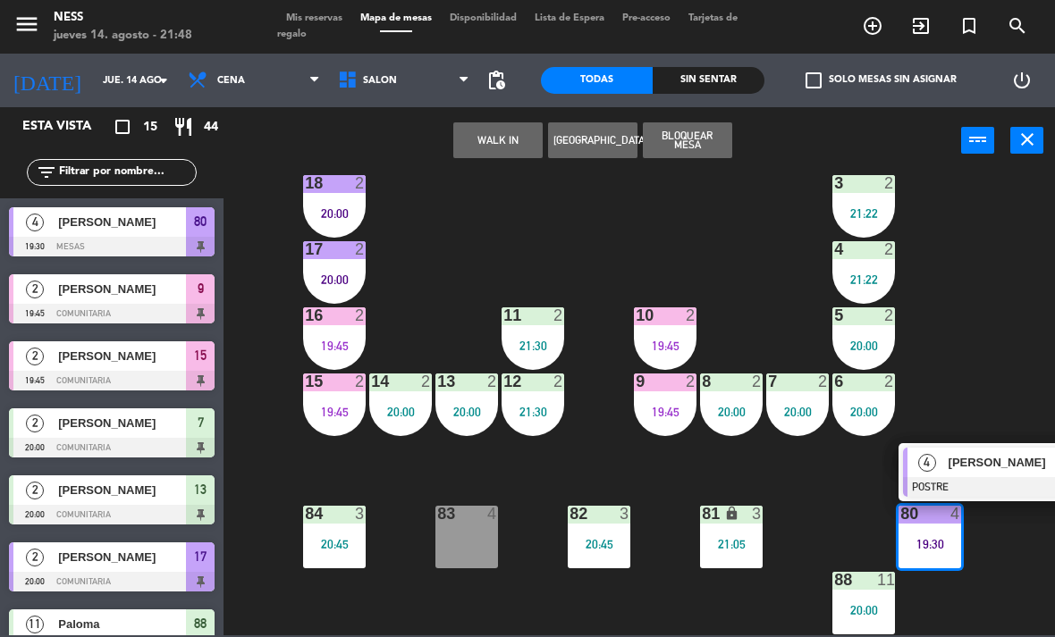
click at [515, 604] on div "20 2 21:22 1 2 20:00 19 2 21:22 2 2 20:00 18 2 20:00 3 2 21:22 17 2 20:00 4 2 2…" at bounding box center [644, 403] width 820 height 463
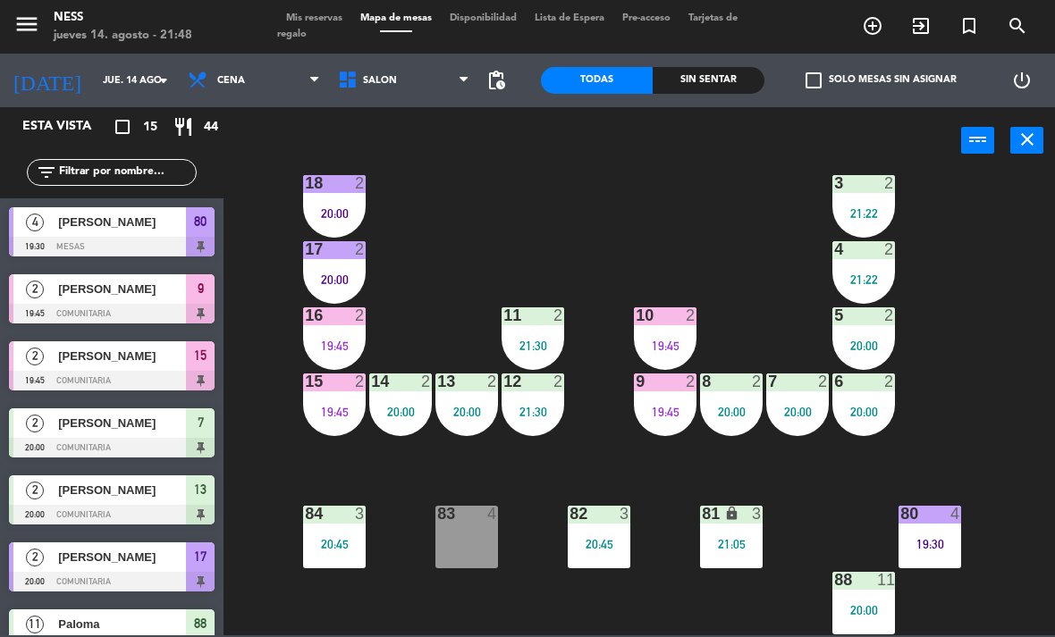
click at [469, 610] on div "20 2 21:22 1 2 20:00 19 2 21:22 2 2 20:00 18 2 20:00 3 2 21:22 17 2 20:00 4 2 2…" at bounding box center [644, 403] width 820 height 463
click at [948, 609] on div "20 2 21:22 1 2 20:00 19 2 21:22 2 2 20:00 18 2 20:00 3 2 21:22 17 2 20:00 4 2 2…" at bounding box center [644, 403] width 820 height 463
click at [590, 185] on div "20 2 21:22 1 2 20:00 19 2 21:22 2 2 20:00 18 2 20:00 3 2 21:22 17 2 20:00 4 2 2…" at bounding box center [644, 403] width 820 height 463
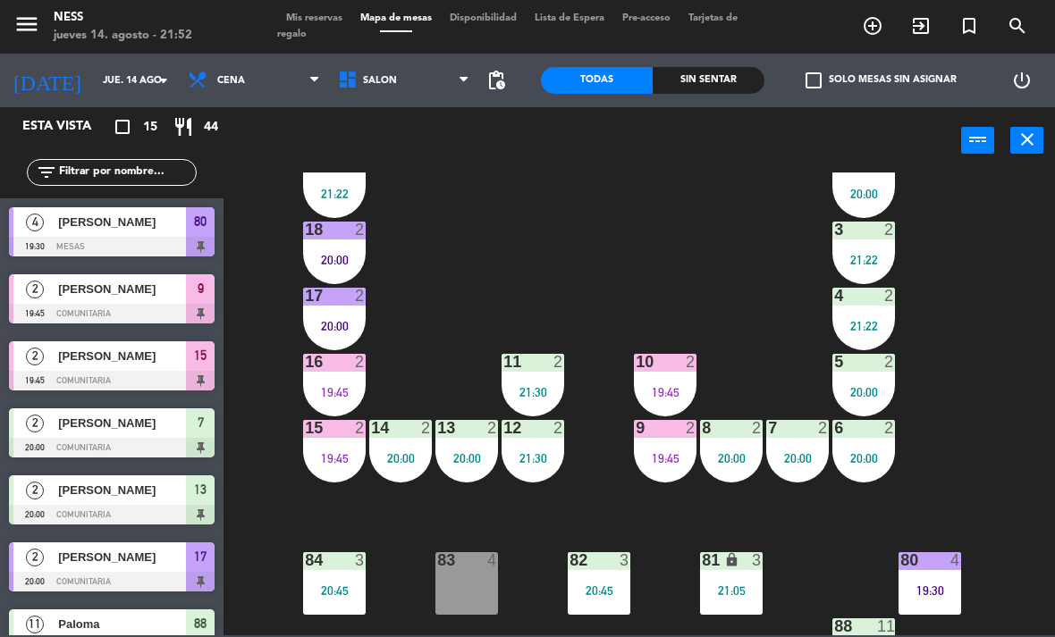
scroll to position [114, 0]
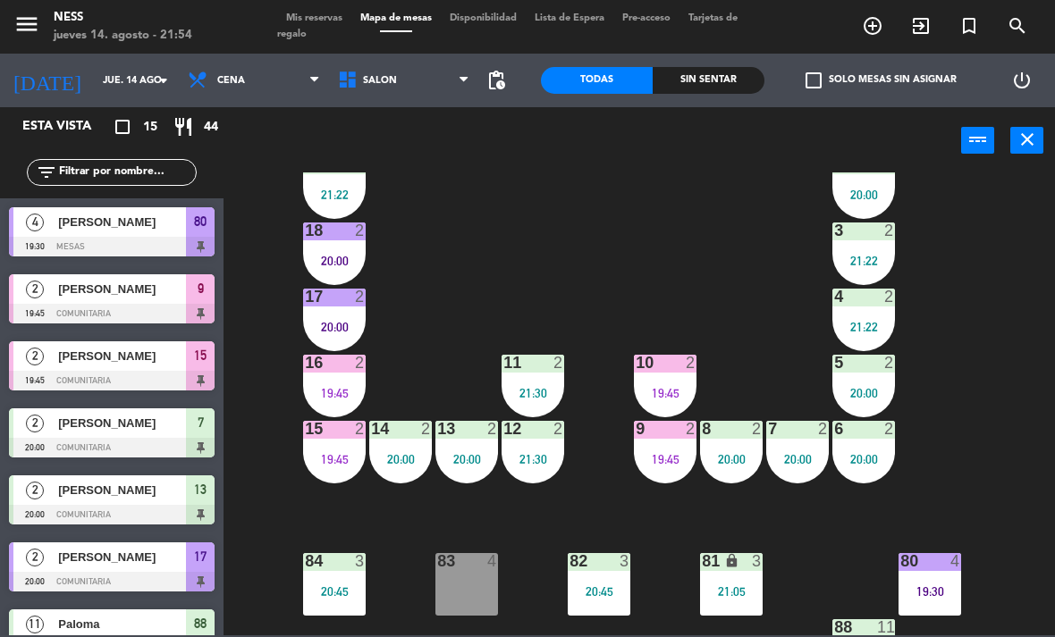
click at [330, 465] on div "19:45" at bounding box center [334, 459] width 63 height 13
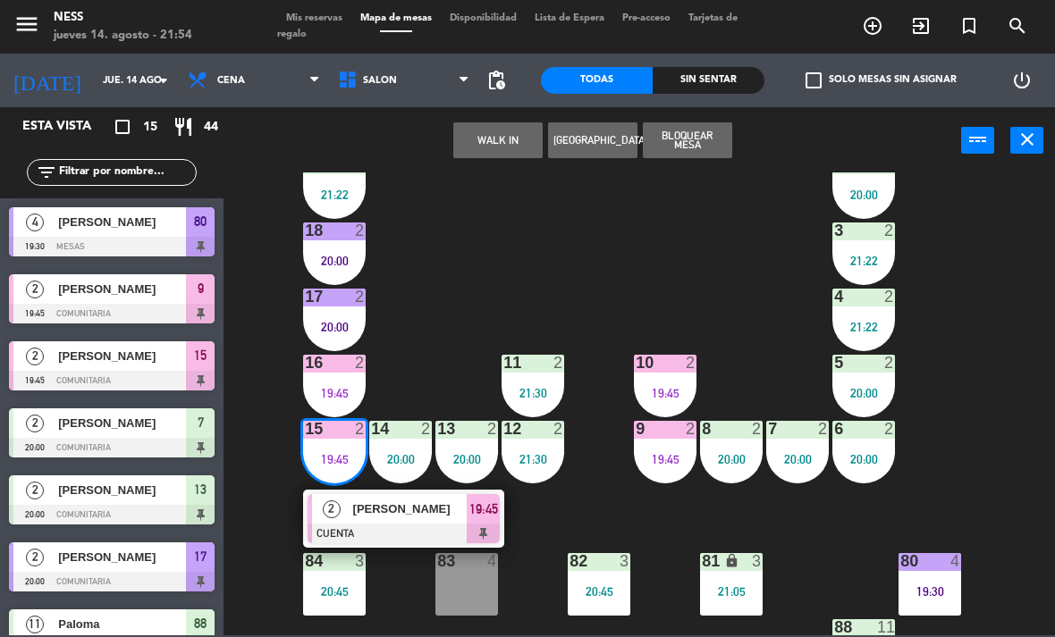
click at [400, 516] on span "[PERSON_NAME]" at bounding box center [410, 509] width 114 height 19
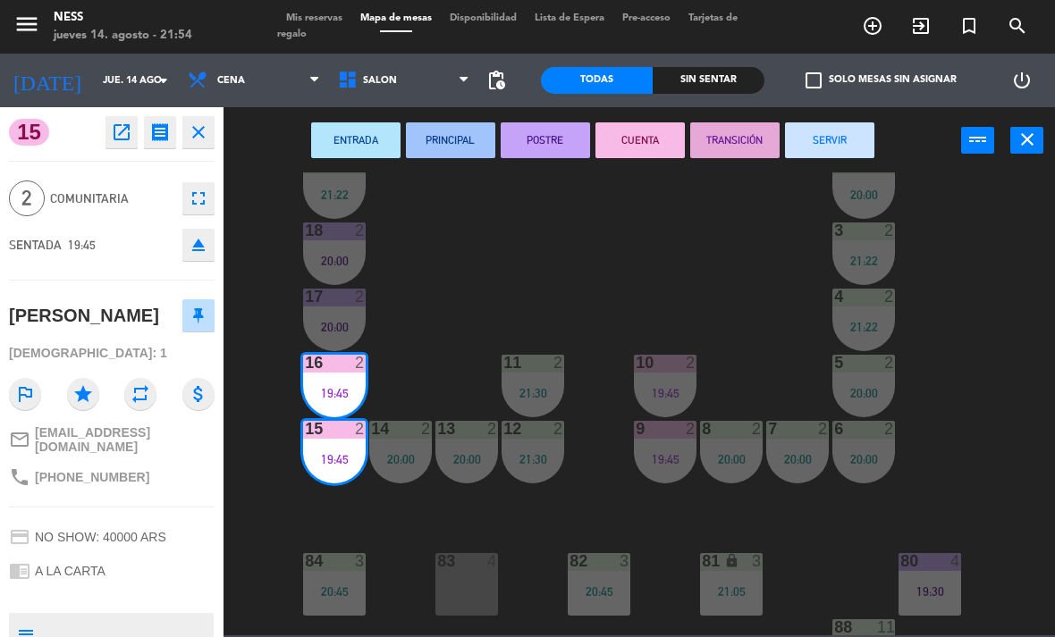
click at [850, 145] on button "SERVIR" at bounding box center [829, 140] width 89 height 36
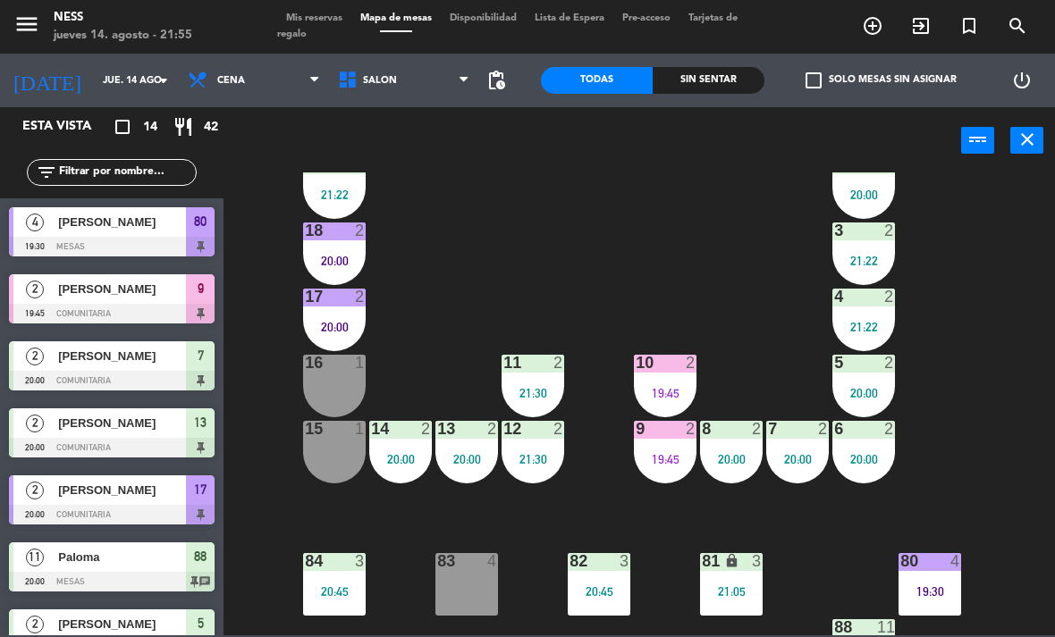
scroll to position [116, 0]
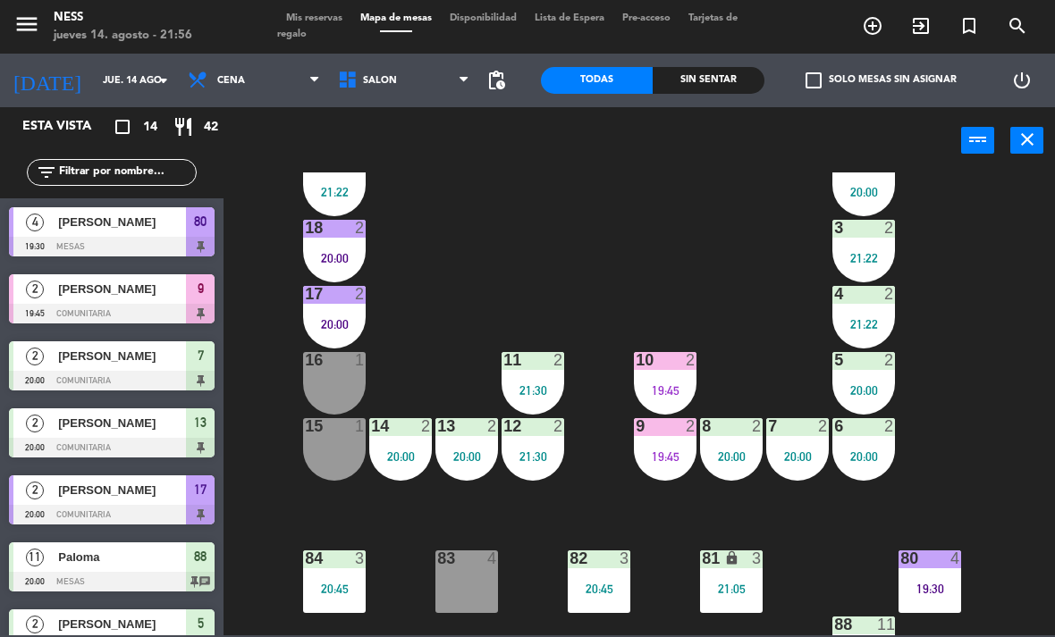
click at [138, 90] on input "jue. 14 ago." at bounding box center [160, 80] width 132 height 29
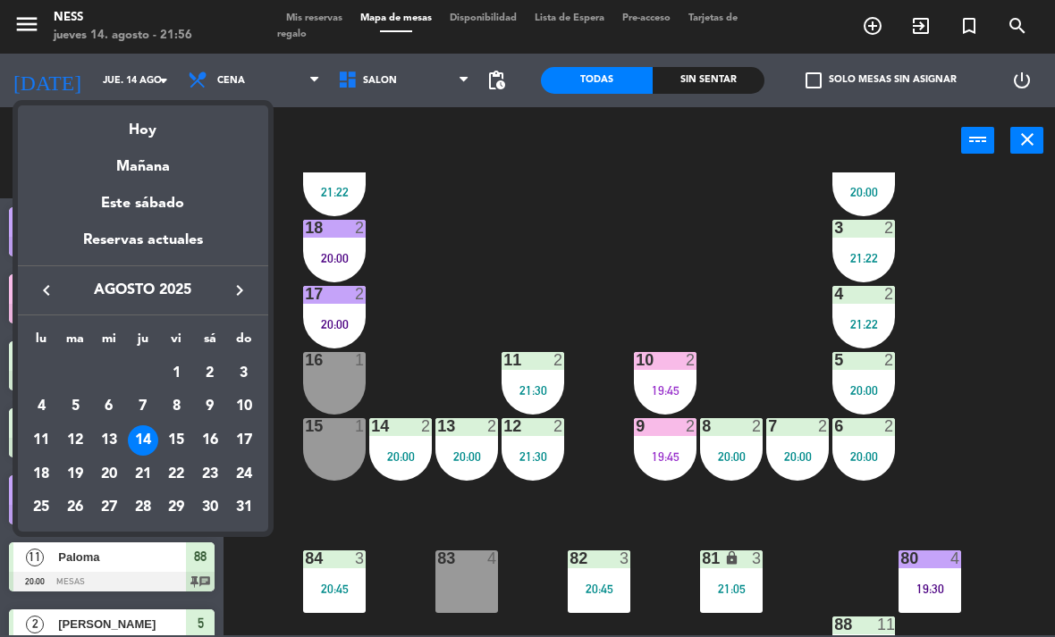
click at [216, 483] on div "23" at bounding box center [210, 474] width 30 height 30
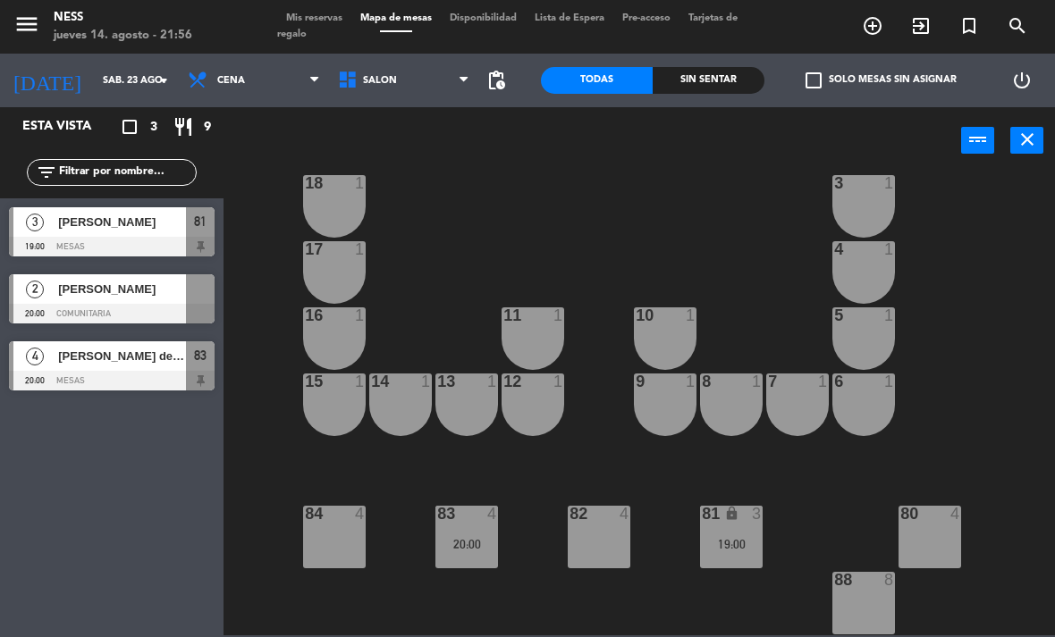
scroll to position [161, 0]
click at [893, 611] on div "88 8" at bounding box center [863, 603] width 63 height 63
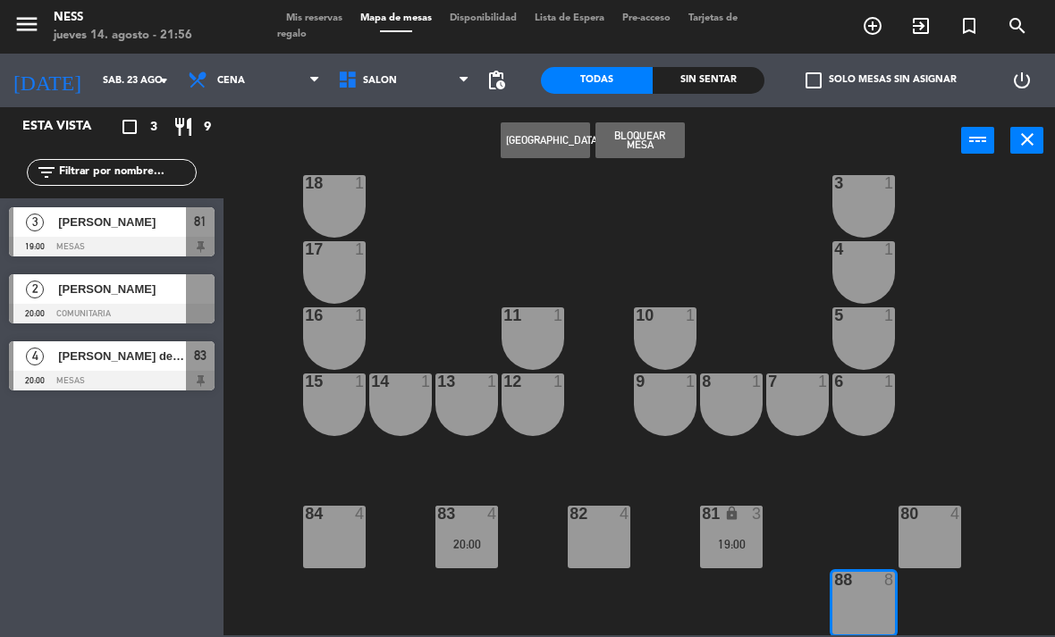
click at [644, 139] on button "Bloquear Mesa" at bounding box center [639, 140] width 89 height 36
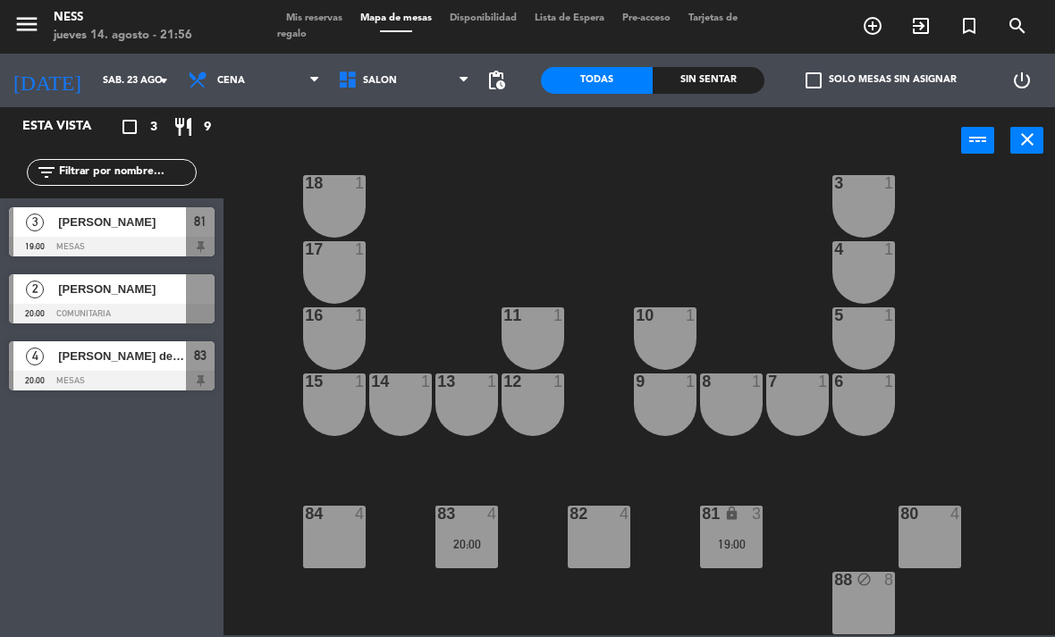
click at [797, 632] on div "20 1 1 1 19 1 2 1 18 1 3 1 17 1 4 1 16 1 11 1 10 1 5 1 12 1 14 1 13 1 15 1 9 1 …" at bounding box center [644, 403] width 820 height 463
click at [119, 80] on input "sáb. 23 ago." at bounding box center [160, 80] width 132 height 29
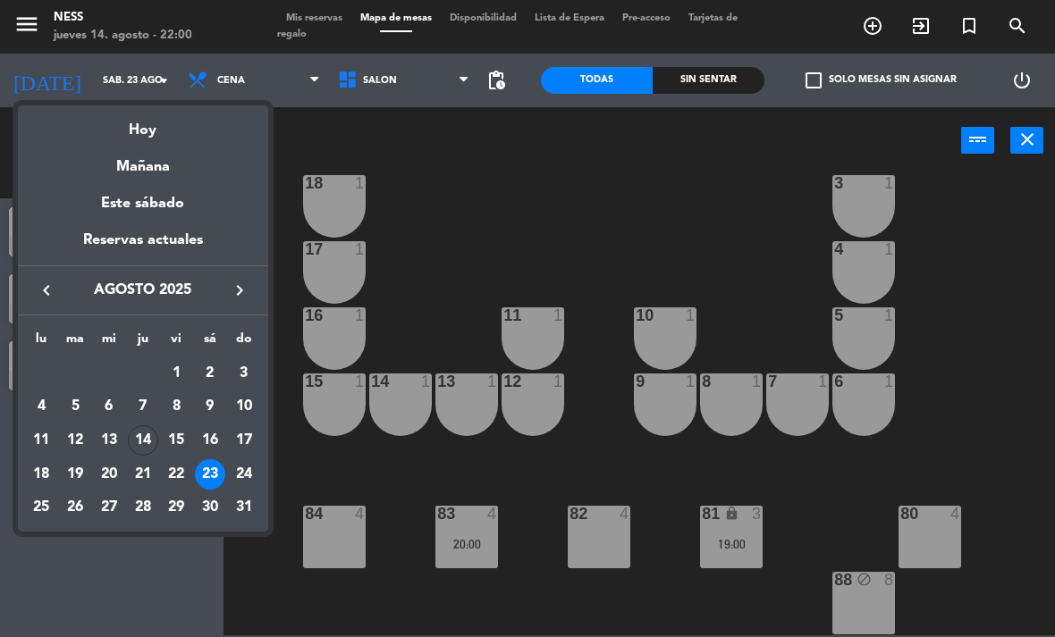
click at [138, 131] on div "Hoy" at bounding box center [143, 123] width 250 height 37
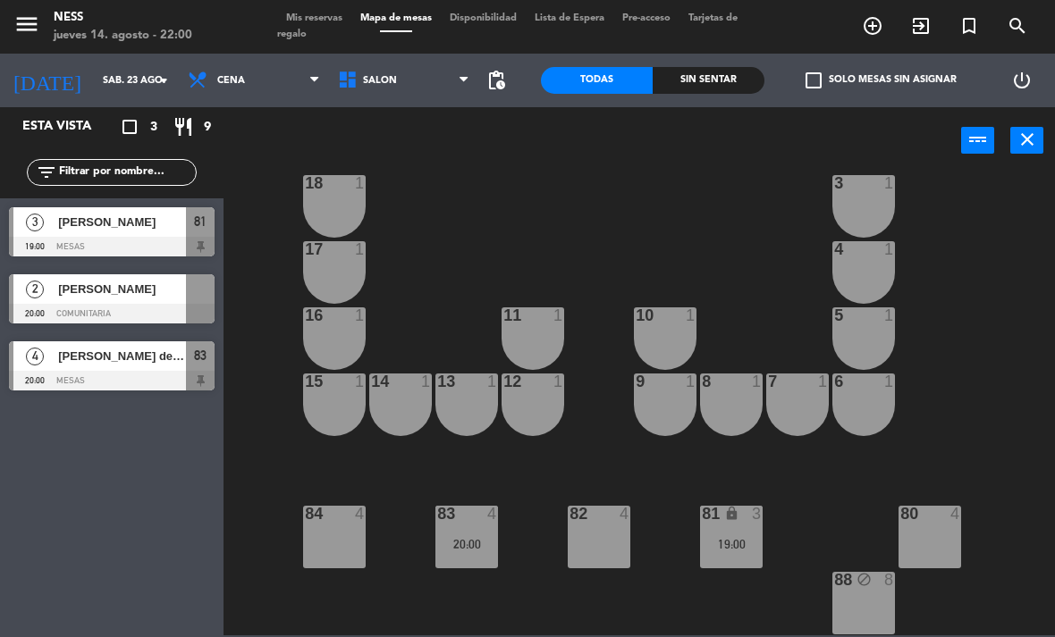
type input "jue. 14 ago."
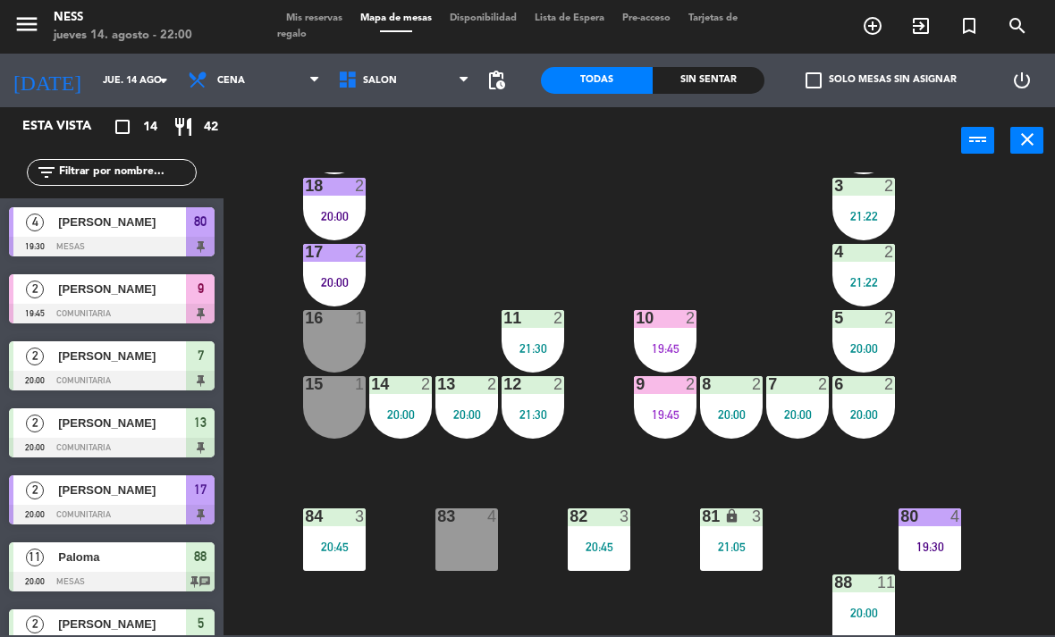
scroll to position [157, 0]
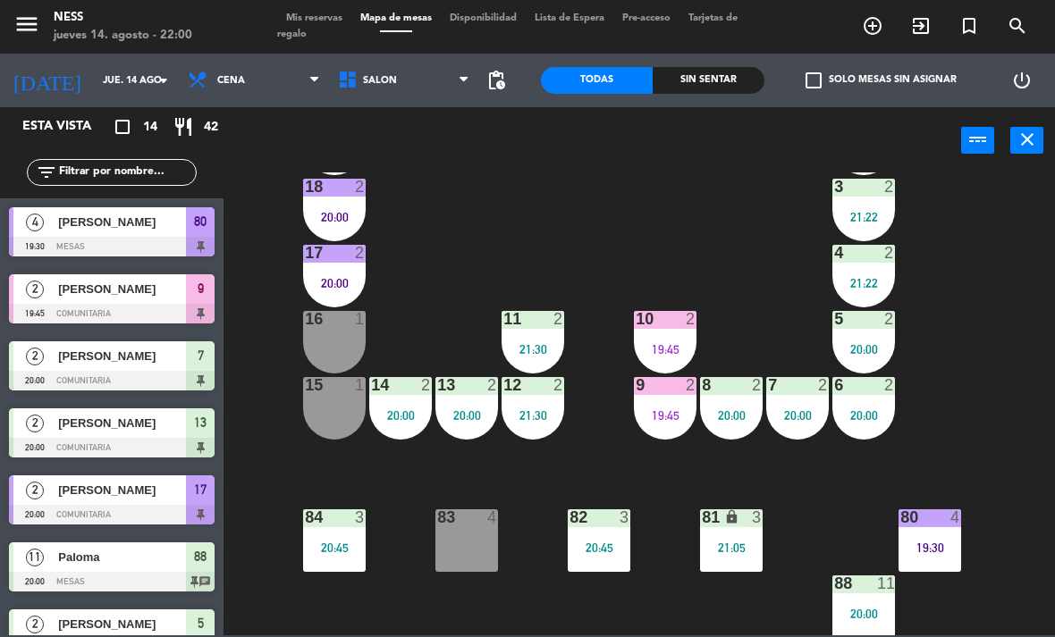
click at [307, 336] on div "16 1" at bounding box center [334, 342] width 63 height 63
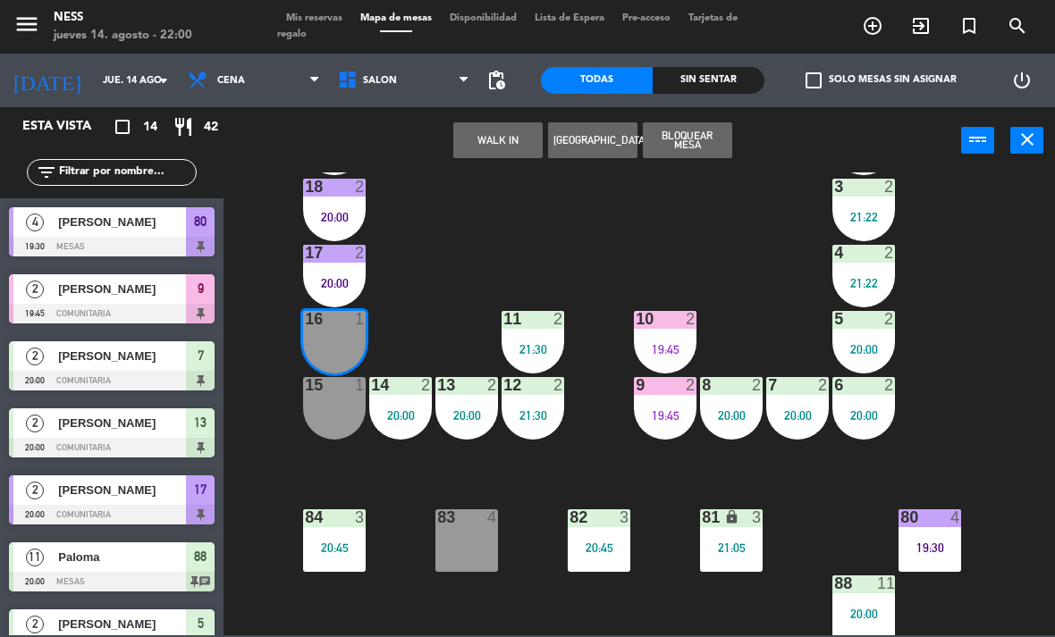
click at [501, 137] on button "WALK IN" at bounding box center [497, 140] width 89 height 36
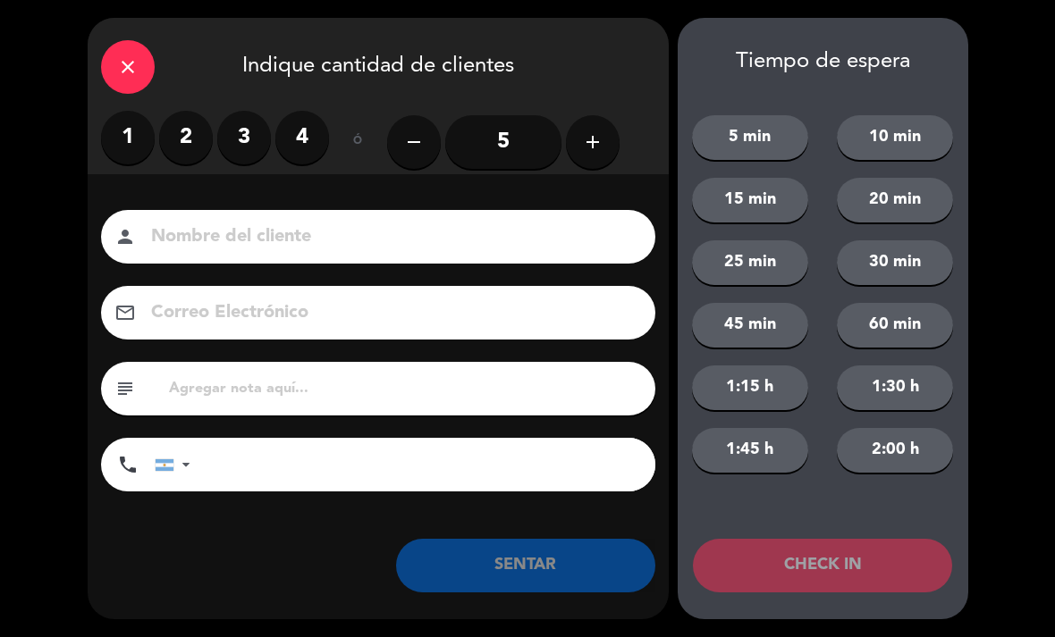
click at [202, 149] on label "2" at bounding box center [186, 138] width 54 height 54
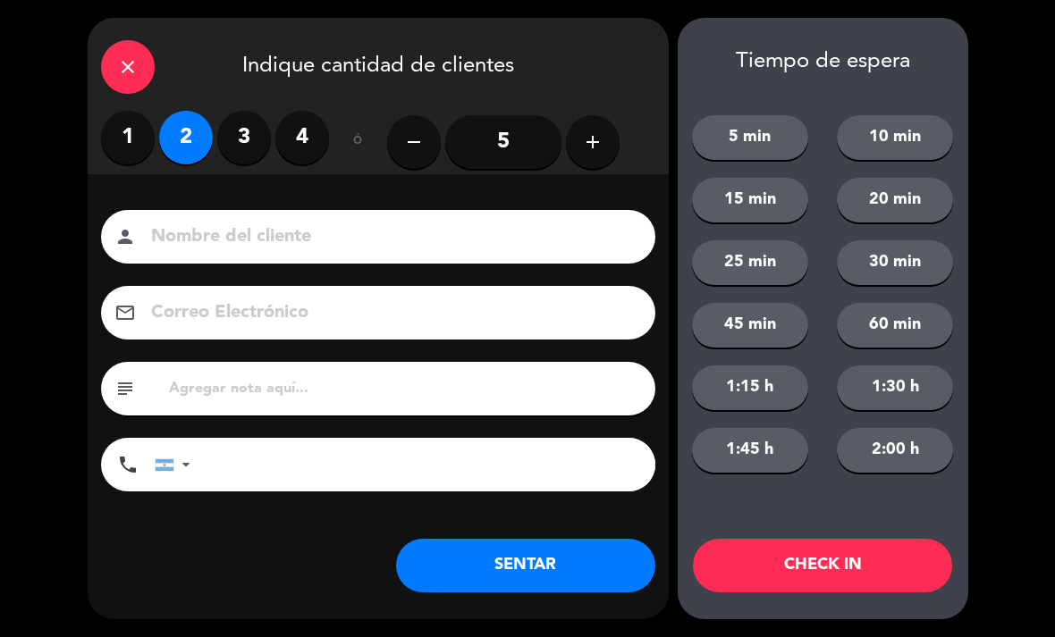
click at [599, 557] on button "SENTAR" at bounding box center [525, 566] width 259 height 54
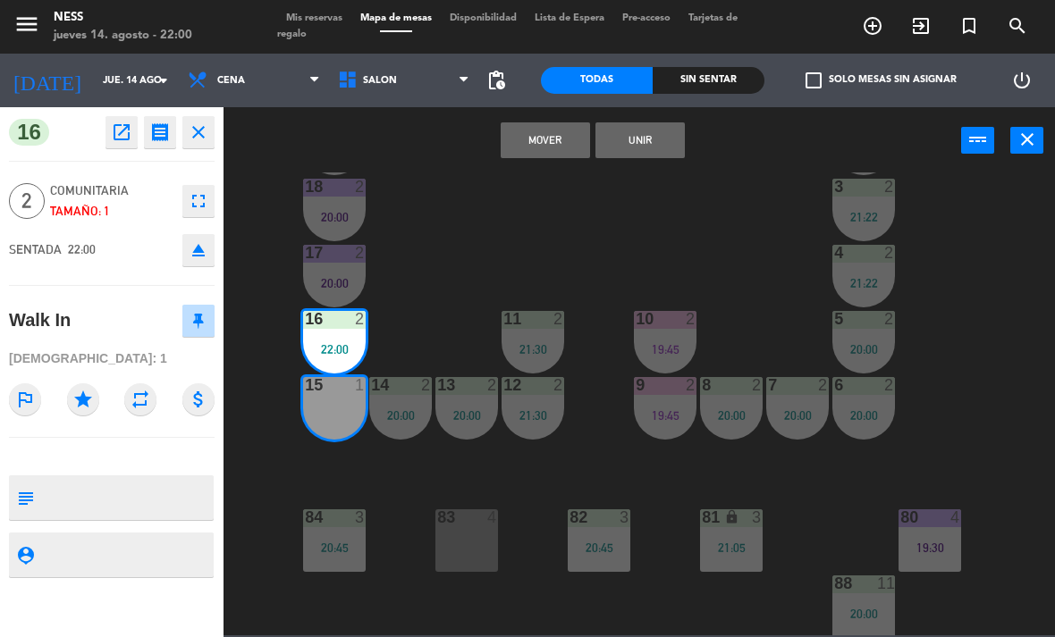
click at [678, 156] on button "Unir" at bounding box center [639, 140] width 89 height 36
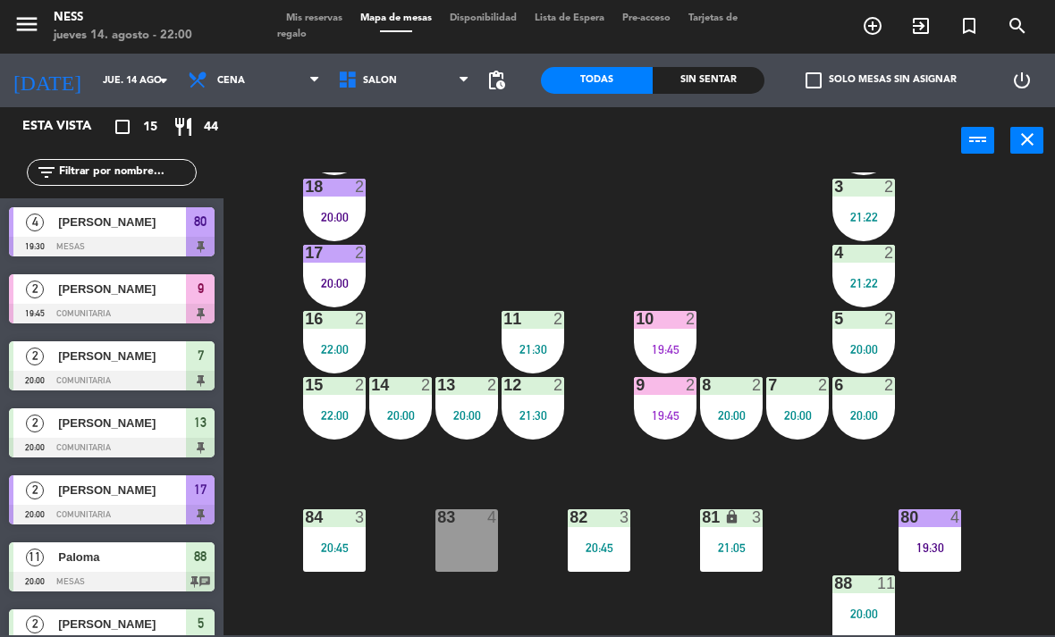
scroll to position [292, 0]
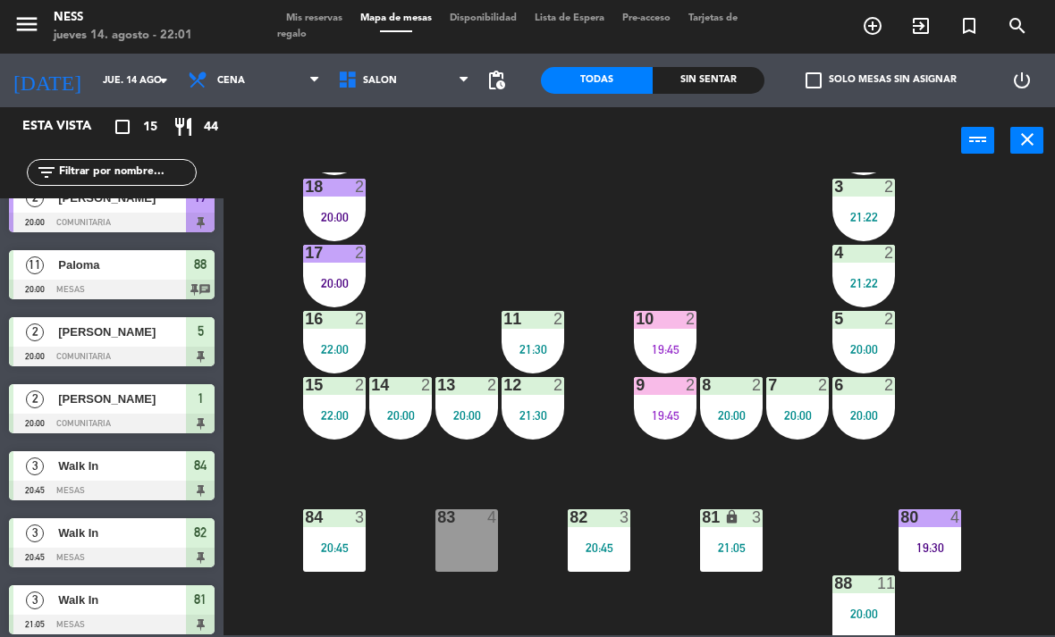
click at [644, 436] on div "9 2 19:45" at bounding box center [665, 408] width 63 height 63
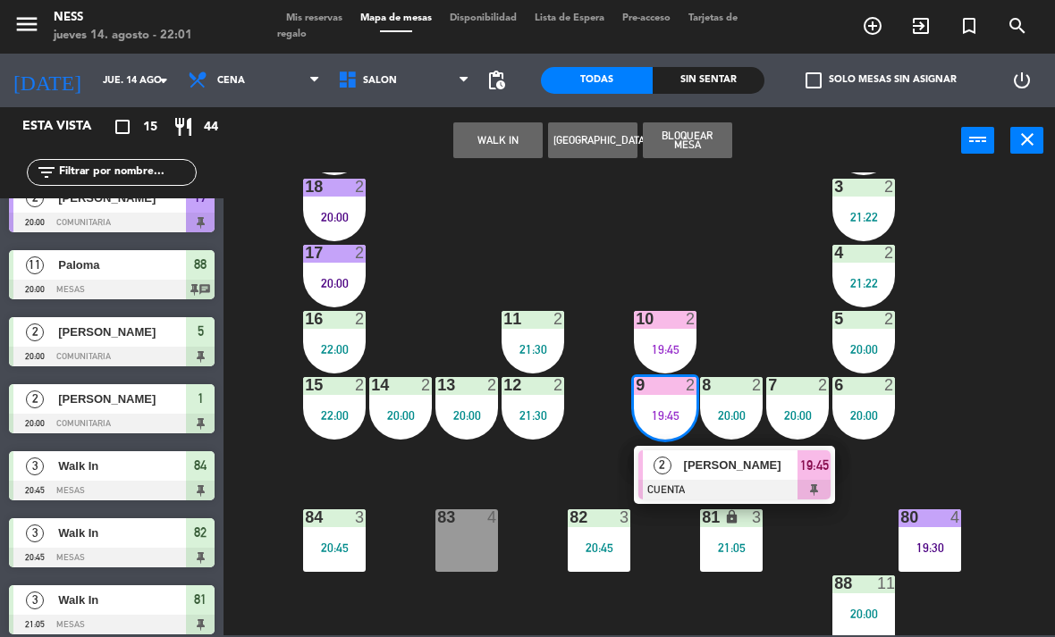
click at [712, 484] on div at bounding box center [734, 490] width 192 height 20
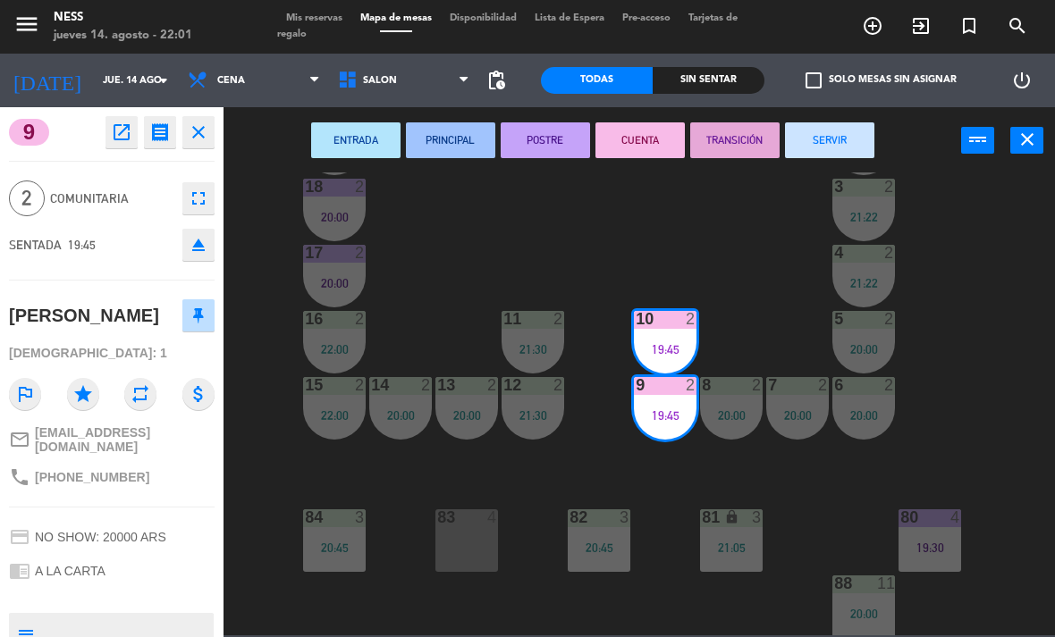
click at [835, 142] on button "SERVIR" at bounding box center [829, 140] width 89 height 36
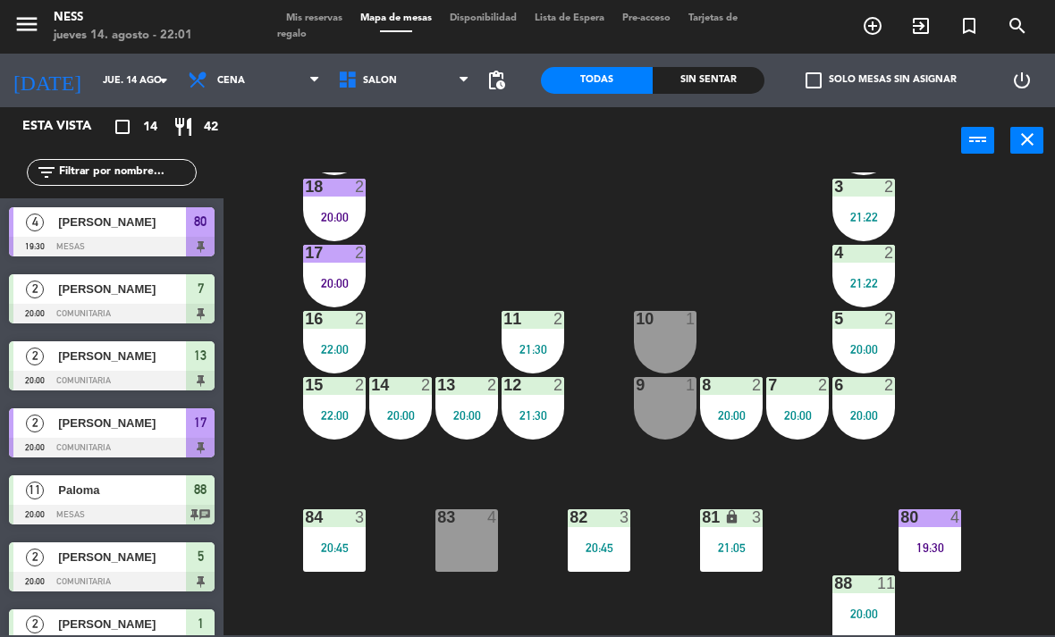
click at [1004, 300] on div "20 2 21:22 1 2 20:00 19 2 21:22 2 2 20:00 18 2 20:00 3 2 21:22 17 2 20:00 4 2 2…" at bounding box center [644, 403] width 820 height 463
click at [660, 439] on div "9 1" at bounding box center [665, 408] width 63 height 63
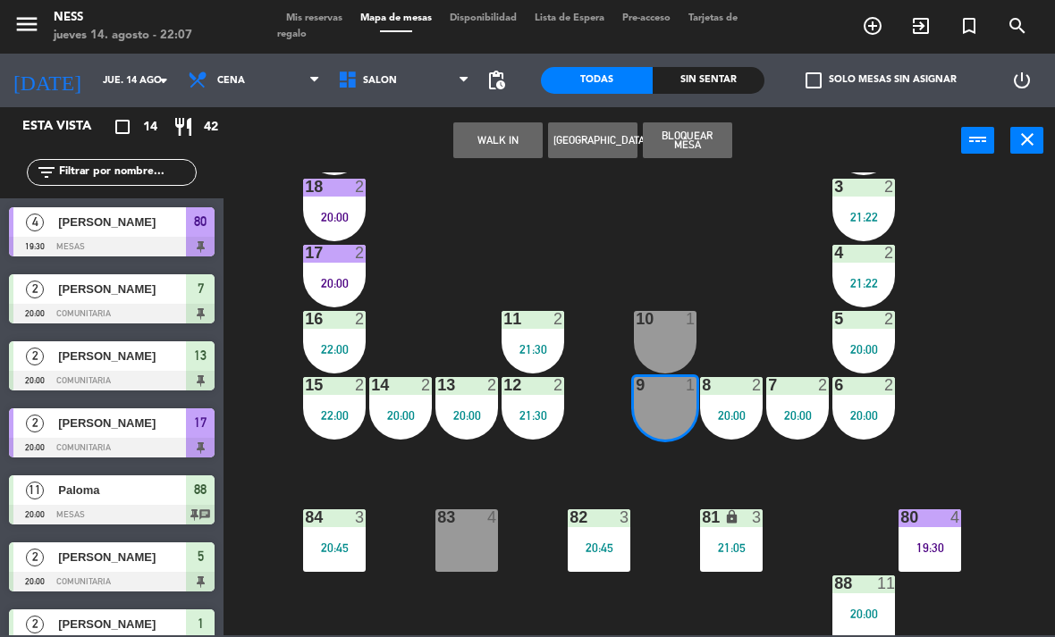
click at [677, 438] on div "9 1" at bounding box center [665, 408] width 63 height 63
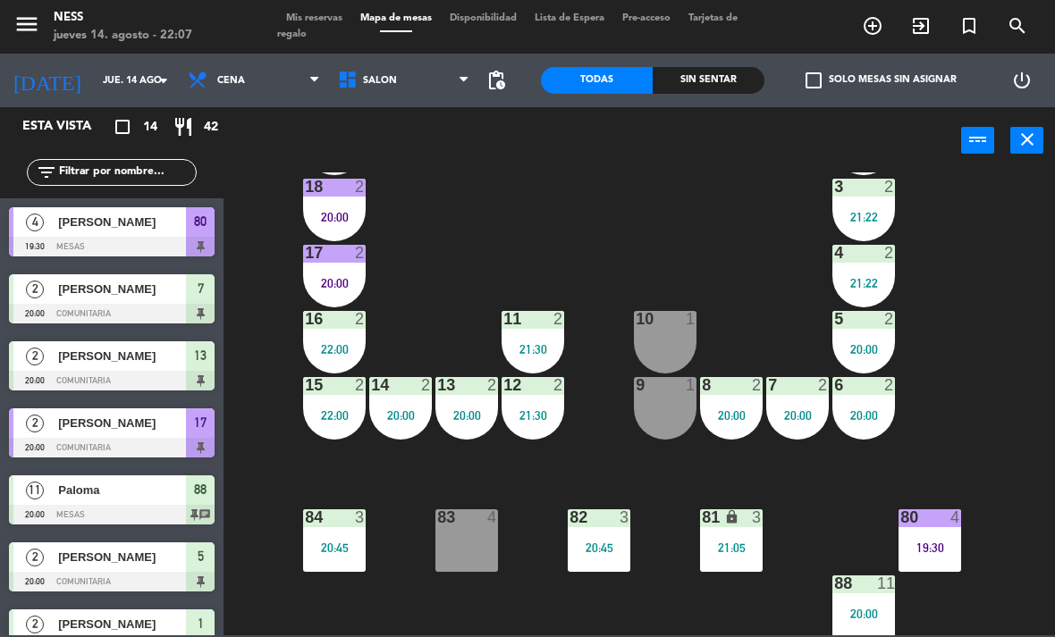
click at [686, 432] on div "9 1" at bounding box center [665, 408] width 63 height 63
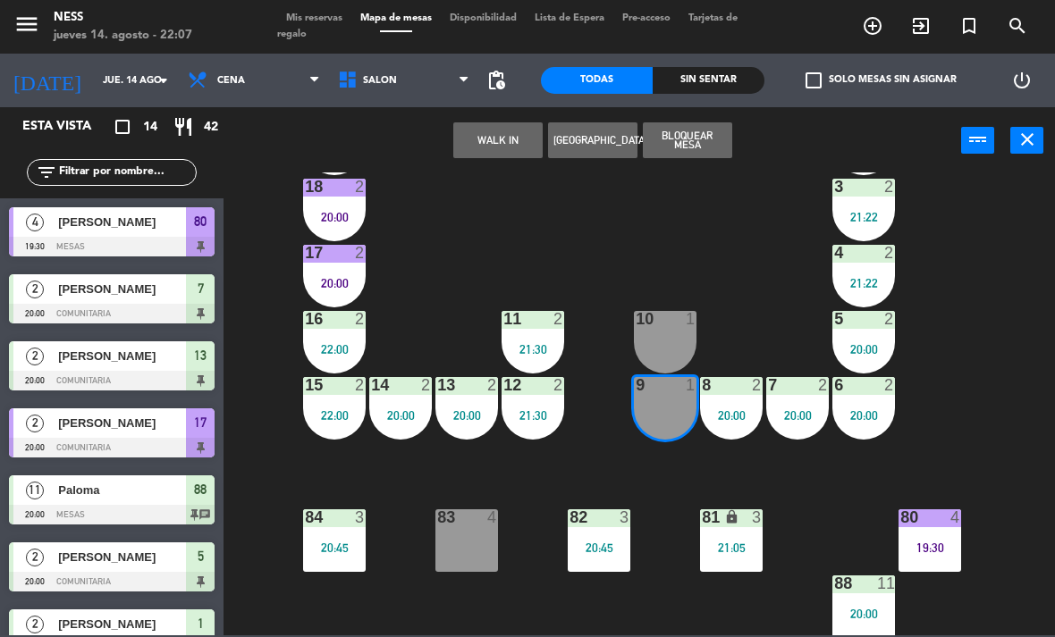
click at [517, 157] on button "WALK IN" at bounding box center [497, 140] width 89 height 36
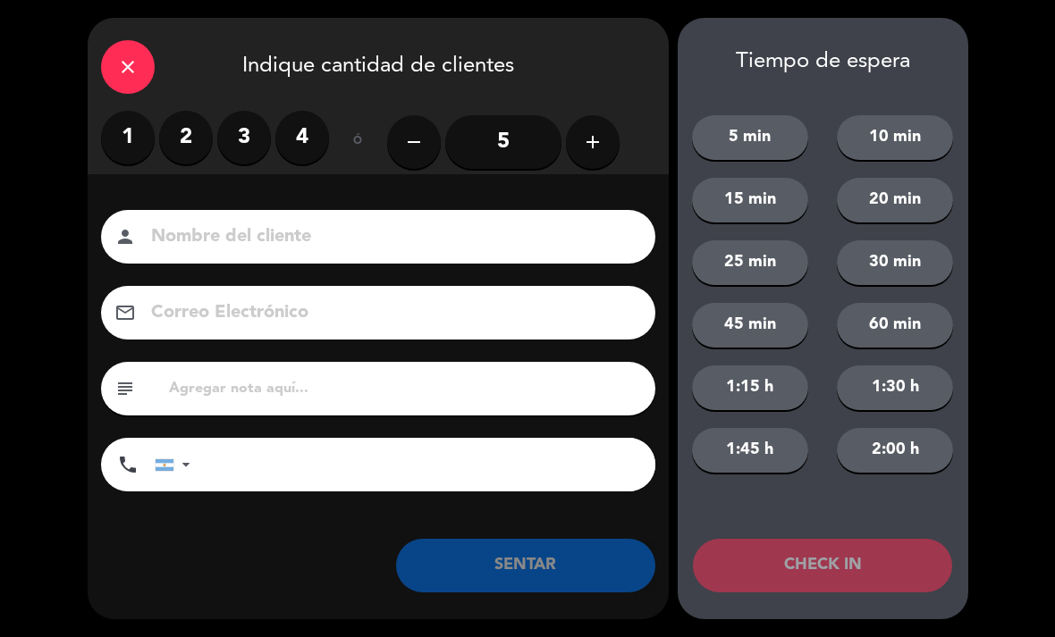
click at [245, 140] on label "3" at bounding box center [244, 138] width 54 height 54
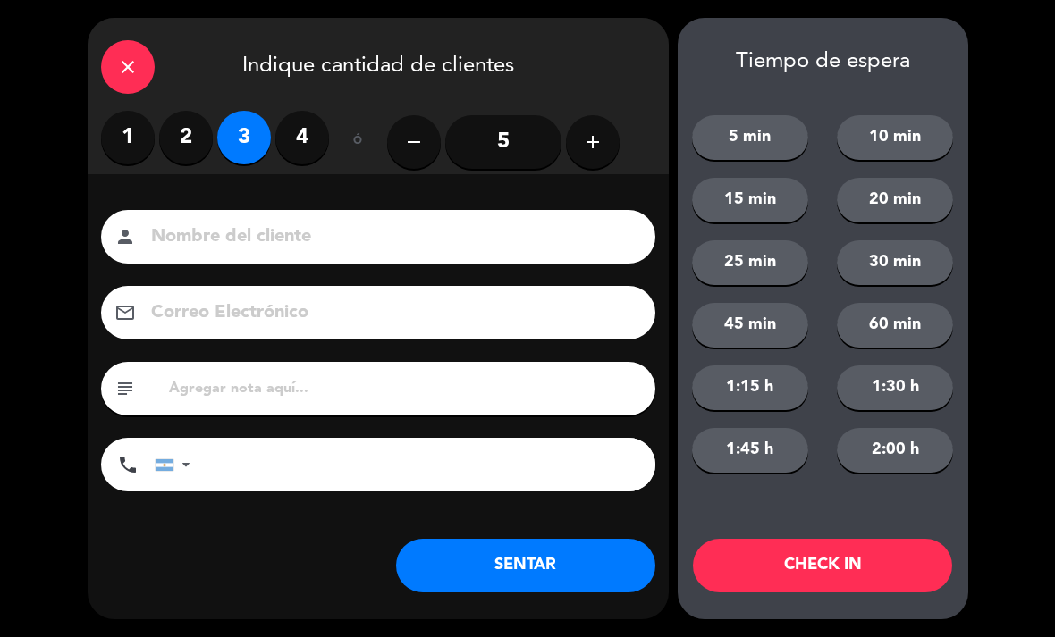
click at [182, 151] on label "2" at bounding box center [186, 138] width 54 height 54
click at [538, 571] on button "SENTAR" at bounding box center [525, 566] width 259 height 54
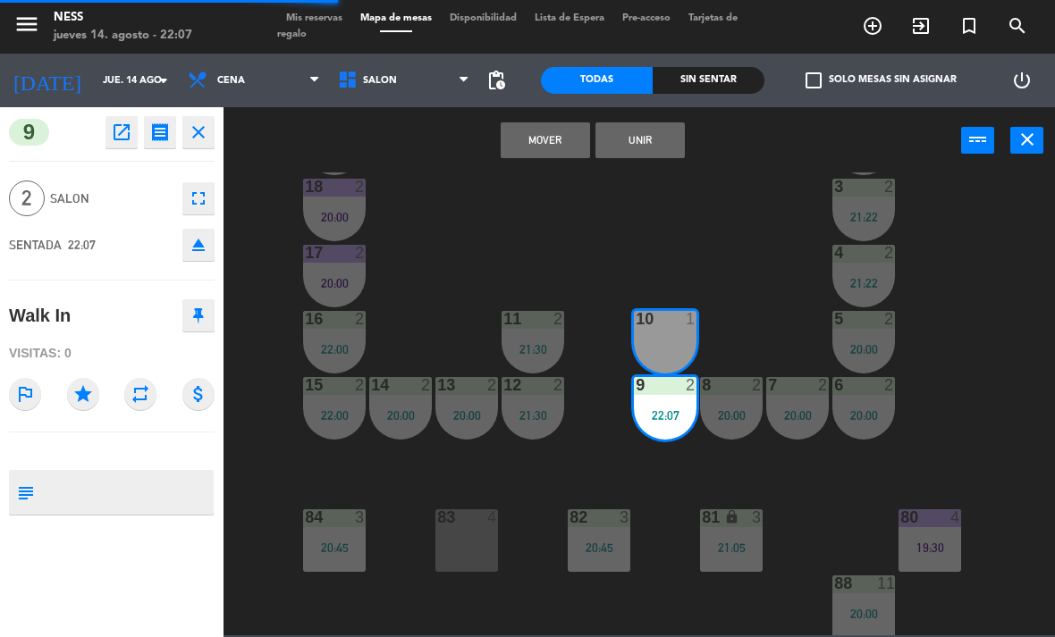
click at [666, 149] on button "Unir" at bounding box center [639, 140] width 89 height 36
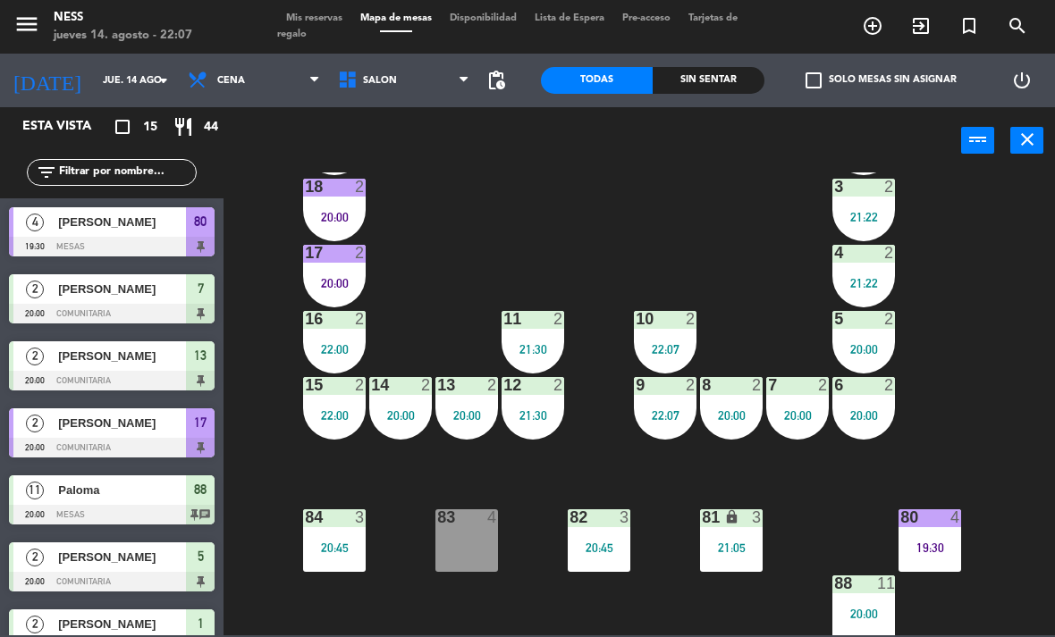
click at [475, 526] on div "83 4" at bounding box center [466, 518] width 63 height 18
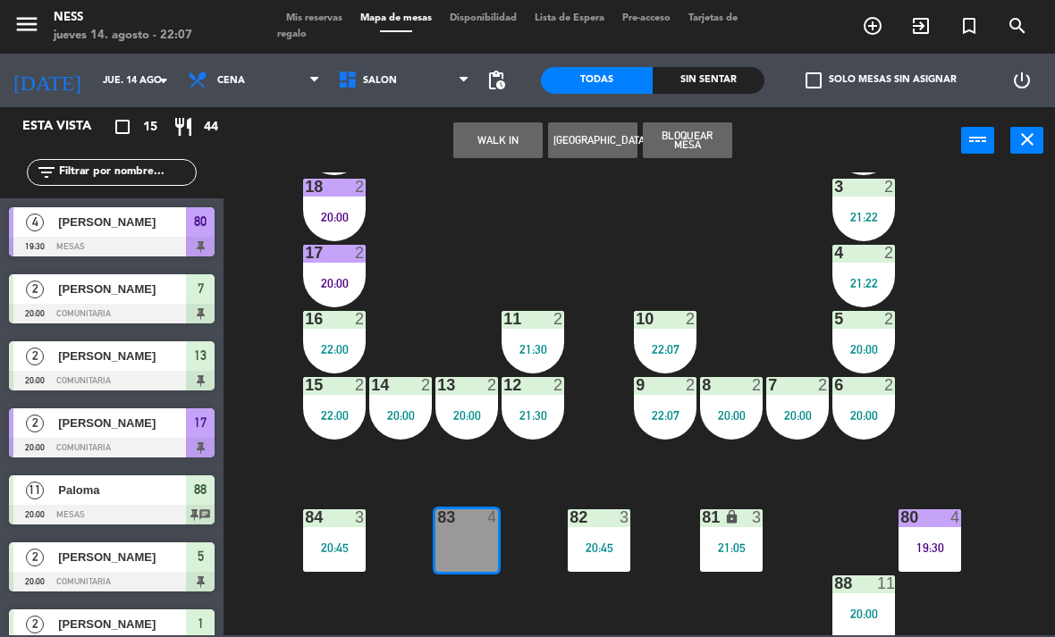
click at [511, 147] on button "WALK IN" at bounding box center [497, 140] width 89 height 36
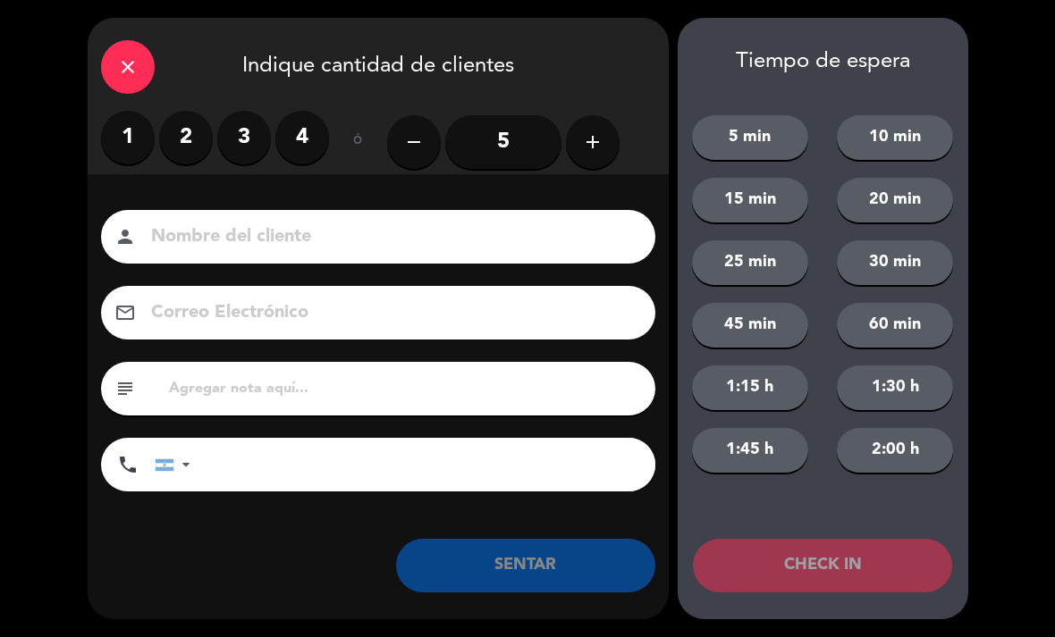
click at [496, 144] on input "5" at bounding box center [503, 142] width 116 height 54
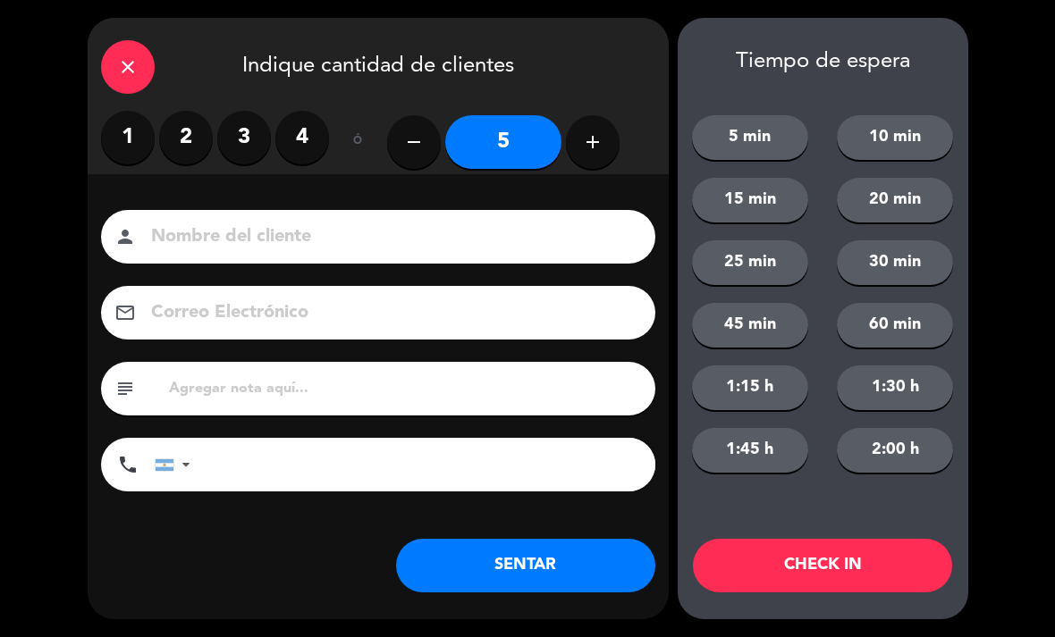
click at [564, 552] on button "SENTAR" at bounding box center [525, 566] width 259 height 54
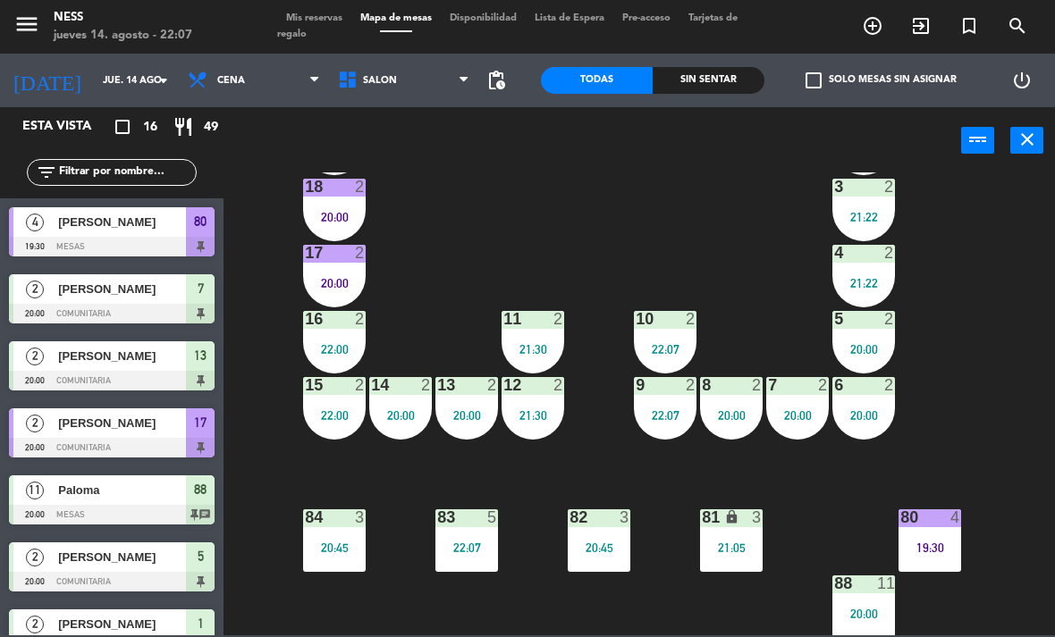
click at [949, 560] on div "80 4 19:30" at bounding box center [929, 540] width 63 height 63
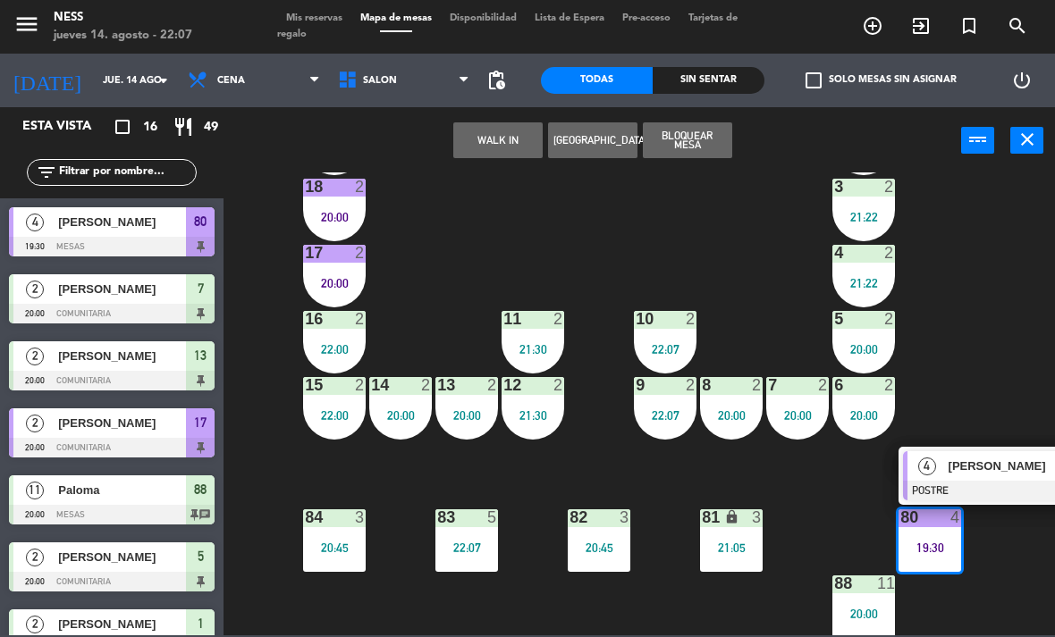
click at [964, 478] on div "[PERSON_NAME]" at bounding box center [1004, 465] width 116 height 29
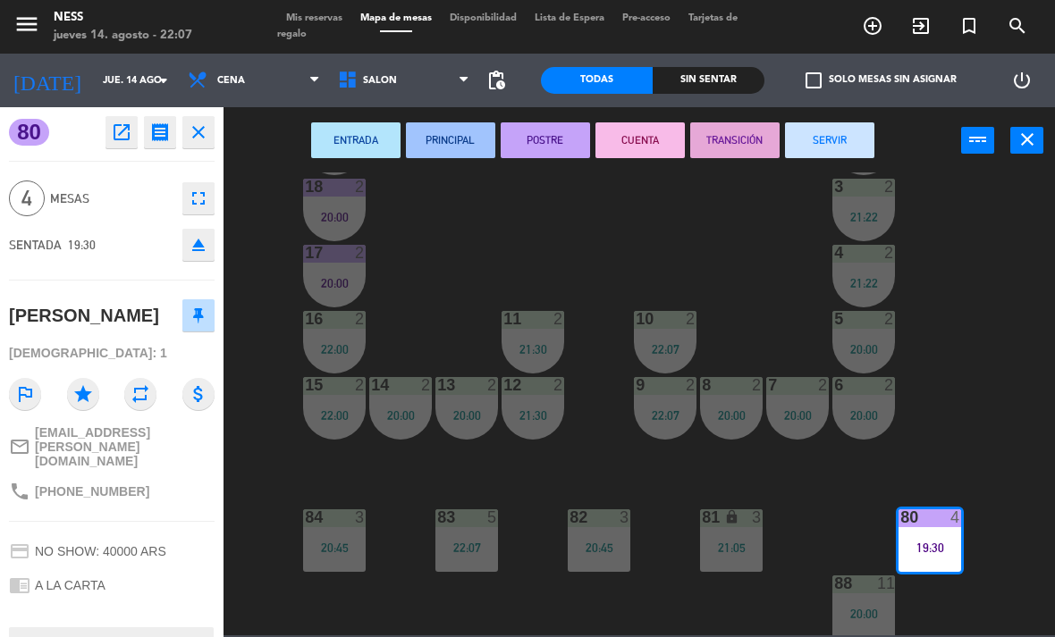
click at [650, 150] on button "CUENTA" at bounding box center [639, 140] width 89 height 36
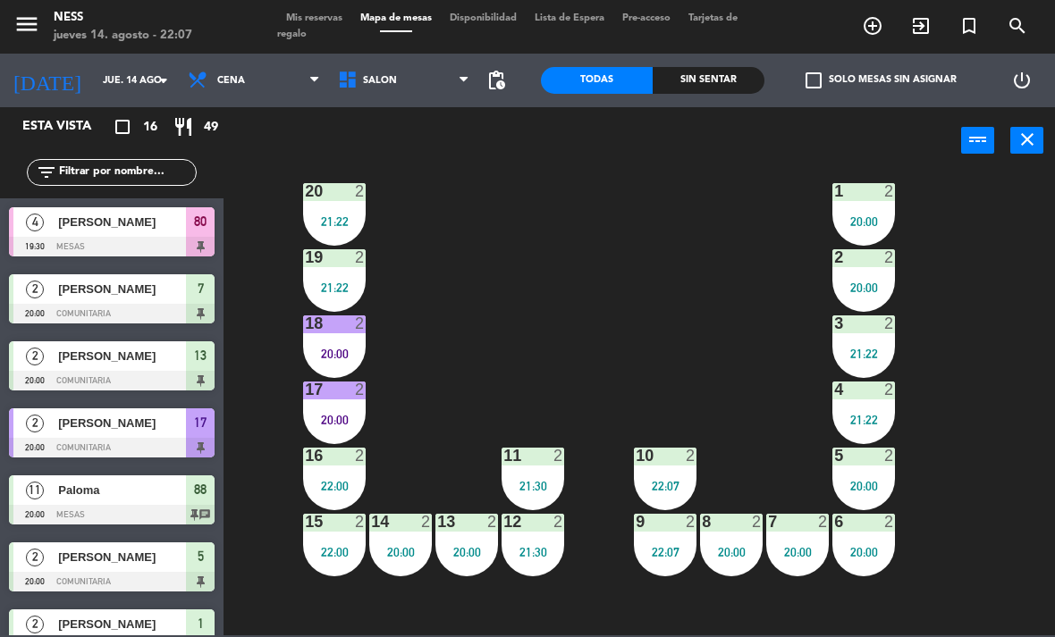
scroll to position [23, 0]
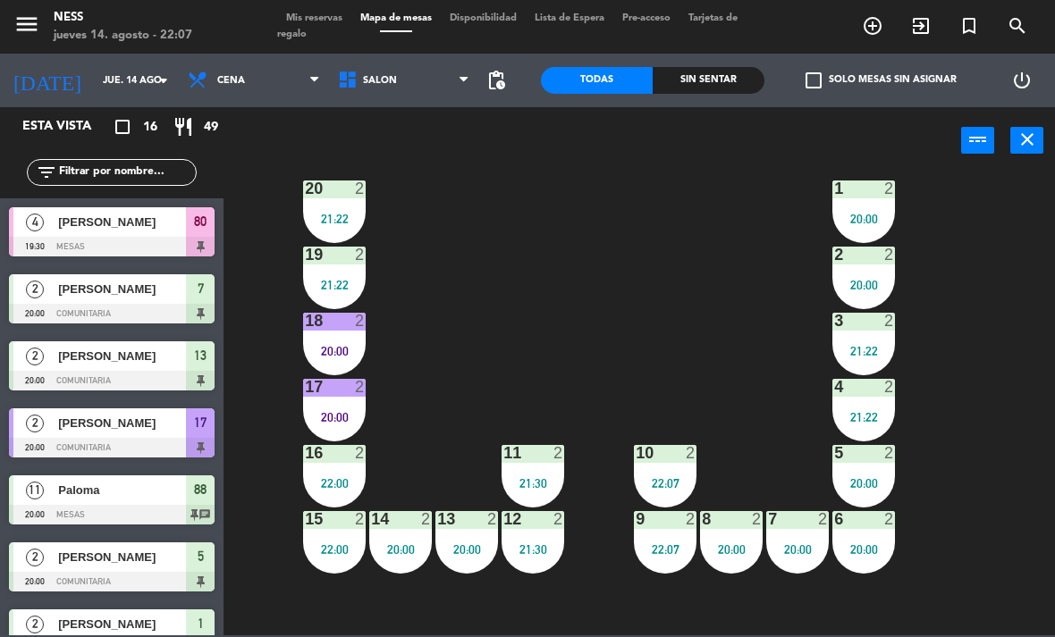
click at [343, 370] on div "18 2 20:00" at bounding box center [334, 344] width 63 height 63
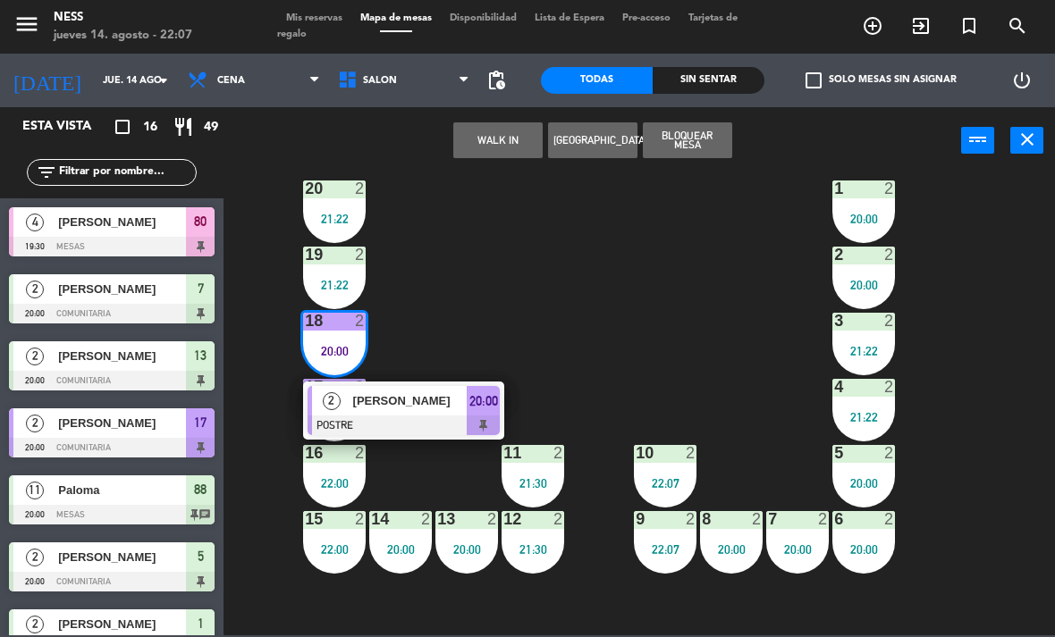
click at [391, 415] on div "[PERSON_NAME]" at bounding box center [409, 400] width 116 height 29
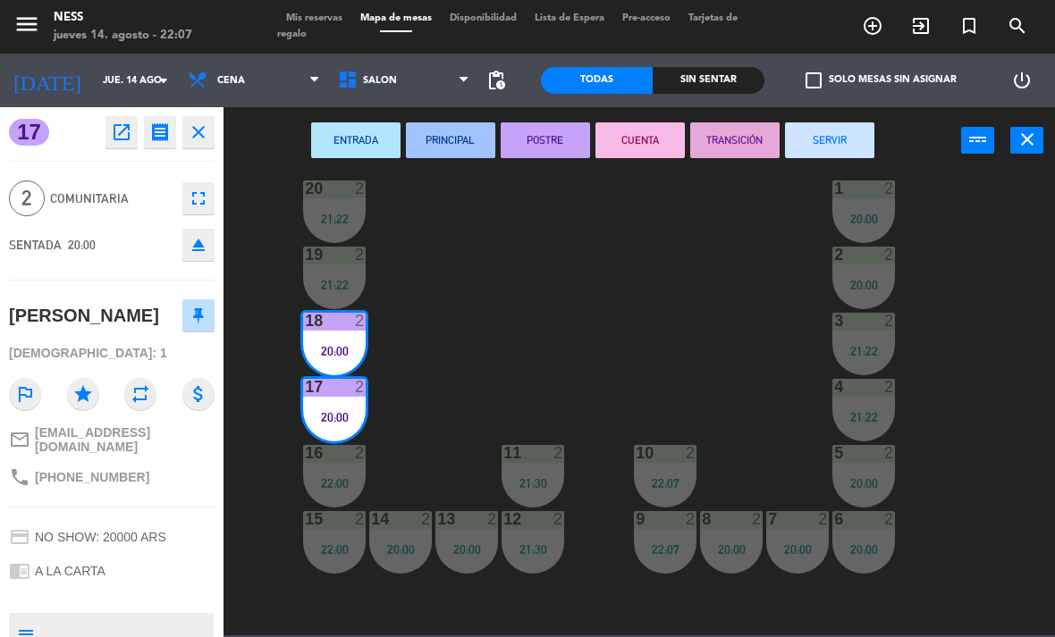
click at [625, 133] on button "CUENTA" at bounding box center [639, 140] width 89 height 36
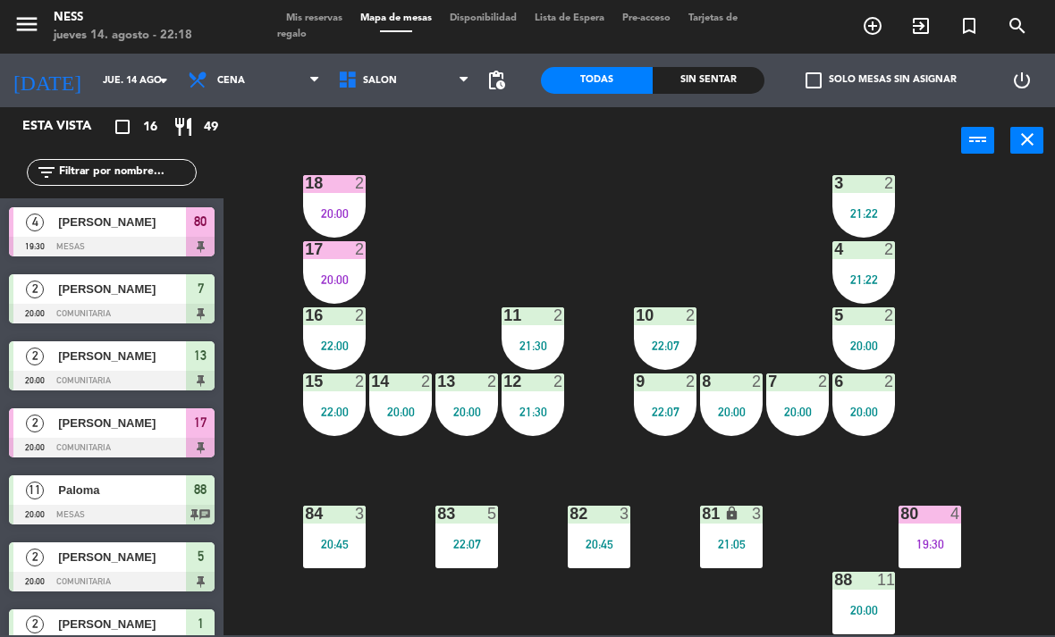
scroll to position [161, 0]
click at [1010, 336] on div "20 2 21:22 1 2 20:00 19 2 21:22 2 2 20:00 18 2 20:00 3 2 21:22 17 2 20:00 4 2 2…" at bounding box center [644, 403] width 820 height 463
click at [348, 286] on div "20:00" at bounding box center [334, 279] width 63 height 13
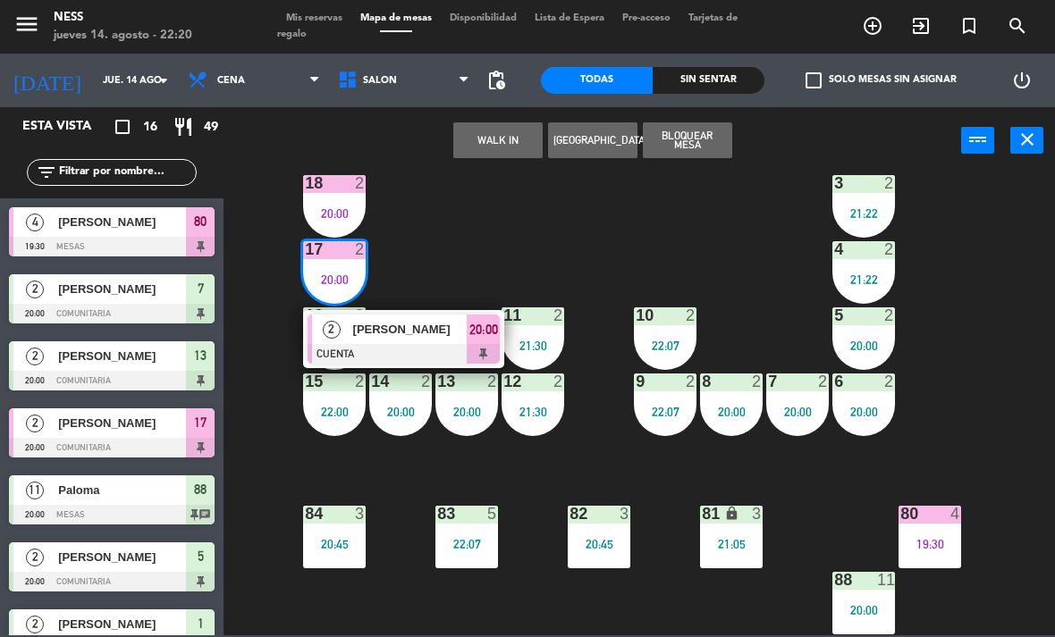
click at [396, 349] on div at bounding box center [403, 354] width 192 height 20
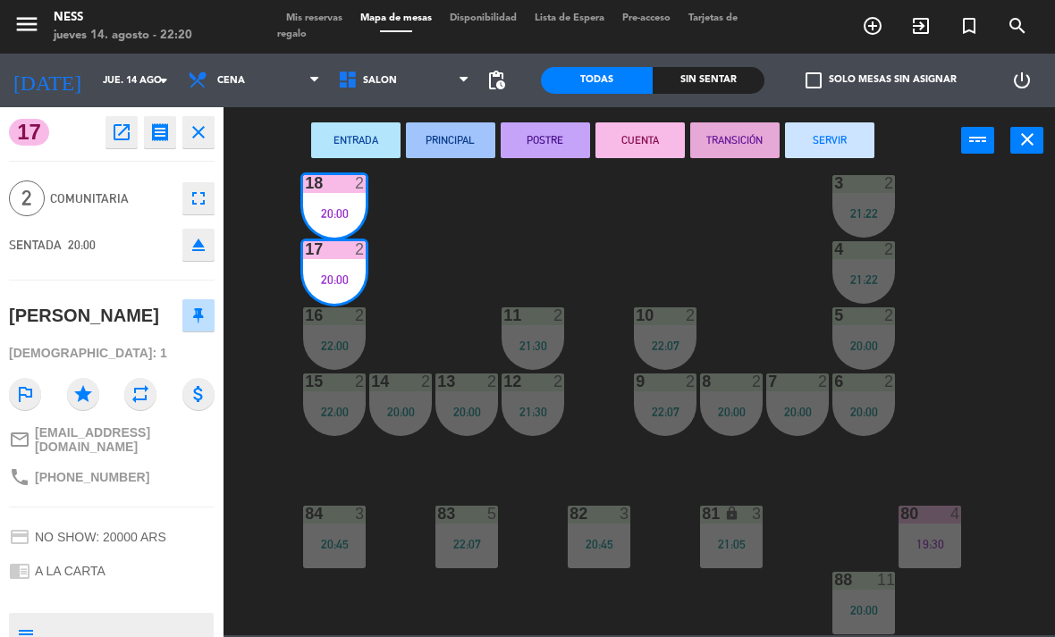
click at [811, 142] on button "SERVIR" at bounding box center [829, 140] width 89 height 36
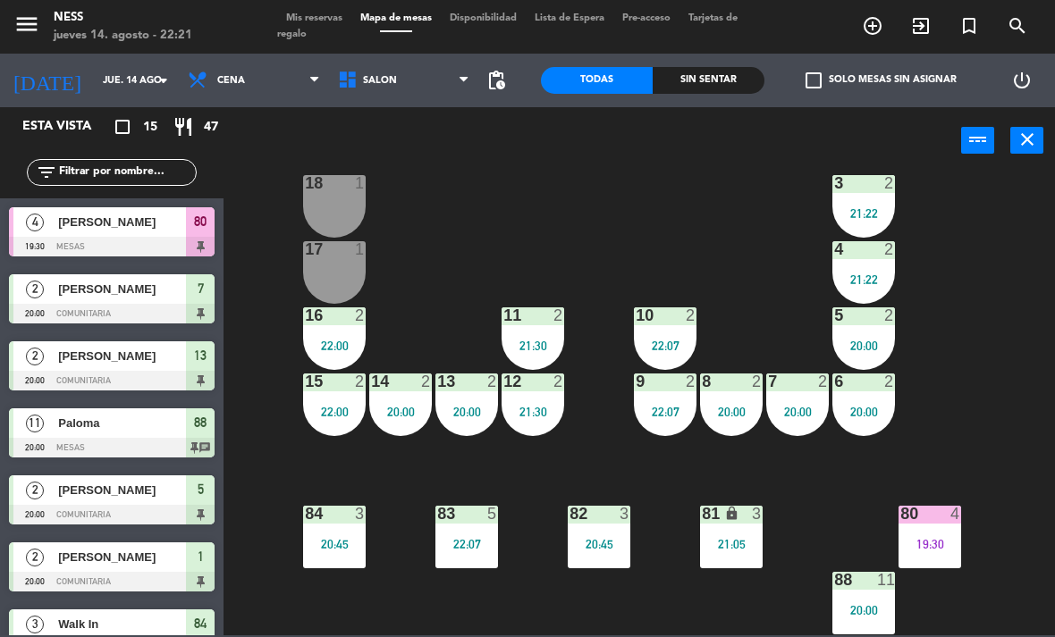
click at [949, 401] on div "20 2 21:22 1 2 20:00 19 2 21:22 2 2 20:00 18 1 3 2 21:22 17 1 4 2 21:22 16 2 22…" at bounding box center [644, 403] width 820 height 463
click at [484, 243] on div "20 2 21:22 1 2 20:00 19 2 21:22 2 2 20:00 18 1 3 2 21:22 17 1 4 2 21:22 16 2 22…" at bounding box center [644, 403] width 820 height 463
click at [421, 422] on div "14 2 20:00" at bounding box center [400, 405] width 63 height 63
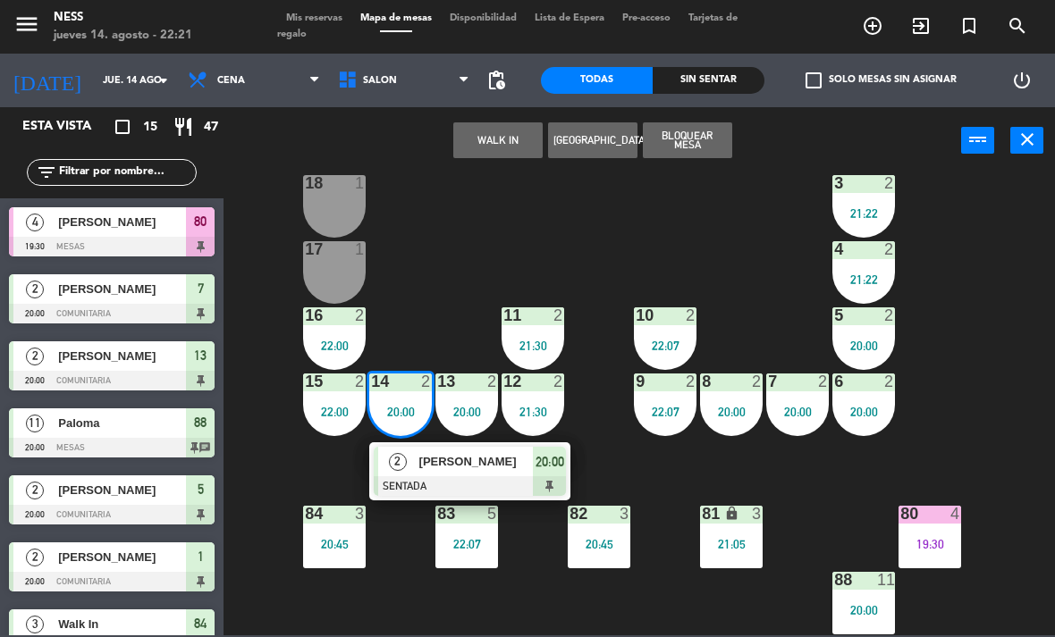
click at [511, 485] on div at bounding box center [470, 486] width 192 height 20
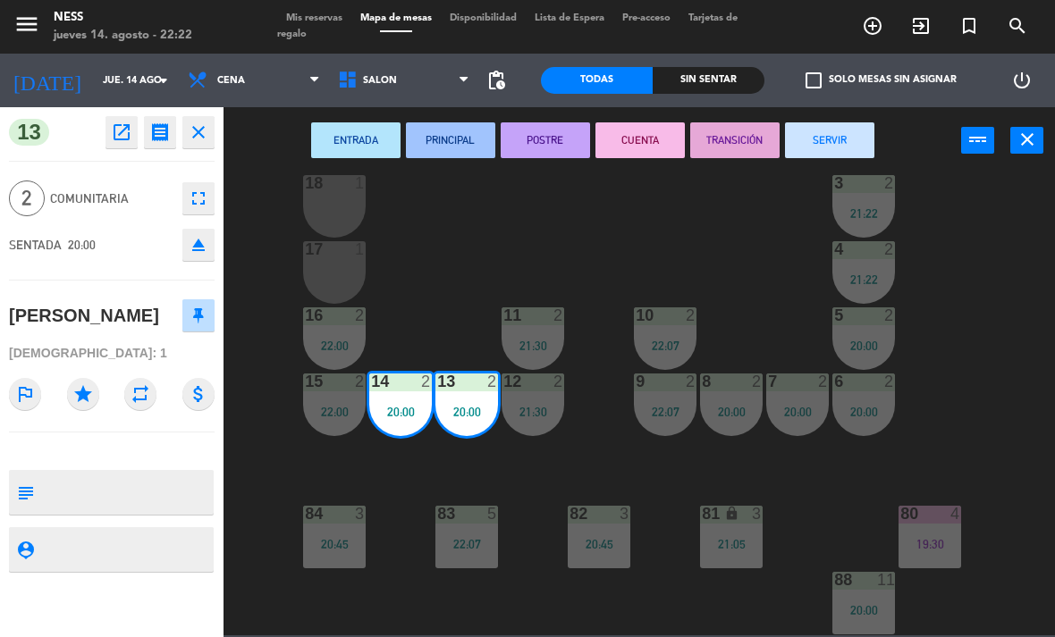
click at [864, 143] on button "SERVIR" at bounding box center [829, 140] width 89 height 36
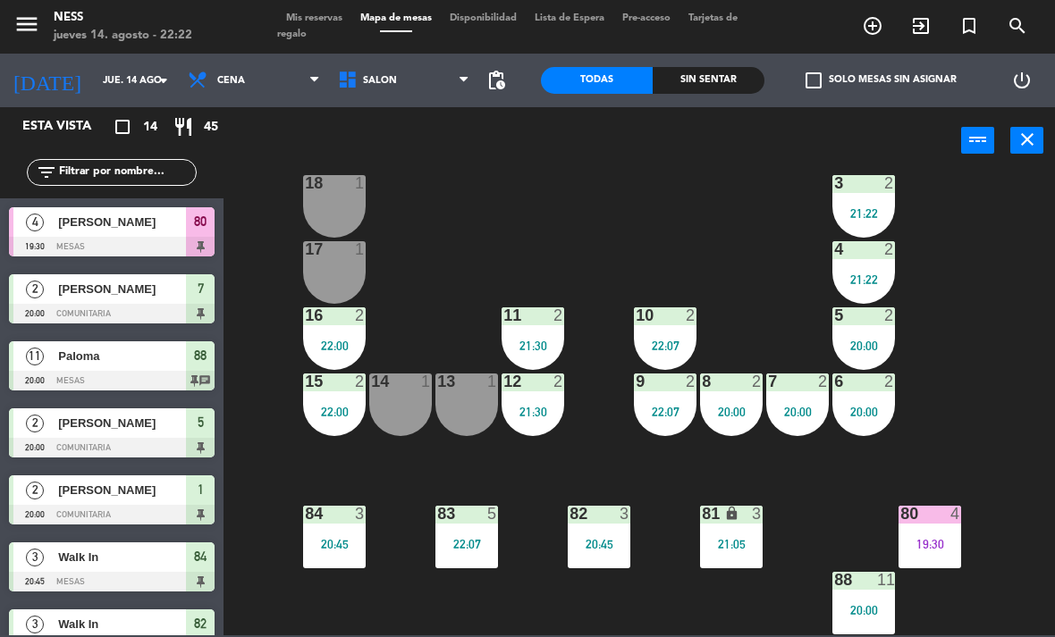
click at [990, 348] on div "20 2 21:22 1 2 20:00 19 2 21:22 2 2 20:00 18 1 3 2 21:22 17 1 4 2 21:22 16 2 22…" at bounding box center [644, 403] width 820 height 463
click at [600, 555] on div "82 3 20:45" at bounding box center [599, 537] width 63 height 63
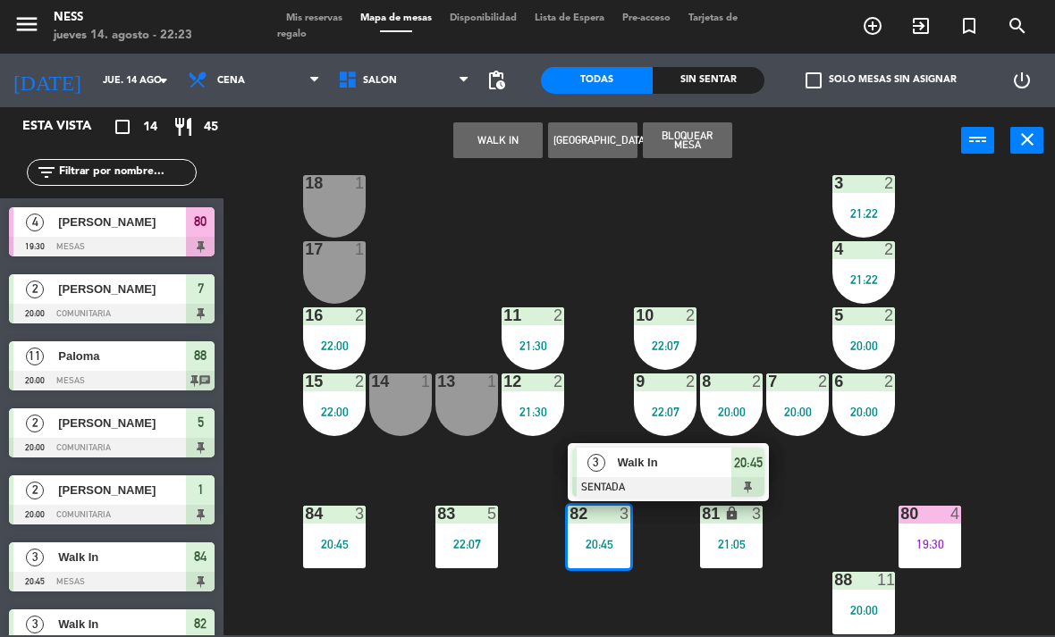
click at [657, 488] on div at bounding box center [668, 487] width 192 height 20
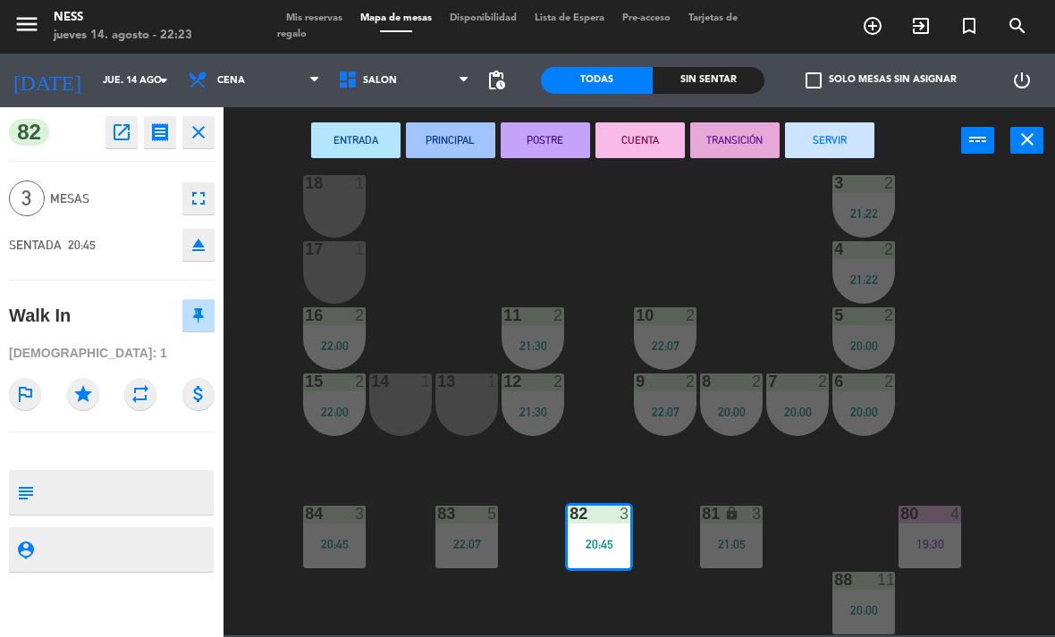
click at [561, 153] on button "POSTRE" at bounding box center [545, 140] width 89 height 36
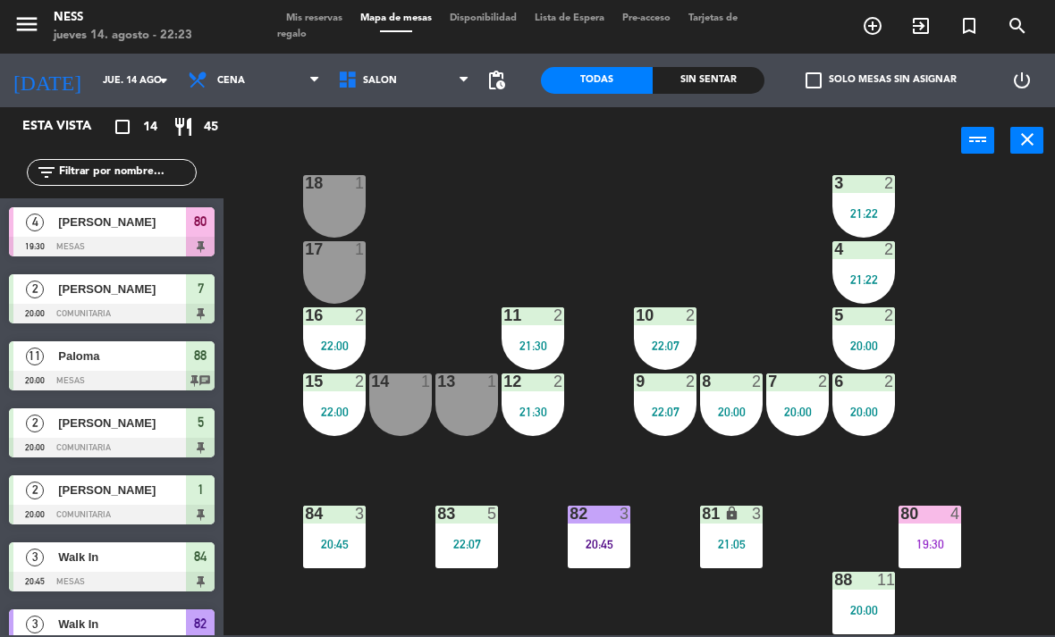
click at [342, 5] on div "menu Ness jueves 14. agosto - 22:23 Mis reservas Mapa de mesas Disponibilidad L…" at bounding box center [527, 27] width 1055 height 54
click at [331, 13] on span "Mis reservas" at bounding box center [314, 18] width 74 height 10
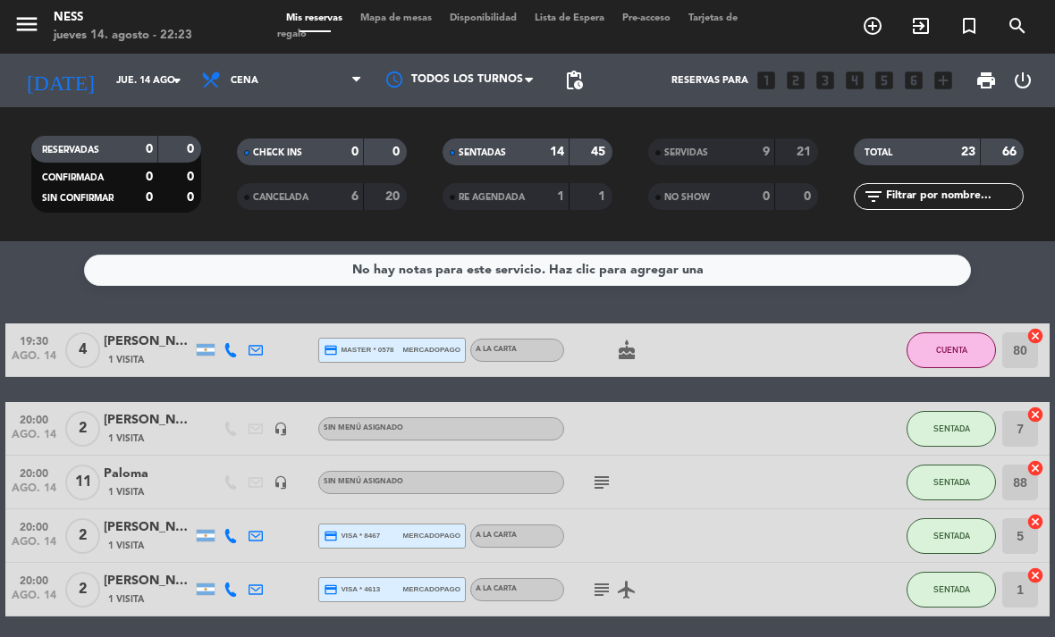
click at [427, 17] on span "Mapa de mesas" at bounding box center [395, 18] width 89 height 10
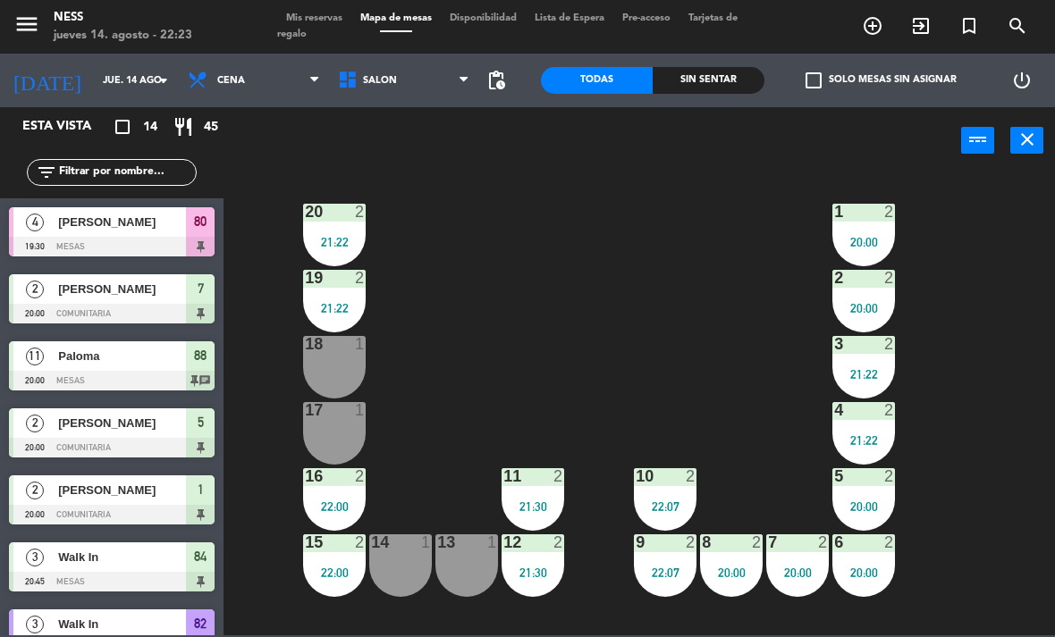
scroll to position [117, 0]
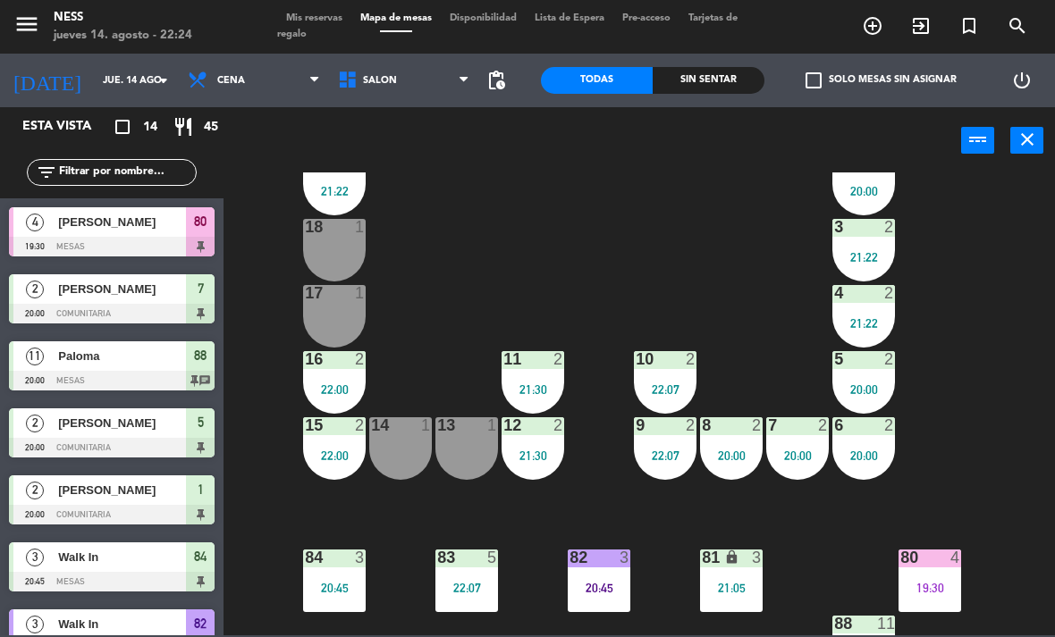
click at [683, 203] on div "20 2 21:22 1 2 20:00 19 2 21:22 2 2 20:00 18 1 3 2 21:22 17 1 4 2 21:22 16 2 22…" at bounding box center [644, 403] width 820 height 463
click at [332, 240] on div "18 1" at bounding box center [334, 250] width 63 height 63
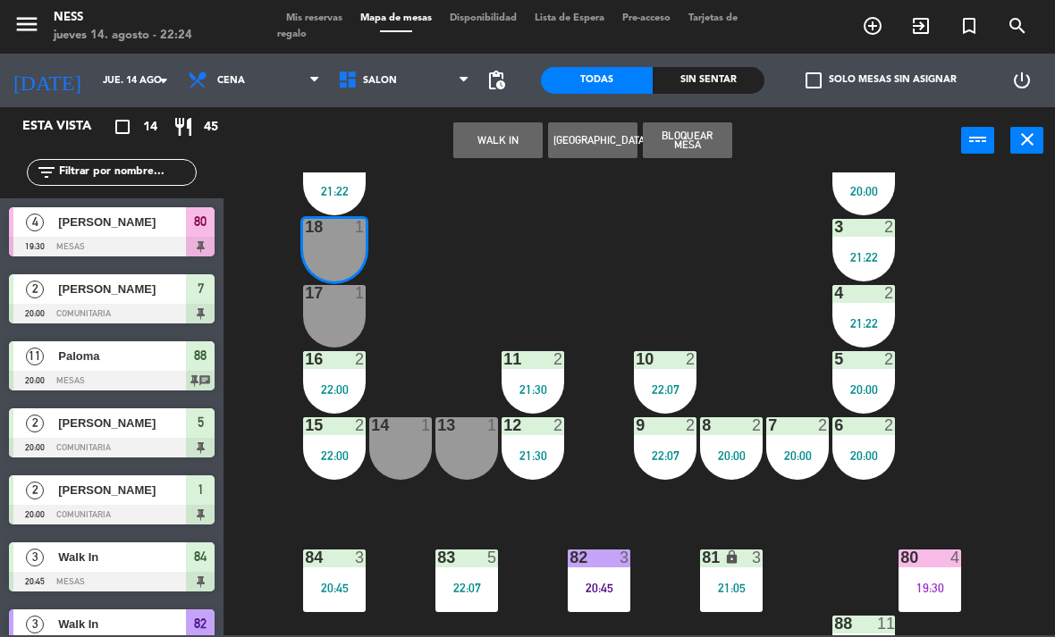
click at [525, 143] on button "WALK IN" at bounding box center [497, 140] width 89 height 36
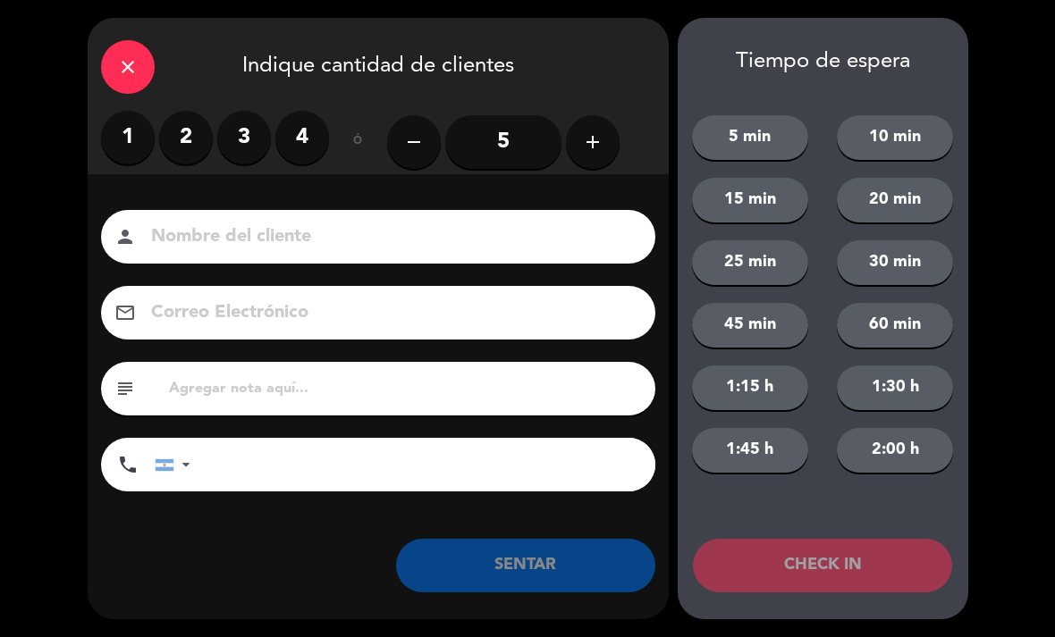
click at [181, 151] on label "2" at bounding box center [186, 138] width 54 height 54
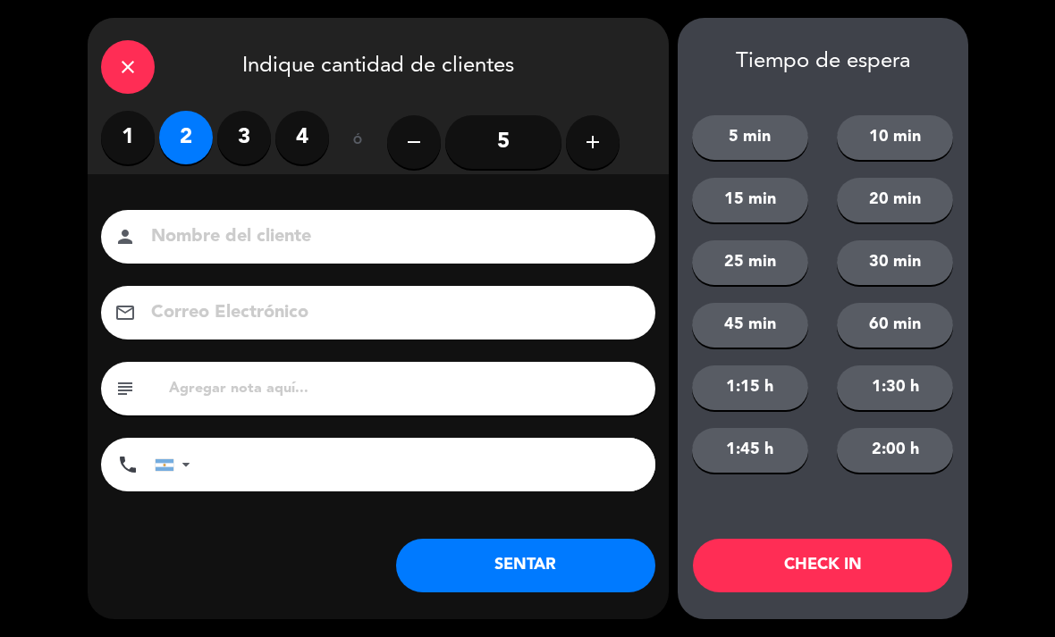
click at [521, 562] on button "SENTAR" at bounding box center [525, 566] width 259 height 54
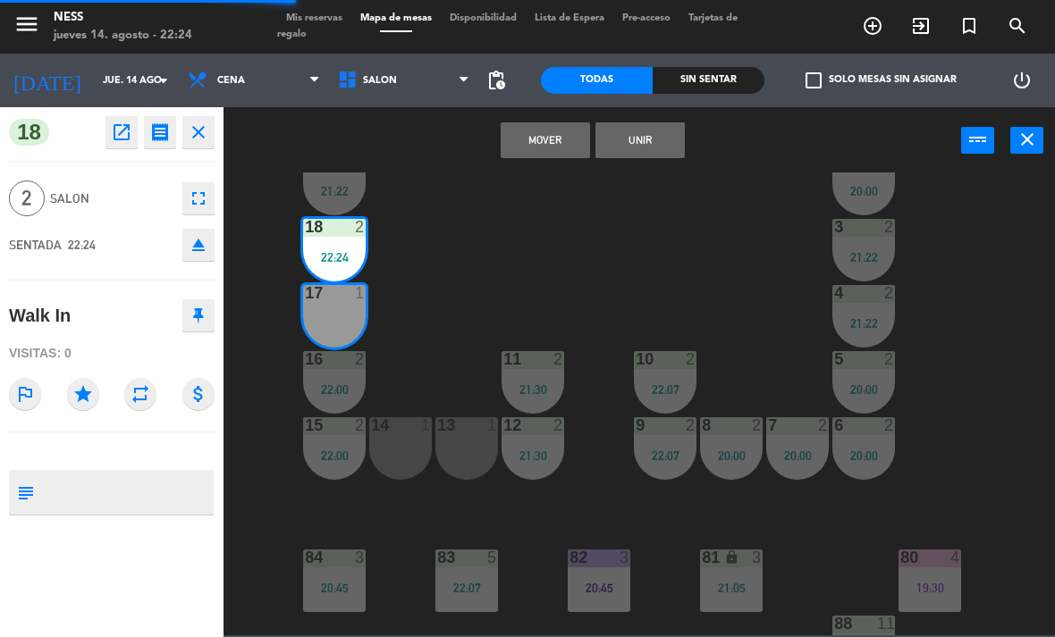
click at [661, 147] on button "Unir" at bounding box center [639, 140] width 89 height 36
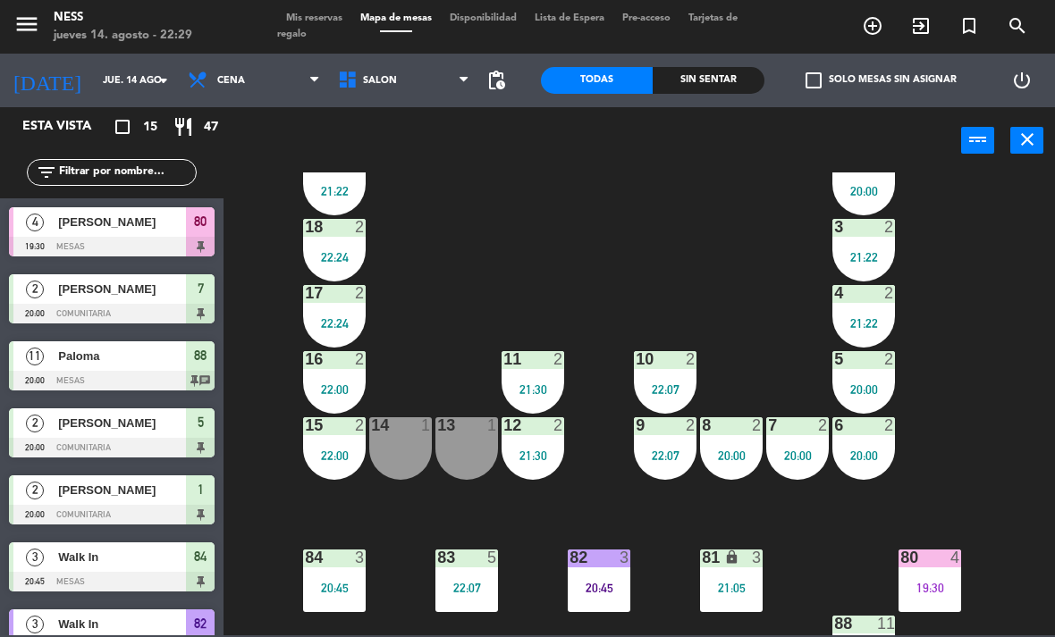
click at [611, 582] on div "20:45" at bounding box center [599, 588] width 63 height 13
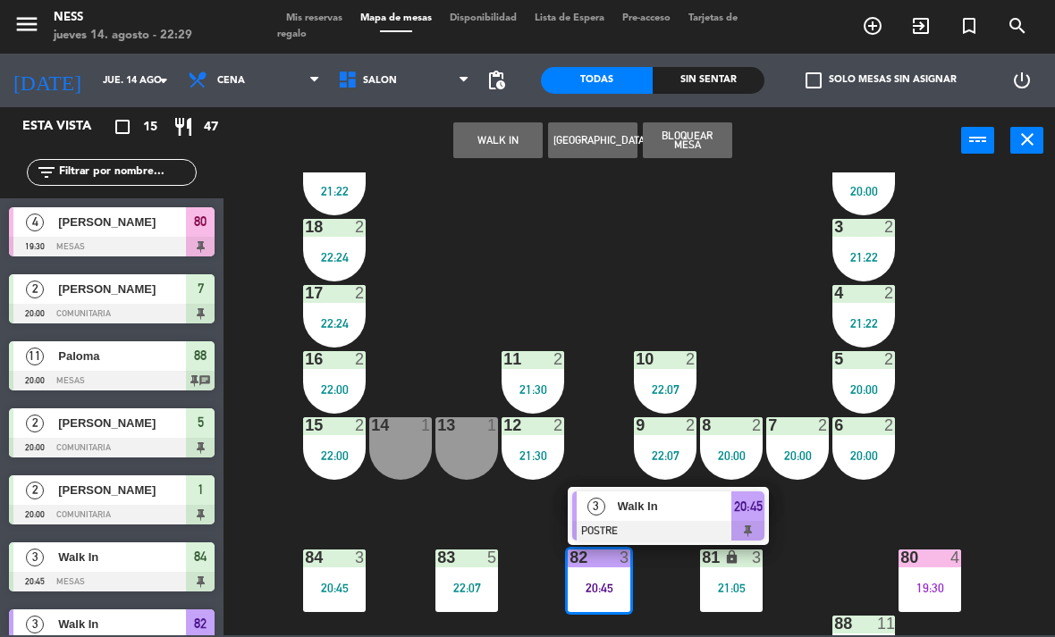
click at [669, 520] on div "Walk In" at bounding box center [674, 506] width 116 height 29
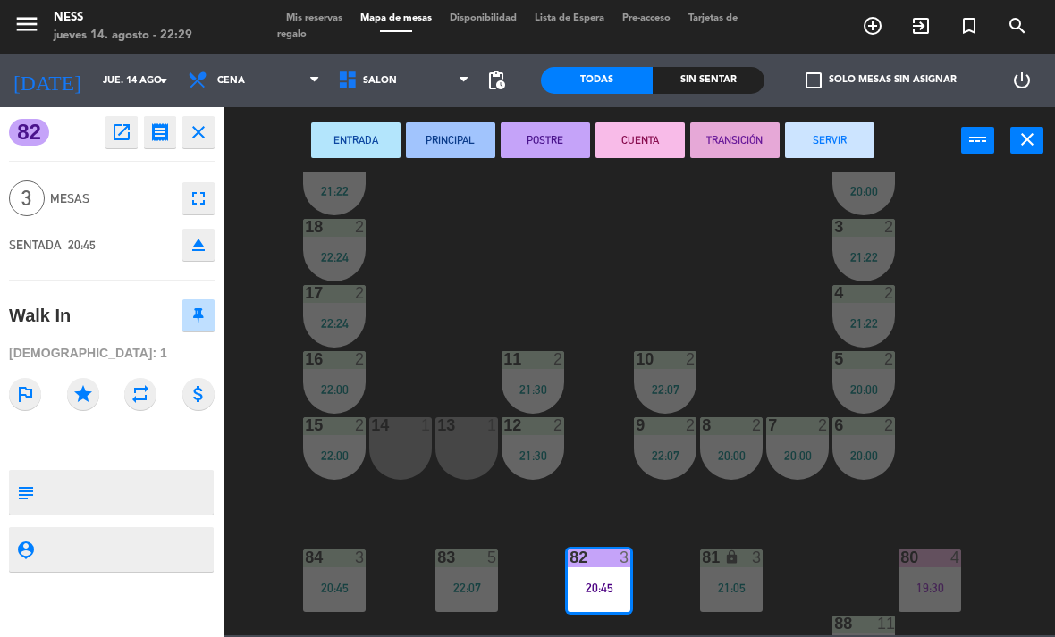
click at [652, 145] on button "CUENTA" at bounding box center [639, 140] width 89 height 36
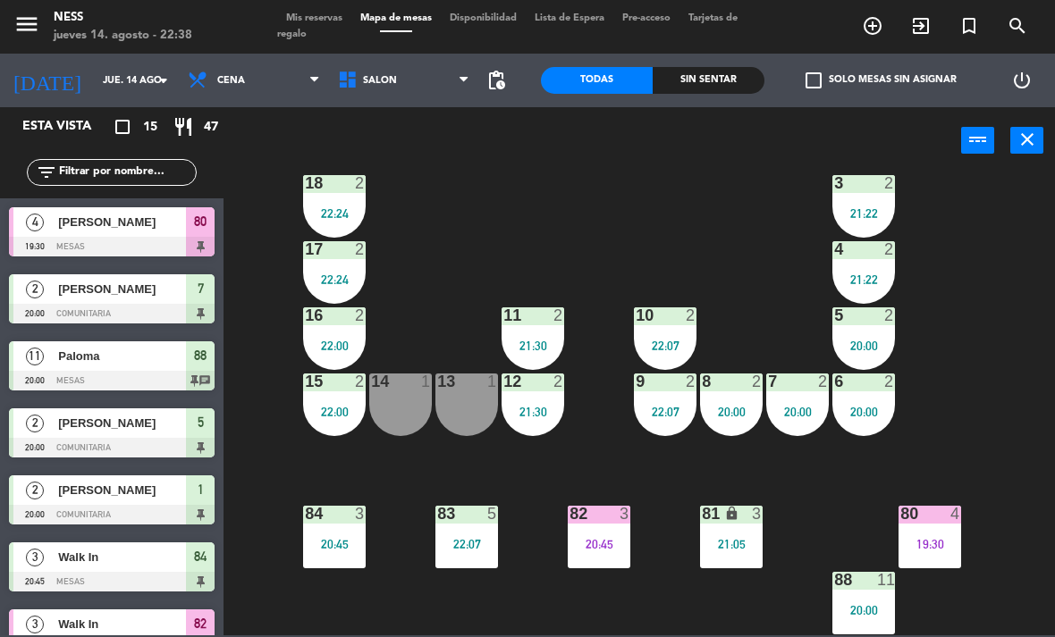
scroll to position [161, 0]
click at [1046, 297] on div "20 2 21:22 1 2 20:00 19 2 21:22 2 2 20:00 18 2 22:24 3 2 21:22 17 2 22:24 4 2 2…" at bounding box center [644, 403] width 820 height 463
click at [604, 562] on div "82 3 20:45" at bounding box center [599, 537] width 63 height 63
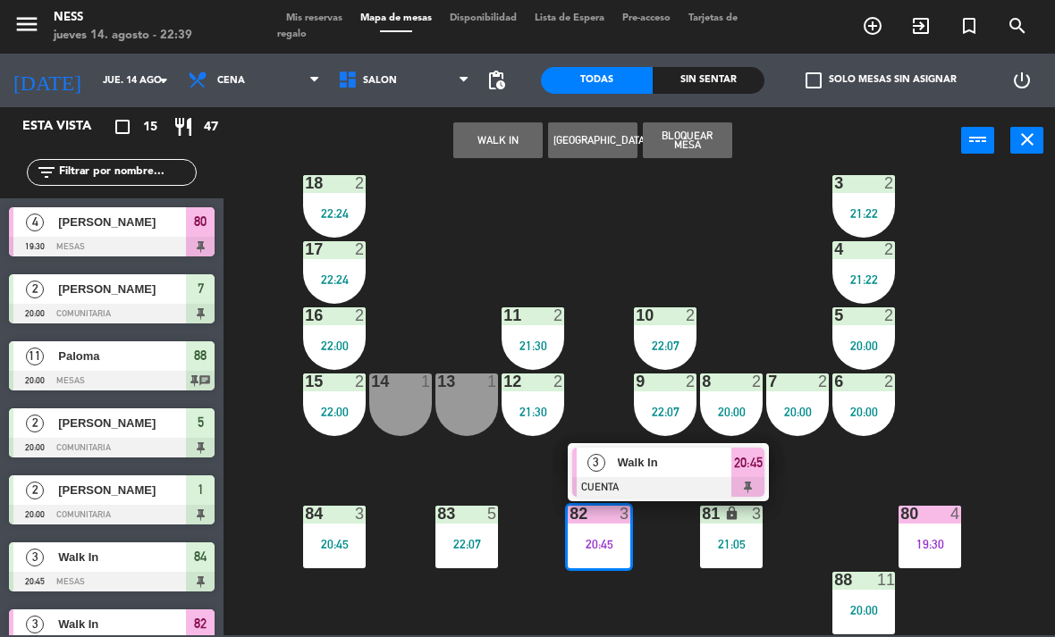
click at [677, 491] on div at bounding box center [668, 487] width 192 height 20
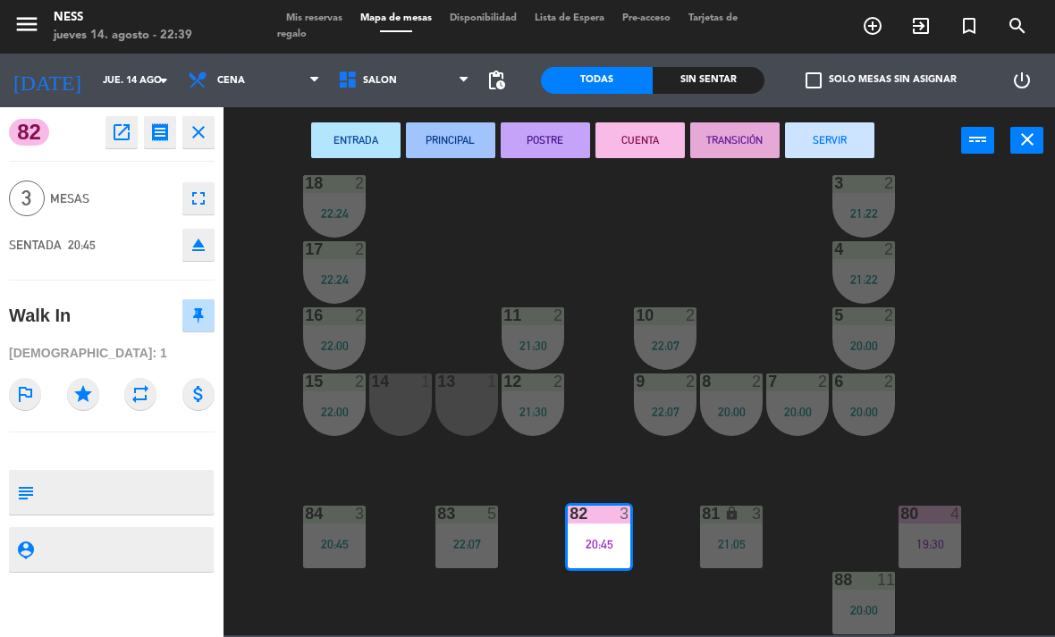
click at [825, 141] on button "SERVIR" at bounding box center [829, 140] width 89 height 36
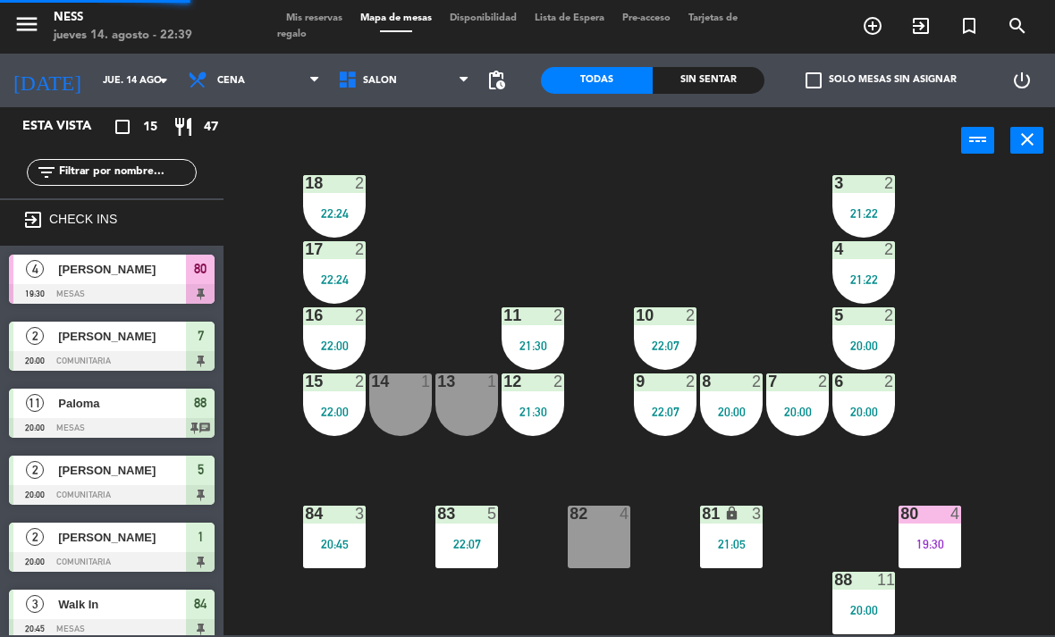
scroll to position [0, 0]
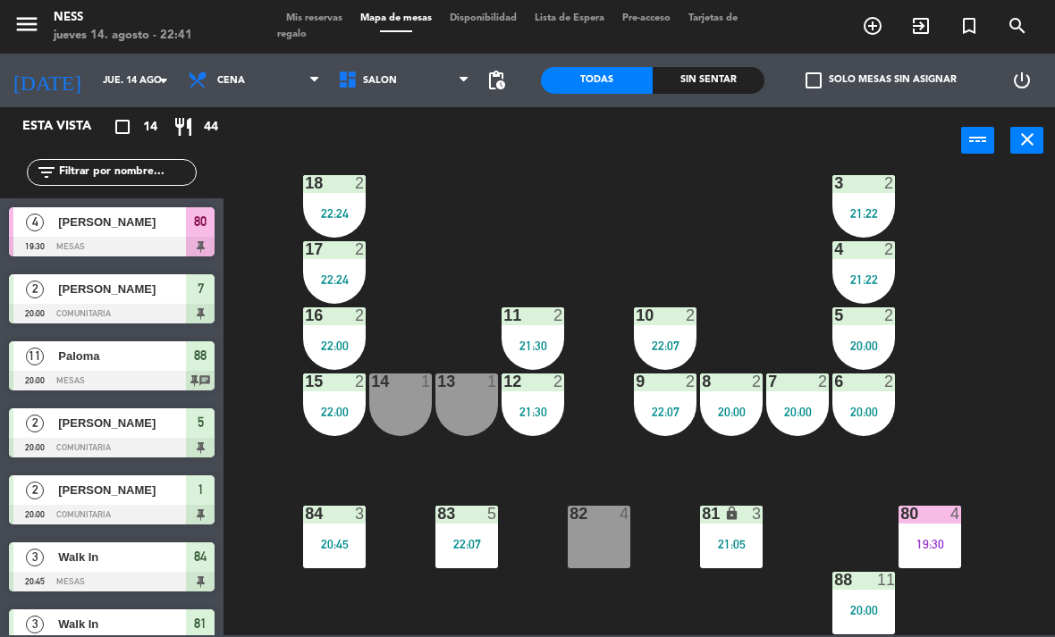
click at [749, 217] on div "20 2 21:22 1 2 20:00 19 2 21:22 2 2 20:00 18 2 22:24 3 2 21:22 17 2 22:24 4 2 2…" at bounding box center [644, 403] width 820 height 463
click at [579, 217] on div "20 2 21:22 1 2 20:00 19 2 21:22 2 2 20:00 18 2 22:24 3 2 21:22 17 2 22:24 4 2 2…" at bounding box center [644, 403] width 820 height 463
click at [708, 217] on div "20 2 21:22 1 2 20:00 19 2 21:22 2 2 20:00 18 2 22:24 3 2 21:22 17 2 22:24 4 2 2…" at bounding box center [644, 403] width 820 height 463
click at [589, 551] on div "82 4" at bounding box center [599, 537] width 63 height 63
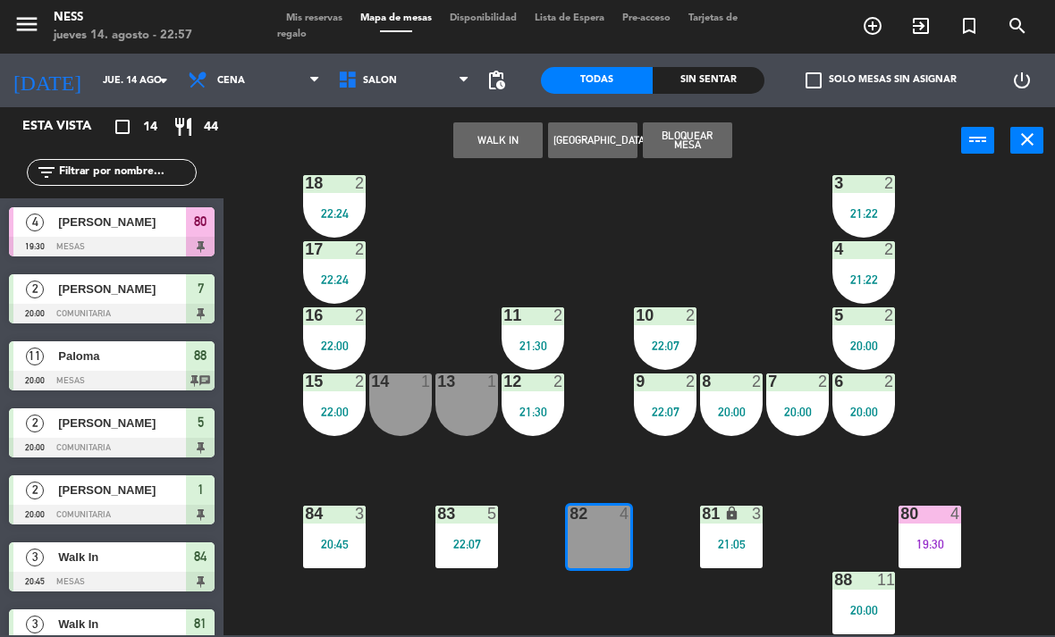
click at [506, 122] on button "WALK IN" at bounding box center [497, 140] width 89 height 36
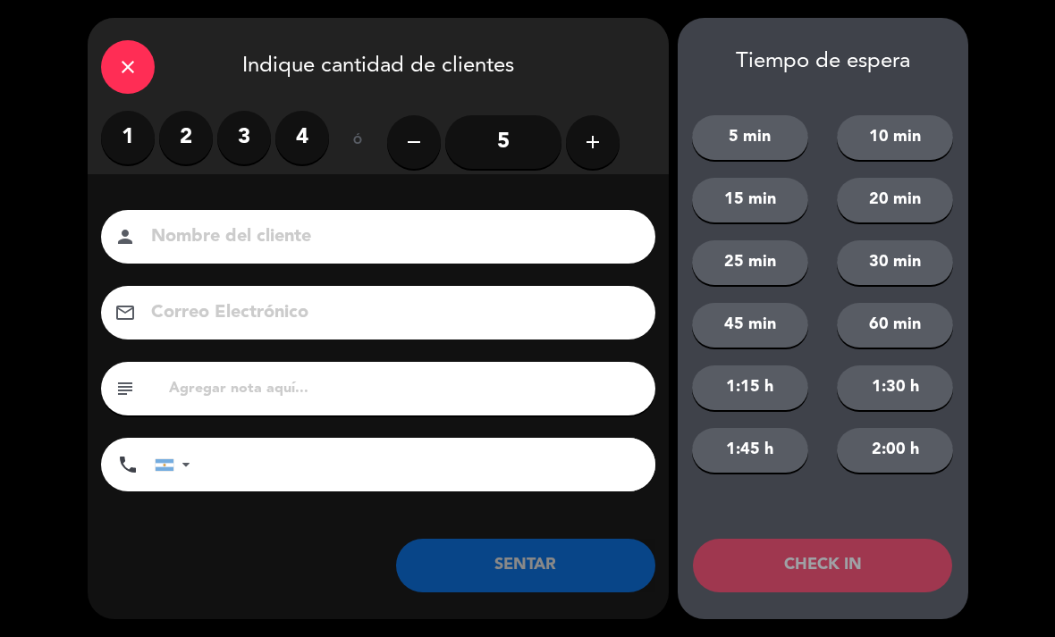
click at [243, 142] on label "3" at bounding box center [244, 138] width 54 height 54
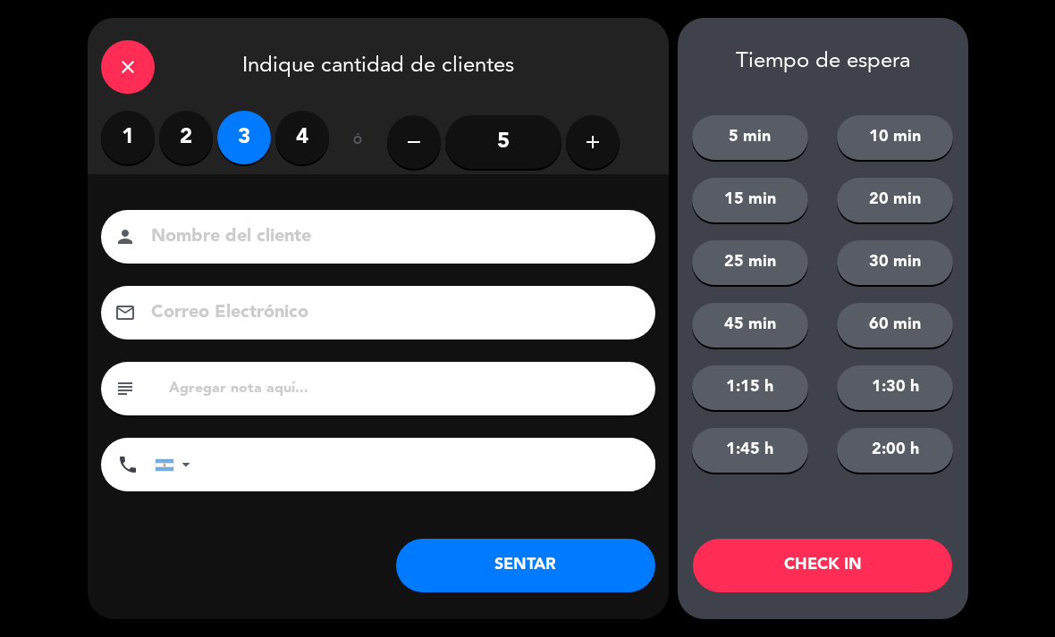
click at [612, 547] on button "SENTAR" at bounding box center [525, 566] width 259 height 54
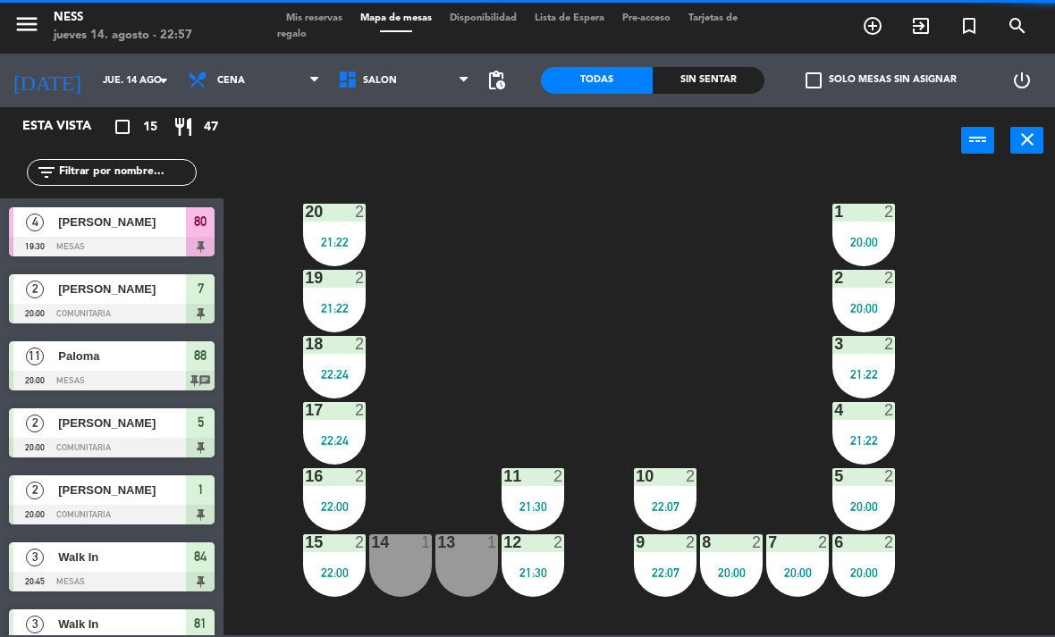
scroll to position [0, 0]
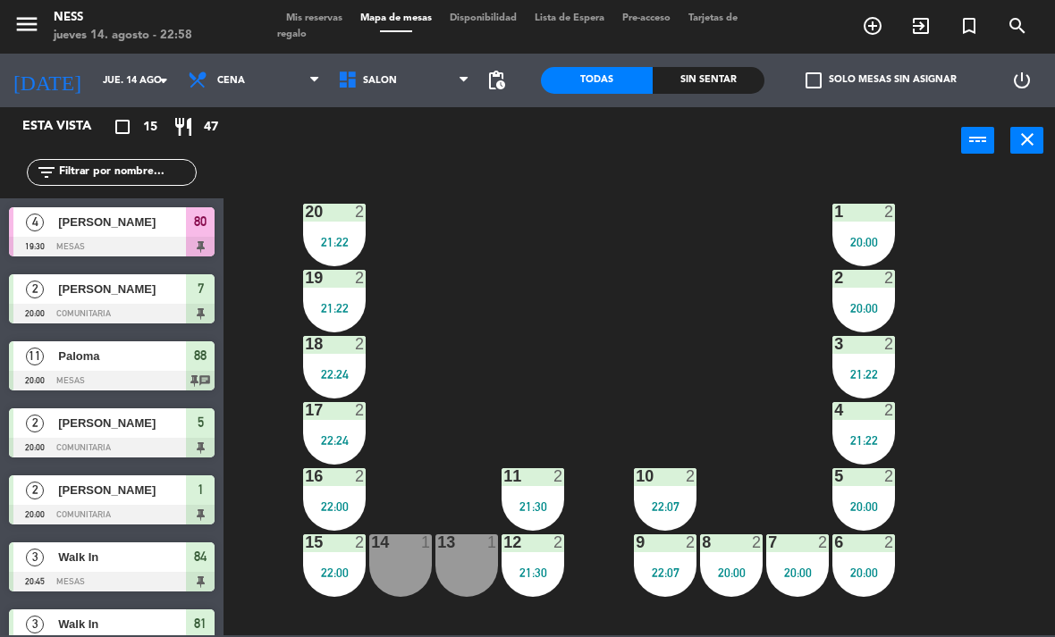
click at [610, 271] on div "20 2 21:22 1 2 20:00 19 2 21:22 2 2 20:00 18 2 22:24 3 2 21:22 17 2 22:24 4 2 2…" at bounding box center [644, 403] width 820 height 463
click at [328, 247] on div "21:22" at bounding box center [334, 242] width 63 height 13
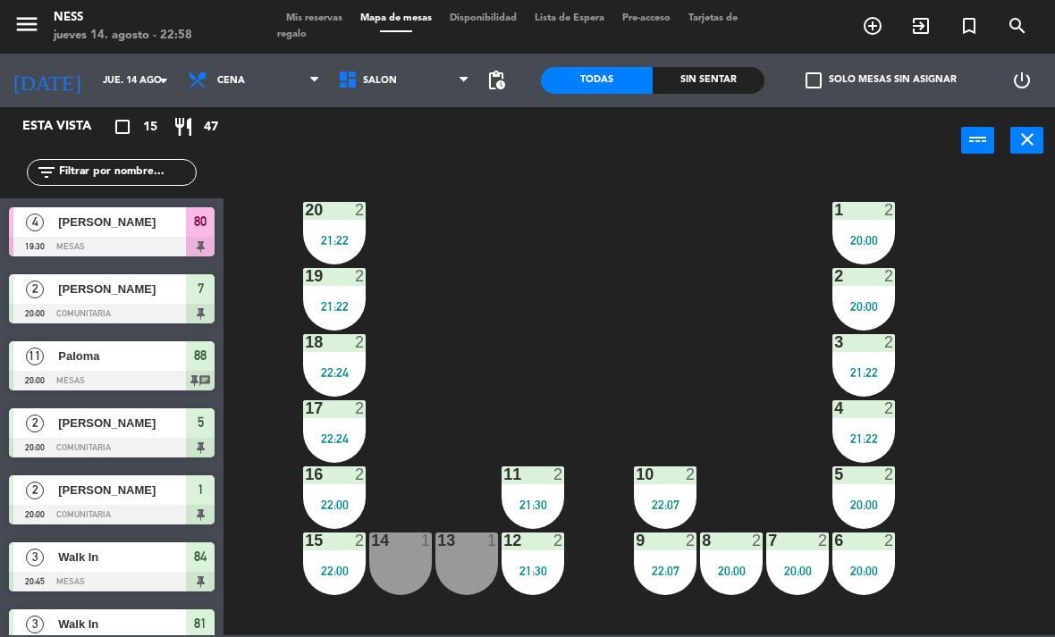
scroll to position [4, 0]
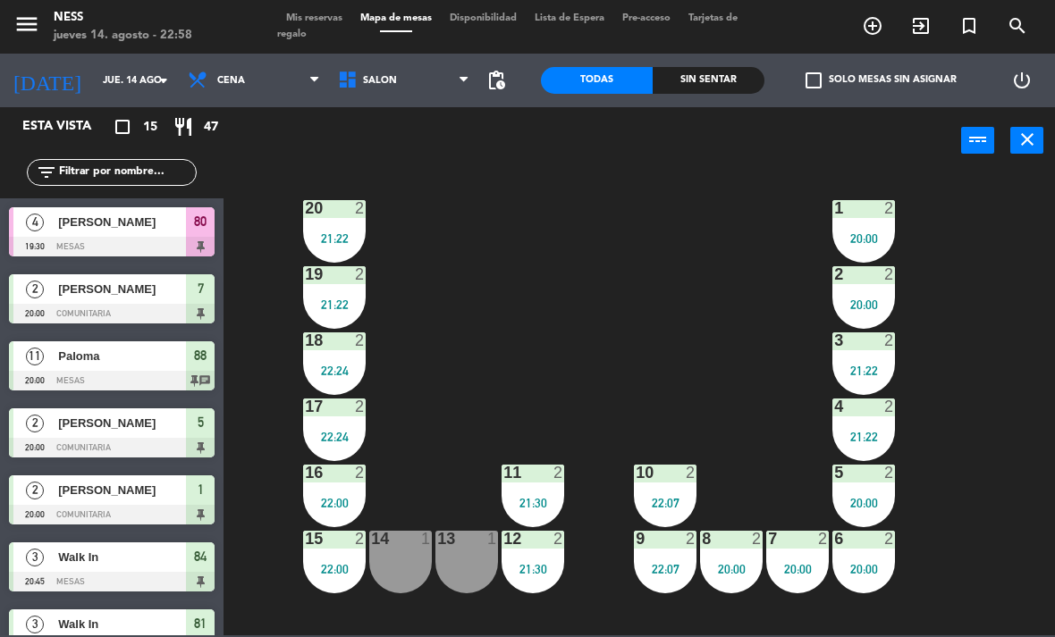
click at [352, 300] on div "21:22" at bounding box center [334, 305] width 63 height 13
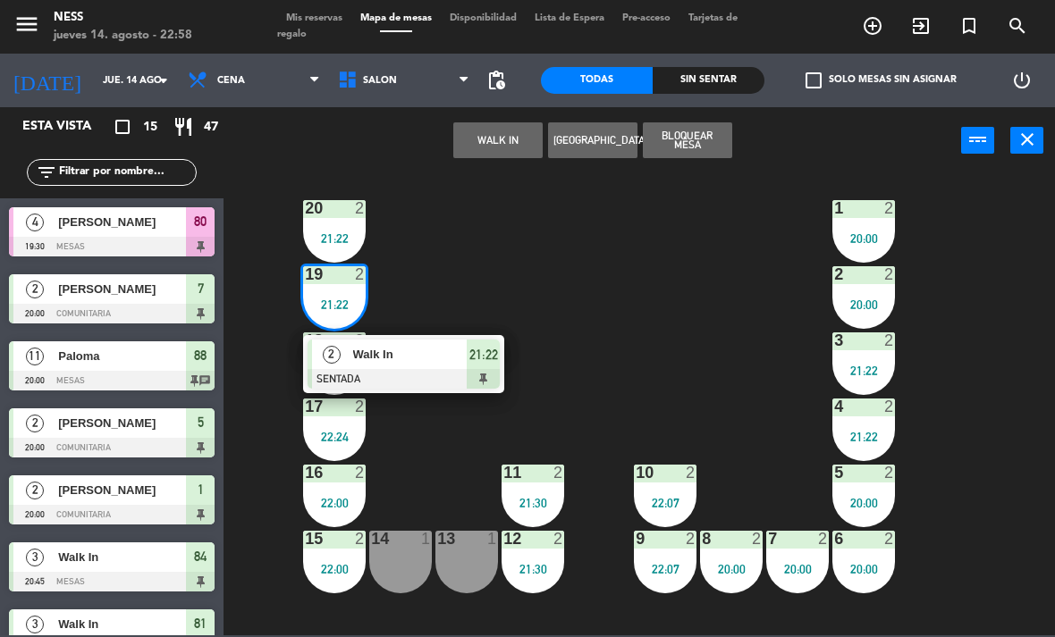
click at [427, 383] on div at bounding box center [403, 379] width 192 height 20
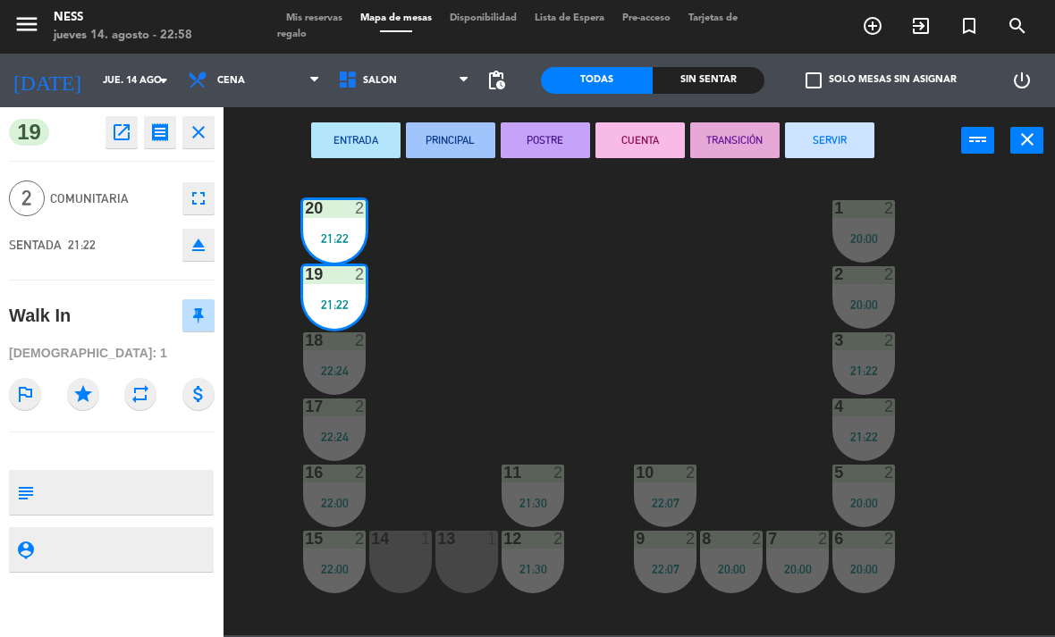
click at [828, 146] on button "SERVIR" at bounding box center [829, 140] width 89 height 36
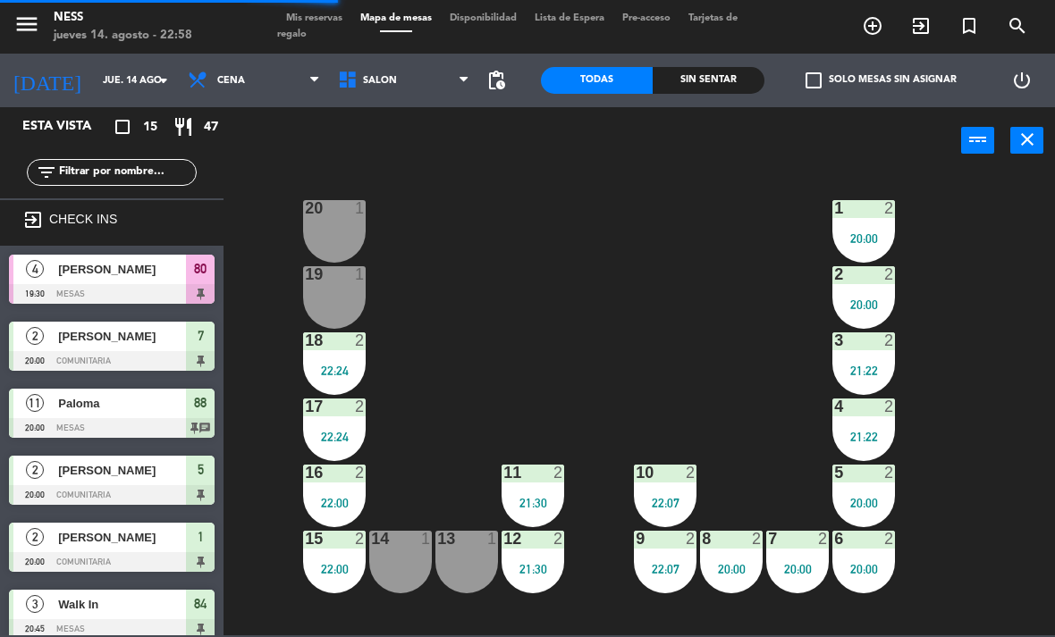
click at [340, 234] on div "20 1" at bounding box center [334, 231] width 63 height 63
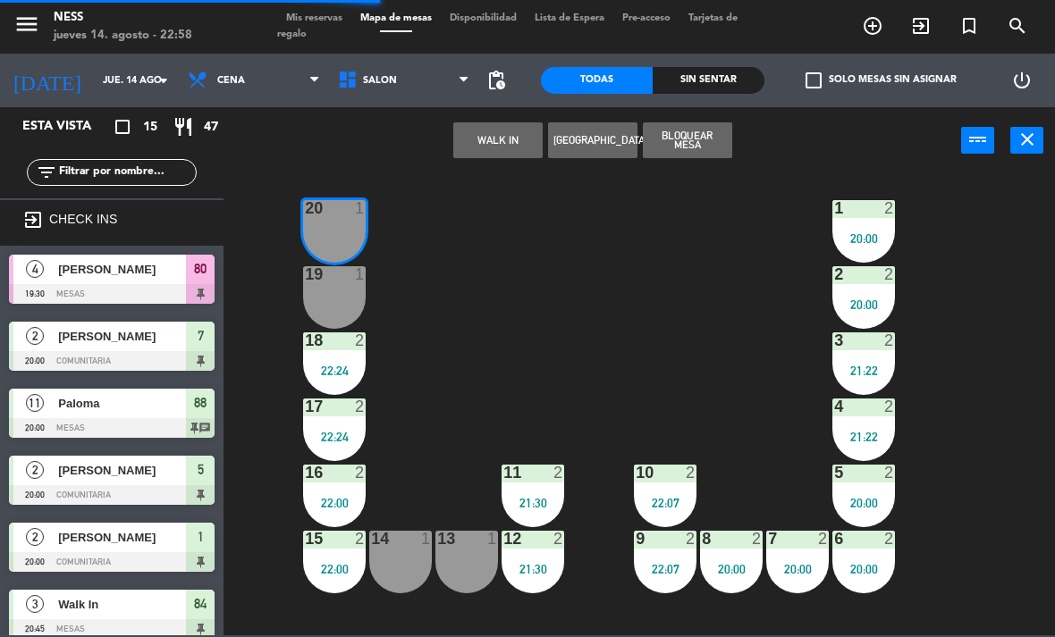
click at [504, 143] on button "WALK IN" at bounding box center [497, 140] width 89 height 36
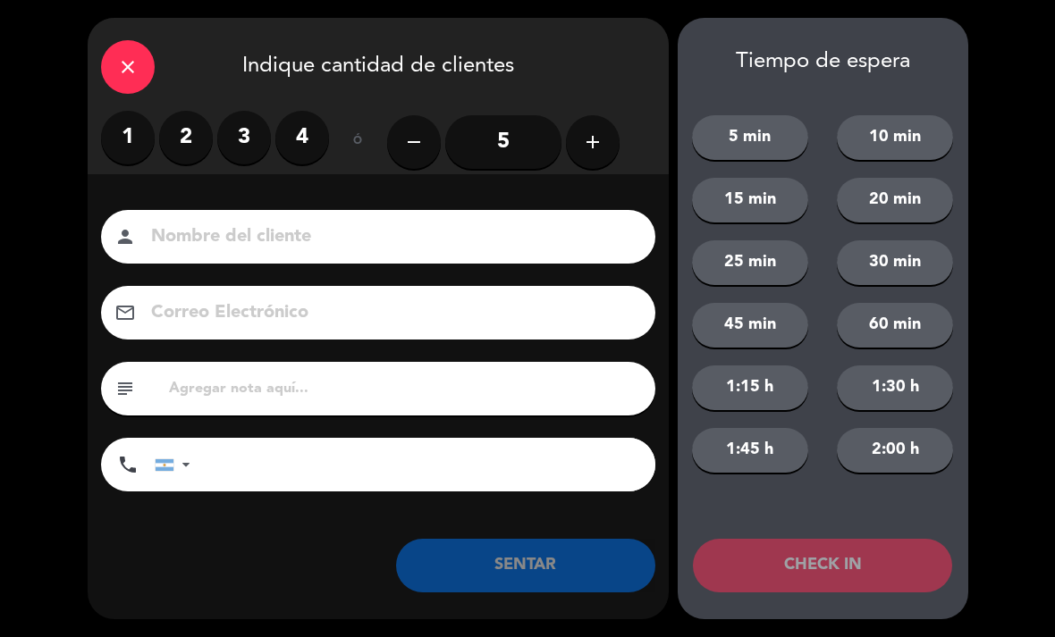
click at [191, 146] on label "2" at bounding box center [186, 138] width 54 height 54
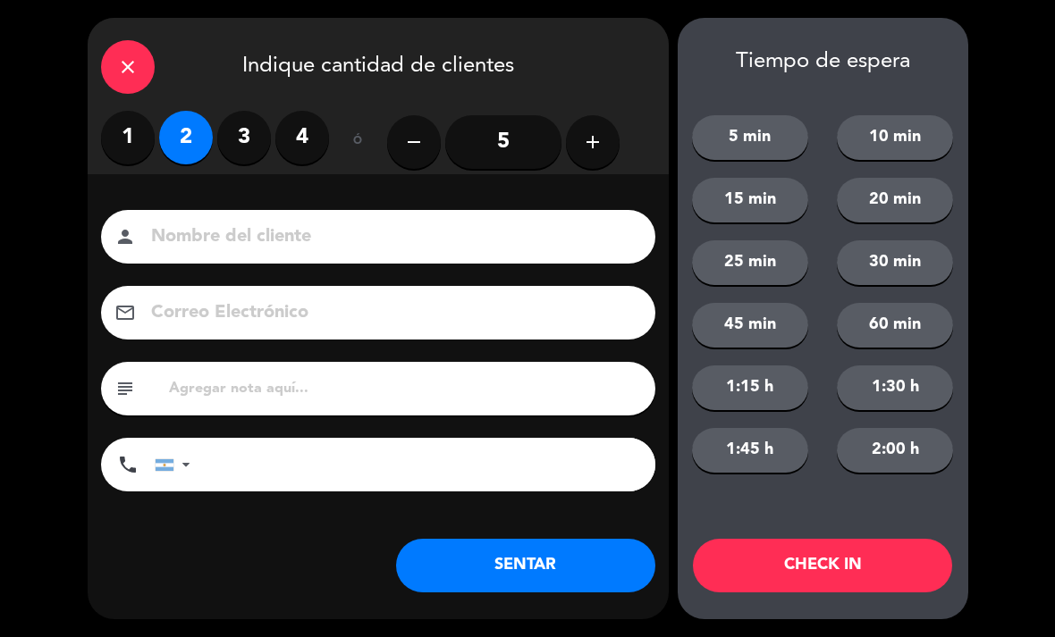
click at [549, 576] on button "SENTAR" at bounding box center [525, 566] width 259 height 54
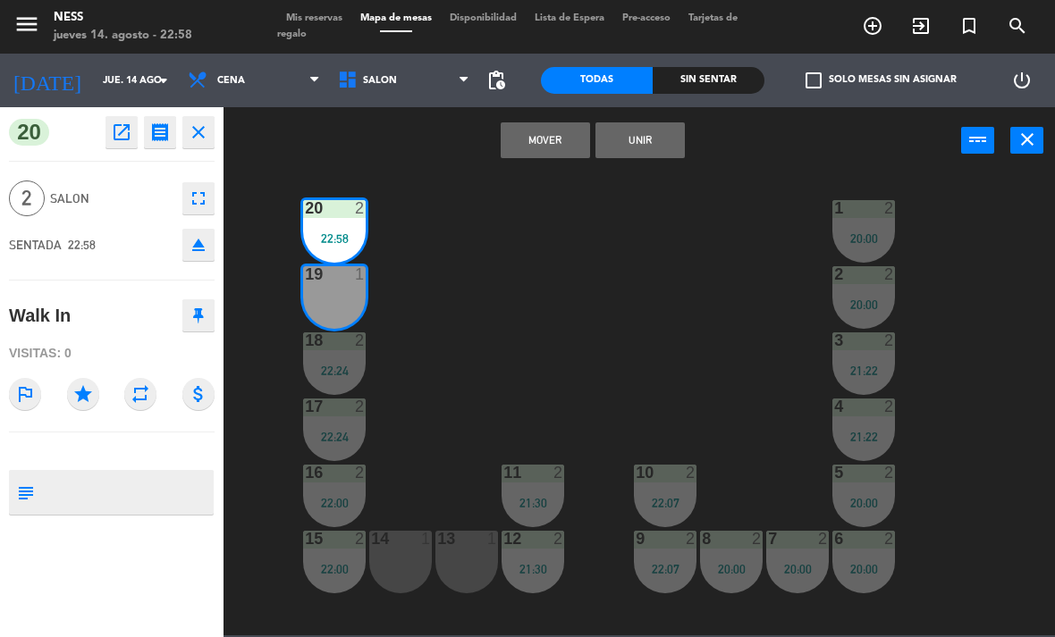
click at [650, 153] on button "Unir" at bounding box center [639, 140] width 89 height 36
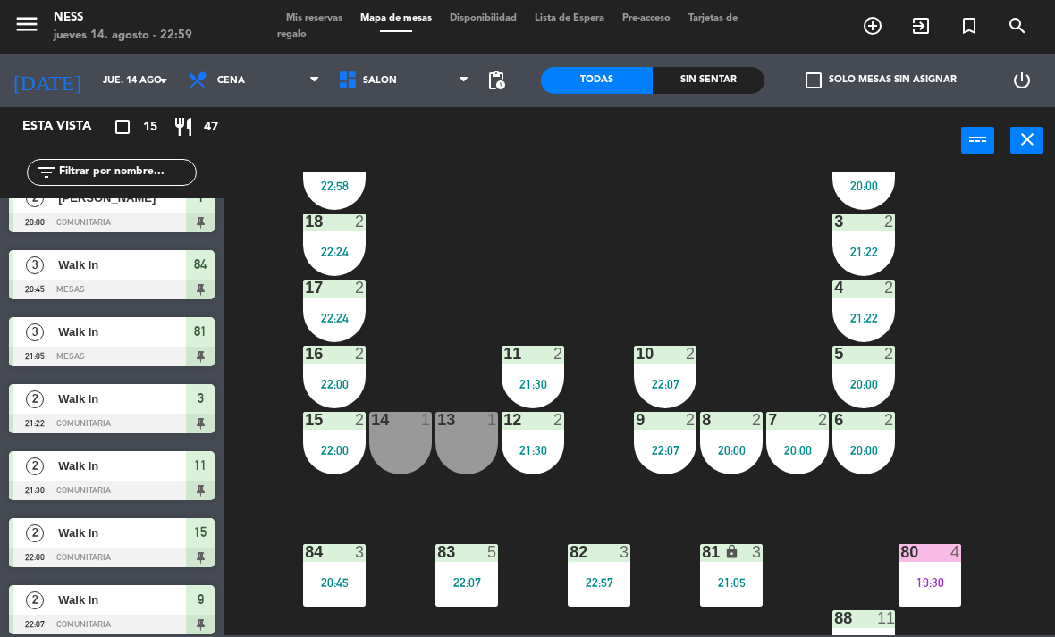
scroll to position [123, 0]
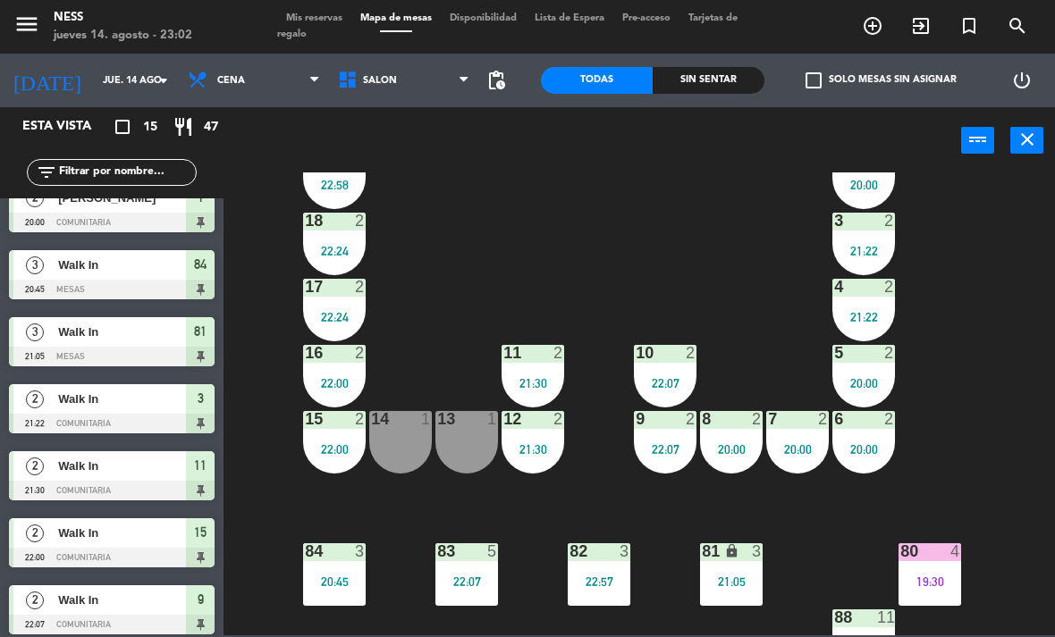
click at [121, 79] on input "jue. 14 ago." at bounding box center [160, 80] width 132 height 29
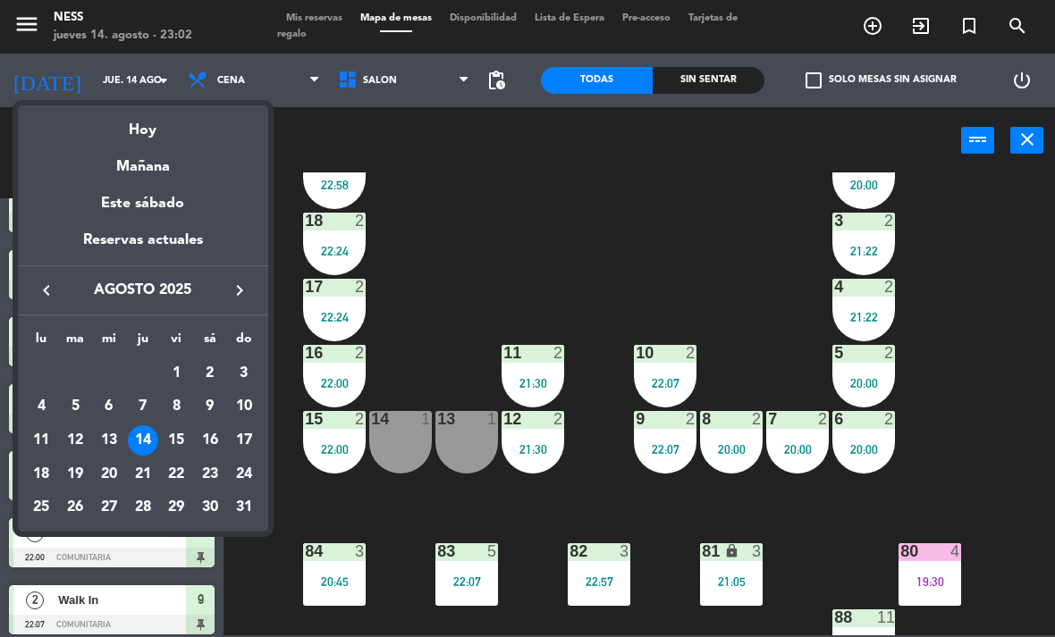
click at [172, 475] on div "22" at bounding box center [176, 474] width 30 height 30
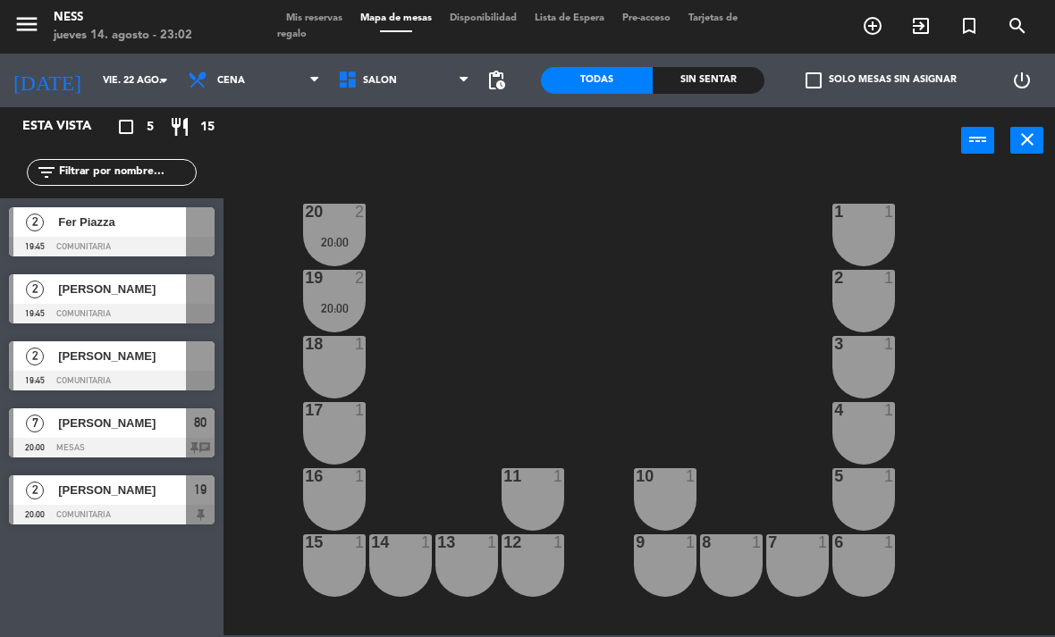
scroll to position [0, 0]
click at [151, 307] on div at bounding box center [112, 314] width 206 height 20
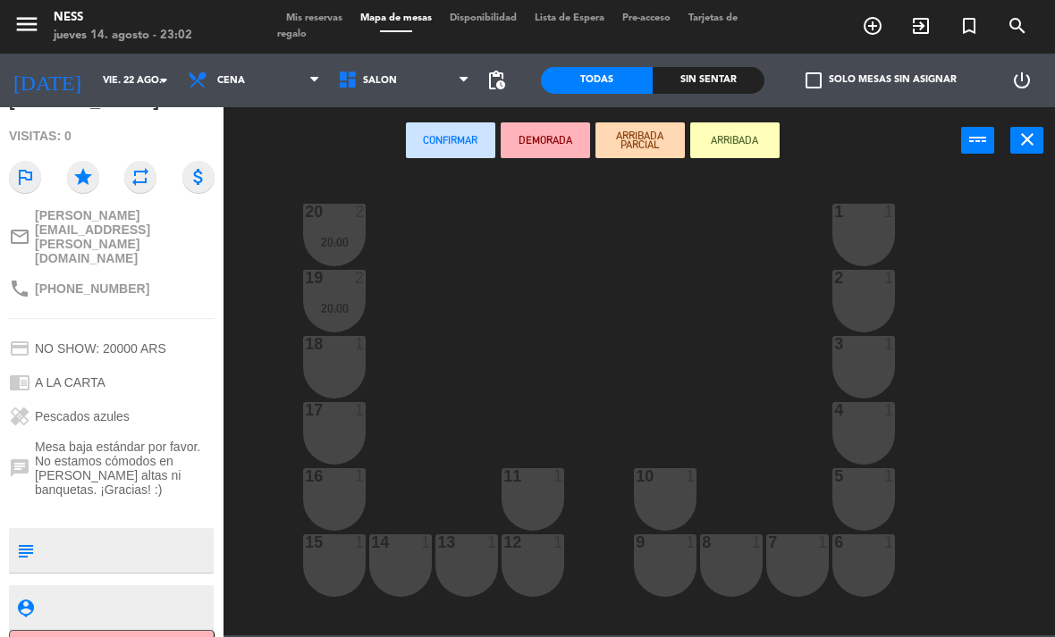
scroll to position [198, 0]
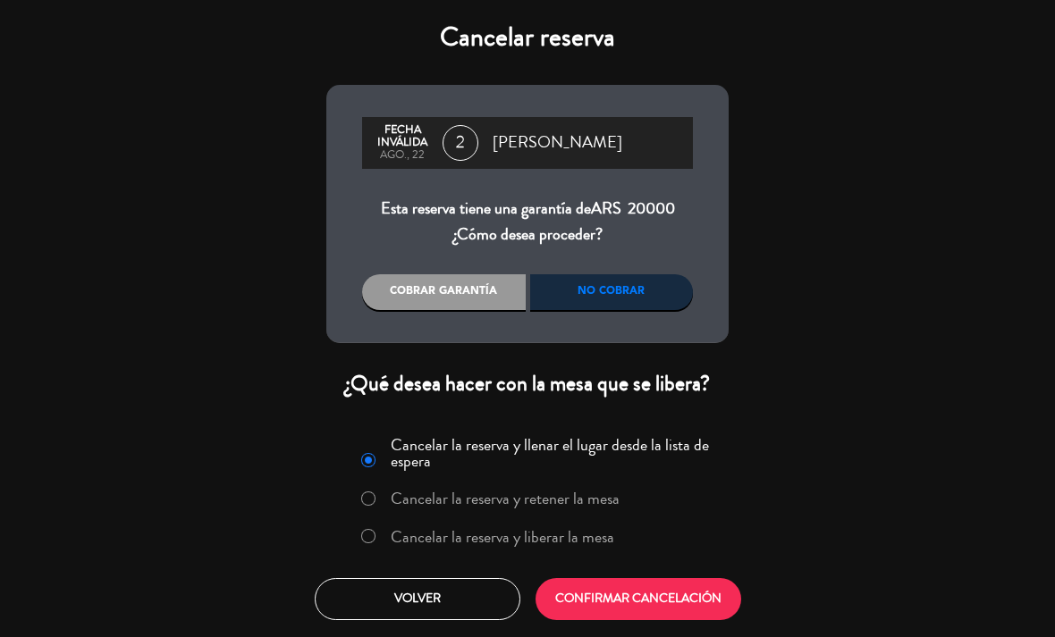
click at [639, 607] on button "CONFIRMAR CANCELACIÓN" at bounding box center [638, 599] width 206 height 42
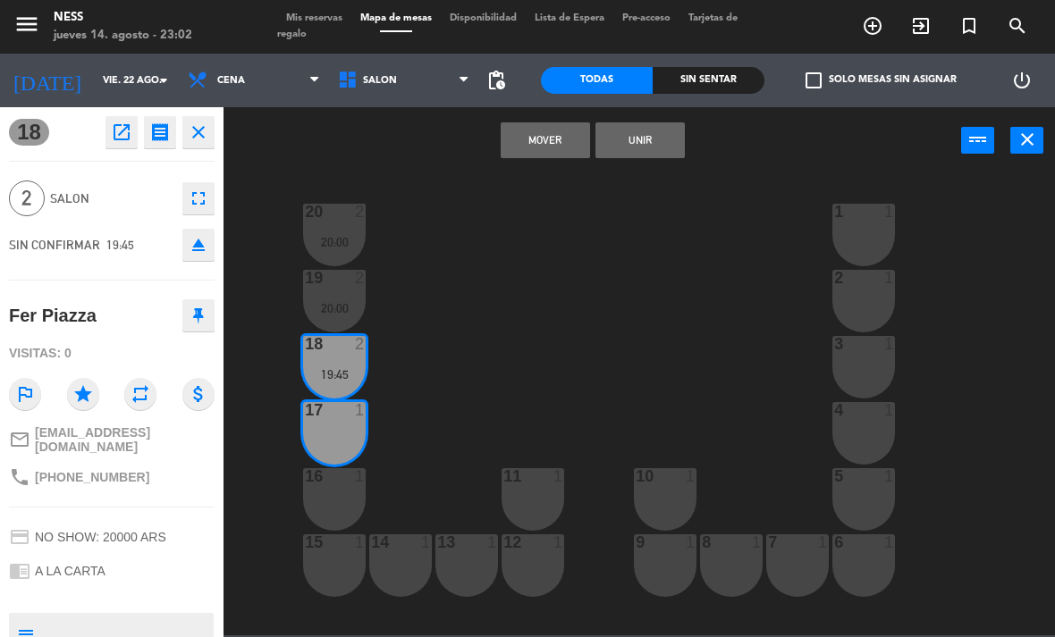
click at [653, 156] on button "Unir" at bounding box center [639, 140] width 89 height 36
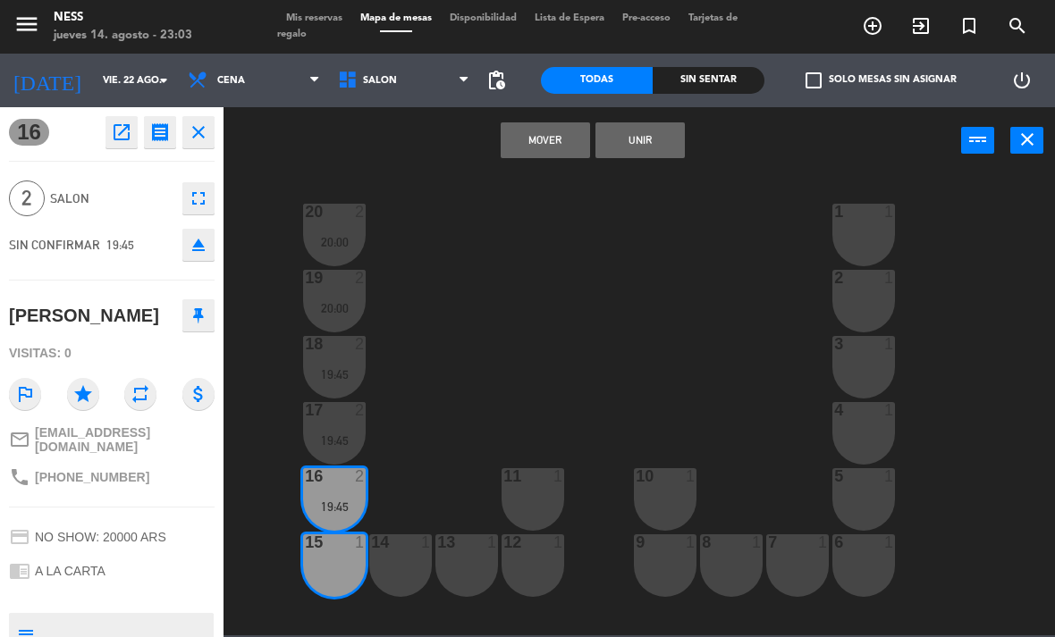
click at [650, 137] on button "Unir" at bounding box center [639, 140] width 89 height 36
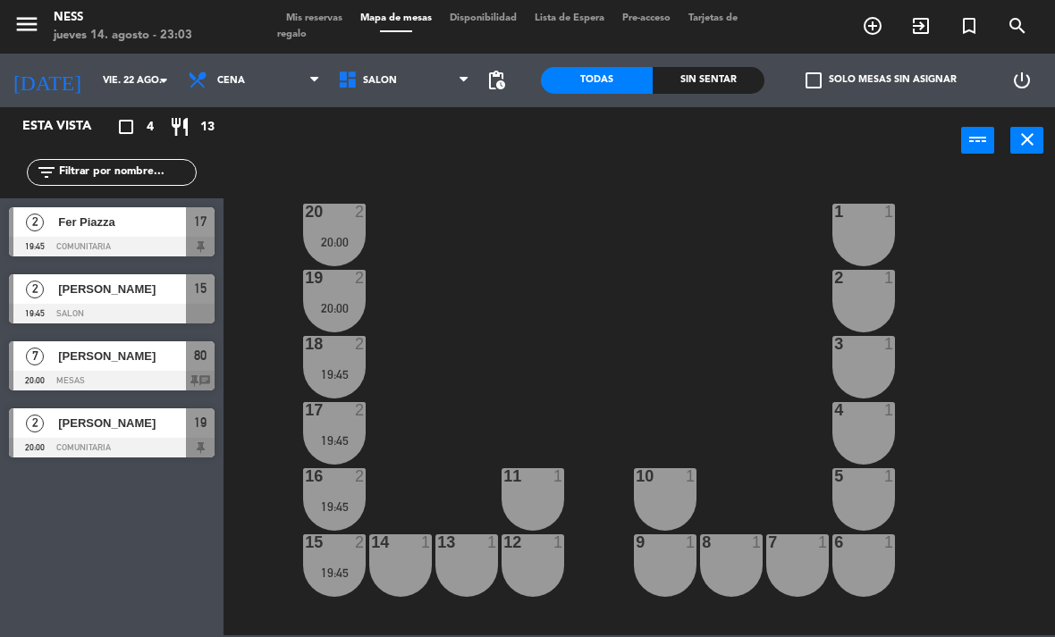
click at [127, 79] on input "vie. 22 ago." at bounding box center [160, 80] width 132 height 29
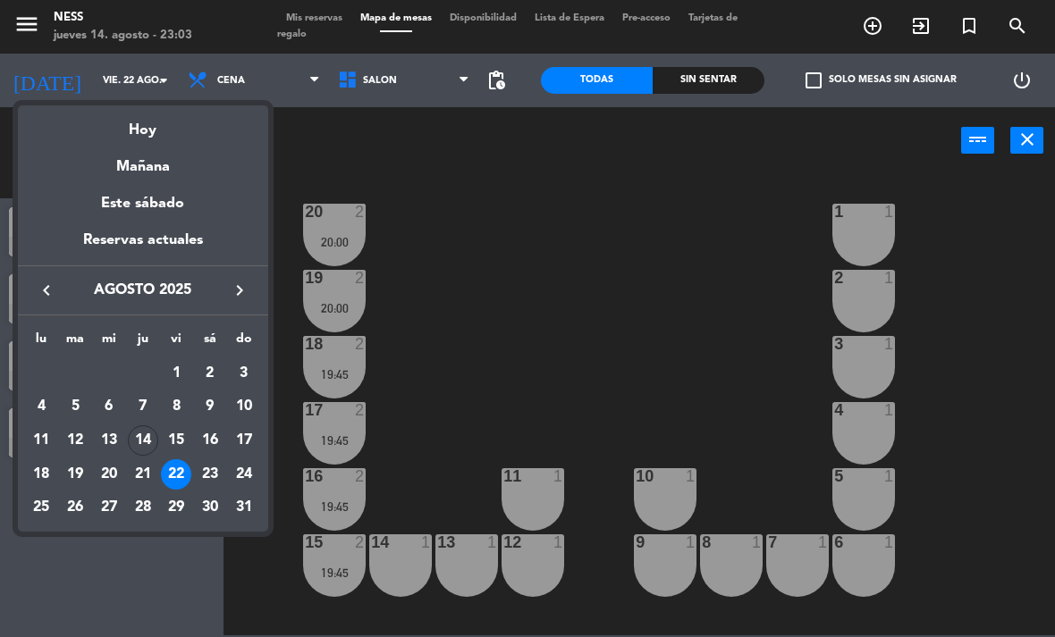
click at [153, 144] on div "Mañana" at bounding box center [143, 160] width 250 height 37
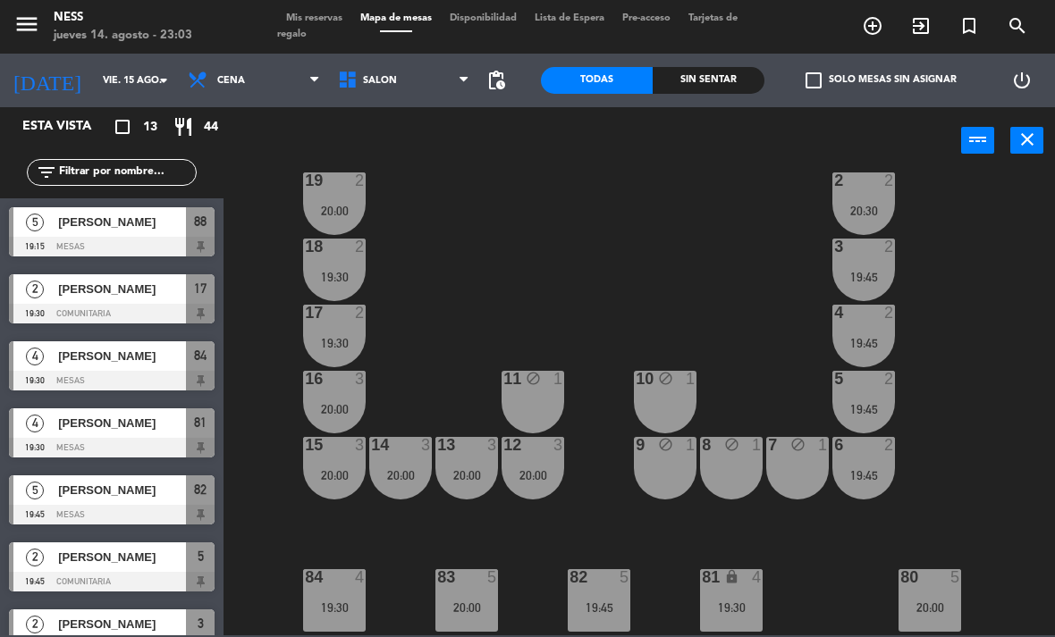
scroll to position [105, 0]
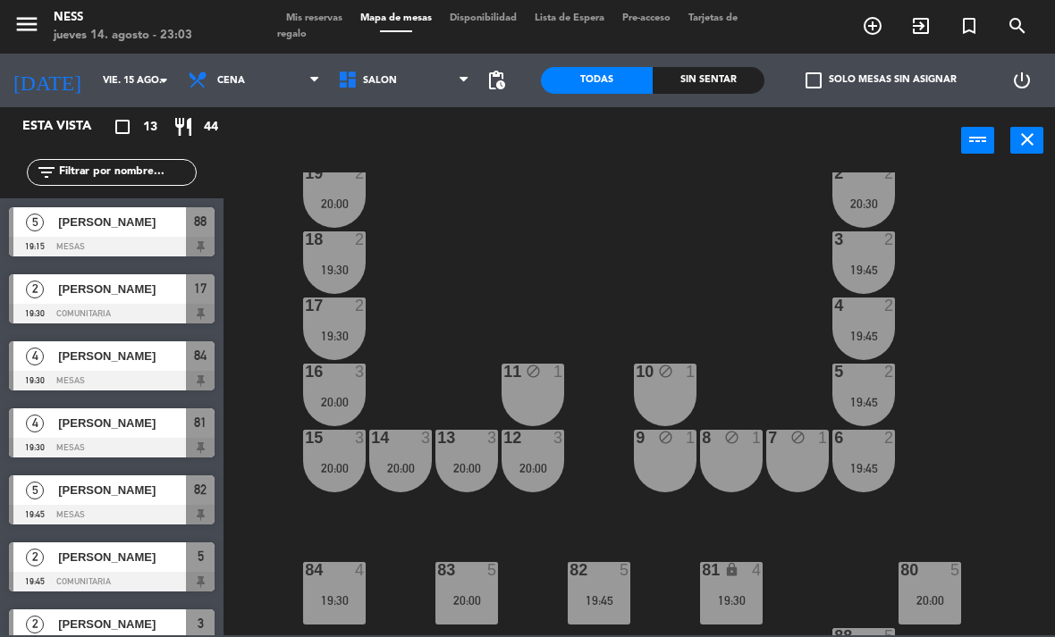
click at [126, 67] on input "vie. 15 ago." at bounding box center [160, 80] width 132 height 29
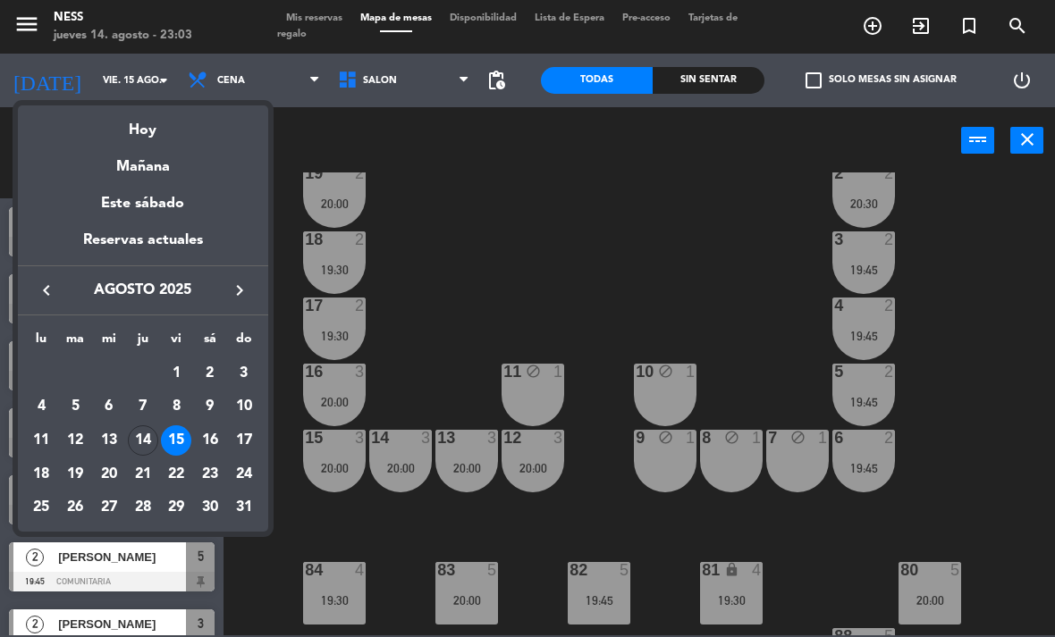
click at [149, 140] on div "Hoy" at bounding box center [143, 123] width 250 height 37
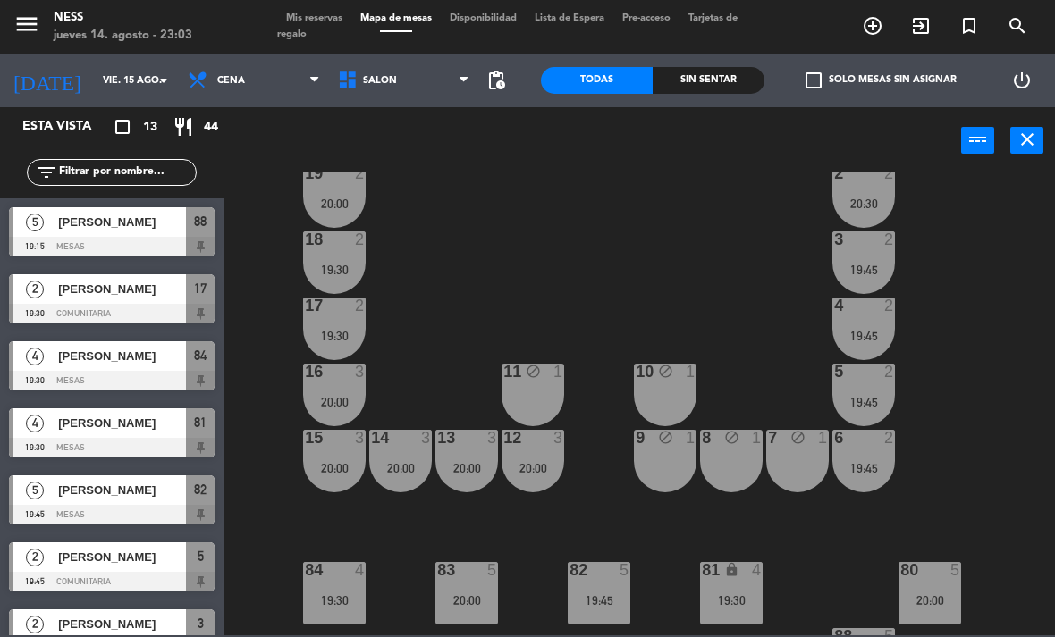
type input "jue. 14 ago."
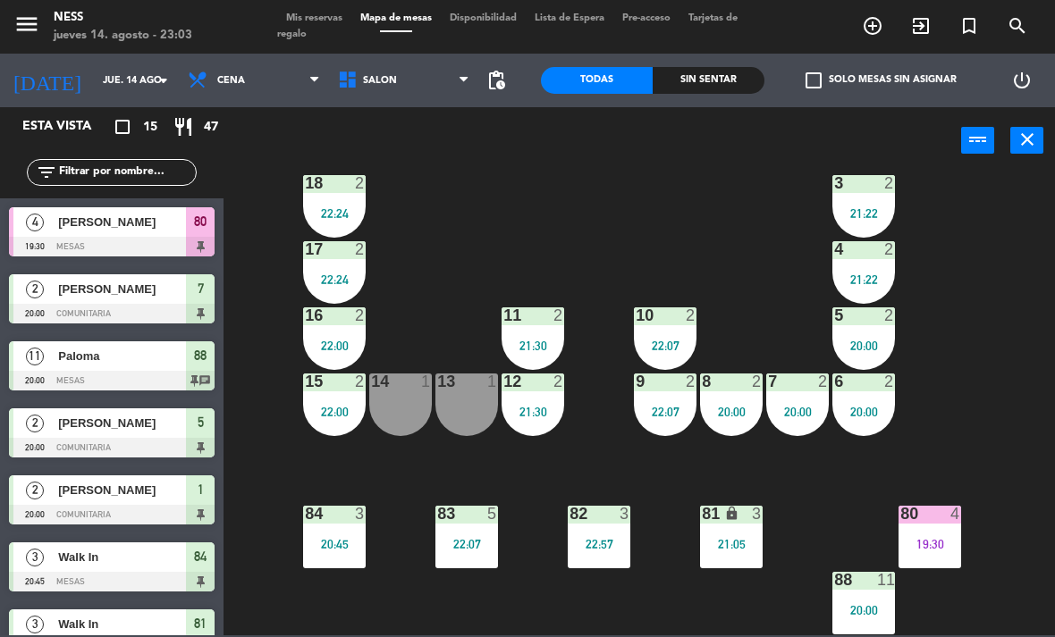
scroll to position [161, 0]
click at [331, 23] on span "Mis reservas" at bounding box center [314, 18] width 74 height 10
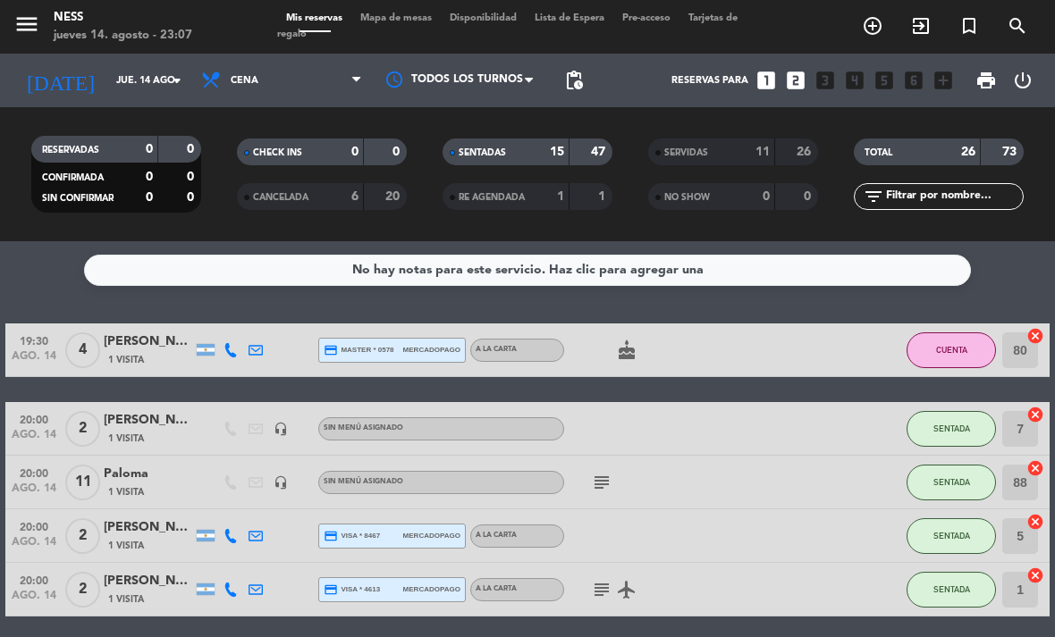
click at [419, 23] on span "Mapa de mesas" at bounding box center [395, 18] width 89 height 10
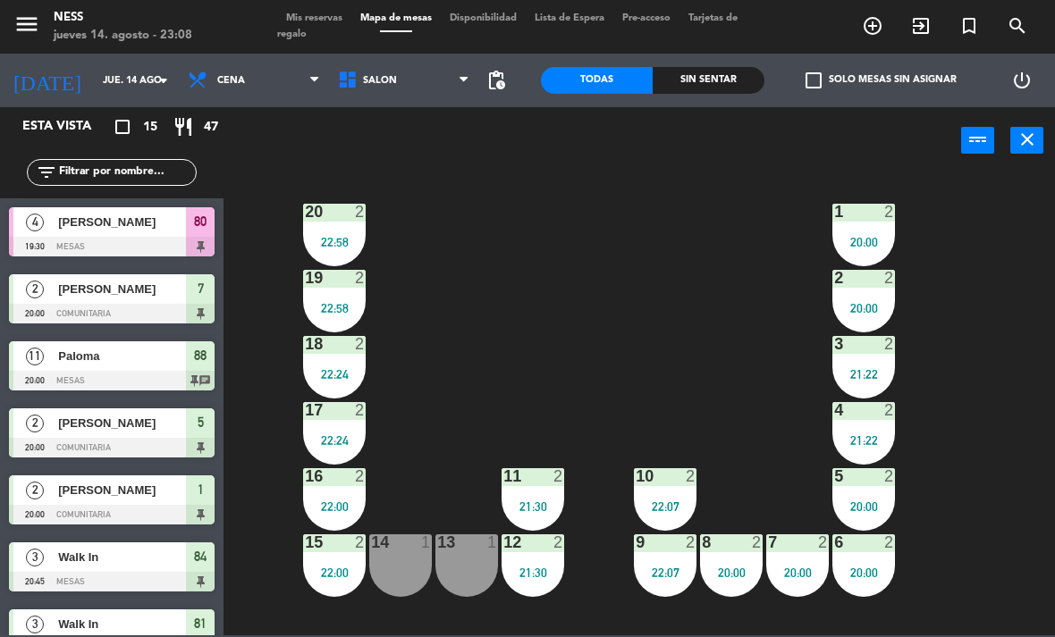
click at [618, 330] on div "20 2 22:58 1 2 20:00 19 2 22:58 2 2 20:00 18 2 22:24 3 2 21:22 17 2 22:24 4 2 2…" at bounding box center [644, 403] width 820 height 463
click at [129, 80] on input "jue. 14 ago." at bounding box center [160, 80] width 132 height 29
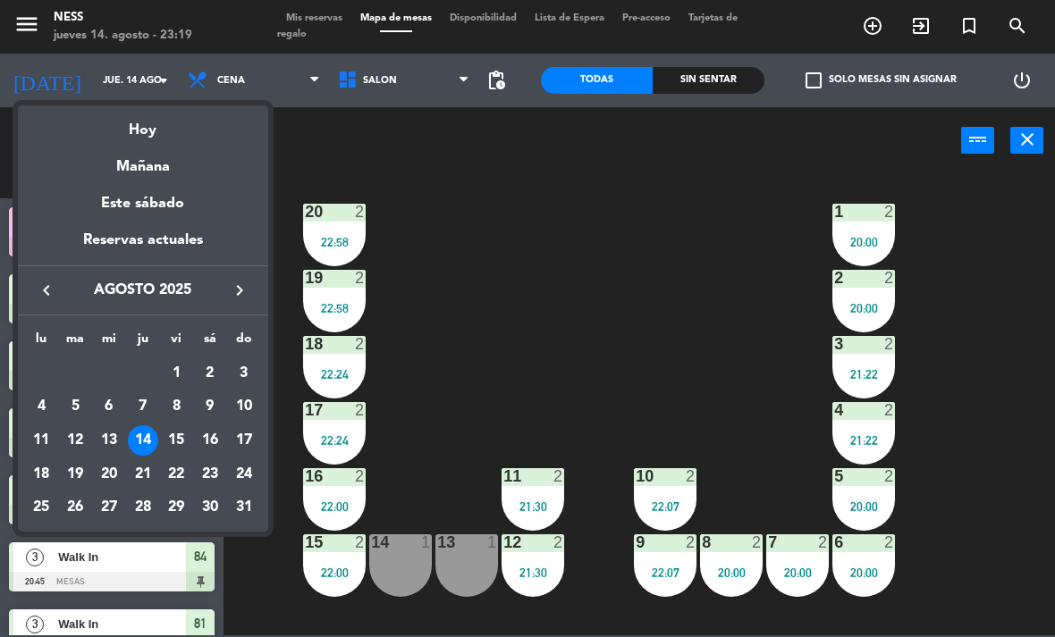
click at [127, 167] on div "Mañana" at bounding box center [143, 160] width 250 height 37
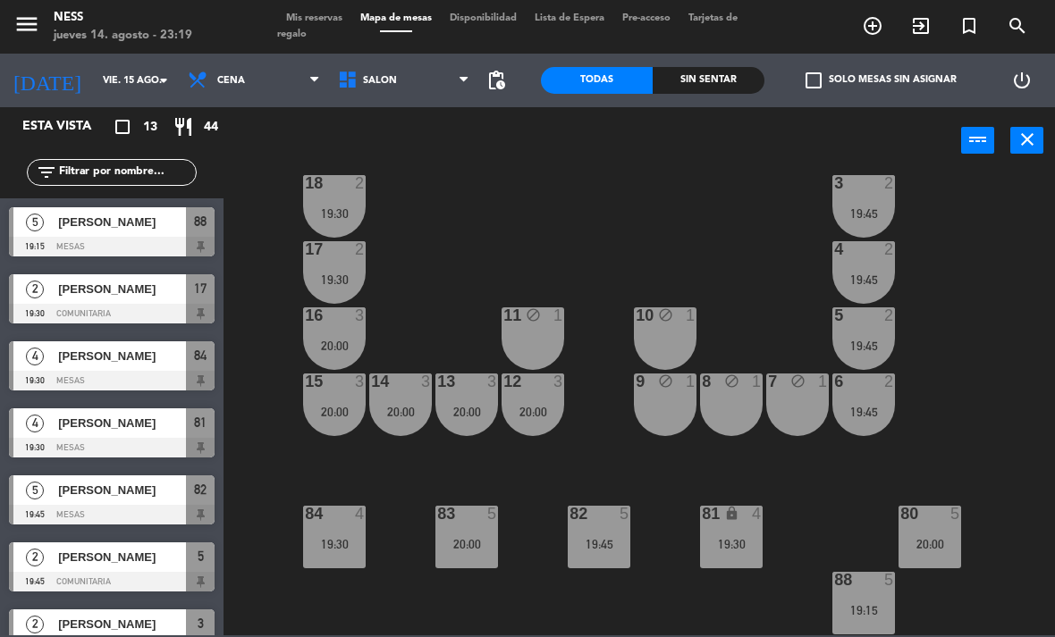
scroll to position [161, 0]
click at [105, 77] on input "vie. 15 ago." at bounding box center [160, 80] width 132 height 29
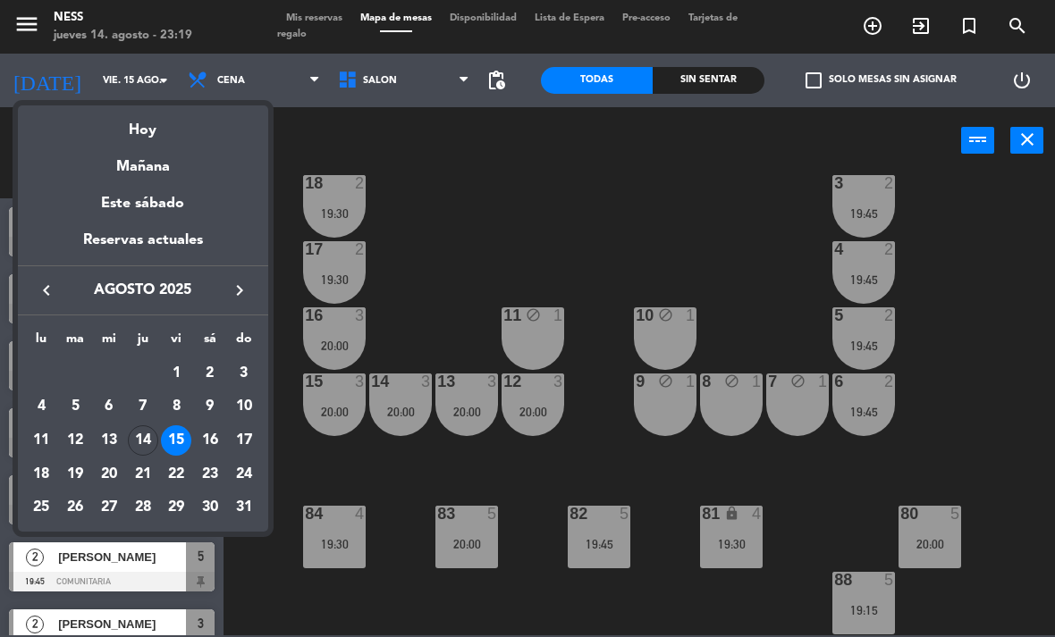
click at [145, 128] on div "Hoy" at bounding box center [143, 123] width 250 height 37
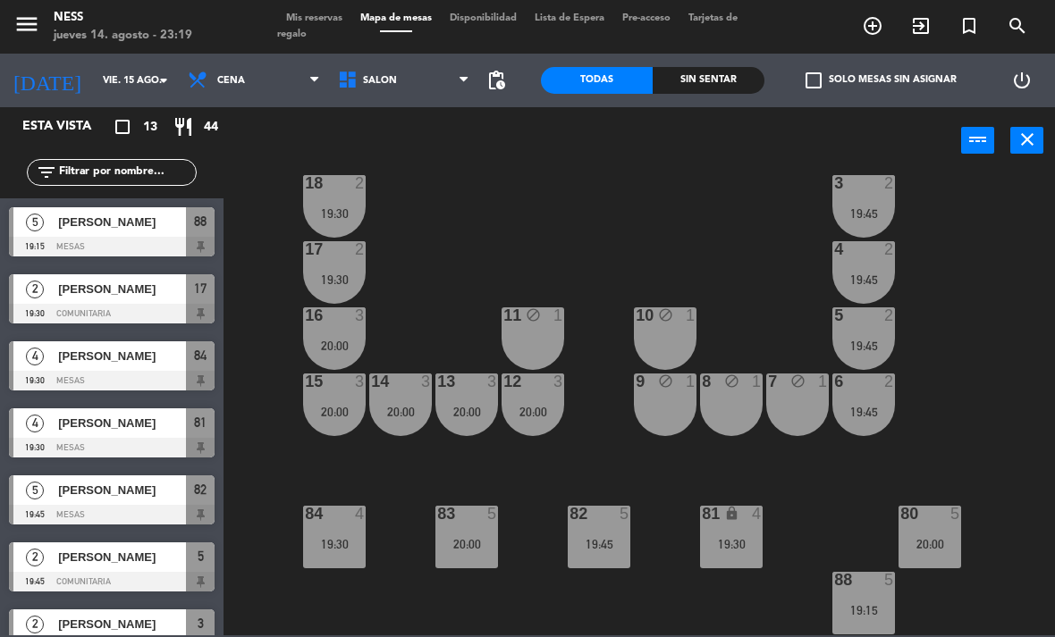
type input "jue. 14 ago."
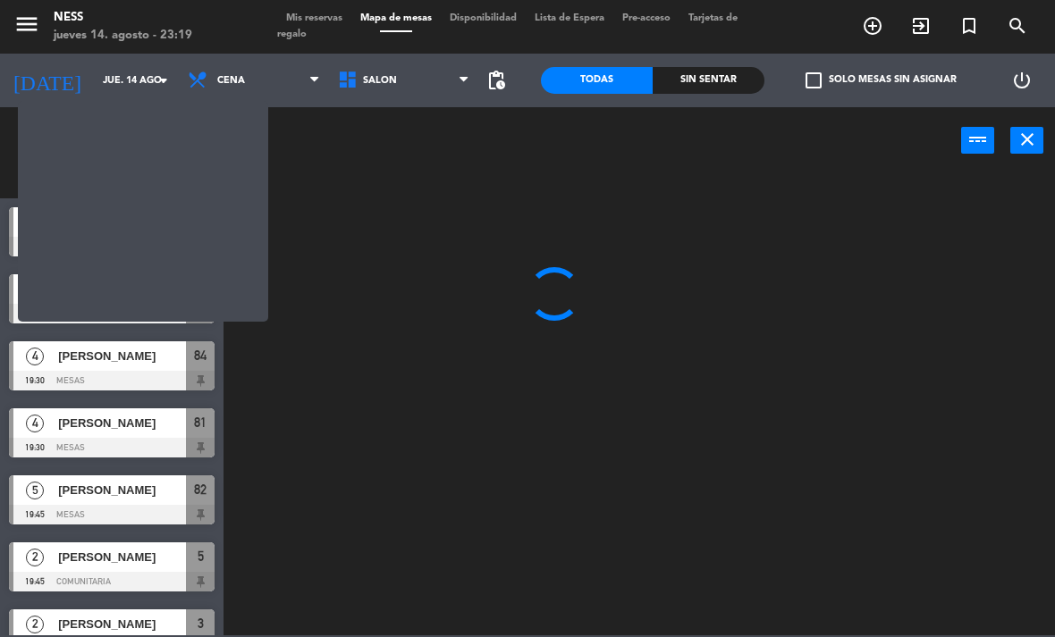
scroll to position [0, 0]
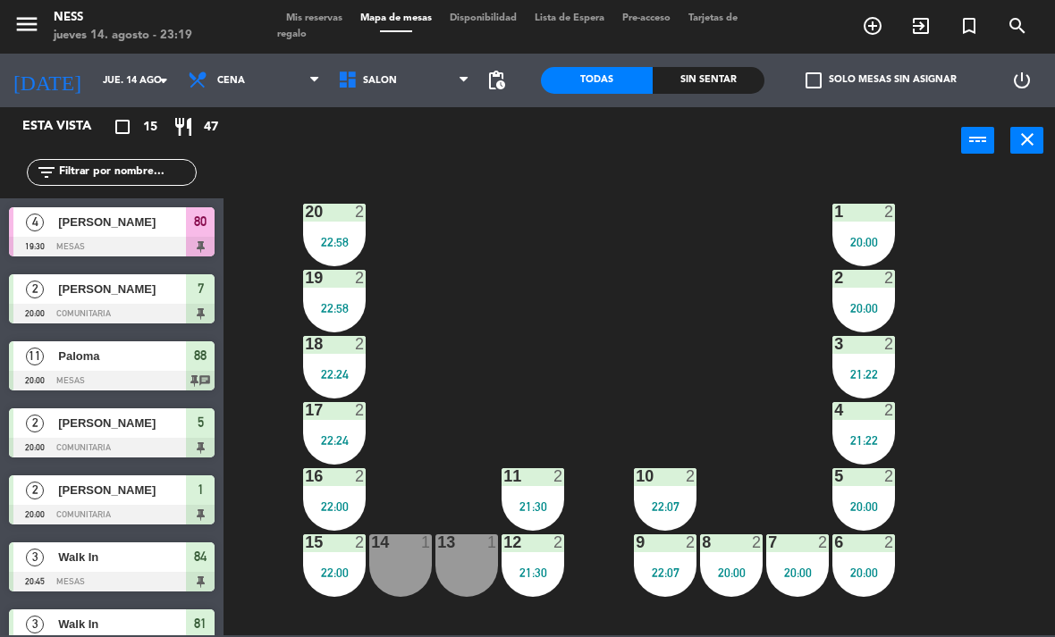
click at [886, 357] on div "3 2 21:22" at bounding box center [863, 367] width 63 height 63
